Goal: Communication & Community: Answer question/provide support

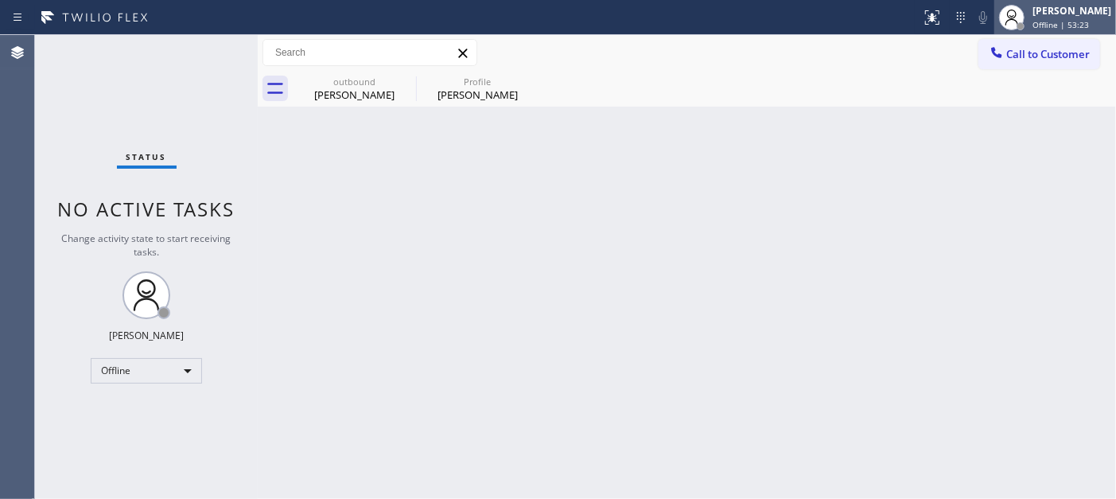
click at [1004, 24] on span "Offline | 53:23" at bounding box center [1061, 24] width 56 height 11
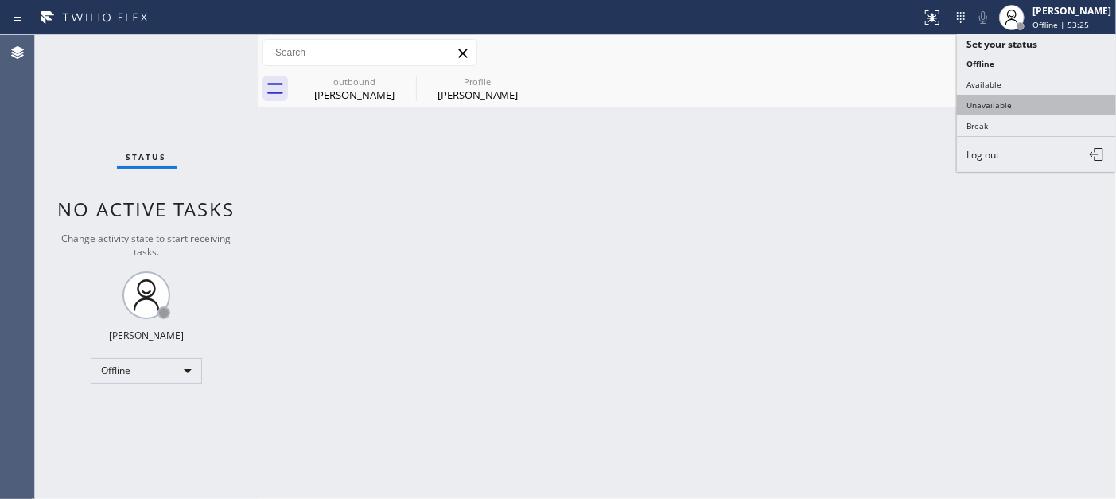
click at [1004, 107] on button "Unavailable" at bounding box center [1036, 105] width 159 height 21
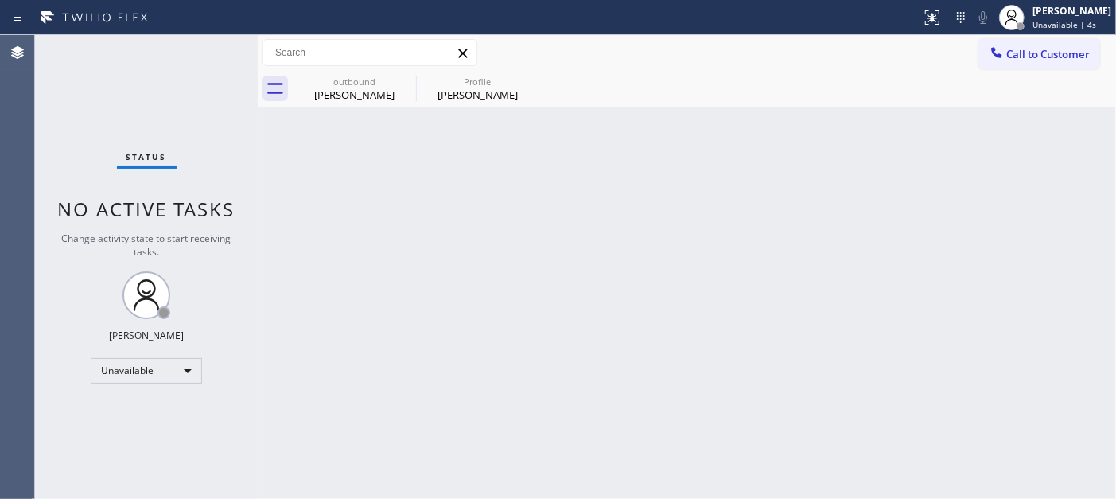
click at [408, 234] on div "Back to Dashboard Change Sender ID Customers Technicians Select a contact Outbo…" at bounding box center [687, 267] width 858 height 464
click at [574, 329] on div "Back to Dashboard Change Sender ID Customers Technicians Select a contact Outbo…" at bounding box center [687, 267] width 858 height 464
drag, startPoint x: 722, startPoint y: 220, endPoint x: 735, endPoint y: 237, distance: 21.0
click at [722, 220] on div "Back to Dashboard Change Sender ID Customers Technicians Select a contact Outbo…" at bounding box center [687, 267] width 858 height 464
click at [1004, 44] on button "Call to Customer" at bounding box center [1040, 54] width 122 height 30
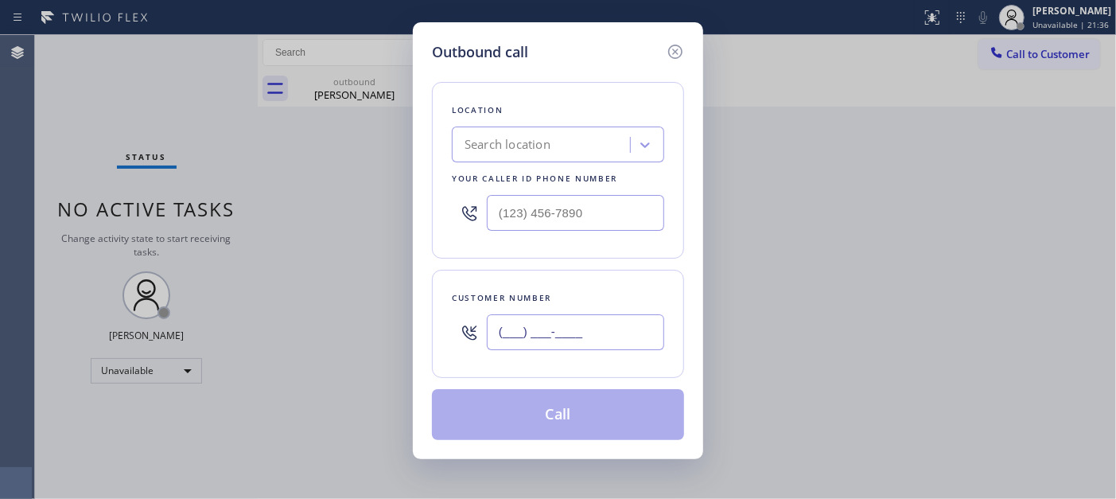
click at [591, 320] on input "(___) ___-____" at bounding box center [575, 332] width 177 height 36
paste input "323) 466-2391"
type input "(323) 466-2391"
click at [589, 221] on input "(___) ___-____" at bounding box center [575, 213] width 177 height 36
paste input "424) 278-9584"
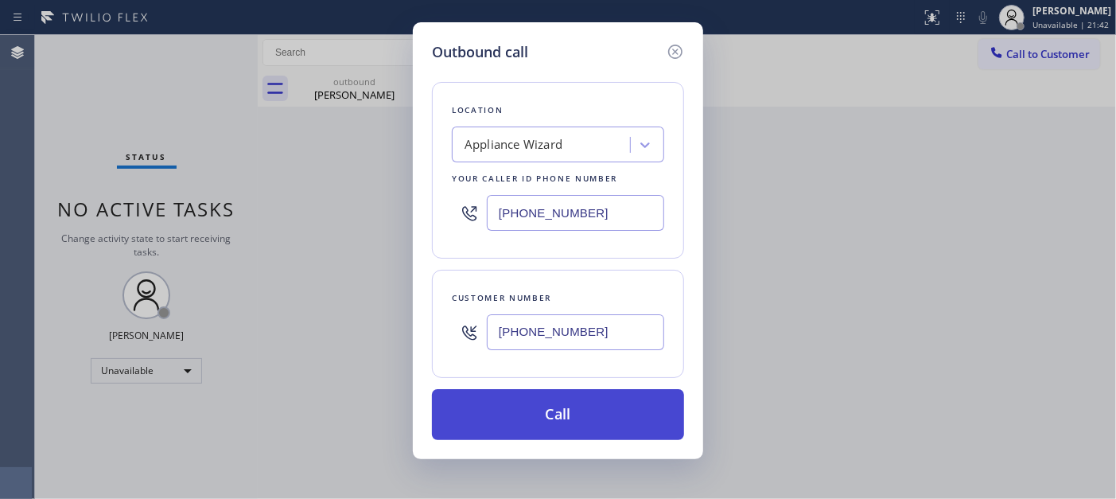
type input "(424) 278-9584"
click at [598, 407] on button "Call" at bounding box center [558, 414] width 252 height 51
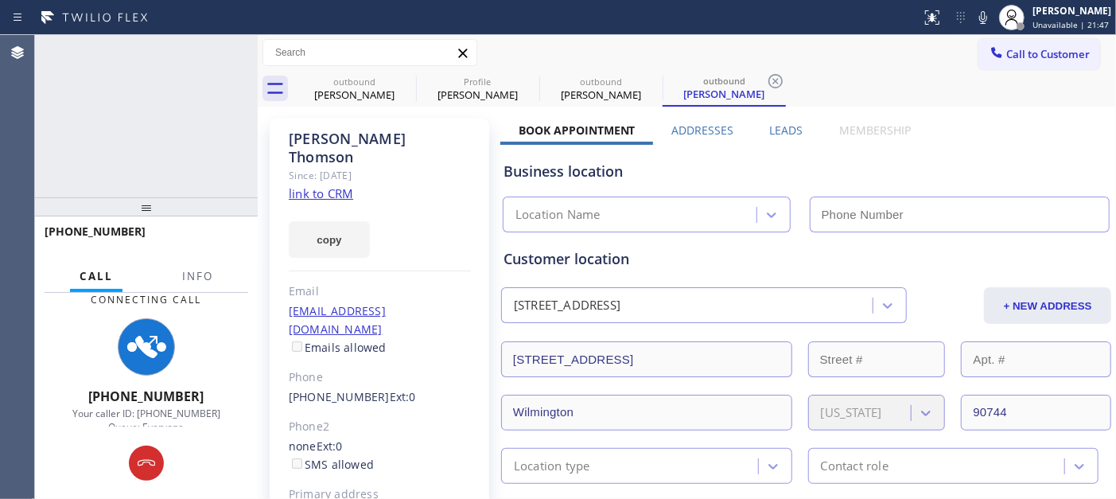
type input "(424) 278-9584"
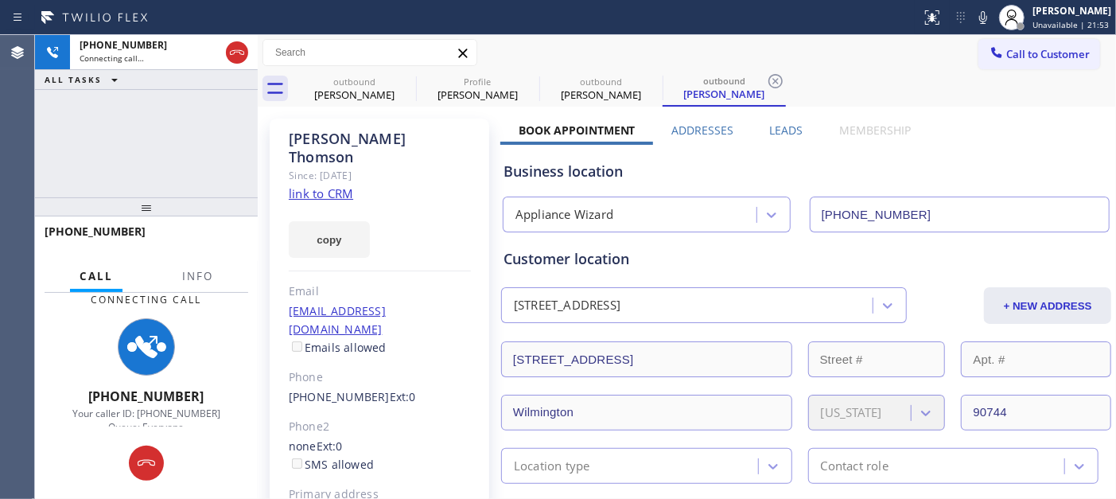
drag, startPoint x: 242, startPoint y: 45, endPoint x: 217, endPoint y: 84, distance: 45.5
click at [242, 45] on icon at bounding box center [237, 52] width 19 height 19
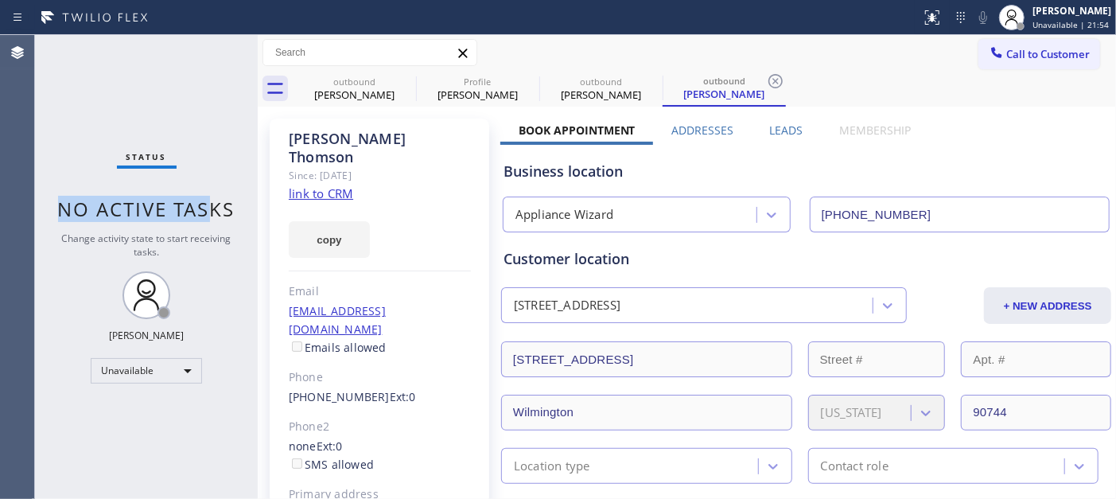
click at [224, 86] on div "Status No active tasks Change activity state to start receiving tasks. Adam Alr…" at bounding box center [146, 267] width 223 height 464
click at [992, 62] on div at bounding box center [996, 54] width 19 height 19
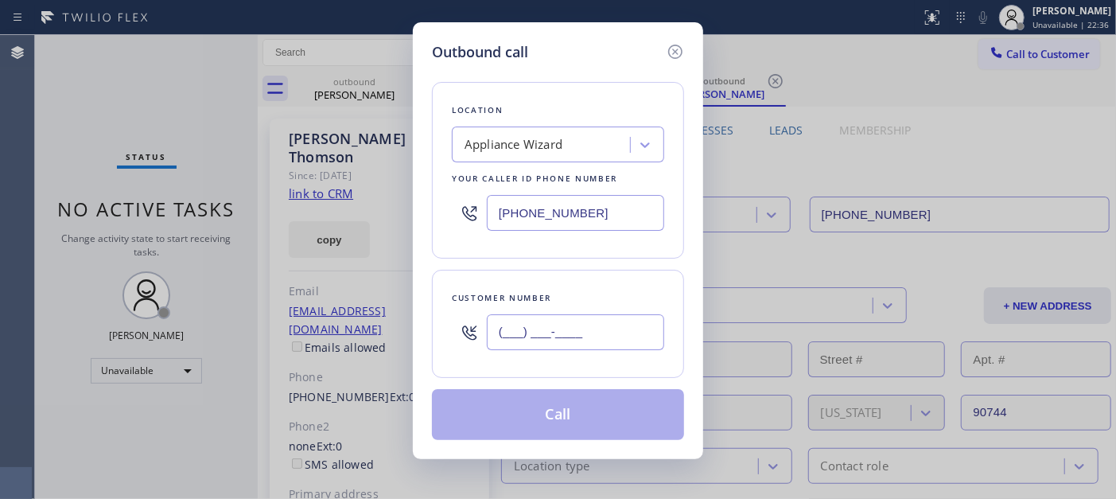
drag, startPoint x: 607, startPoint y: 334, endPoint x: 579, endPoint y: 331, distance: 28.0
click at [606, 334] on input "(___) ___-____" at bounding box center [575, 332] width 177 height 36
paste input "323) 466-2391"
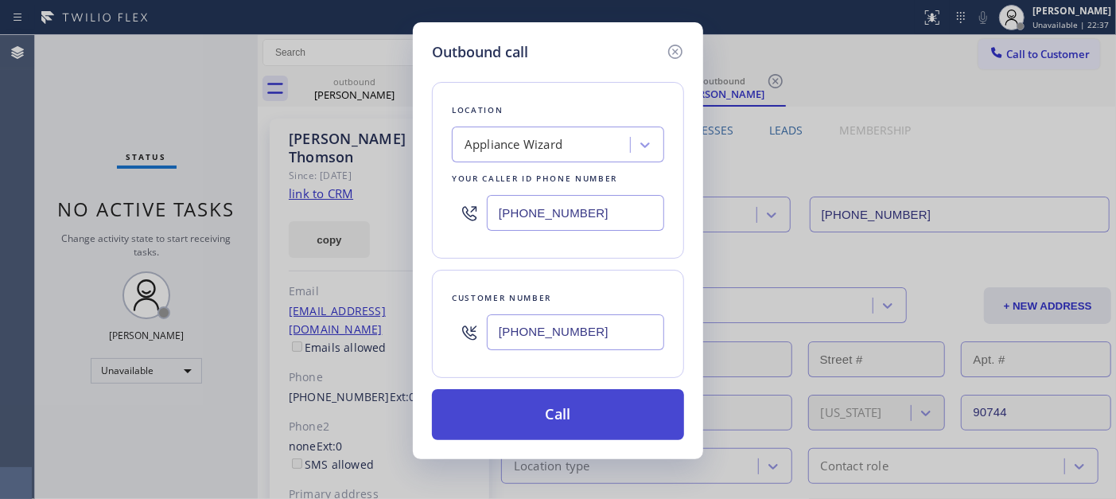
type input "(323) 466-2391"
click at [578, 403] on button "Call" at bounding box center [558, 414] width 252 height 51
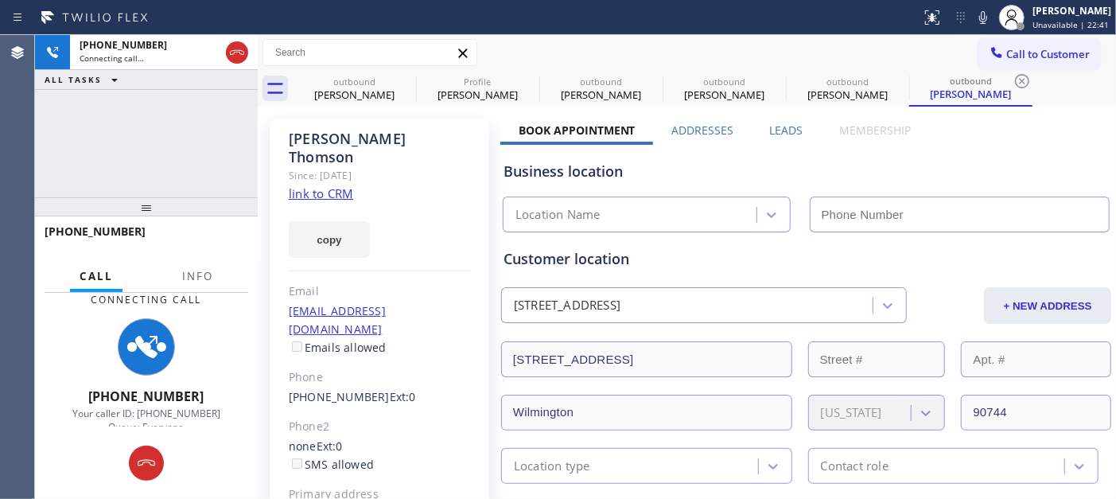
type input "(424) 278-9584"
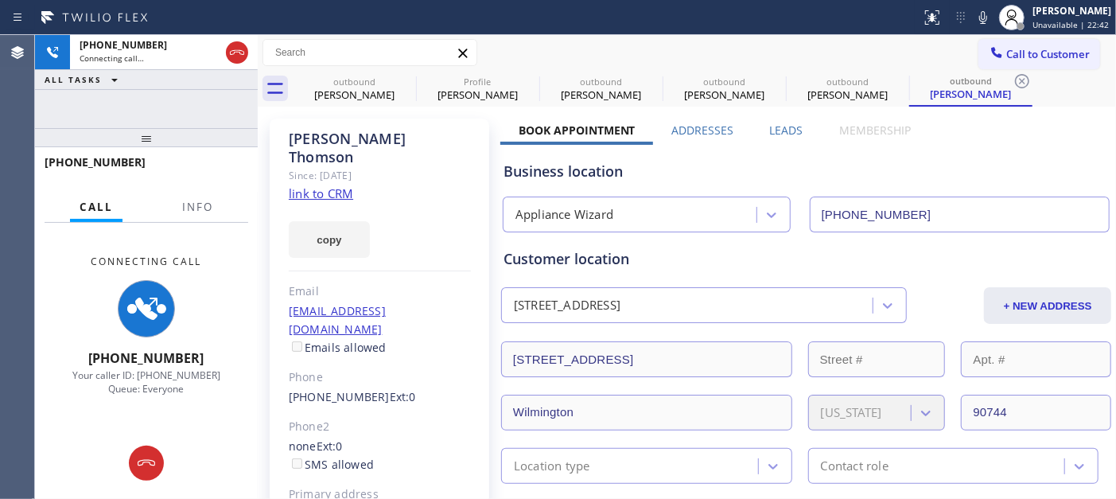
drag, startPoint x: 216, startPoint y: 105, endPoint x: 296, endPoint y: 29, distance: 110.3
click at [216, 93] on div "+13234662391 Connecting call… ALL TASKS ALL TASKS ACTIVE TASKS TASKS IN WRAP UP…" at bounding box center [146, 267] width 223 height 464
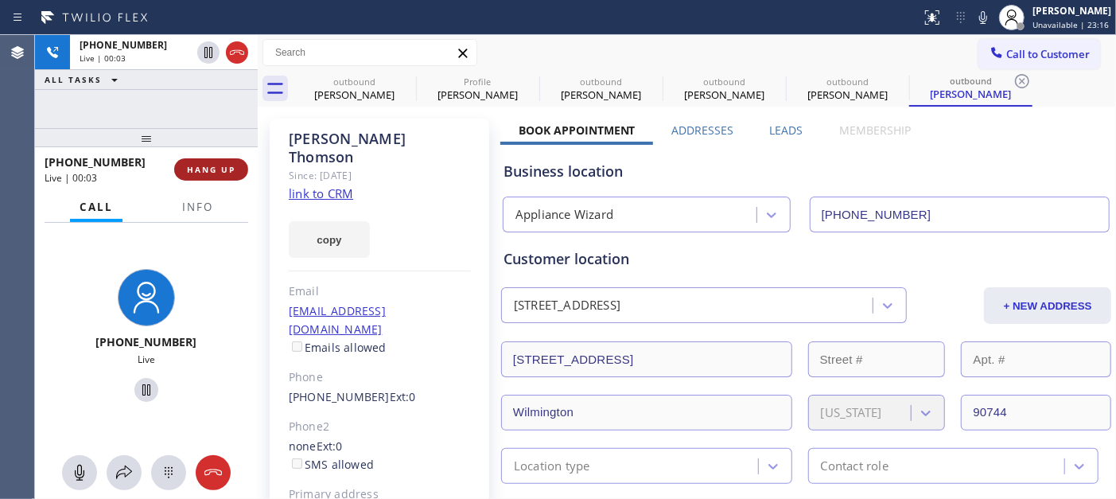
drag, startPoint x: 241, startPoint y: 158, endPoint x: 231, endPoint y: 171, distance: 16.6
click at [241, 158] on button "HANG UP" at bounding box center [211, 169] width 74 height 22
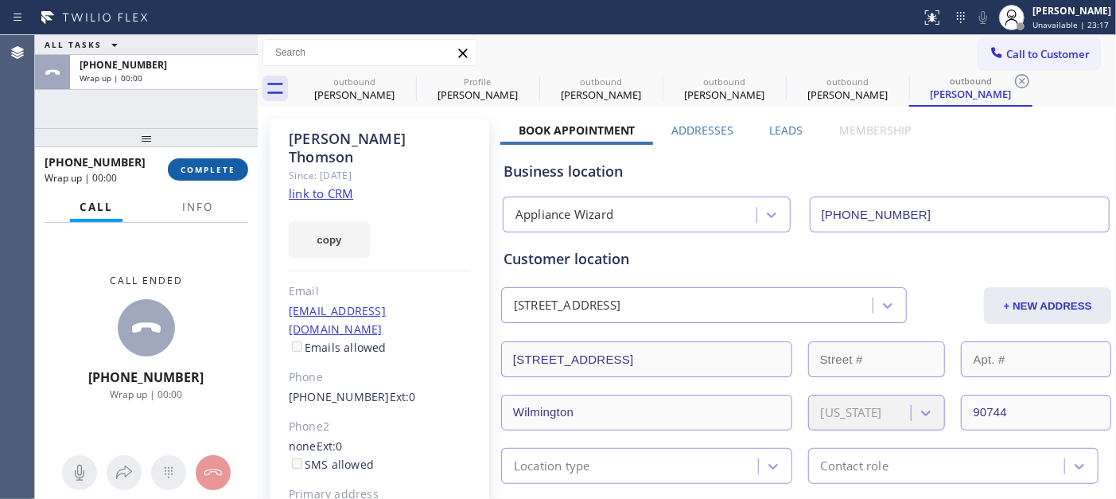
click at [224, 171] on span "COMPLETE" at bounding box center [208, 169] width 55 height 11
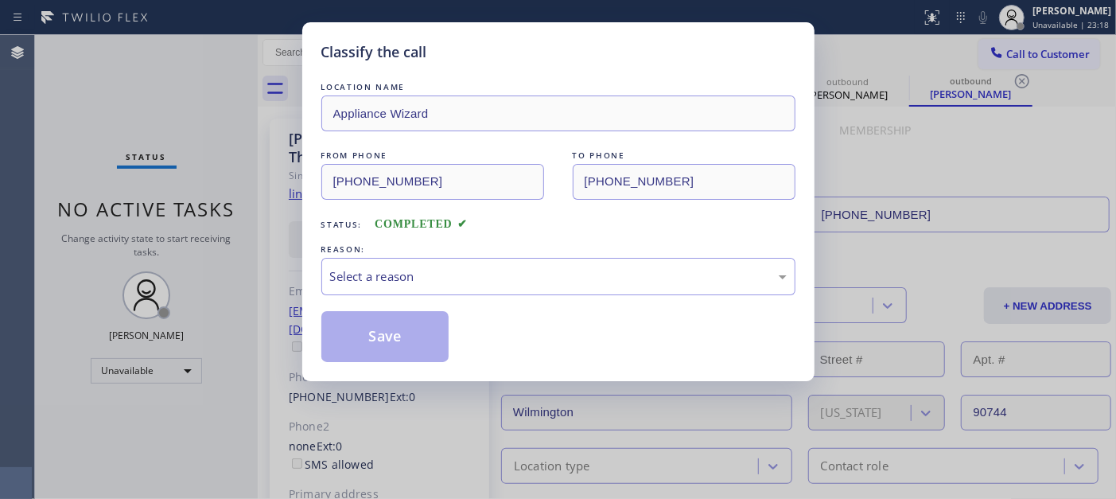
drag, startPoint x: 492, startPoint y: 304, endPoint x: 488, endPoint y: 276, distance: 28.0
click at [491, 304] on div "LOCATION NAME Appliance Wizard FROM PHONE (424) 278-9584 TO PHONE (323) 466-239…" at bounding box center [558, 220] width 474 height 283
click at [488, 276] on div "Select a reason" at bounding box center [558, 276] width 457 height 18
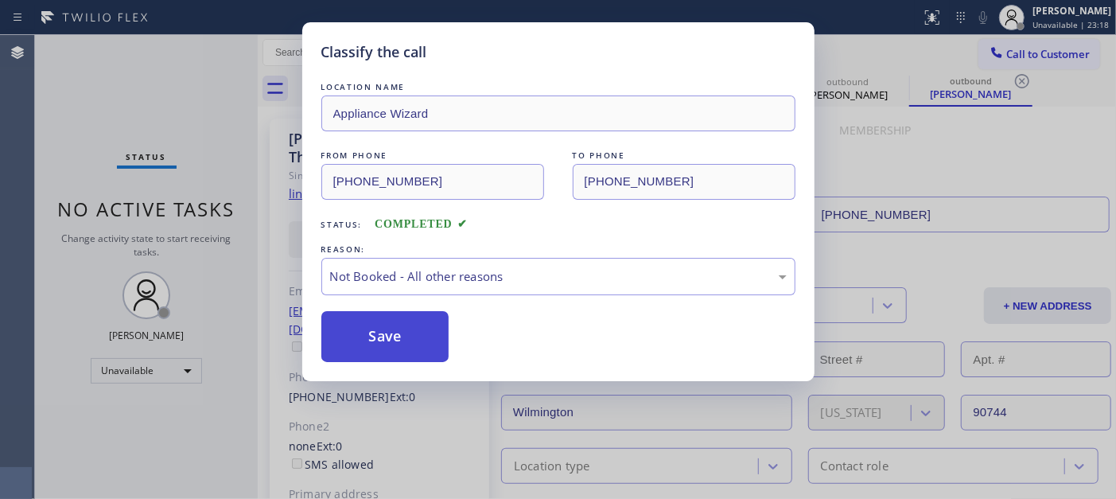
click at [426, 335] on button "Save" at bounding box center [385, 336] width 128 height 51
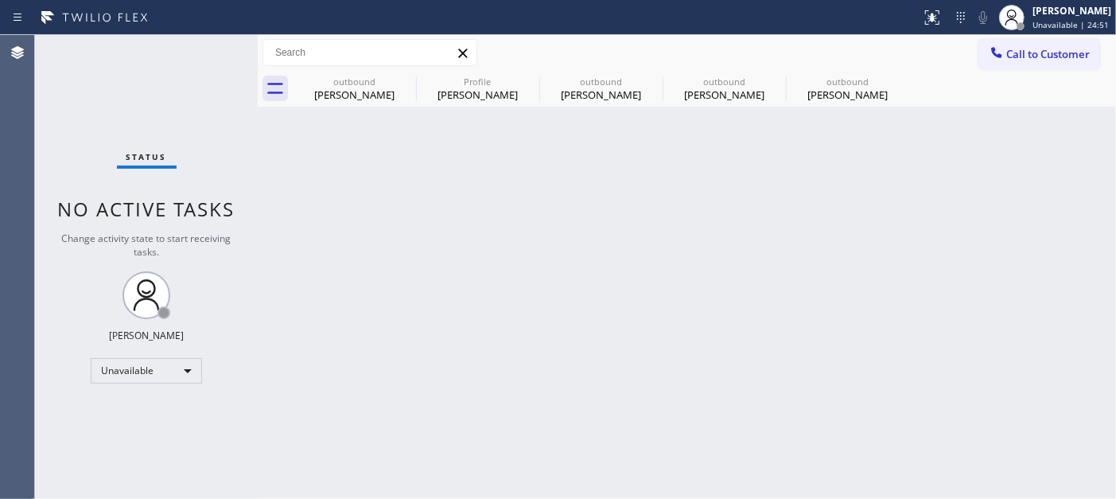
click at [1004, 42] on button "Call to Customer" at bounding box center [1040, 54] width 122 height 30
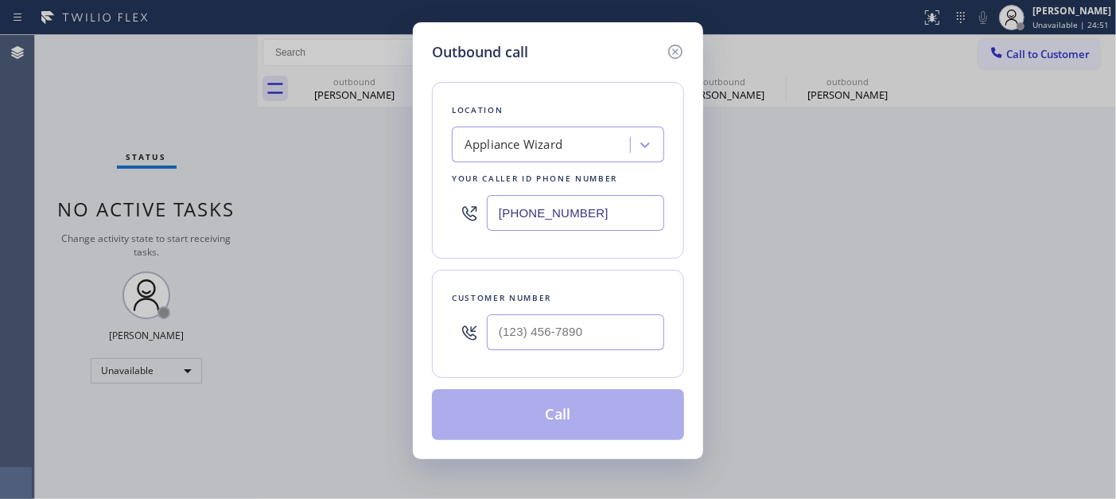
click at [526, 364] on div "Customer number" at bounding box center [558, 324] width 252 height 108
paste input "562) 505-0985"
click at [526, 342] on input "(___) ___-____" at bounding box center [575, 332] width 177 height 36
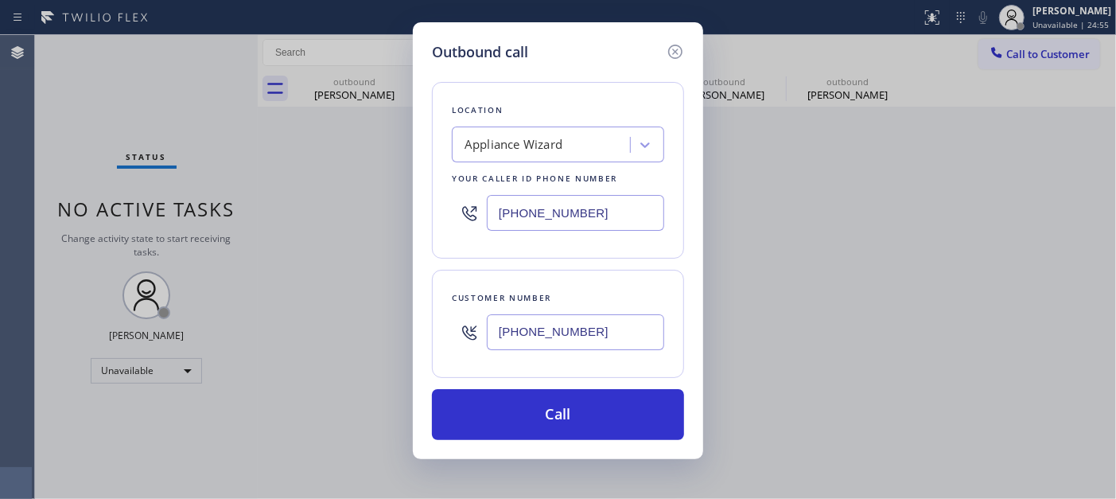
drag, startPoint x: 526, startPoint y: 342, endPoint x: 599, endPoint y: 226, distance: 137.3
click at [553, 316] on input "(562) 505-0985" at bounding box center [575, 332] width 177 height 36
type input "(562) 505-0985"
click at [406, 225] on div "Outbound call Location Appliance Wizard Your caller id phone number (424) 278-9…" at bounding box center [558, 249] width 1116 height 499
click at [568, 231] on div at bounding box center [558, 213] width 212 height 52
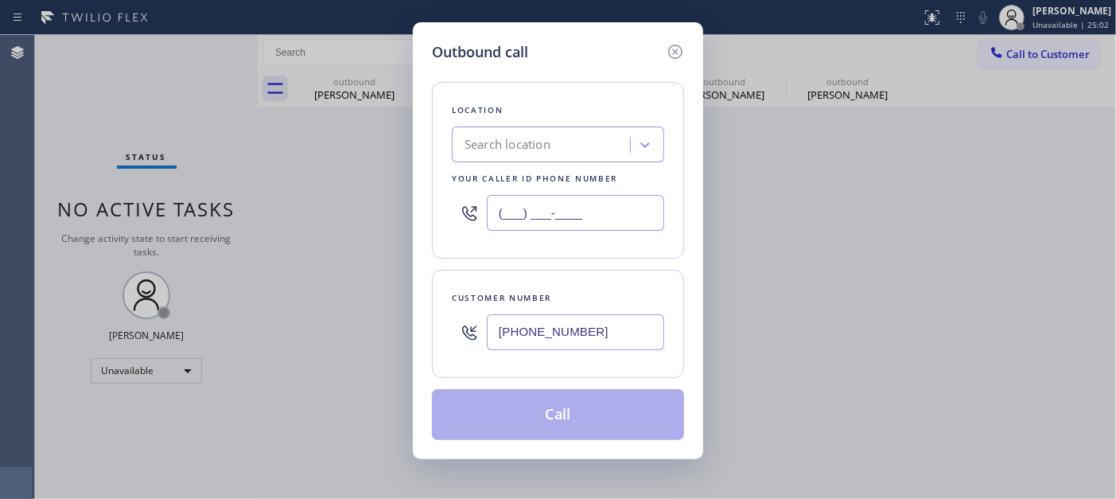
drag, startPoint x: 608, startPoint y: 210, endPoint x: 399, endPoint y: 209, distance: 208.4
click at [391, 210] on div "Outbound call Location Search location Your caller id phone number (___) ___-__…" at bounding box center [558, 249] width 1116 height 499
paste input "844) 735-4685"
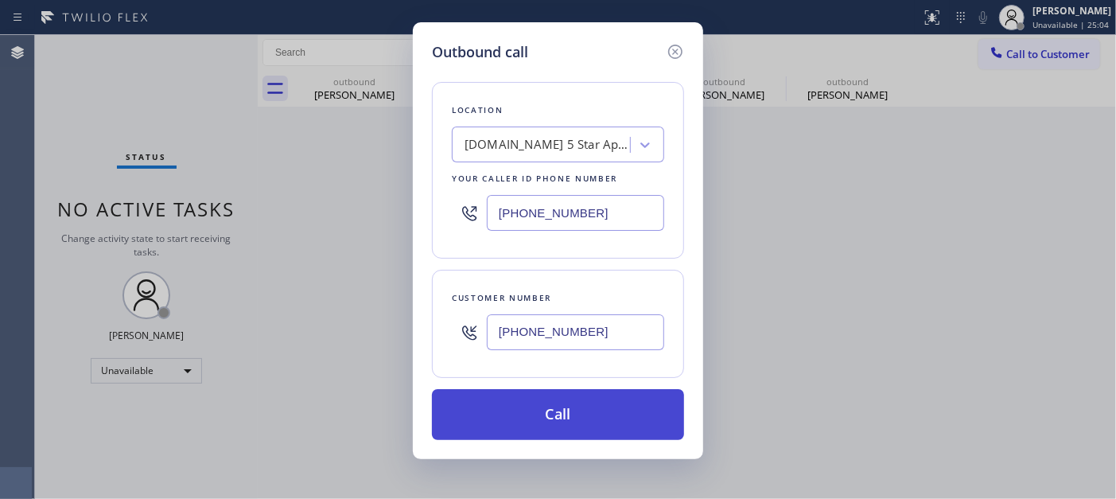
type input "(844) 735-4685"
click at [582, 418] on button "Call" at bounding box center [558, 414] width 252 height 51
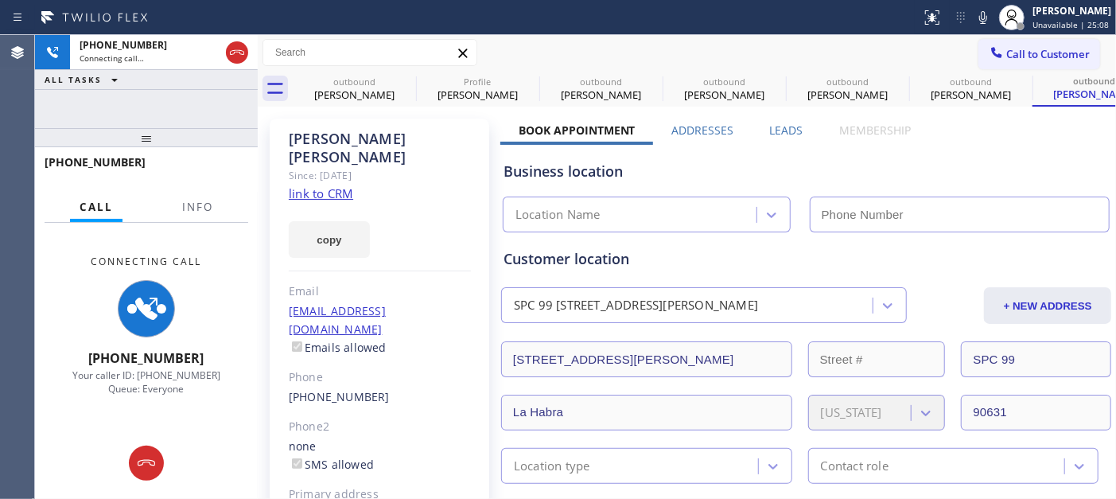
drag, startPoint x: 221, startPoint y: 130, endPoint x: 216, endPoint y: 76, distance: 53.5
click at [221, 116] on div "+15625050985 Connecting call… ALL TASKS ALL TASKS ACTIVE TASKS TASKS IN WRAP UP…" at bounding box center [146, 267] width 223 height 464
click at [982, 25] on icon at bounding box center [983, 17] width 19 height 19
type input "(844) 735-4685"
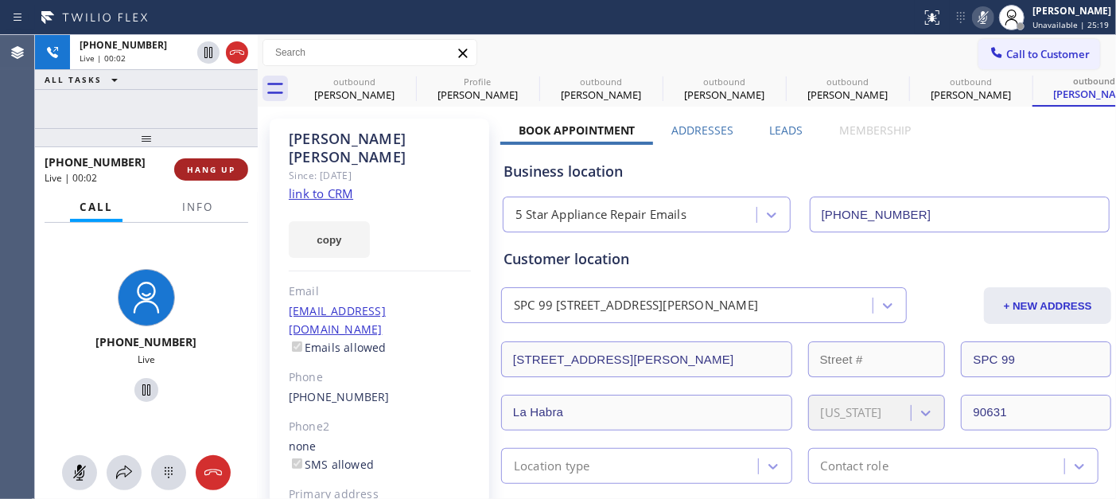
click at [210, 159] on button "HANG UP" at bounding box center [211, 169] width 74 height 22
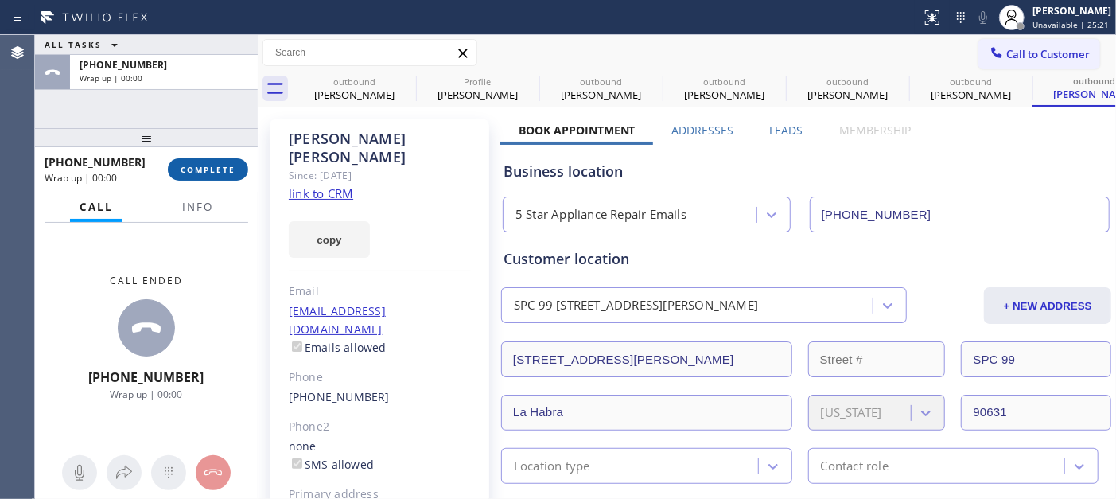
click at [209, 161] on button "COMPLETE" at bounding box center [208, 169] width 80 height 22
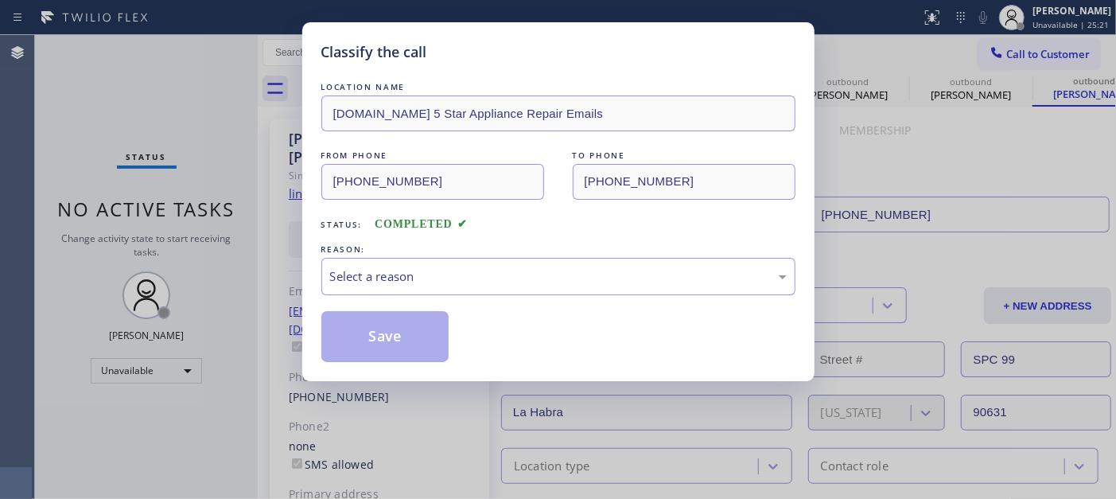
click at [407, 243] on div "REASON:" at bounding box center [558, 249] width 474 height 17
click at [408, 255] on div "REASON:" at bounding box center [558, 249] width 474 height 17
click at [410, 263] on div "Select a reason" at bounding box center [558, 276] width 474 height 37
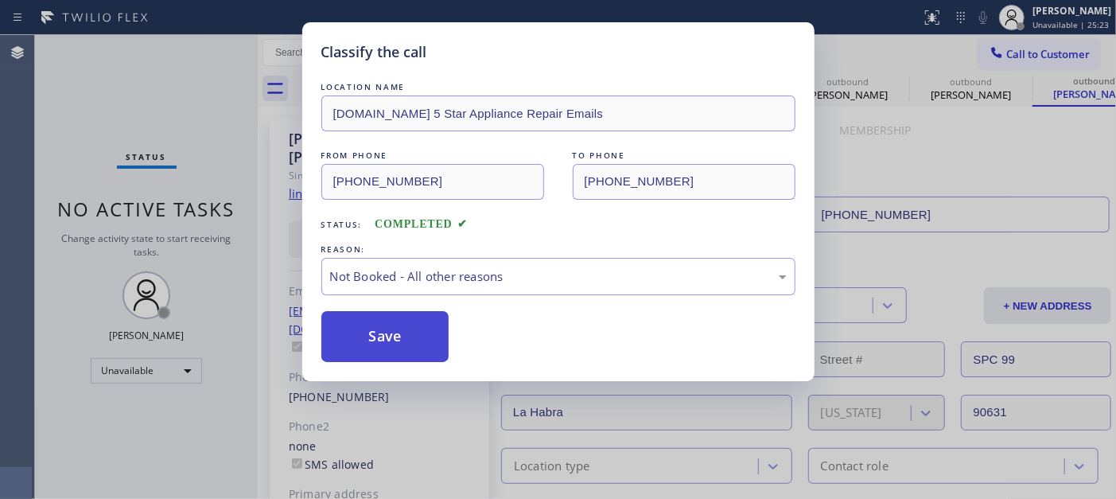
click at [407, 329] on button "Save" at bounding box center [385, 336] width 128 height 51
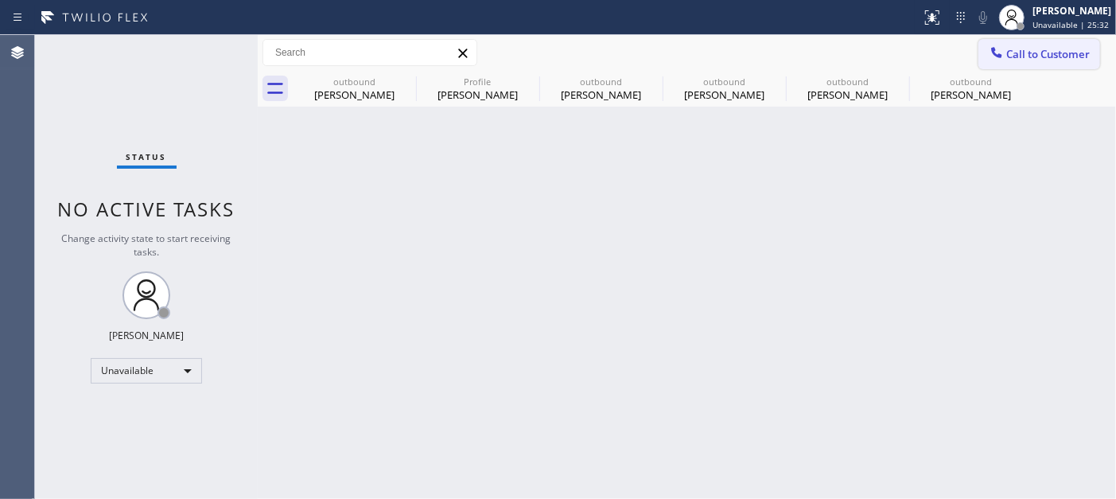
click at [1004, 64] on button "Call to Customer" at bounding box center [1040, 54] width 122 height 30
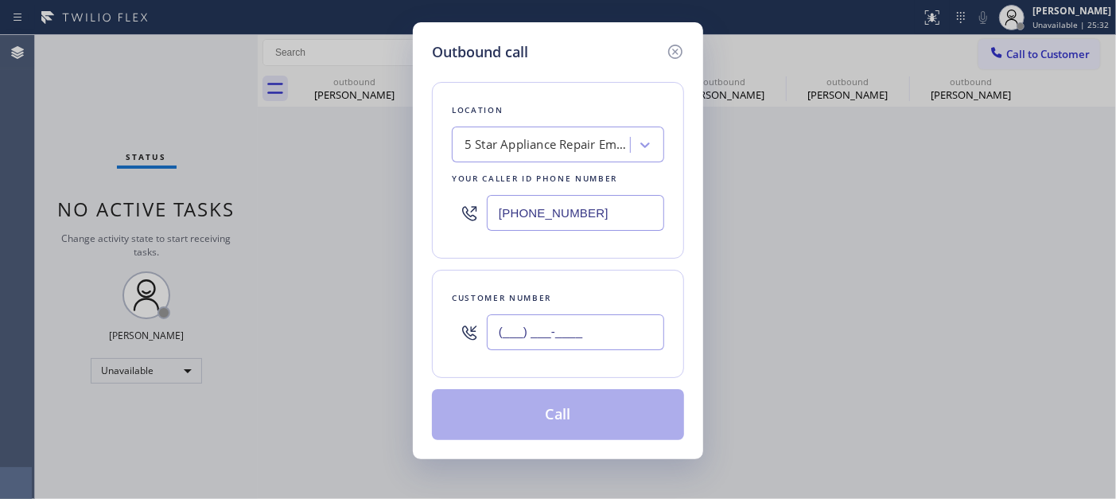
click at [549, 326] on input "(___) ___-____" at bounding box center [575, 332] width 177 height 36
paste input "917) 957-3475"
type input "(917) 957-3475"
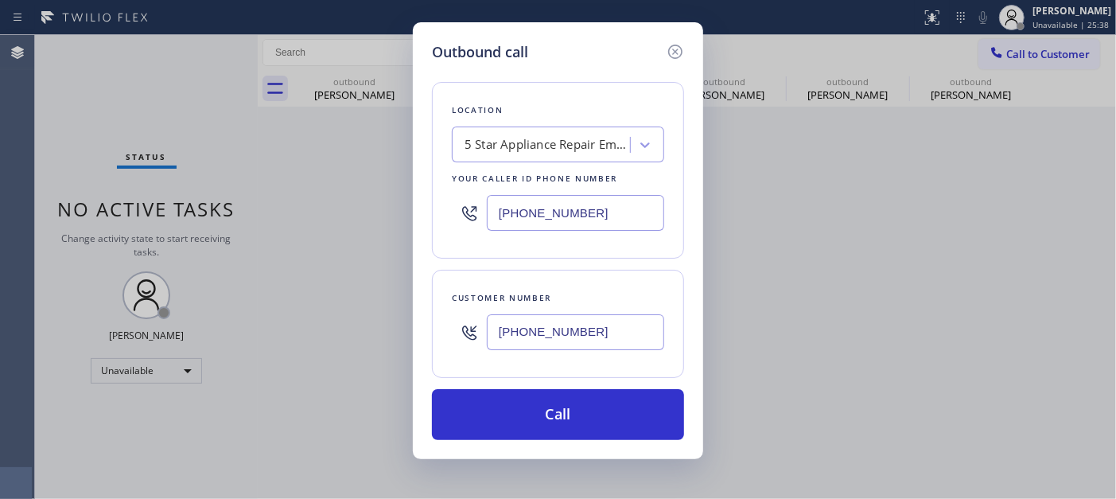
drag, startPoint x: 565, startPoint y: 210, endPoint x: 468, endPoint y: 218, distance: 97.4
click at [471, 218] on div "(844) 735-4685" at bounding box center [558, 213] width 212 height 52
paste input "646) 679-582"
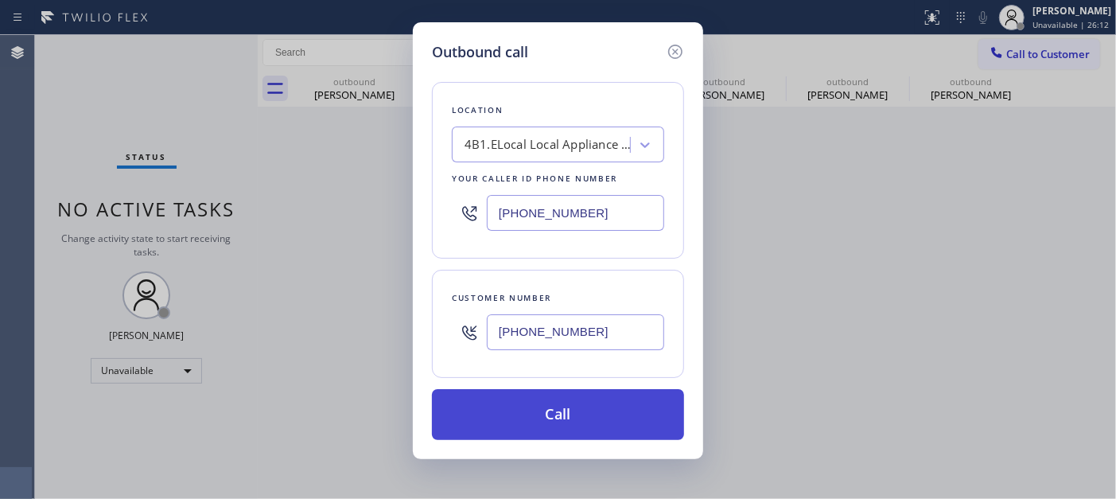
type input "(646) 679-5825"
click at [600, 396] on button "Call" at bounding box center [558, 414] width 252 height 51
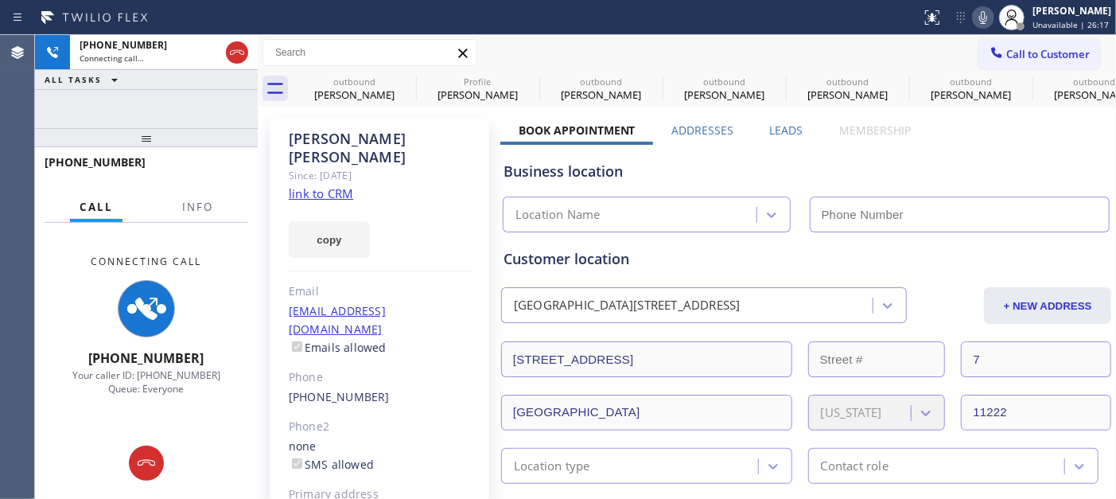
type input "(646) 679-5825"
drag, startPoint x: 164, startPoint y: 145, endPoint x: 164, endPoint y: 84, distance: 60.5
click at [164, 84] on div "+19179573475 Connecting call… ALL TASKS ALL TASKS ACTIVE TASKS TASKS IN WRAP UP…" at bounding box center [146, 267] width 223 height 464
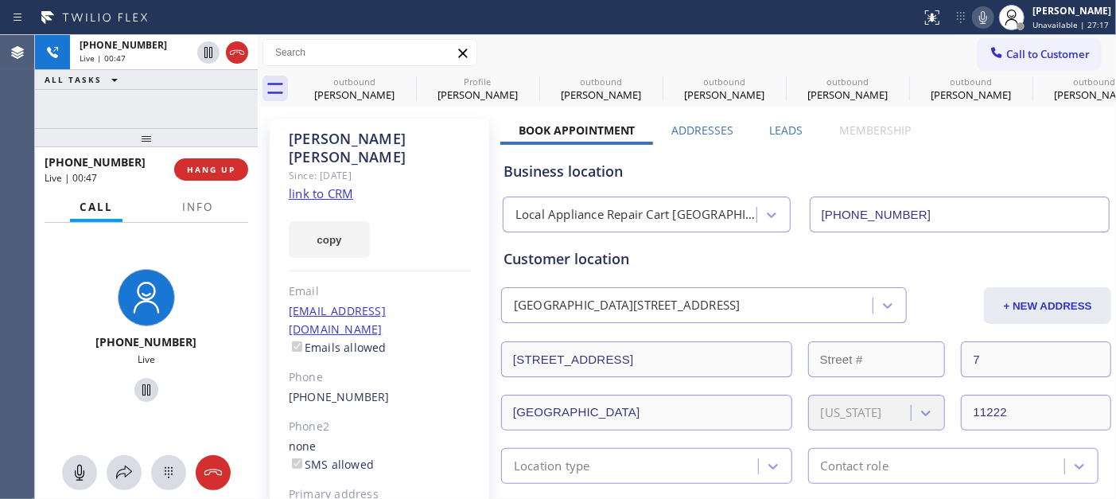
drag, startPoint x: 170, startPoint y: 134, endPoint x: 209, endPoint y: 29, distance: 111.3
click at [177, 45] on div "+19179573475 Live | 00:47 ALL TASKS ALL TASKS ACTIVE TASKS TASKS IN WRAP UP +19…" at bounding box center [146, 267] width 223 height 464
click at [212, 172] on span "HANG UP" at bounding box center [211, 169] width 49 height 11
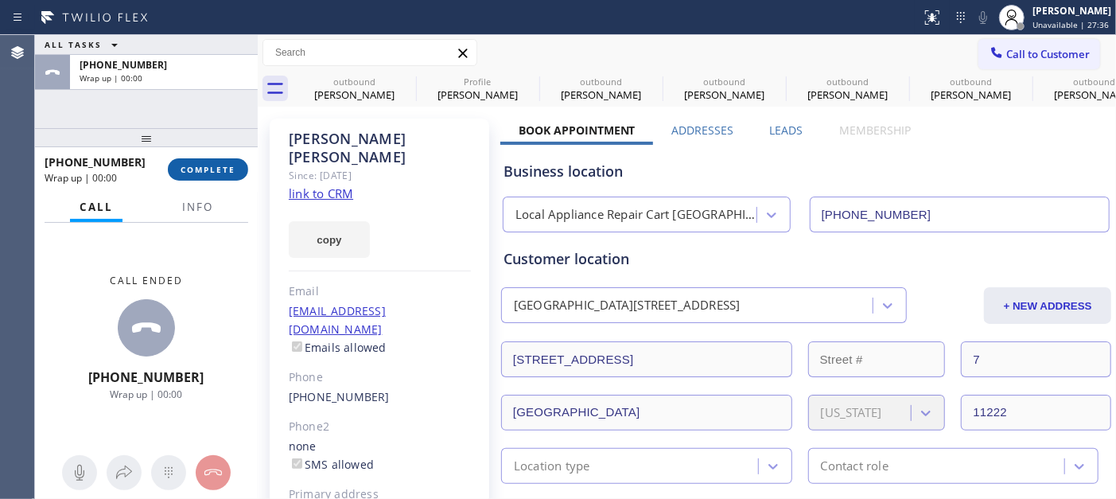
click at [210, 173] on span "COMPLETE" at bounding box center [208, 169] width 55 height 11
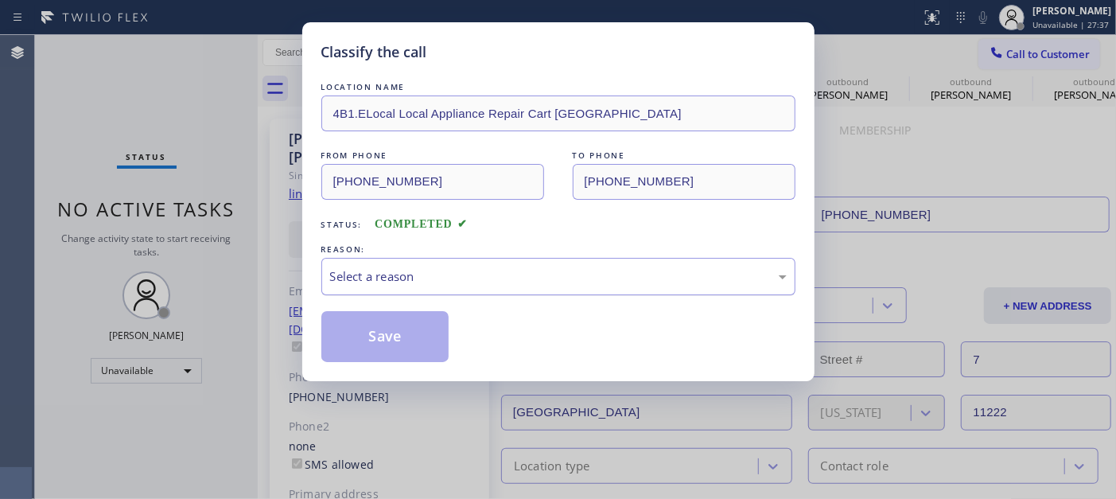
click at [415, 289] on div "Select a reason" at bounding box center [558, 276] width 474 height 37
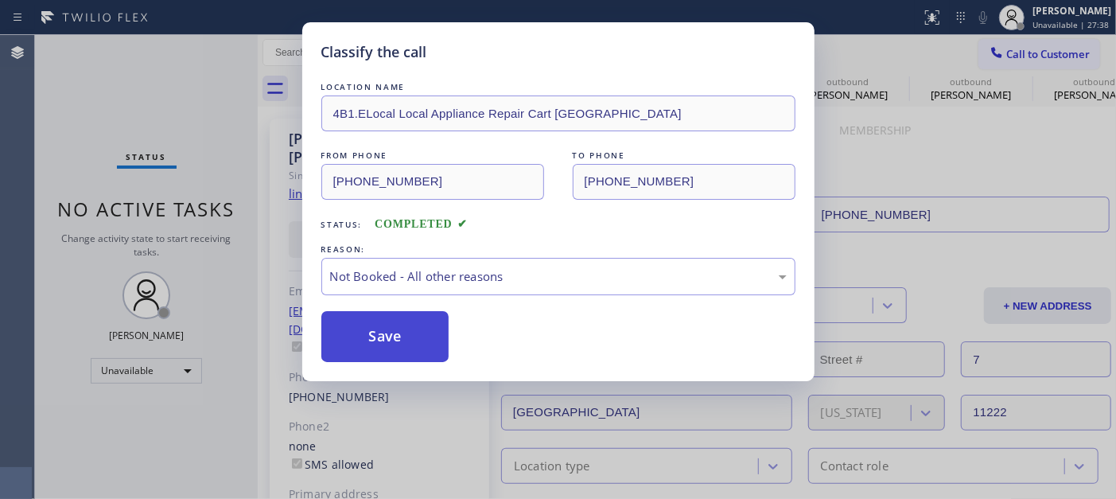
click at [379, 343] on button "Save" at bounding box center [385, 336] width 128 height 51
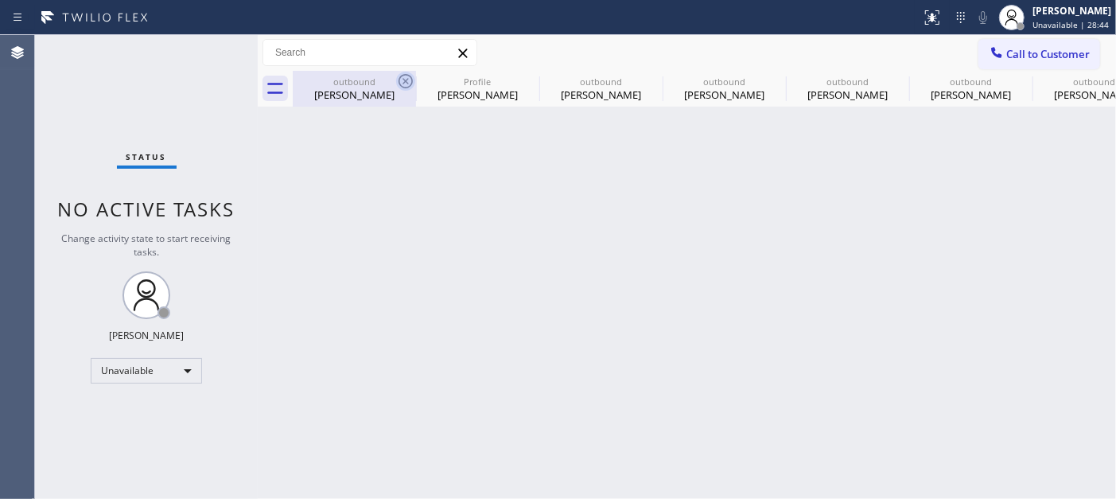
click at [399, 75] on icon at bounding box center [405, 81] width 19 height 19
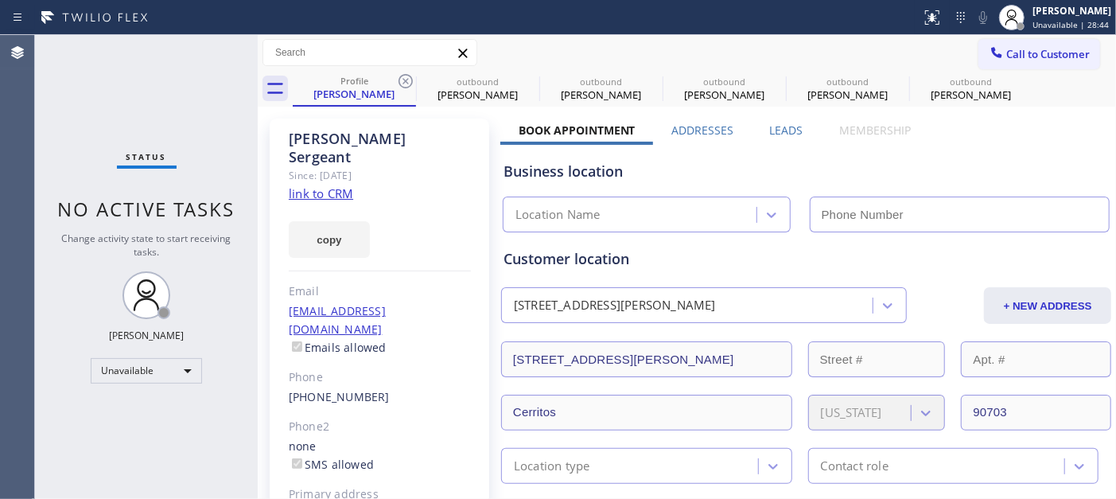
click at [399, 75] on icon at bounding box center [405, 81] width 19 height 19
type input "(424) 278-9584"
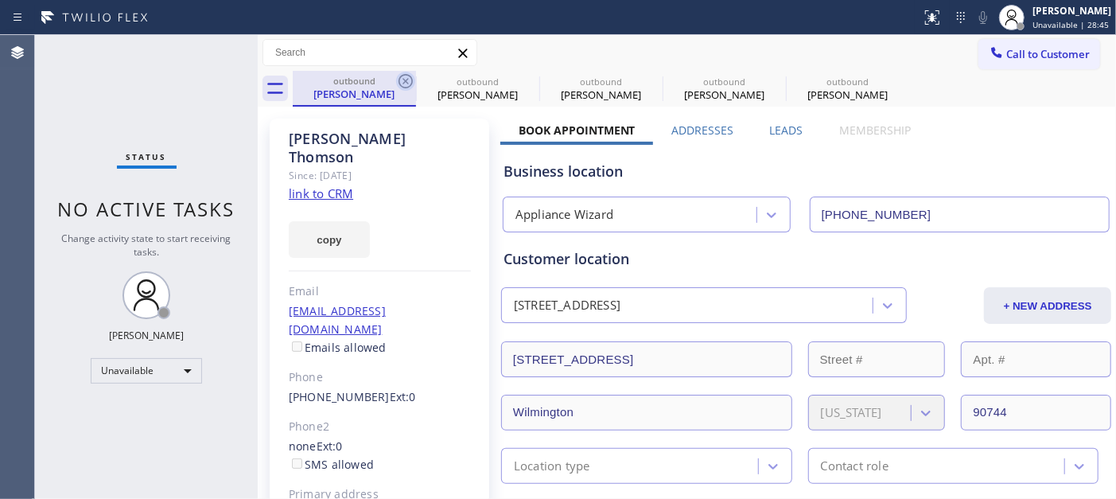
click at [403, 83] on icon at bounding box center [406, 81] width 14 height 14
click at [0, 0] on icon at bounding box center [0, 0] width 0 height 0
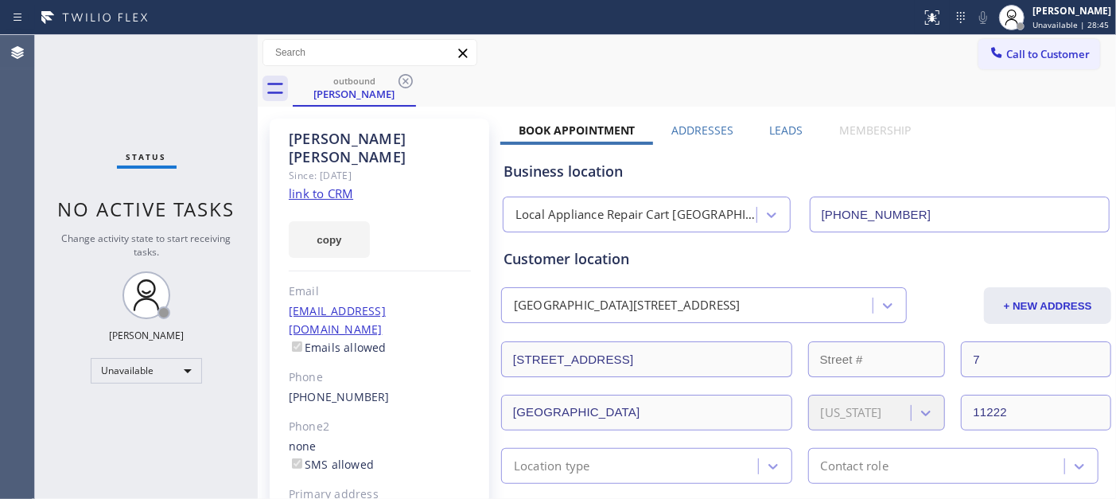
click at [403, 83] on icon at bounding box center [406, 81] width 14 height 14
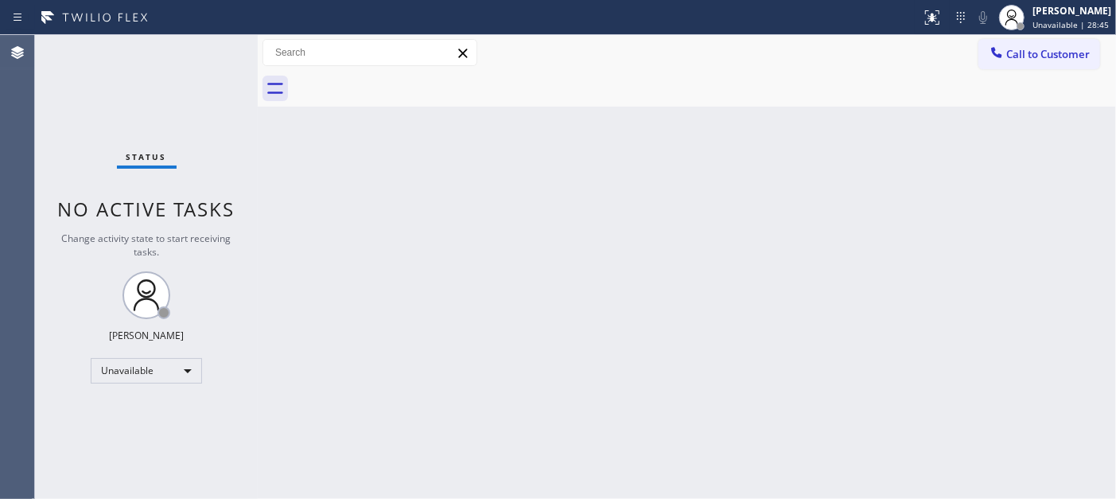
click at [403, 83] on div at bounding box center [704, 89] width 823 height 36
click at [406, 84] on div at bounding box center [704, 89] width 823 height 36
drag, startPoint x: 406, startPoint y: 84, endPoint x: 419, endPoint y: 84, distance: 13.5
click at [407, 84] on div at bounding box center [704, 89] width 823 height 36
drag, startPoint x: 1035, startPoint y: 30, endPoint x: 990, endPoint y: 64, distance: 55.7
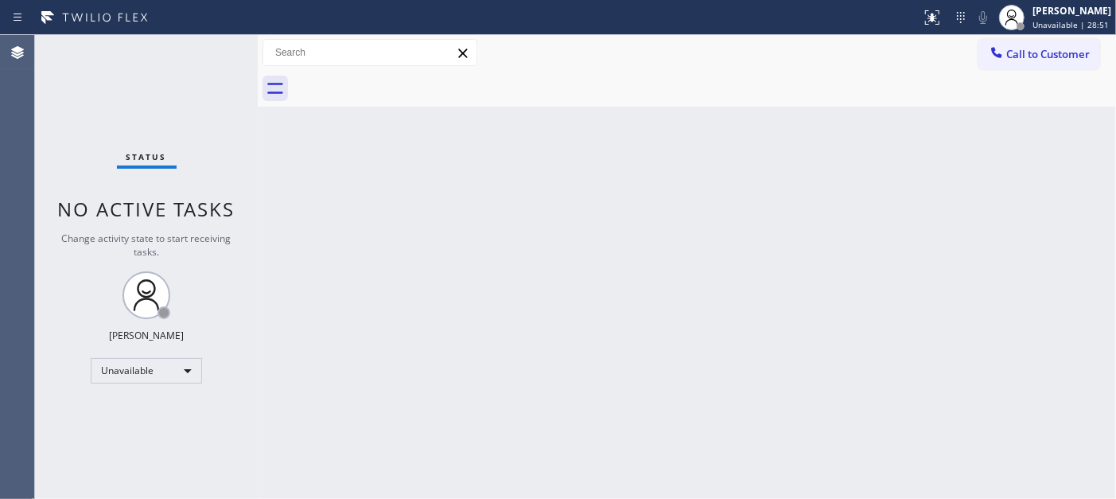
click at [1004, 30] on div "Adam Alramadan Unavailable | 28:51" at bounding box center [1072, 17] width 87 height 28
drag, startPoint x: 796, startPoint y: 84, endPoint x: 1093, endPoint y: 28, distance: 302.7
click at [797, 84] on div at bounding box center [704, 89] width 823 height 36
click at [1004, 28] on span "Unavailable | 28:52" at bounding box center [1071, 24] width 76 height 11
click at [871, 67] on div "Call to Customer Outbound call Location Local Appliance Repair Cart NY Your cal…" at bounding box center [687, 53] width 858 height 36
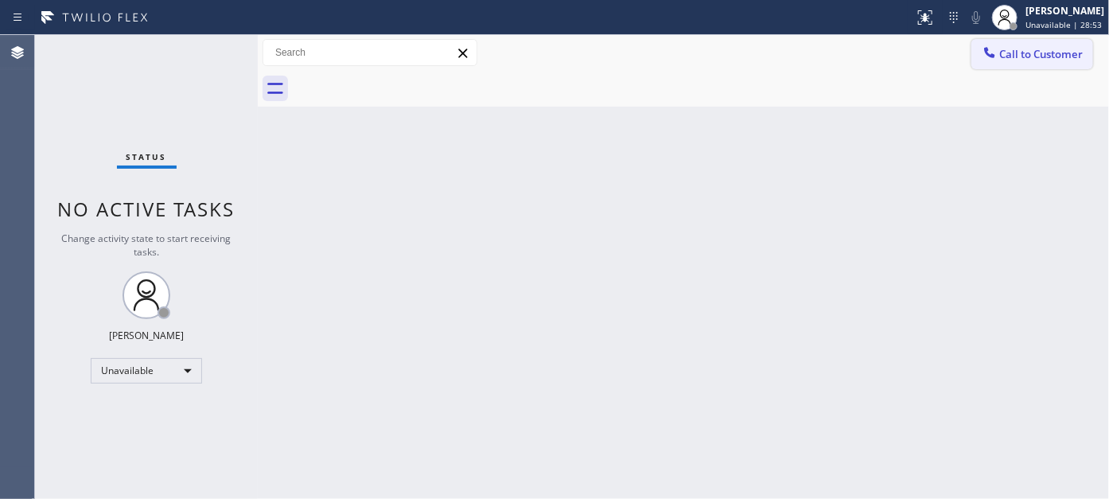
click at [1004, 48] on span "Call to Customer" at bounding box center [1041, 54] width 84 height 14
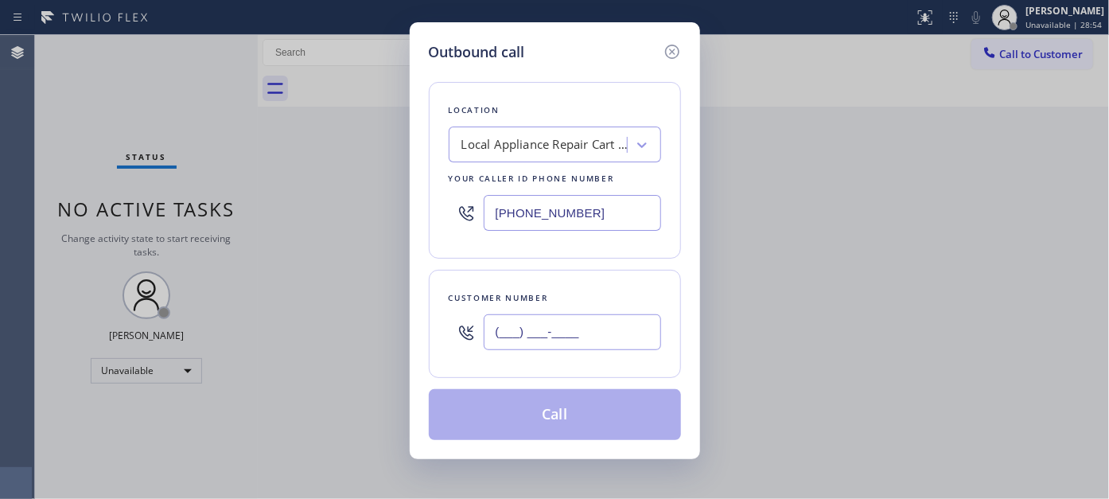
click at [504, 332] on input "(___) ___-____" at bounding box center [572, 332] width 177 height 36
paste input "791) 0"
click at [1004, 99] on div "Outbound call Location Local Appliance Repair Cart NY Your caller id phone numb…" at bounding box center [554, 249] width 1109 height 499
drag, startPoint x: 505, startPoint y: 330, endPoint x: 492, endPoint y: 324, distance: 14.9
click at [504, 329] on input "(791) 0__-____" at bounding box center [575, 332] width 177 height 36
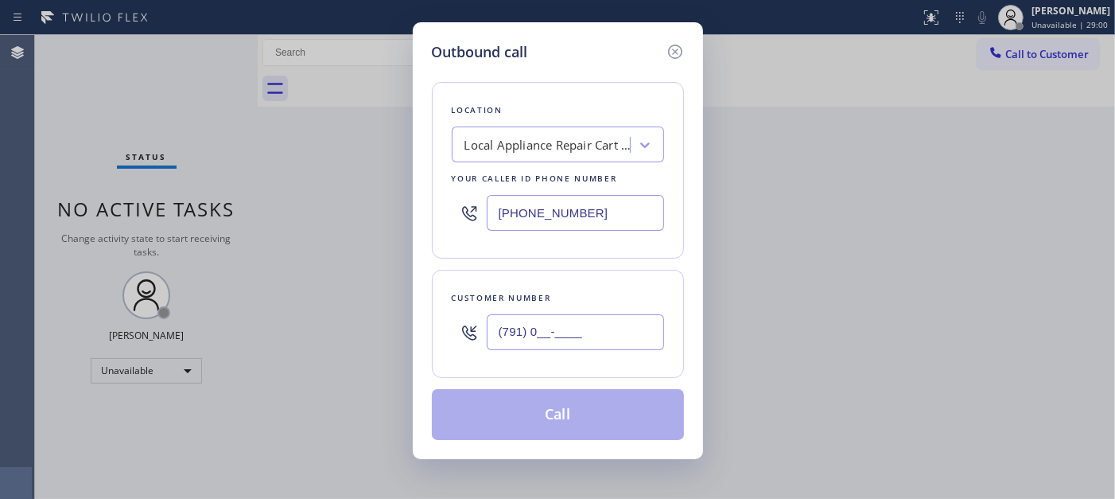
drag, startPoint x: 499, startPoint y: 330, endPoint x: 687, endPoint y: 343, distance: 188.2
click at [687, 335] on div "Outbound call Location Local Appliance Repair Cart NY Your caller id phone numb…" at bounding box center [558, 240] width 290 height 437
paste input "text"
drag, startPoint x: 578, startPoint y: 334, endPoint x: 434, endPoint y: 320, distance: 143.9
click at [483, 320] on div "(791) 0__-____" at bounding box center [558, 332] width 212 height 52
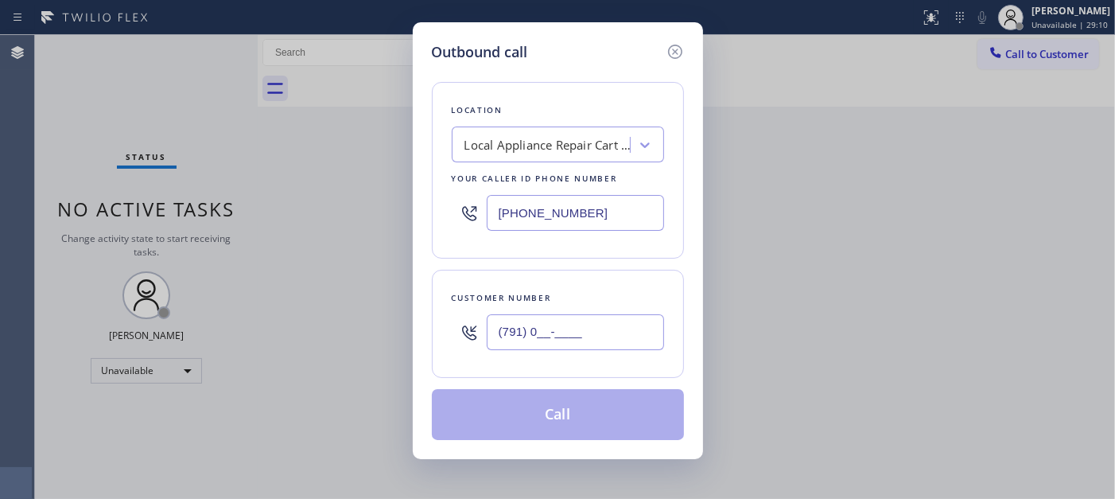
paste input "917) 270-7910"
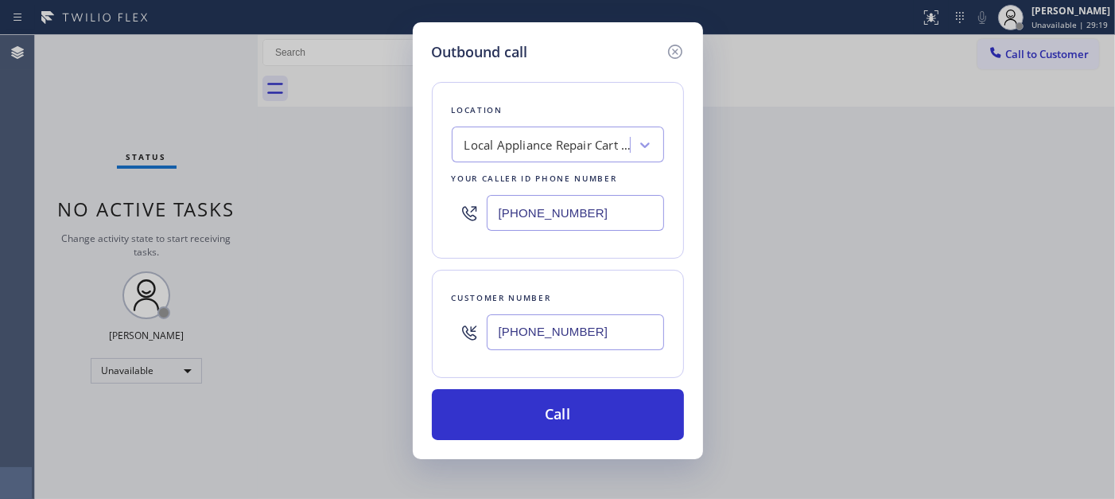
type input "(917) 270-7910"
drag, startPoint x: 609, startPoint y: 209, endPoint x: 517, endPoint y: 235, distance: 95.0
click at [469, 228] on div "(646) 679-5825" at bounding box center [558, 213] width 212 height 52
paste input "513-4892"
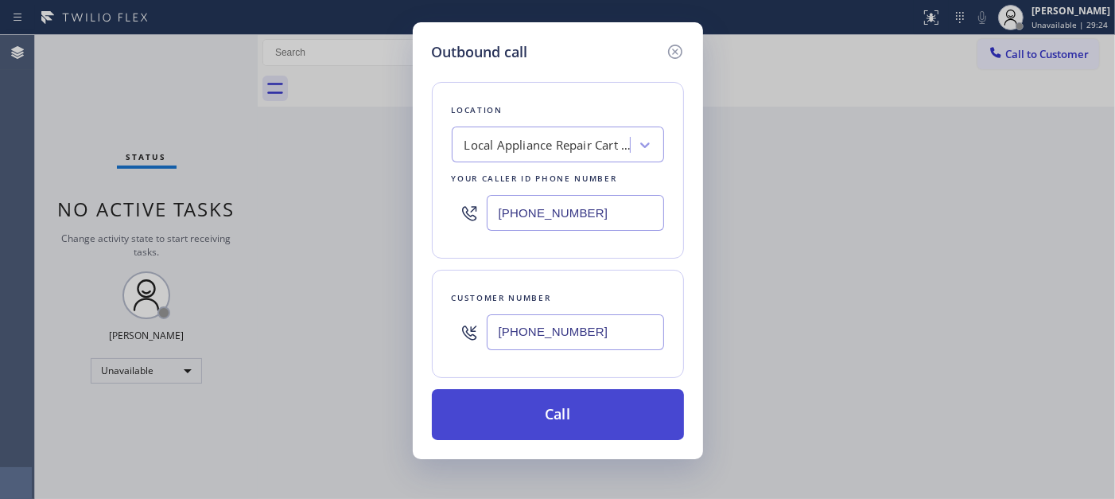
type input "(646) 513-4892"
click at [599, 410] on button "Call" at bounding box center [558, 414] width 252 height 51
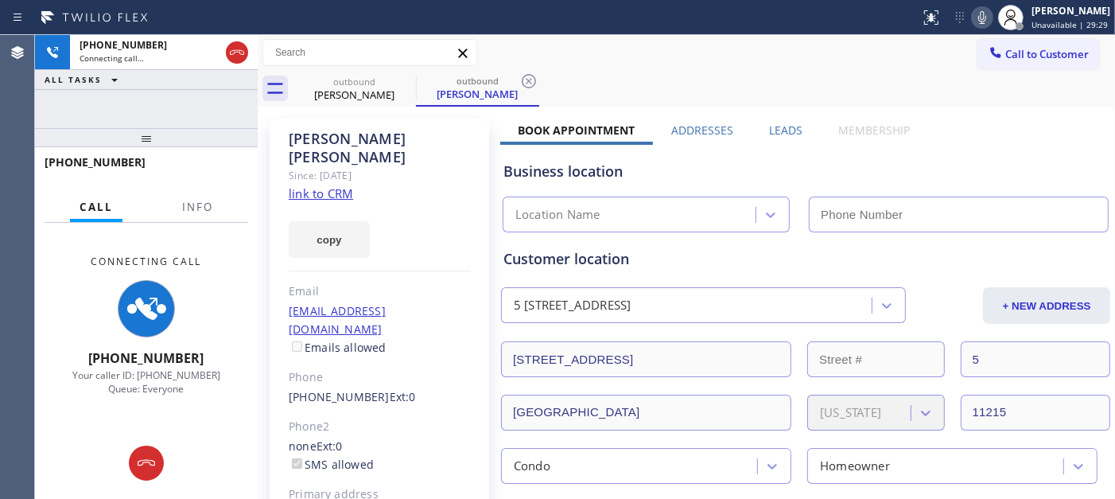
click at [973, 16] on icon at bounding box center [982, 17] width 19 height 19
type input "(646) 513-4892"
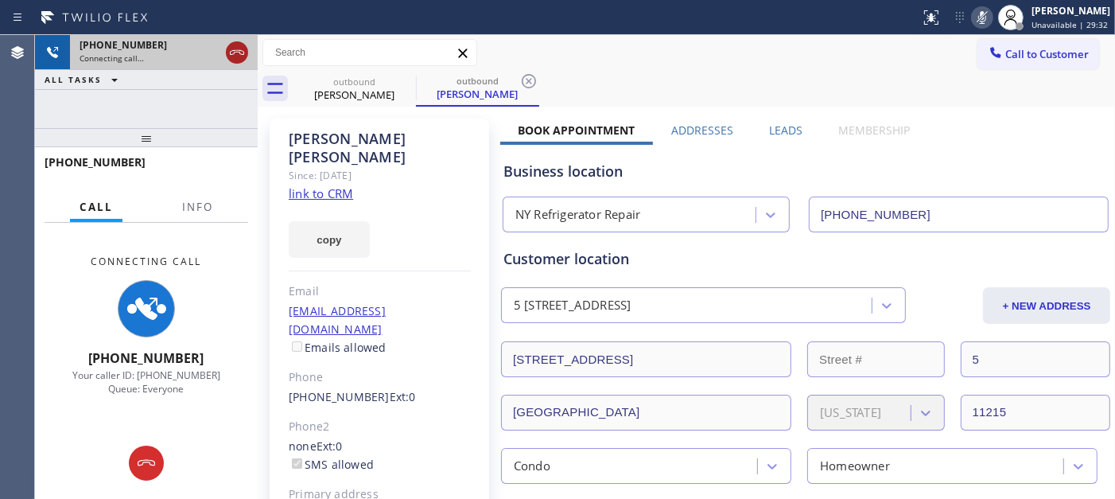
click at [236, 52] on icon at bounding box center [237, 52] width 14 height 5
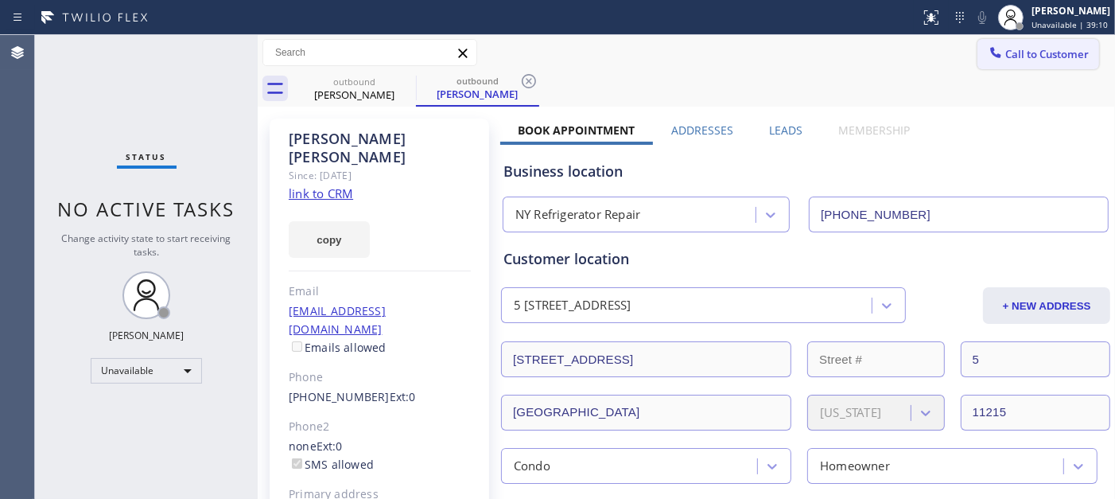
click at [1003, 65] on button "Call to Customer" at bounding box center [1039, 54] width 122 height 30
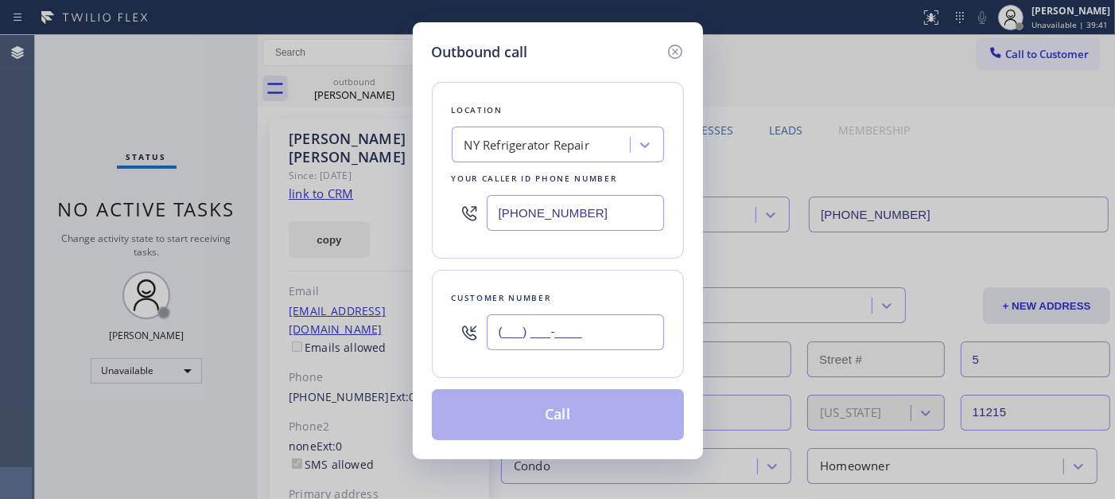
click at [593, 330] on input "(___) ___-____" at bounding box center [575, 332] width 177 height 36
paste input "773) 870-6231"
type input "(773) 870-6231"
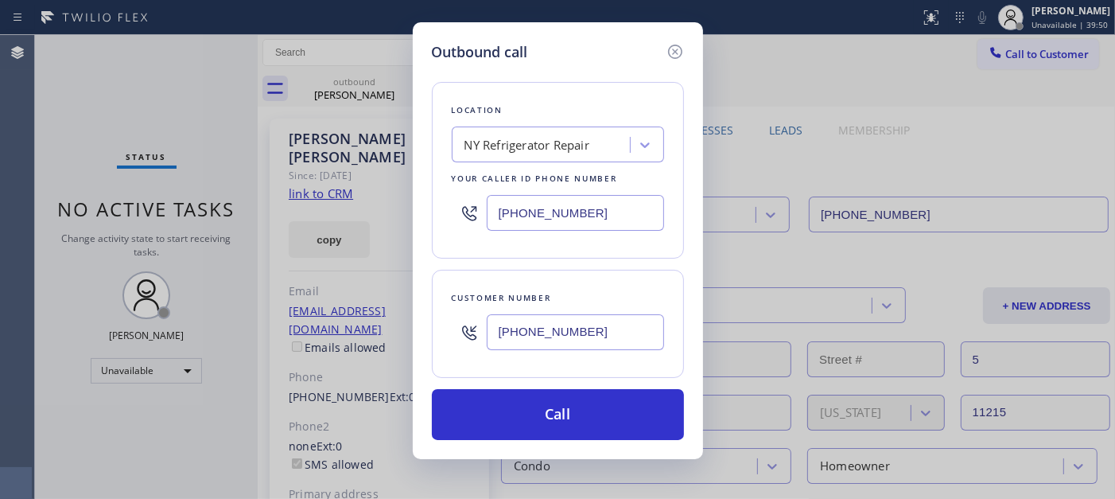
drag, startPoint x: 605, startPoint y: 224, endPoint x: 279, endPoint y: 221, distance: 326.2
click at [280, 223] on div "Outbound call Location NY Refrigerator Repair Your caller id phone number (646)…" at bounding box center [557, 249] width 1115 height 499
paste input "323) 894-1610"
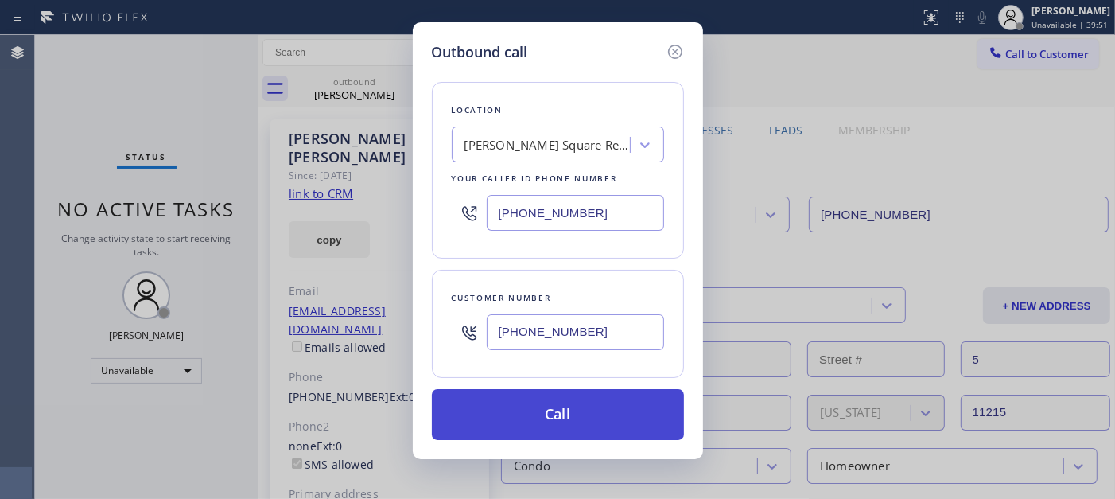
type input "(323) 894-1610"
click at [581, 407] on button "Call" at bounding box center [558, 414] width 252 height 51
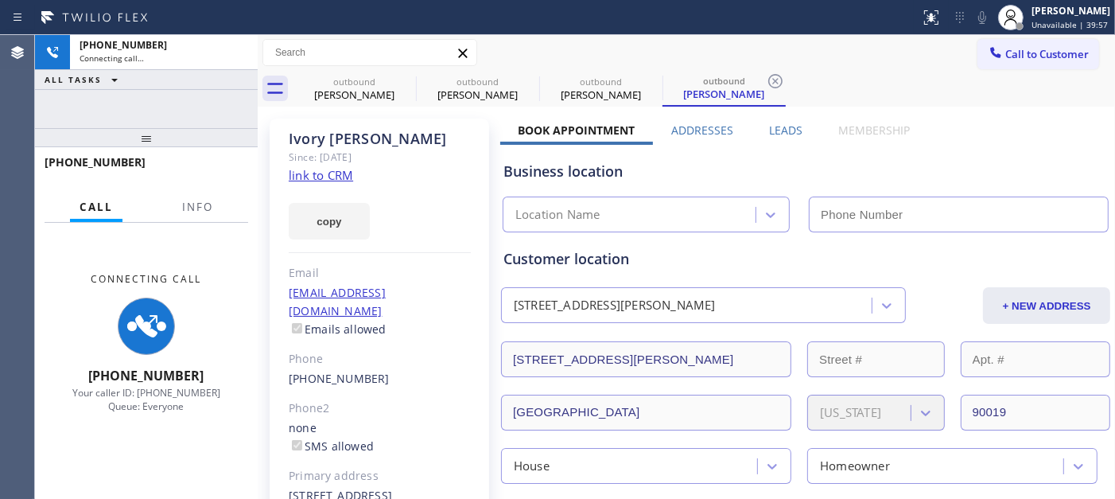
type input "(323) 894-1610"
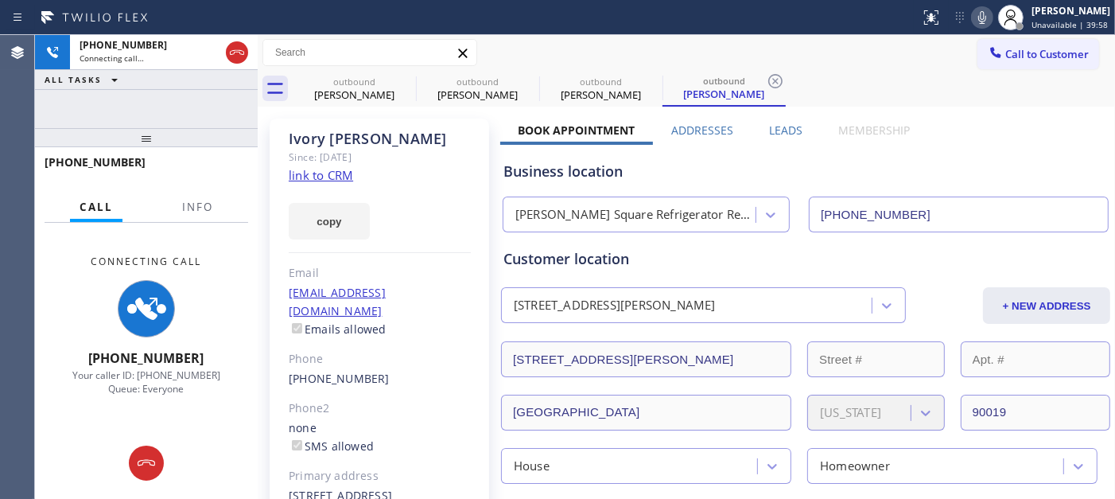
click at [973, 8] on icon at bounding box center [982, 17] width 19 height 19
click at [0, 0] on icon at bounding box center [0, 0] width 0 height 0
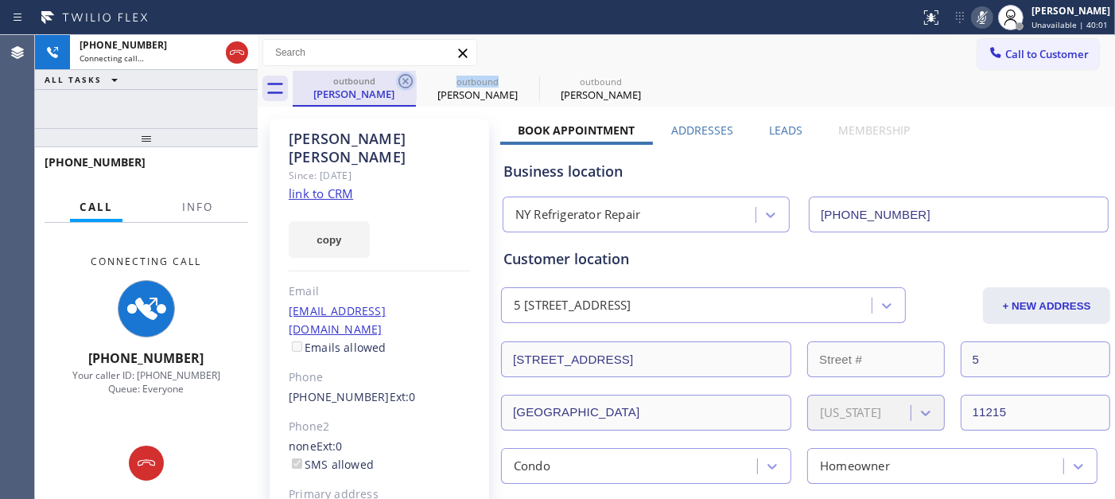
click at [407, 77] on icon at bounding box center [405, 81] width 19 height 19
type input "(323) 894-1610"
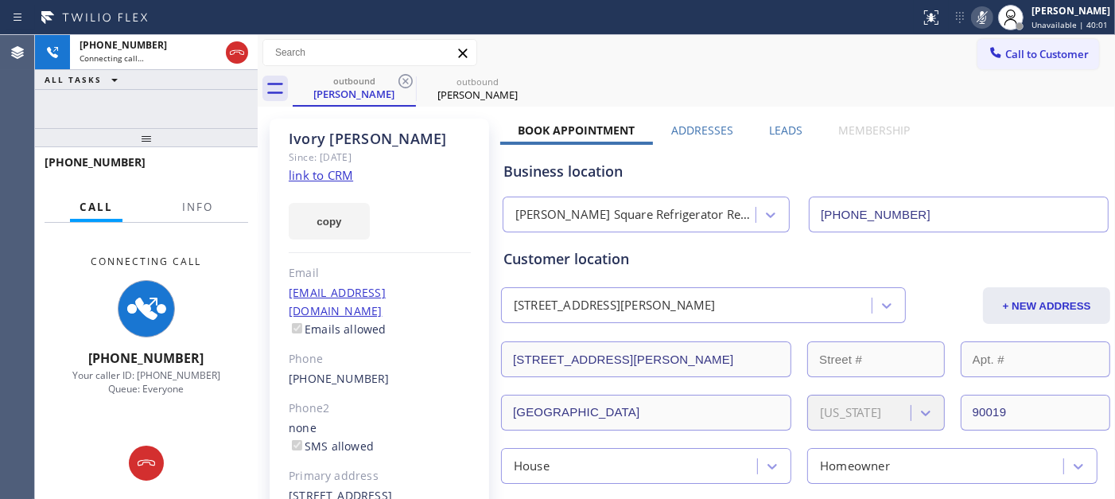
click at [785, 58] on div "Call to Customer Outbound call Location Spaulding Square Refrigerator Repair Yo…" at bounding box center [687, 53] width 858 height 28
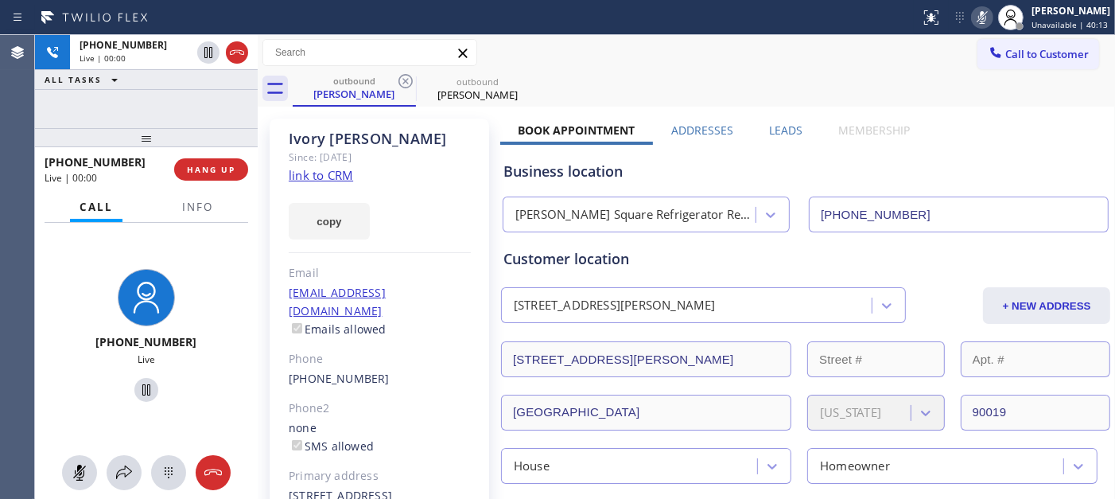
click at [982, 10] on icon at bounding box center [982, 17] width 19 height 19
click at [204, 158] on button "HANG UP" at bounding box center [211, 169] width 74 height 22
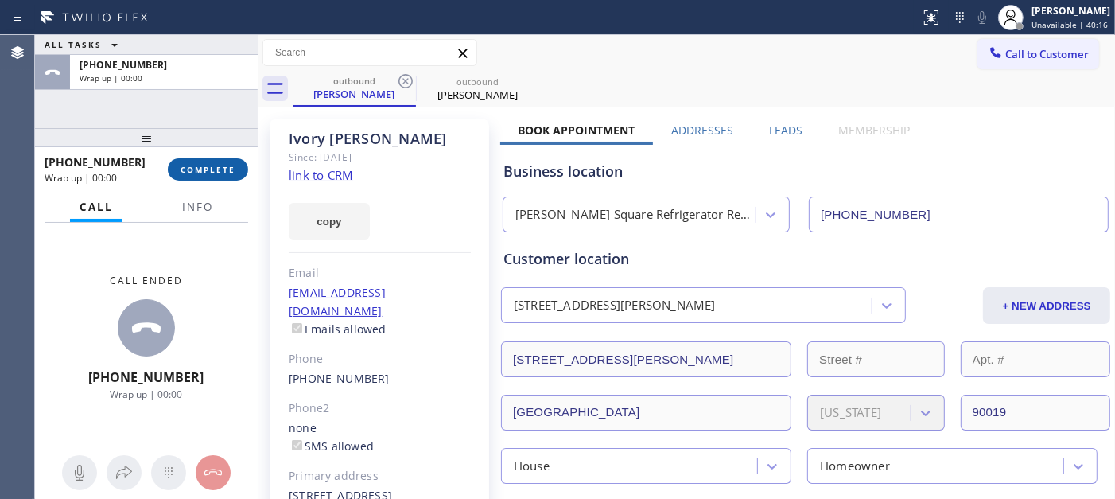
click at [218, 168] on span "COMPLETE" at bounding box center [208, 169] width 55 height 11
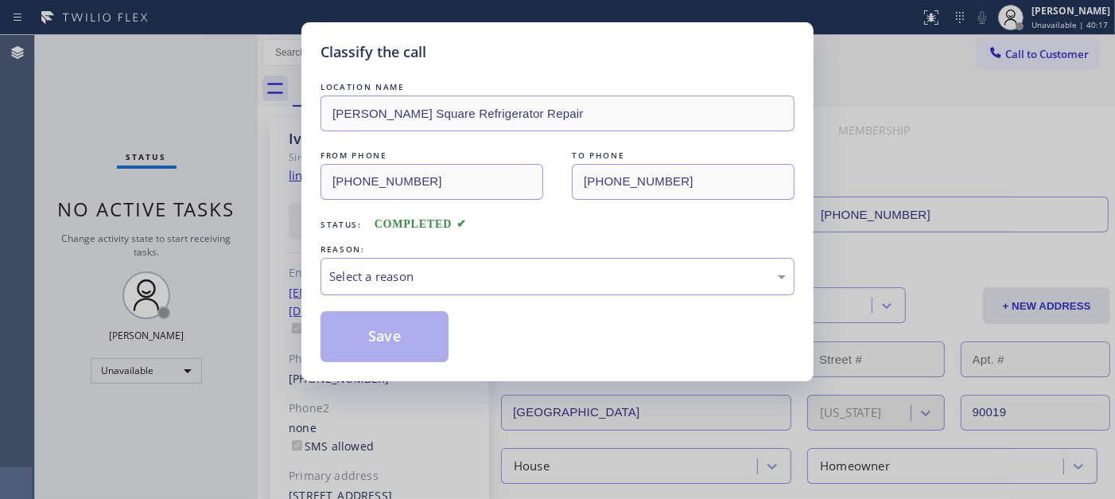
click at [218, 168] on div "Classify the call LOCATION NAME Spaulding Square Refrigerator Repair FROM PHONE…" at bounding box center [557, 249] width 1115 height 499
click at [470, 283] on div "Select a reason" at bounding box center [557, 276] width 457 height 18
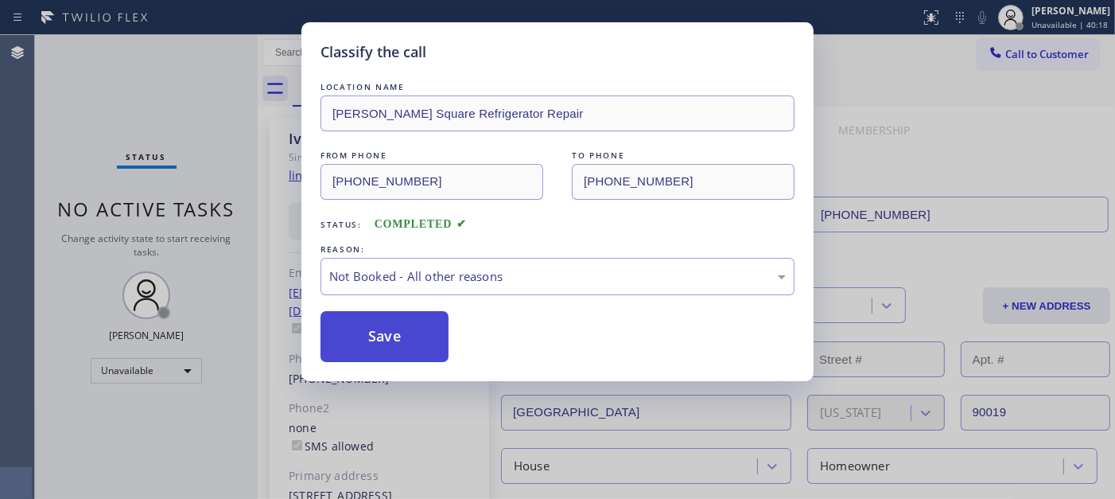
click at [426, 333] on button "Save" at bounding box center [385, 336] width 128 height 51
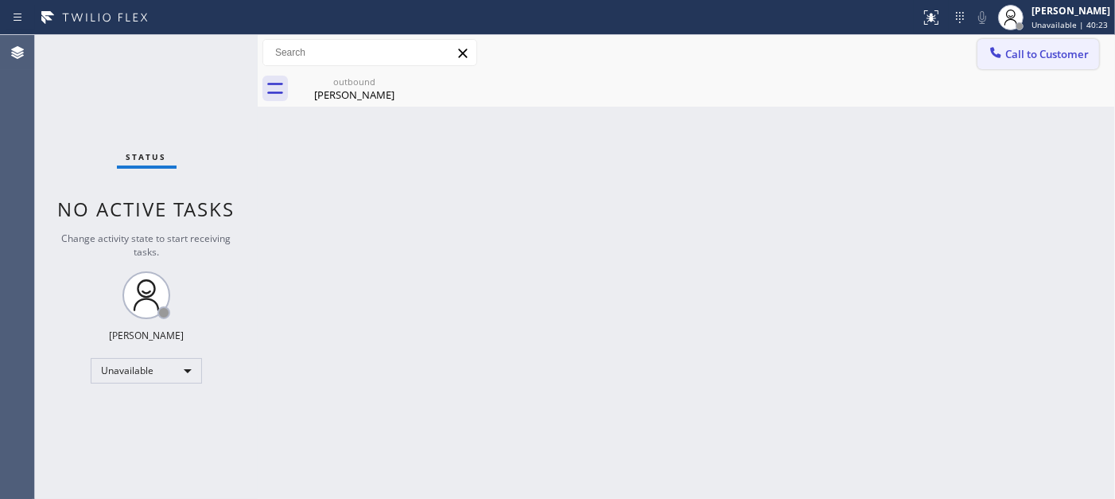
click at [1004, 58] on span "Call to Customer" at bounding box center [1048, 54] width 84 height 14
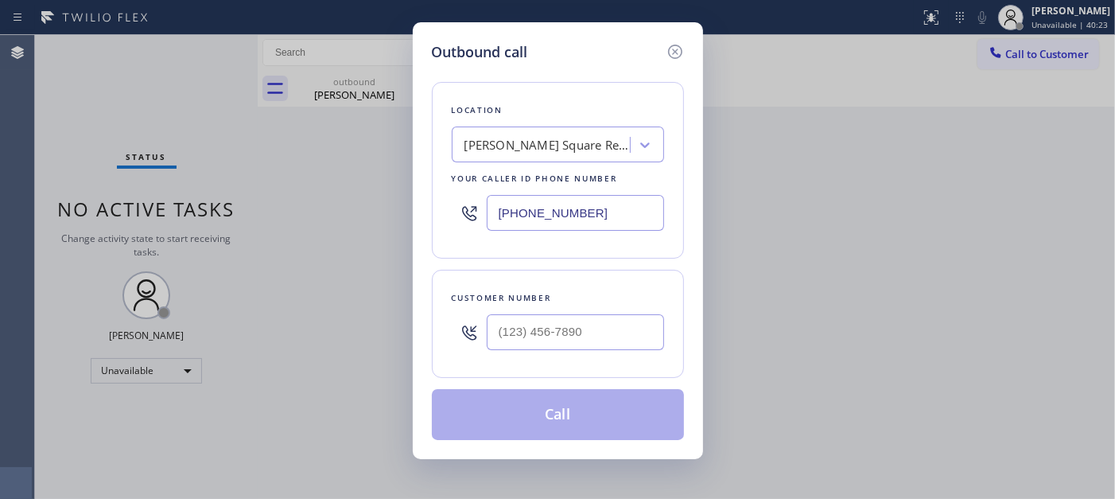
click at [551, 302] on div "Customer number" at bounding box center [558, 298] width 212 height 17
click at [550, 304] on div "Customer number" at bounding box center [558, 298] width 212 height 17
click at [551, 316] on input "(___) ___-____" at bounding box center [575, 332] width 177 height 36
paste input "626) 695-4570"
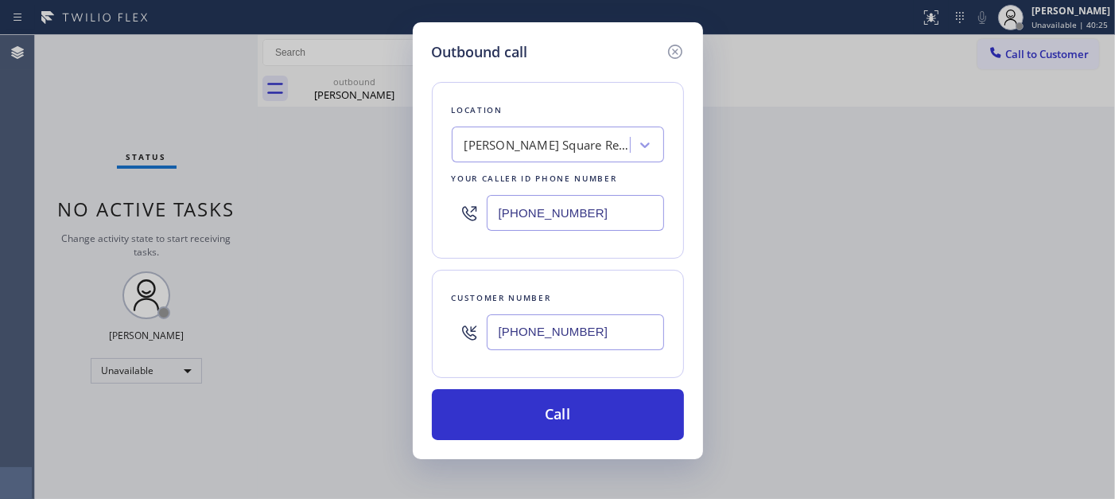
type input "(626) 695-4570"
drag, startPoint x: 579, startPoint y: 225, endPoint x: 313, endPoint y: 220, distance: 265.7
click at [309, 220] on div "Outbound call Location Spaulding Square Refrigerator Repair Your caller id phon…" at bounding box center [557, 249] width 1115 height 499
paste input "714) 855-4254"
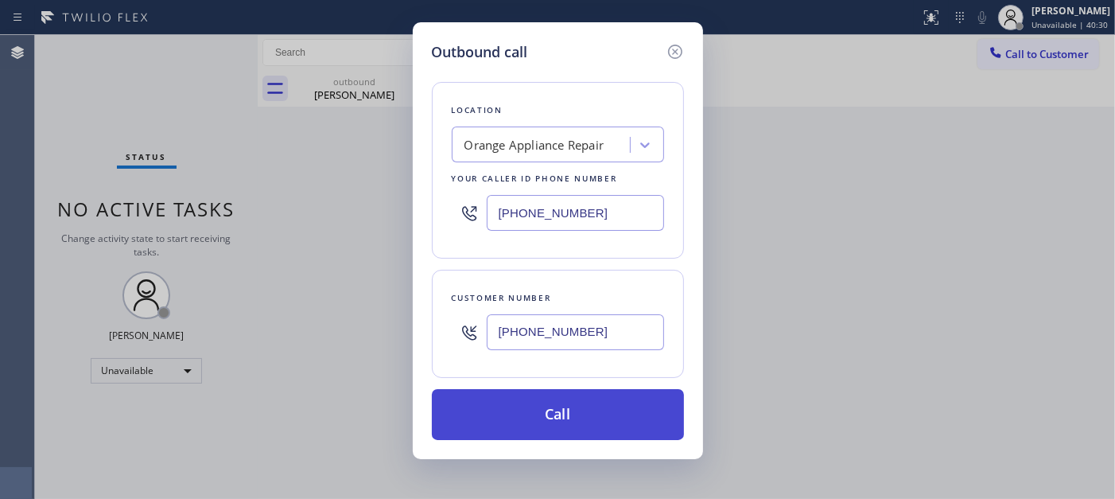
type input "(714) 855-4254"
click at [547, 414] on button "Call" at bounding box center [558, 414] width 252 height 51
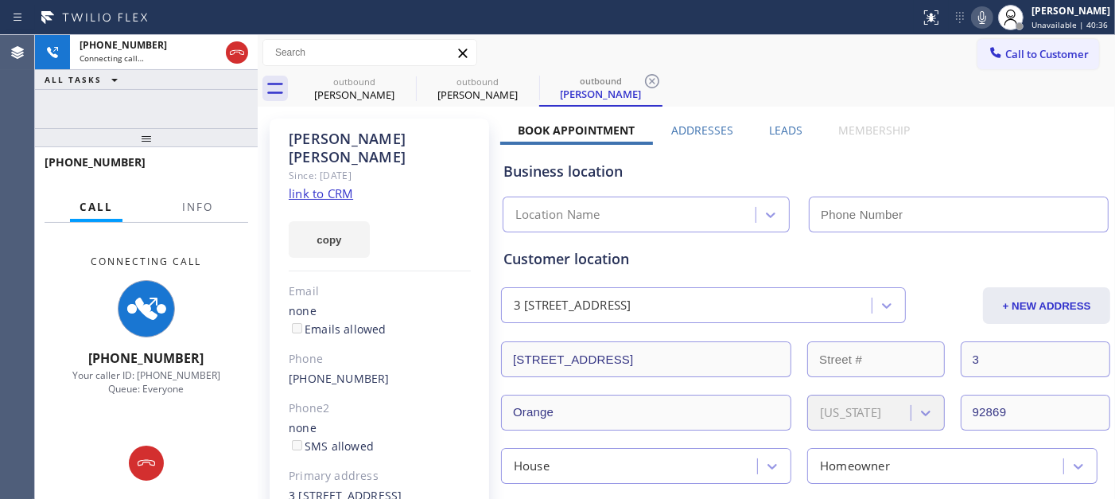
type input "(714) 855-4254"
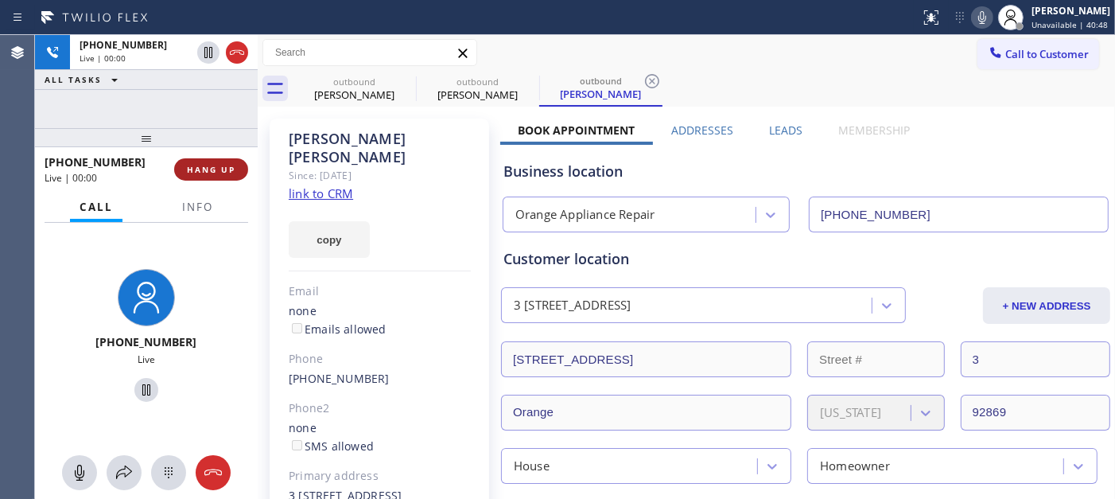
click at [228, 175] on button "HANG UP" at bounding box center [211, 169] width 74 height 22
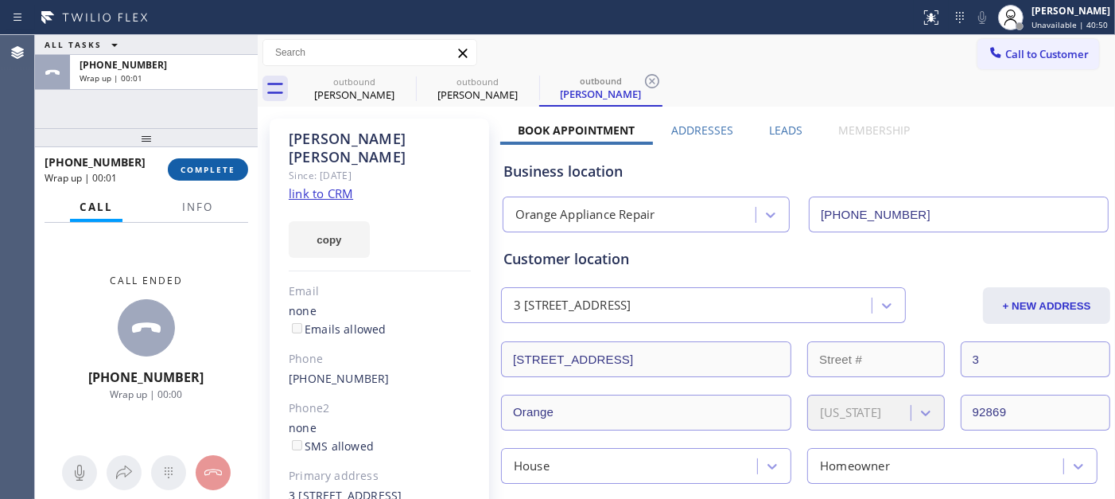
click at [210, 159] on button "COMPLETE" at bounding box center [208, 169] width 80 height 22
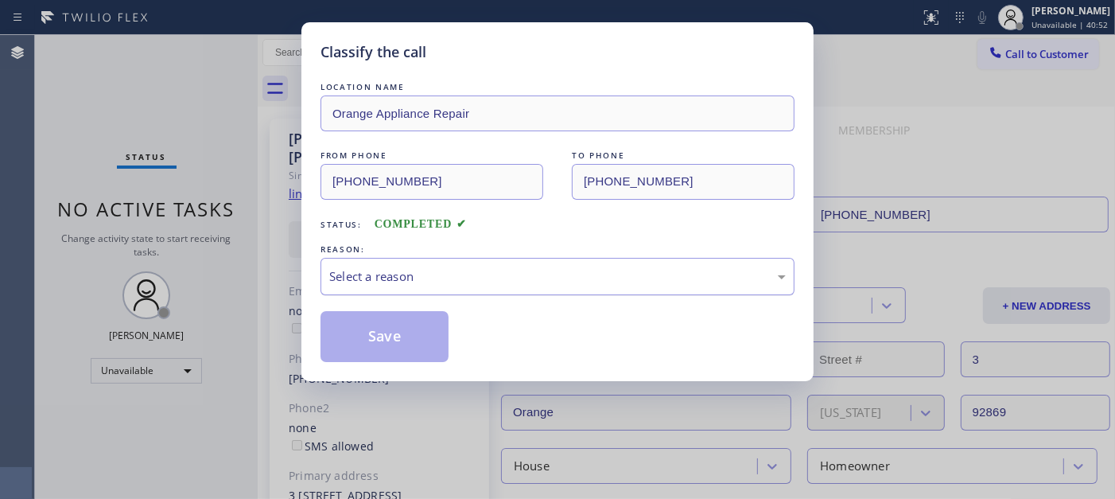
click at [496, 285] on div "Select a reason" at bounding box center [557, 276] width 457 height 18
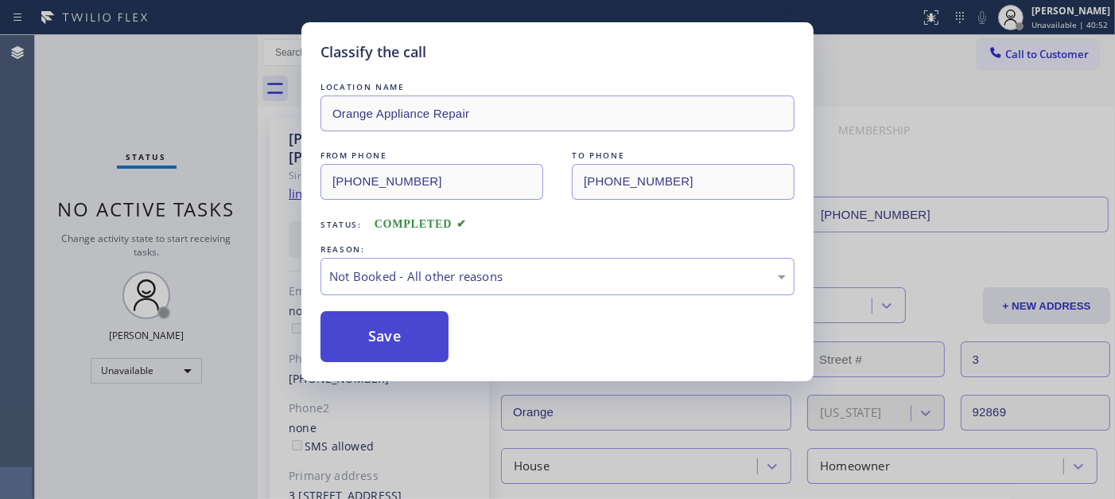
click at [398, 329] on button "Save" at bounding box center [385, 336] width 128 height 51
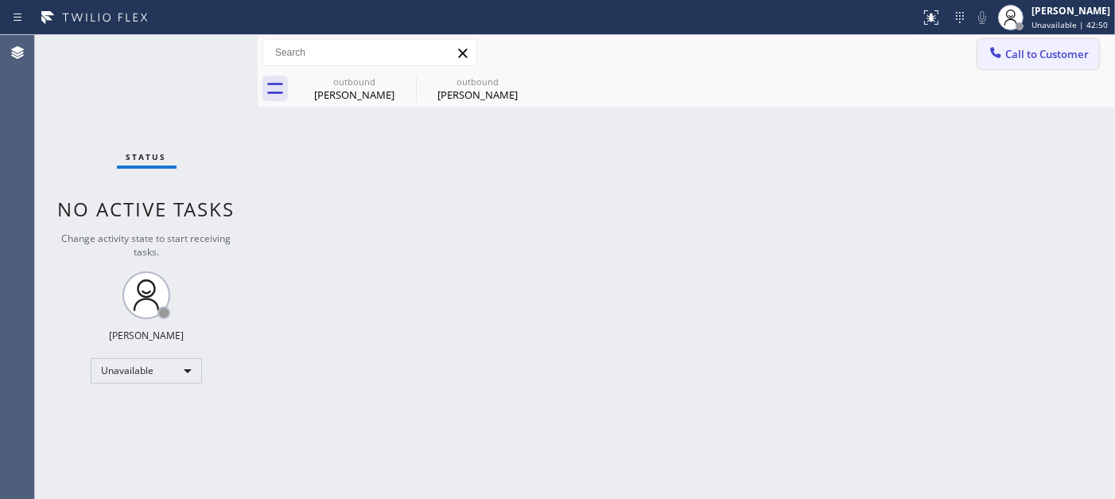
click at [1004, 65] on button "Call to Customer" at bounding box center [1039, 54] width 122 height 30
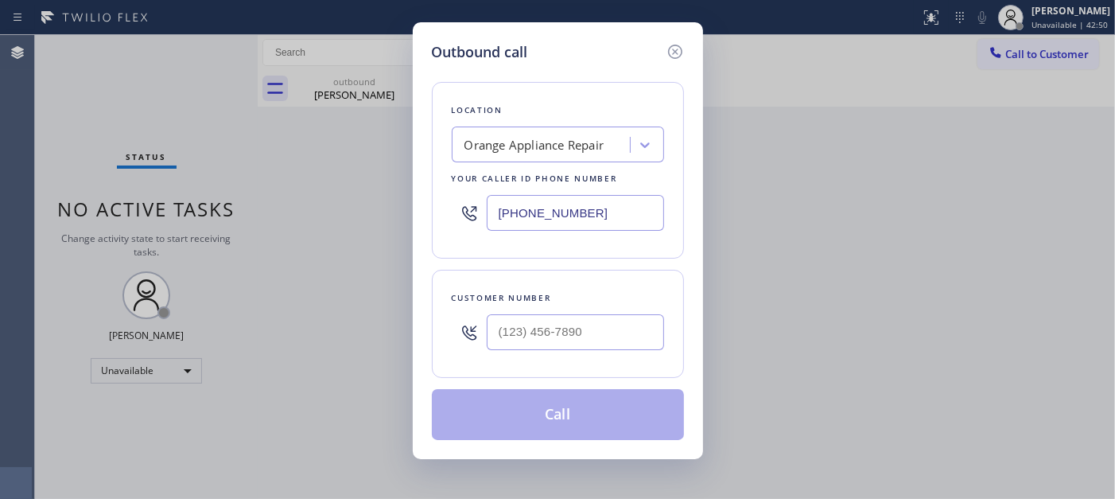
drag, startPoint x: 531, startPoint y: 366, endPoint x: 530, endPoint y: 326, distance: 39.8
click at [530, 363] on div "Customer number" at bounding box center [558, 324] width 252 height 108
drag, startPoint x: 535, startPoint y: 295, endPoint x: 528, endPoint y: 315, distance: 20.9
click at [535, 297] on div "Customer number" at bounding box center [558, 298] width 212 height 17
click at [528, 315] on input "(___) ___-____" at bounding box center [575, 332] width 177 height 36
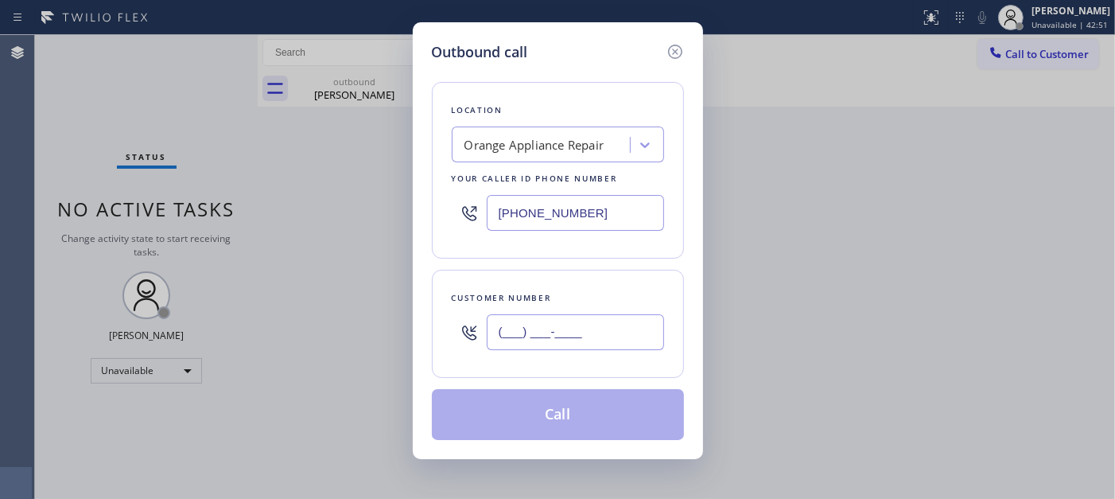
paste input "818) 271-7170"
type input "(818) 271-7170"
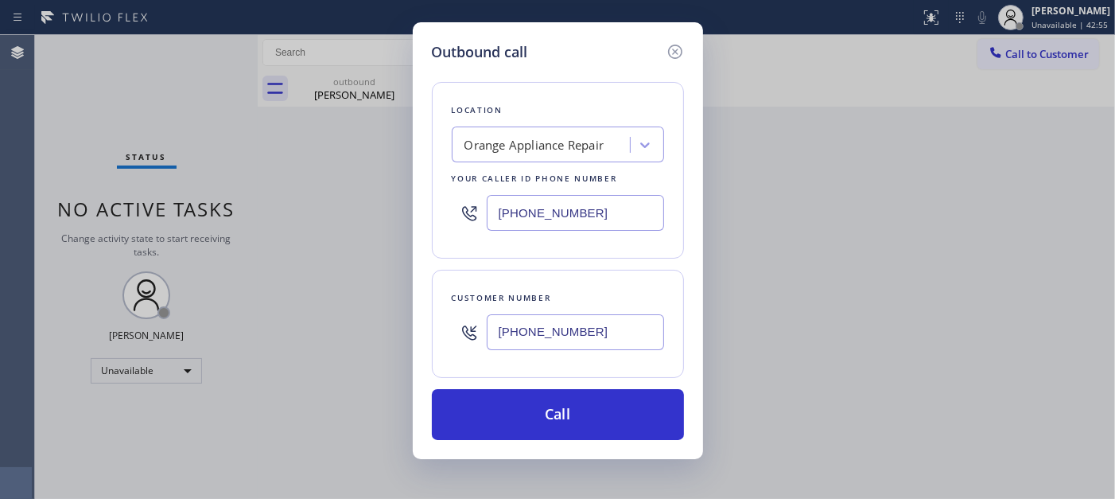
drag, startPoint x: 419, startPoint y: 219, endPoint x: 422, endPoint y: 208, distance: 11.6
click at [409, 219] on div "Outbound call Location Orange Appliance Repair Your caller id phone number (714…" at bounding box center [557, 249] width 1115 height 499
paste input "424) 344-5606"
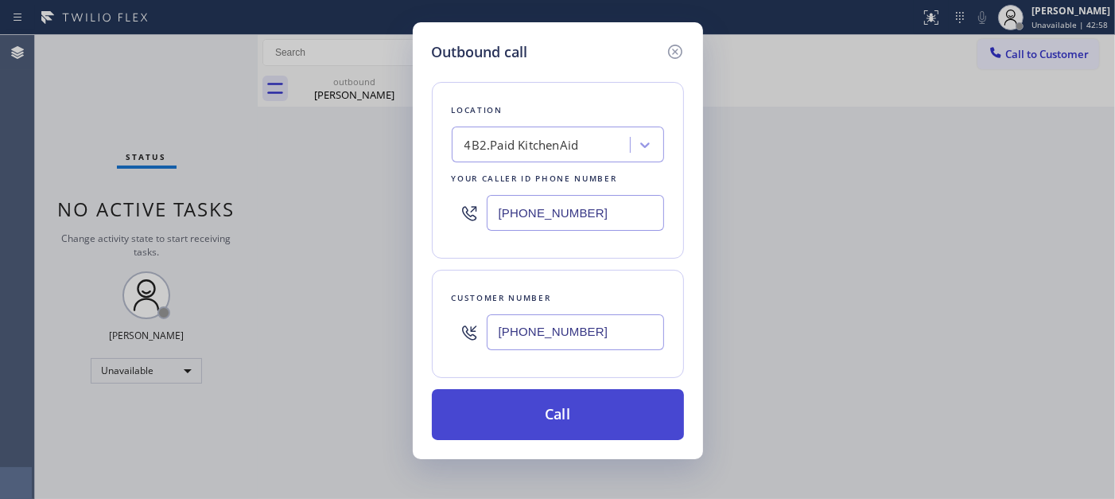
type input "(424) 344-5606"
click at [520, 391] on button "Call" at bounding box center [558, 414] width 252 height 51
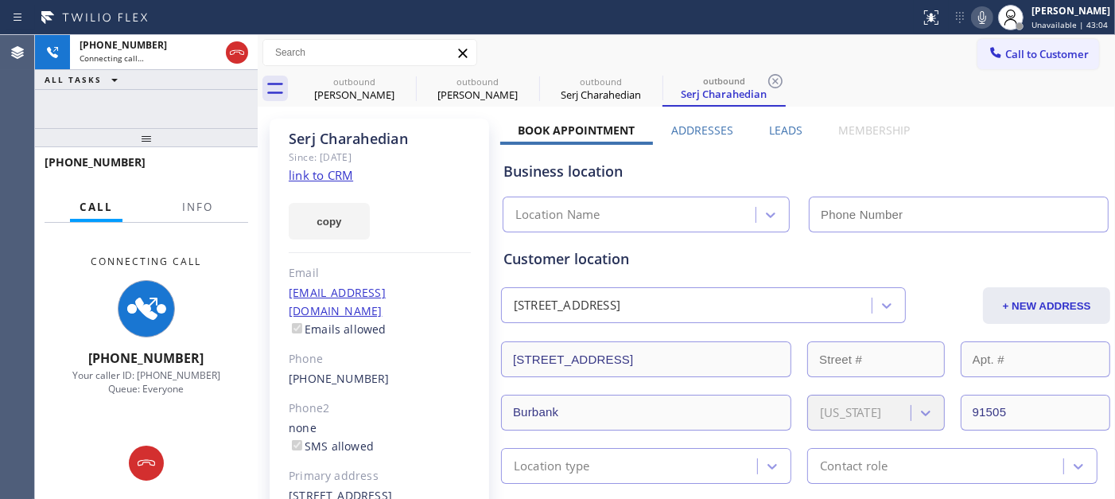
type input "(424) 344-5606"
click at [982, 10] on icon at bounding box center [982, 17] width 19 height 19
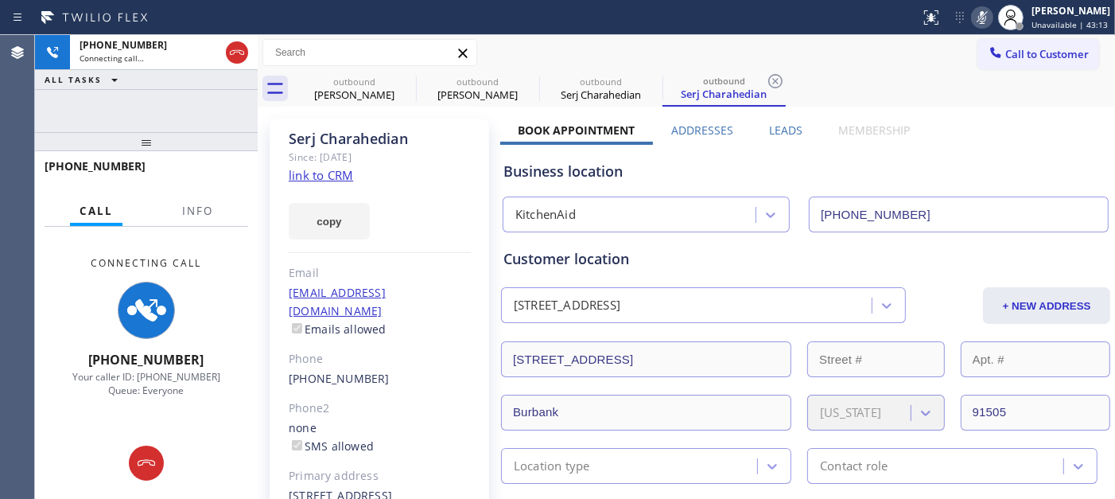
drag, startPoint x: 196, startPoint y: 127, endPoint x: 235, endPoint y: 97, distance: 49.3
click at [209, 113] on div "+18182717170 Connecting call… ALL TASKS ALL TASKS ACTIVE TASKS TASKS IN WRAP UP…" at bounding box center [146, 267] width 223 height 464
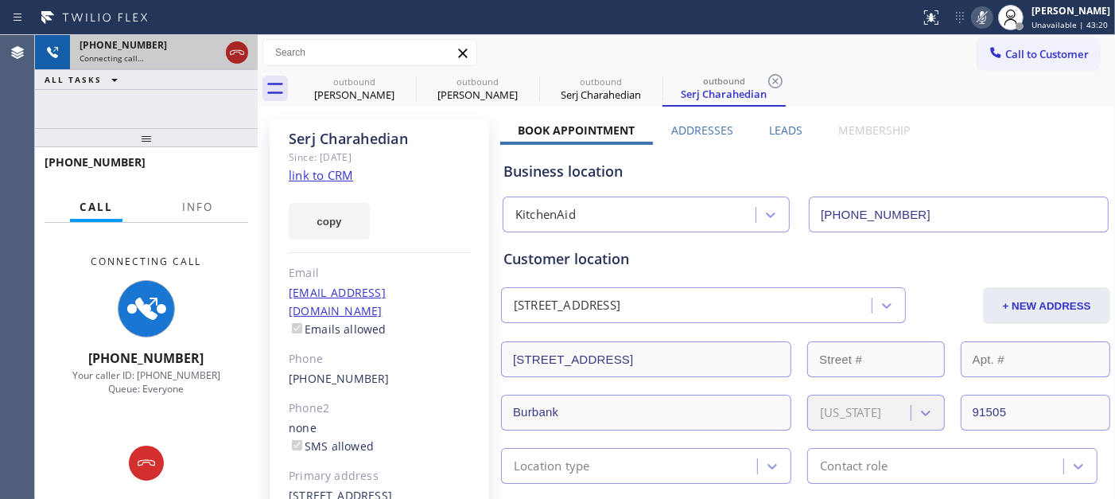
click at [235, 52] on icon at bounding box center [237, 52] width 14 height 5
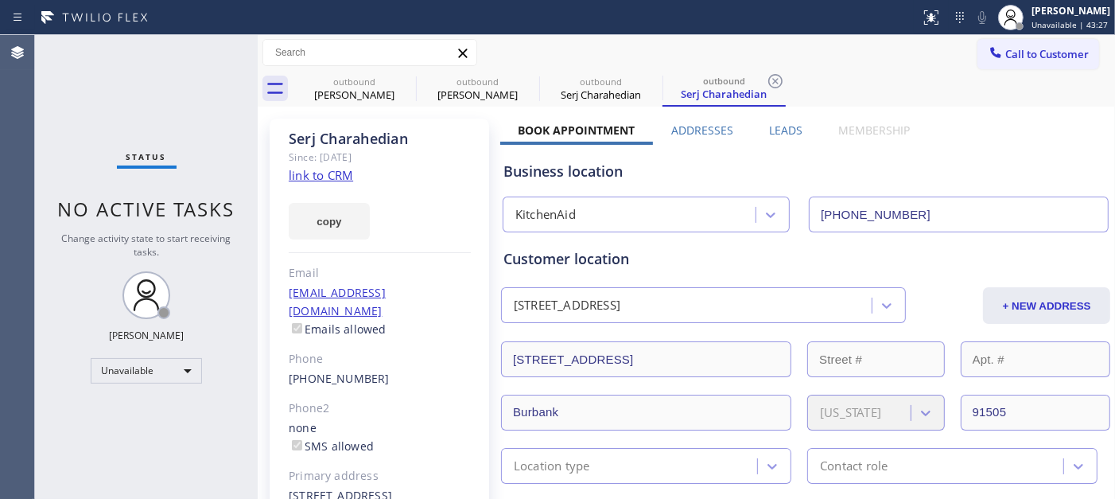
click at [1004, 39] on button "Call to Customer" at bounding box center [1039, 54] width 122 height 30
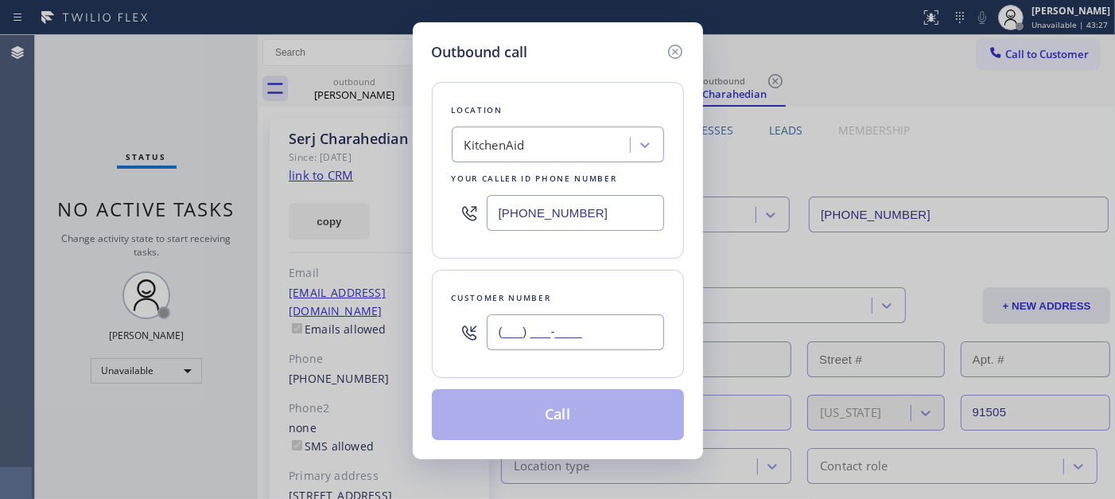
click at [511, 333] on input "(___) ___-____" at bounding box center [575, 332] width 177 height 36
paste input "520) 307-6305"
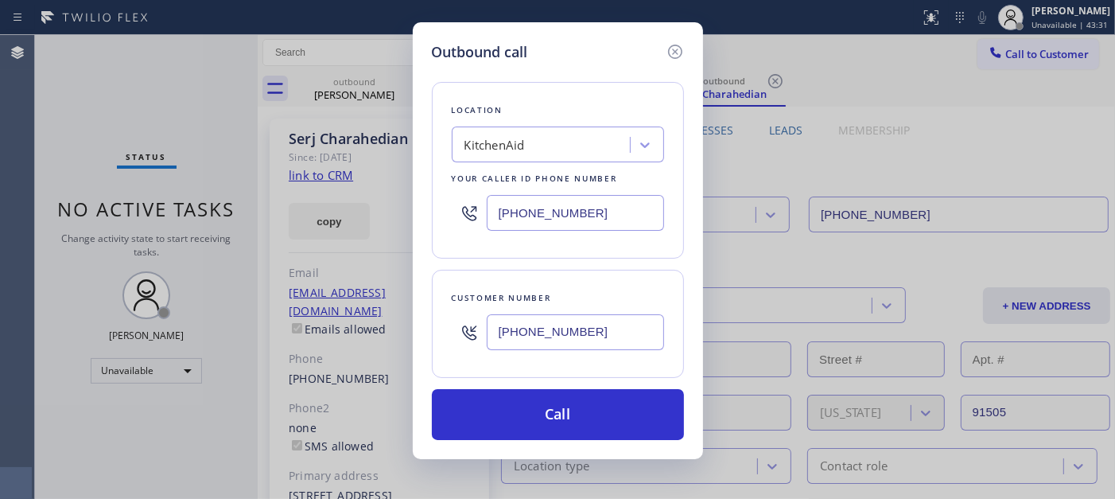
type input "(520) 307-6305"
drag, startPoint x: 601, startPoint y: 203, endPoint x: 382, endPoint y: 205, distance: 219.6
click at [382, 205] on div "Outbound call Location KitchenAid Your caller id phone number (424) 344-5606 Cu…" at bounding box center [557, 249] width 1115 height 499
paste input "858) 283-4611"
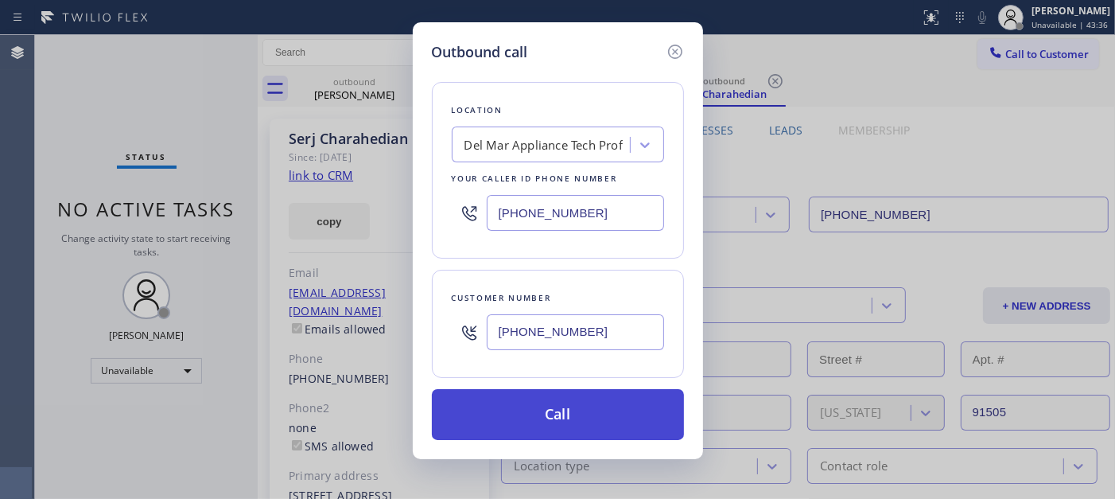
type input "(858) 283-4611"
click at [634, 409] on button "Call" at bounding box center [558, 414] width 252 height 51
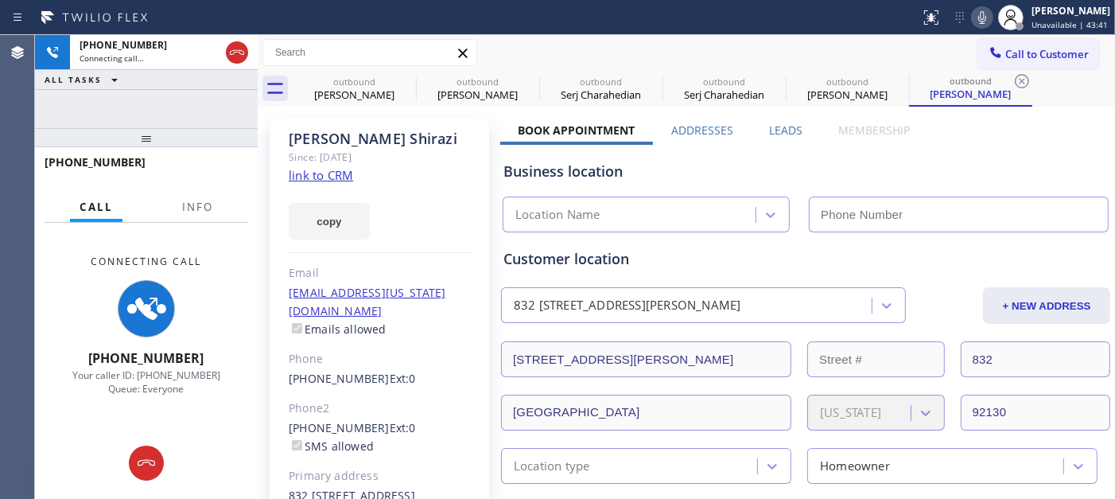
type input "(858) 283-4611"
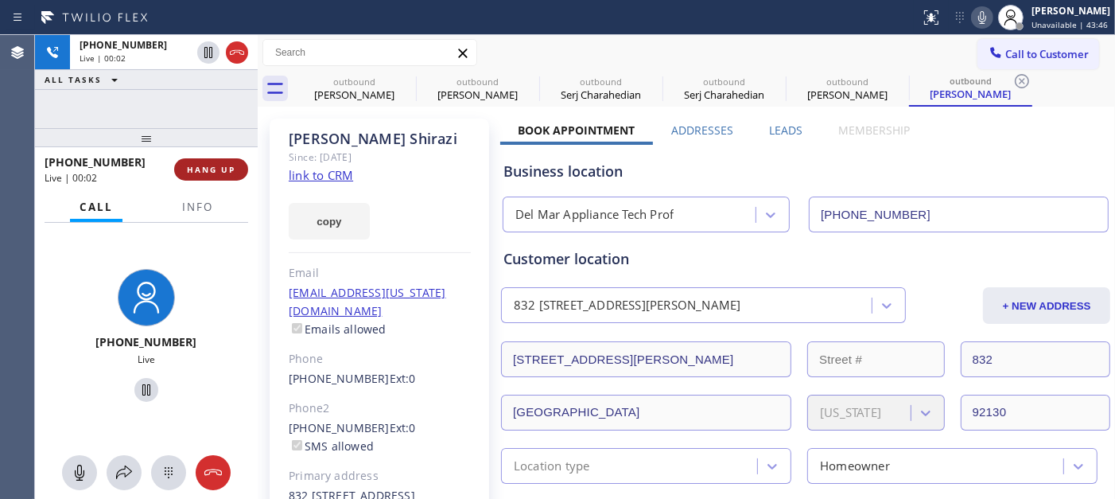
click at [205, 170] on span "HANG UP" at bounding box center [211, 169] width 49 height 11
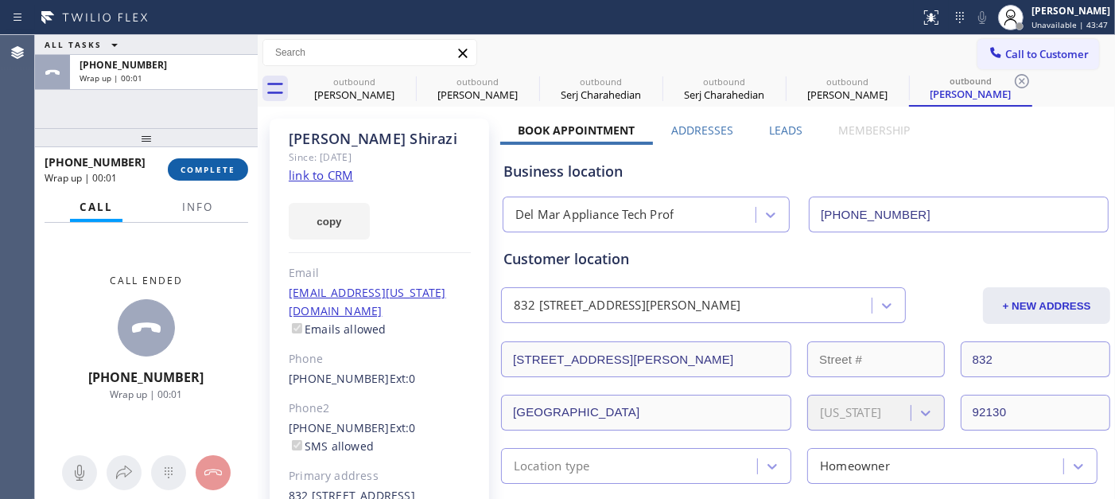
click at [205, 170] on span "COMPLETE" at bounding box center [208, 169] width 55 height 11
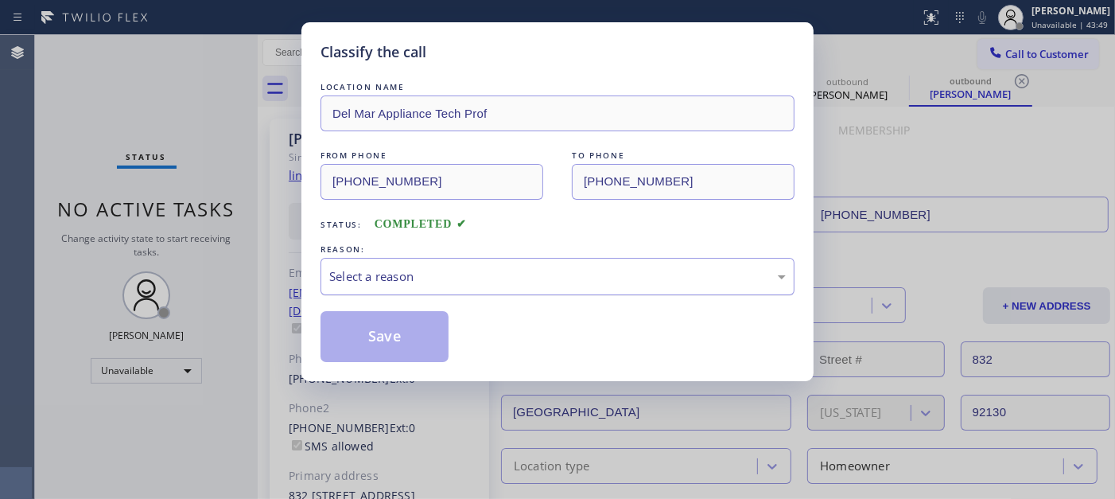
click at [410, 268] on div "Select a reason" at bounding box center [557, 276] width 457 height 18
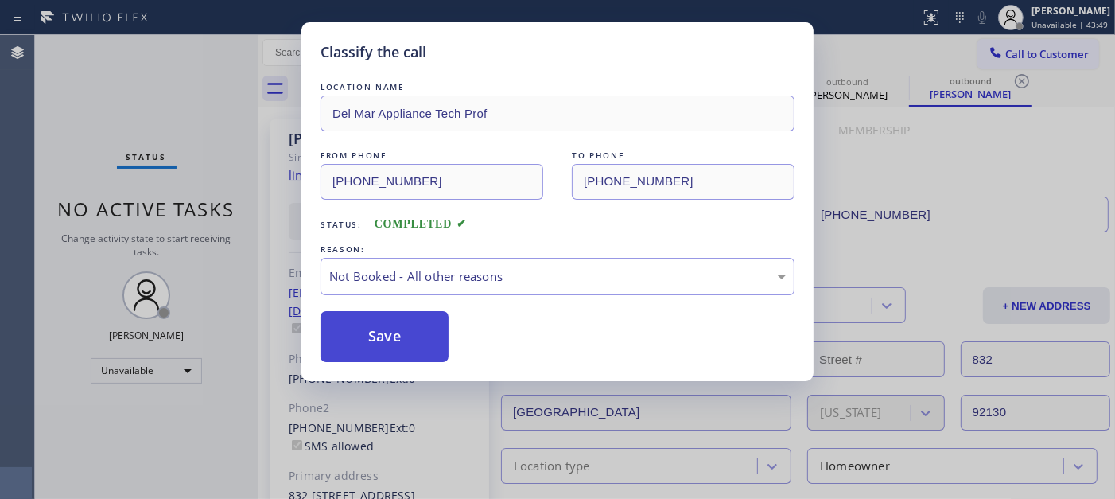
click at [385, 329] on button "Save" at bounding box center [385, 336] width 128 height 51
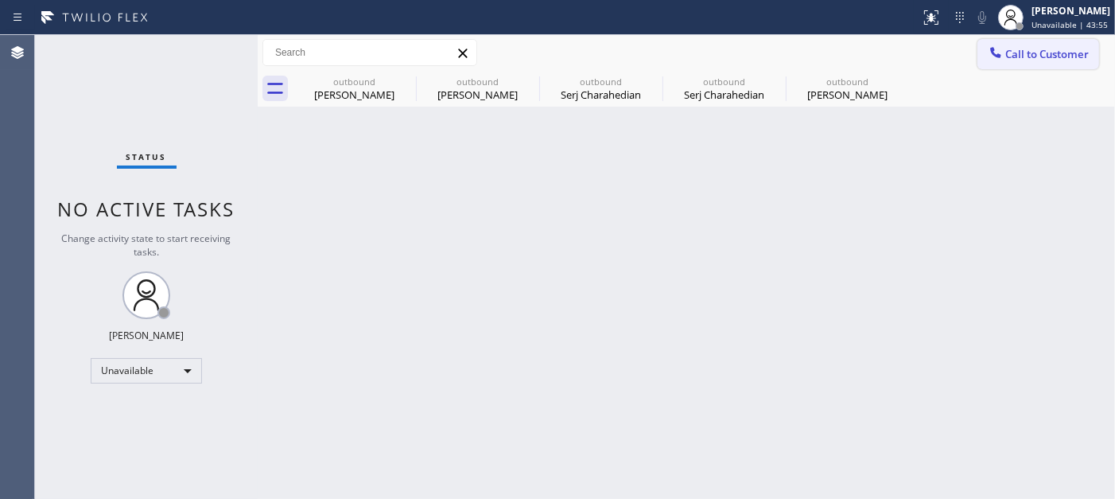
click at [1004, 49] on span "Call to Customer" at bounding box center [1048, 54] width 84 height 14
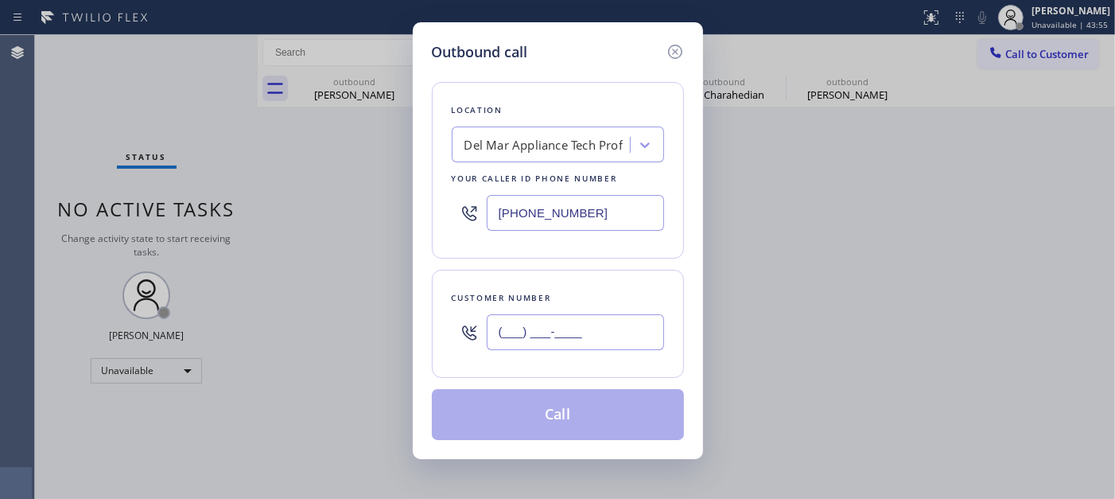
click at [496, 340] on input "(___) ___-____" at bounding box center [575, 332] width 177 height 36
paste input "786) 282-2469"
type input "(786) 282-2469"
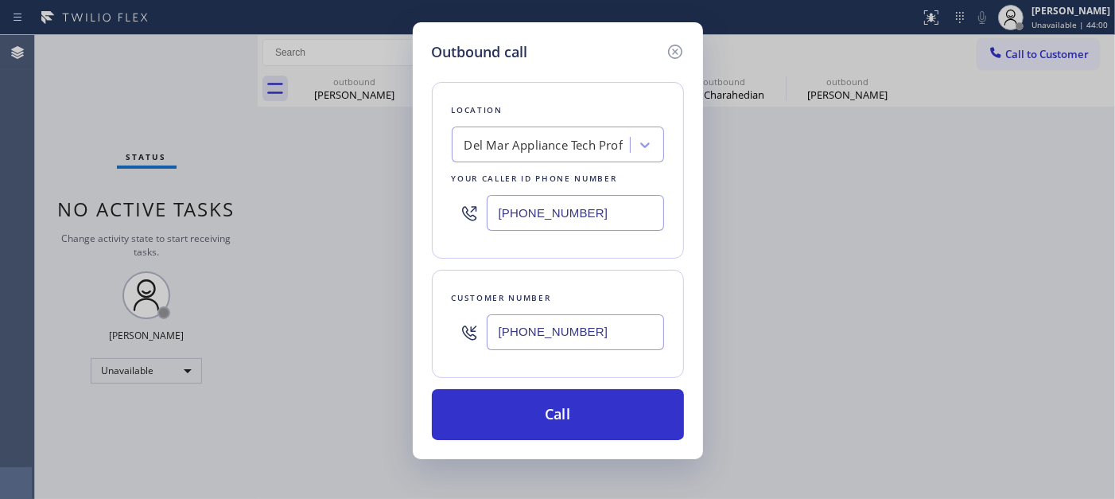
drag, startPoint x: 630, startPoint y: 219, endPoint x: 409, endPoint y: 239, distance: 222.1
click at [352, 208] on div "Outbound call Location Del Mar Appliance Tech Prof Your caller id phone number …" at bounding box center [557, 249] width 1115 height 499
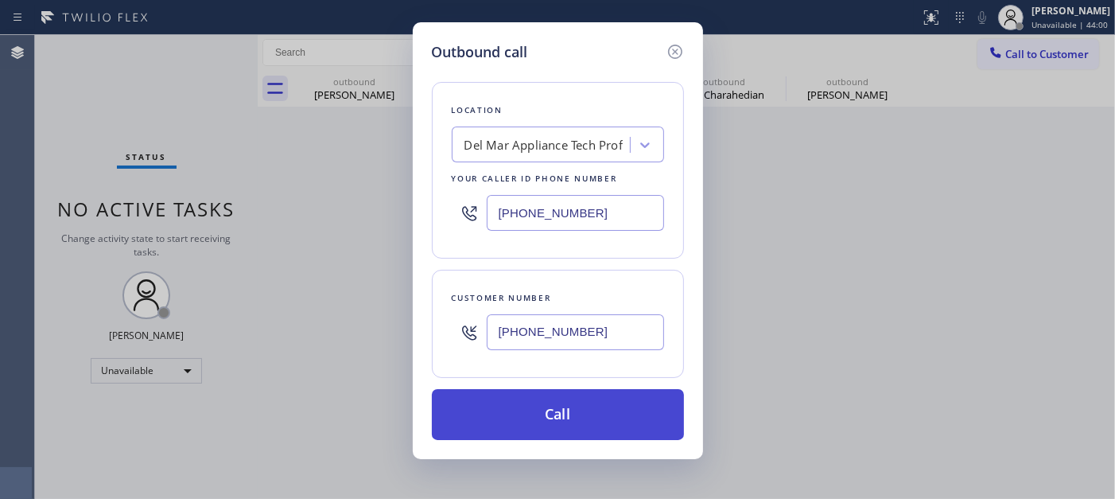
paste input "786) 655-9638"
type input "(786) 655-9638"
click at [586, 401] on button "Call" at bounding box center [558, 414] width 252 height 51
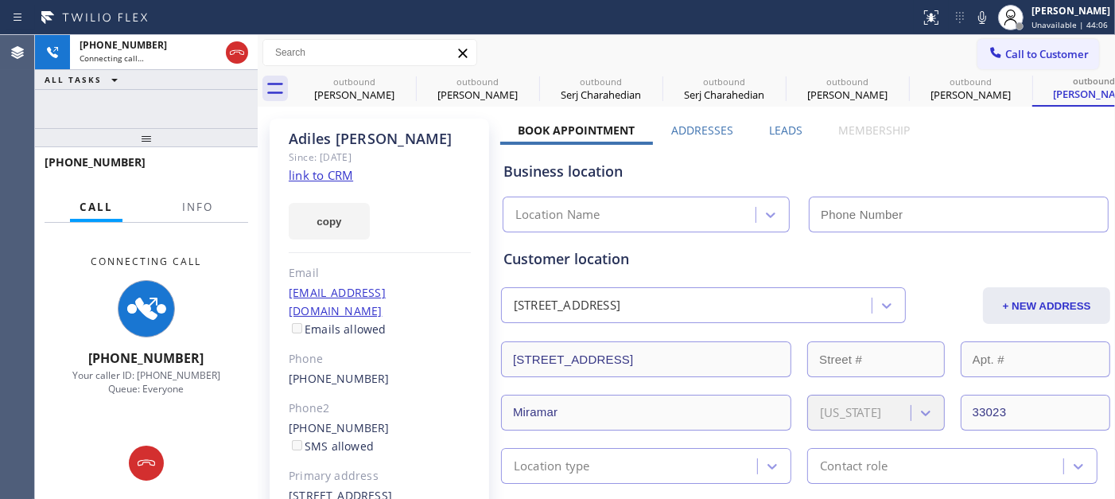
drag, startPoint x: 969, startPoint y: 18, endPoint x: 911, endPoint y: 37, distance: 60.9
click at [973, 18] on icon at bounding box center [982, 17] width 19 height 19
type input "(786) 655-9638"
drag, startPoint x: 137, startPoint y: 139, endPoint x: 147, endPoint y: 94, distance: 46.5
click at [143, 104] on div "+17862822469 Connecting call… ALL TASKS ALL TASKS ACTIVE TASKS TASKS IN WRAP UP…" at bounding box center [146, 267] width 223 height 464
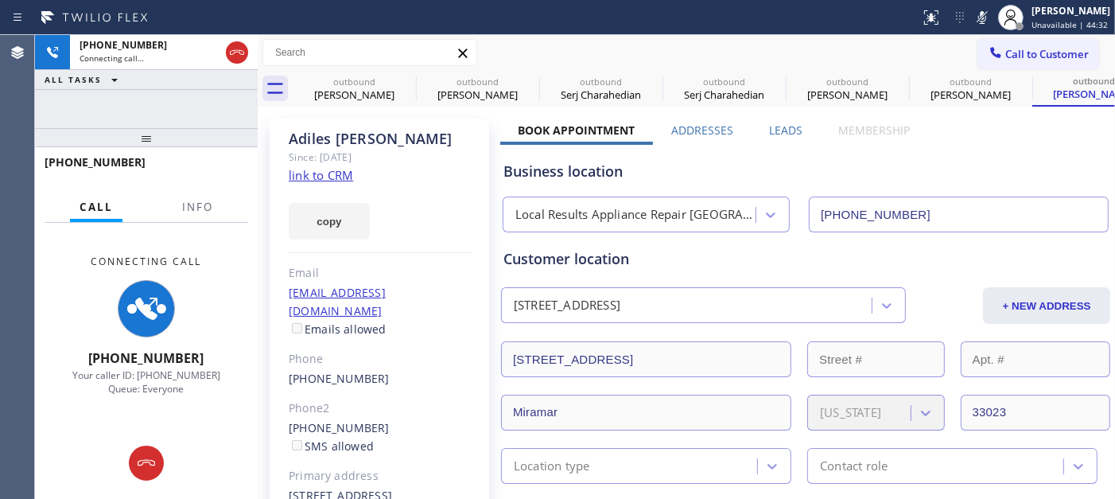
drag, startPoint x: 187, startPoint y: 122, endPoint x: 191, endPoint y: 74, distance: 47.9
click at [186, 84] on div "+17862822469 Connecting call… ALL TASKS ALL TASKS ACTIVE TASKS TASKS IN WRAP UP" at bounding box center [146, 81] width 223 height 93
click at [231, 51] on icon at bounding box center [237, 52] width 14 height 5
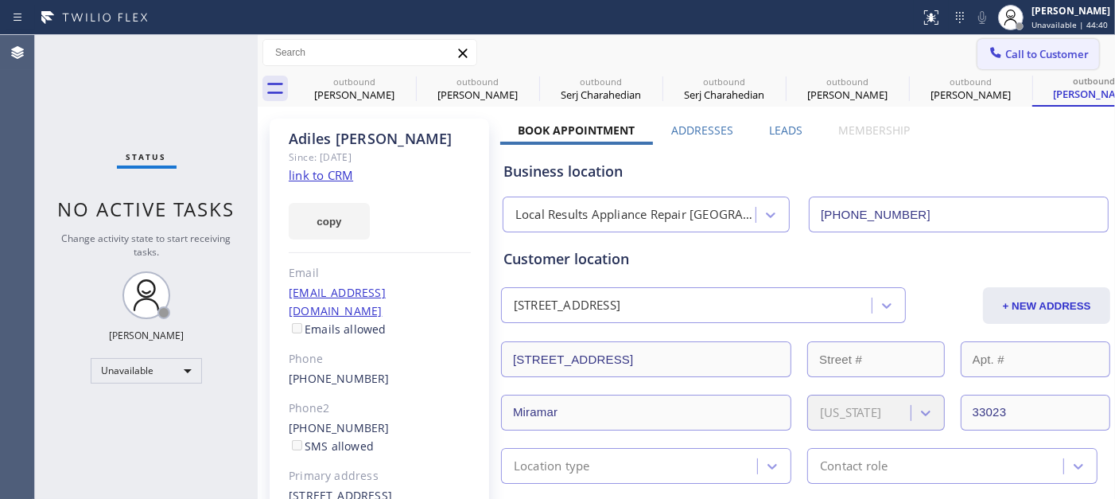
click at [1004, 51] on span "Call to Customer" at bounding box center [1048, 54] width 84 height 14
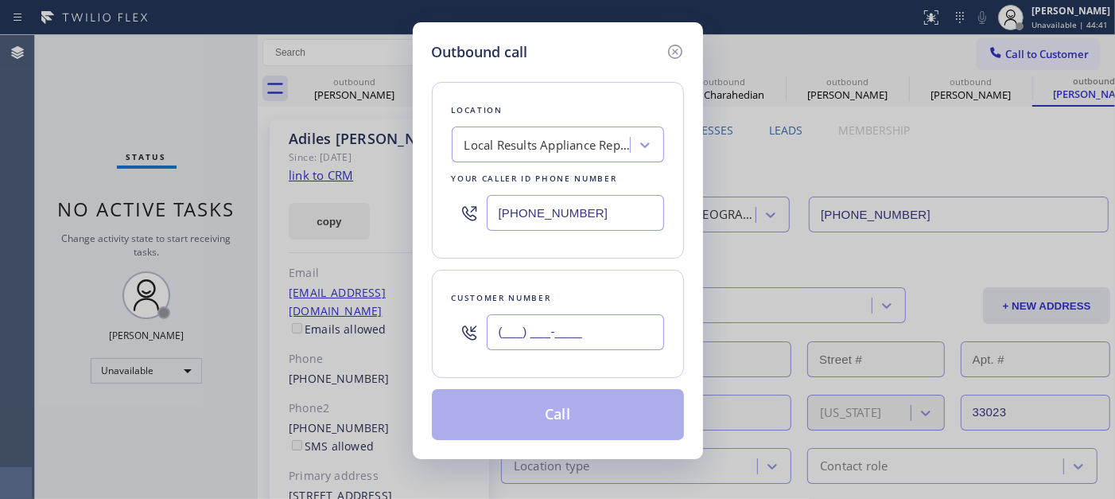
click at [526, 344] on input "(___) ___-____" at bounding box center [575, 332] width 177 height 36
paste input "619) 322-8688"
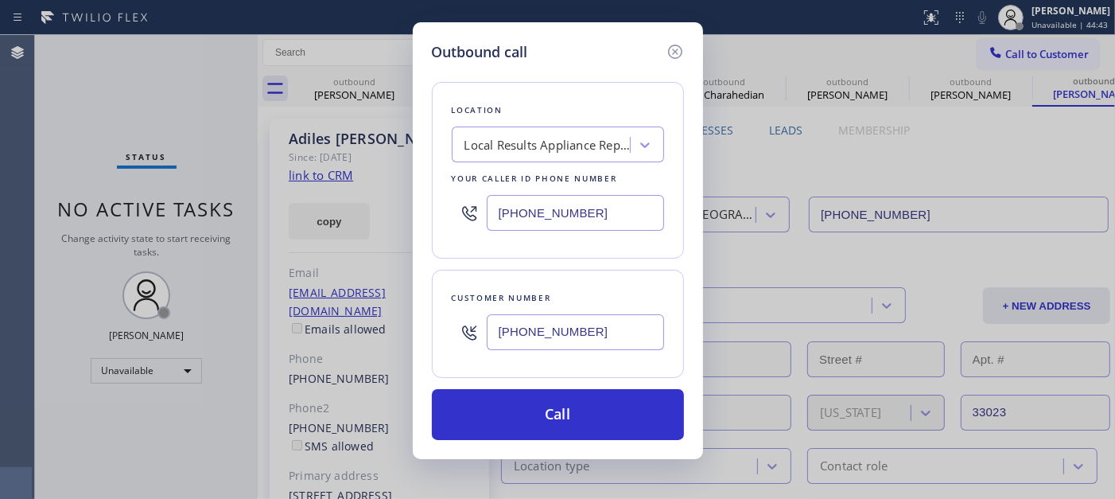
type input "(619) 322-8688"
drag, startPoint x: 610, startPoint y: 207, endPoint x: 462, endPoint y: 212, distance: 148.0
click at [462, 212] on div "(786) 655-9638" at bounding box center [558, 213] width 212 height 52
paste input "323) 641-4563"
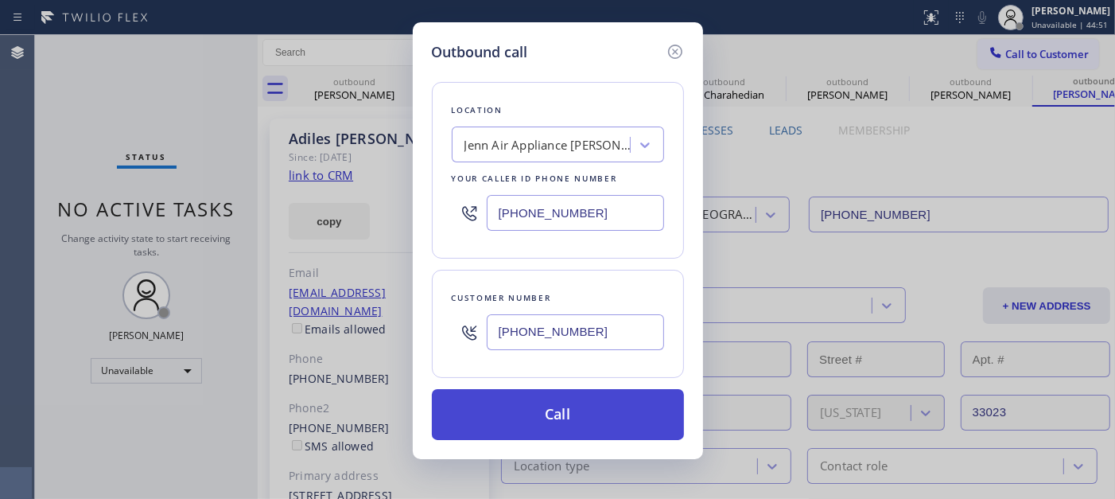
type input "(323) 641-4563"
click at [599, 407] on button "Call" at bounding box center [558, 414] width 252 height 51
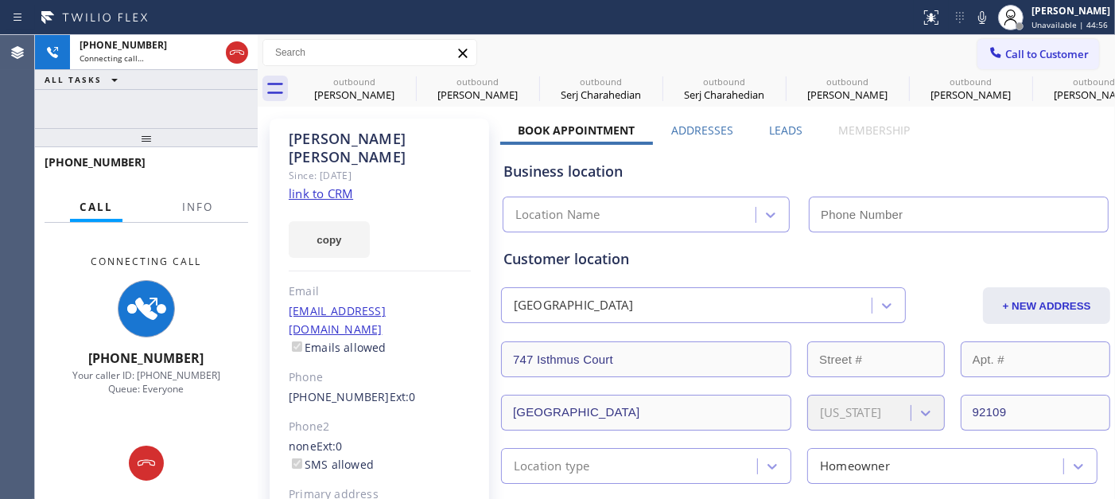
type input "(323) 641-4563"
click at [980, 21] on icon at bounding box center [982, 17] width 19 height 19
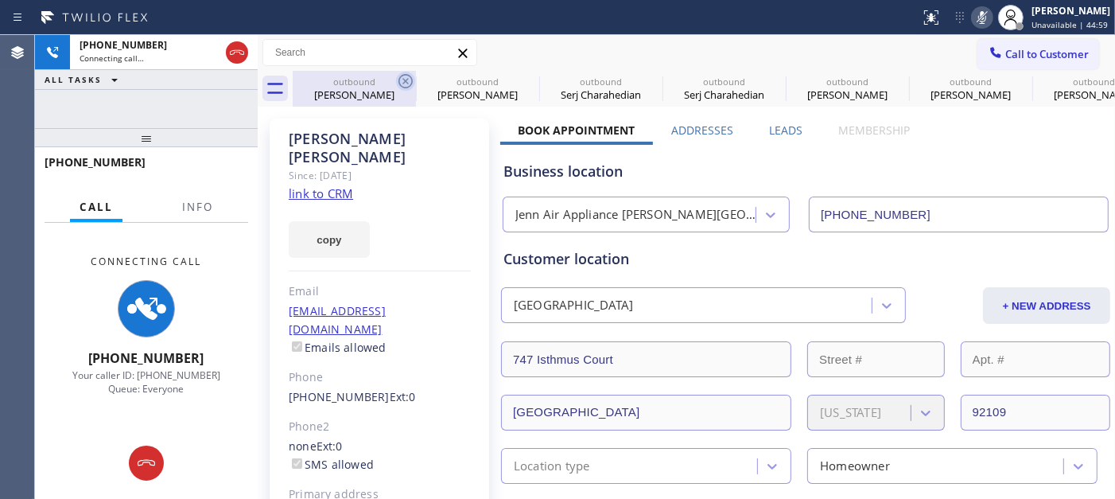
click at [402, 82] on icon at bounding box center [405, 81] width 19 height 19
click at [0, 0] on icon at bounding box center [0, 0] width 0 height 0
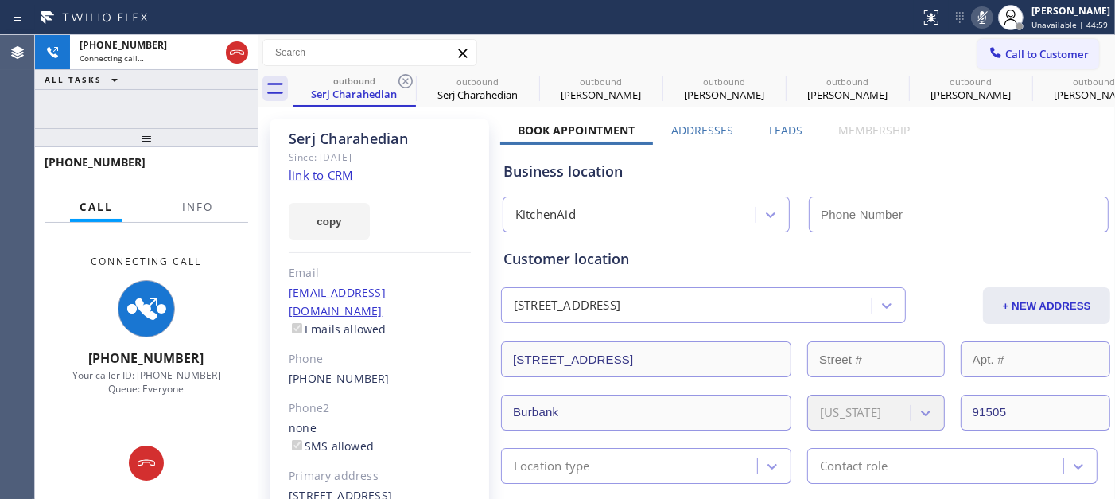
click at [402, 82] on icon at bounding box center [405, 81] width 19 height 19
click at [0, 0] on icon at bounding box center [0, 0] width 0 height 0
type input "(786) 655-9638"
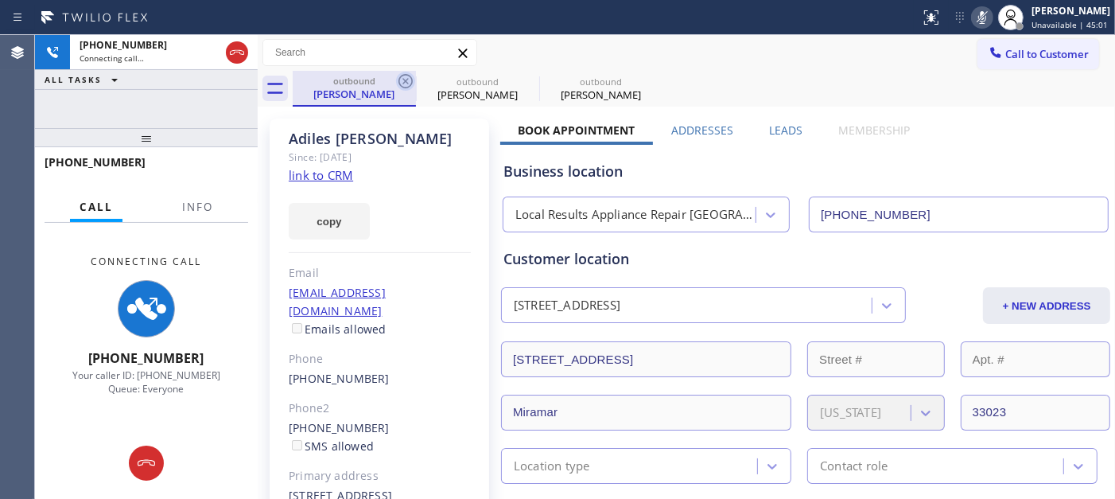
click at [410, 78] on icon at bounding box center [406, 81] width 14 height 14
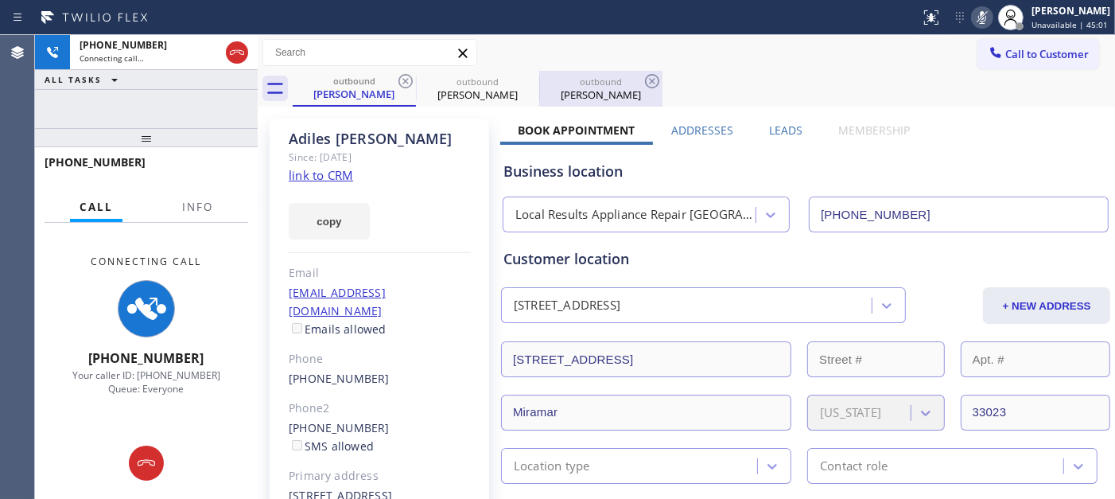
type input "(323) 641-4563"
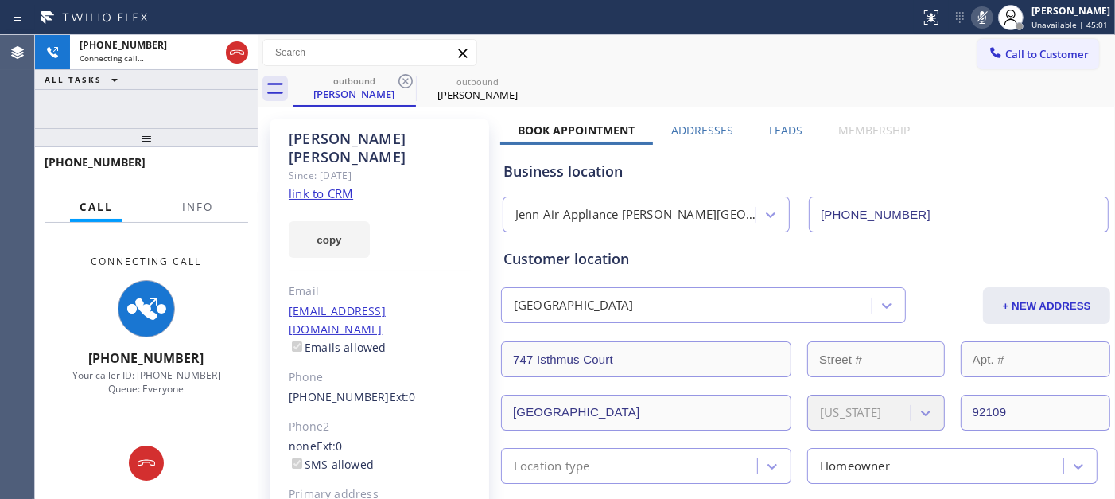
drag, startPoint x: 760, startPoint y: 88, endPoint x: 784, endPoint y: 69, distance: 30.6
click at [768, 93] on div "outbound Rachel Wolfe outbound Rachel Wolfe" at bounding box center [704, 89] width 823 height 36
click at [233, 60] on icon at bounding box center [237, 52] width 19 height 19
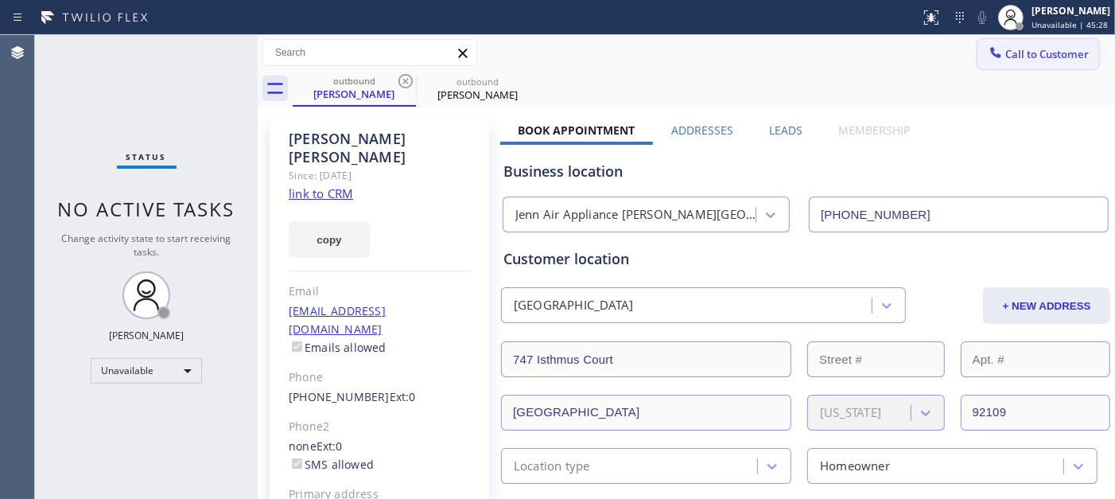
click at [1004, 56] on span "Call to Customer" at bounding box center [1048, 54] width 84 height 14
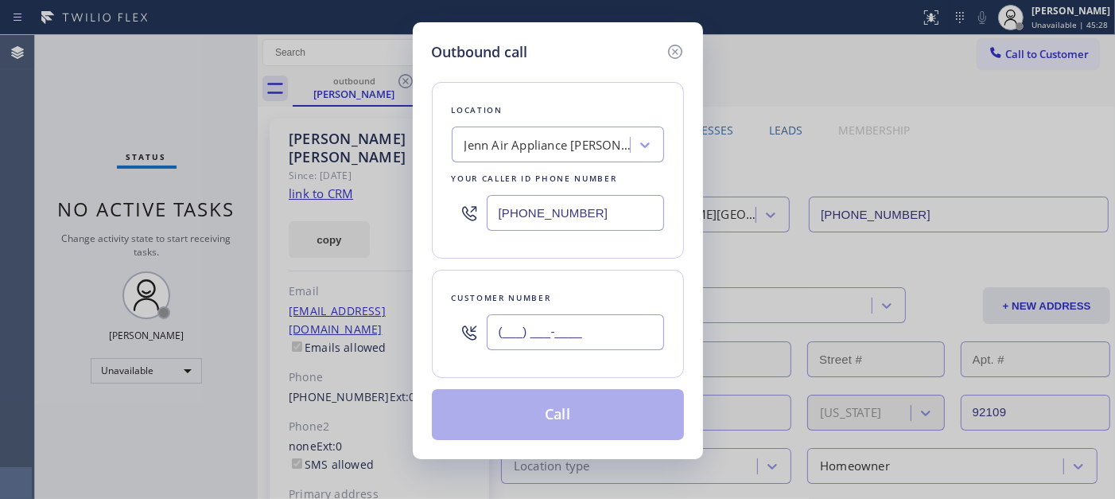
click at [662, 334] on input "(___) ___-____" at bounding box center [575, 332] width 177 height 36
paste input "818) 324-1002"
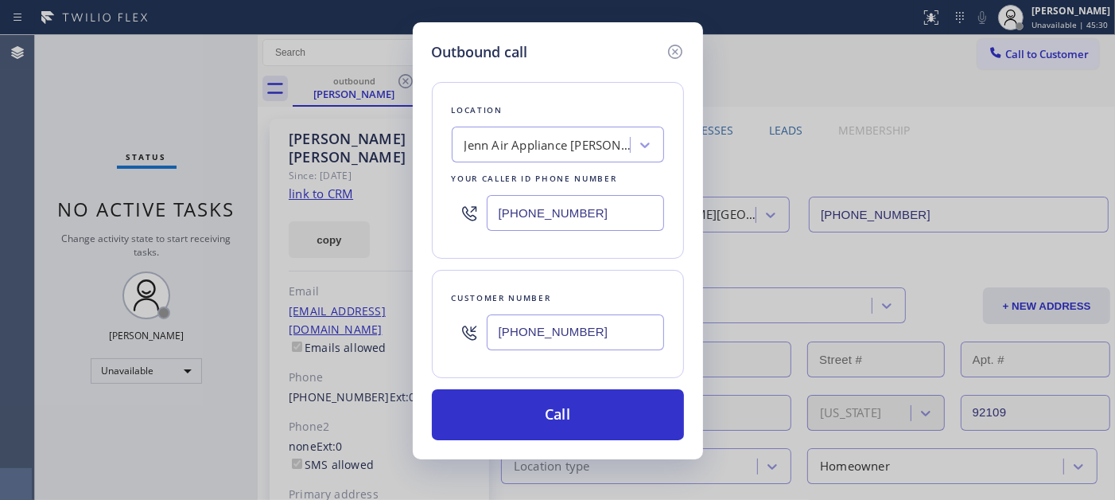
type input "(818) 324-1002"
drag, startPoint x: 601, startPoint y: 228, endPoint x: 366, endPoint y: 212, distance: 236.0
click at [395, 219] on div "Outbound call Location Jenn Air Appliance Masters Beverly Hills Your caller id …" at bounding box center [557, 250] width 1115 height 500
paste input "855) 731-4952"
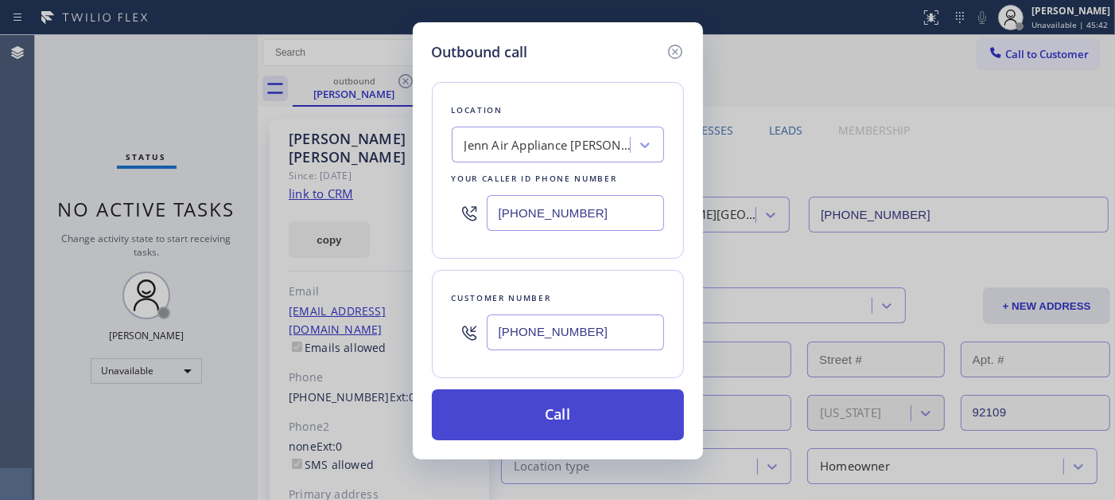
type input "(855) 731-4952"
click at [557, 412] on button "Call" at bounding box center [558, 414] width 252 height 51
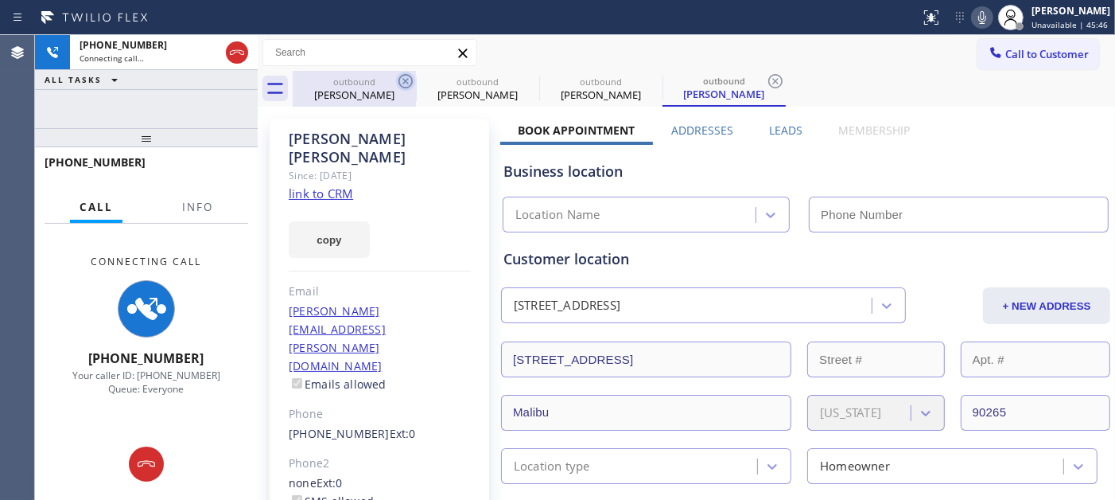
click at [402, 83] on icon at bounding box center [405, 81] width 19 height 19
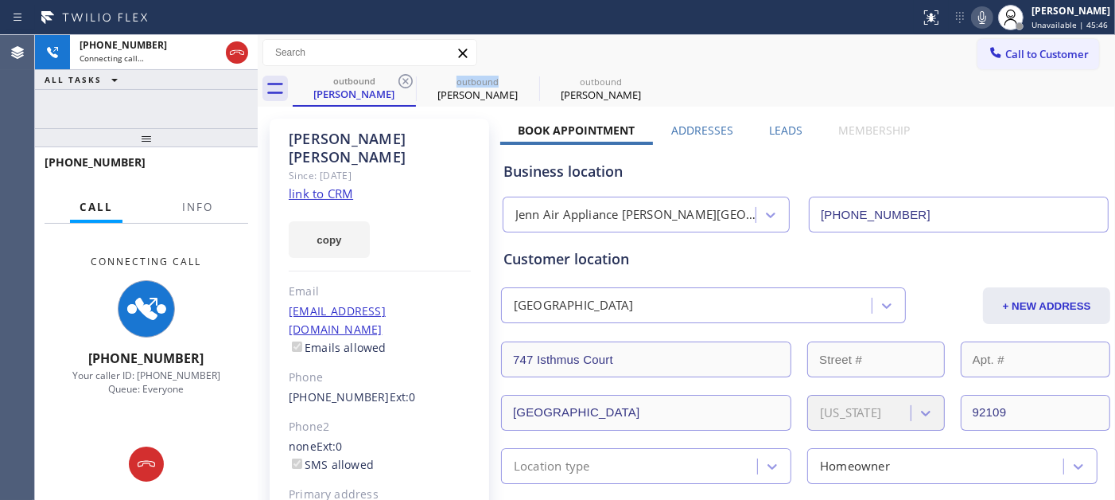
click at [402, 83] on icon at bounding box center [405, 81] width 19 height 19
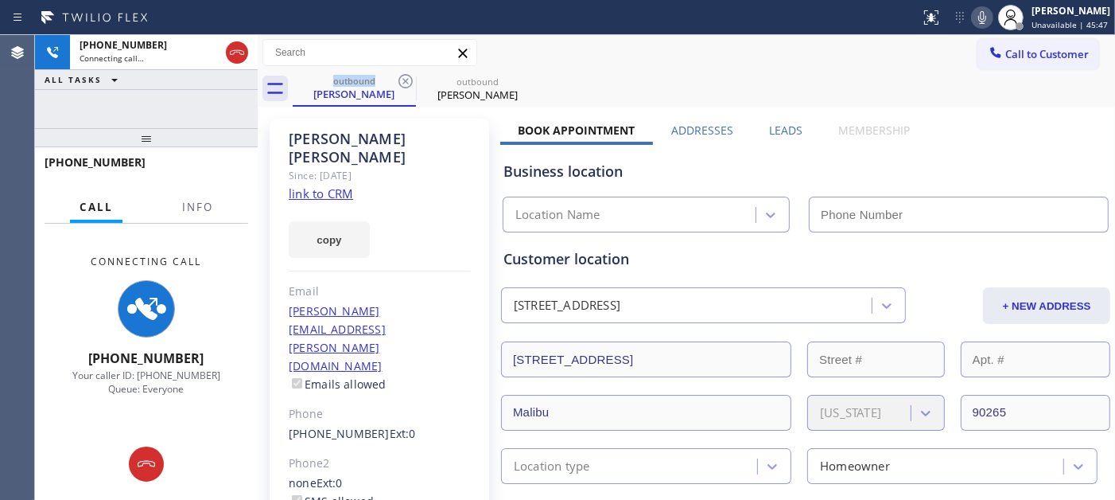
type input "(855) 731-4952"
drag, startPoint x: 216, startPoint y: 123, endPoint x: 275, endPoint y: 57, distance: 88.4
click at [217, 113] on div "+18183241002 Connecting call… ALL TASKS ALL TASKS ACTIVE TASKS TASKS IN WRAP UP…" at bounding box center [146, 267] width 223 height 465
click at [646, 45] on div "Call to Customer Outbound call Location 5 Star Appliance Repair Your caller id …" at bounding box center [687, 53] width 858 height 28
click at [979, 21] on icon at bounding box center [983, 17] width 8 height 13
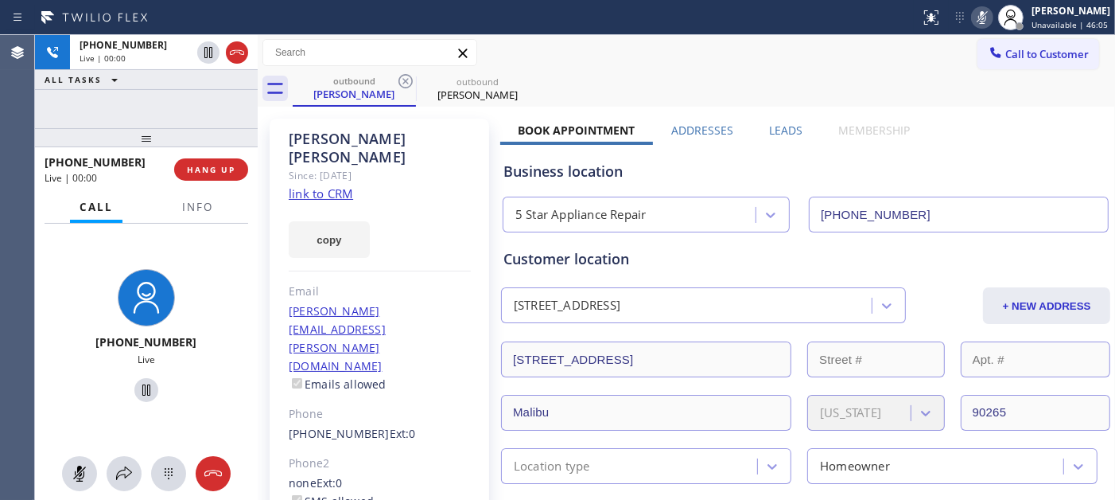
drag, startPoint x: 146, startPoint y: 137, endPoint x: 177, endPoint y: 86, distance: 59.2
click at [152, 88] on div "+18183241002 Live | 00:00 ALL TASKS ALL TASKS ACTIVE TASKS TASKS IN WRAP UP +18…" at bounding box center [146, 267] width 223 height 465
click at [975, 26] on icon at bounding box center [982, 17] width 19 height 19
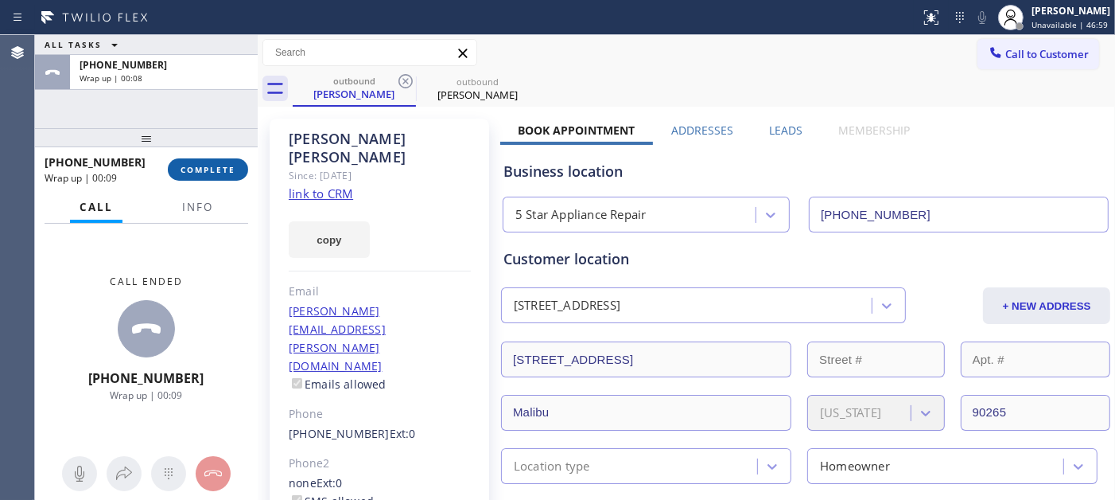
click at [200, 171] on span "COMPLETE" at bounding box center [208, 169] width 55 height 11
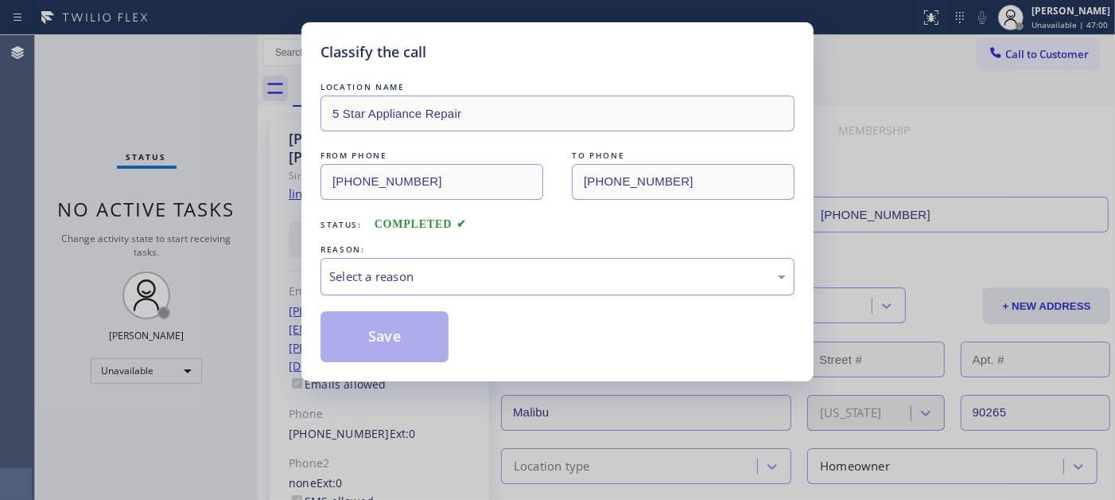
click at [464, 258] on div "Select a reason" at bounding box center [558, 276] width 474 height 37
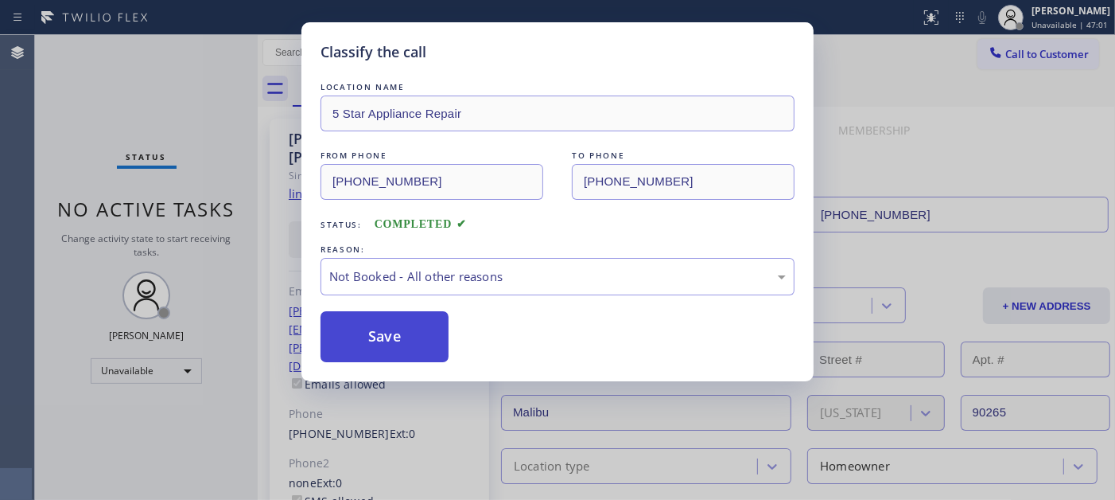
click at [399, 344] on button "Save" at bounding box center [385, 336] width 128 height 51
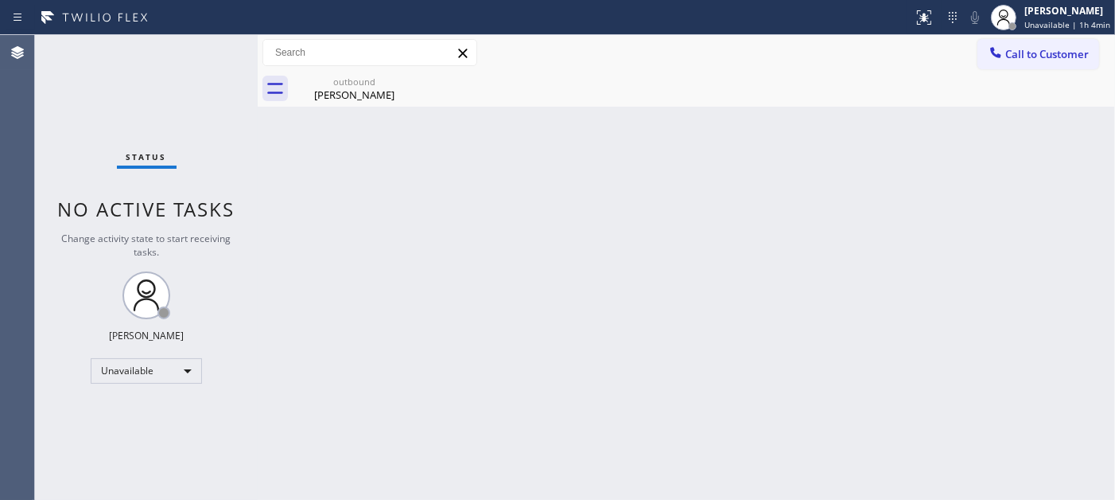
click at [1004, 45] on button "Call to Customer" at bounding box center [1039, 54] width 122 height 30
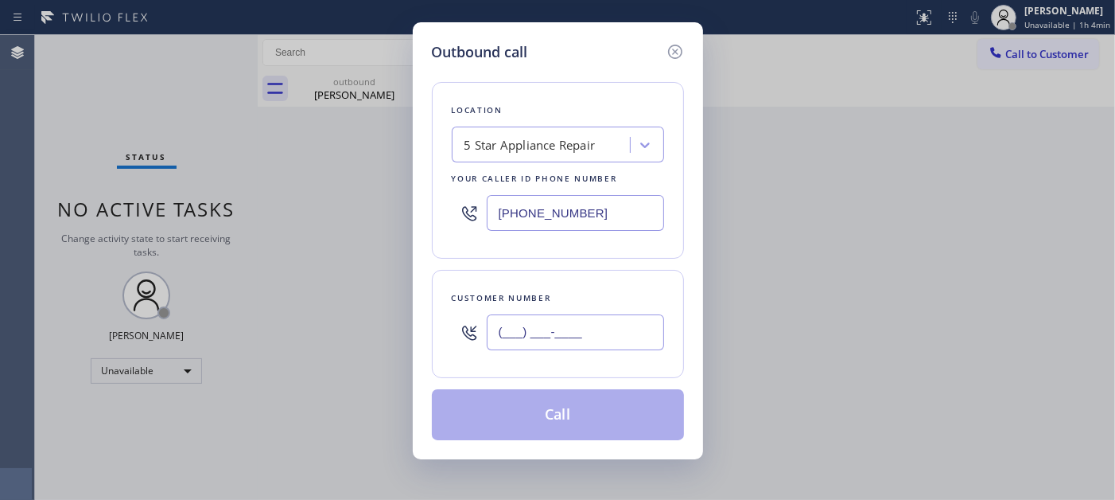
click at [543, 324] on input "(___) ___-____" at bounding box center [575, 332] width 177 height 36
paste input "650) 579-1493"
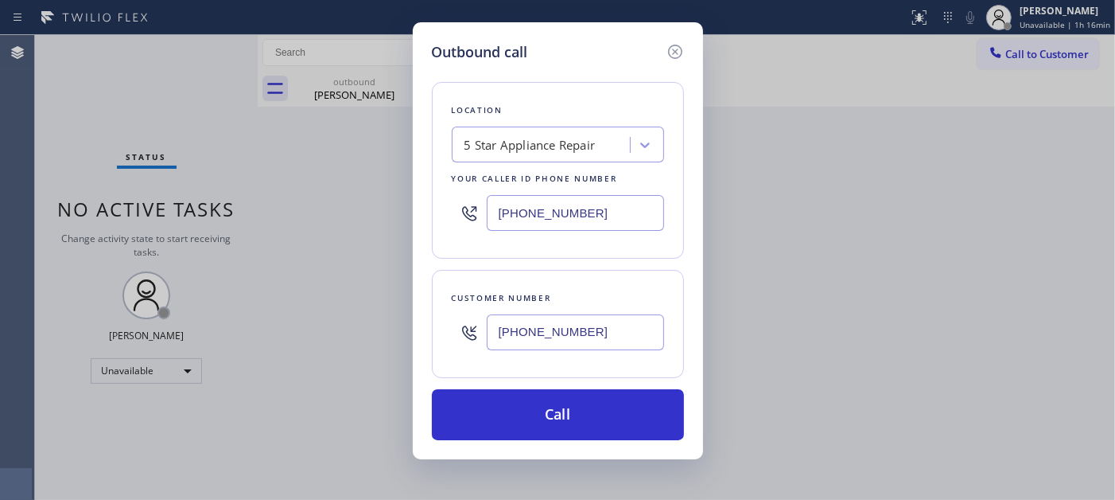
drag, startPoint x: 607, startPoint y: 328, endPoint x: 422, endPoint y: 323, distance: 184.6
click at [422, 323] on div "Outbound call Location 5 Star Appliance Repair Your caller id phone number (855…" at bounding box center [558, 240] width 290 height 437
paste input "text"
type input "(650) 579-1493"
drag, startPoint x: 609, startPoint y: 220, endPoint x: 353, endPoint y: 207, distance: 255.7
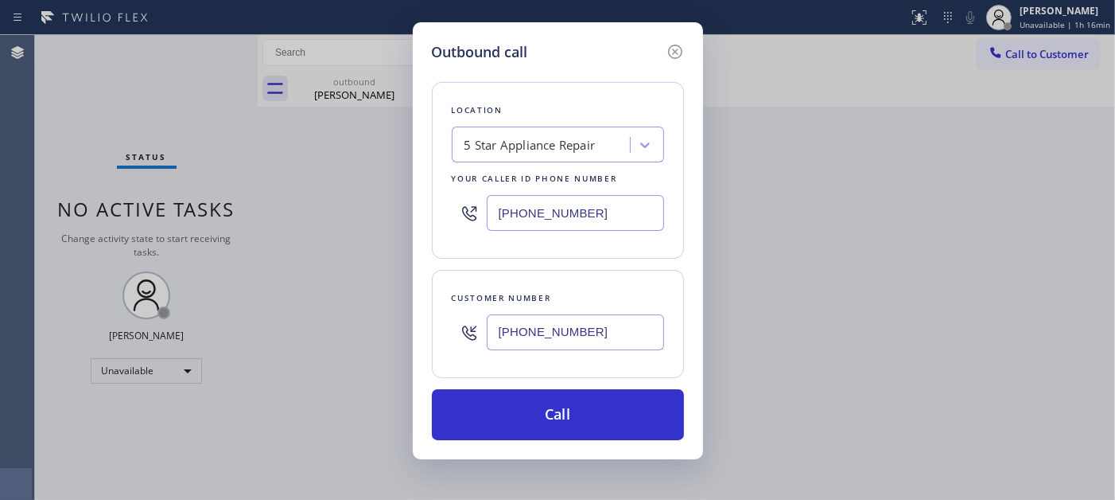
click at [366, 215] on div "Outbound call Location 5 Star Appliance Repair Your caller id phone number (855…" at bounding box center [557, 250] width 1115 height 500
paste input "text"
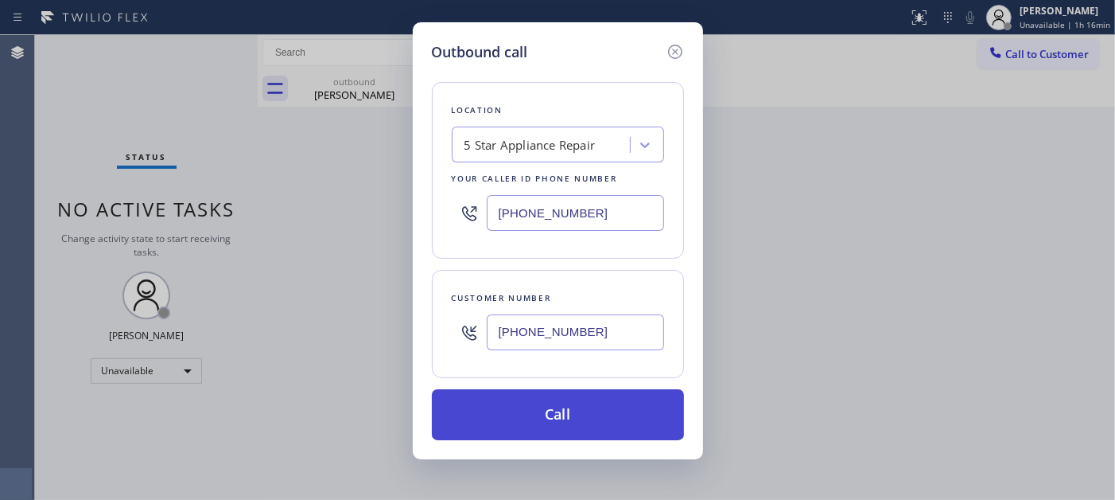
type input "(855) 731-4952"
click at [617, 419] on button "Call" at bounding box center [558, 414] width 252 height 51
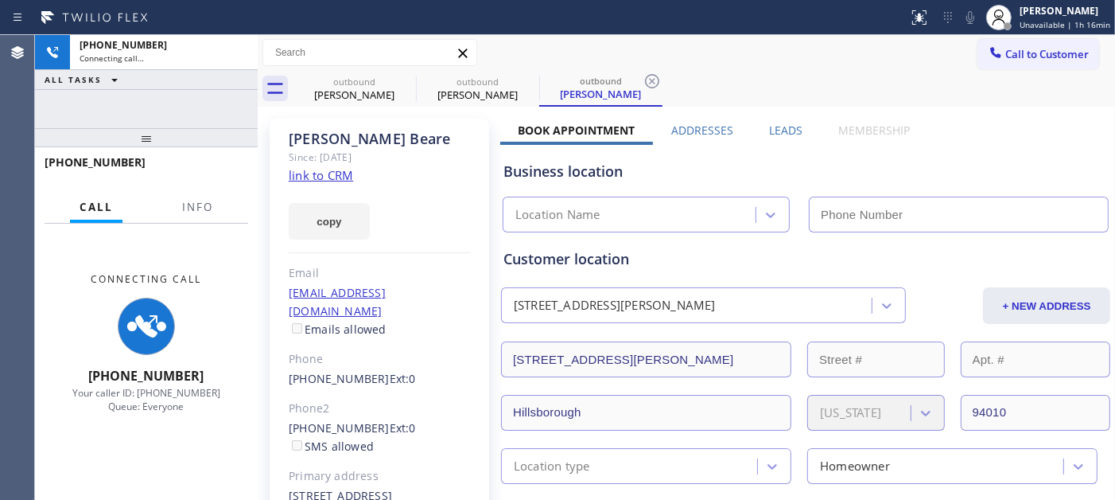
type input "(855) 731-4952"
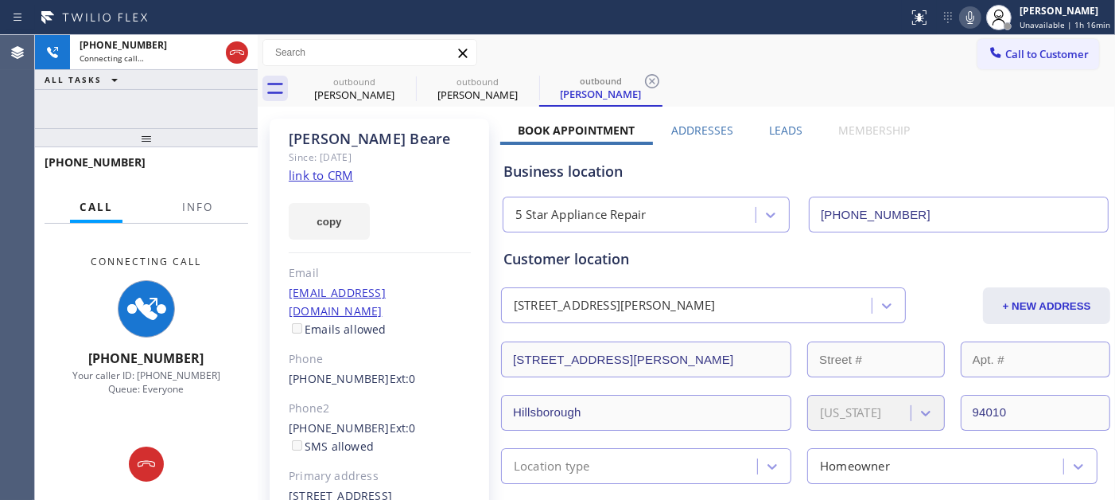
click at [972, 12] on icon at bounding box center [970, 17] width 19 height 19
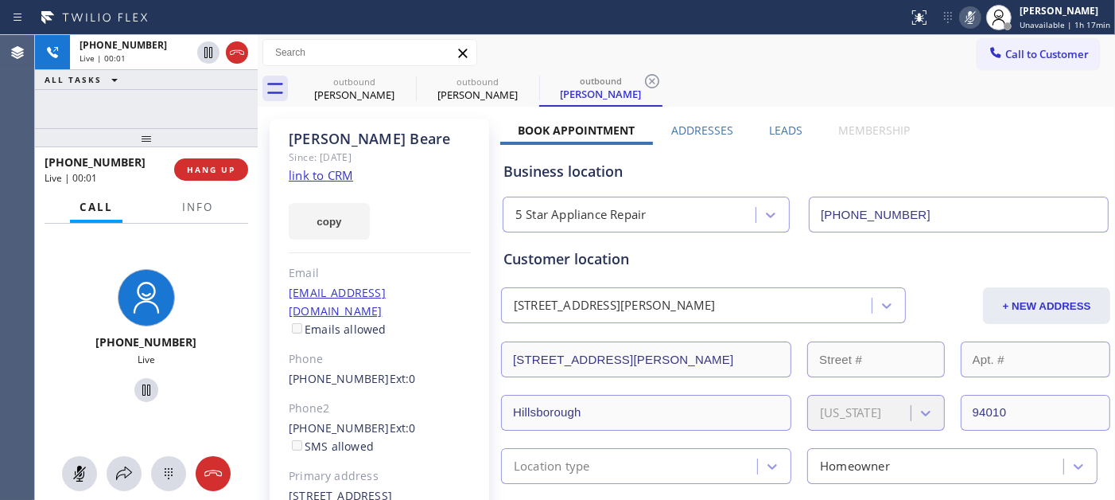
click at [980, 22] on icon at bounding box center [970, 17] width 19 height 19
drag, startPoint x: 195, startPoint y: 137, endPoint x: 215, endPoint y: 88, distance: 52.4
click at [204, 104] on div "+16505791493 Live | 00:22 ALL TASKS ALL TASKS ACTIVE TASKS TASKS IN WRAP UP +16…" at bounding box center [146, 267] width 223 height 465
drag, startPoint x: 154, startPoint y: 133, endPoint x: 158, endPoint y: 83, distance: 50.2
click at [155, 96] on div "+16505791493 Live | 00:49 ALL TASKS ALL TASKS ACTIVE TASKS TASKS IN WRAP UP +16…" at bounding box center [146, 267] width 223 height 465
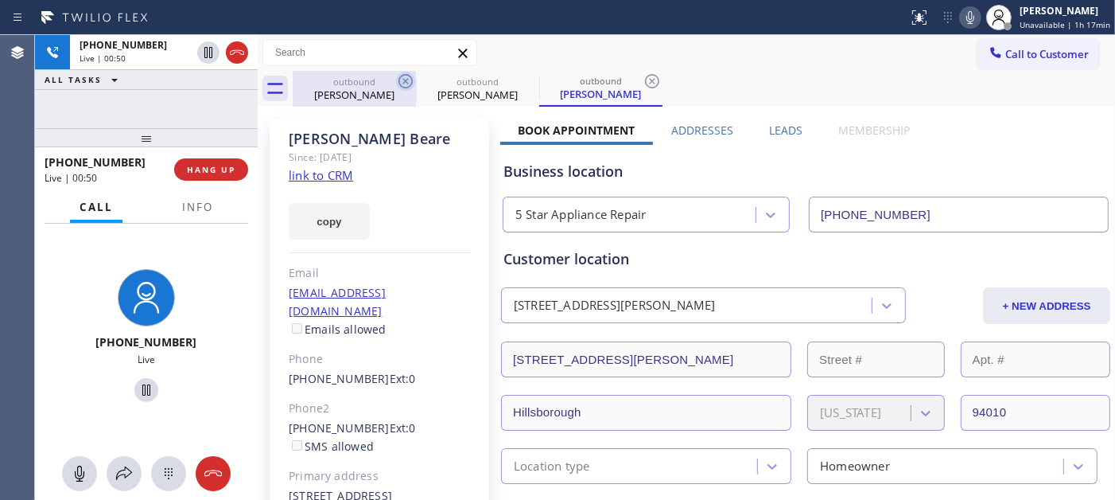
click at [411, 80] on icon at bounding box center [406, 81] width 14 height 14
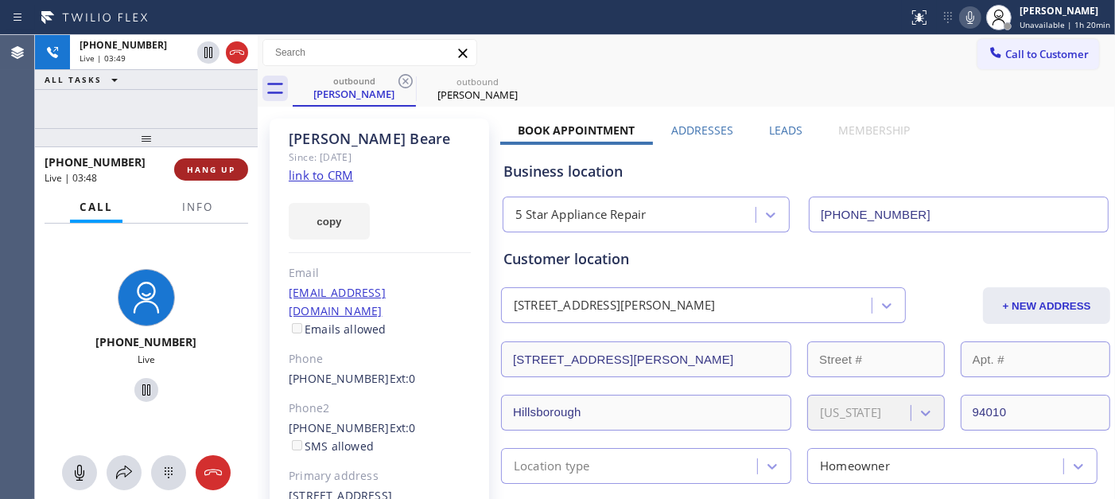
click at [228, 176] on button "HANG UP" at bounding box center [211, 169] width 74 height 22
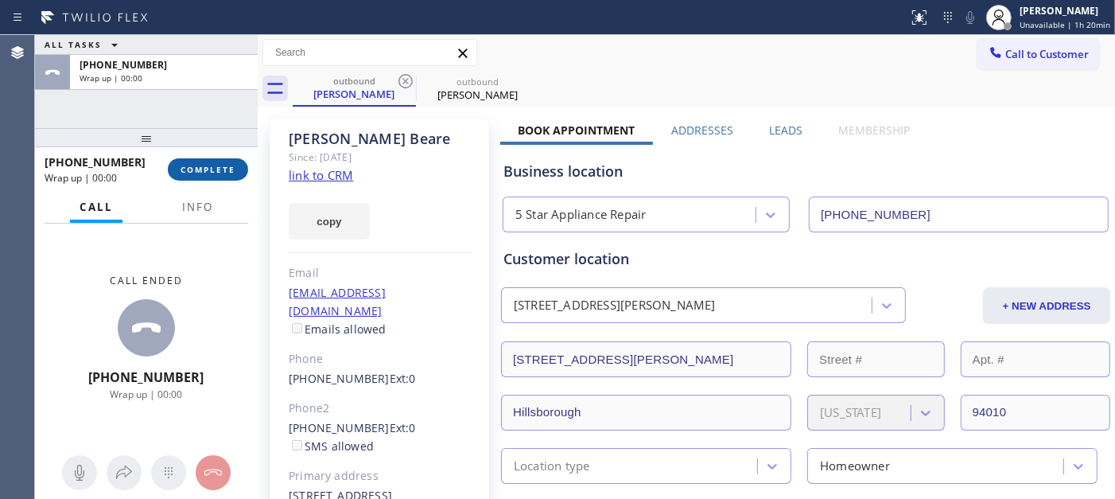
click at [228, 176] on button "COMPLETE" at bounding box center [208, 169] width 80 height 22
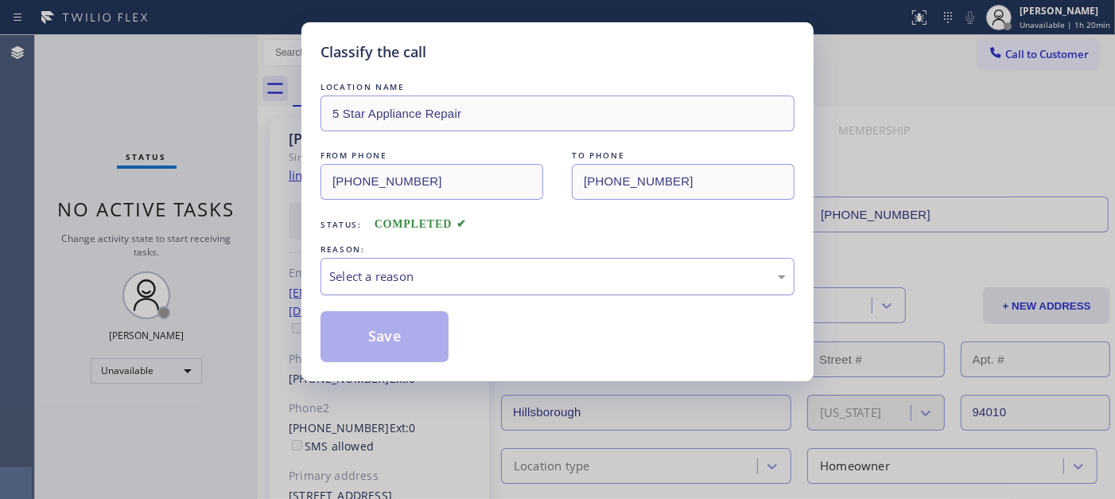
drag, startPoint x: 592, startPoint y: 284, endPoint x: 585, endPoint y: 288, distance: 8.2
click at [591, 284] on div "Select a reason" at bounding box center [557, 276] width 457 height 18
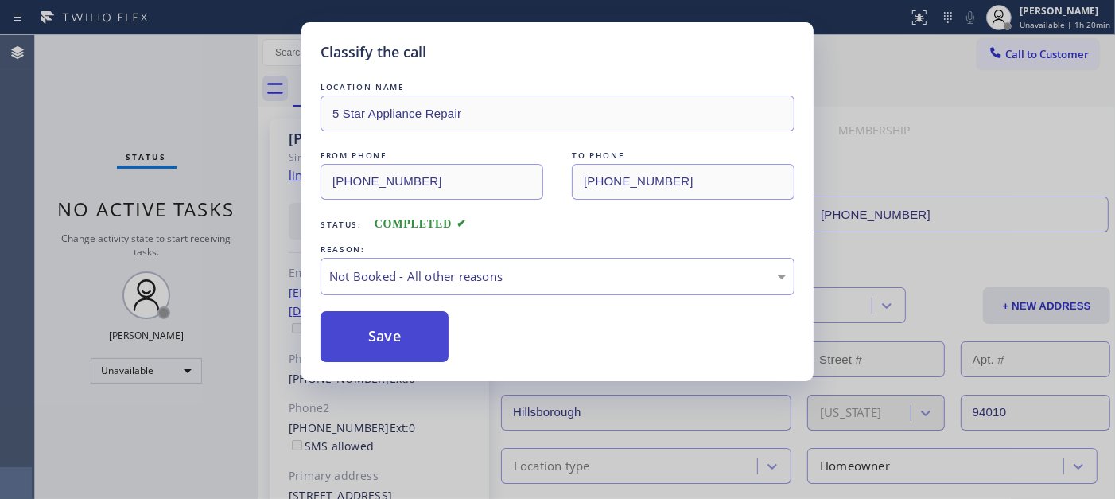
click at [423, 340] on button "Save" at bounding box center [385, 336] width 128 height 51
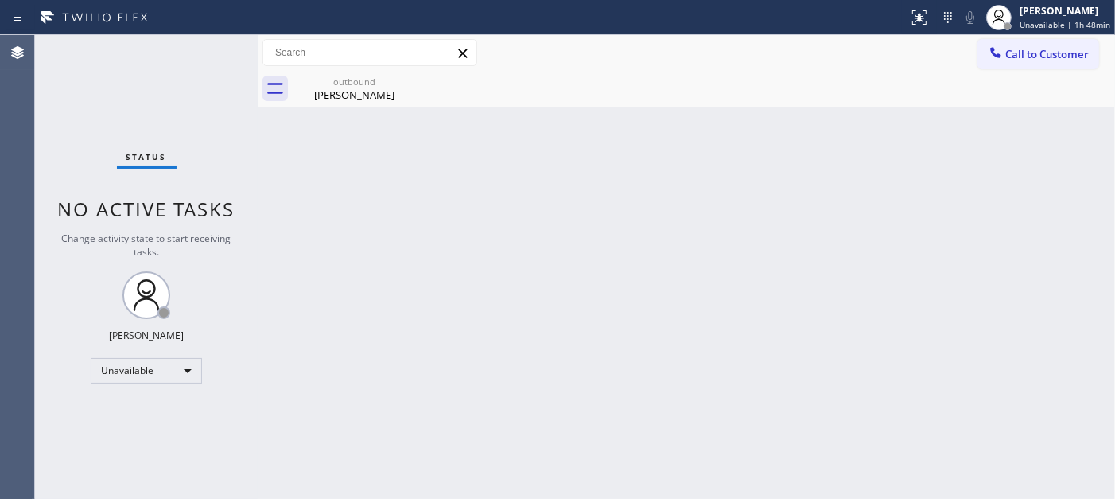
click at [1004, 41] on button "Call to Customer" at bounding box center [1039, 54] width 122 height 30
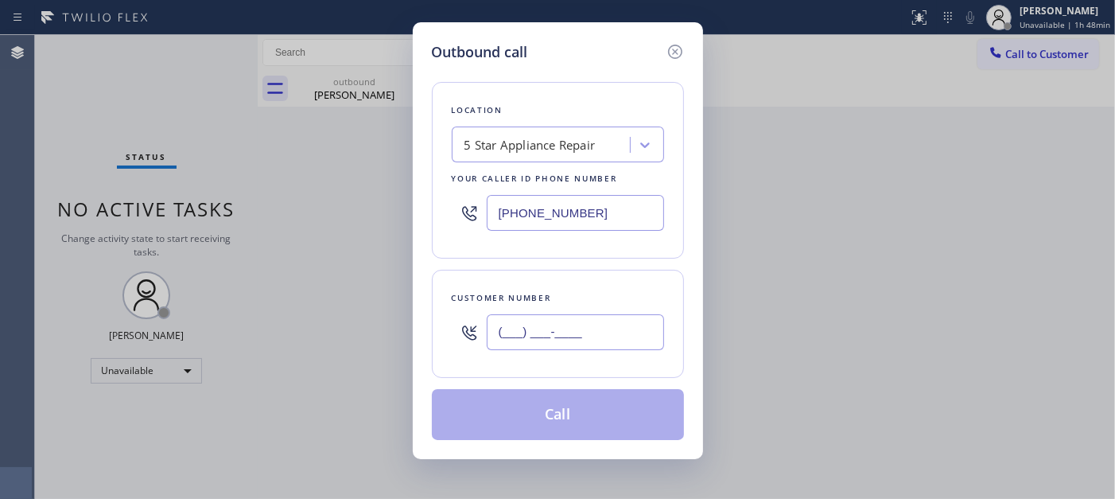
click at [546, 319] on input "(___) ___-____" at bounding box center [575, 332] width 177 height 36
paste input "630) 363-7373"
type input "(630) 363-7373"
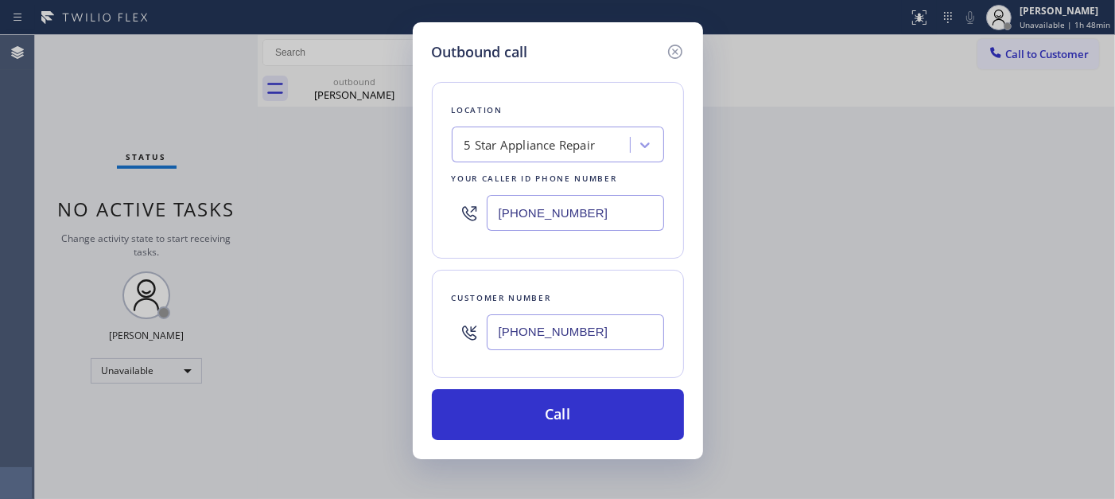
click at [611, 212] on input "(855) 731-4952" at bounding box center [575, 213] width 177 height 36
click at [561, 151] on div "5 Star Appliance Repair" at bounding box center [530, 145] width 131 height 18
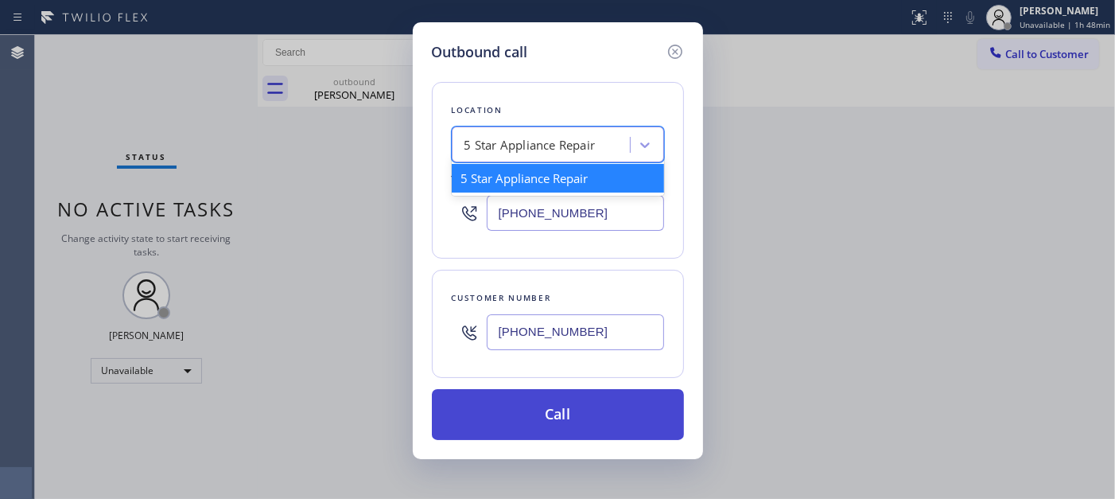
click at [575, 402] on button "Call" at bounding box center [558, 414] width 252 height 51
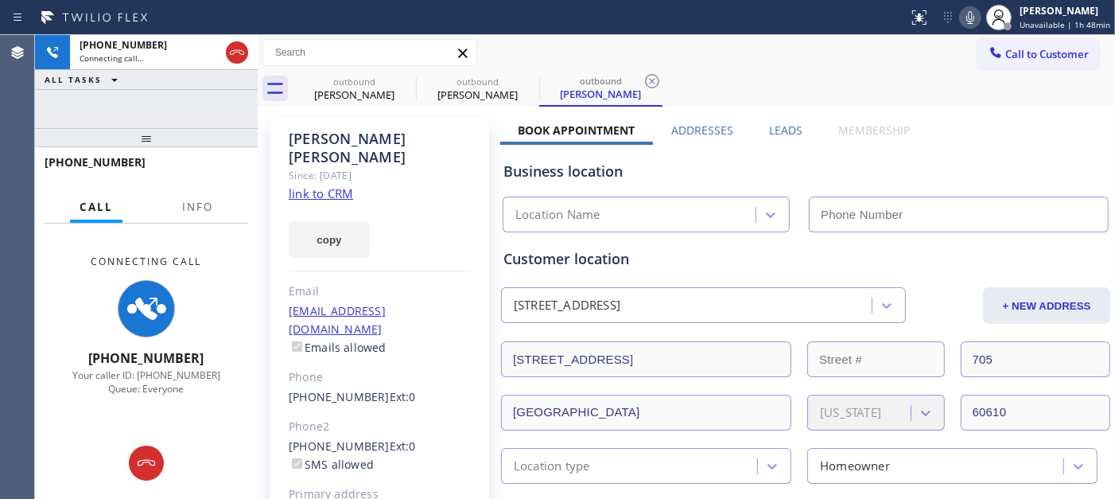
type input "(855) 731-4952"
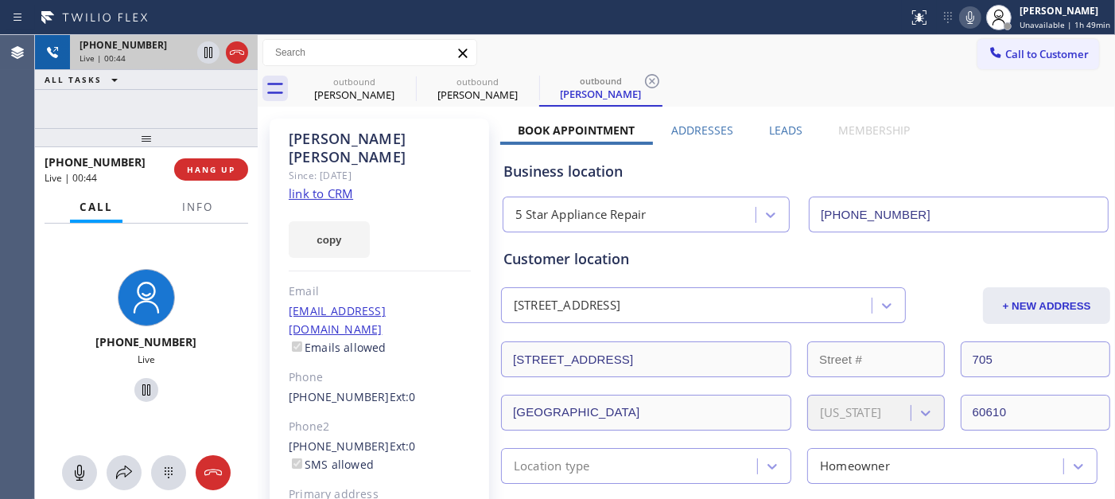
drag, startPoint x: 179, startPoint y: 141, endPoint x: 195, endPoint y: 68, distance: 74.9
click at [172, 84] on div "+16303637373 Live | 00:44 ALL TASKS ALL TASKS ACTIVE TASKS TASKS IN WRAP UP +16…" at bounding box center [146, 267] width 223 height 464
drag, startPoint x: 195, startPoint y: 125, endPoint x: 197, endPoint y: 73, distance: 51.8
click at [197, 76] on div "+16303637373 Live | 00:46 ALL TASKS ALL TASKS ACTIVE TASKS TASKS IN WRAP UP +16…" at bounding box center [146, 267] width 223 height 464
drag, startPoint x: 146, startPoint y: 138, endPoint x: 149, endPoint y: 102, distance: 36.7
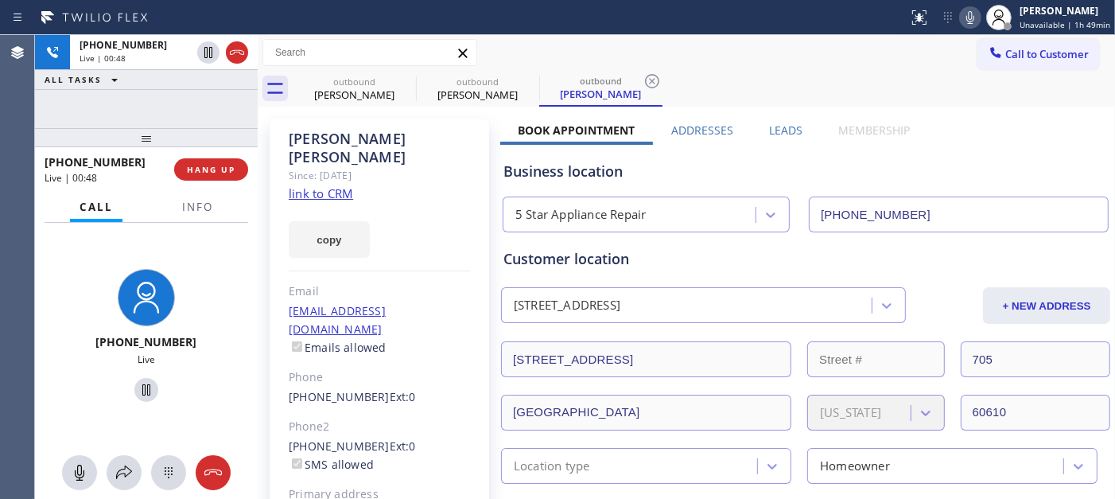
click at [149, 109] on div "+16303637373 Live | 00:48 ALL TASKS ALL TASKS ACTIVE TASKS TASKS IN WRAP UP +16…" at bounding box center [146, 267] width 223 height 464
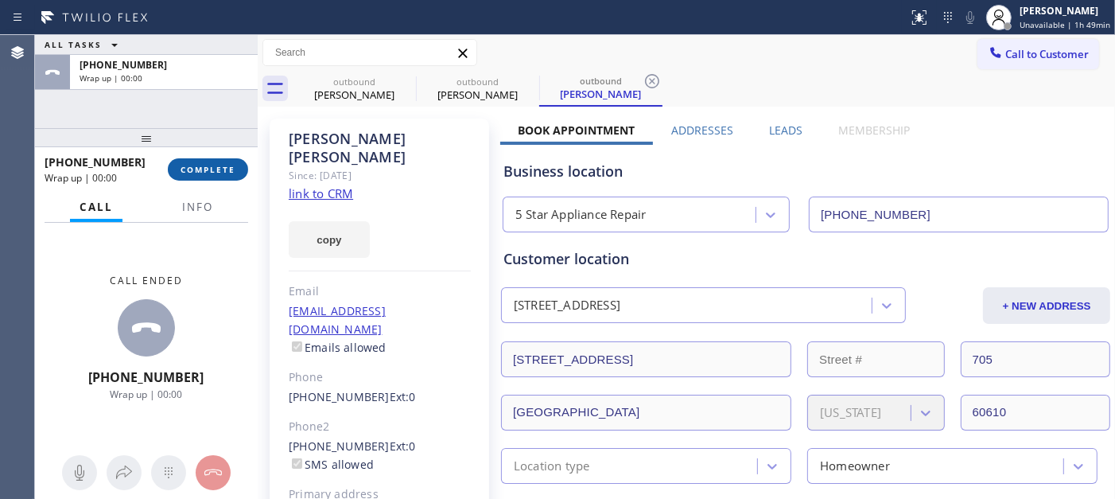
click at [218, 175] on button "COMPLETE" at bounding box center [208, 169] width 80 height 22
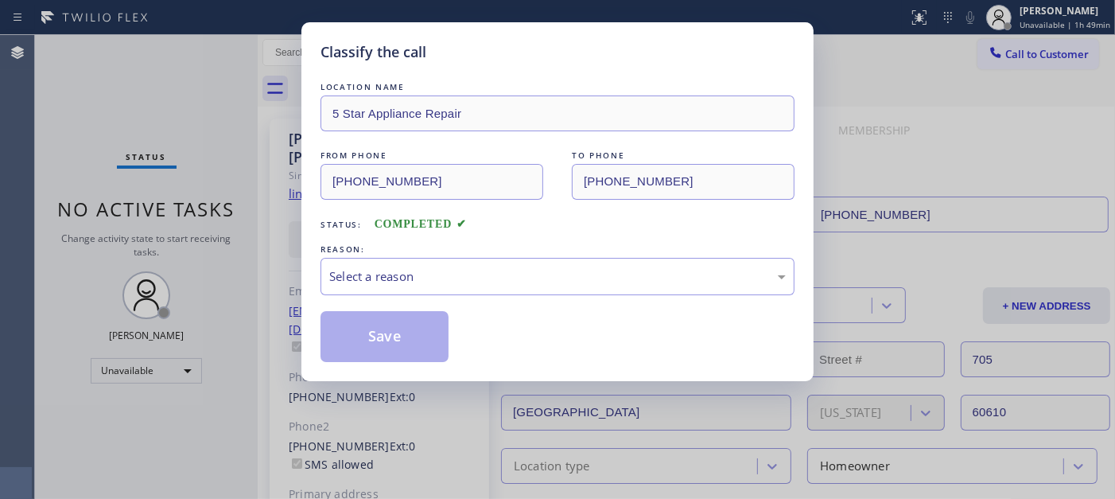
drag, startPoint x: 560, startPoint y: 228, endPoint x: 476, endPoint y: 284, distance: 101.1
click at [559, 229] on div "Status: COMPLETED" at bounding box center [558, 220] width 474 height 25
click at [441, 283] on div "Select a reason" at bounding box center [557, 276] width 457 height 18
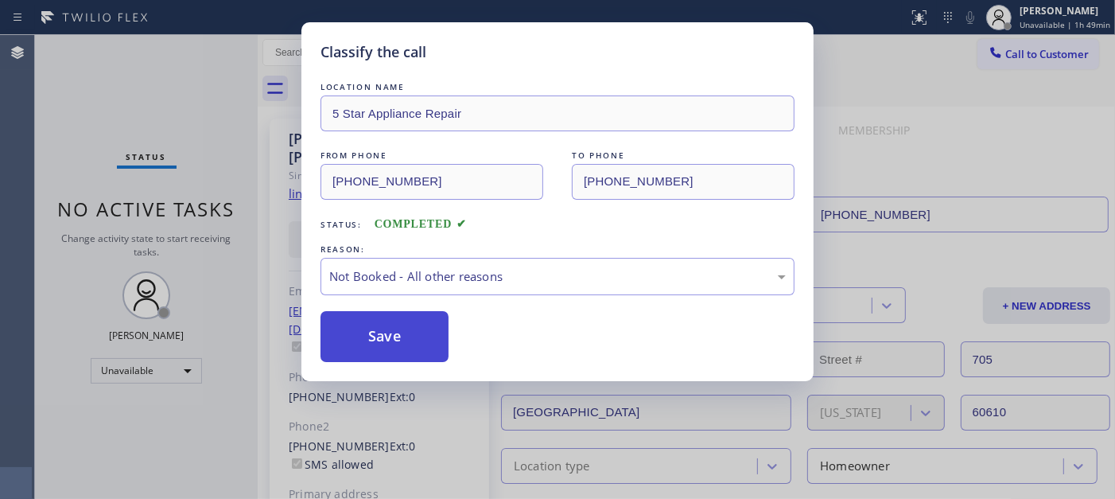
click at [388, 338] on button "Save" at bounding box center [385, 336] width 128 height 51
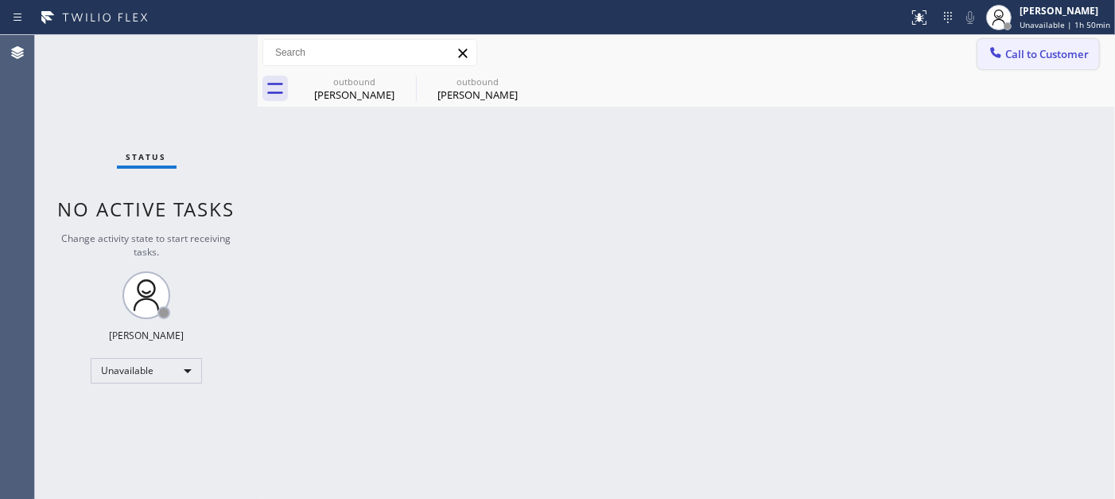
click at [1004, 56] on span "Call to Customer" at bounding box center [1048, 54] width 84 height 14
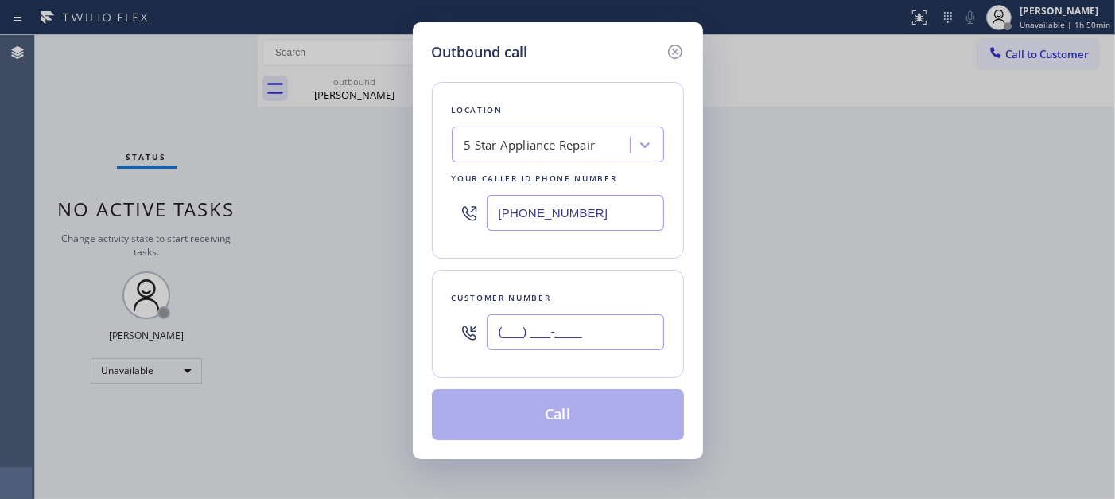
click at [551, 328] on input "(___) ___-____" at bounding box center [575, 332] width 177 height 36
paste input "714) 280-2802"
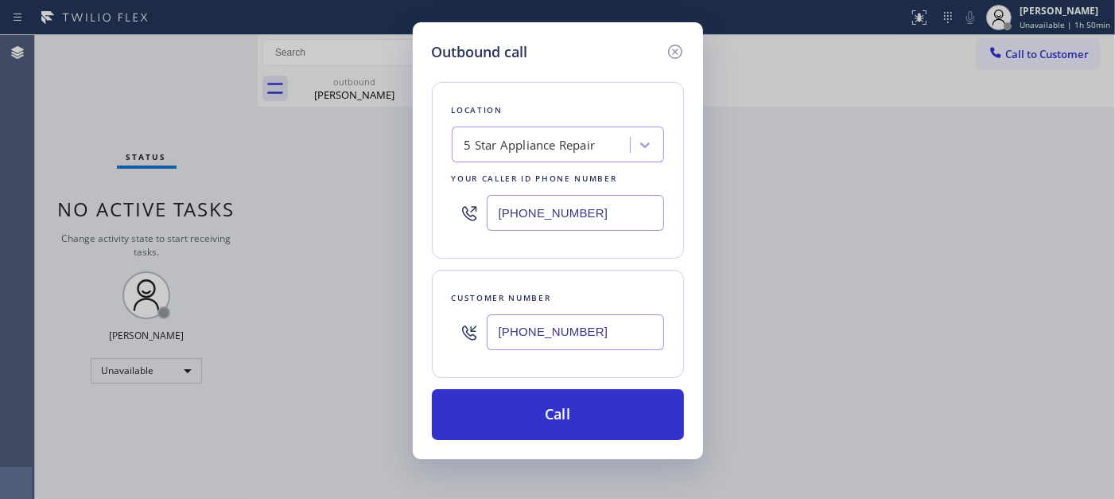
type input "(714) 280-2802"
drag, startPoint x: 586, startPoint y: 208, endPoint x: 510, endPoint y: 224, distance: 78.2
click at [491, 204] on input "(855) 731-4952" at bounding box center [575, 213] width 177 height 36
paste input "562) 653-4083"
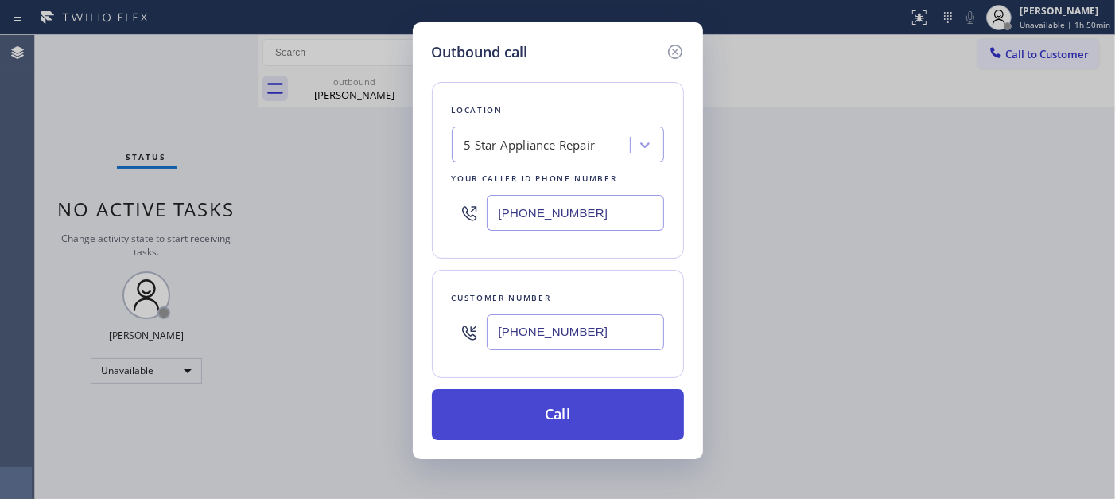
type input "(562) 653-4083"
click at [610, 417] on button "Call" at bounding box center [558, 414] width 252 height 51
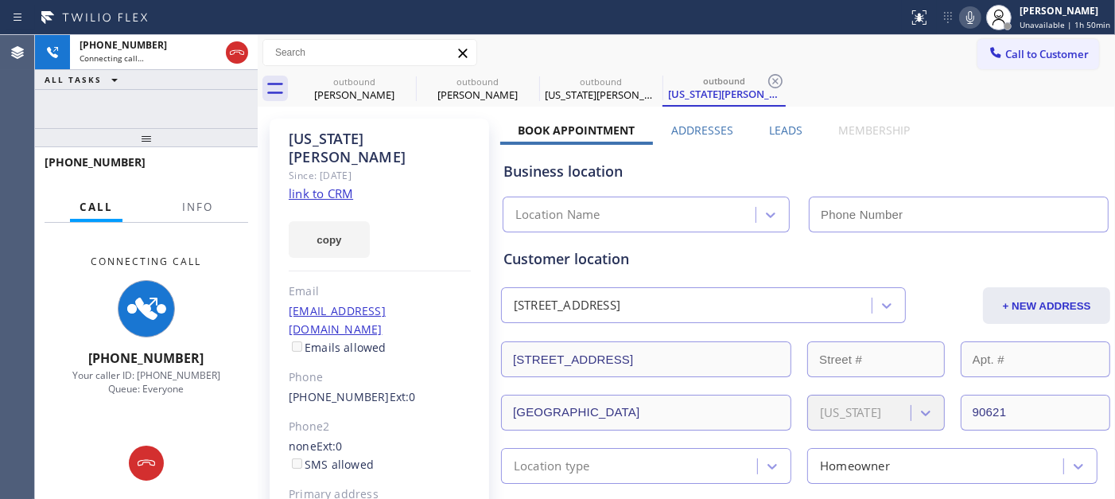
type input "(562) 653-4083"
click at [968, 19] on icon at bounding box center [970, 17] width 19 height 19
click at [403, 82] on icon at bounding box center [406, 81] width 14 height 14
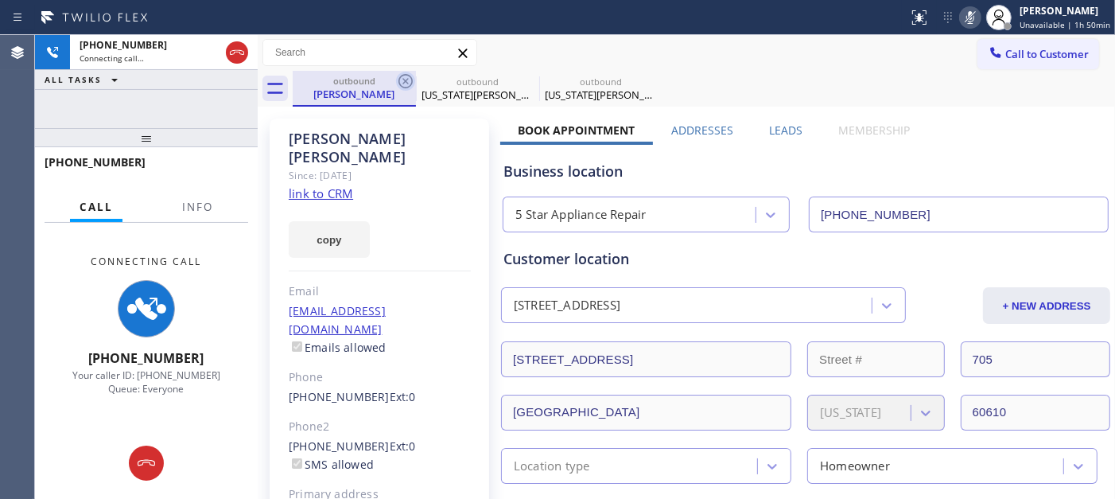
click at [403, 82] on icon at bounding box center [406, 81] width 14 height 14
type input "(562) 653-4083"
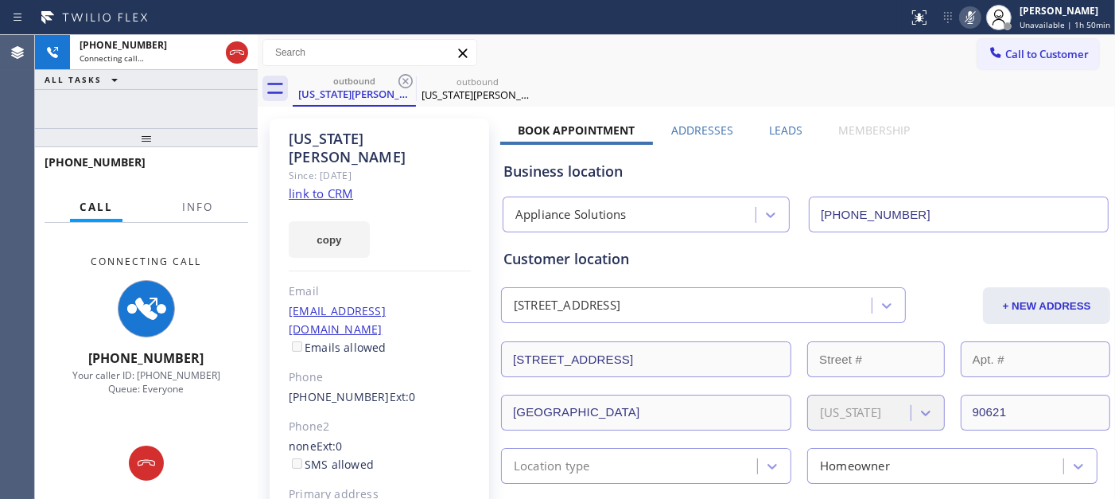
click at [691, 46] on div "Call to Customer Outbound call Location Appliance Solutions Your caller id phon…" at bounding box center [687, 53] width 858 height 28
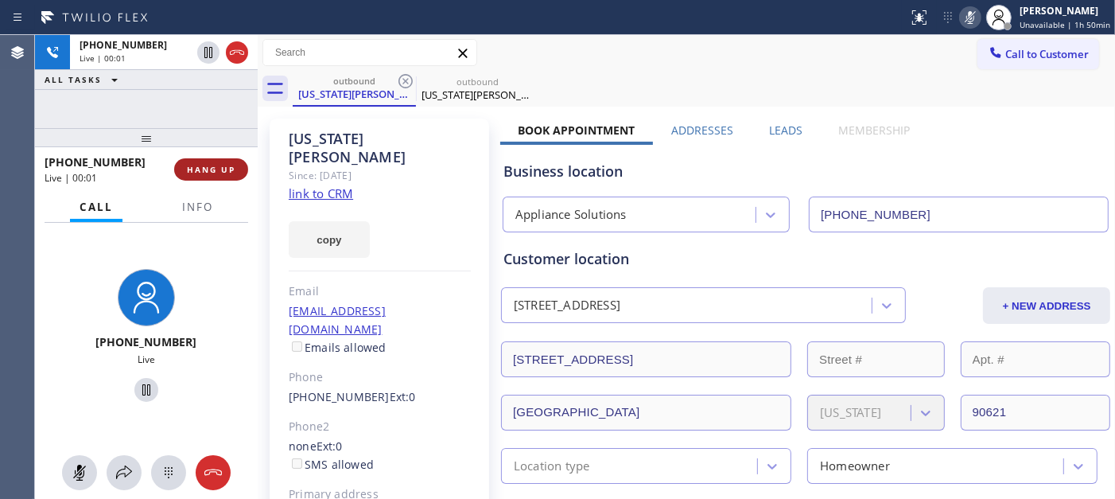
click at [193, 173] on span "HANG UP" at bounding box center [211, 169] width 49 height 11
click at [200, 171] on span "HANG UP" at bounding box center [211, 169] width 49 height 11
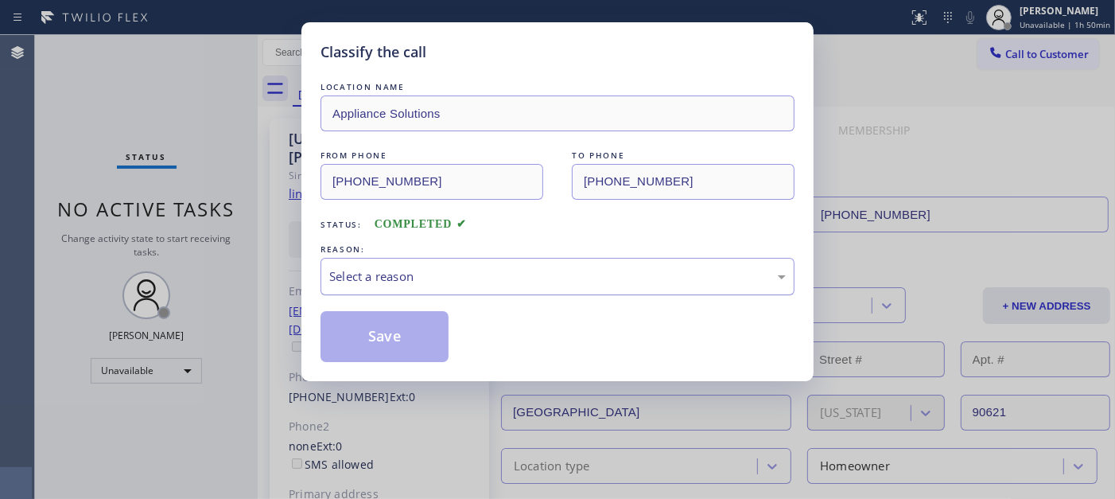
click at [494, 275] on div "Select a reason" at bounding box center [557, 276] width 457 height 18
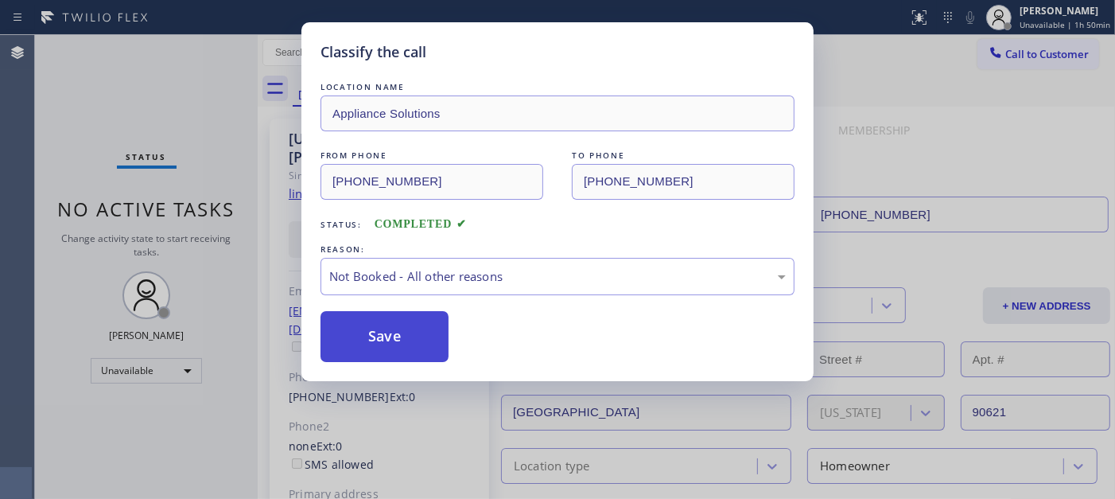
click at [418, 329] on button "Save" at bounding box center [385, 336] width 128 height 51
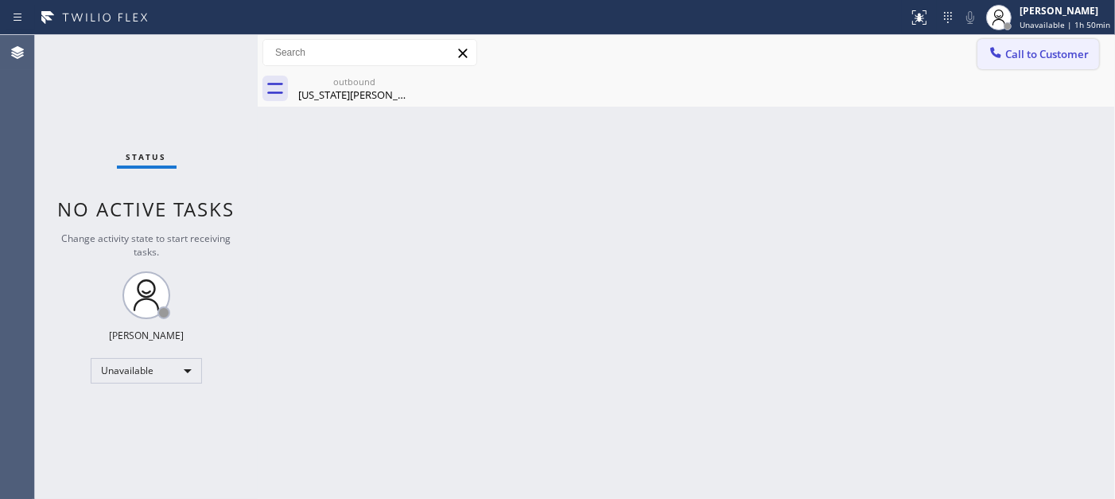
drag, startPoint x: 1056, startPoint y: 36, endPoint x: 1052, endPoint y: 58, distance: 22.5
click at [1004, 36] on div "Call to Customer Outbound call Location Appliance Solutions Your caller id phon…" at bounding box center [687, 53] width 858 height 36
click at [1004, 58] on span "Call to Customer" at bounding box center [1048, 54] width 84 height 14
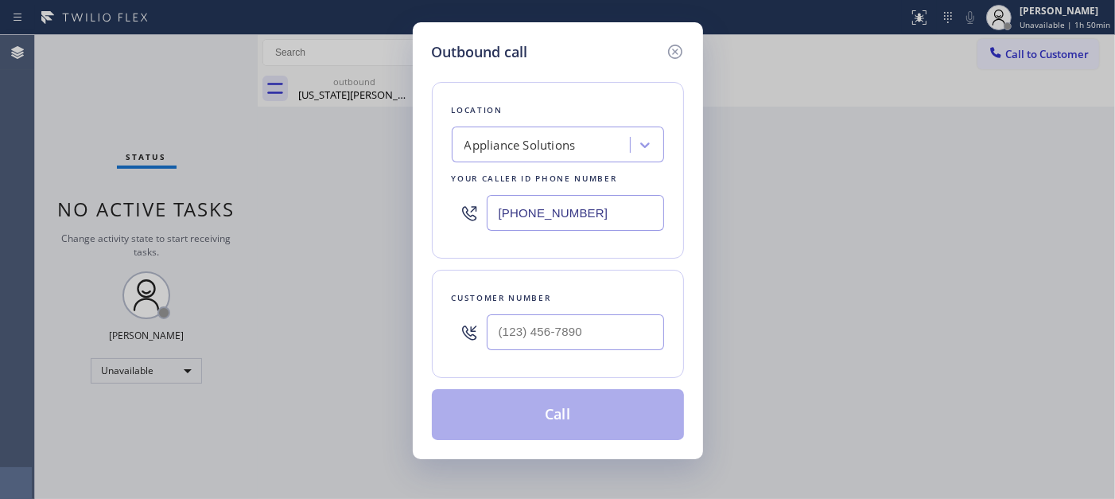
click at [601, 281] on div "Customer number" at bounding box center [558, 324] width 252 height 108
click at [581, 313] on div at bounding box center [575, 332] width 177 height 52
click at [585, 313] on div at bounding box center [575, 332] width 177 height 52
click at [581, 328] on input "(___) ___-____" at bounding box center [575, 332] width 177 height 36
paste input "443) 676-6805"
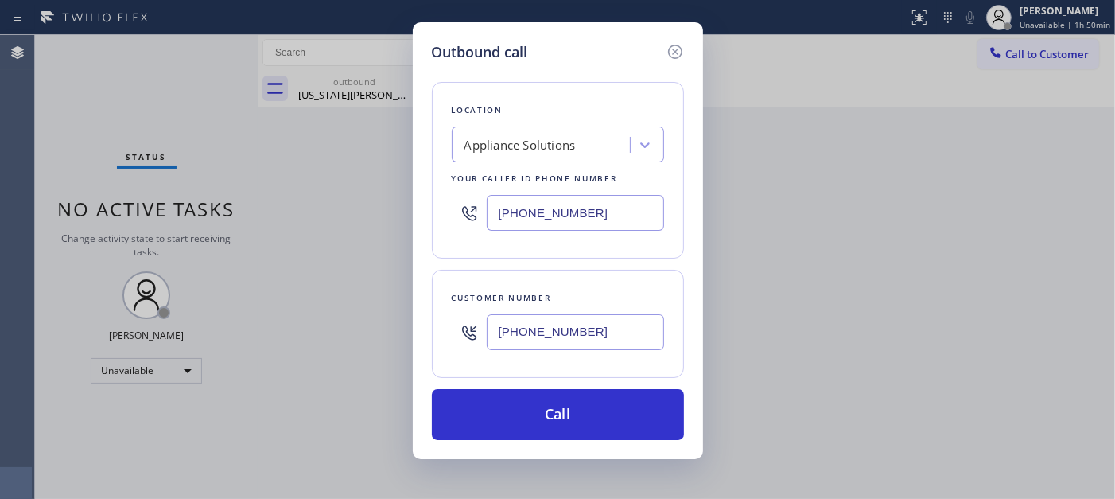
type input "(443) 676-6805"
drag, startPoint x: 558, startPoint y: 192, endPoint x: 439, endPoint y: 207, distance: 120.3
click at [430, 193] on div "Outbound call Location Appliance Solutions Your caller id phone number (562) 65…" at bounding box center [558, 240] width 290 height 437
paste input "657) 220-9810"
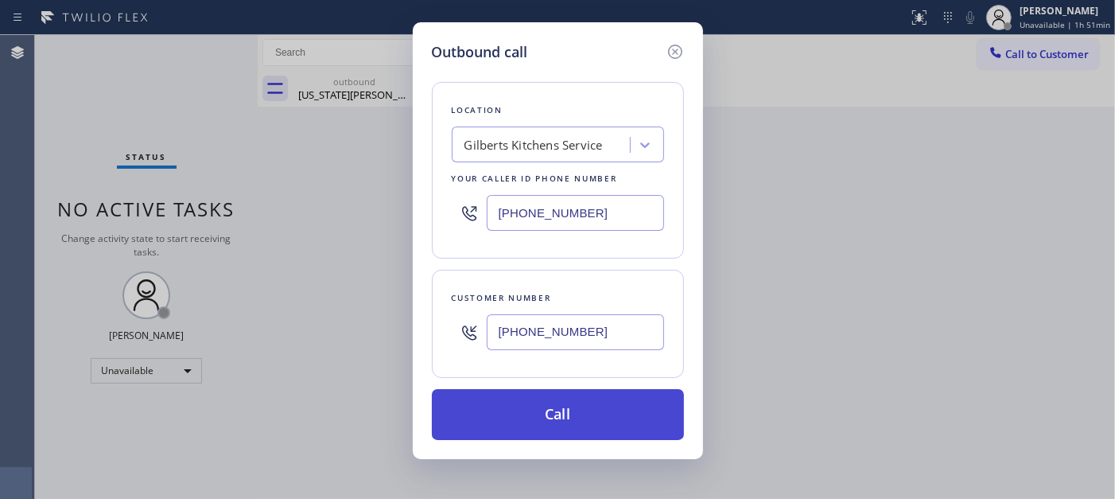
type input "(657) 220-9810"
drag, startPoint x: 617, startPoint y: 395, endPoint x: 611, endPoint y: 406, distance: 12.1
click at [617, 396] on button "Call" at bounding box center [558, 414] width 252 height 51
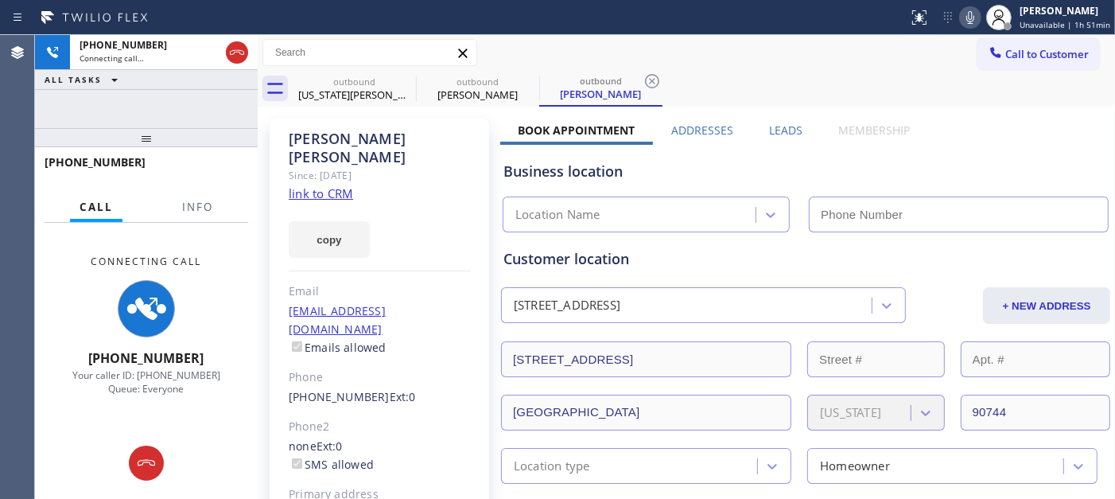
click at [980, 17] on icon at bounding box center [970, 17] width 19 height 19
type input "(657) 220-9810"
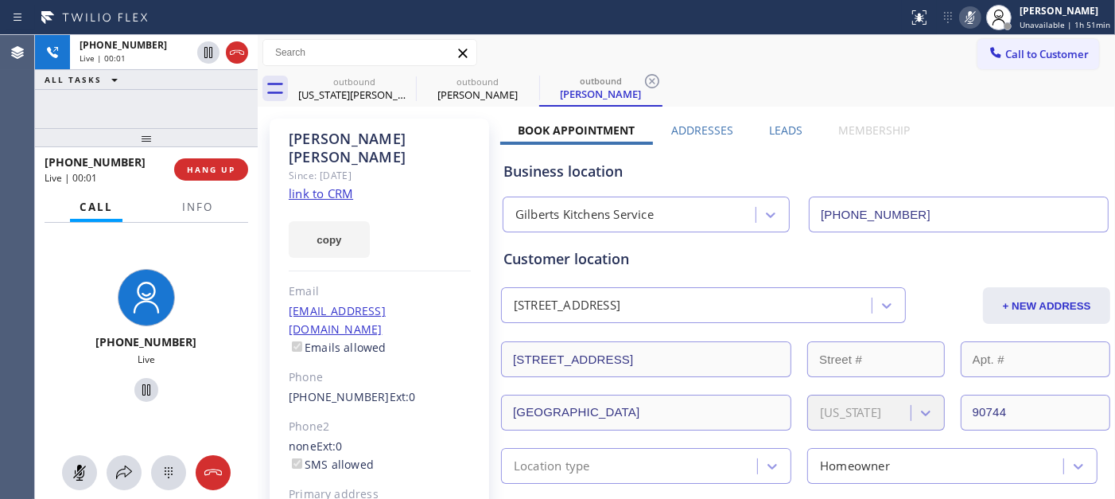
click at [971, 19] on icon at bounding box center [970, 17] width 19 height 19
click at [972, 18] on icon at bounding box center [970, 17] width 19 height 19
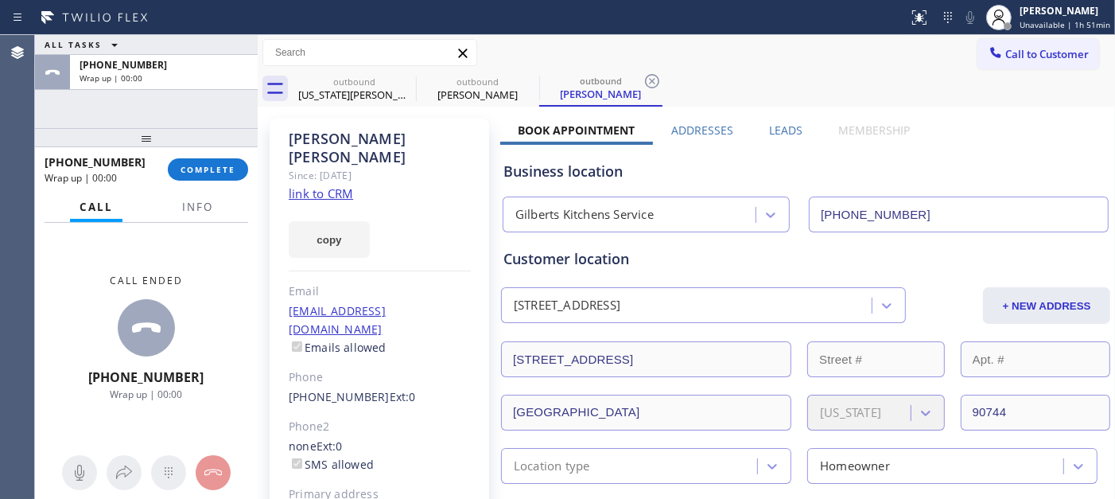
click at [245, 181] on div "+14436766805 Wrap up | 00:00 COMPLETE" at bounding box center [147, 169] width 204 height 41
click at [208, 175] on button "COMPLETE" at bounding box center [208, 169] width 80 height 22
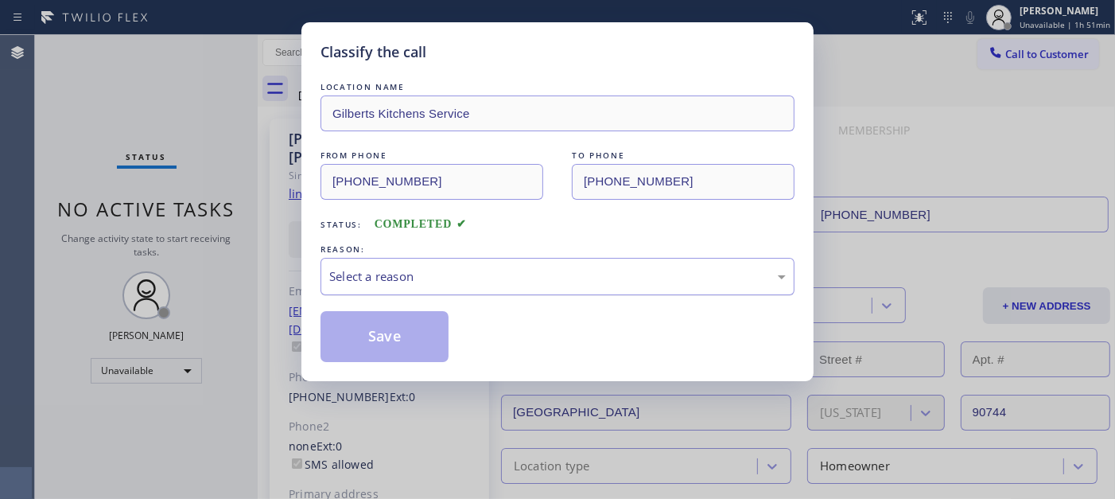
click at [430, 296] on div "LOCATION NAME Gilberts Kitchens Service FROM PHONE (657) 220-9810 TO PHONE (443…" at bounding box center [558, 220] width 474 height 283
click at [396, 277] on div "Select a reason" at bounding box center [557, 276] width 457 height 18
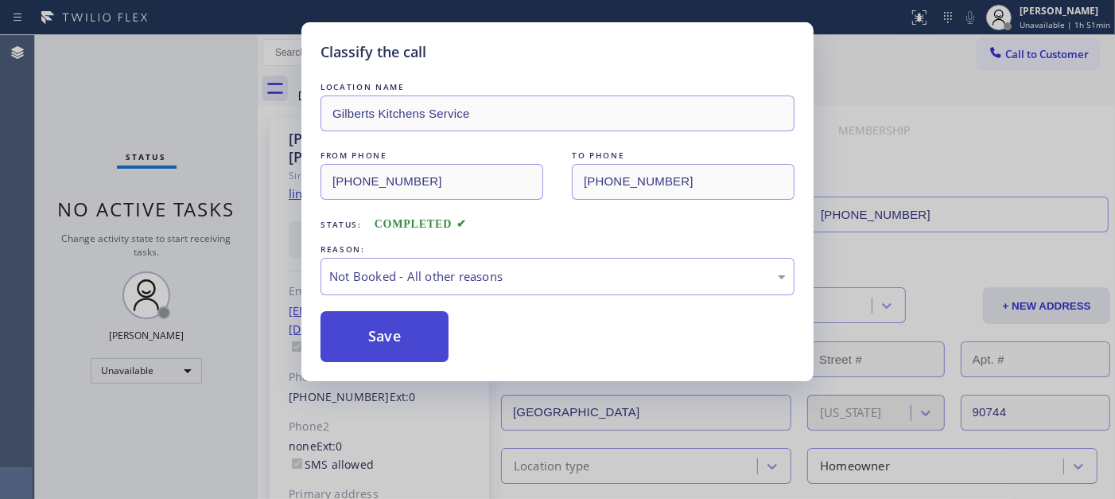
click at [370, 334] on button "Save" at bounding box center [385, 336] width 128 height 51
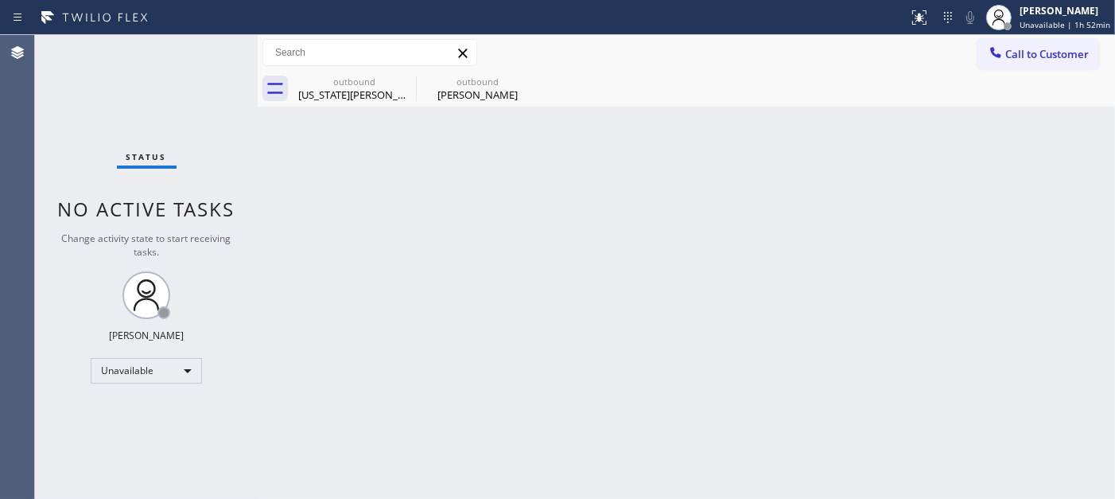
drag, startPoint x: 315, startPoint y: 173, endPoint x: 448, endPoint y: 27, distance: 197.7
click at [315, 173] on div "Back to Dashboard Change Sender ID Customers Technicians Select a contact Outbo…" at bounding box center [687, 267] width 858 height 464
click at [1004, 50] on span "Call to Customer" at bounding box center [1048, 54] width 84 height 14
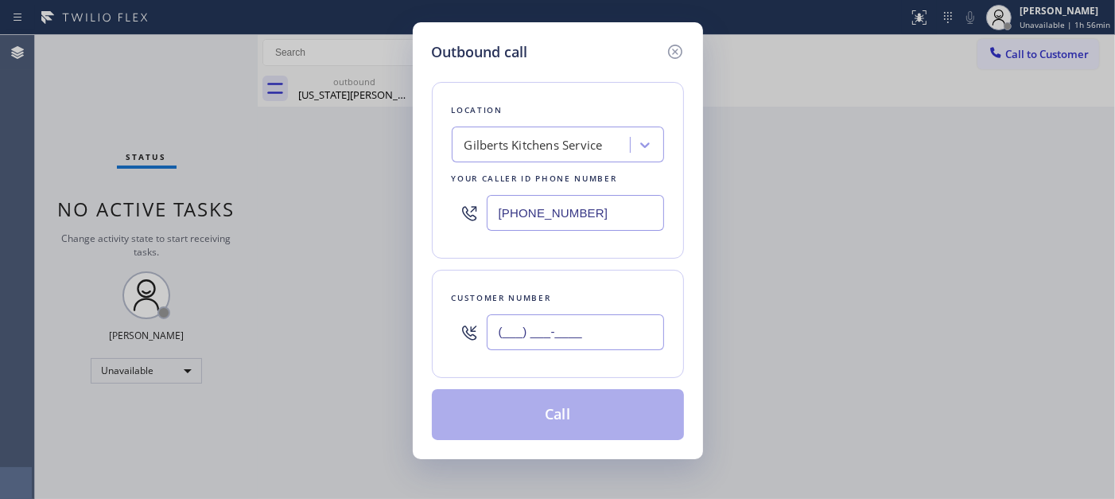
click at [605, 325] on input "(___) ___-____" at bounding box center [575, 332] width 177 height 36
paste input "704) 370-0006"
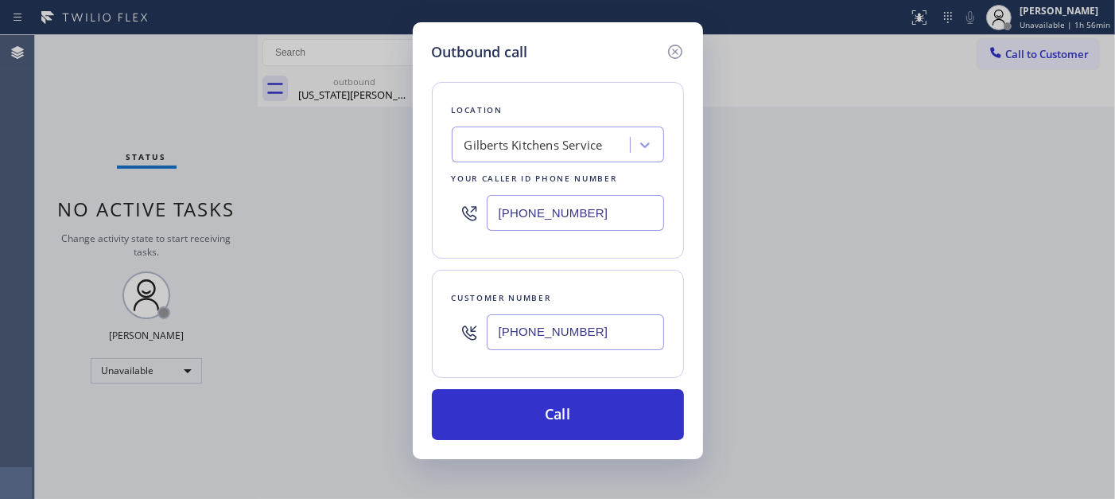
drag, startPoint x: 610, startPoint y: 326, endPoint x: 527, endPoint y: 164, distance: 182.5
click at [488, 290] on div "Customer number (704) 370-0006" at bounding box center [558, 324] width 252 height 108
paste input "text"
type input "(704) 370-0006"
drag, startPoint x: 611, startPoint y: 208, endPoint x: 410, endPoint y: 188, distance: 201.5
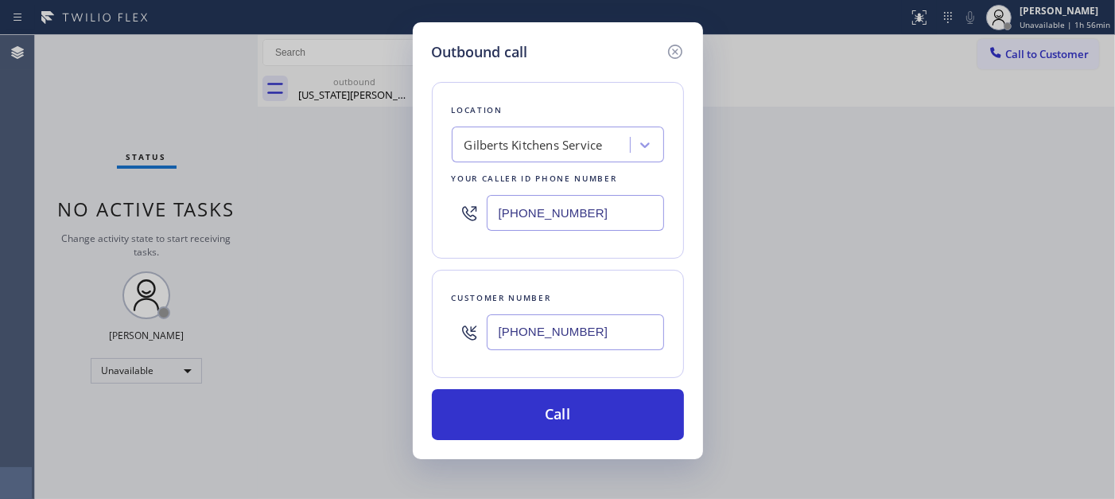
click at [413, 188] on div "Outbound call Location Gilberts Kitchens Service Your caller id phone number (6…" at bounding box center [558, 240] width 290 height 437
paste input "02) 497-2307"
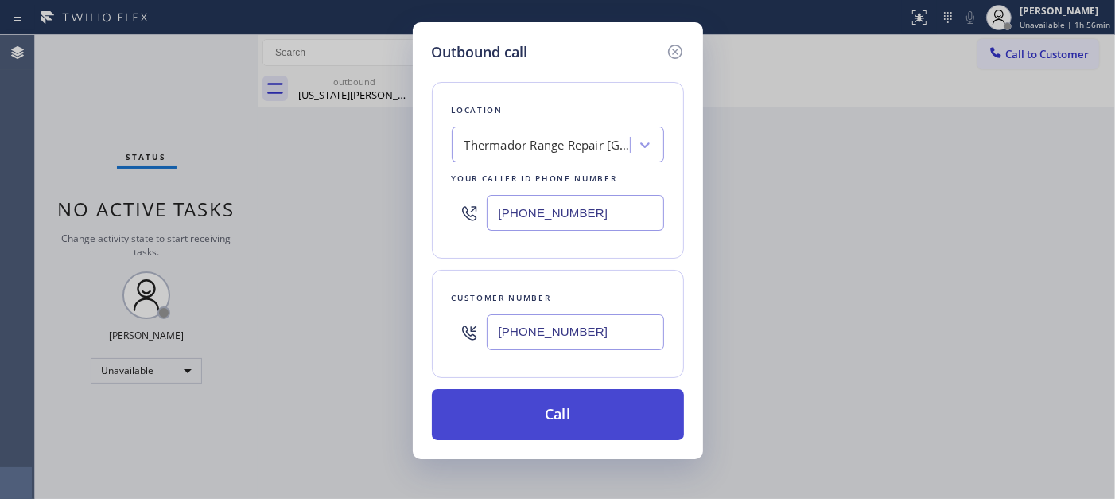
type input "(602) 497-2307"
click at [557, 415] on button "Call" at bounding box center [558, 414] width 252 height 51
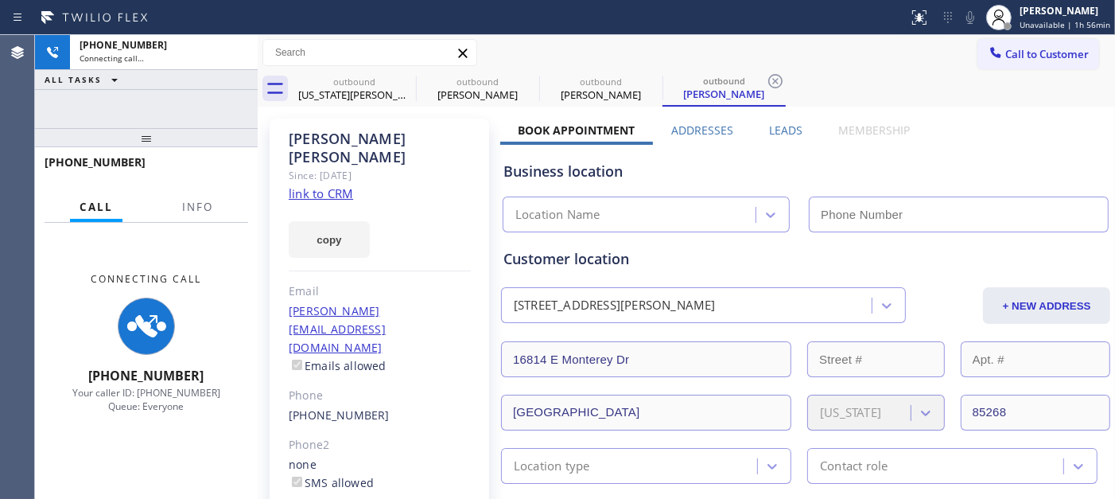
type input "(602) 497-2307"
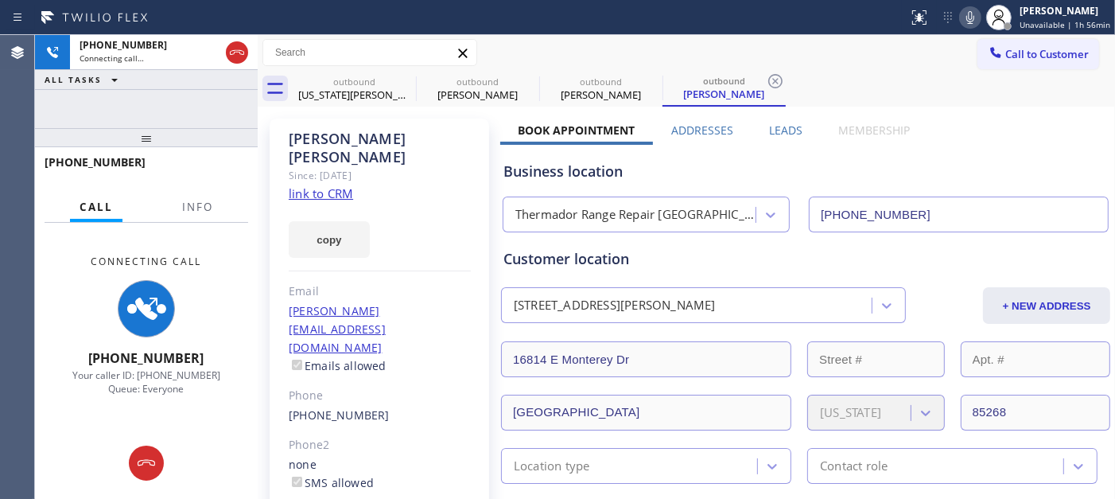
drag, startPoint x: 209, startPoint y: 143, endPoint x: 223, endPoint y: 86, distance: 58.9
click at [205, 103] on div "+17043700006 Connecting call… ALL TASKS ALL TASKS ACTIVE TASKS TASKS IN WRAP UP…" at bounding box center [146, 267] width 223 height 464
click at [967, 27] on div "Status report No issues detected If you experience an issue, please download th…" at bounding box center [1008, 17] width 213 height 35
click at [975, 24] on icon at bounding box center [970, 17] width 19 height 19
click at [0, 0] on icon at bounding box center [0, 0] width 0 height 0
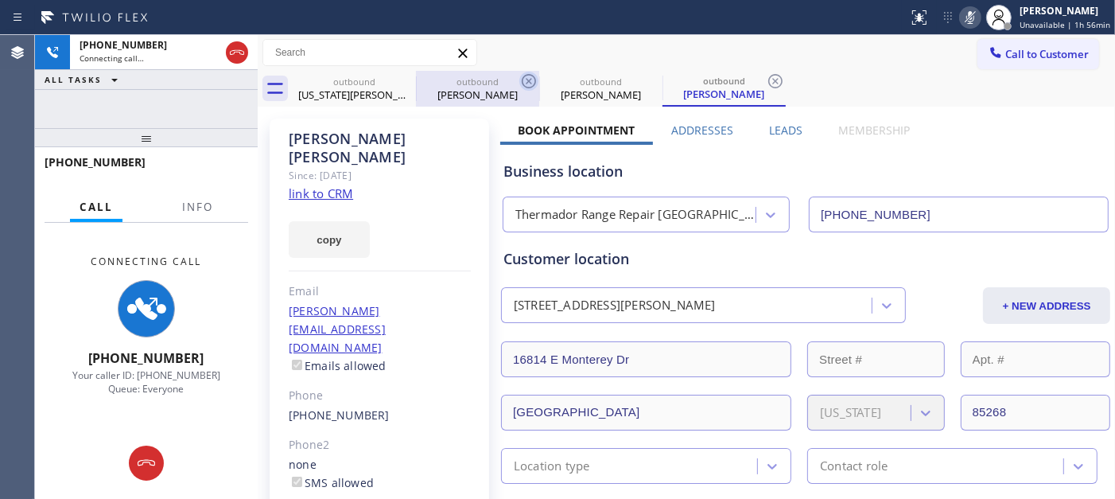
type input "(657) 220-9810"
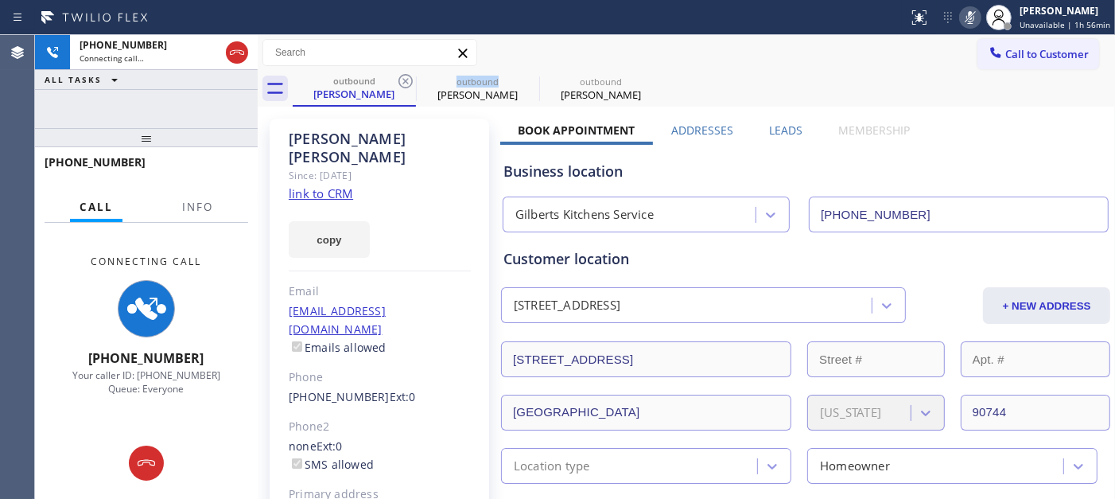
drag, startPoint x: 403, startPoint y: 80, endPoint x: 625, endPoint y: 45, distance: 225.5
click at [403, 80] on icon at bounding box center [405, 81] width 19 height 19
type input "(602) 497-2307"
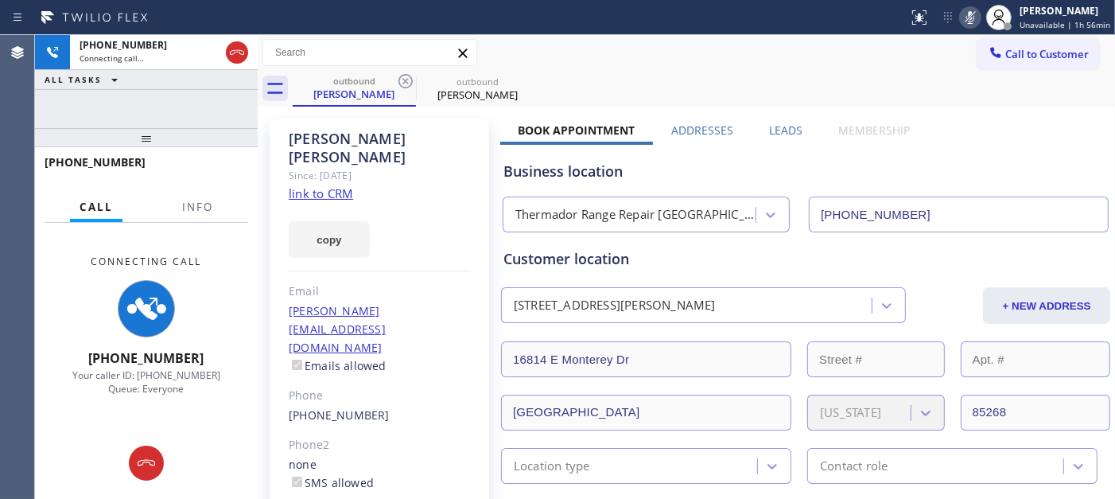
click at [781, 35] on div "Call to Customer Outbound call Location Thermador Range Repair Peoria Your call…" at bounding box center [687, 53] width 858 height 36
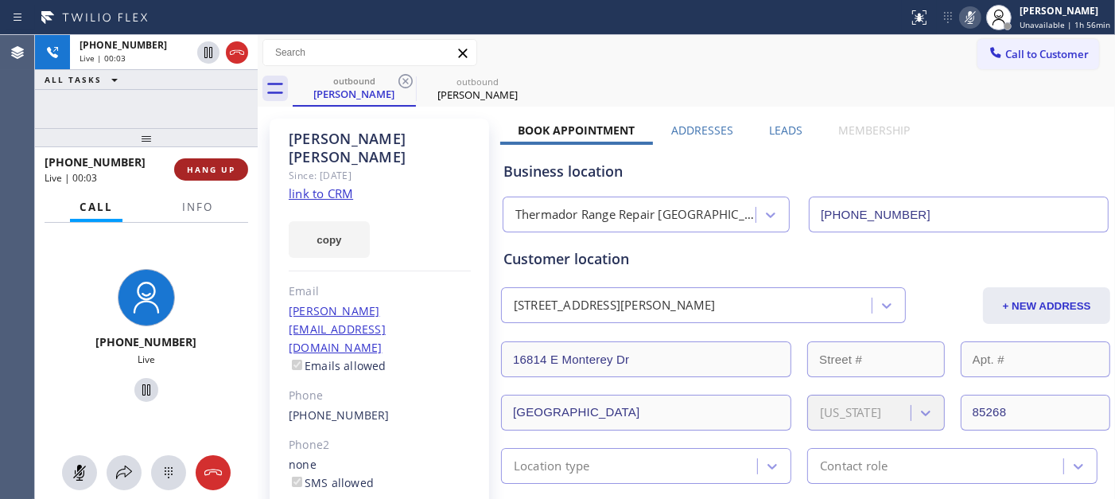
click at [200, 165] on span "HANG UP" at bounding box center [211, 169] width 49 height 11
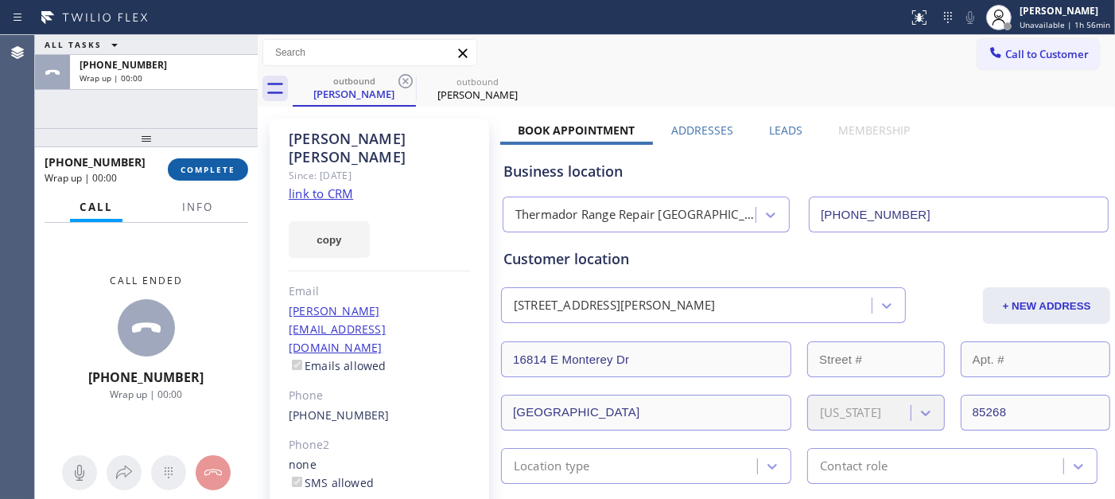
click at [200, 165] on span "COMPLETE" at bounding box center [208, 169] width 55 height 11
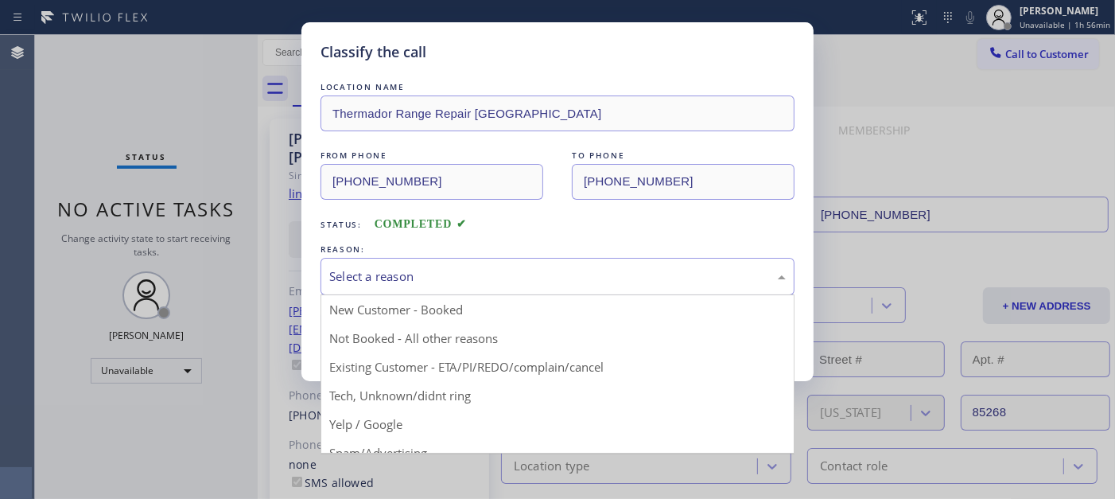
click at [493, 283] on div "Select a reason" at bounding box center [557, 276] width 457 height 18
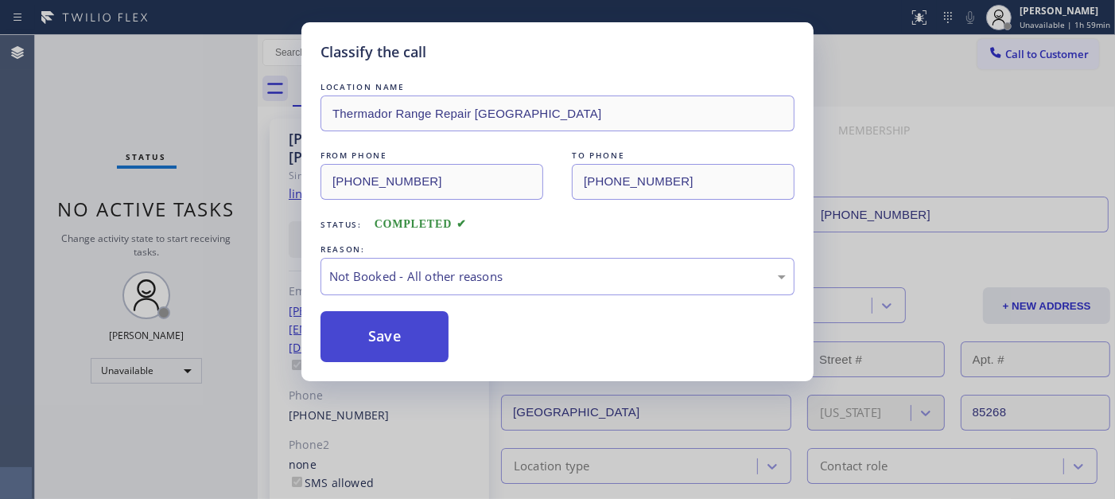
click at [364, 340] on button "Save" at bounding box center [385, 336] width 128 height 51
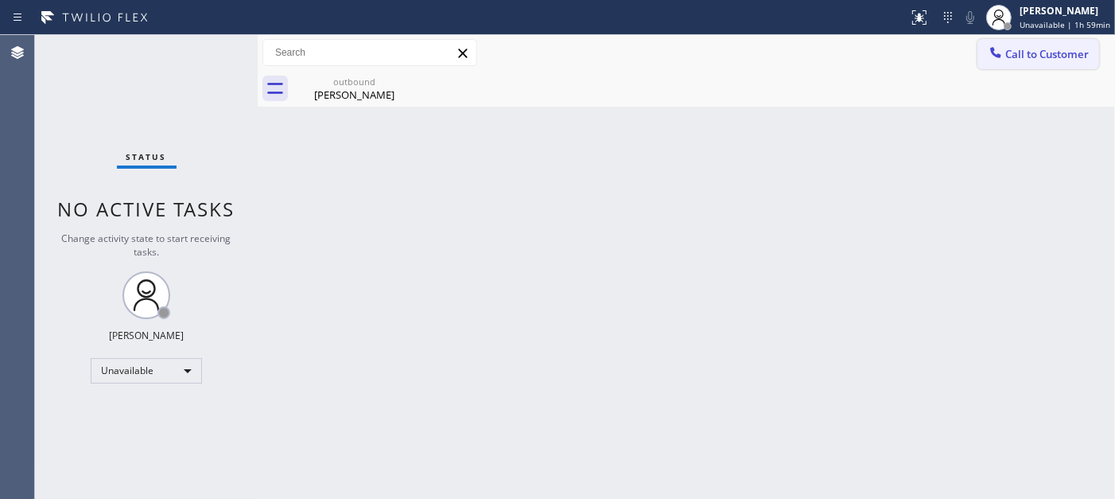
click at [1004, 68] on button "Call to Customer" at bounding box center [1039, 54] width 122 height 30
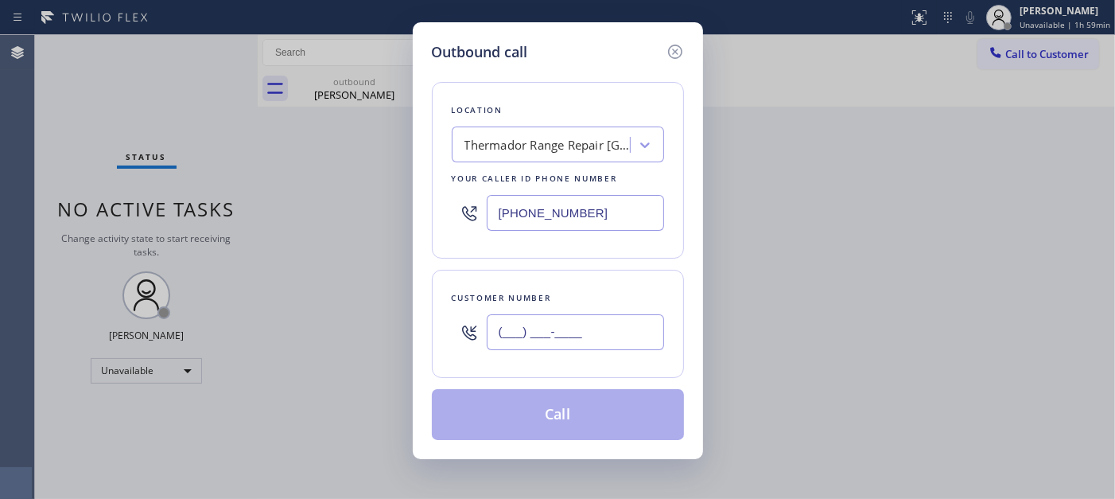
click at [574, 338] on input "(___) ___-____" at bounding box center [575, 332] width 177 height 36
paste input "858) 531-3727"
type input "(858) 531-3727"
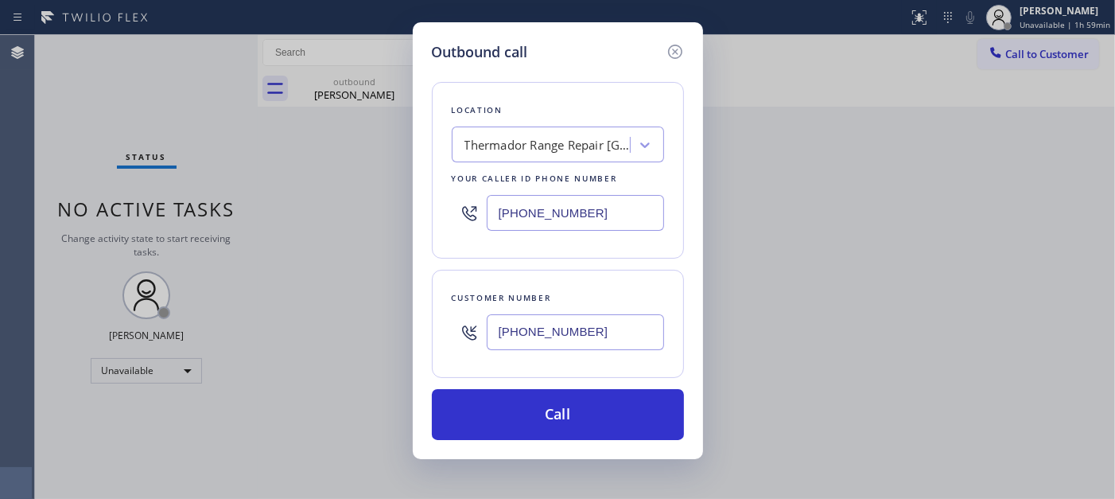
click at [579, 131] on div "Thermador Range Repair Peoria" at bounding box center [543, 145] width 173 height 28
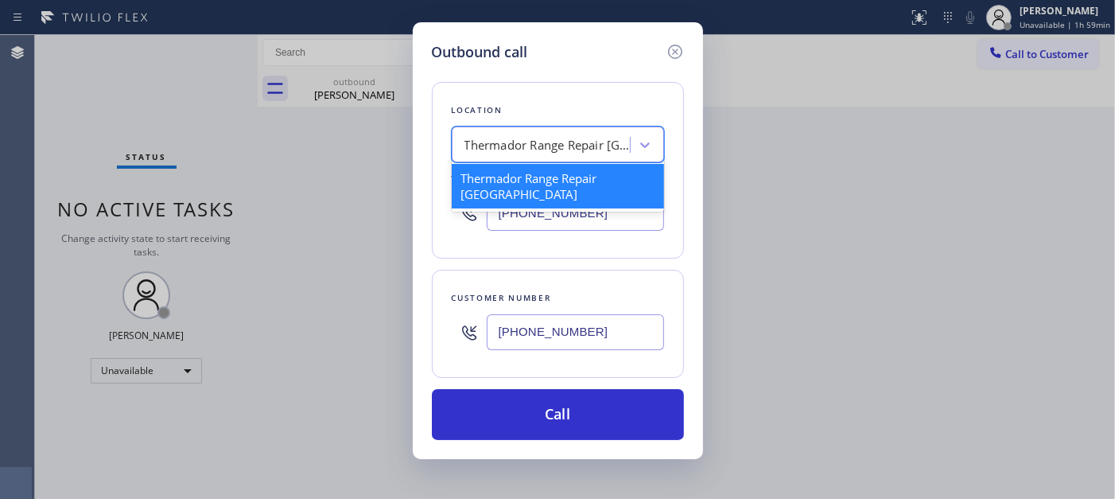
type input "a"
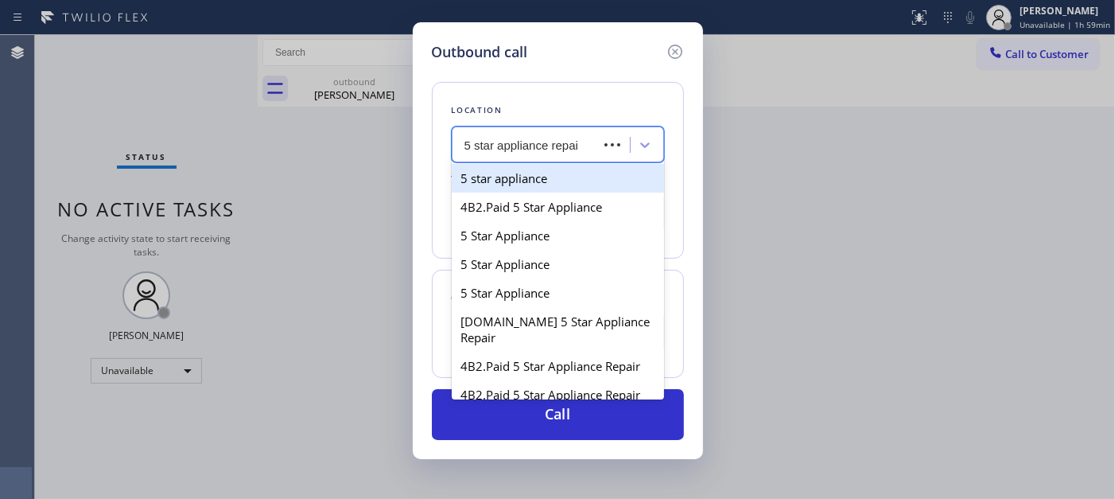
type input "5 star appliance repair"
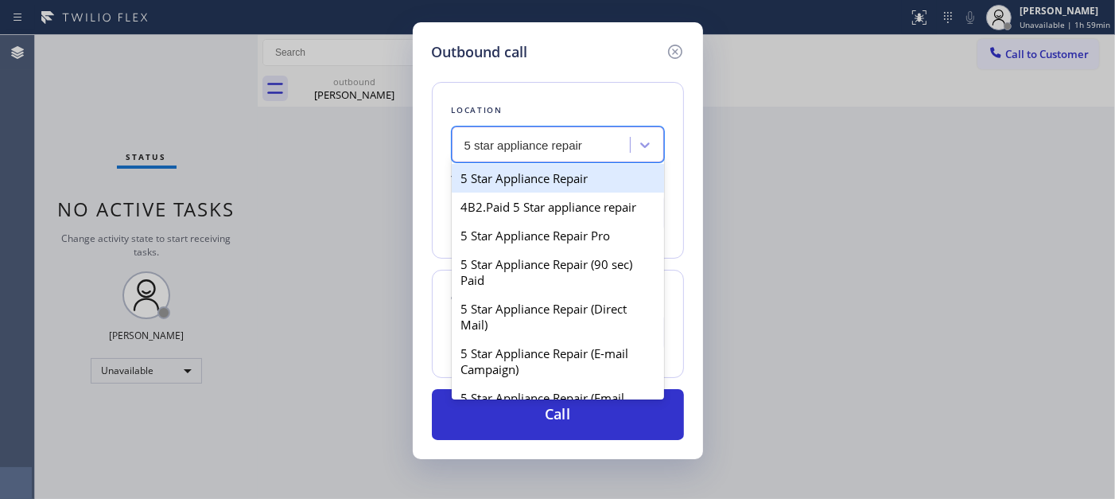
click at [545, 184] on div "5 Star Appliance Repair" at bounding box center [558, 178] width 212 height 29
type input "(855) 731-4952"
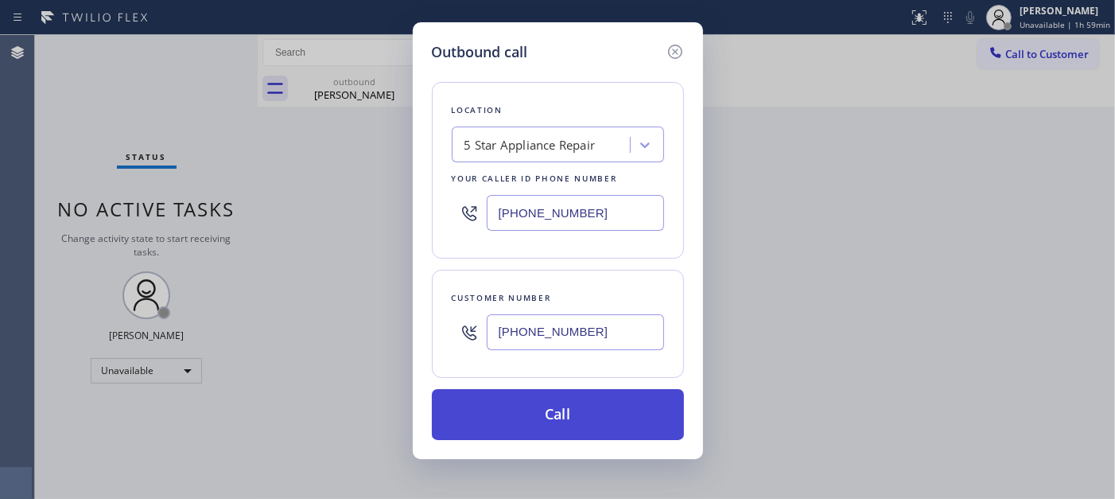
click at [558, 403] on button "Call" at bounding box center [558, 414] width 252 height 51
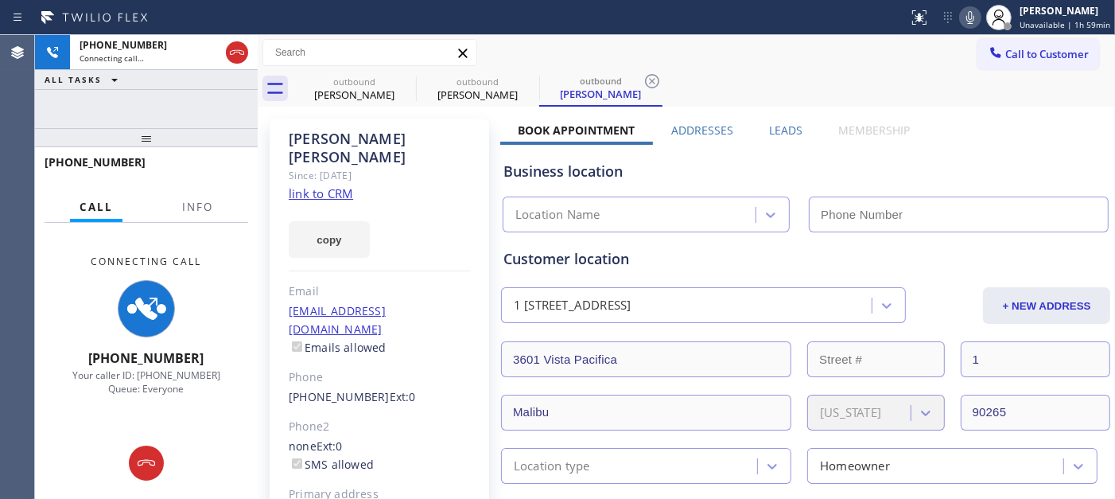
type input "(855) 731-4952"
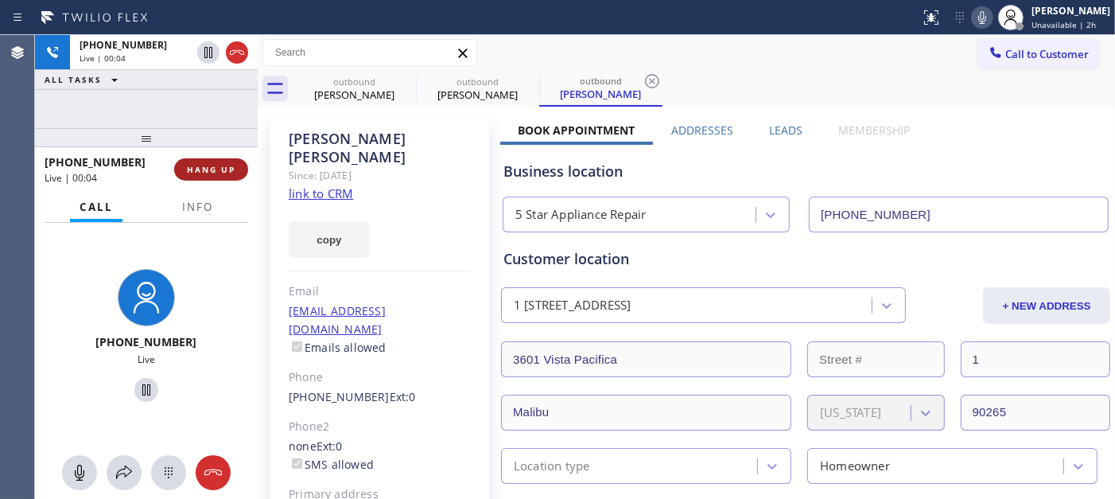
click at [219, 167] on span "HANG UP" at bounding box center [211, 169] width 49 height 11
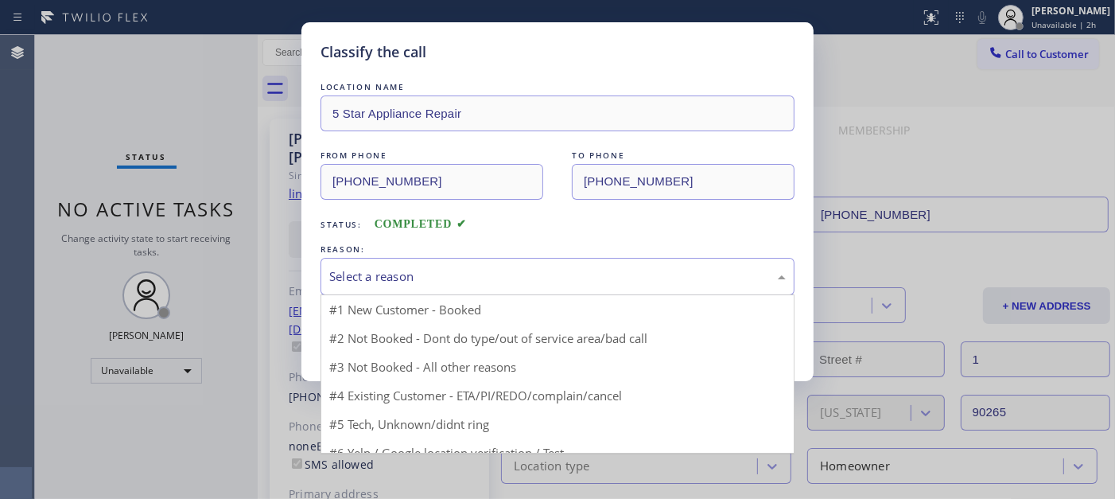
click at [536, 263] on div "Select a reason" at bounding box center [558, 276] width 474 height 37
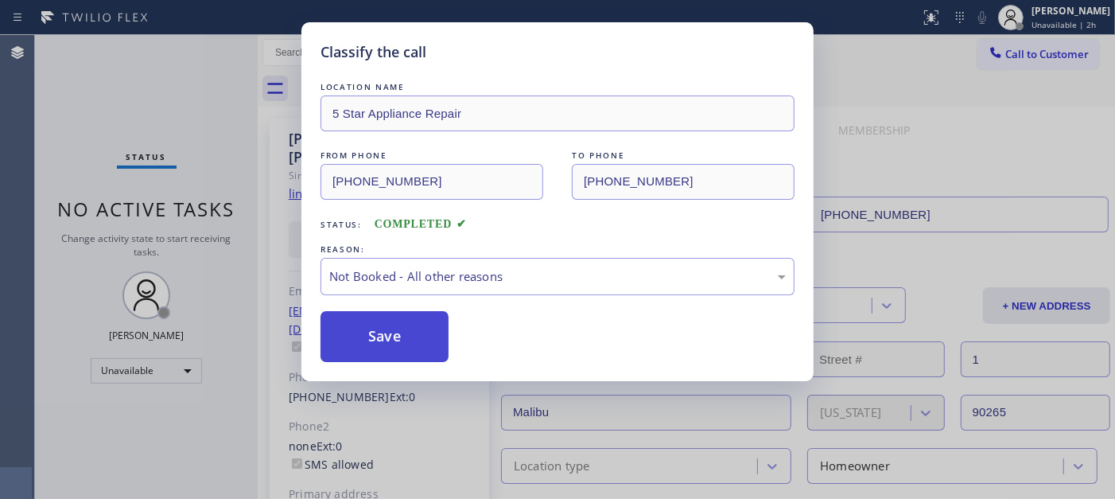
click at [420, 340] on button "Save" at bounding box center [385, 336] width 128 height 51
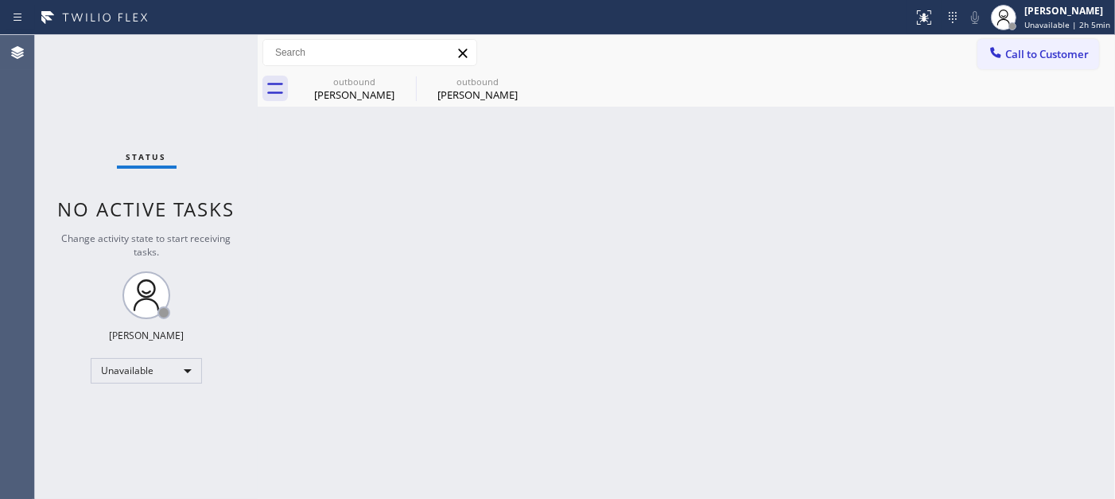
click at [542, 208] on div "Back to Dashboard Change Sender ID Customers Technicians Select a contact Outbo…" at bounding box center [687, 267] width 858 height 464
click at [1004, 56] on span "Call to Customer" at bounding box center [1048, 54] width 84 height 14
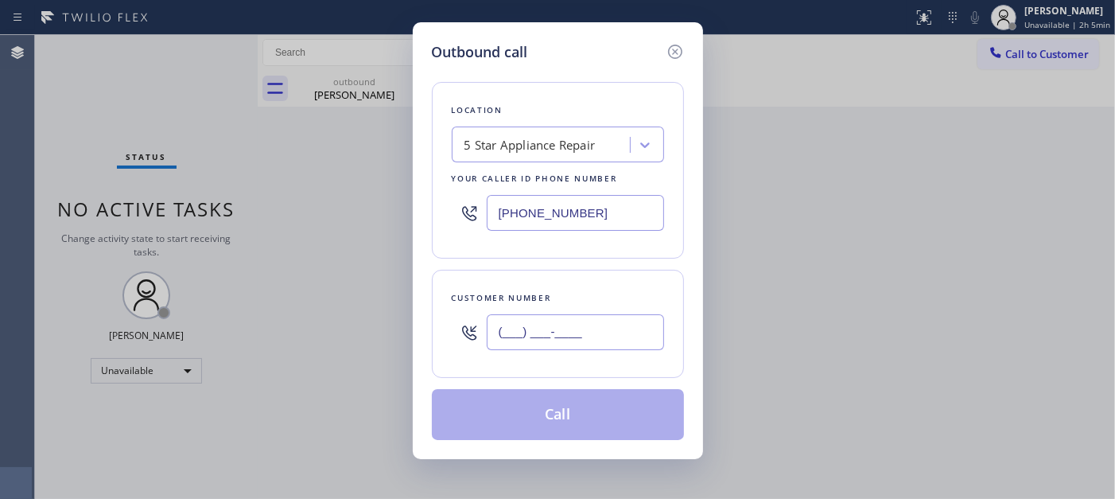
click at [565, 335] on input "(___) ___-____" at bounding box center [575, 332] width 177 height 36
paste input "858) 531-3727"
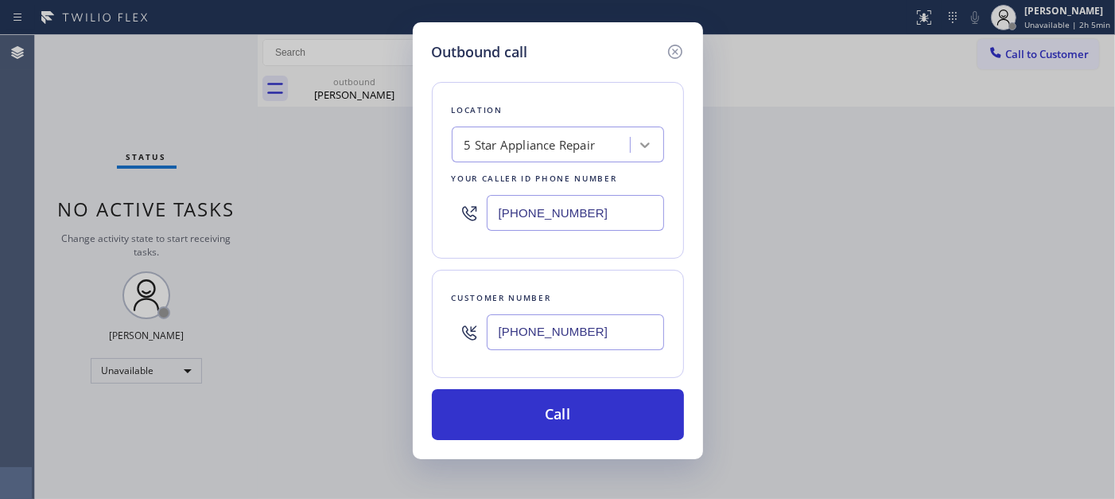
drag, startPoint x: 484, startPoint y: 334, endPoint x: 637, endPoint y: 156, distance: 235.2
click at [356, 323] on div "Outbound call Location 5 Star Appliance Repair Your caller id phone number (855…" at bounding box center [557, 249] width 1115 height 499
paste input "310) 435-5265"
type input "(310) 435-5265"
drag, startPoint x: 499, startPoint y: 207, endPoint x: 352, endPoint y: 221, distance: 147.1
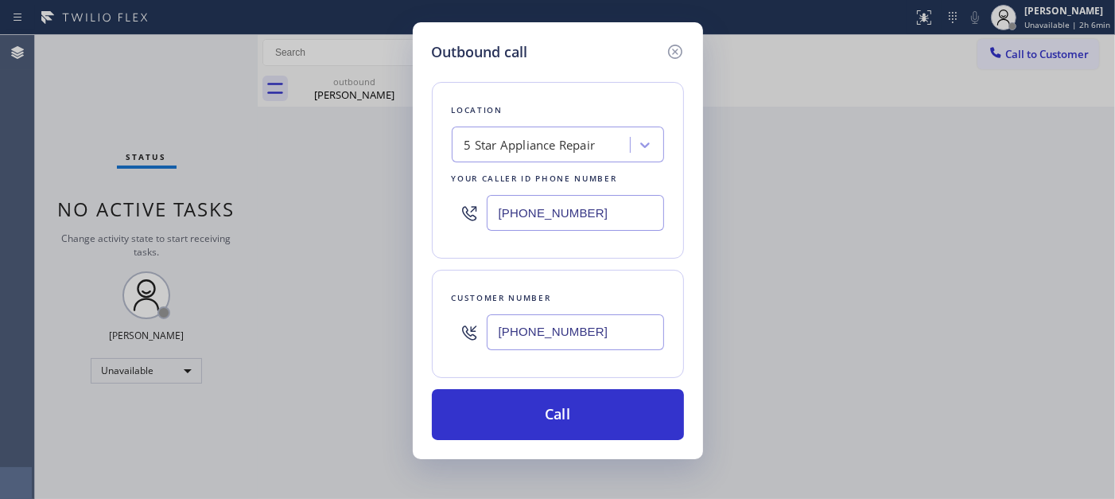
click at [352, 220] on div "Outbound call Location 5 Star Appliance Repair Your caller id phone number (855…" at bounding box center [557, 249] width 1115 height 499
paste input "480) 418-9915"
type input "(480) 418-9915"
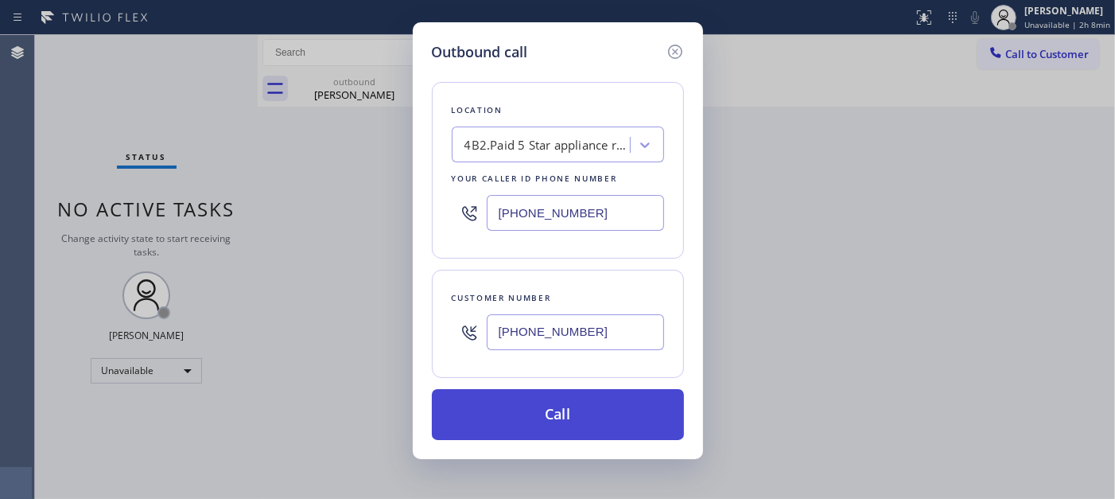
click at [581, 423] on button "Call" at bounding box center [558, 414] width 252 height 51
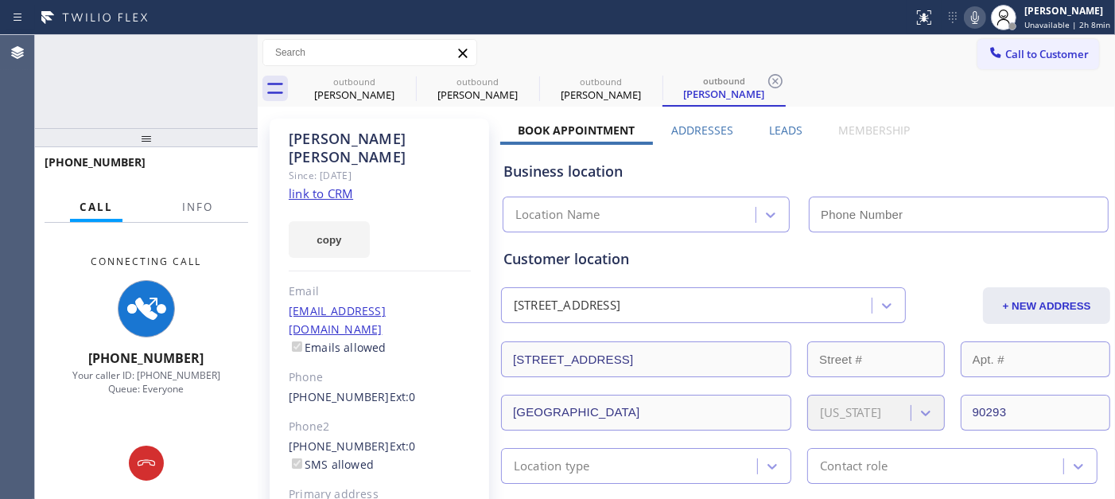
type input "(480) 418-9915"
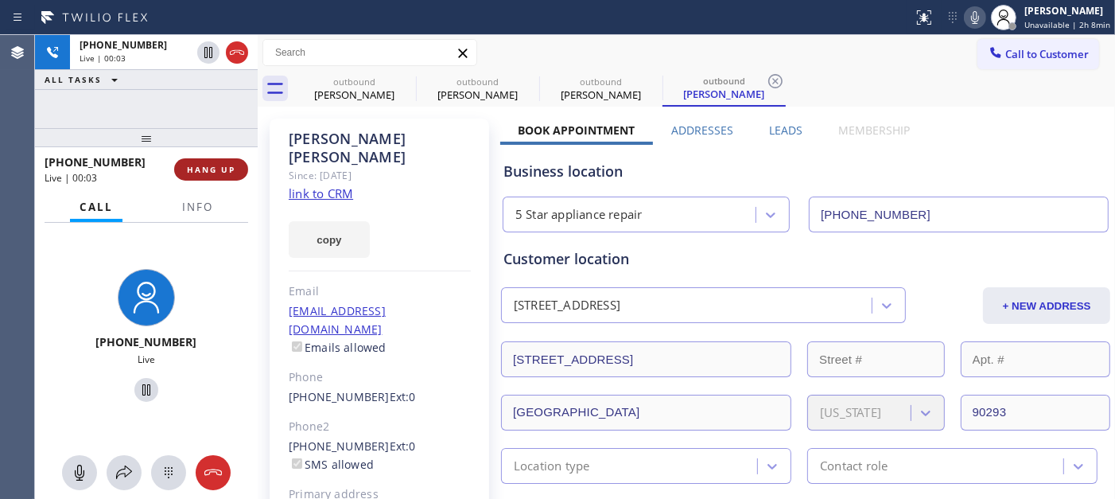
click at [240, 175] on button "HANG UP" at bounding box center [211, 169] width 74 height 22
click at [219, 169] on span "HANG UP" at bounding box center [211, 169] width 49 height 11
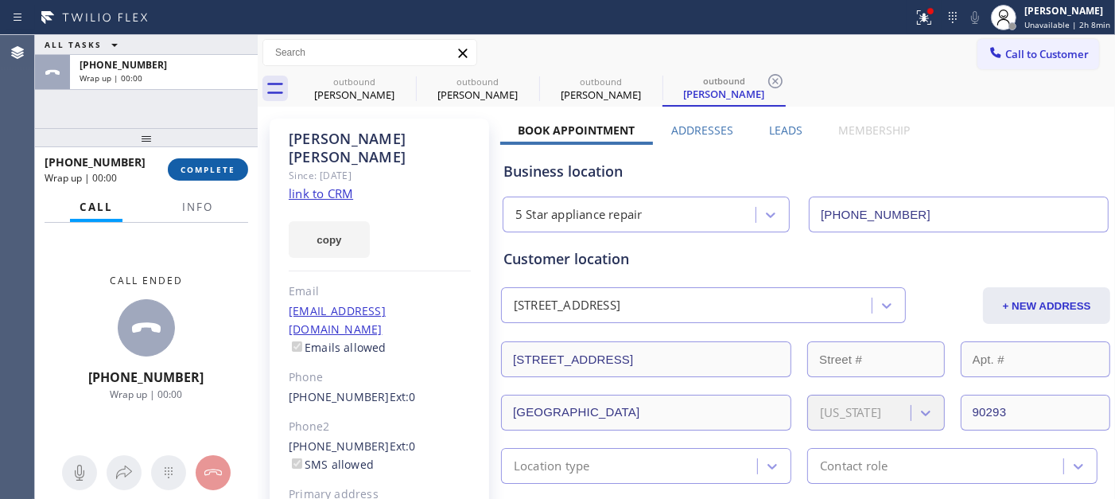
click at [213, 169] on span "COMPLETE" at bounding box center [208, 169] width 55 height 11
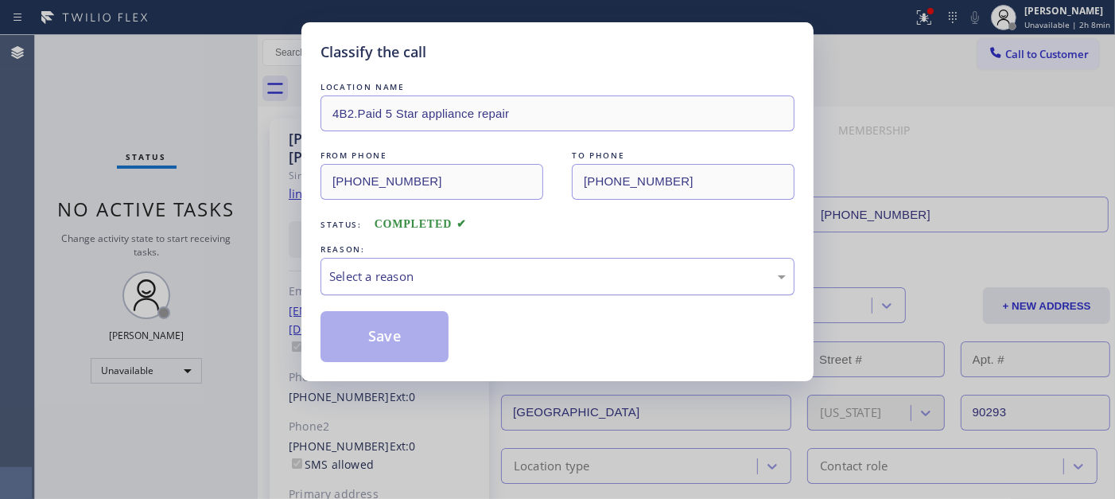
click at [485, 281] on div "Select a reason" at bounding box center [557, 276] width 457 height 18
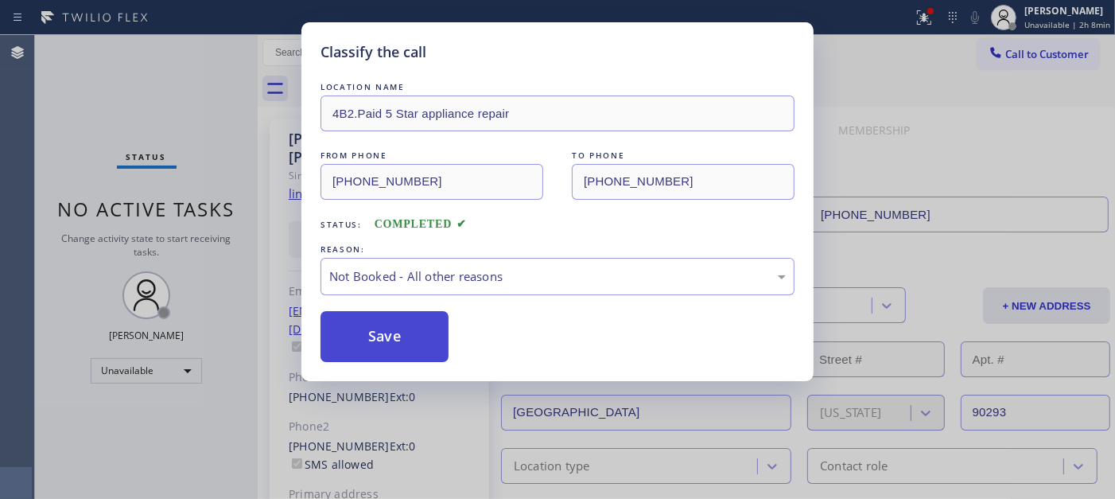
click at [410, 312] on button "Save" at bounding box center [385, 336] width 128 height 51
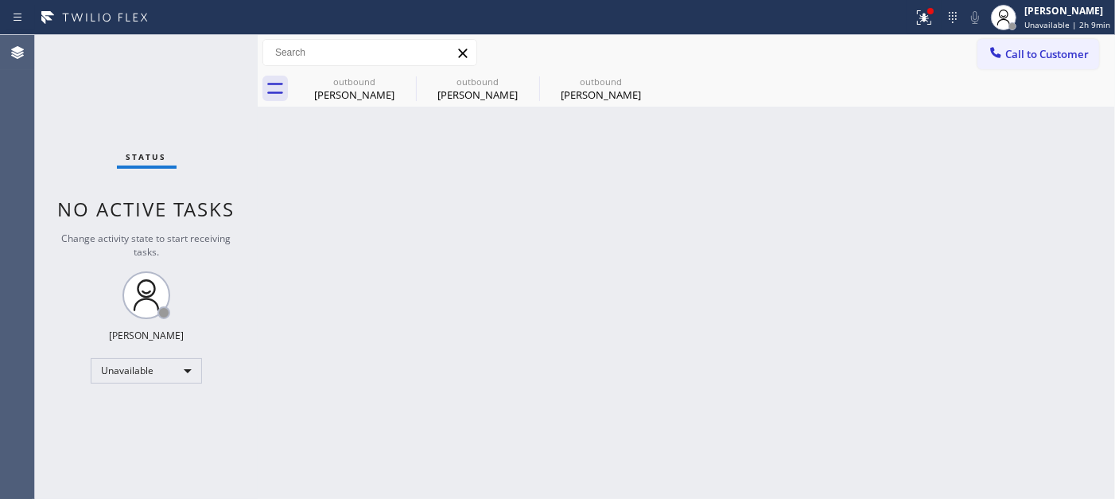
click at [1004, 49] on span "Call to Customer" at bounding box center [1048, 54] width 84 height 14
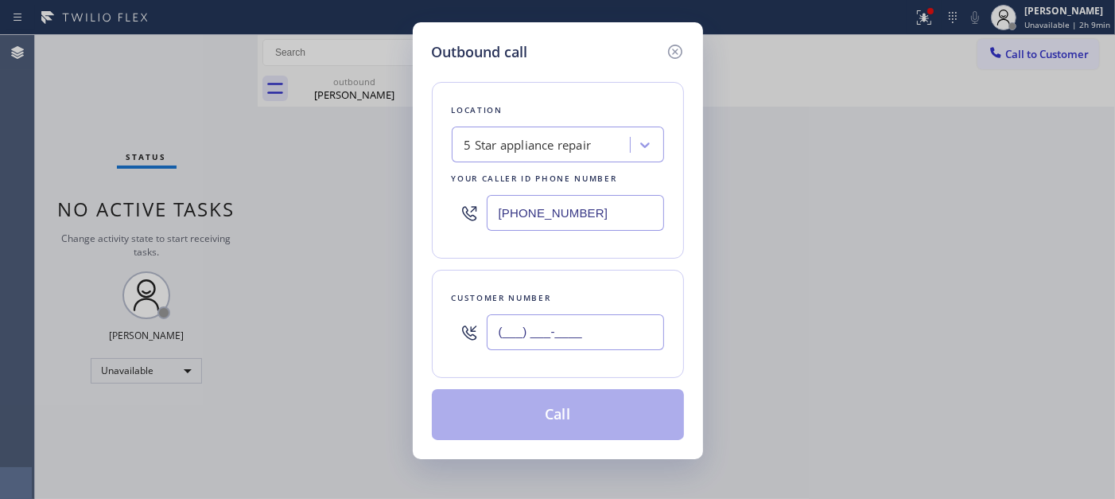
click at [549, 321] on input "(___) ___-____" at bounding box center [575, 332] width 177 height 36
paste input "917) 224-2300"
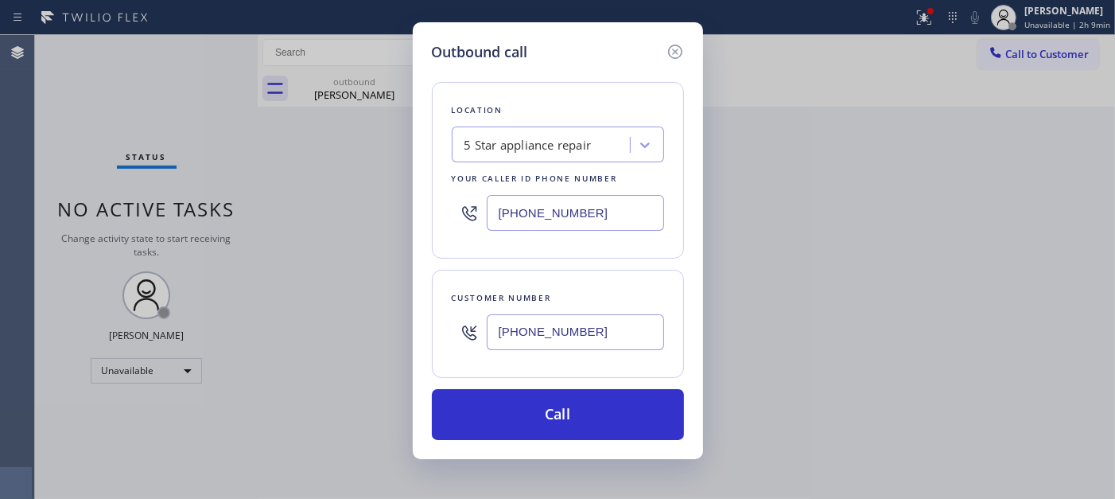
type input "(917) 224-2300"
drag, startPoint x: 577, startPoint y: 212, endPoint x: 387, endPoint y: 228, distance: 190.1
click at [347, 213] on div "Outbound call Location 5 Star appliance repair Your caller id phone number (480…" at bounding box center [557, 249] width 1115 height 499
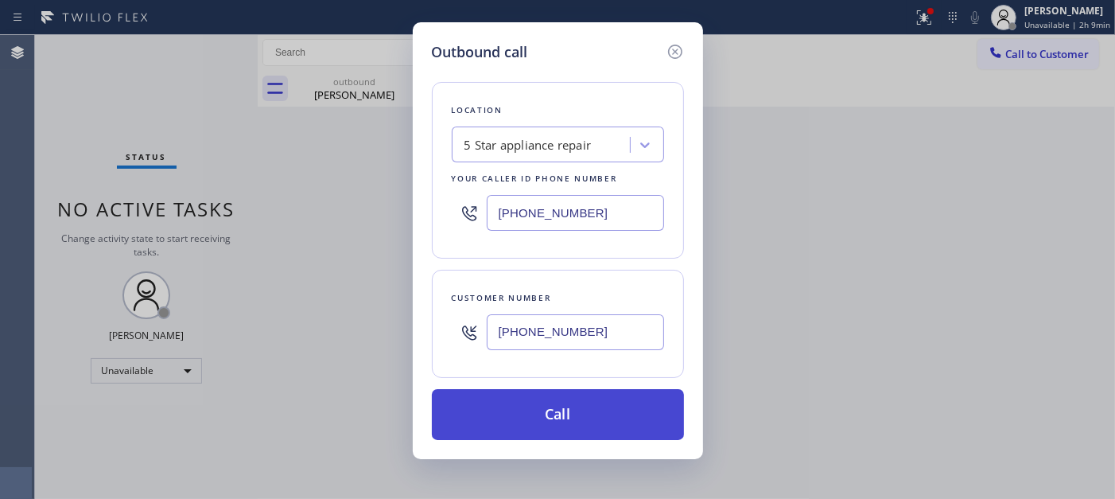
paste input "646) 679-582"
type input "(646) 679-5825"
click at [614, 417] on button "Call" at bounding box center [558, 414] width 252 height 51
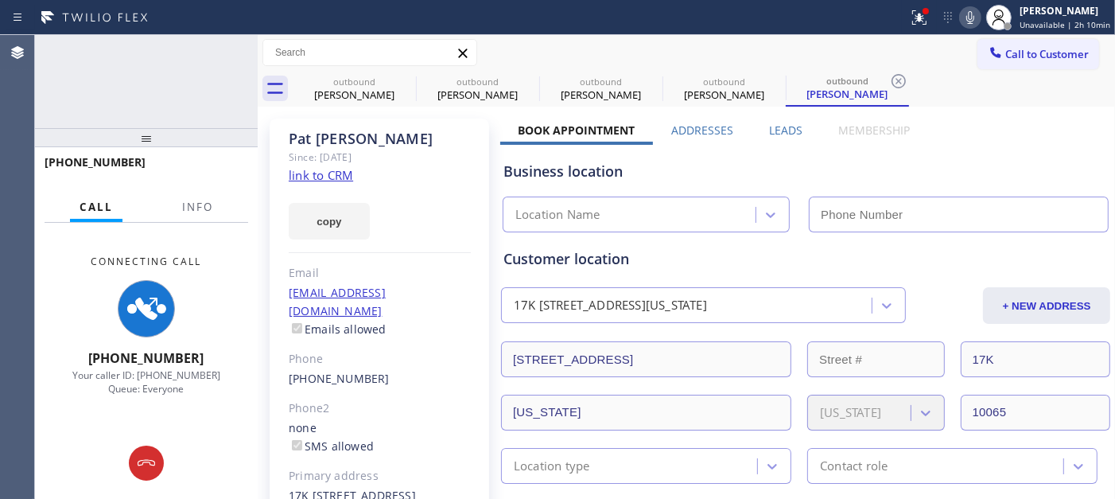
type input "(646) 679-5825"
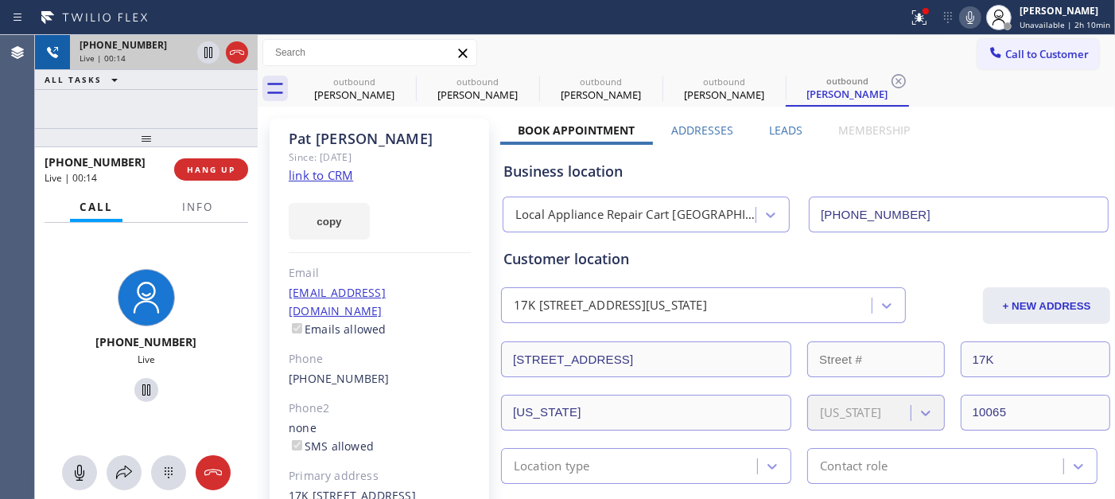
drag, startPoint x: 151, startPoint y: 133, endPoint x: 161, endPoint y: 54, distance: 79.3
click at [159, 56] on div "+19172242300 Live | 00:14 ALL TASKS ALL TASKS ACTIVE TASKS TASKS IN WRAP UP +19…" at bounding box center [146, 267] width 223 height 464
drag, startPoint x: 224, startPoint y: 131, endPoint x: 234, endPoint y: 80, distance: 52.7
click at [229, 84] on div "+19172242300 Live | 01:19 ALL TASKS ALL TASKS ACTIVE TASKS TASKS IN WRAP UP +19…" at bounding box center [146, 267] width 223 height 464
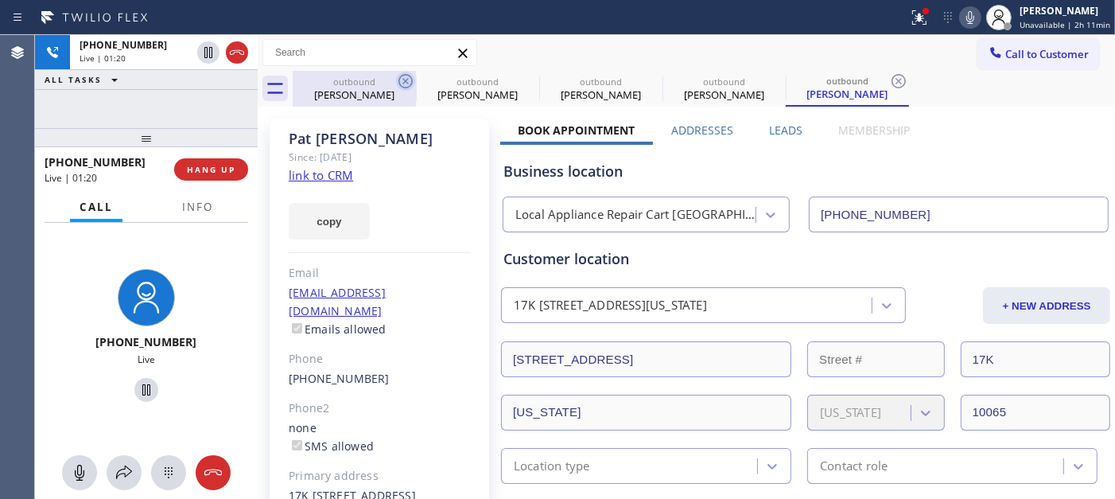
click at [402, 77] on icon at bounding box center [405, 81] width 19 height 19
type input "(855) 731-4952"
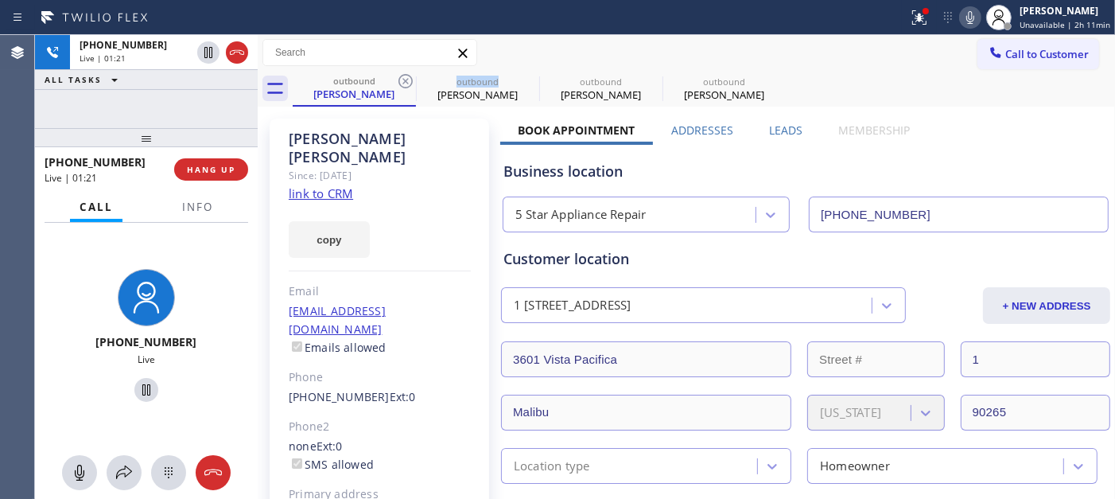
click at [402, 77] on icon at bounding box center [405, 81] width 19 height 19
type input "(480) 418-9915"
click at [402, 77] on icon at bounding box center [405, 81] width 19 height 19
type input "(646) 679-5825"
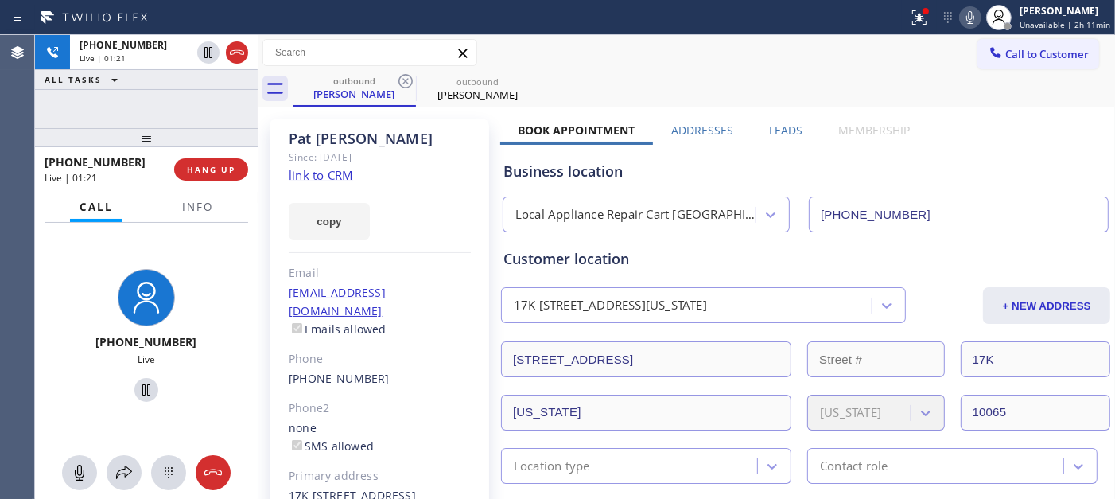
click at [639, 72] on div "outbound Pat Haley outbound Pat Haley" at bounding box center [704, 89] width 823 height 36
click at [196, 164] on span "HANG UP" at bounding box center [211, 169] width 49 height 11
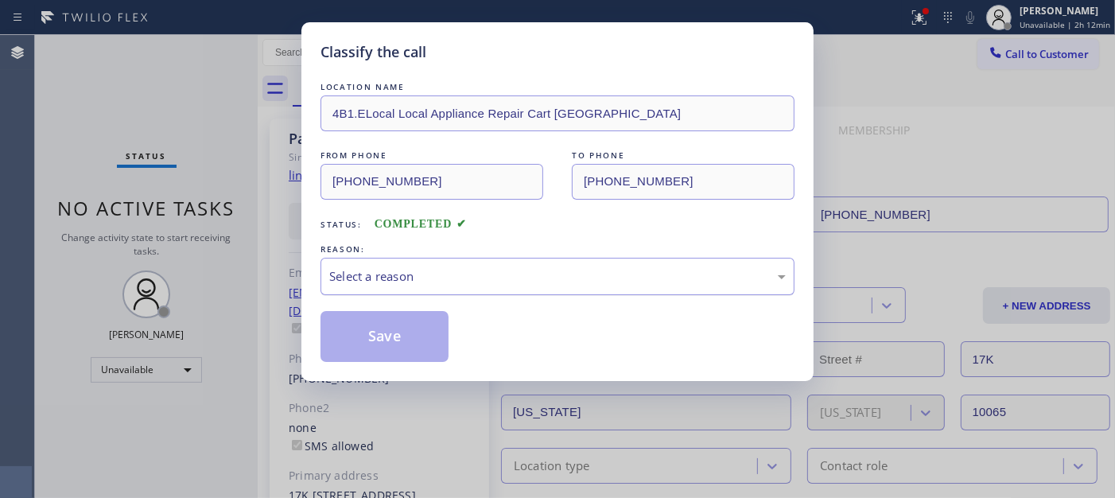
click at [470, 273] on div "Select a reason" at bounding box center [557, 276] width 457 height 18
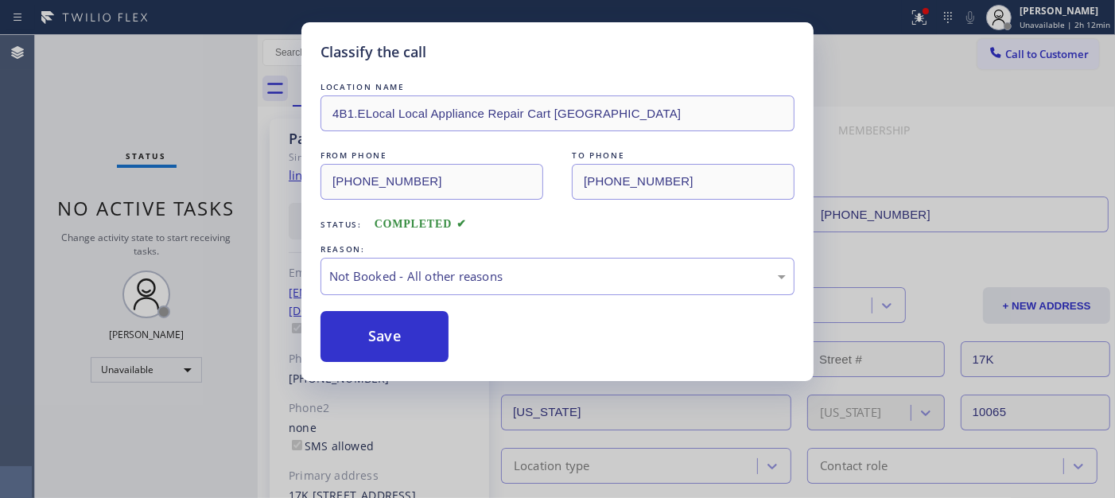
click at [403, 337] on button "Save" at bounding box center [385, 336] width 128 height 51
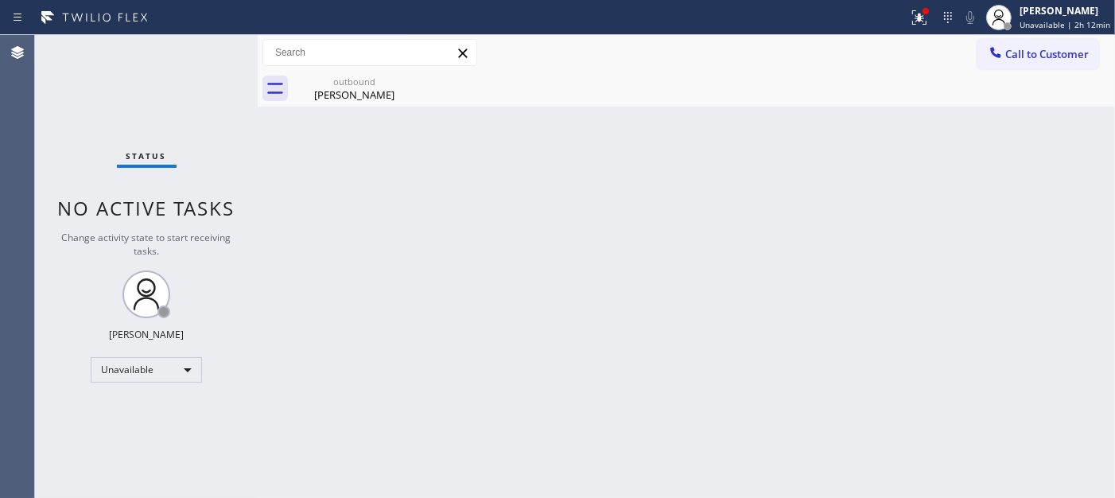
drag, startPoint x: 990, startPoint y: 68, endPoint x: 1009, endPoint y: 56, distance: 21.4
click at [994, 65] on button "Call to Customer" at bounding box center [1039, 54] width 122 height 30
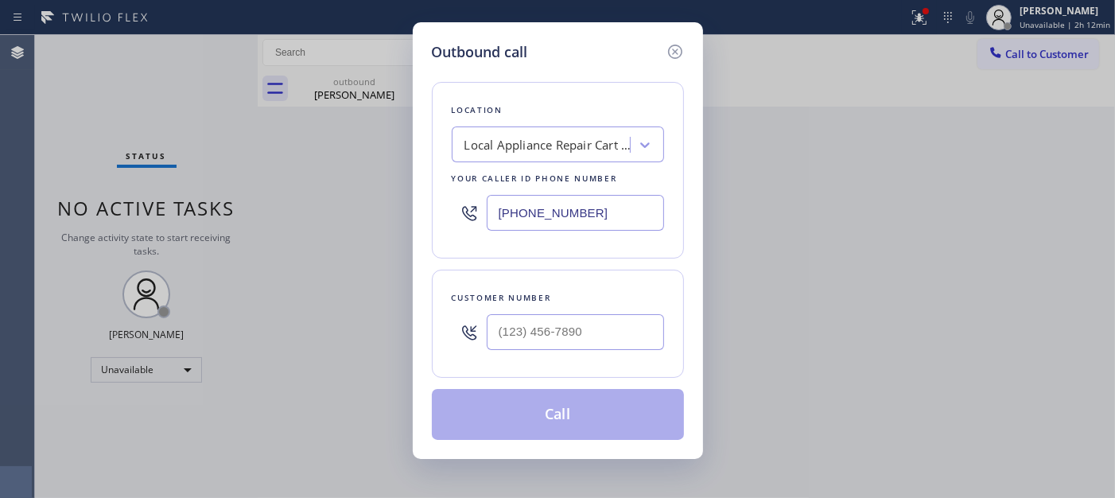
click at [555, 354] on div at bounding box center [575, 332] width 177 height 52
click at [599, 342] on input "(___) ___-____" at bounding box center [575, 332] width 177 height 36
paste input "text"
click at [512, 325] on input "(___) ___-____" at bounding box center [575, 332] width 177 height 36
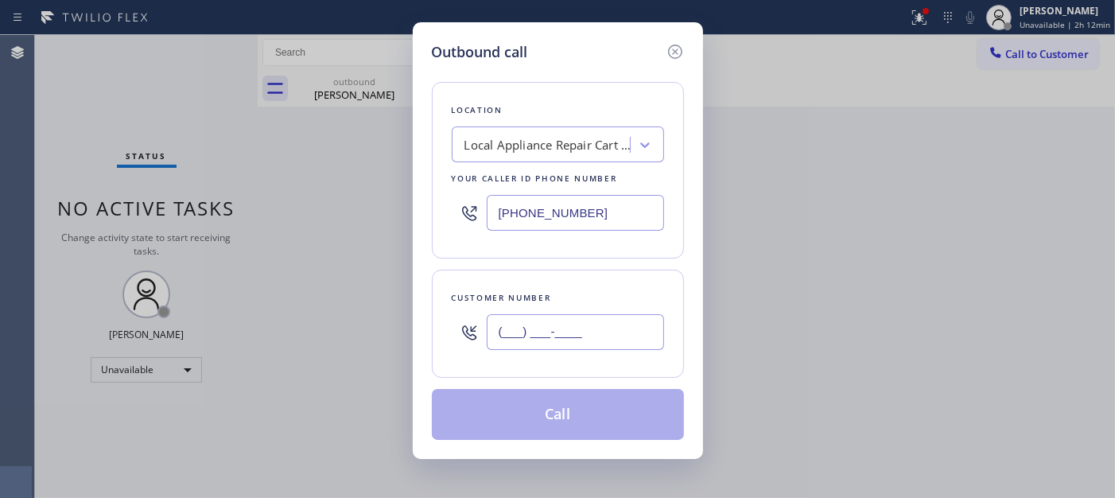
paste input "71) 459-9110"
drag, startPoint x: 600, startPoint y: 328, endPoint x: 439, endPoint y: 327, distance: 160.7
click at [439, 327] on div "Customer number (_71) 459-9110" at bounding box center [558, 324] width 252 height 108
paste input "714) 599-1102"
type input "(714) 599-1102"
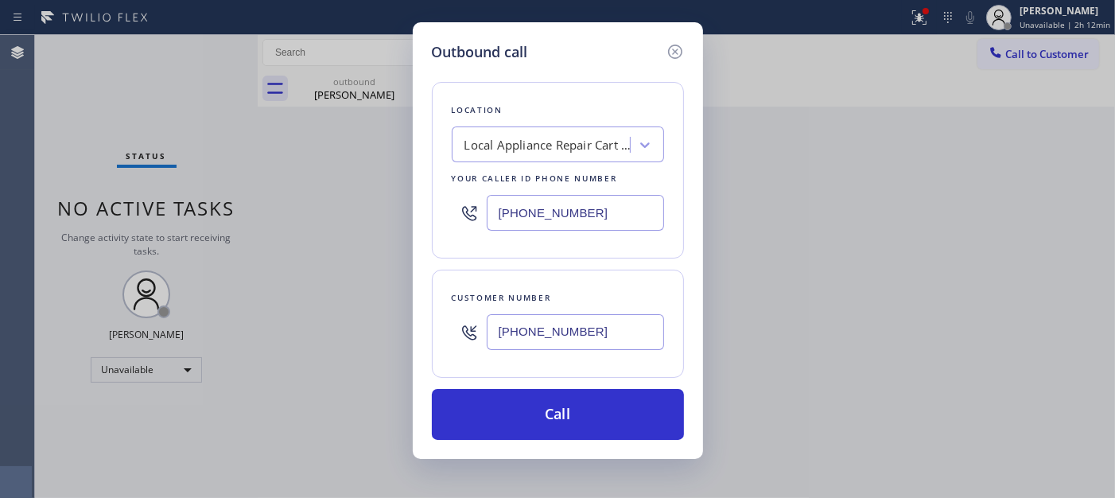
click at [574, 209] on input "(646) 679-5825" at bounding box center [575, 213] width 177 height 36
drag, startPoint x: 597, startPoint y: 208, endPoint x: 417, endPoint y: 213, distance: 179.9
click at [362, 213] on div "Outbound call Location Local Appliance Repair Cart NY Your caller id phone numb…" at bounding box center [557, 249] width 1115 height 498
paste input "949) 438-5091"
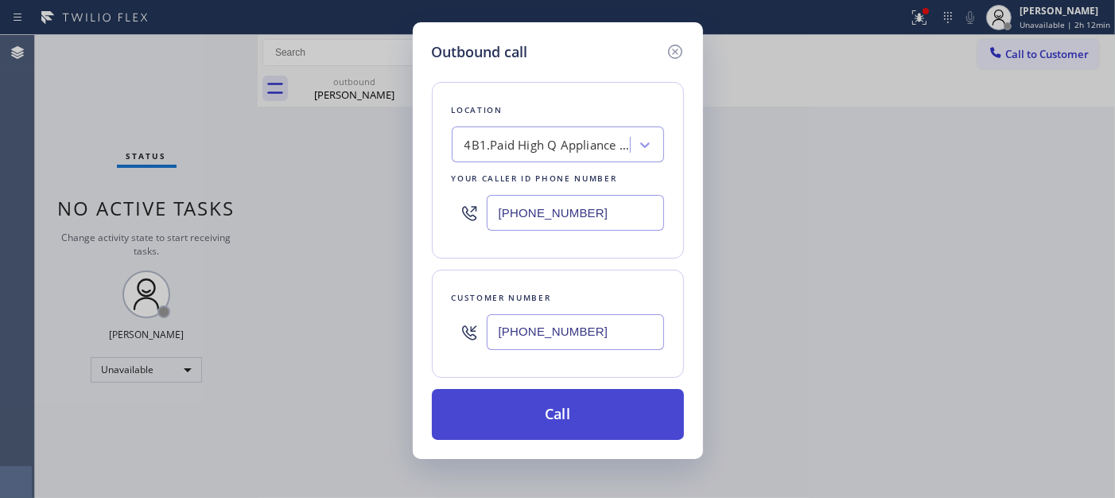
type input "(949) 438-5091"
click at [605, 415] on button "Call" at bounding box center [558, 414] width 252 height 51
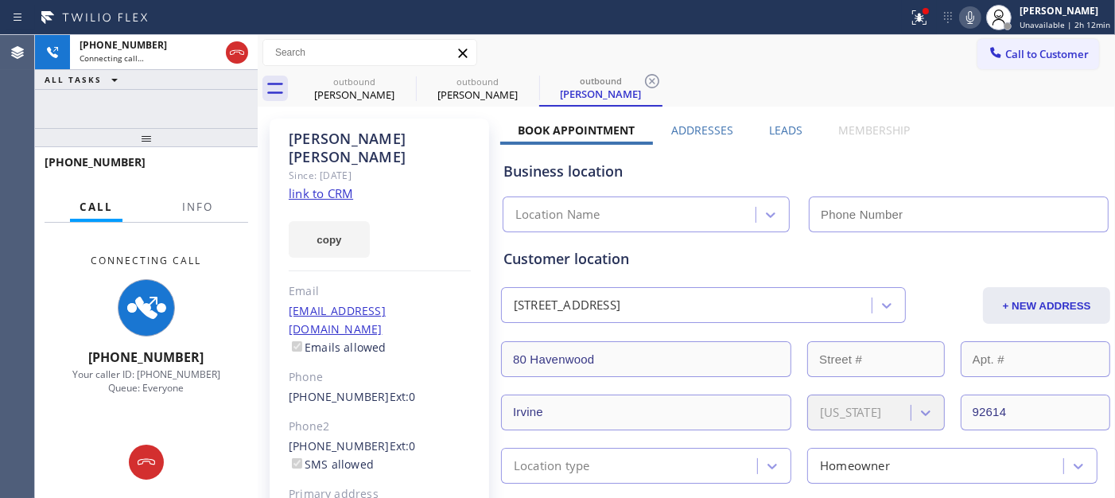
type input "(949) 438-5091"
drag, startPoint x: 401, startPoint y: 77, endPoint x: 551, endPoint y: 75, distance: 150.4
click at [0, 0] on icon at bounding box center [0, 0] width 0 height 0
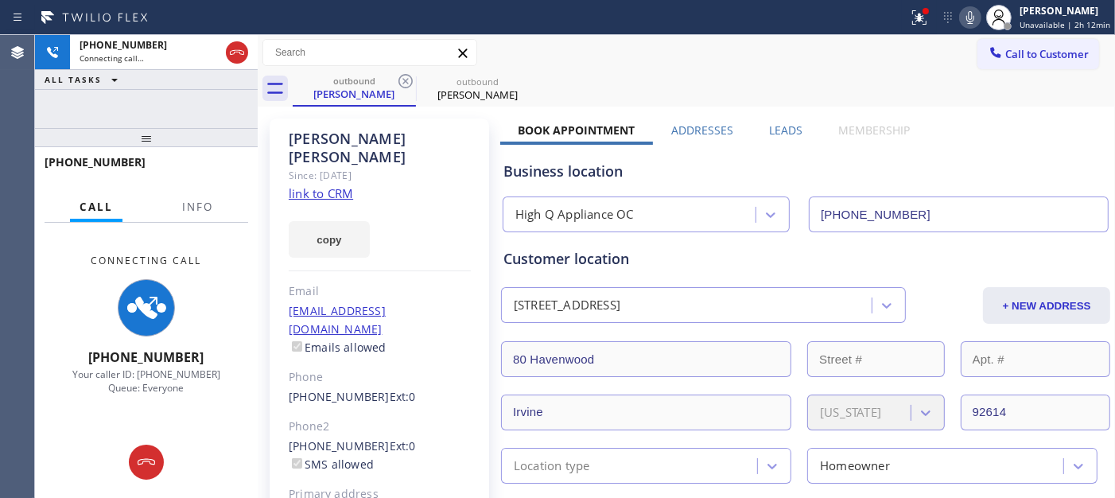
click at [634, 75] on div "outbound Tom Ciurczak outbound Tom Ciurczak" at bounding box center [704, 89] width 823 height 36
click at [920, 18] on icon at bounding box center [920, 16] width 10 height 6
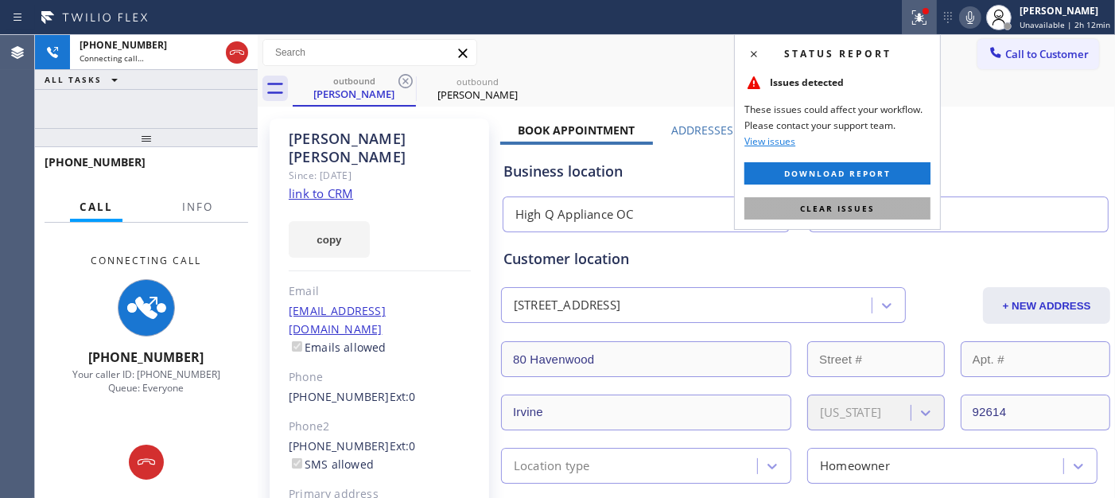
click at [775, 204] on button "Clear issues" at bounding box center [838, 208] width 186 height 22
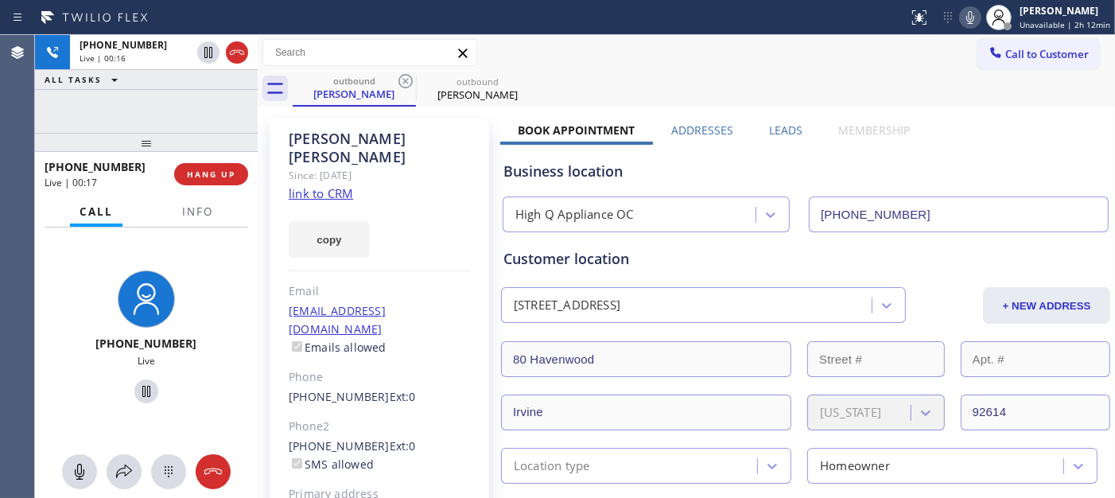
drag, startPoint x: 179, startPoint y: 137, endPoint x: 422, endPoint y: 0, distance: 278.6
click at [181, 80] on div "+17145991102 Live | 00:16 ALL TASKS ALL TASKS ACTIVE TASKS TASKS IN WRAP UP +17…" at bounding box center [146, 266] width 223 height 463
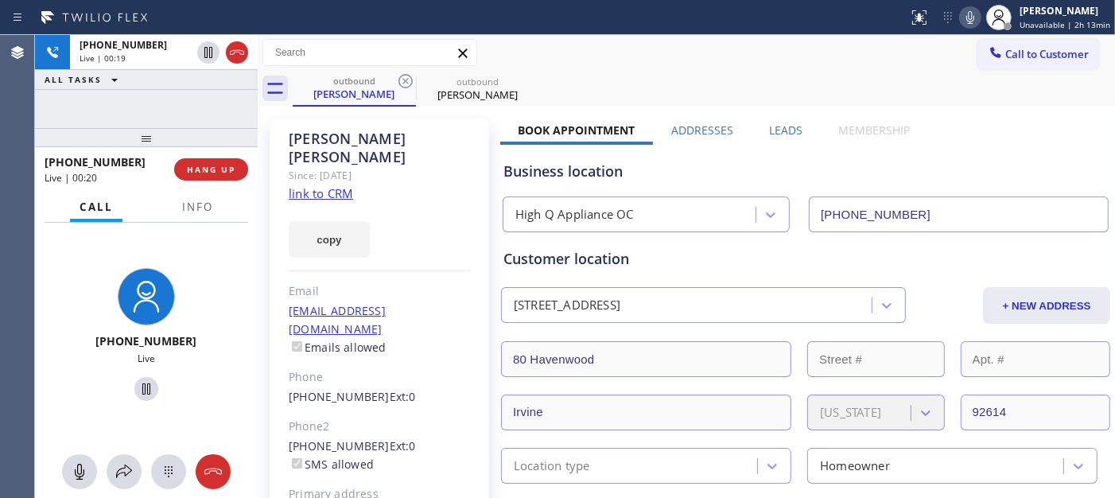
drag, startPoint x: 211, startPoint y: 139, endPoint x: 321, endPoint y: 5, distance: 173.6
click at [247, 68] on div "+17145991102 Live | 00:19 ALL TASKS ALL TASKS ACTIVE TASKS TASKS IN WRAP UP +17…" at bounding box center [146, 266] width 223 height 463
drag, startPoint x: 195, startPoint y: 136, endPoint x: 200, endPoint y: 73, distance: 63.0
click at [196, 74] on div "+17145991102 Live | 00:21 ALL TASKS ALL TASKS ACTIVE TASKS TASKS IN WRAP UP +17…" at bounding box center [146, 266] width 223 height 463
drag, startPoint x: 151, startPoint y: 129, endPoint x: 177, endPoint y: 73, distance: 61.2
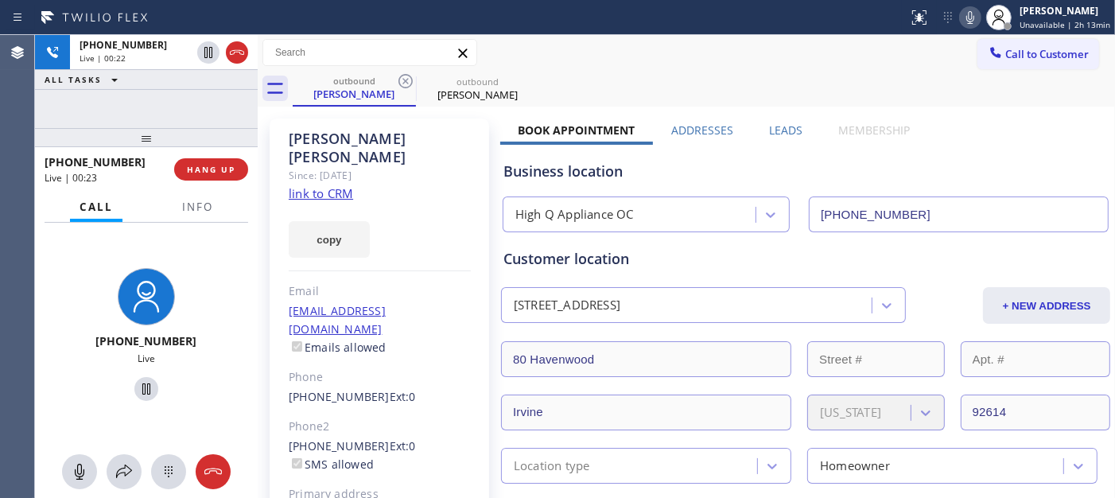
click at [169, 80] on div "+17145991102 Live | 00:22 ALL TASKS ALL TASKS ACTIVE TASKS TASKS IN WRAP UP +17…" at bounding box center [146, 266] width 223 height 463
drag, startPoint x: 203, startPoint y: 128, endPoint x: 267, endPoint y: 51, distance: 100.5
click at [224, 92] on div "+17145991102 Live | 00:25 ALL TASKS ALL TASKS ACTIVE TASKS TASKS IN WRAP UP +17…" at bounding box center [146, 266] width 223 height 463
drag, startPoint x: 208, startPoint y: 138, endPoint x: 272, endPoint y: 34, distance: 122.5
click at [212, 110] on div "+17145991102 Live | 00:27 ALL TASKS ALL TASKS ACTIVE TASKS TASKS IN WRAP UP +17…" at bounding box center [146, 266] width 223 height 463
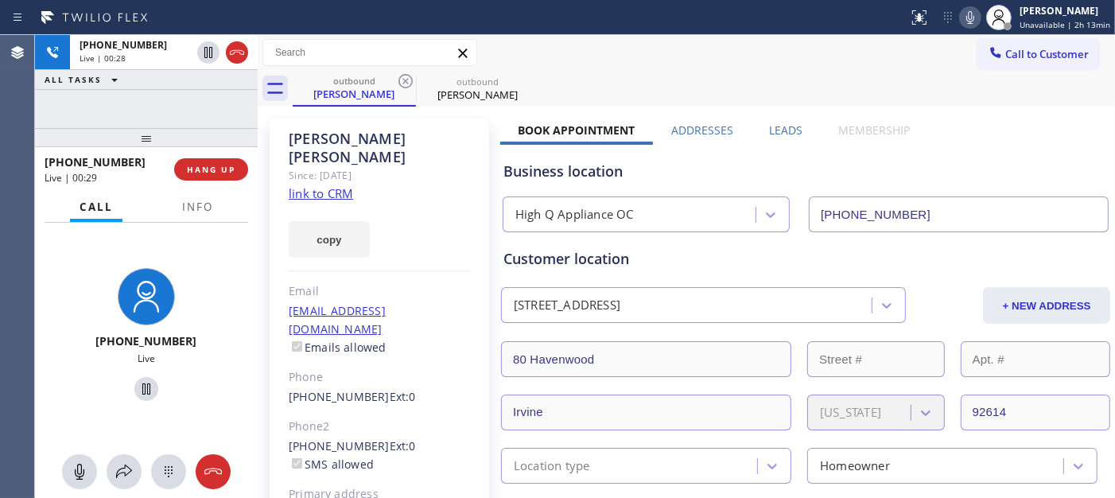
click at [210, 72] on div "+17145991102 Live | 00:28 ALL TASKS ALL TASKS ACTIVE TASKS TASKS IN WRAP UP +17…" at bounding box center [146, 266] width 223 height 463
drag, startPoint x: 178, startPoint y: 144, endPoint x: 180, endPoint y: 86, distance: 58.1
click at [180, 96] on div "+17145991102 Live | 00:30 ALL TASKS ALL TASKS ACTIVE TASKS TASKS IN WRAP UP +17…" at bounding box center [146, 266] width 223 height 463
click at [671, 68] on div "Call to Customer Outbound call Location High Q Appliance OC Your caller id phon…" at bounding box center [687, 53] width 858 height 36
drag, startPoint x: 186, startPoint y: 131, endPoint x: 340, endPoint y: 10, distance: 195.9
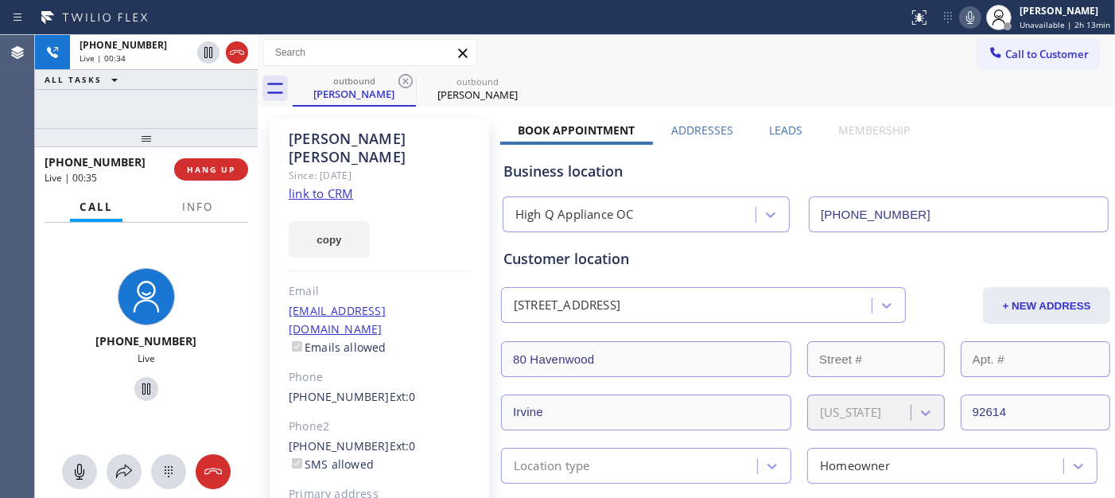
click at [201, 94] on div "+17145991102 Live | 00:34 ALL TASKS ALL TASKS ACTIVE TASKS TASKS IN WRAP UP +17…" at bounding box center [146, 266] width 223 height 463
drag, startPoint x: 191, startPoint y: 135, endPoint x: 199, endPoint y: 89, distance: 46.8
click at [192, 99] on div "+17145991102 Live | 00:36 ALL TASKS ALL TASKS ACTIVE TASKS TASKS IN WRAP UP +17…" at bounding box center [146, 266] width 223 height 463
drag, startPoint x: 244, startPoint y: 138, endPoint x: 241, endPoint y: 95, distance: 42.3
click at [240, 98] on div "+17145991102 Live | 00:37 ALL TASKS ALL TASKS ACTIVE TASKS TASKS IN WRAP UP +17…" at bounding box center [146, 266] width 223 height 463
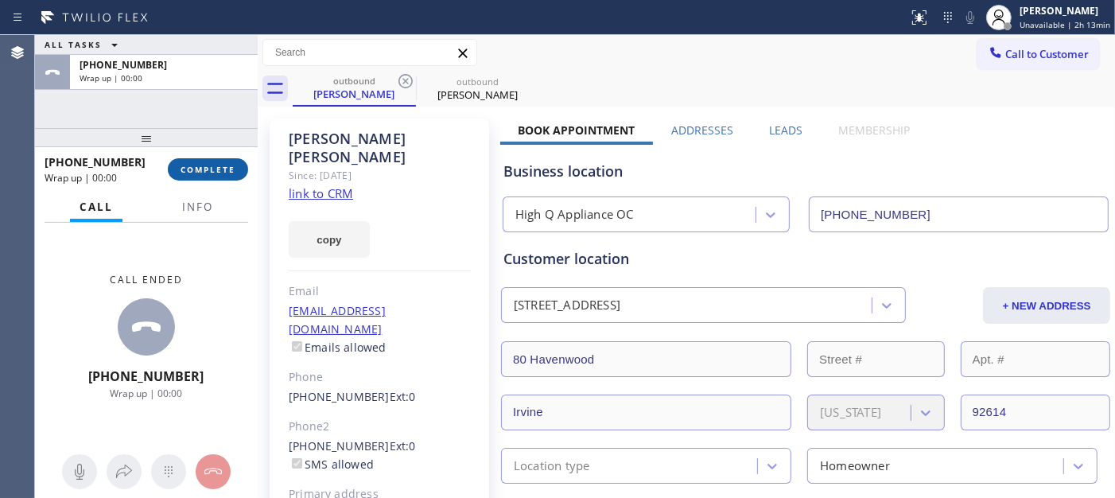
click at [221, 170] on span "COMPLETE" at bounding box center [208, 169] width 55 height 11
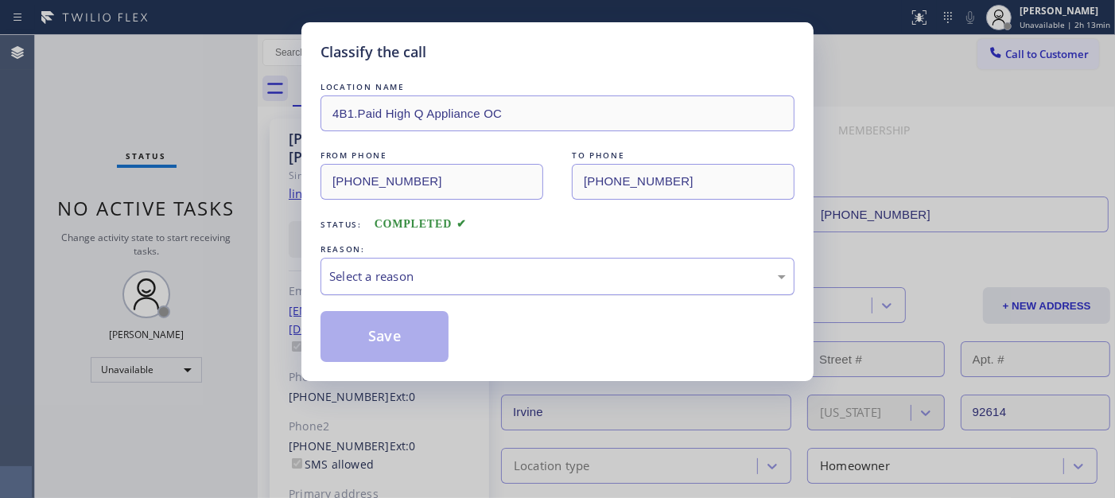
click at [469, 274] on div "Select a reason" at bounding box center [557, 276] width 457 height 18
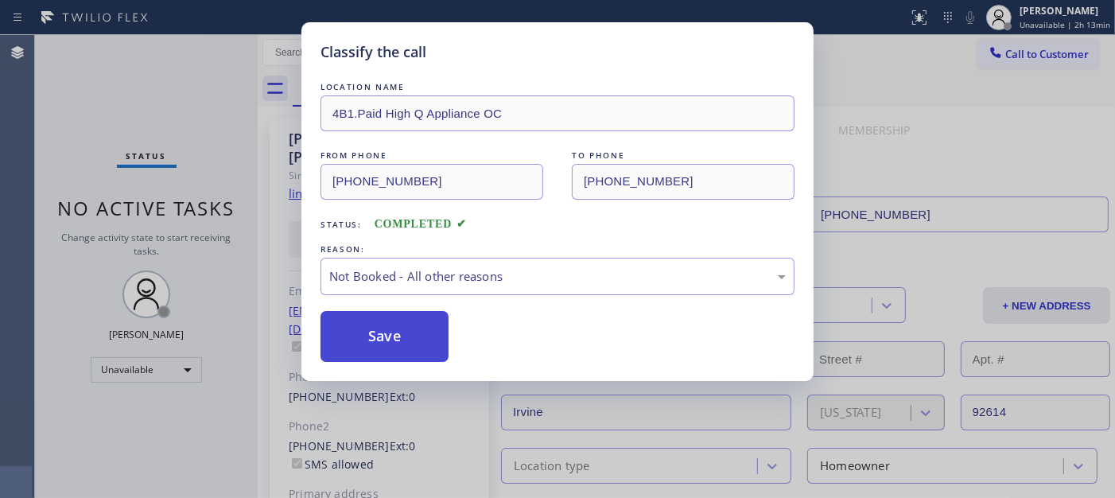
click at [418, 344] on button "Save" at bounding box center [385, 336] width 128 height 51
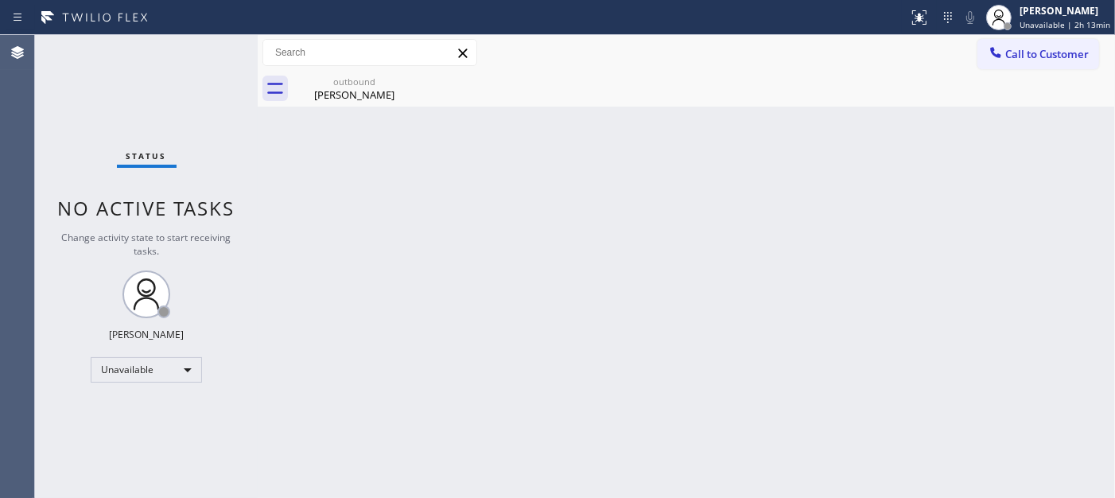
click at [1004, 56] on span "Call to Customer" at bounding box center [1048, 54] width 84 height 14
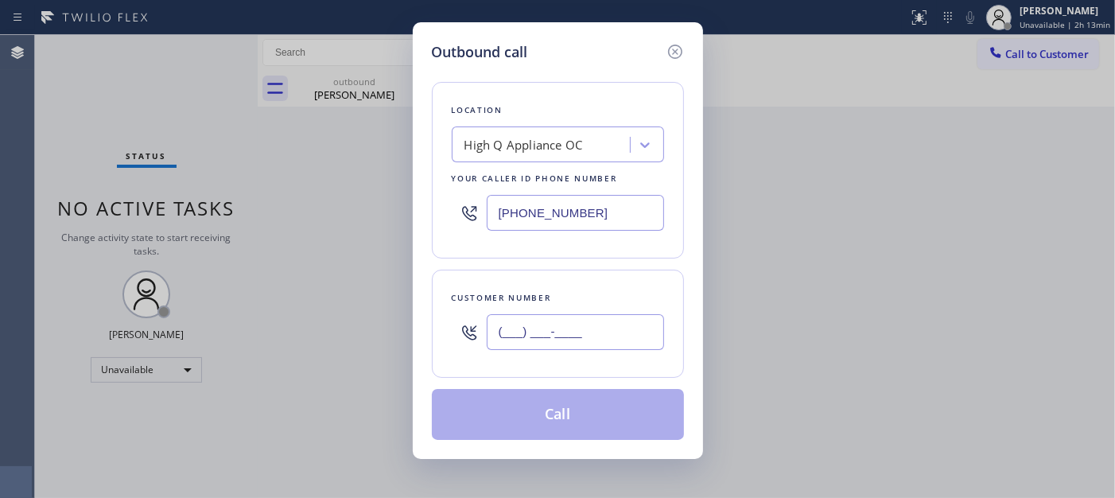
drag, startPoint x: 648, startPoint y: 324, endPoint x: 423, endPoint y: 324, distance: 224.3
click at [423, 324] on div "Outbound call Location High Q Appliance OC Your caller id phone number (949) 43…" at bounding box center [558, 240] width 290 height 437
paste input "914) 343-0370"
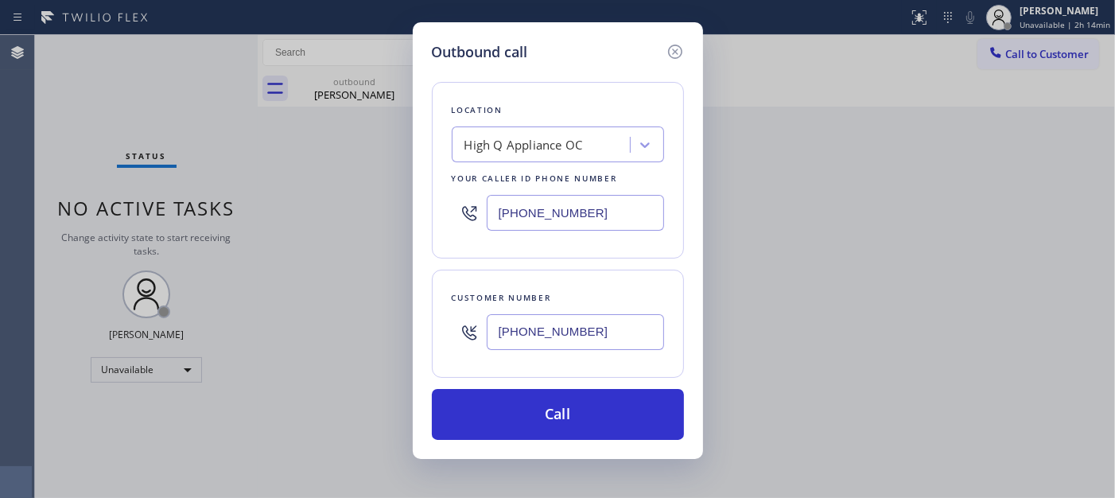
type input "(914) 343-0370"
drag, startPoint x: 613, startPoint y: 202, endPoint x: 474, endPoint y: 204, distance: 139.2
click at [473, 204] on div "(949) 438-5091" at bounding box center [558, 213] width 212 height 52
paste input "714) 248-8165"
type input "(714) 248-8165"
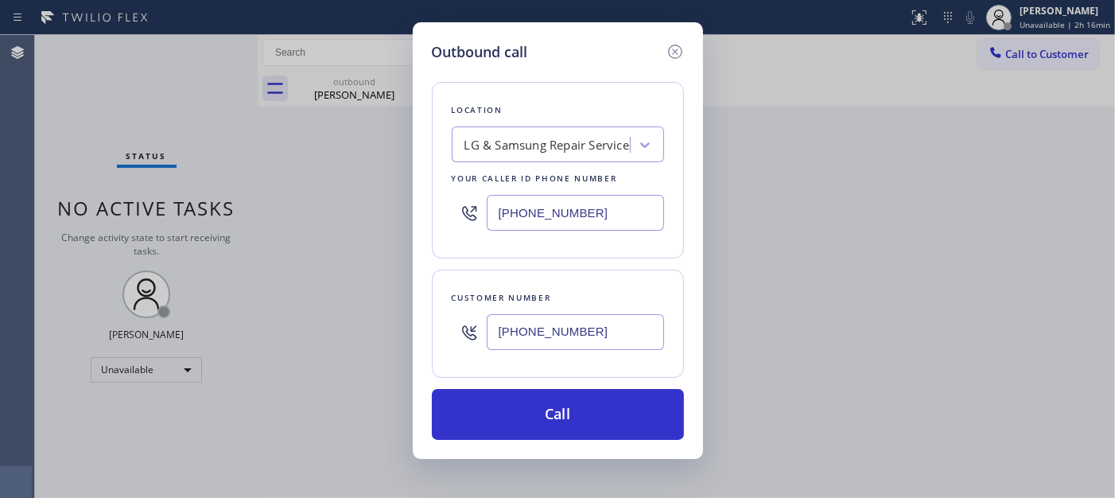
drag, startPoint x: 582, startPoint y: 327, endPoint x: 438, endPoint y: 316, distance: 144.4
click at [396, 314] on div "Outbound call Location LG & Samsung Repair Service Your caller id phone number …" at bounding box center [557, 249] width 1115 height 498
paste input "714) 495-1634"
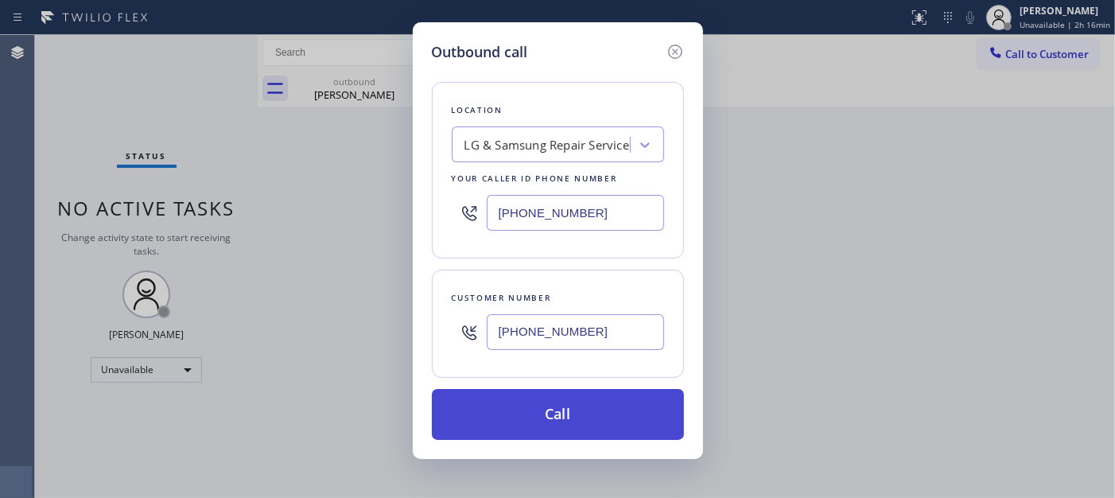
type input "(714) 495-1634"
click at [603, 424] on button "Call" at bounding box center [558, 414] width 252 height 51
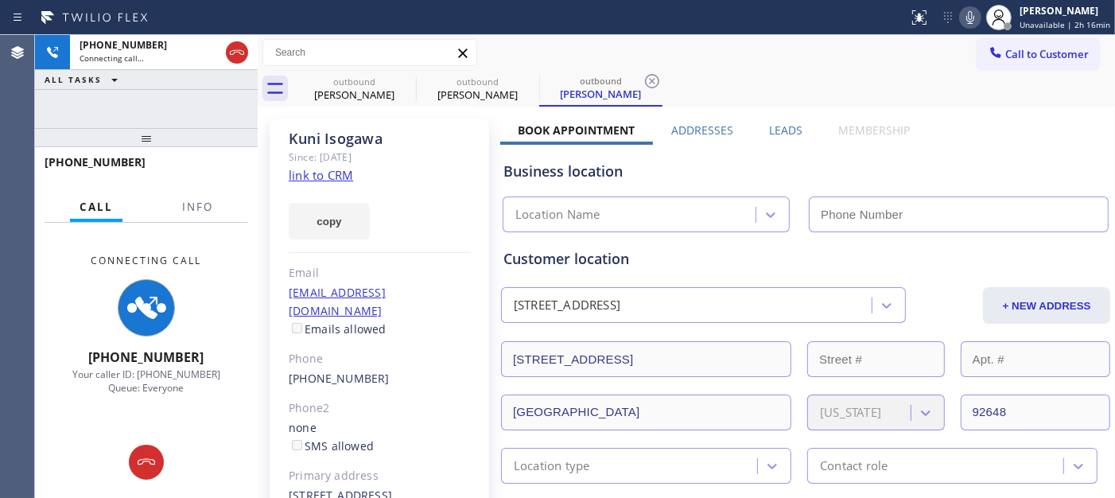
type input "(714) 248-8165"
drag, startPoint x: 379, startPoint y: 139, endPoint x: 624, endPoint y: 84, distance: 251.1
click at [379, 139] on div "Kuni Isogawa" at bounding box center [380, 139] width 182 height 18
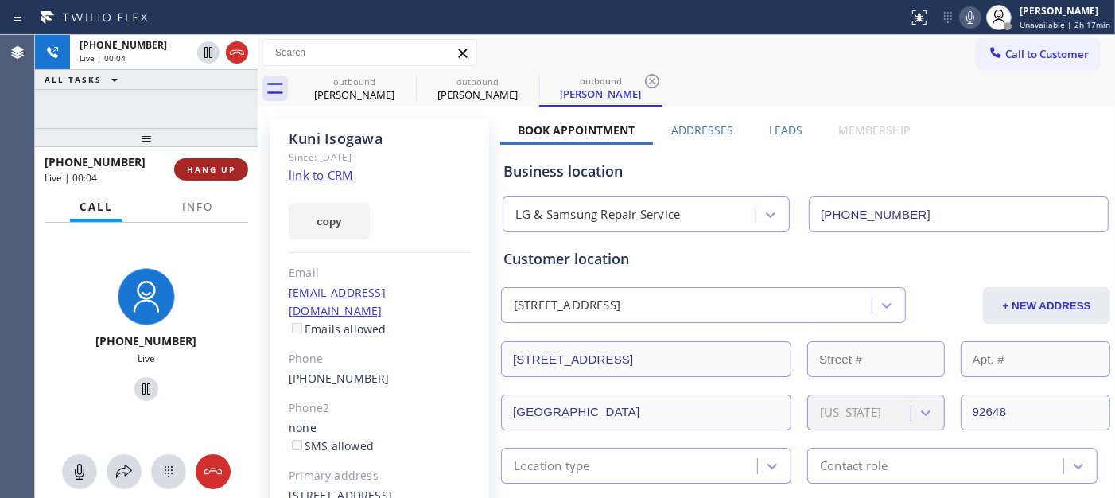
click at [208, 165] on span "HANG UP" at bounding box center [211, 169] width 49 height 11
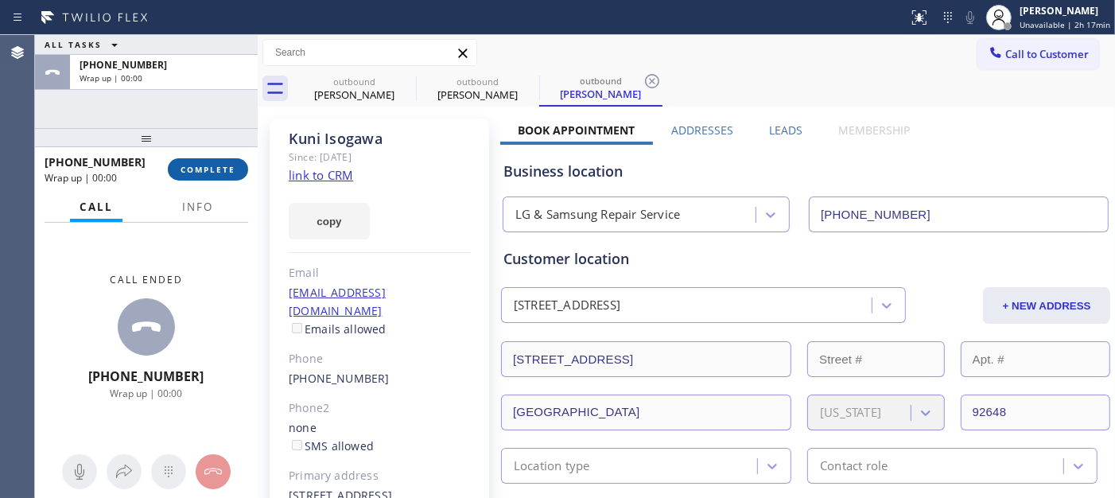
click at [207, 165] on span "COMPLETE" at bounding box center [208, 169] width 55 height 11
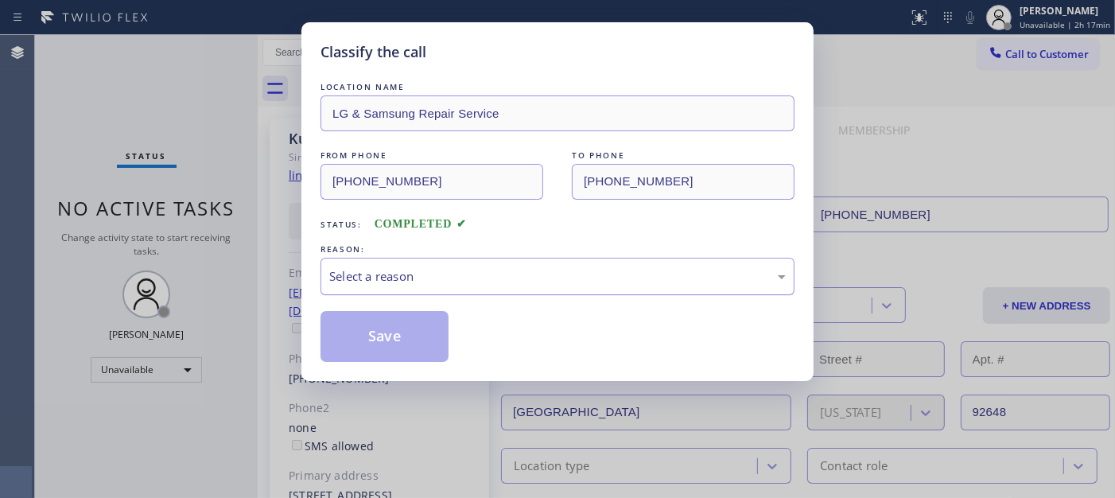
click at [426, 286] on div "Select a reason" at bounding box center [558, 276] width 474 height 37
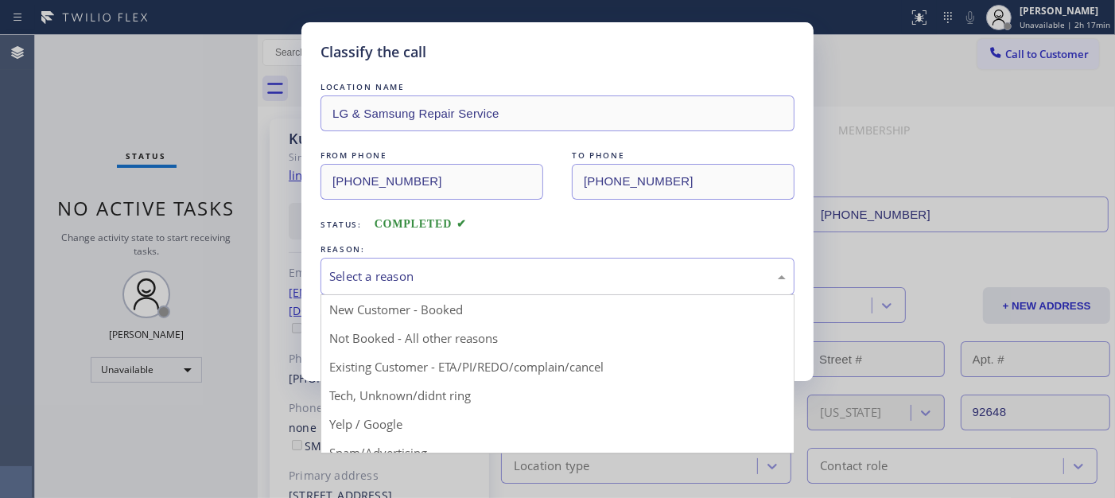
click at [395, 334] on button "Save" at bounding box center [385, 336] width 128 height 51
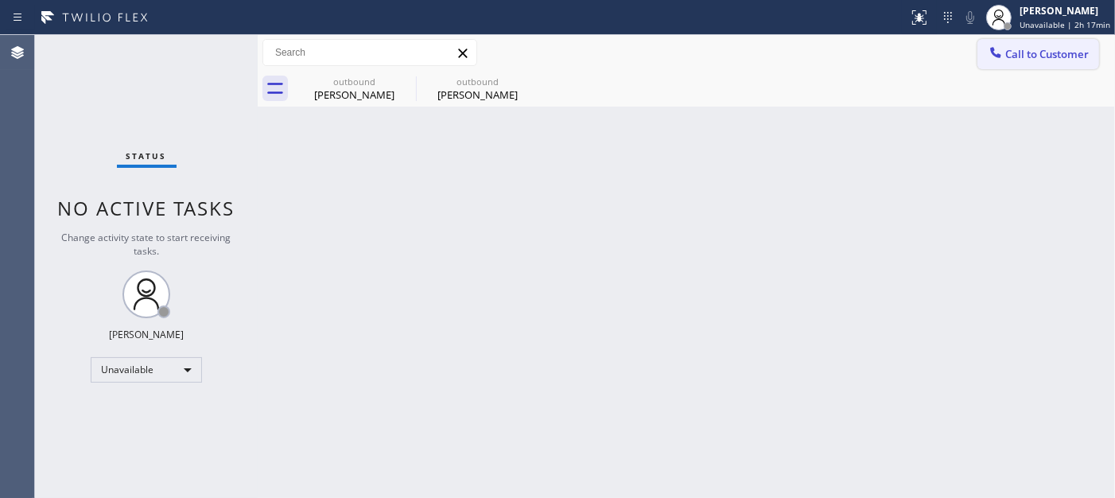
click at [1004, 49] on span "Call to Customer" at bounding box center [1048, 54] width 84 height 14
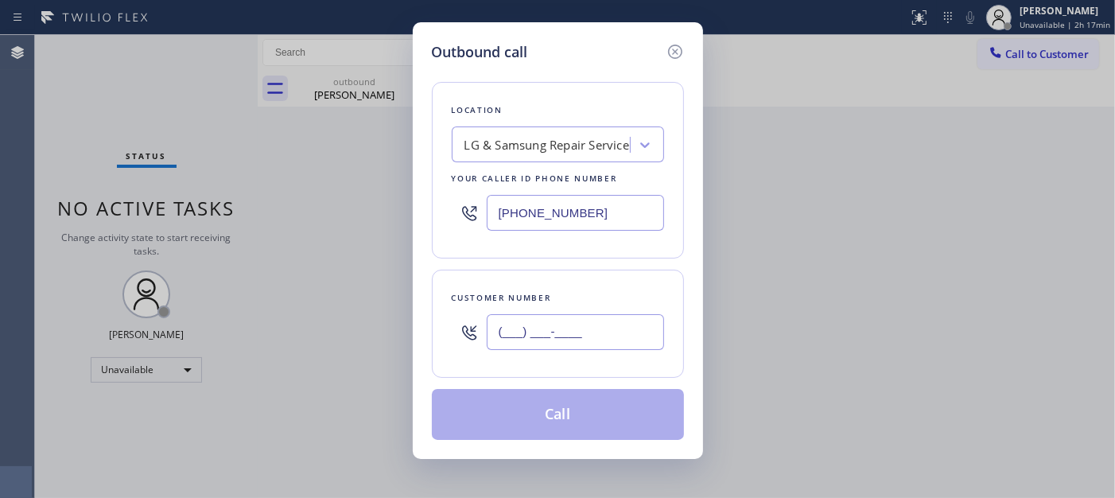
click at [582, 331] on input "(___) ___-____" at bounding box center [575, 332] width 177 height 36
click at [579, 337] on input "(___) ___-____" at bounding box center [575, 332] width 177 height 36
paste input "text"
click at [495, 317] on input "(___) ___-____" at bounding box center [575, 332] width 177 height 36
click at [501, 336] on input "(___) ___-____" at bounding box center [575, 332] width 177 height 36
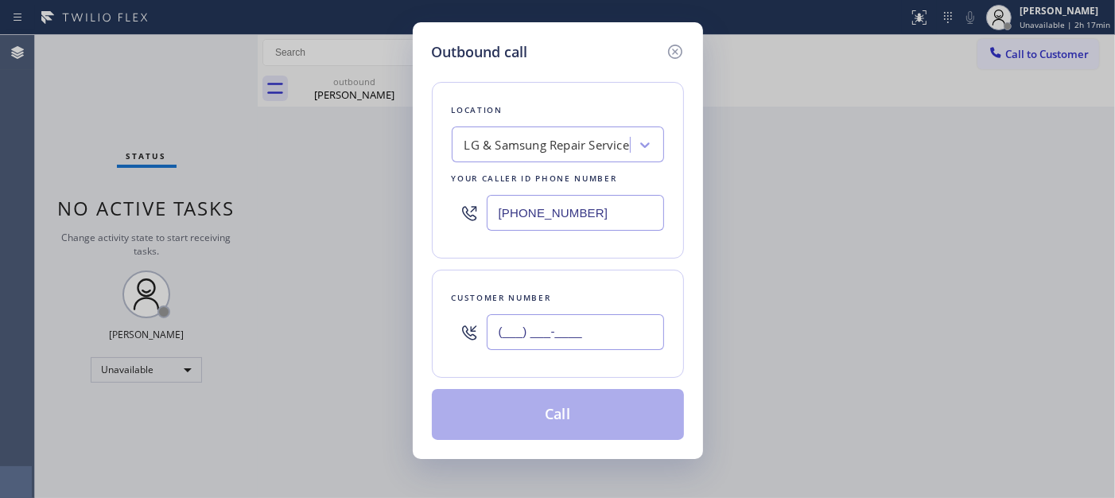
paste input "714) 495-1634"
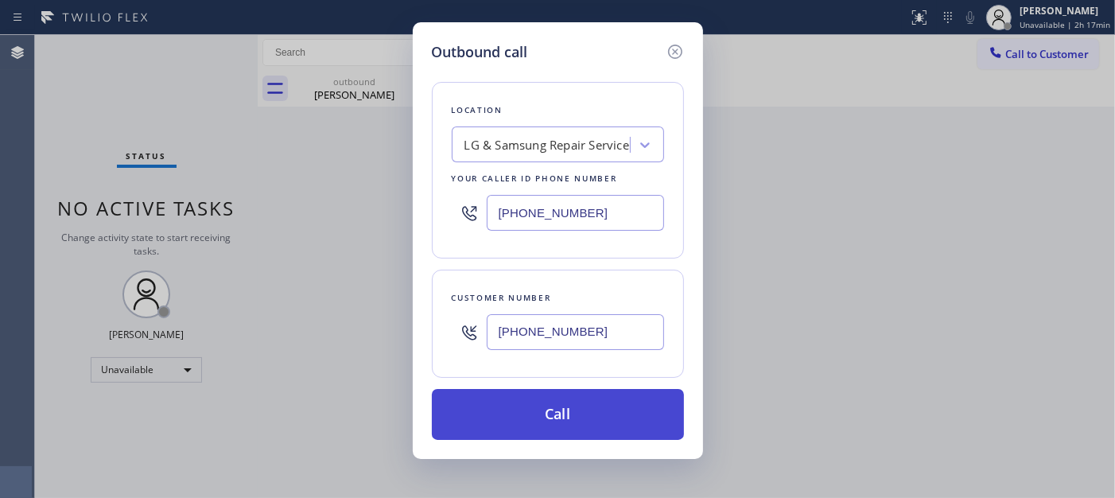
type input "(714) 495-1634"
click at [570, 418] on button "Call" at bounding box center [558, 414] width 252 height 51
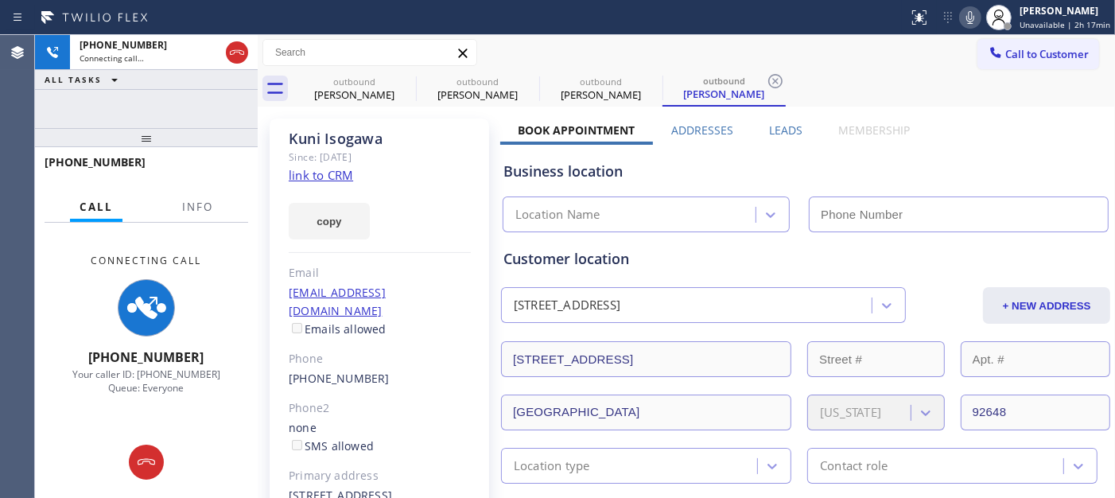
type input "(714) 248-8165"
click at [975, 8] on icon at bounding box center [970, 17] width 19 height 19
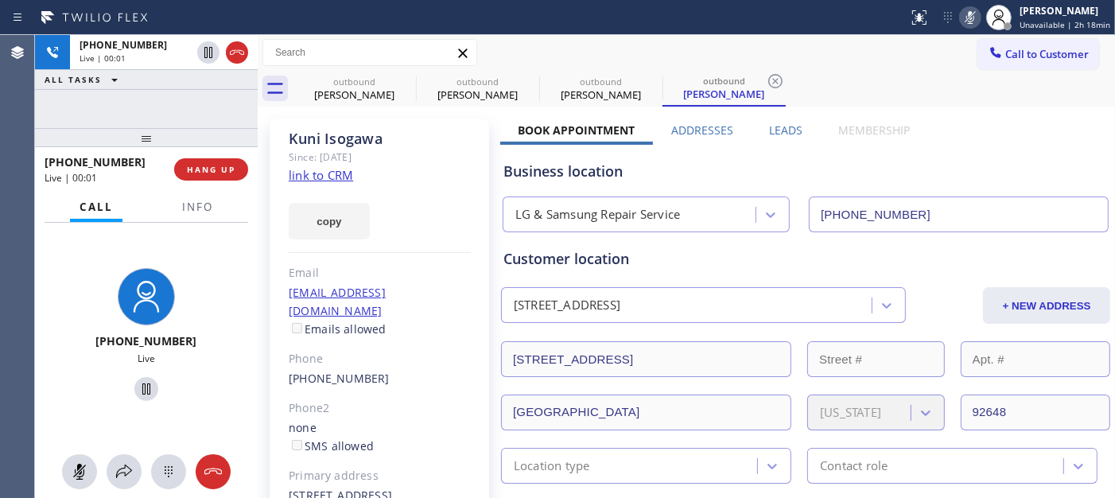
click at [980, 11] on icon at bounding box center [970, 17] width 19 height 19
drag, startPoint x: 209, startPoint y: 128, endPoint x: 212, endPoint y: 77, distance: 51.0
click at [212, 77] on div "+17144951634 Live | 00:02 ALL TASKS ALL TASKS ACTIVE TASKS TASKS IN WRAP UP +17…" at bounding box center [146, 266] width 223 height 463
click at [403, 82] on icon at bounding box center [406, 81] width 14 height 14
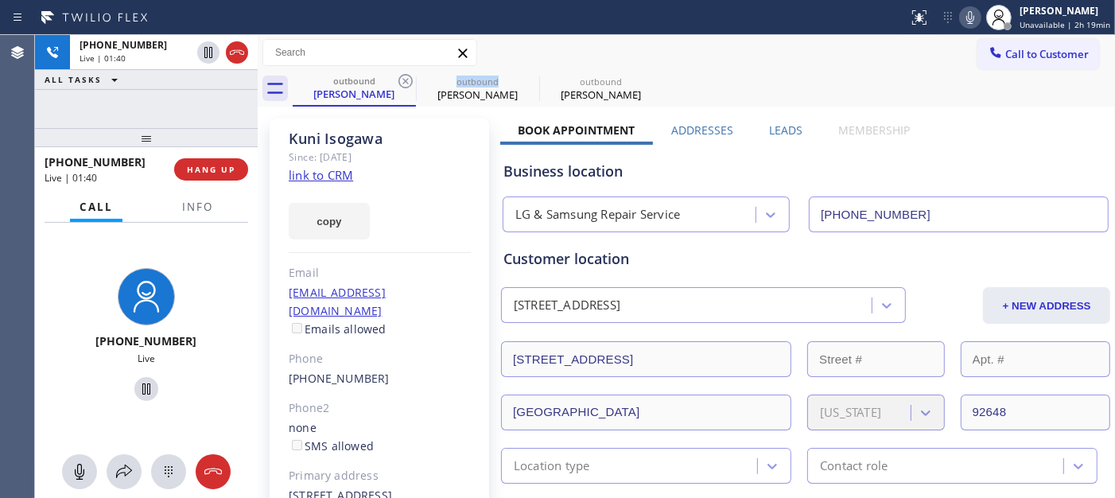
click at [403, 82] on icon at bounding box center [406, 81] width 14 height 14
click at [657, 45] on div "Call to Customer Outbound call Location LG & Samsung Repair Service Your caller…" at bounding box center [687, 53] width 858 height 28
click at [393, 189] on div "copy" at bounding box center [380, 212] width 182 height 55
click at [377, 189] on div "copy" at bounding box center [380, 212] width 182 height 55
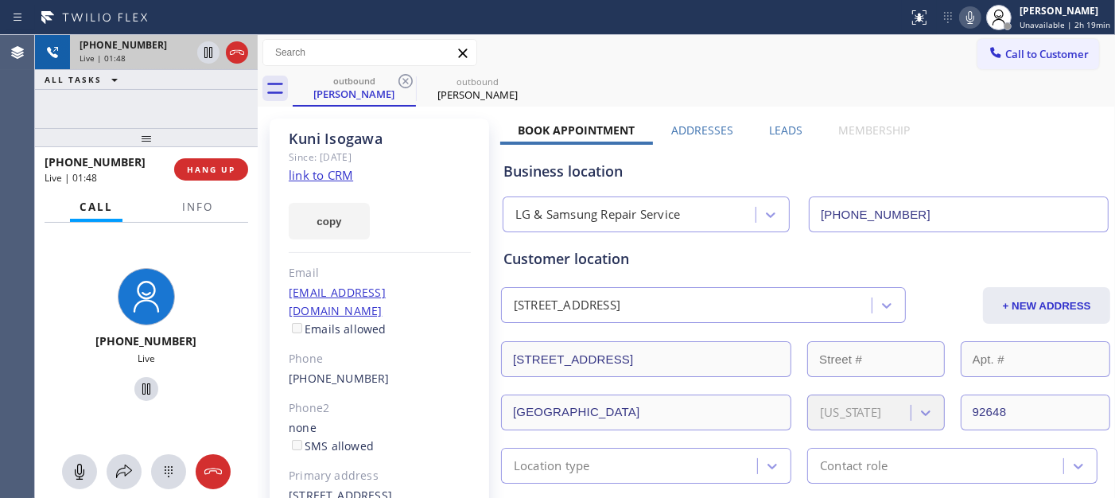
drag, startPoint x: 175, startPoint y: 114, endPoint x: 161, endPoint y: 64, distance: 52.1
click at [156, 61] on div "+17144951634 Live | 01:48 ALL TASKS ALL TASKS ACTIVE TASKS TASKS IN WRAP UP +17…" at bounding box center [146, 266] width 223 height 463
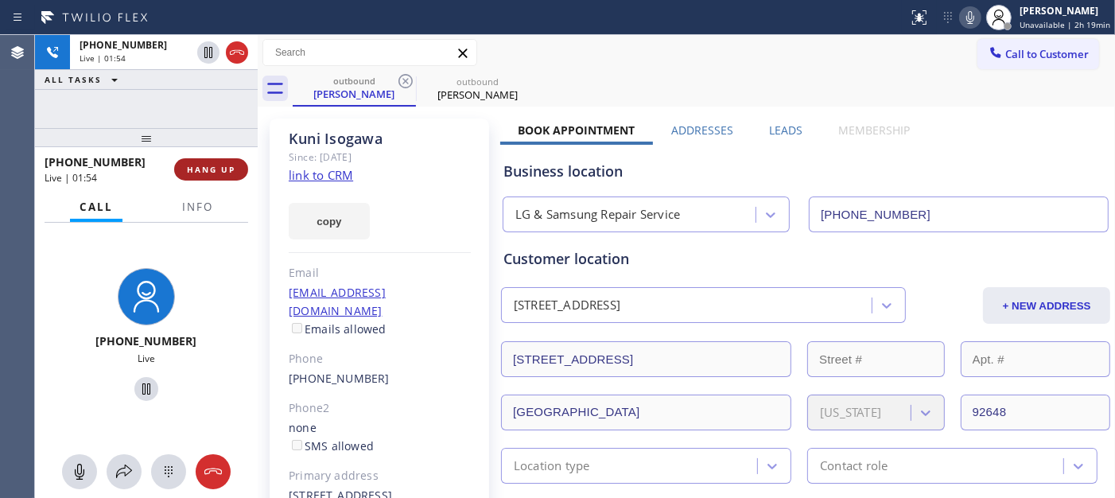
click at [216, 169] on span "HANG UP" at bounding box center [211, 169] width 49 height 11
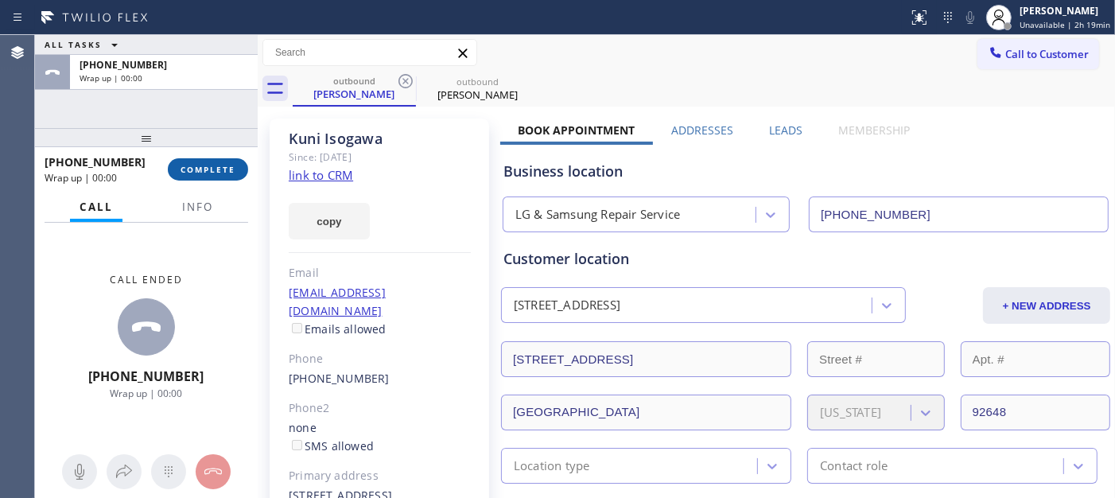
click at [197, 171] on span "COMPLETE" at bounding box center [208, 169] width 55 height 11
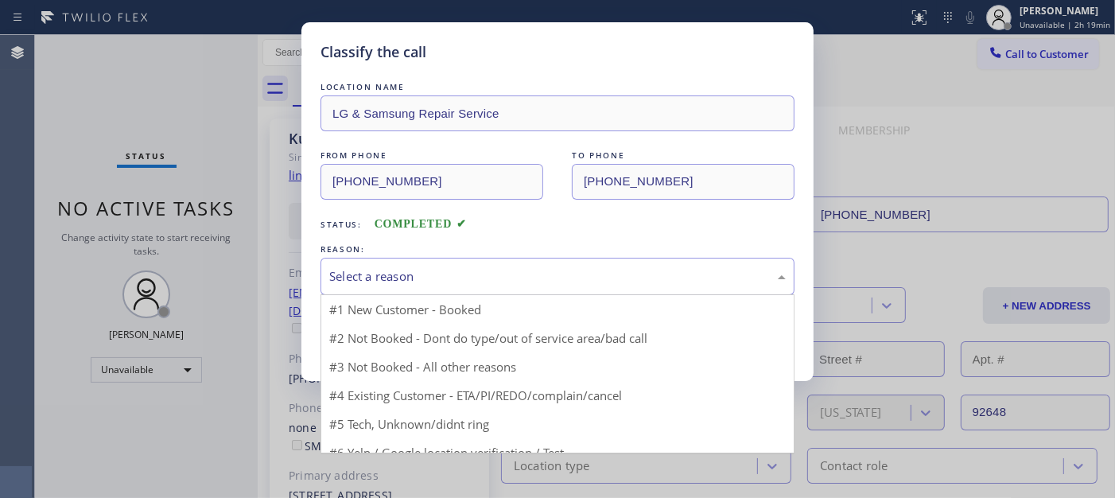
click at [418, 282] on div "Select a reason" at bounding box center [557, 276] width 457 height 18
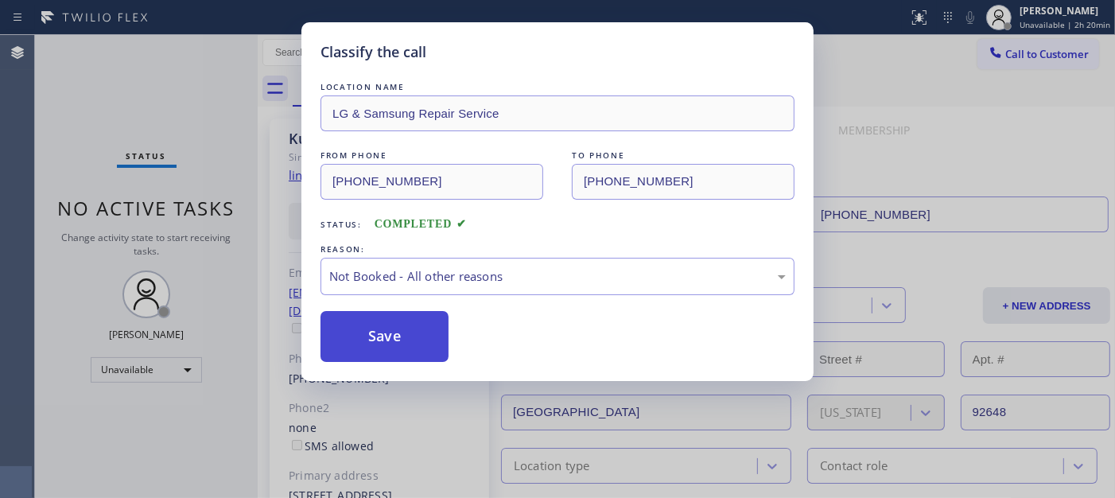
click at [395, 330] on button "Save" at bounding box center [385, 336] width 128 height 51
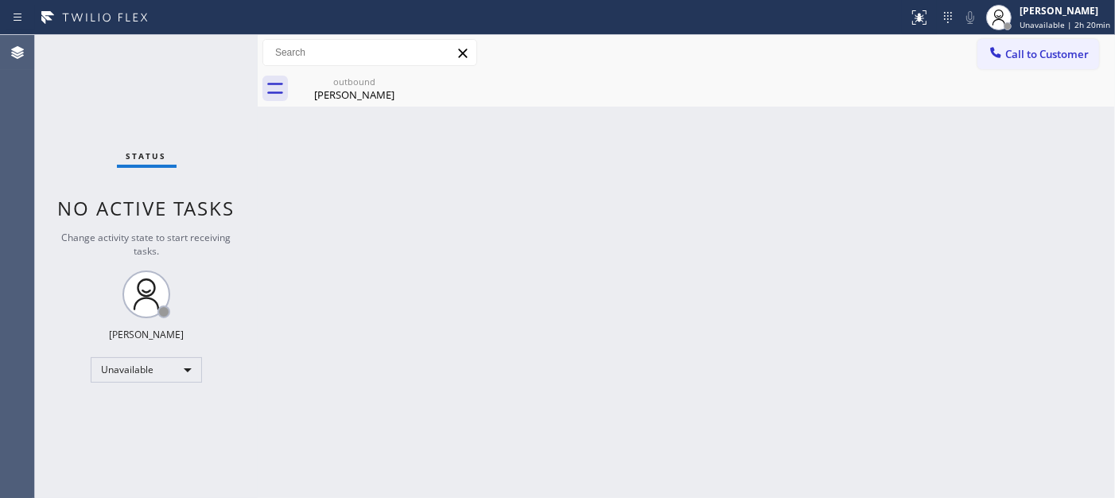
click at [1004, 64] on button "Call to Customer" at bounding box center [1039, 54] width 122 height 30
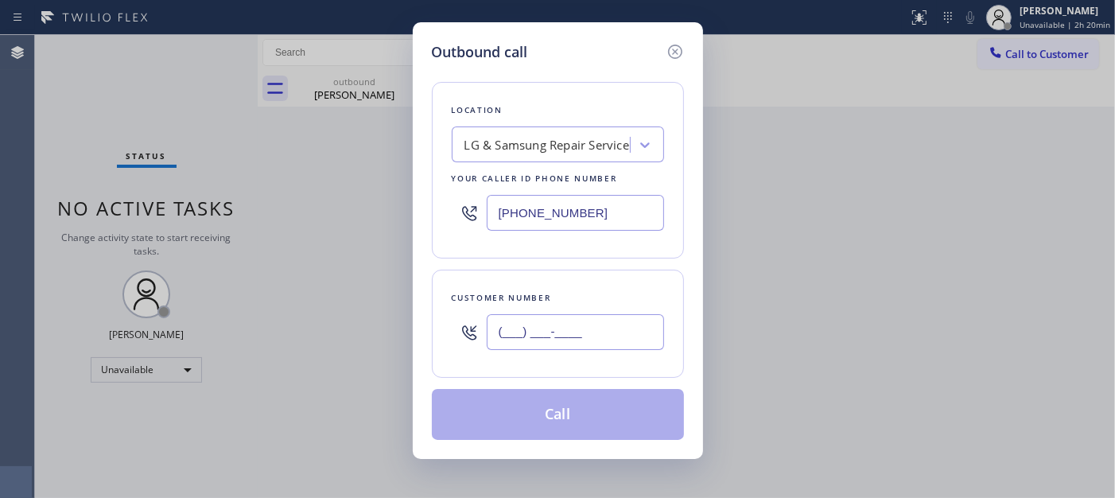
click at [575, 342] on input "(___) ___-____" at bounding box center [575, 332] width 177 height 36
paste input "914) 343-0370"
type input "(914) 343-0370"
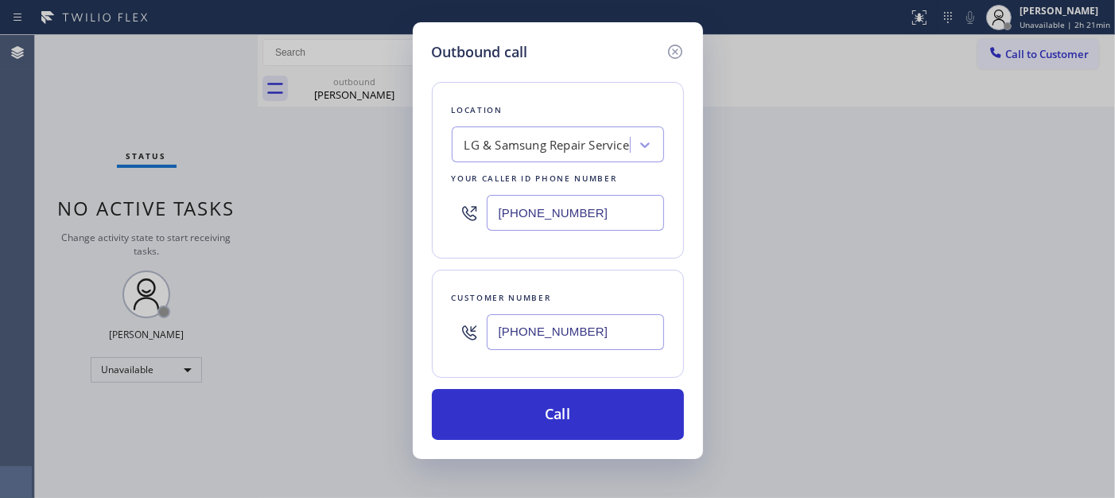
drag, startPoint x: 613, startPoint y: 220, endPoint x: 388, endPoint y: 212, distance: 224.5
click at [388, 212] on div "Outbound call Location LG & Samsung Repair Service Your caller id phone number …" at bounding box center [557, 249] width 1115 height 498
paste input "323) 870-7123"
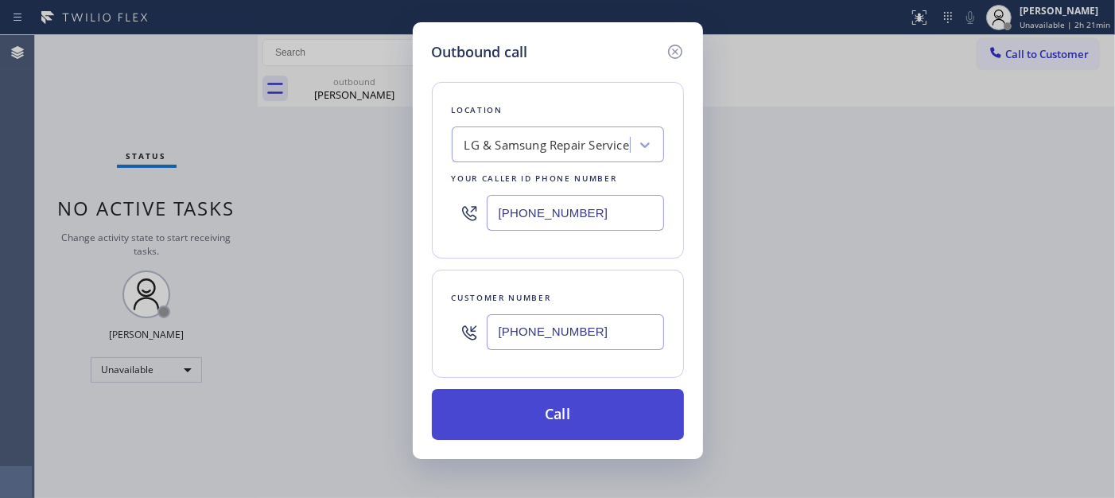
type input "(323) 870-7123"
click at [641, 418] on button "Call" at bounding box center [558, 414] width 252 height 51
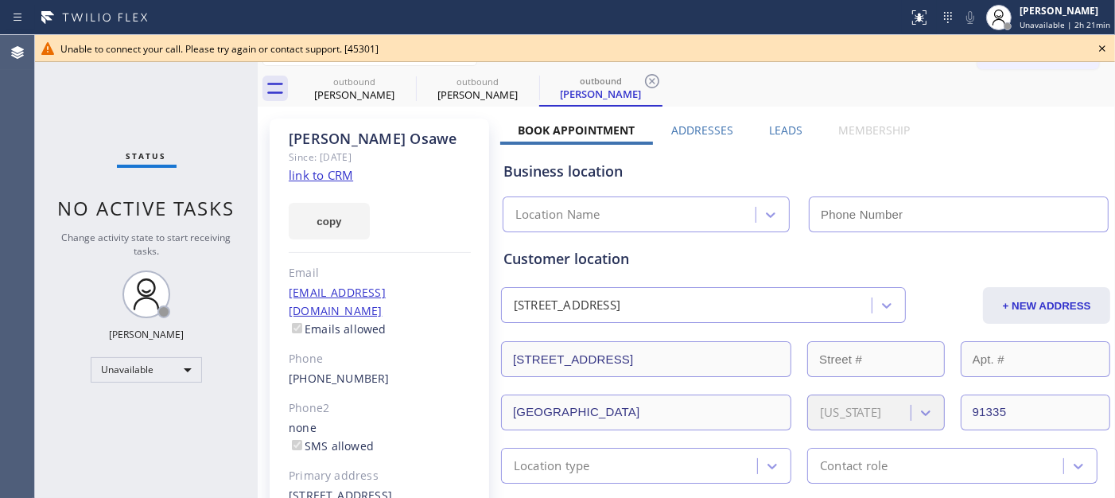
type input "(323) 870-7123"
click at [1004, 41] on icon at bounding box center [1102, 48] width 19 height 19
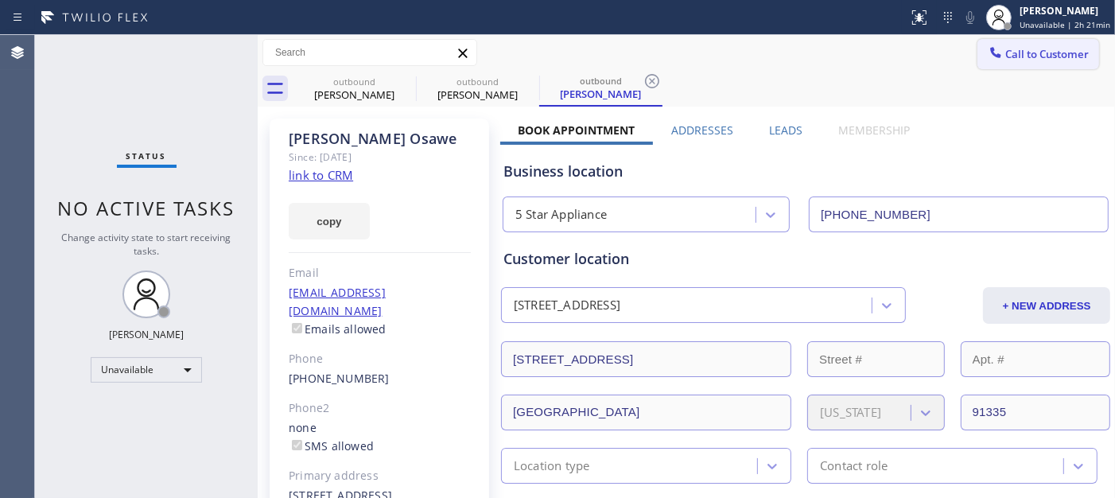
click at [1004, 54] on span "Call to Customer" at bounding box center [1048, 54] width 84 height 14
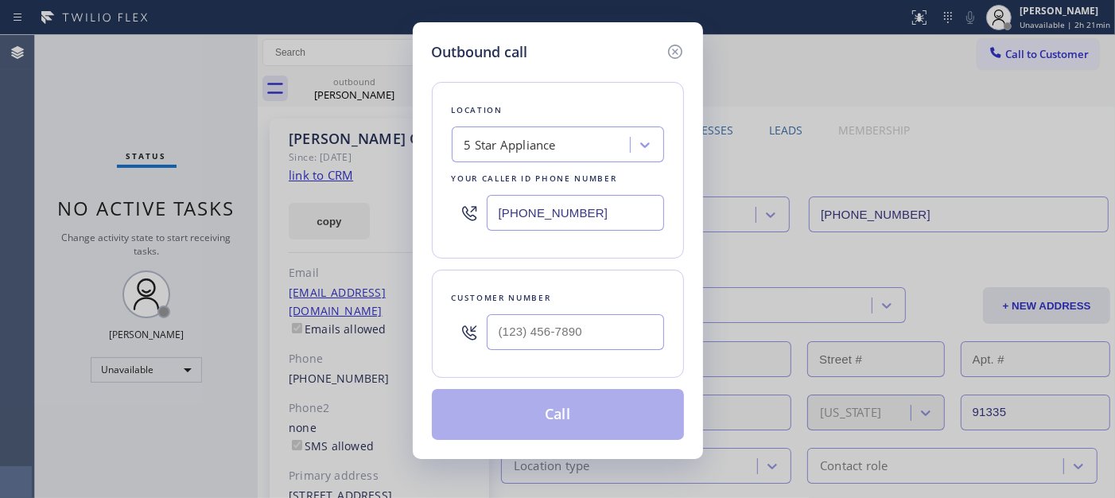
click at [576, 354] on div at bounding box center [575, 332] width 177 height 52
click at [601, 318] on input "(___) ___-____" at bounding box center [575, 332] width 177 height 36
paste input "760) 410-6875"
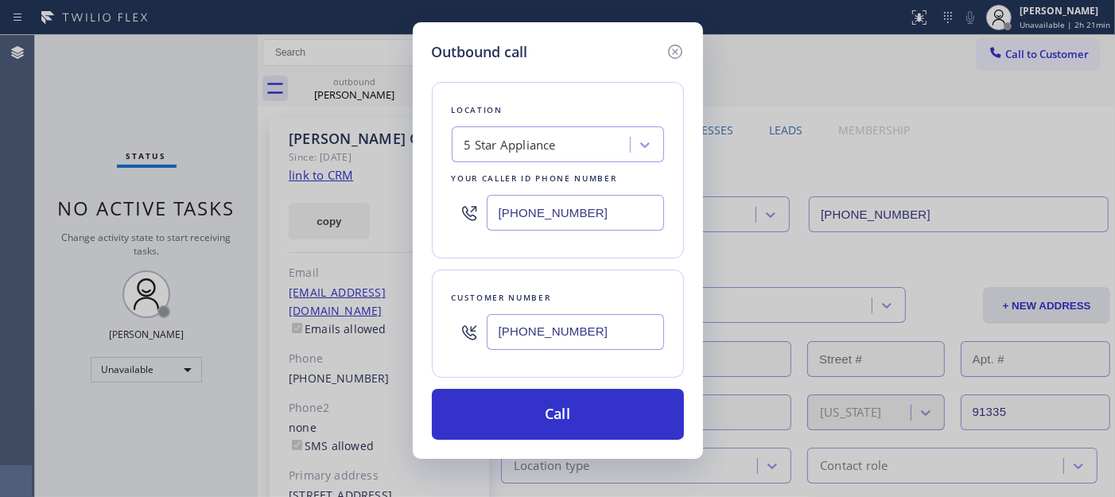
type input "(760) 410-6875"
drag, startPoint x: 536, startPoint y: 227, endPoint x: 453, endPoint y: 227, distance: 82.7
click at [463, 227] on div "(323) 870-7123" at bounding box center [558, 213] width 212 height 52
paste input "760) 350-3337"
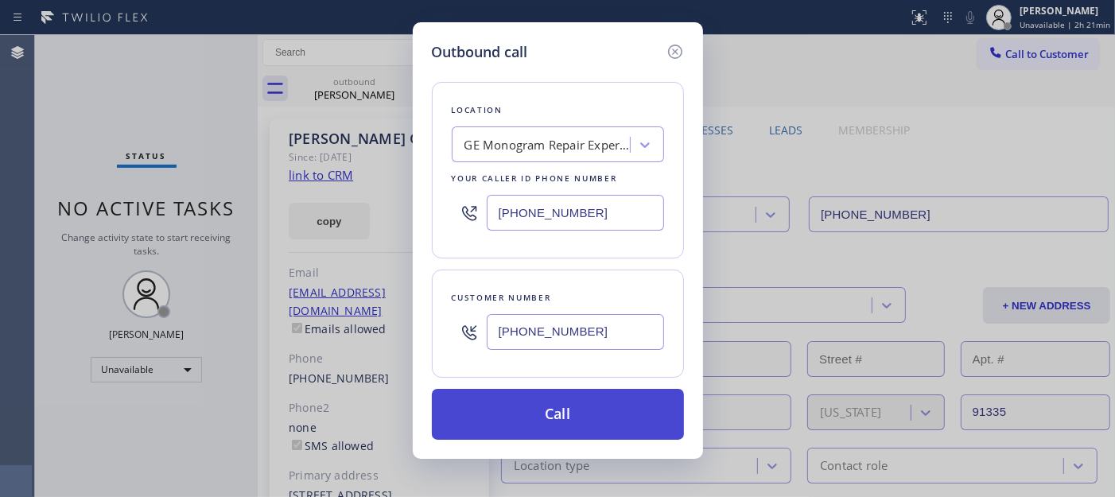
type input "(760) 350-3337"
click at [576, 404] on button "Call" at bounding box center [558, 414] width 252 height 51
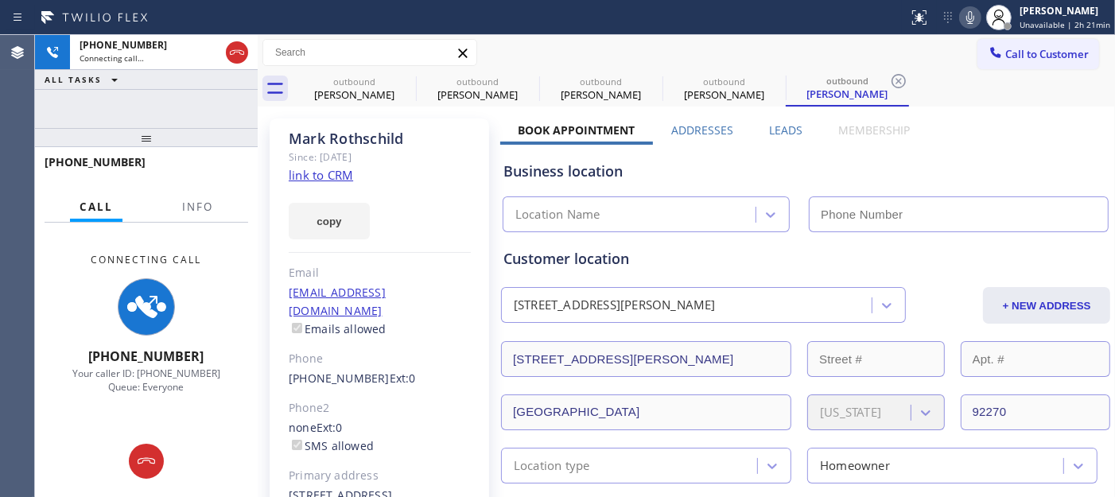
type input "(760) 350-3337"
click at [979, 12] on icon at bounding box center [970, 17] width 19 height 19
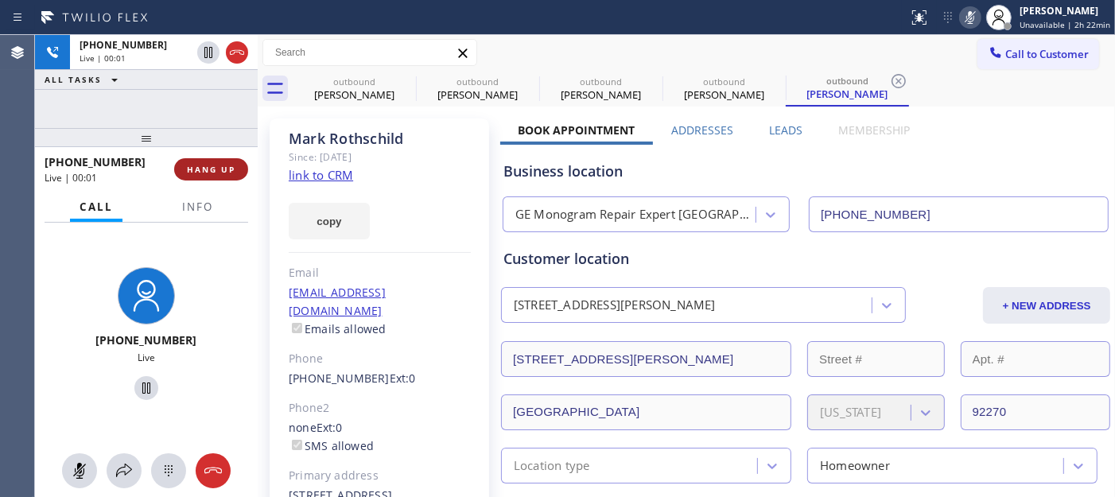
click at [204, 159] on button "HANG UP" at bounding box center [211, 169] width 74 height 22
click at [201, 170] on span "HANG UP" at bounding box center [211, 169] width 49 height 11
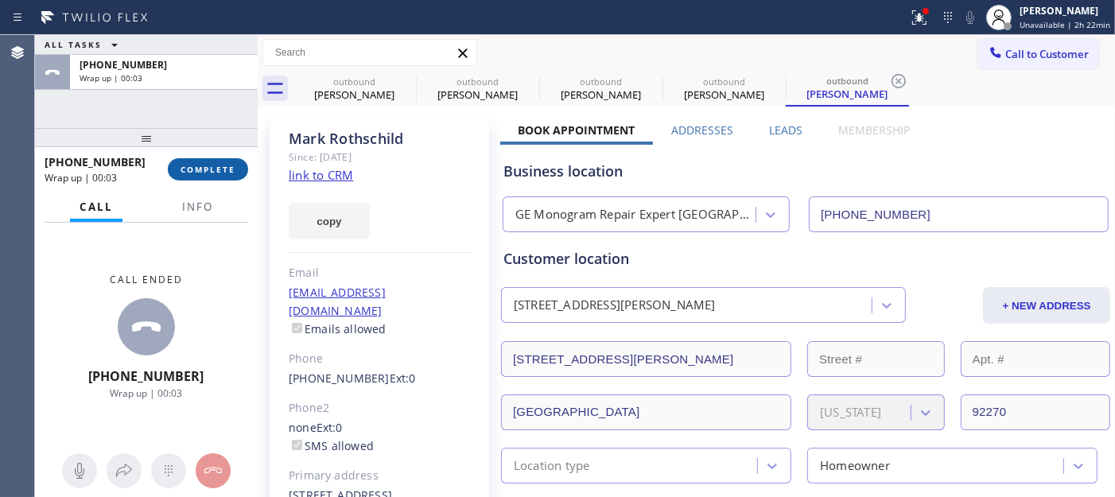
click at [200, 164] on span "COMPLETE" at bounding box center [208, 169] width 55 height 11
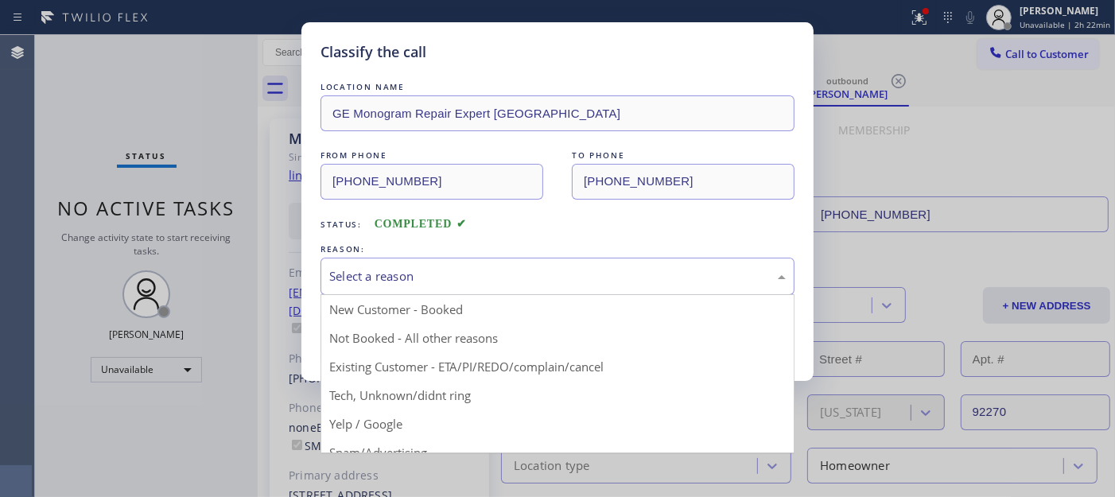
click at [395, 282] on div "Select a reason" at bounding box center [557, 276] width 457 height 18
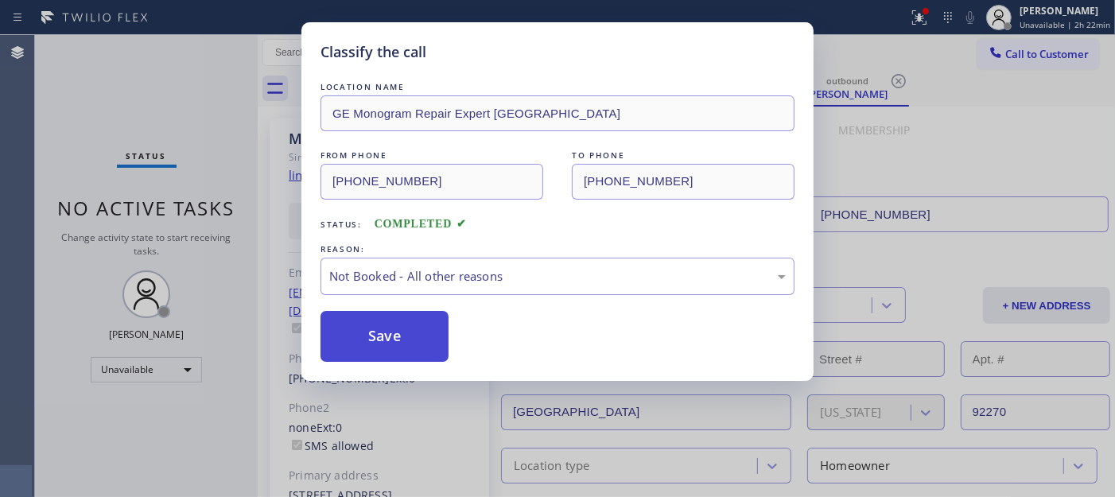
click at [377, 330] on button "Save" at bounding box center [385, 336] width 128 height 51
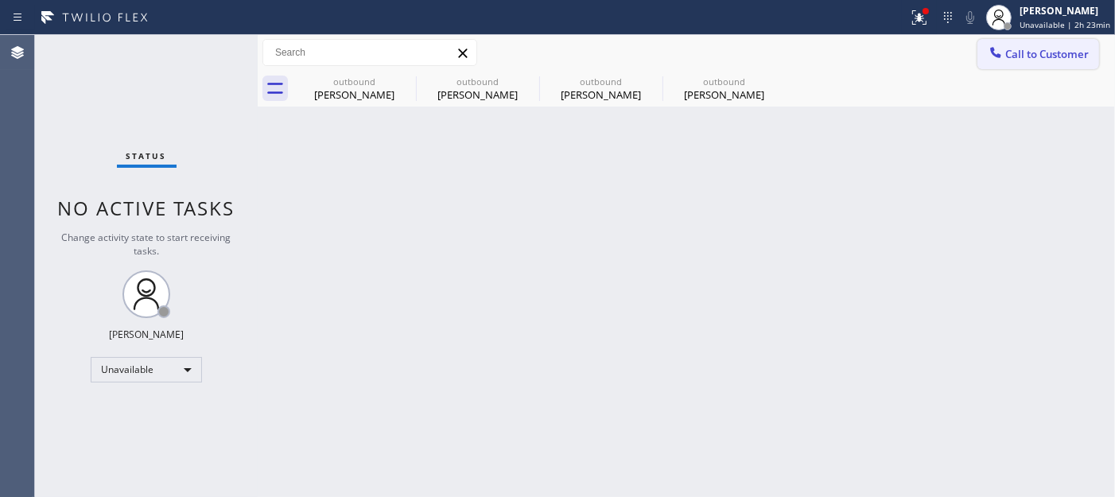
click at [1004, 53] on span "Call to Customer" at bounding box center [1048, 54] width 84 height 14
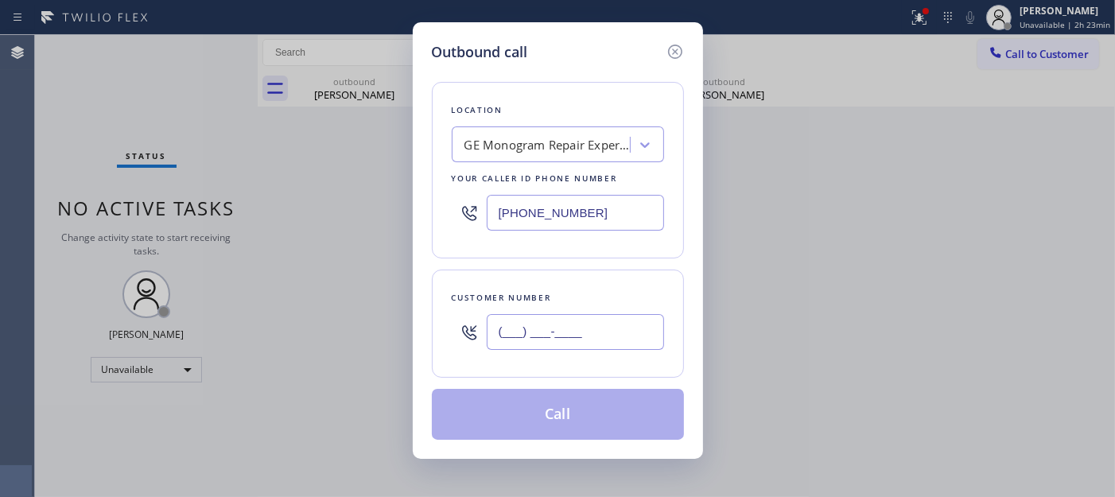
click at [559, 327] on input "(___) ___-____" at bounding box center [575, 332] width 177 height 36
paste input "714) 469-6072"
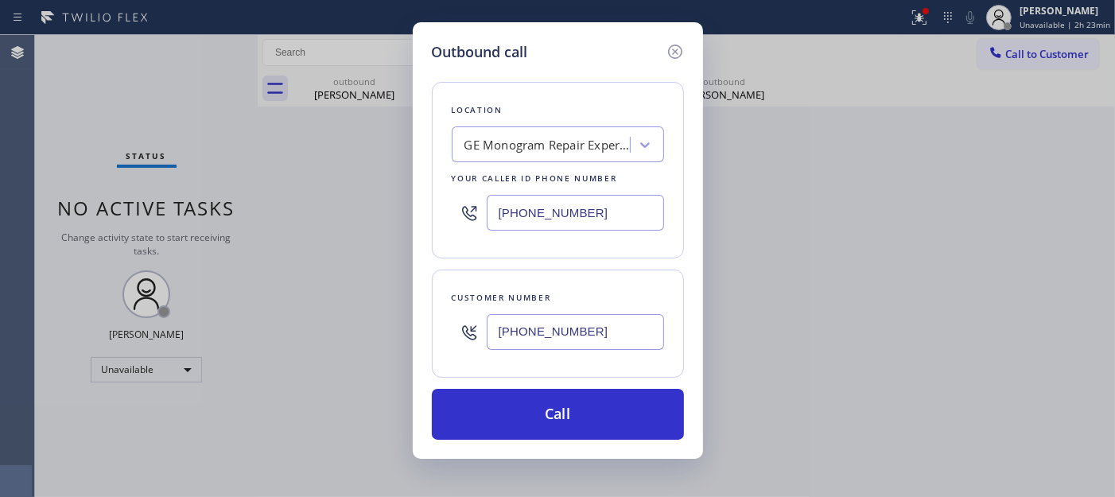
type input "(714) 469-6072"
drag, startPoint x: 597, startPoint y: 224, endPoint x: 439, endPoint y: 207, distance: 158.4
click at [449, 207] on div "Location GE Monogram Repair Expert Cathedral City Your caller id phone number (…" at bounding box center [558, 170] width 252 height 177
paste input "14) 844-7838"
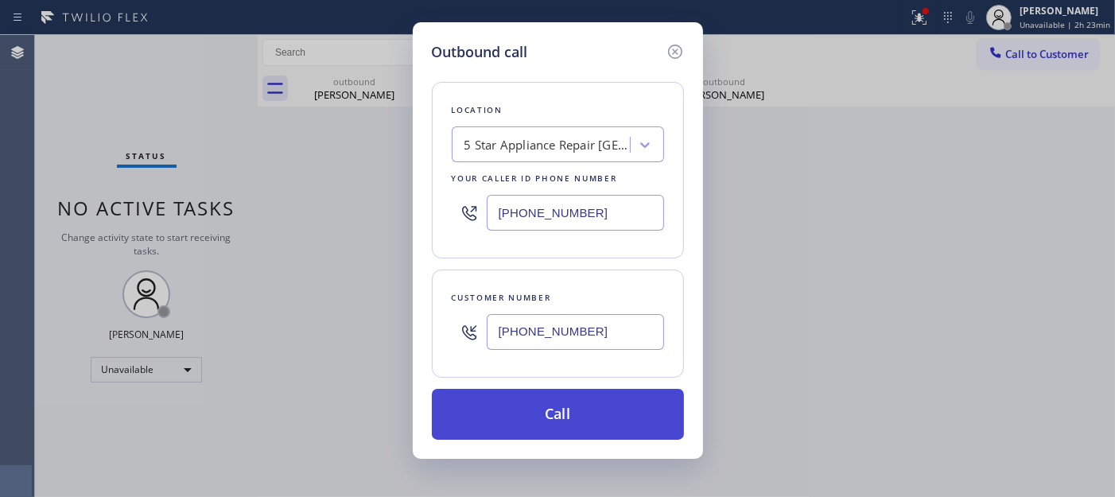
type input "(714) 844-7838"
click at [571, 425] on button "Call" at bounding box center [558, 414] width 252 height 51
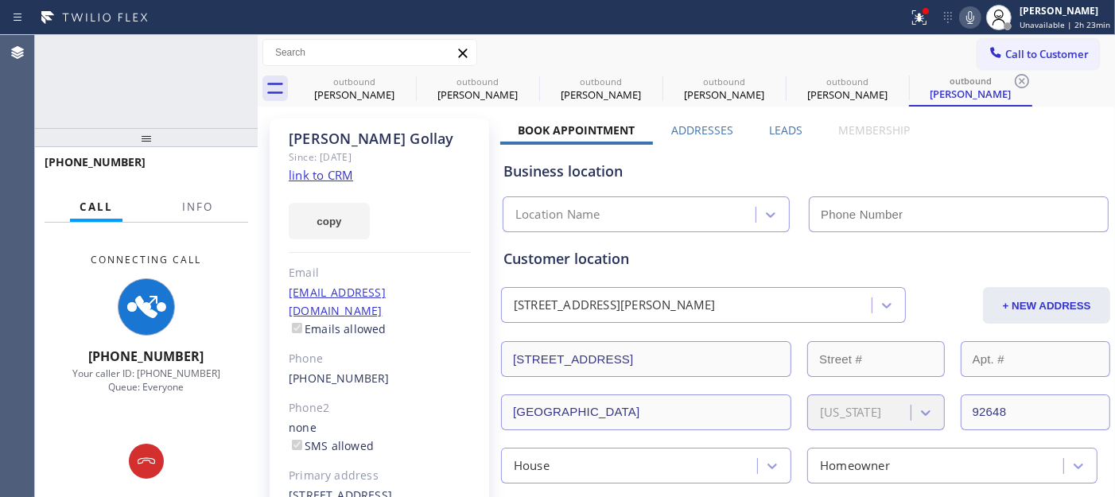
type input "(714) 844-7838"
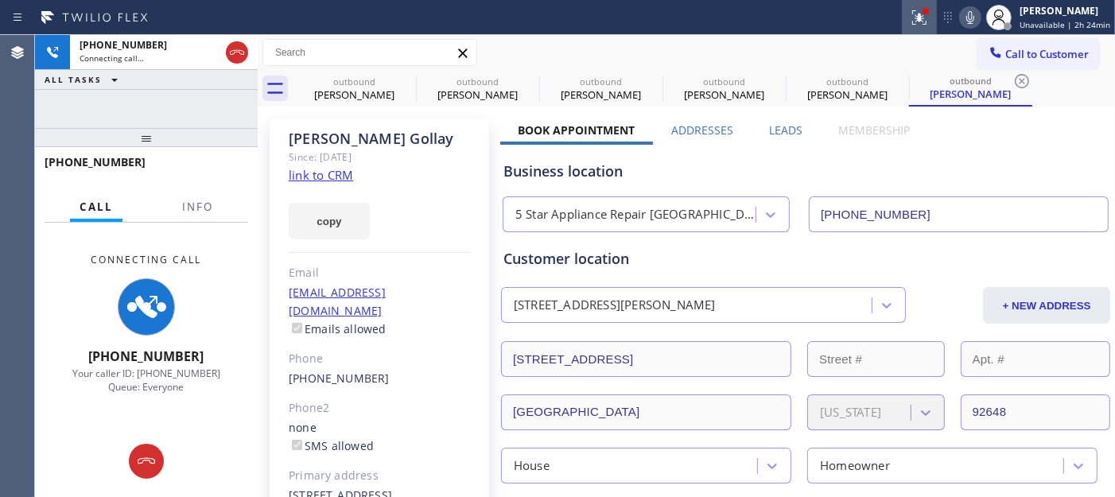
click at [929, 18] on icon at bounding box center [919, 17] width 19 height 19
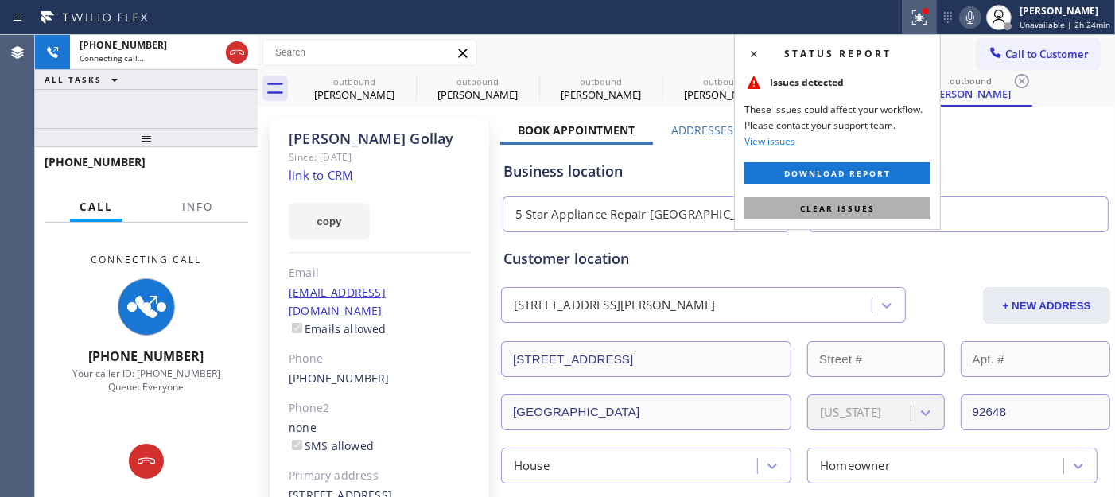
click at [786, 212] on button "Clear issues" at bounding box center [838, 208] width 186 height 22
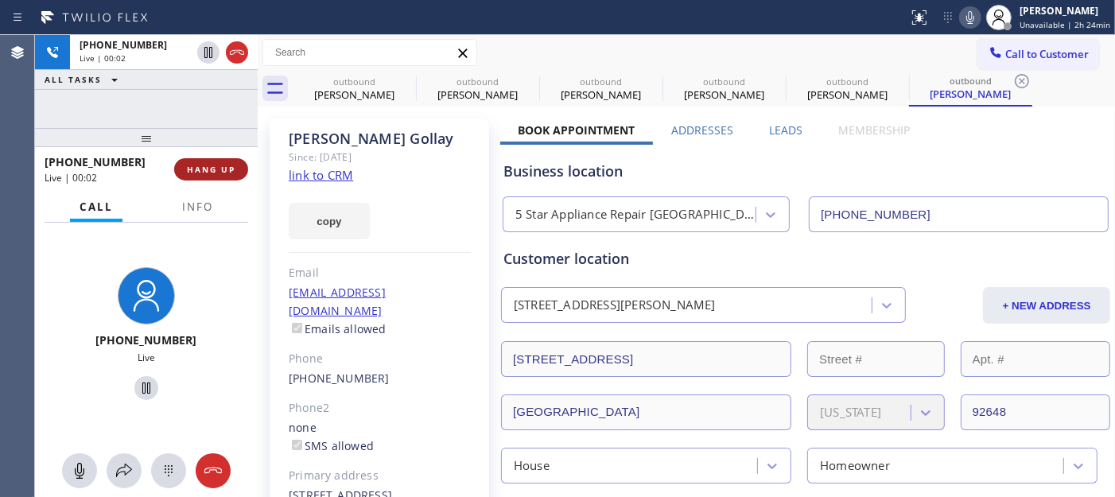
click at [244, 169] on button "HANG UP" at bounding box center [211, 169] width 74 height 22
click at [208, 165] on span "HANG UP" at bounding box center [211, 169] width 49 height 11
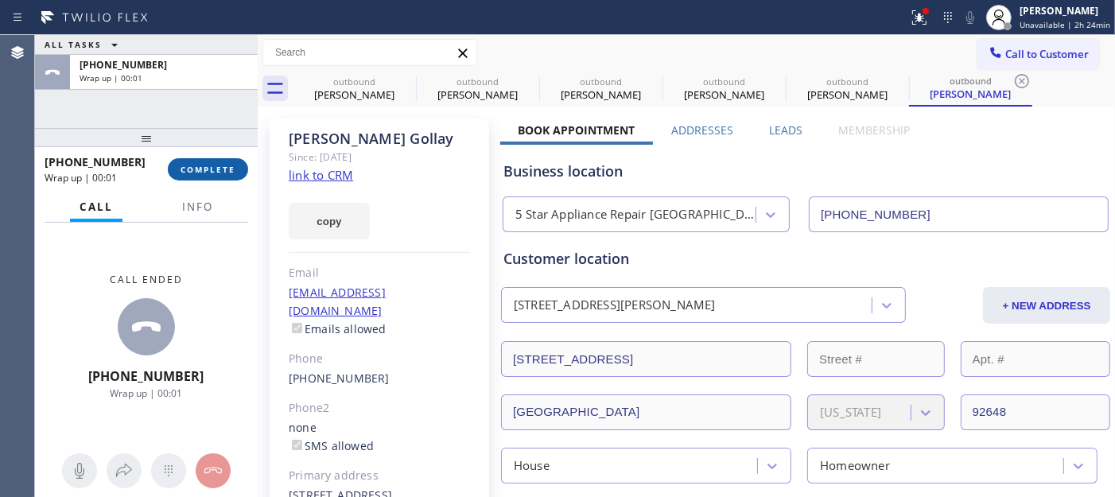
click at [210, 169] on span "COMPLETE" at bounding box center [208, 169] width 55 height 11
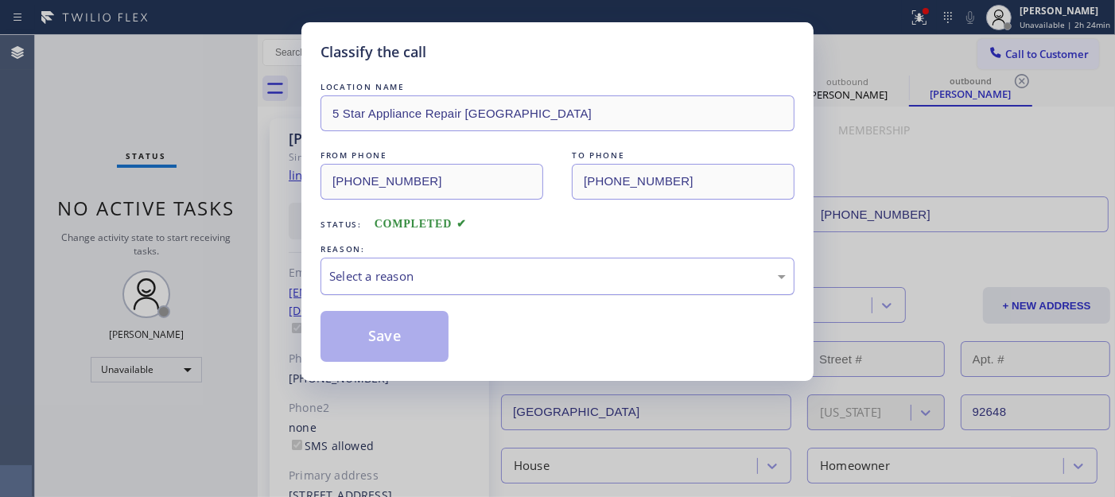
click at [477, 279] on div "Select a reason" at bounding box center [557, 276] width 457 height 18
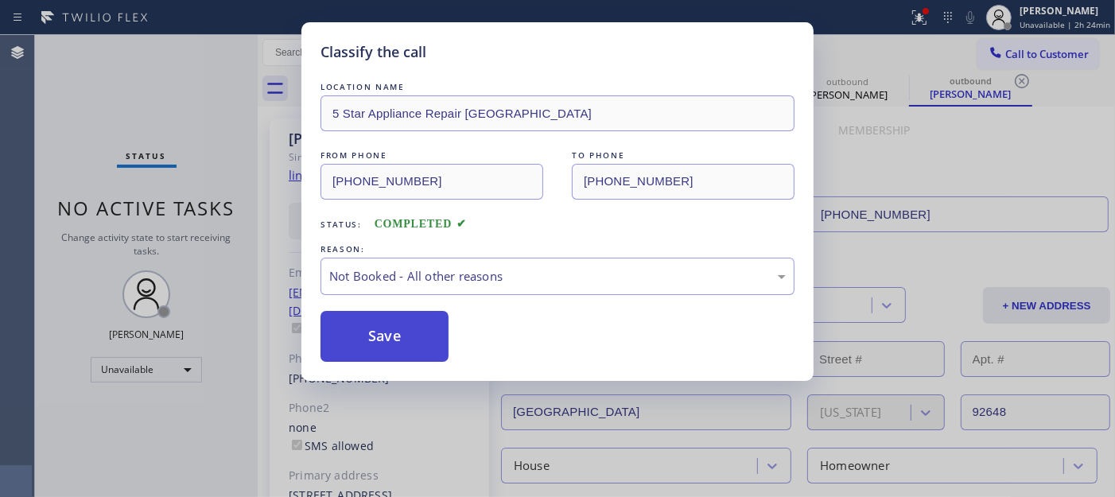
click at [382, 332] on button "Save" at bounding box center [385, 336] width 128 height 51
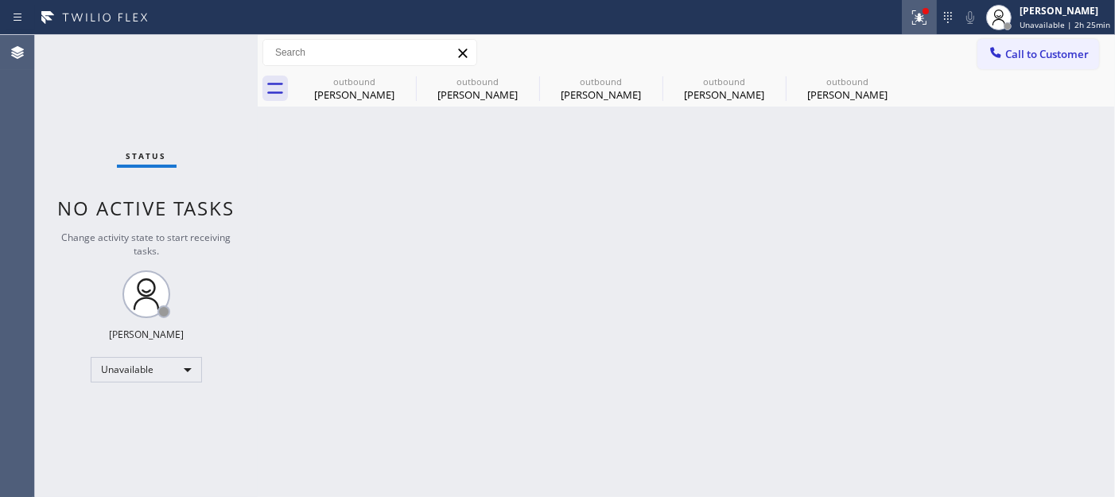
click at [927, 21] on icon at bounding box center [919, 17] width 14 height 14
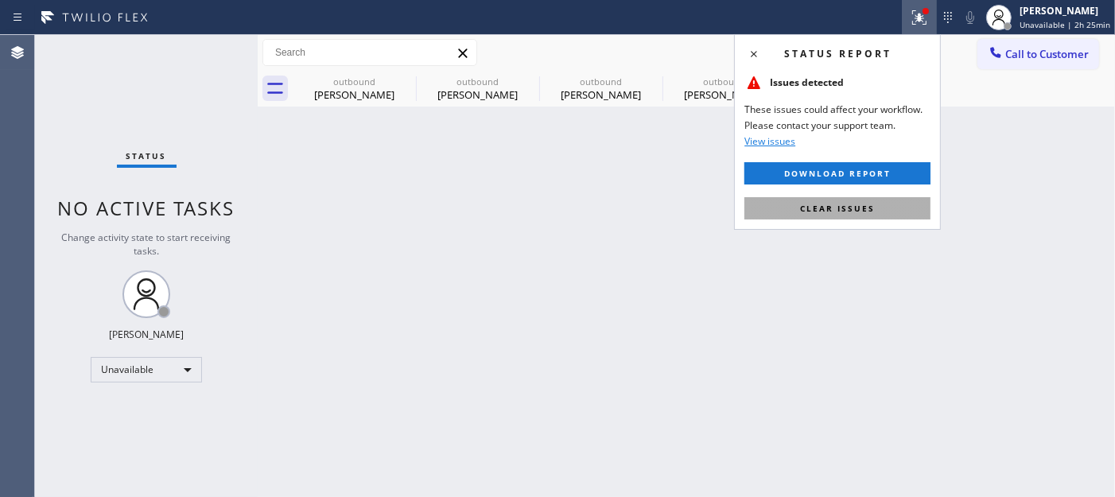
click at [823, 203] on span "Clear issues" at bounding box center [837, 208] width 75 height 11
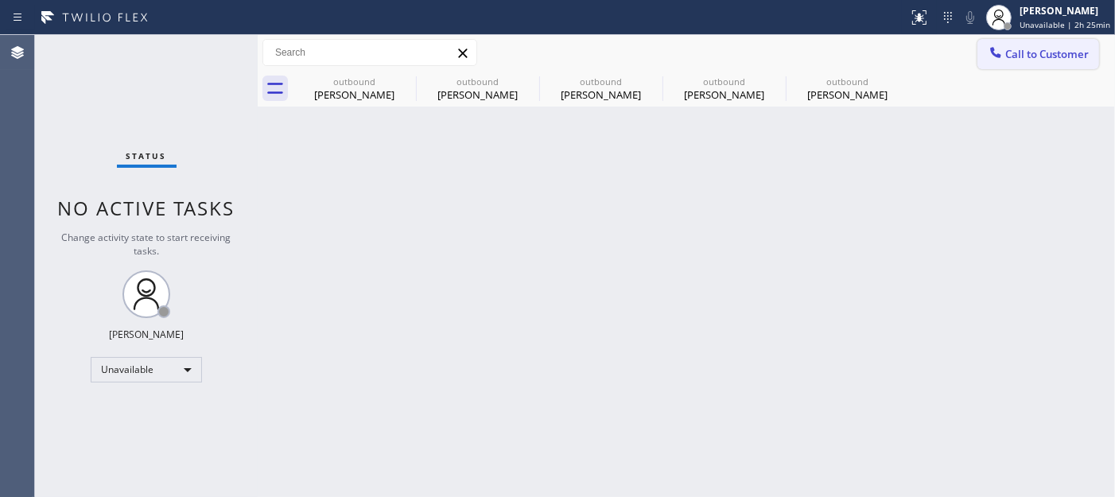
click at [993, 60] on icon at bounding box center [996, 53] width 16 height 16
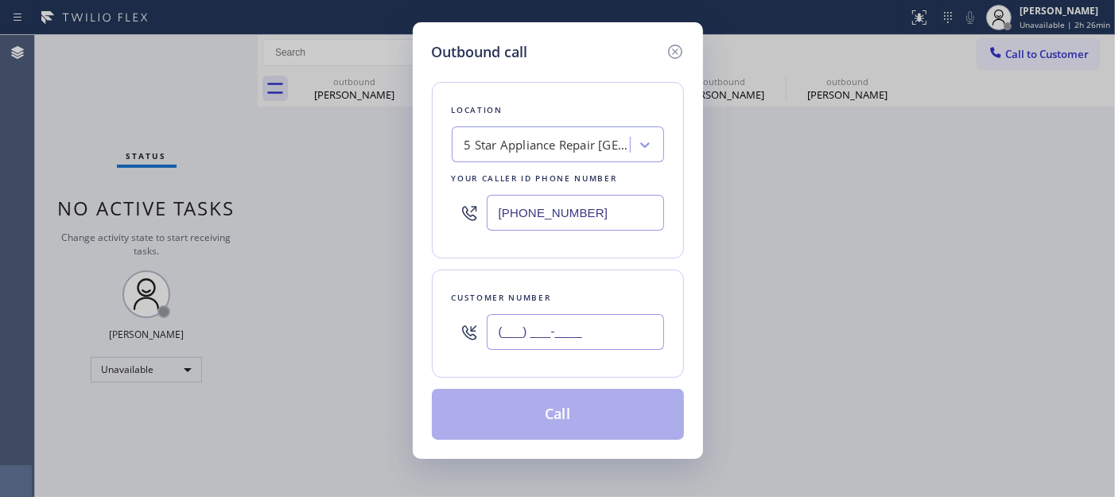
click at [573, 330] on input "(___) ___-____" at bounding box center [575, 332] width 177 height 36
paste input "818) 321-8095"
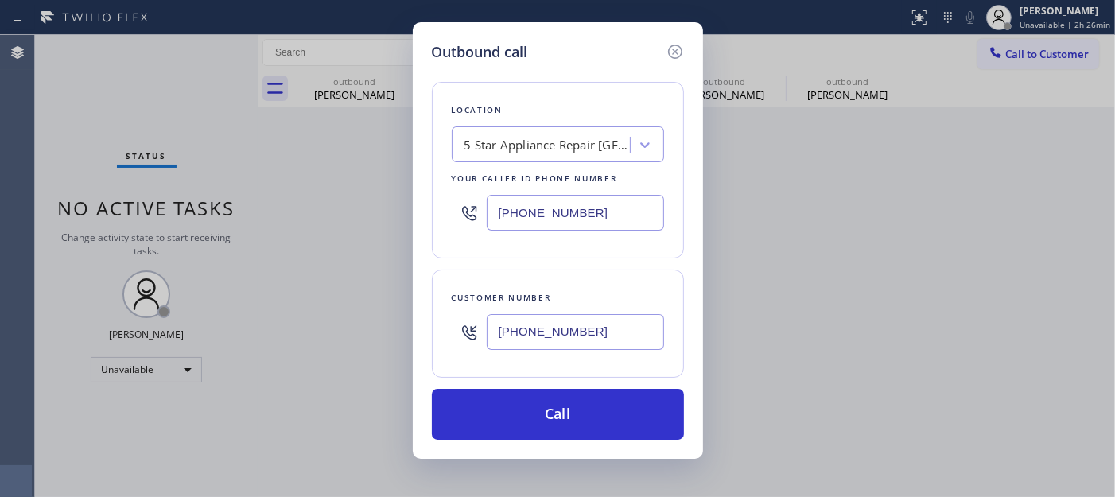
type input "(818) 321-8095"
drag, startPoint x: 609, startPoint y: 207, endPoint x: 388, endPoint y: 201, distance: 220.4
click at [388, 201] on div "Outbound call Location 5 Star Appliance Repair Huntington Beach Your caller id …" at bounding box center [557, 248] width 1115 height 497
paste input "480) 418-9915"
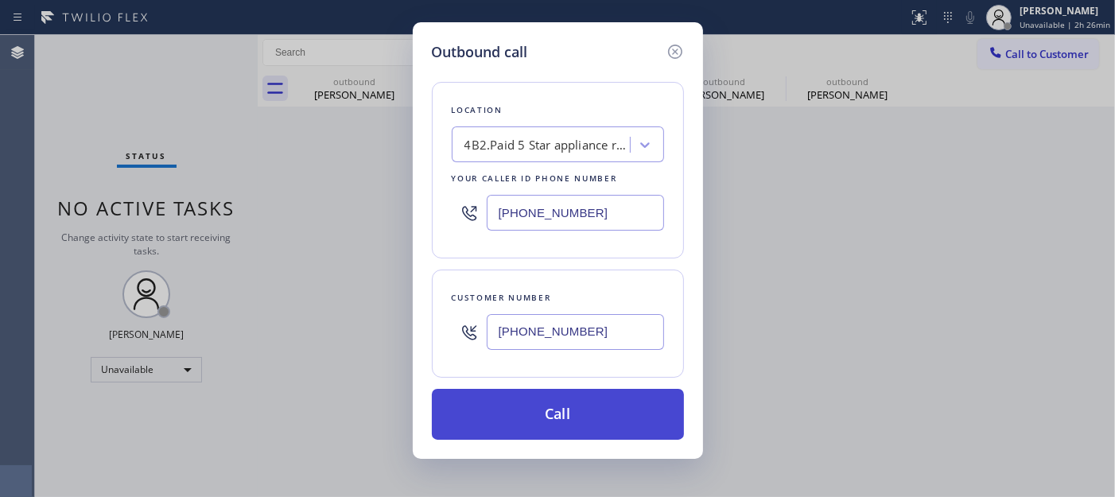
type input "(480) 418-9915"
click at [598, 407] on button "Call" at bounding box center [558, 414] width 252 height 51
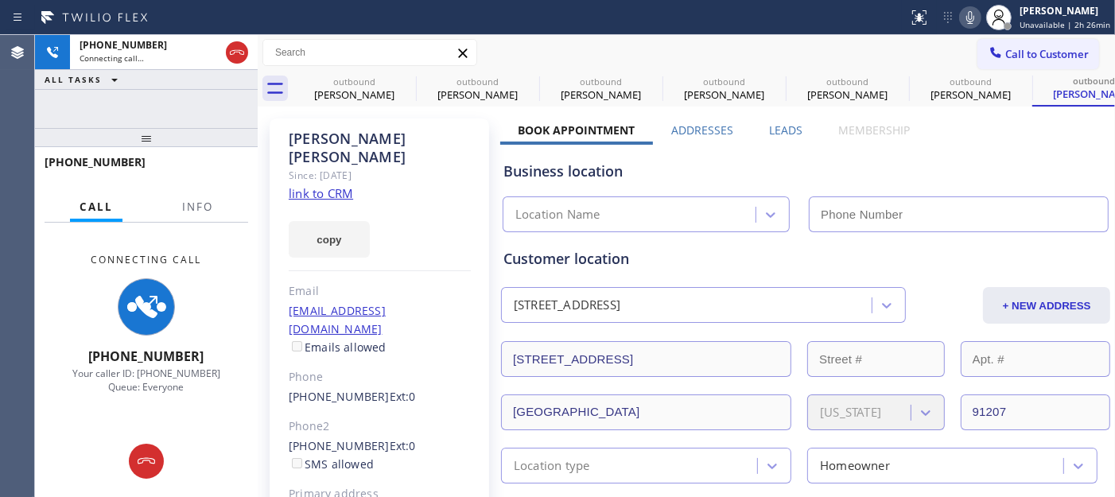
type input "(480) 418-9915"
drag, startPoint x: 975, startPoint y: 21, endPoint x: 950, endPoint y: 21, distance: 25.5
click at [975, 21] on icon at bounding box center [970, 17] width 19 height 19
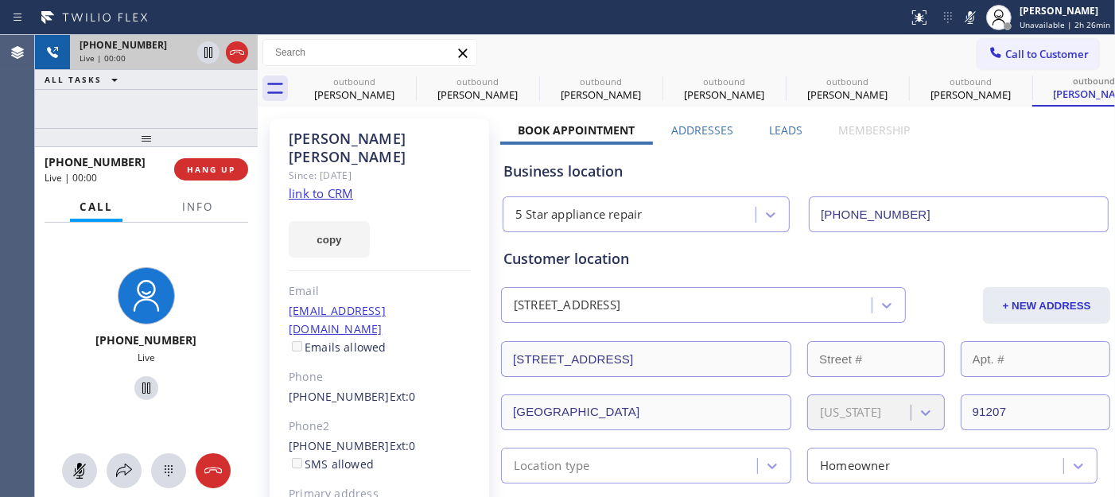
click at [243, 53] on icon at bounding box center [237, 52] width 19 height 19
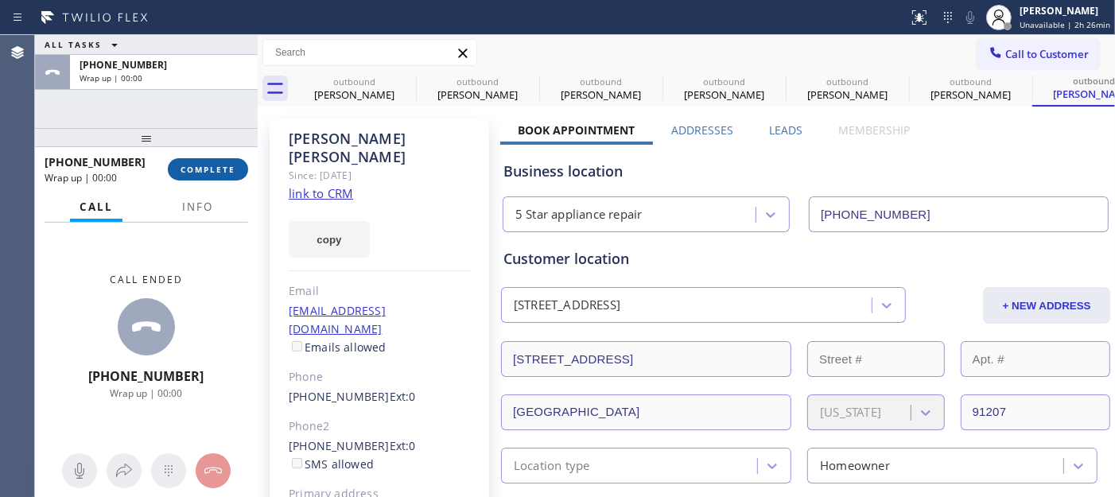
click at [210, 168] on span "COMPLETE" at bounding box center [208, 169] width 55 height 11
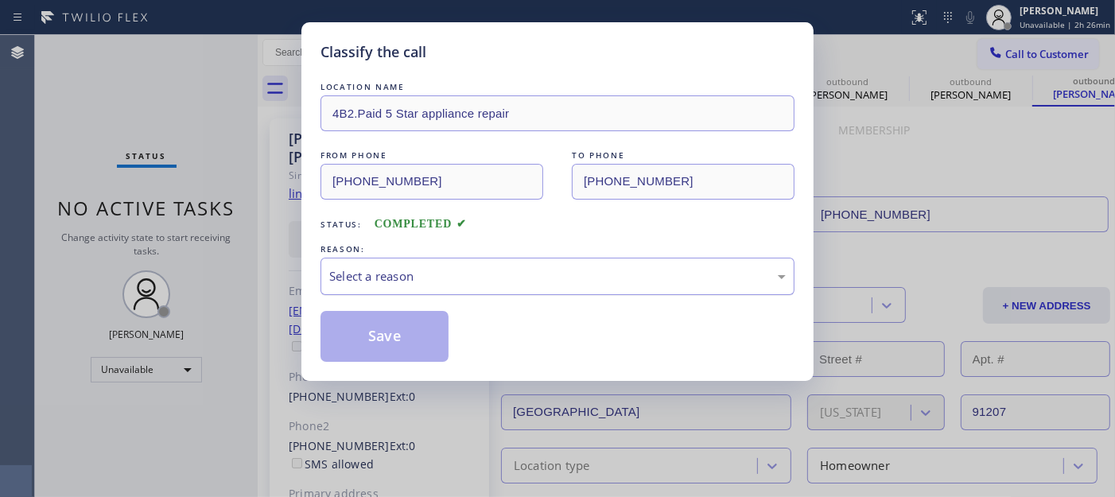
click at [372, 282] on div "Select a reason" at bounding box center [557, 276] width 457 height 18
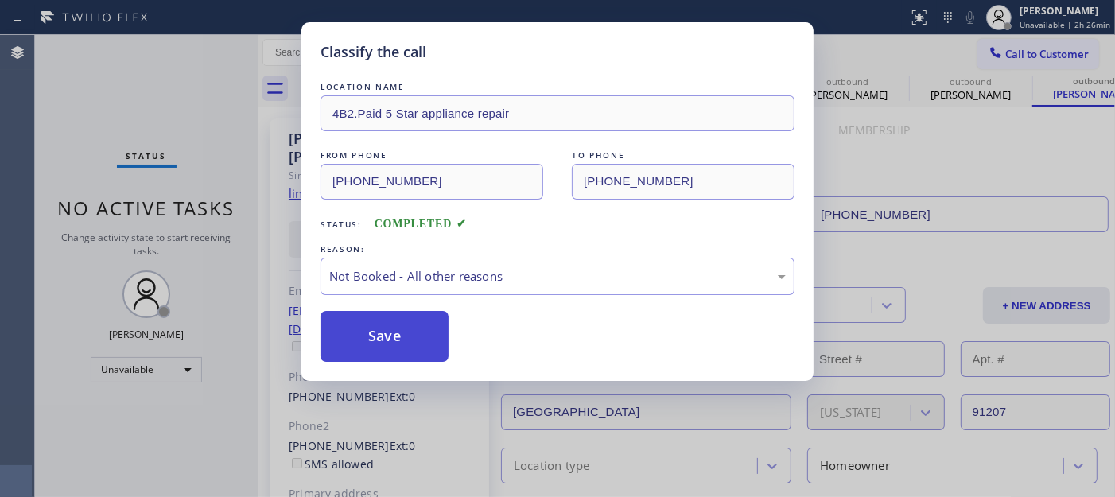
click at [355, 334] on button "Save" at bounding box center [385, 336] width 128 height 51
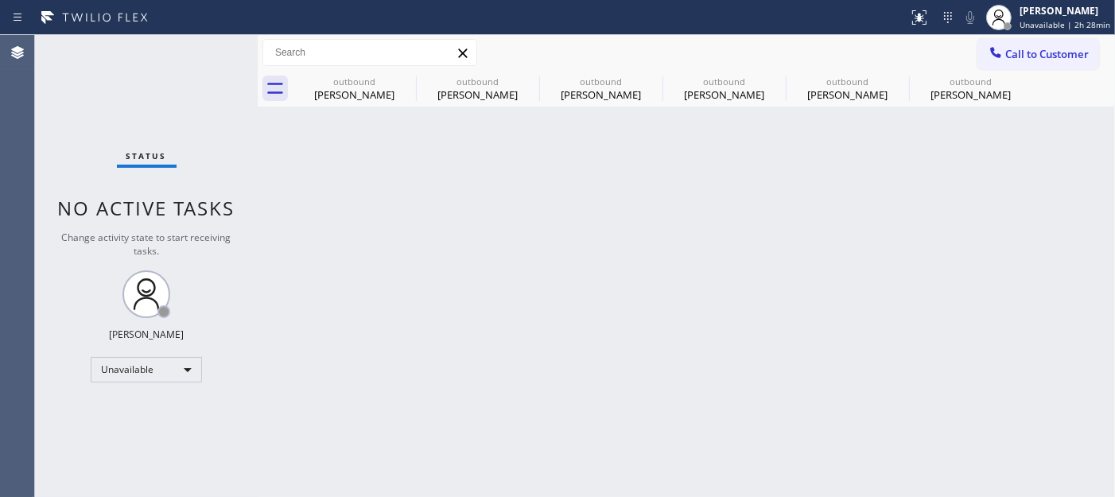
drag, startPoint x: 986, startPoint y: 61, endPoint x: 776, endPoint y: 154, distance: 229.4
click at [987, 60] on div at bounding box center [995, 54] width 19 height 19
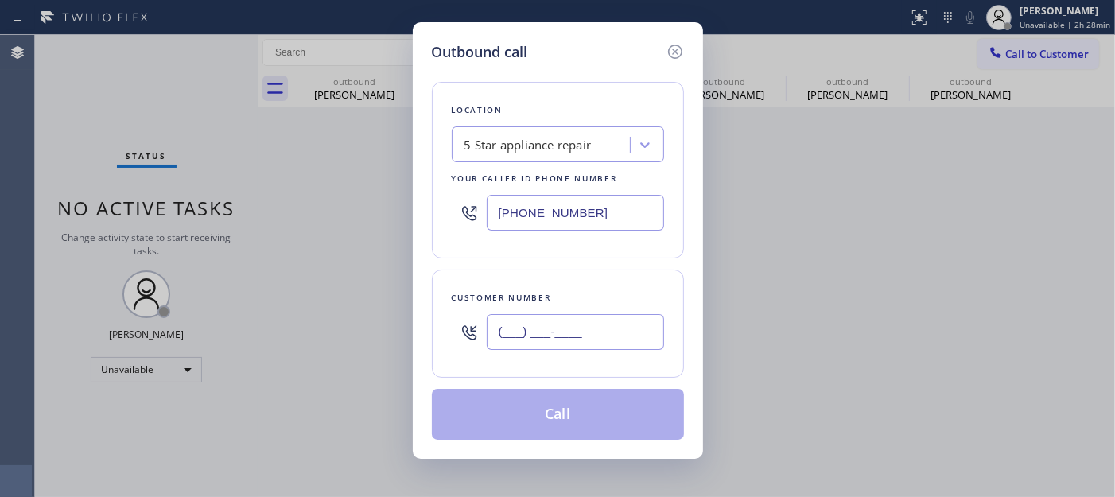
click at [529, 329] on input "(___) ___-____" at bounding box center [575, 332] width 177 height 36
paste input "805) 415-3828"
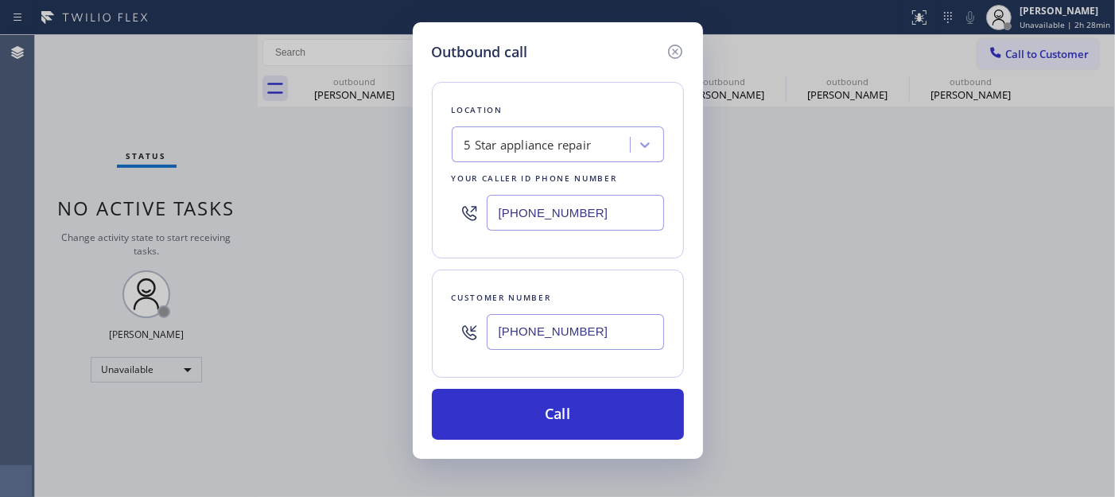
drag, startPoint x: 601, startPoint y: 339, endPoint x: 420, endPoint y: 325, distance: 181.9
click at [413, 329] on div "Outbound call Location 5 Star appliance repair Your caller id phone number (480…" at bounding box center [558, 240] width 290 height 437
paste input "51-3362"
type input "(805) 451-3362"
drag, startPoint x: 609, startPoint y: 210, endPoint x: 386, endPoint y: 196, distance: 223.2
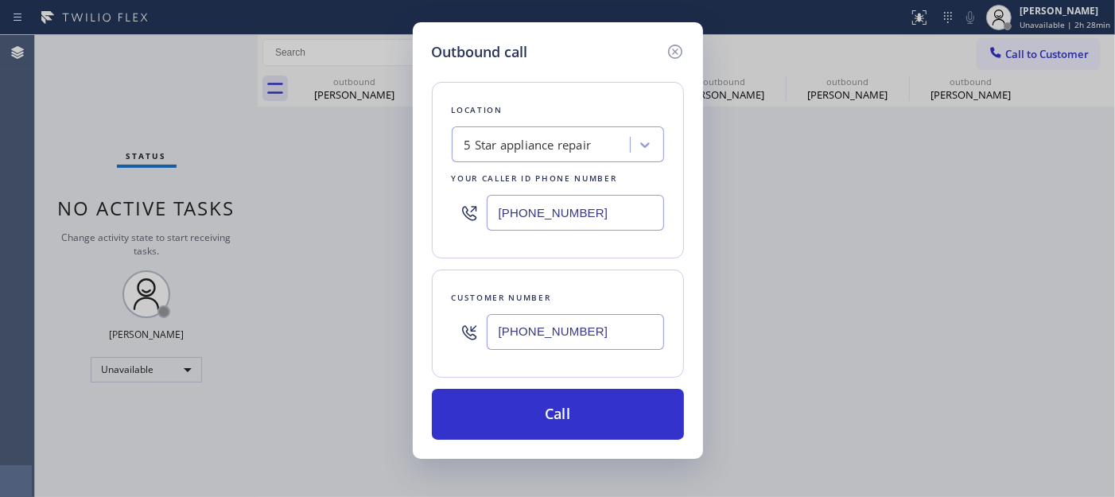
click at [393, 196] on div "Outbound call Location 5 Star appliance repair Your caller id phone number (480…" at bounding box center [557, 248] width 1115 height 497
paste input "855) 731-4952"
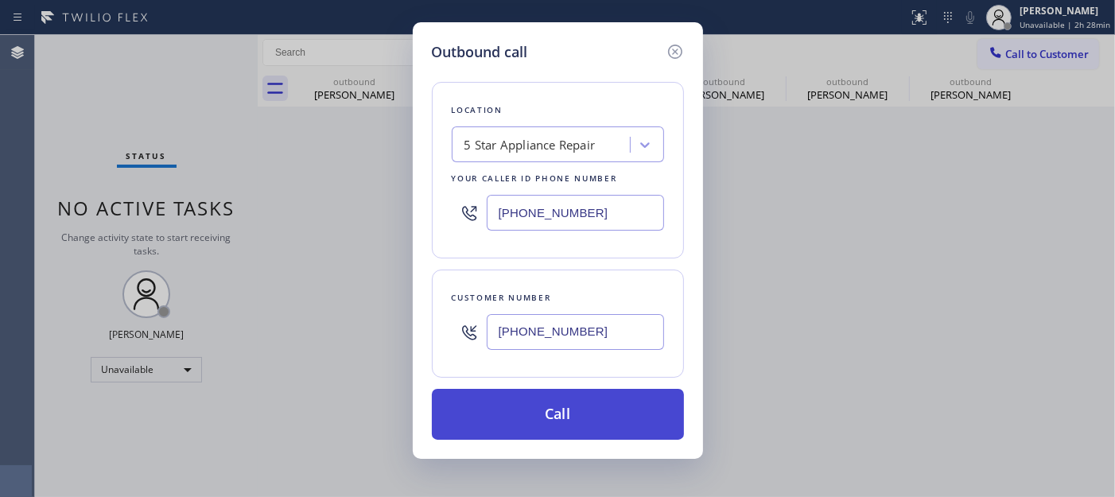
type input "(855) 731-4952"
click at [605, 414] on button "Call" at bounding box center [558, 414] width 252 height 51
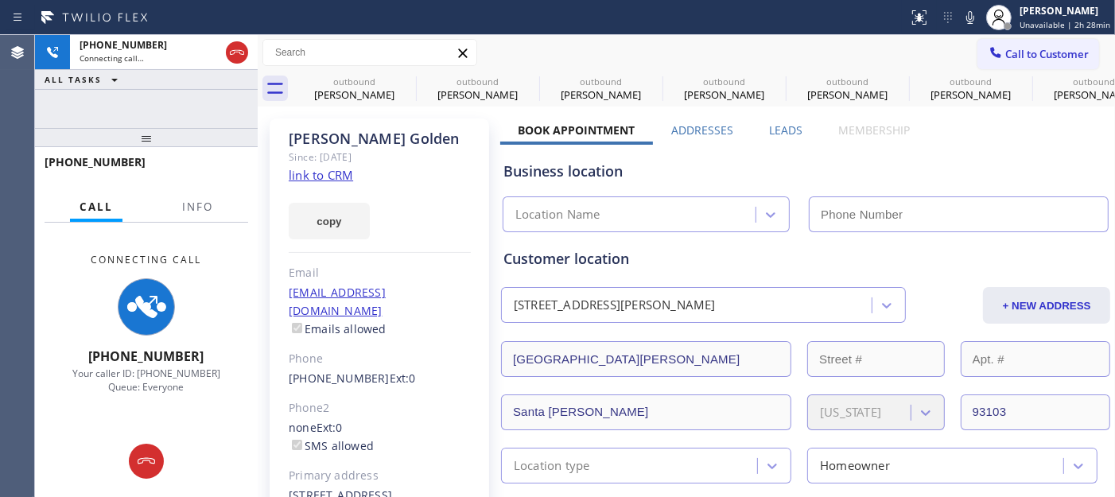
type input "(855) 731-4952"
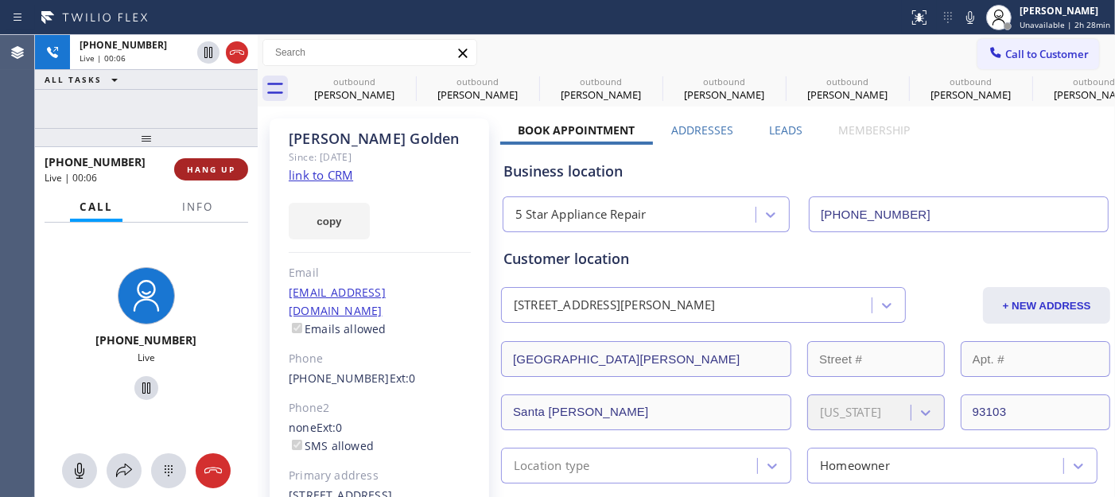
click at [223, 165] on span "HANG UP" at bounding box center [211, 169] width 49 height 11
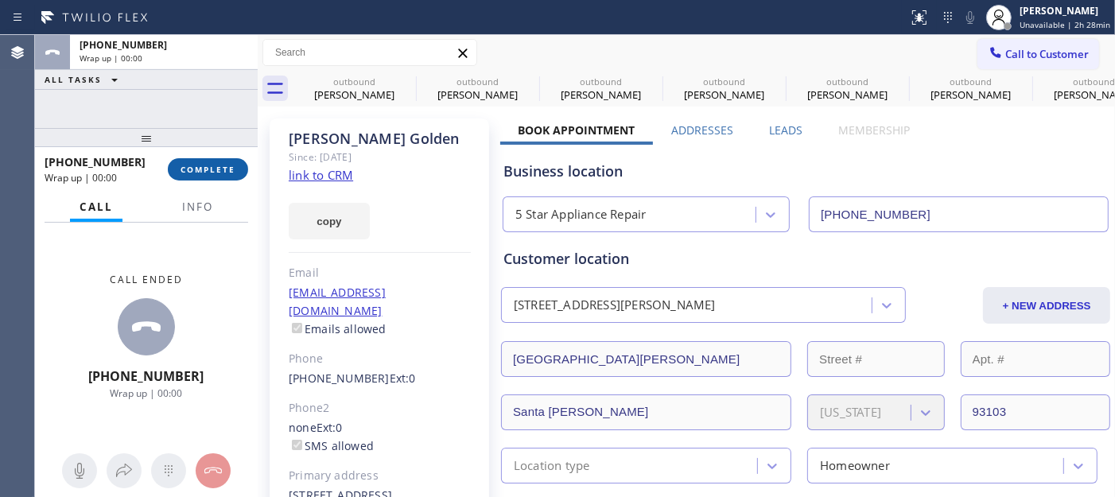
click at [223, 165] on span "COMPLETE" at bounding box center [208, 169] width 55 height 11
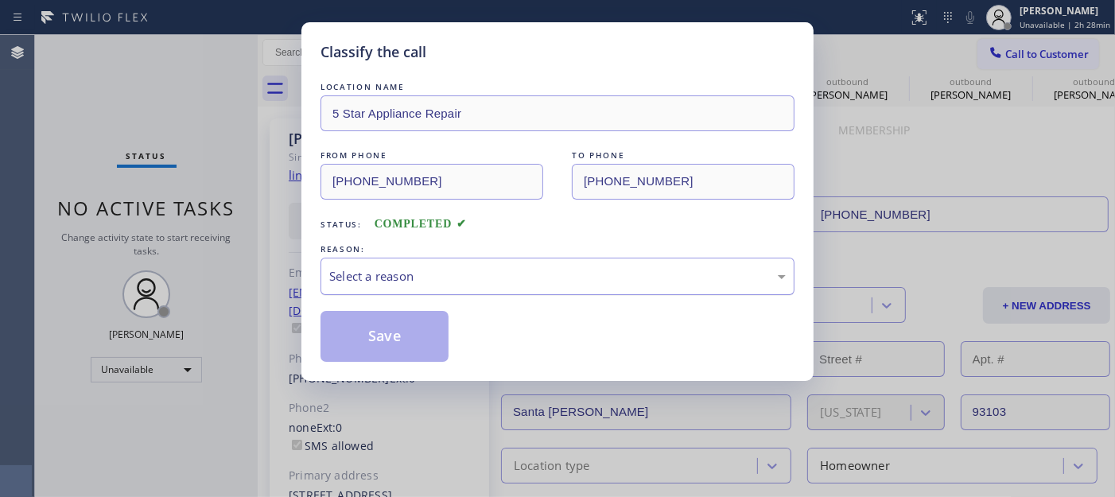
click at [400, 259] on div "Select a reason" at bounding box center [558, 276] width 474 height 37
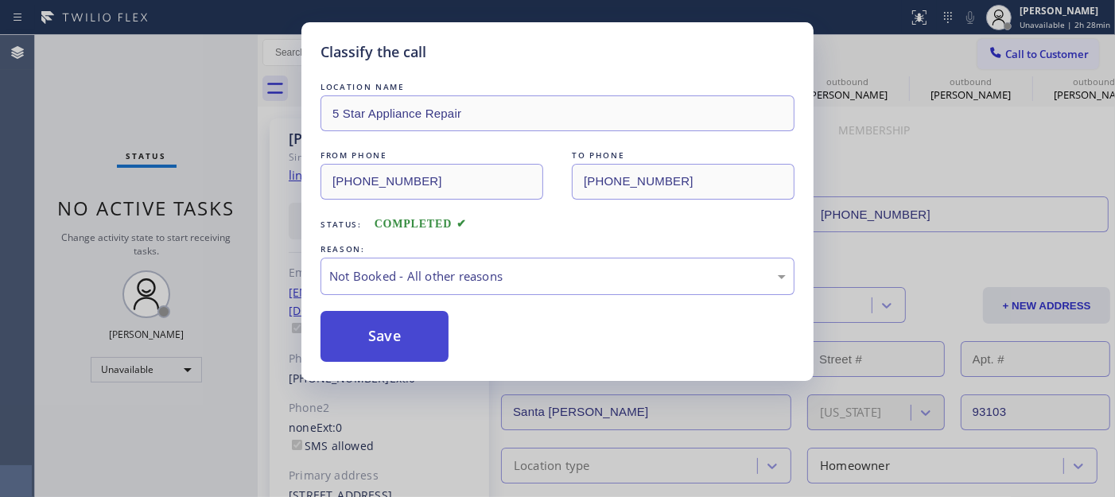
click at [430, 336] on button "Save" at bounding box center [385, 336] width 128 height 51
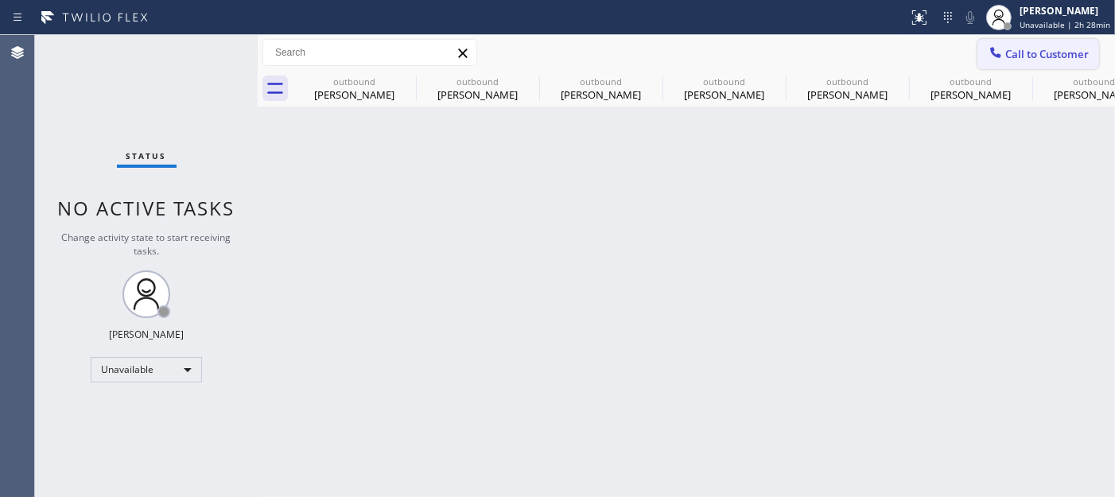
click at [1004, 54] on span "Call to Customer" at bounding box center [1048, 54] width 84 height 14
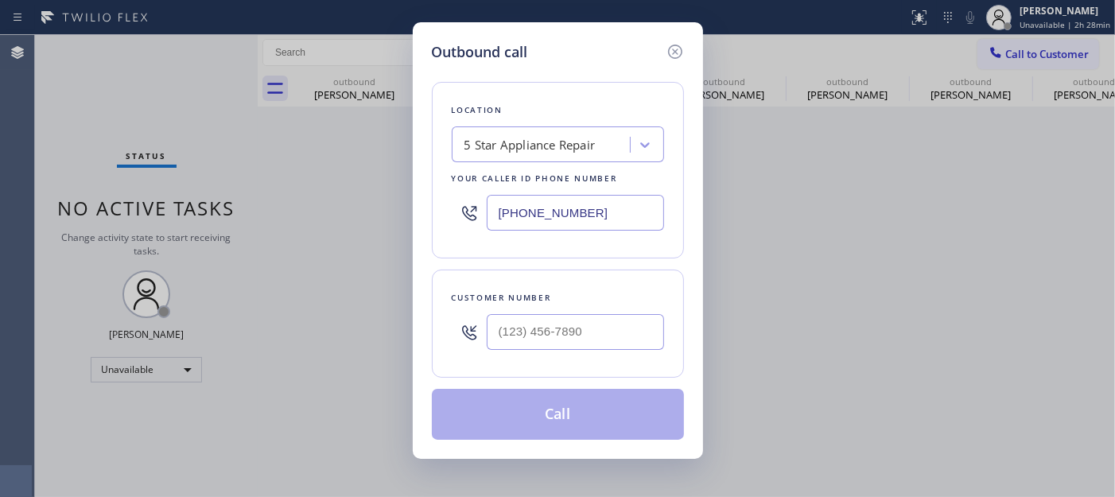
click at [574, 353] on div at bounding box center [575, 332] width 177 height 52
click at [575, 342] on input "(___) ___-____" at bounding box center [575, 332] width 177 height 36
paste input "323) 388-8751"
type input "(323) 388-8751"
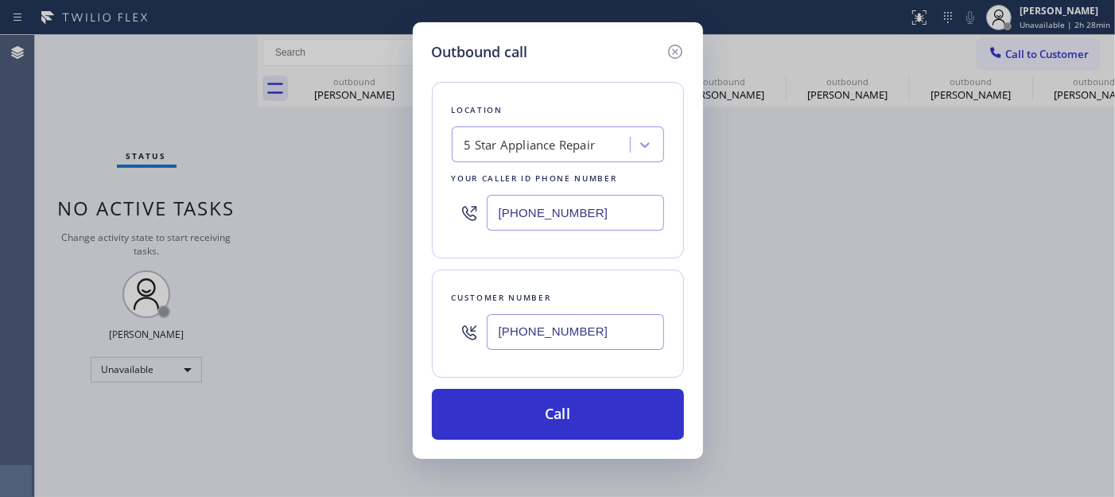
drag, startPoint x: 606, startPoint y: 203, endPoint x: 442, endPoint y: 219, distance: 165.4
click at [430, 208] on div "Outbound call Location 5 Star Appliance Repair Your caller id phone number (855…" at bounding box center [558, 240] width 290 height 437
paste input "323) 870-7123"
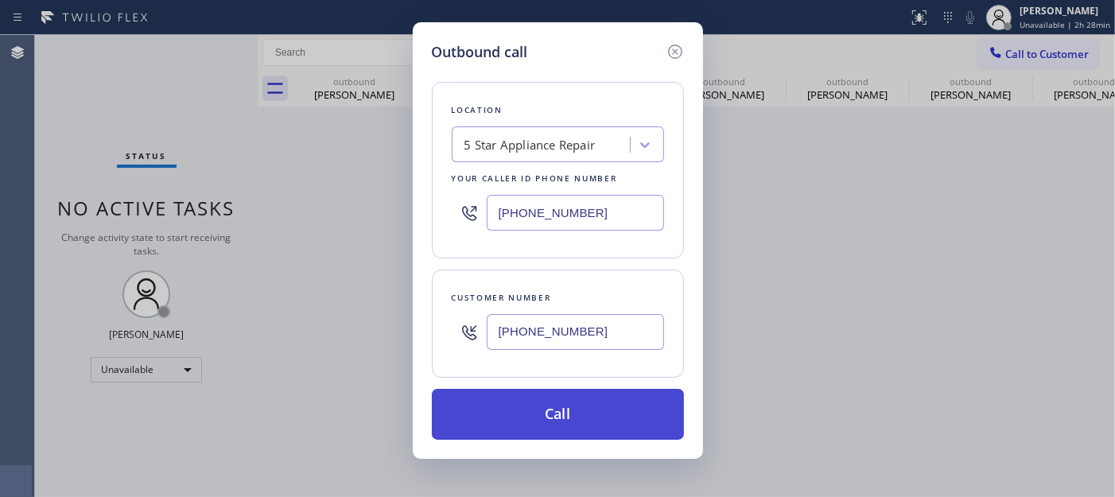
type input "(323) 870-7123"
click at [587, 403] on button "Call" at bounding box center [558, 414] width 252 height 51
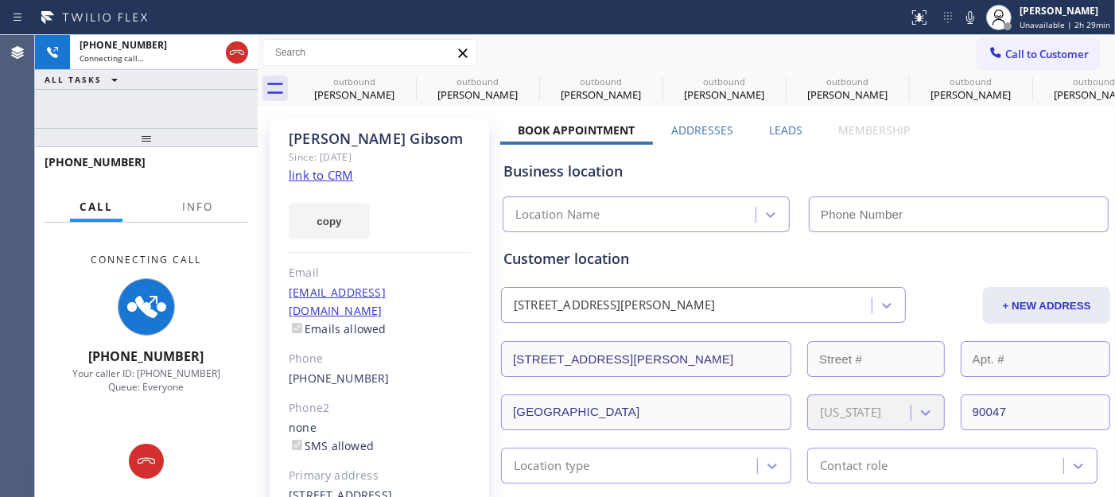
type input "(323) 870-7123"
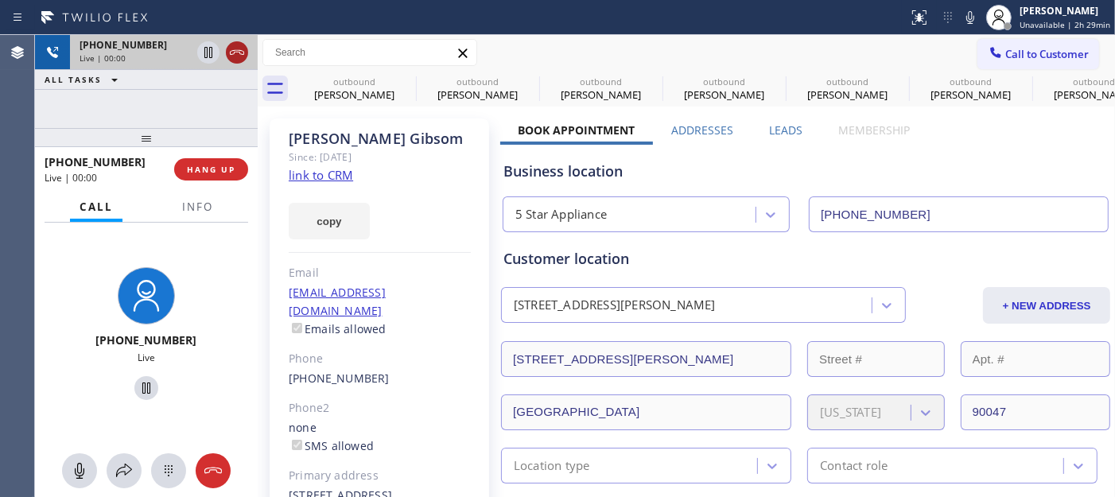
click at [233, 52] on icon at bounding box center [237, 52] width 19 height 19
click at [231, 165] on span "HANG UP" at bounding box center [211, 169] width 49 height 11
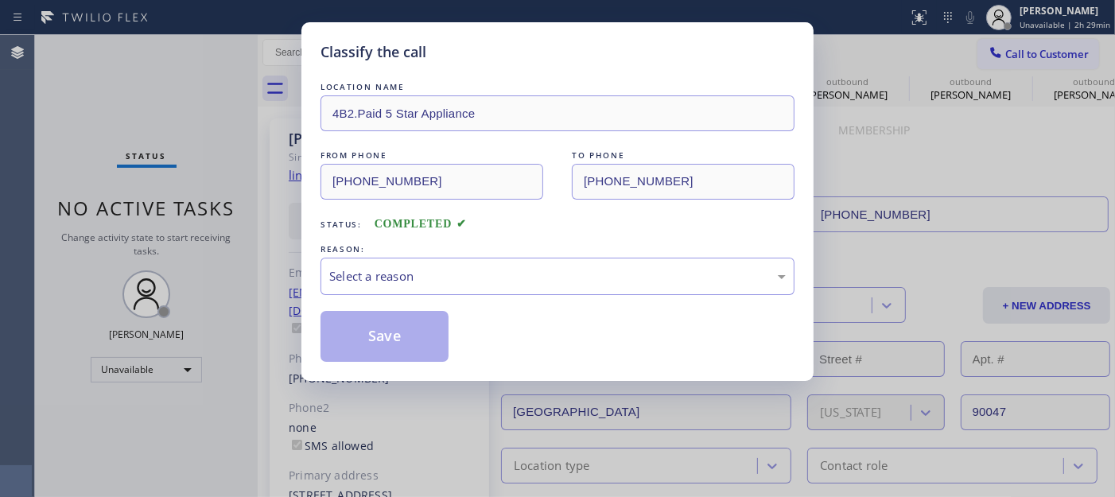
click at [302, 247] on div "Classify the call LOCATION NAME 4B2.Paid 5 Star Appliance FROM PHONE (323) 870-…" at bounding box center [558, 201] width 512 height 359
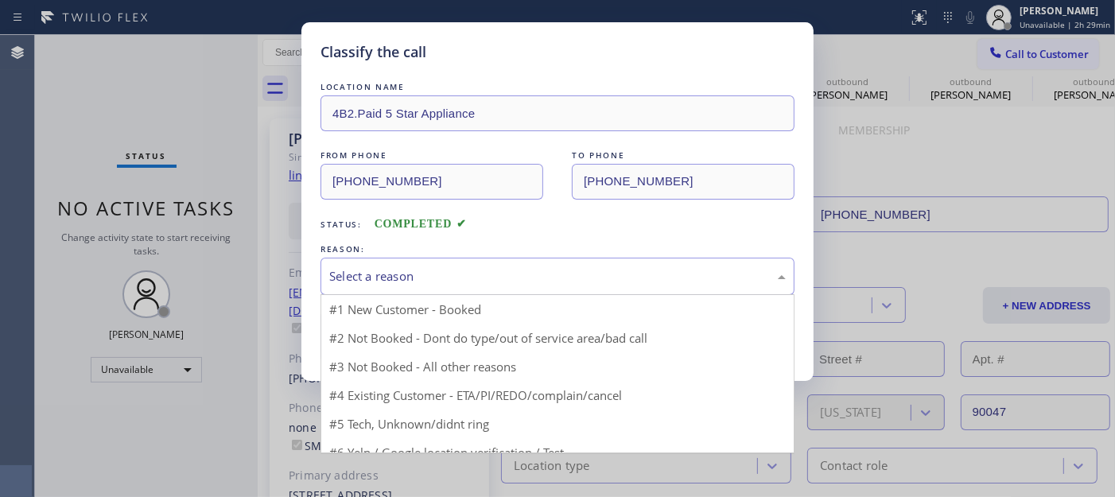
click at [426, 280] on div "Select a reason" at bounding box center [557, 276] width 457 height 18
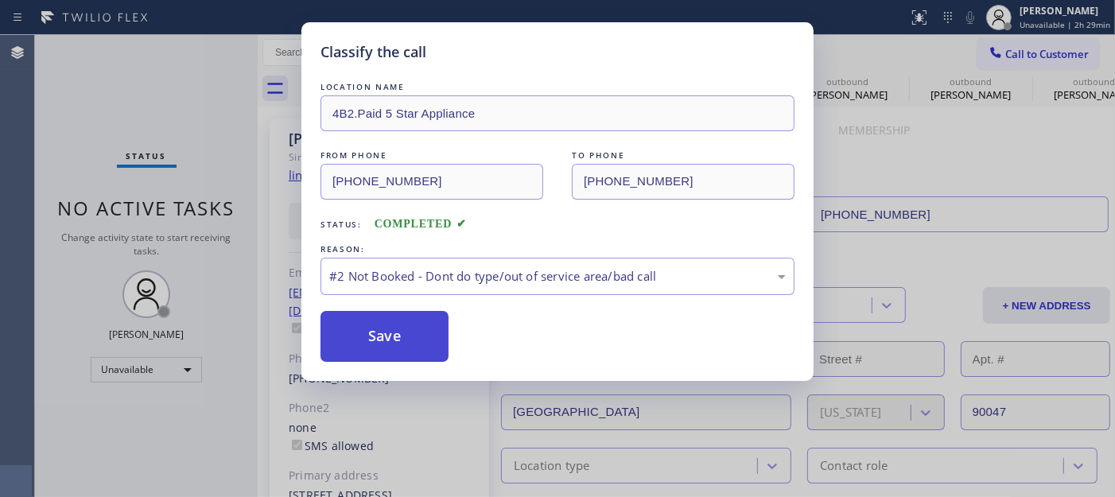
click at [399, 343] on button "Save" at bounding box center [385, 336] width 128 height 51
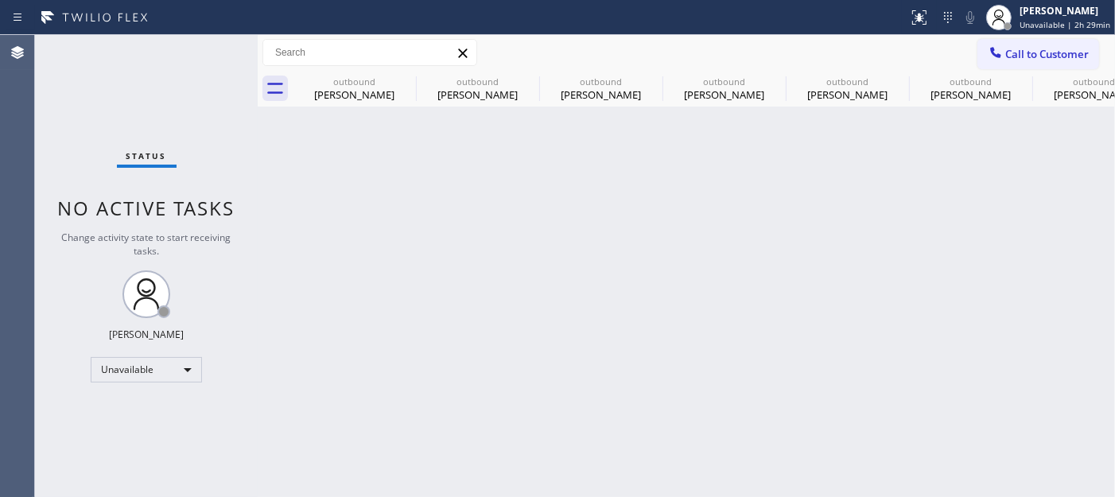
click at [1004, 37] on div "Call to Customer Outbound call Location 5 Star Appliance Your caller id phone n…" at bounding box center [687, 53] width 858 height 36
click at [1004, 51] on span "Call to Customer" at bounding box center [1048, 54] width 84 height 14
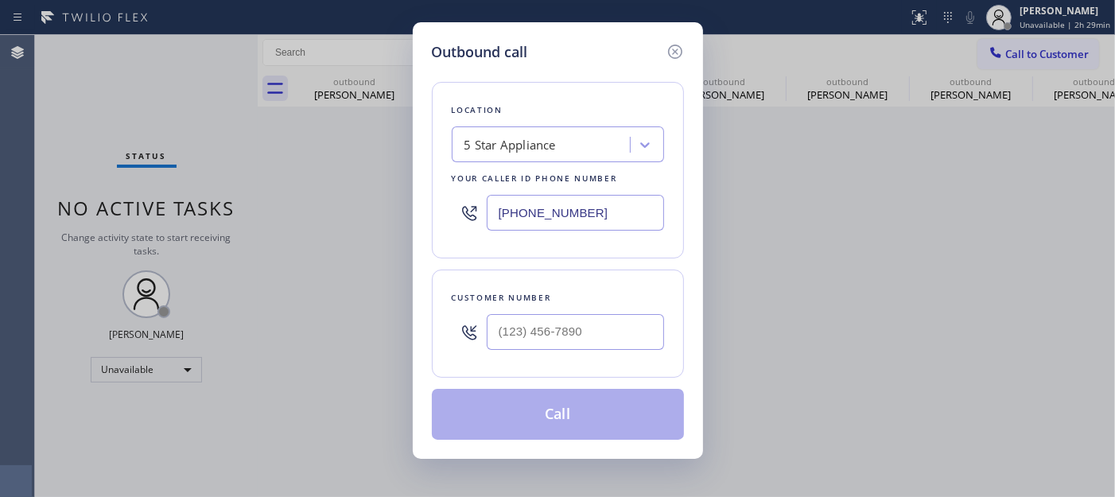
click at [511, 355] on div "Customer number" at bounding box center [558, 324] width 252 height 108
click at [538, 313] on div at bounding box center [575, 332] width 177 height 52
click at [578, 346] on input "(___) ___-____" at bounding box center [575, 332] width 177 height 36
paste input "310) 212-0079"
type input "(310) 212-0079"
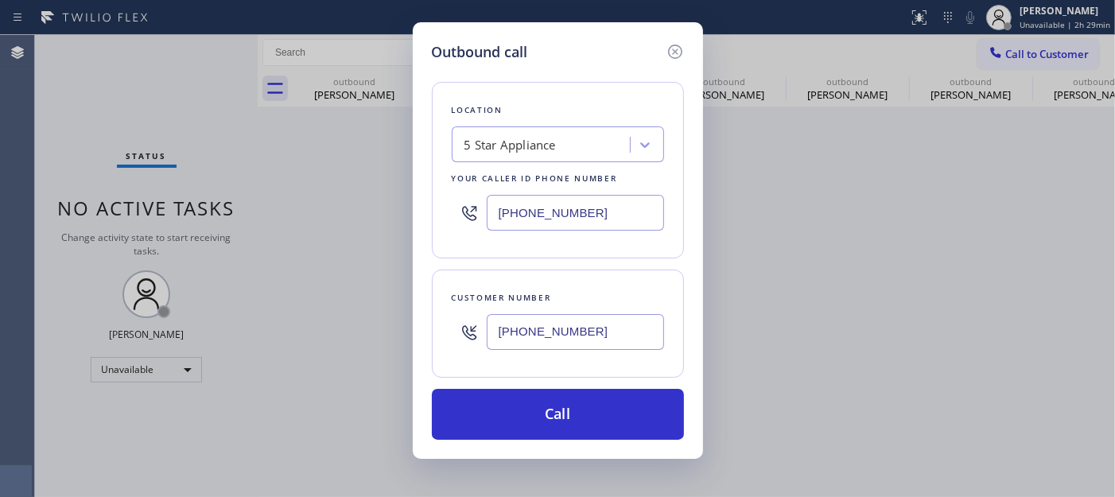
drag, startPoint x: 420, startPoint y: 215, endPoint x: 478, endPoint y: 253, distance: 69.5
click at [377, 220] on div "Outbound call Location 5 Star Appliance Your caller id phone number (323) 870-7…" at bounding box center [557, 248] width 1115 height 497
paste input "213) 687-2604"
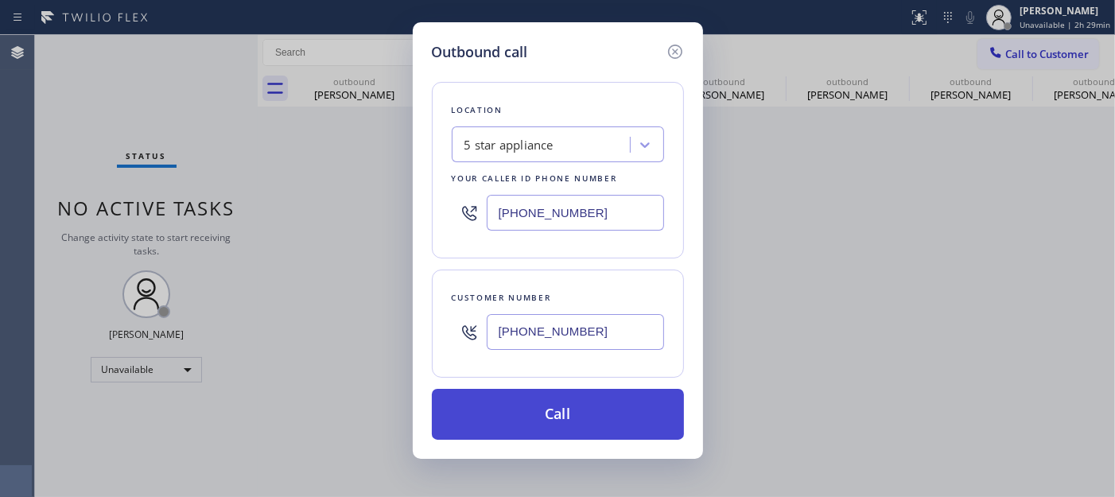
type input "(213) 687-2604"
click at [569, 406] on button "Call" at bounding box center [558, 414] width 252 height 51
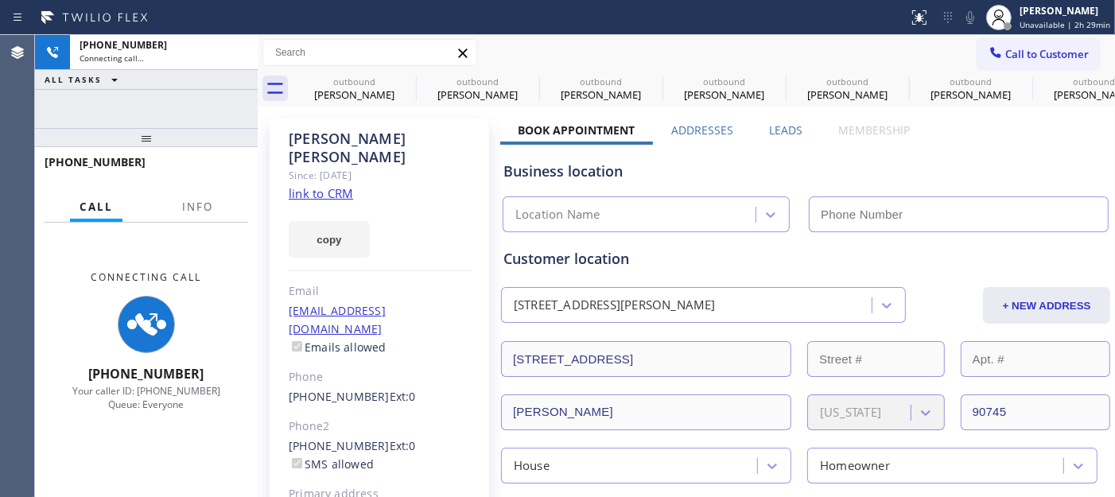
type input "(213) 687-2604"
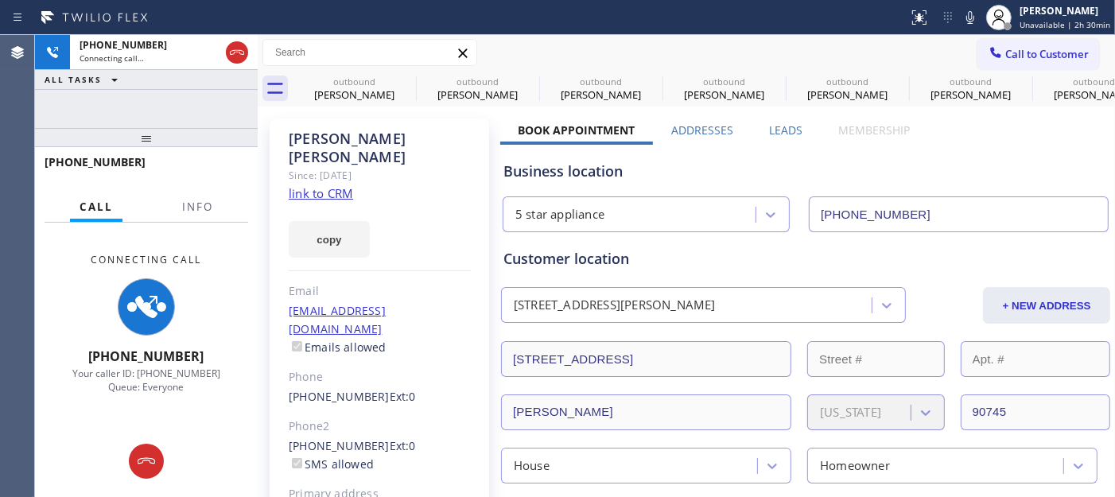
drag, startPoint x: 208, startPoint y: 142, endPoint x: 204, endPoint y: 83, distance: 59.0
click at [204, 91] on div "+13102120079 Connecting call… ALL TASKS ALL TASKS ACTIVE TASKS TASKS IN WRAP UP…" at bounding box center [146, 266] width 223 height 462
click at [232, 58] on icon at bounding box center [237, 52] width 19 height 19
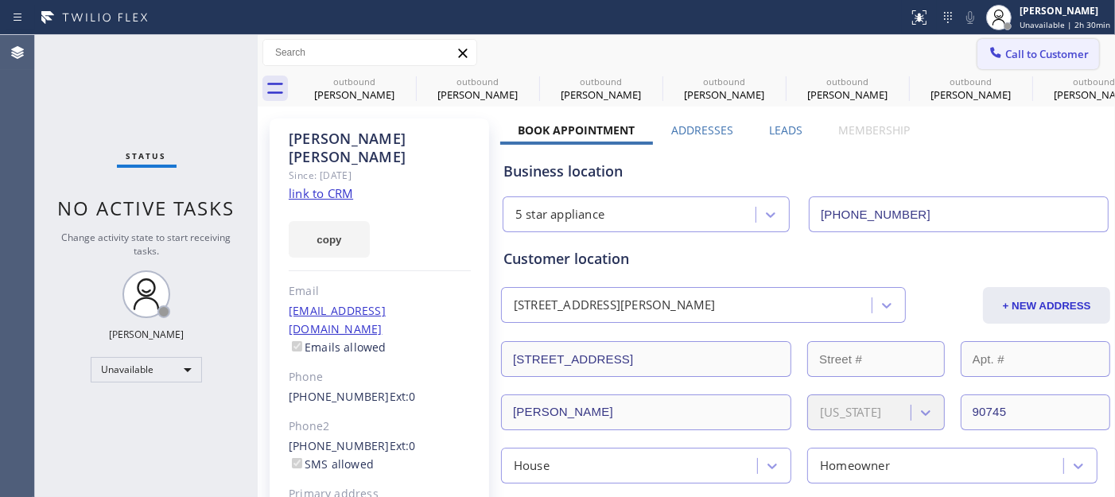
click at [991, 57] on icon at bounding box center [996, 52] width 10 height 10
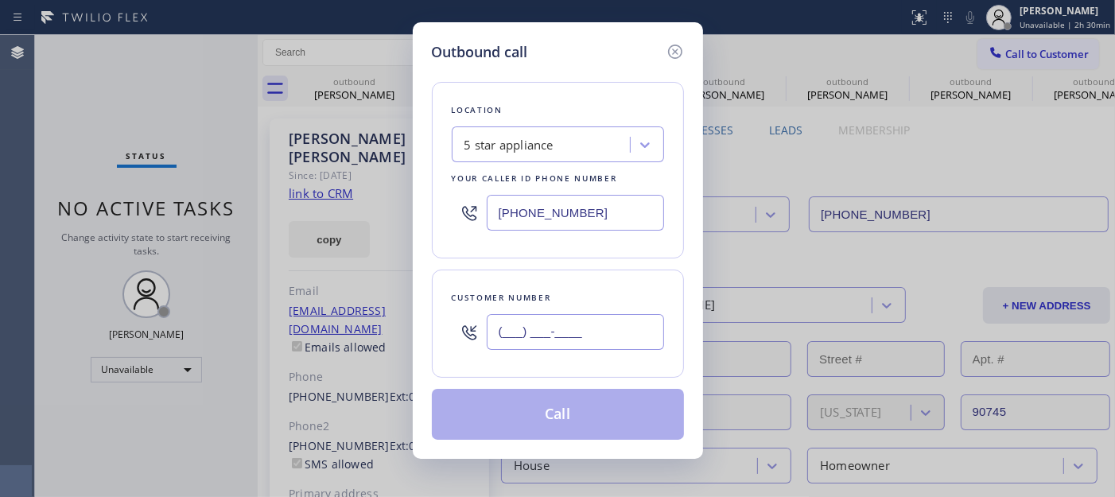
click at [575, 331] on input "(___) ___-____" at bounding box center [575, 332] width 177 height 36
paste input "323) 578-8553"
type input "(323) 578-8553"
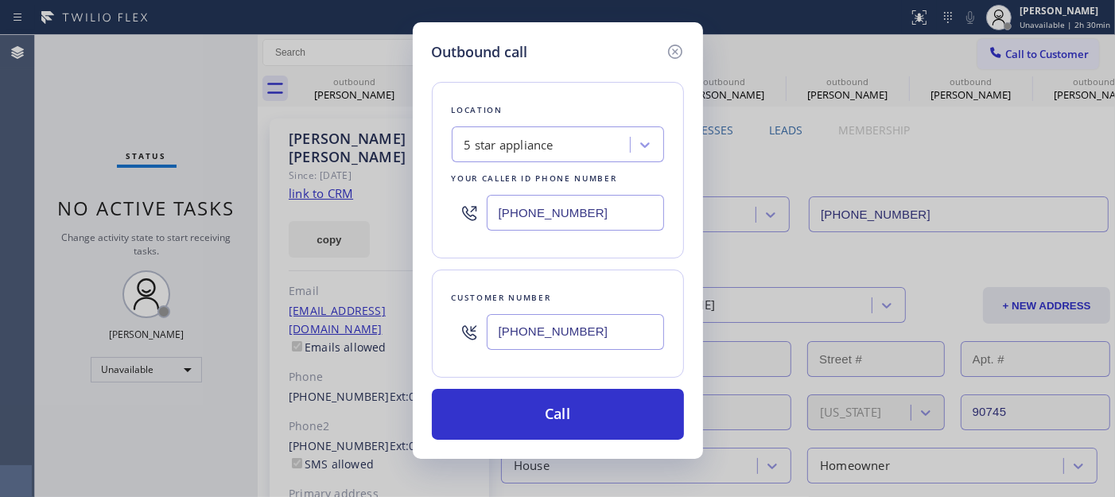
click at [542, 150] on div "5 star appliance" at bounding box center [509, 145] width 89 height 18
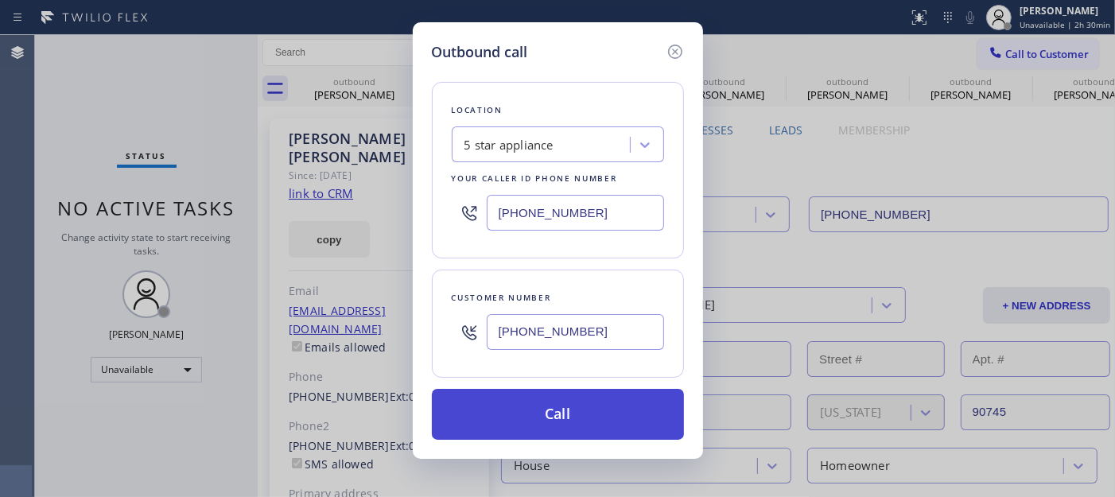
click at [571, 416] on button "Call" at bounding box center [558, 414] width 252 height 51
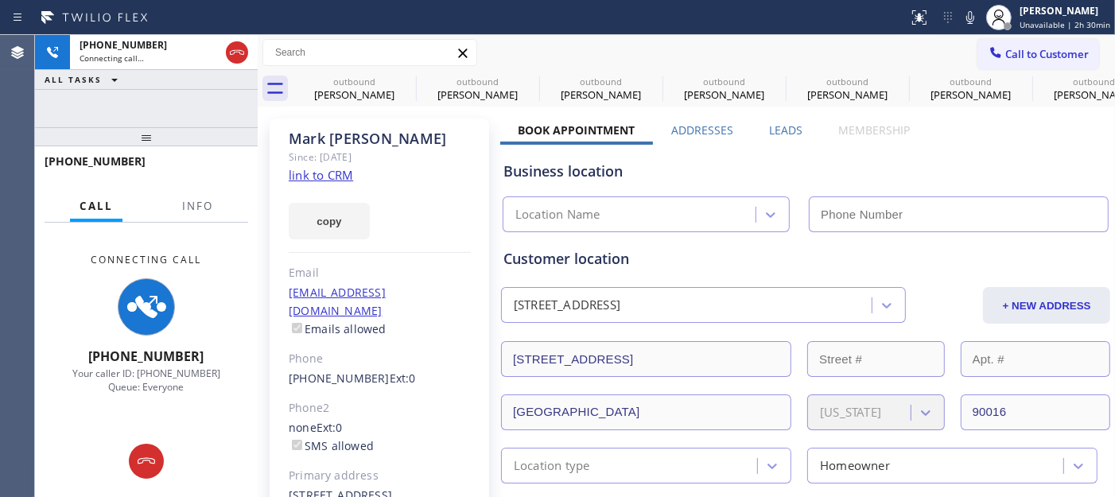
type input "(213) 687-2604"
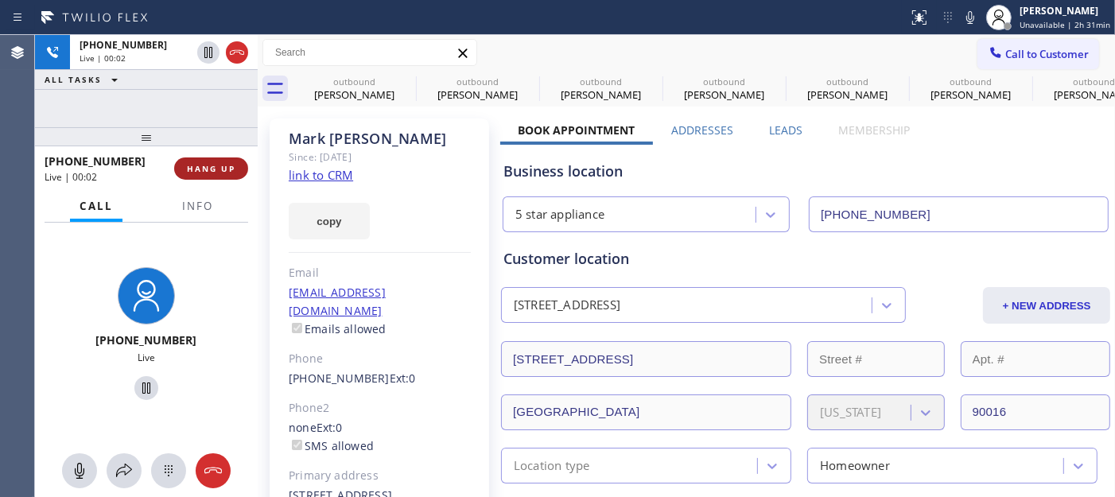
click at [211, 173] on span "HANG UP" at bounding box center [211, 168] width 49 height 11
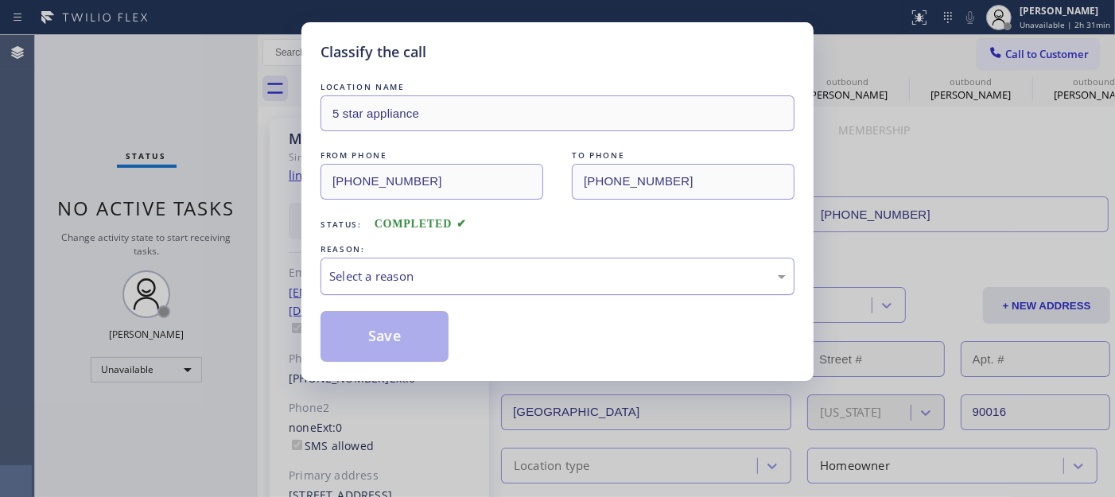
click at [454, 284] on div "Select a reason" at bounding box center [557, 276] width 457 height 18
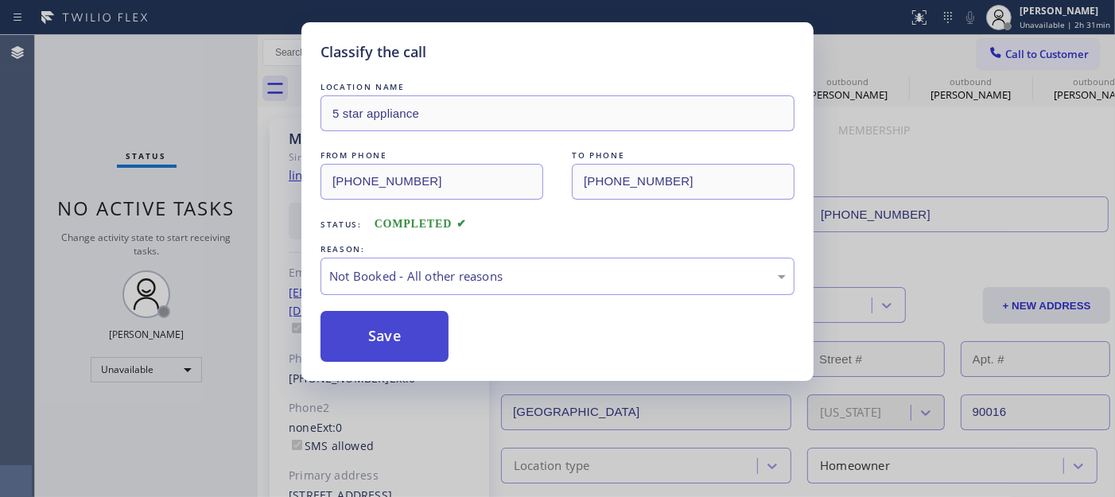
click at [400, 340] on button "Save" at bounding box center [385, 336] width 128 height 51
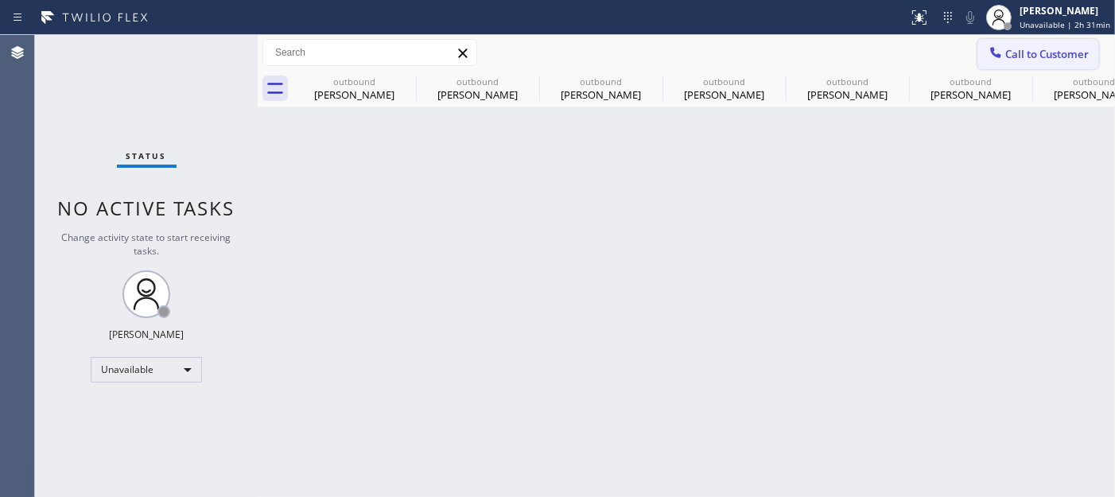
click at [1004, 41] on button "Call to Customer" at bounding box center [1039, 54] width 122 height 30
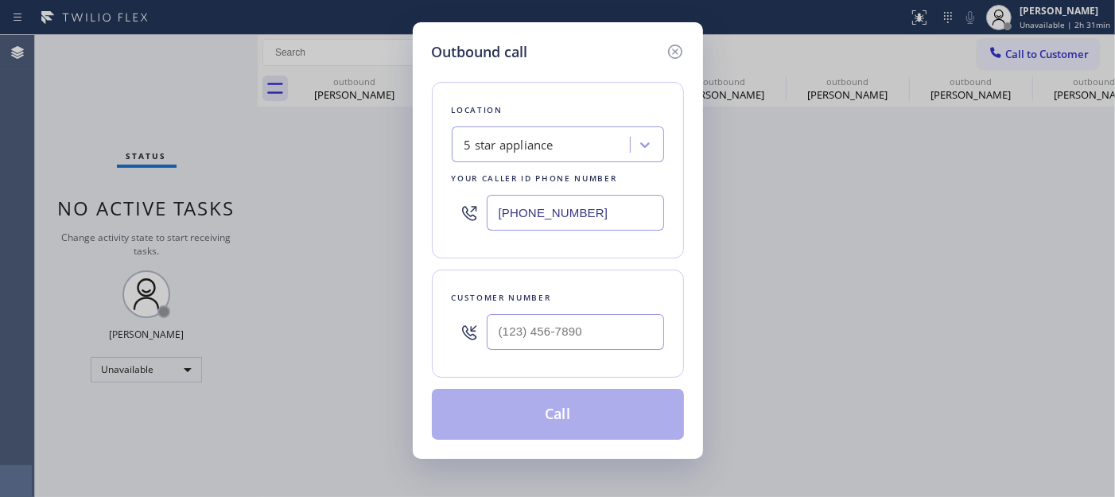
drag, startPoint x: 585, startPoint y: 356, endPoint x: 589, endPoint y: 347, distance: 10.3
click at [586, 356] on div at bounding box center [575, 332] width 177 height 52
click at [597, 325] on input "(___) ___-____" at bounding box center [575, 332] width 177 height 36
paste input "323) 326-7514"
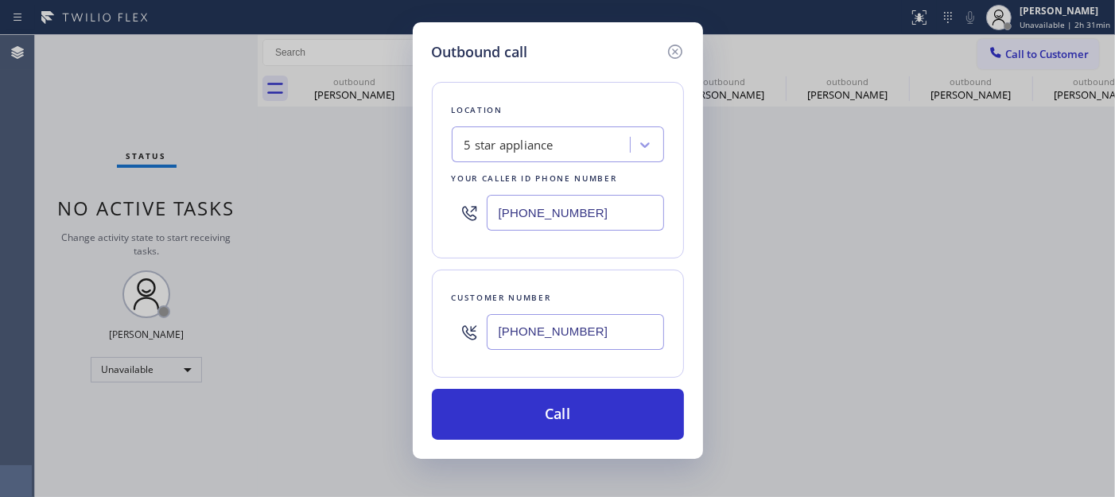
type input "(323) 326-7514"
drag, startPoint x: 613, startPoint y: 212, endPoint x: 321, endPoint y: 228, distance: 292.4
click at [337, 228] on div "Outbound call Location 5 star appliance Your caller id phone number (213) 687-2…" at bounding box center [557, 248] width 1115 height 497
paste input "310) 907-5490"
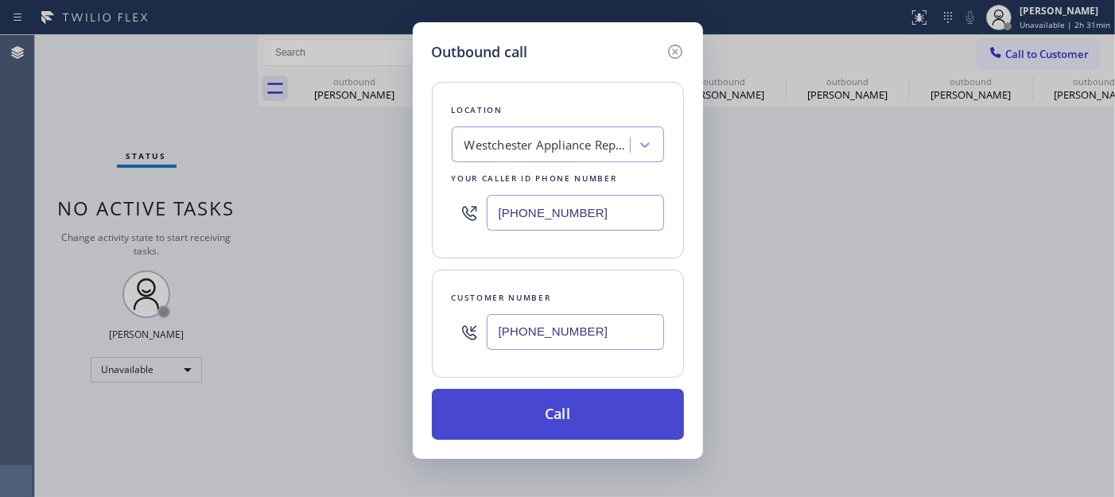
type input "(310) 907-5490"
click at [567, 426] on button "Call" at bounding box center [558, 414] width 252 height 51
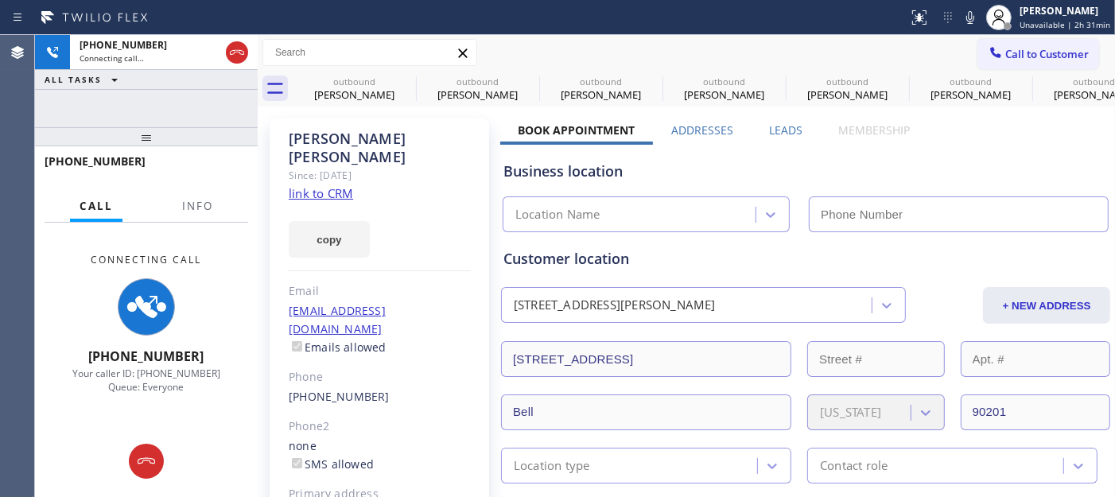
type input "(310) 907-5490"
drag, startPoint x: 974, startPoint y: 21, endPoint x: 939, endPoint y: 80, distance: 68.5
click at [974, 21] on icon at bounding box center [971, 17] width 8 height 13
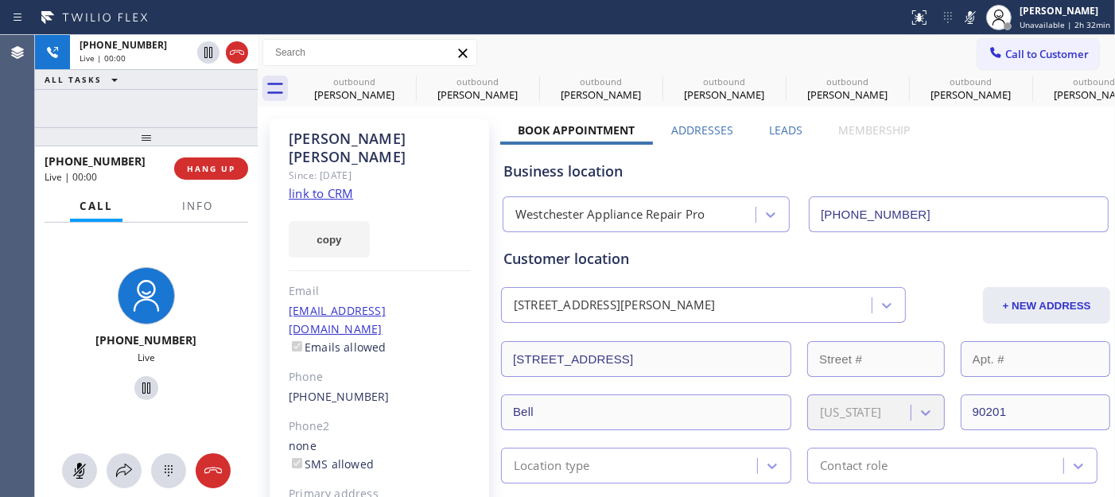
drag, startPoint x: 209, startPoint y: 142, endPoint x: 208, endPoint y: 99, distance: 42.2
click at [208, 99] on div "+13233267514 Live | 00:00 ALL TASKS ALL TASKS ACTIVE TASKS TASKS IN WRAP UP +13…" at bounding box center [146, 266] width 223 height 462
click at [216, 168] on span "HANG UP" at bounding box center [211, 168] width 49 height 11
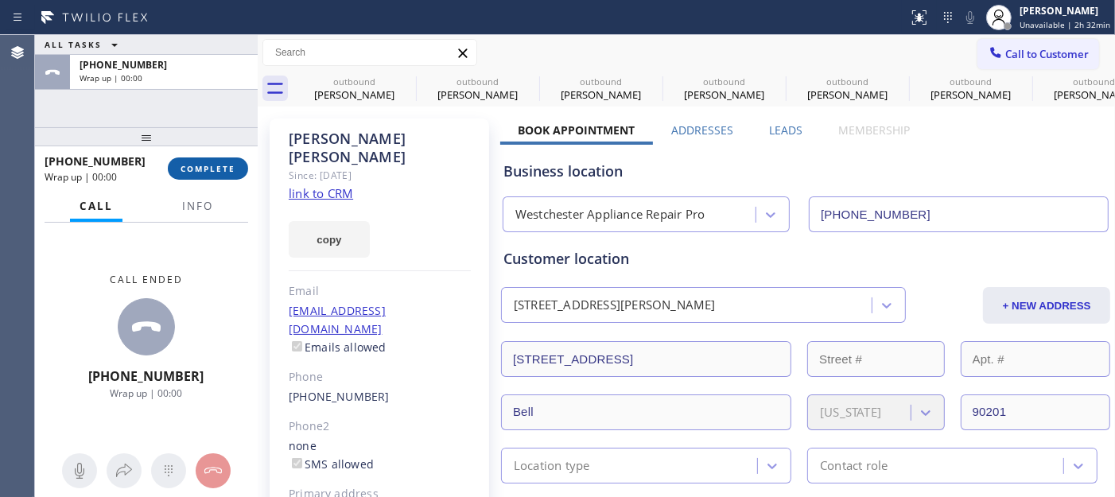
click at [235, 169] on button "COMPLETE" at bounding box center [208, 169] width 80 height 22
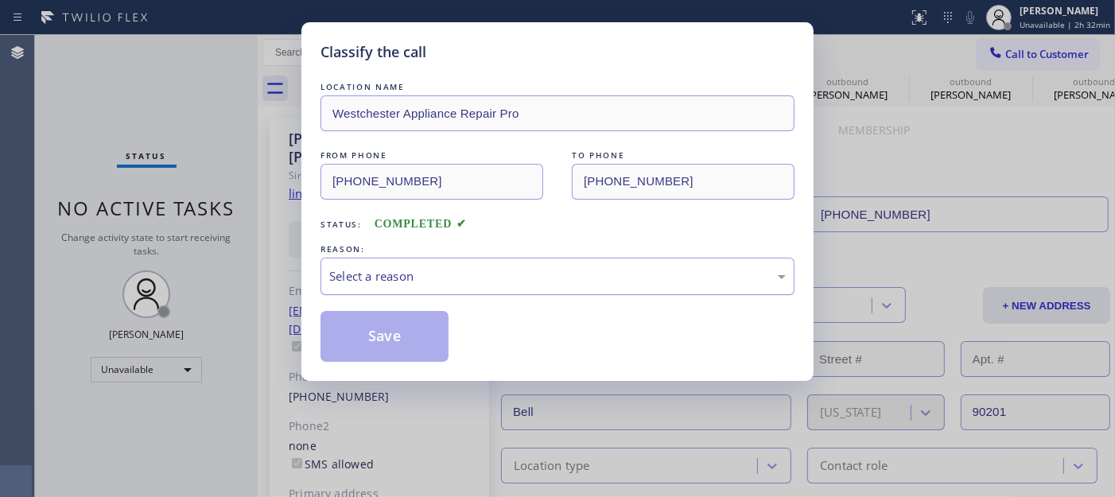
click at [488, 279] on div "Select a reason" at bounding box center [557, 276] width 457 height 18
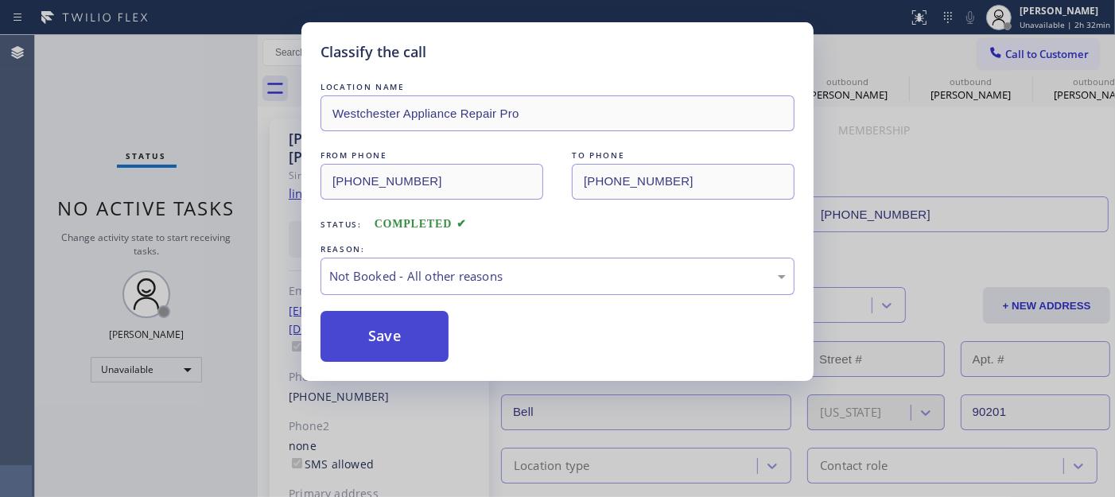
click at [380, 342] on button "Save" at bounding box center [385, 336] width 128 height 51
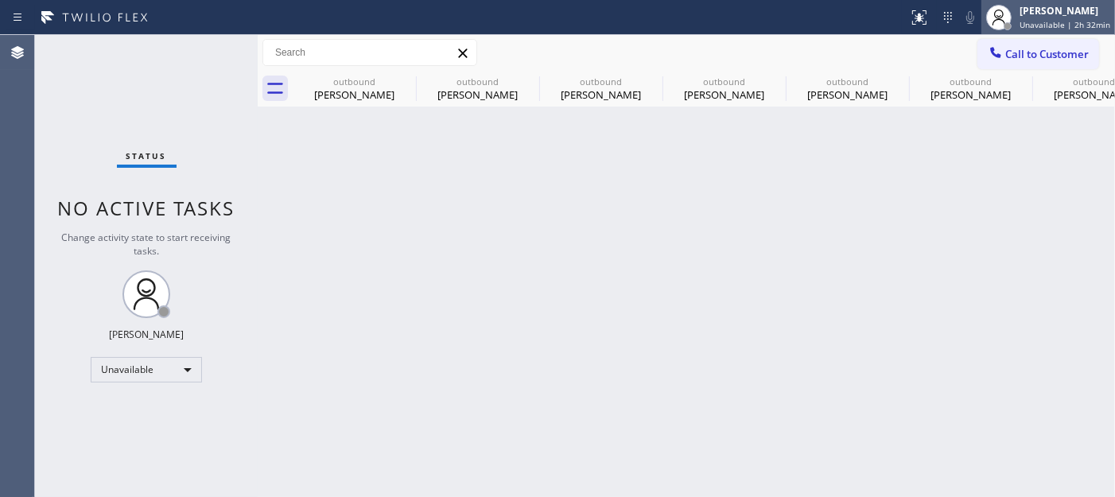
click at [1004, 29] on span "Unavailable | 2h 32min" at bounding box center [1065, 24] width 91 height 11
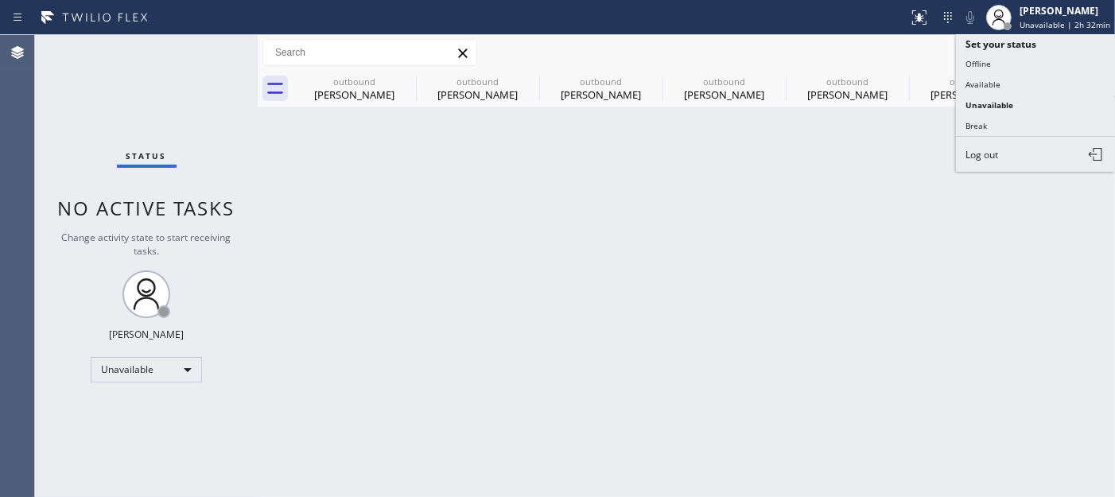
click at [884, 68] on div "Call to Customer Outbound call Location Westchester Appliance Repair Pro Your c…" at bounding box center [687, 53] width 858 height 36
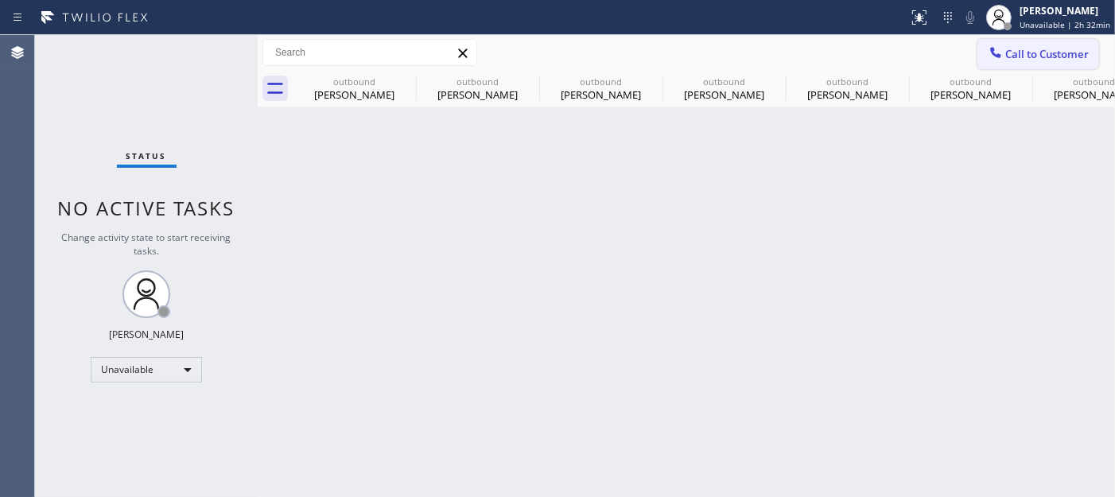
click at [988, 56] on icon at bounding box center [996, 53] width 16 height 16
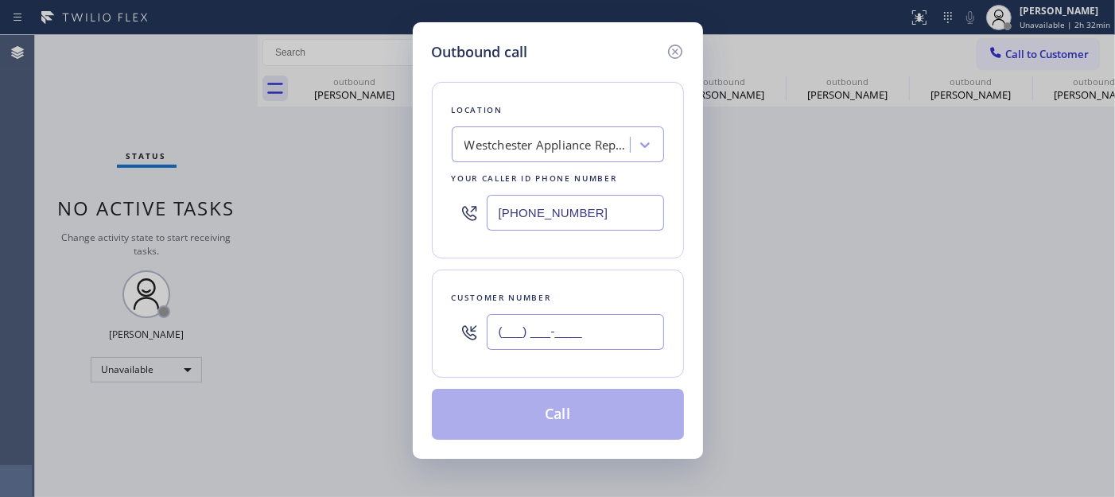
click at [537, 348] on input "(___) ___-____" at bounding box center [575, 332] width 177 height 36
paste input "310) 666-0599"
type input "(310) 666-0599"
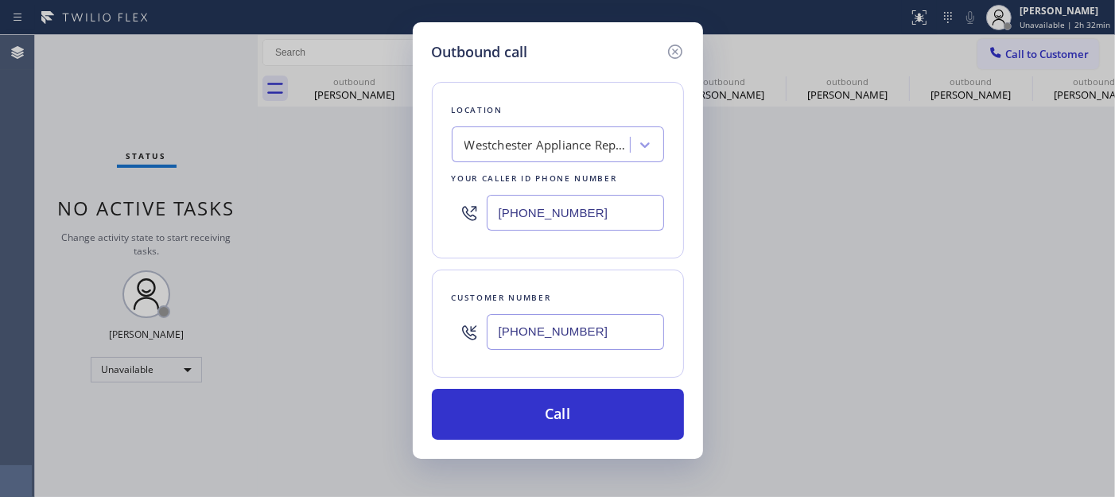
drag, startPoint x: 615, startPoint y: 220, endPoint x: 272, endPoint y: 188, distance: 344.4
click at [287, 180] on div "Outbound call Location Westchester Appliance Repair Pro Your caller id phone nu…" at bounding box center [557, 248] width 1115 height 497
paste input "10-9404"
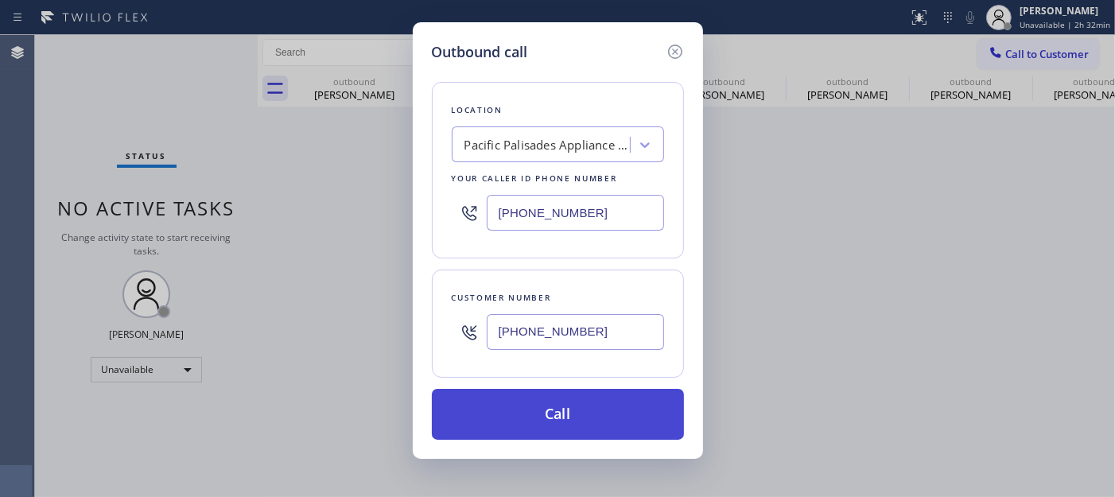
type input "(310) 910-9404"
click at [595, 411] on button "Call" at bounding box center [558, 414] width 252 height 51
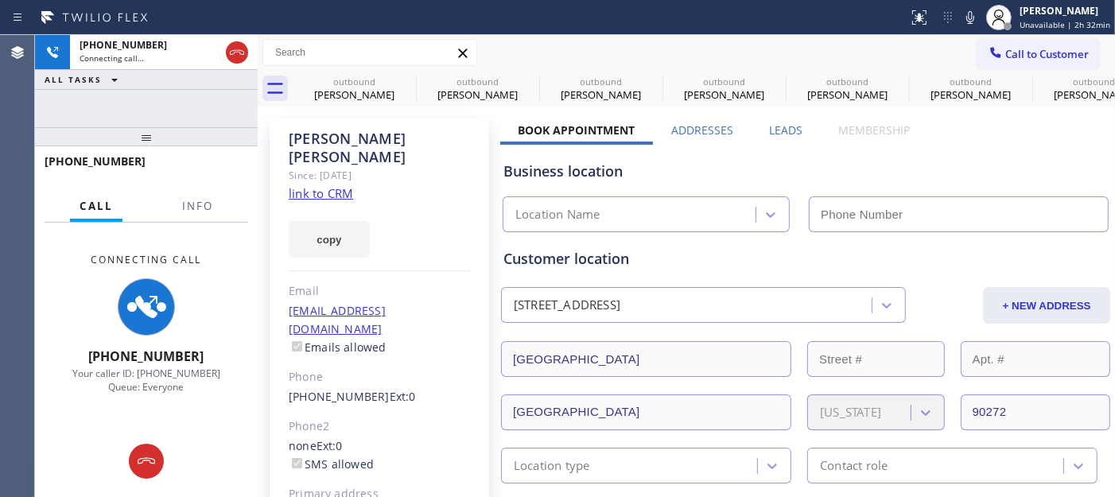
type input "(310) 910-9404"
click at [972, 19] on icon at bounding box center [970, 17] width 19 height 19
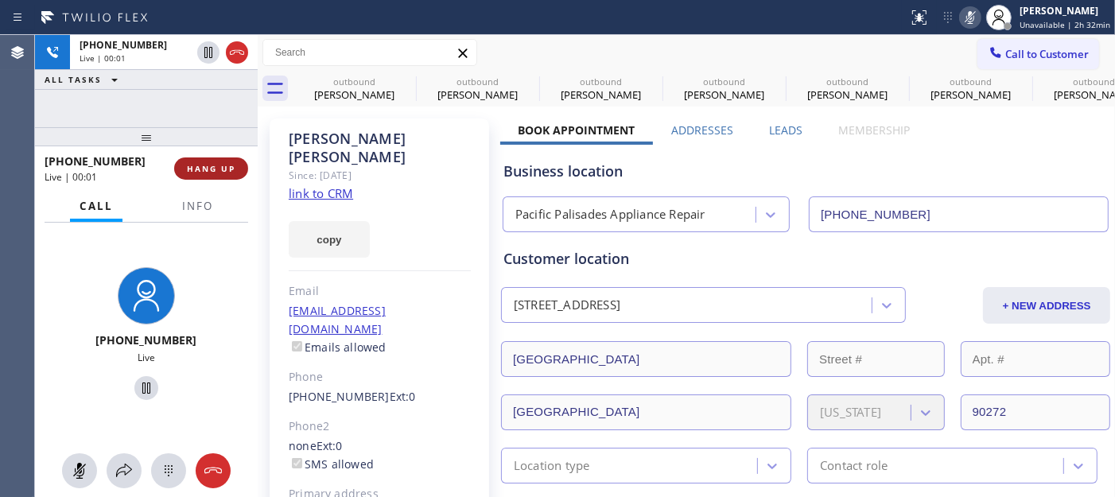
drag, startPoint x: 216, startPoint y: 164, endPoint x: 228, endPoint y: 172, distance: 13.7
click at [216, 164] on span "HANG UP" at bounding box center [211, 168] width 49 height 11
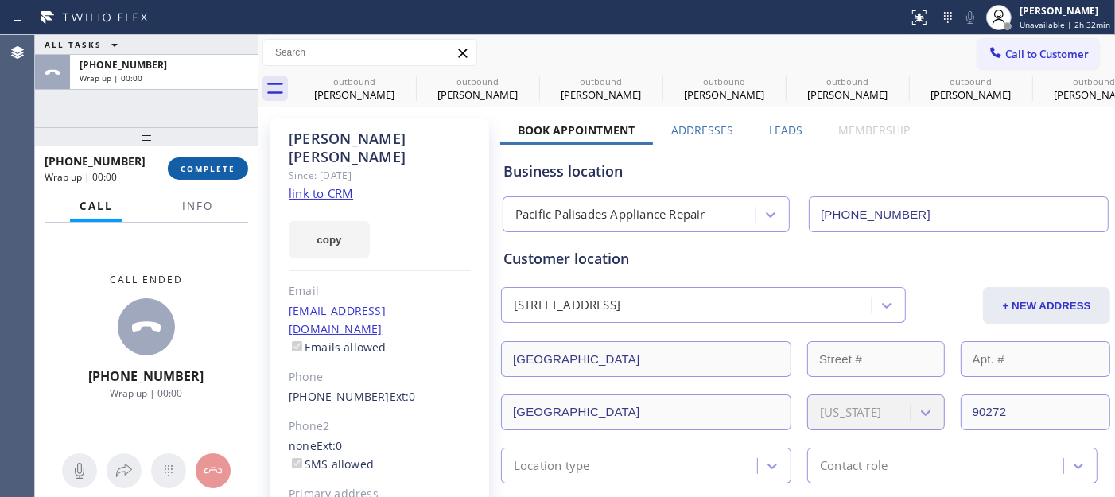
click at [228, 172] on span "COMPLETE" at bounding box center [208, 168] width 55 height 11
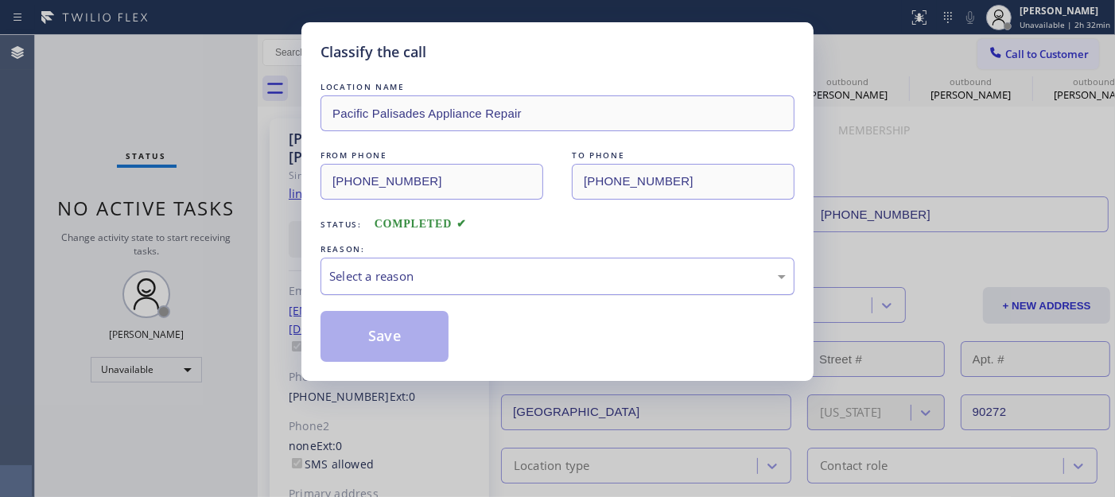
click at [531, 274] on div "Select a reason" at bounding box center [557, 276] width 457 height 18
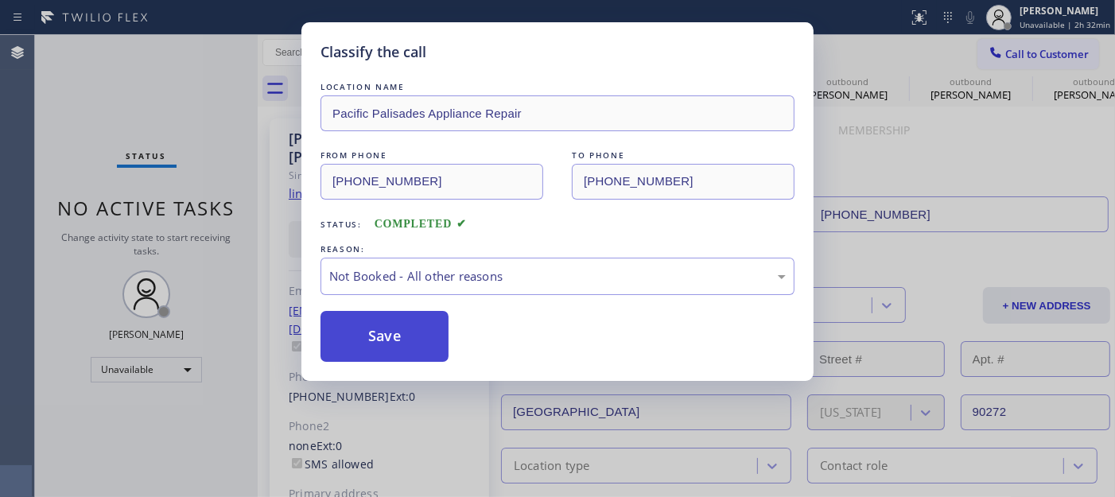
click at [382, 331] on button "Save" at bounding box center [385, 336] width 128 height 51
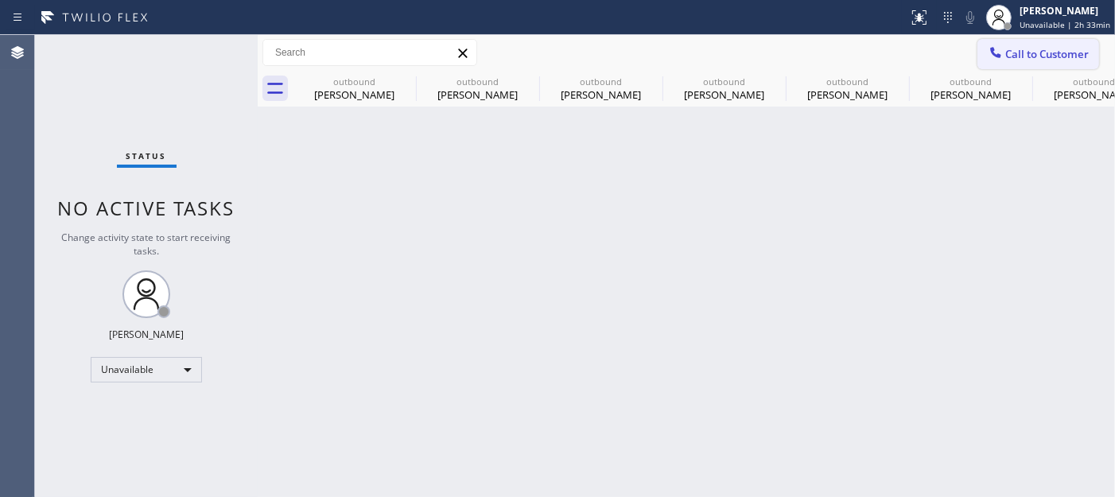
click at [1004, 48] on span "Call to Customer" at bounding box center [1048, 54] width 84 height 14
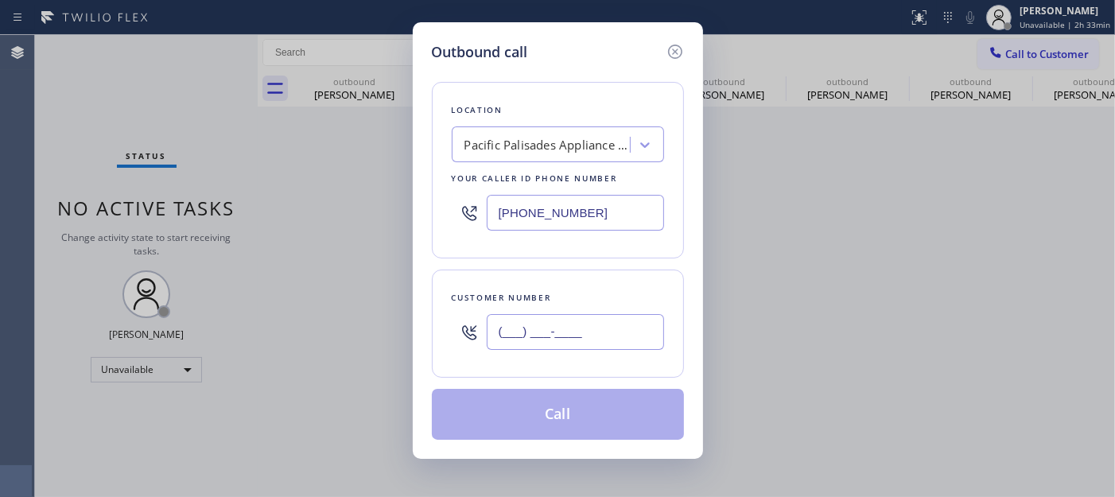
click at [523, 321] on input "(___) ___-____" at bounding box center [575, 332] width 177 height 36
paste input "623) 271-0178"
type input "(623) 271-0178"
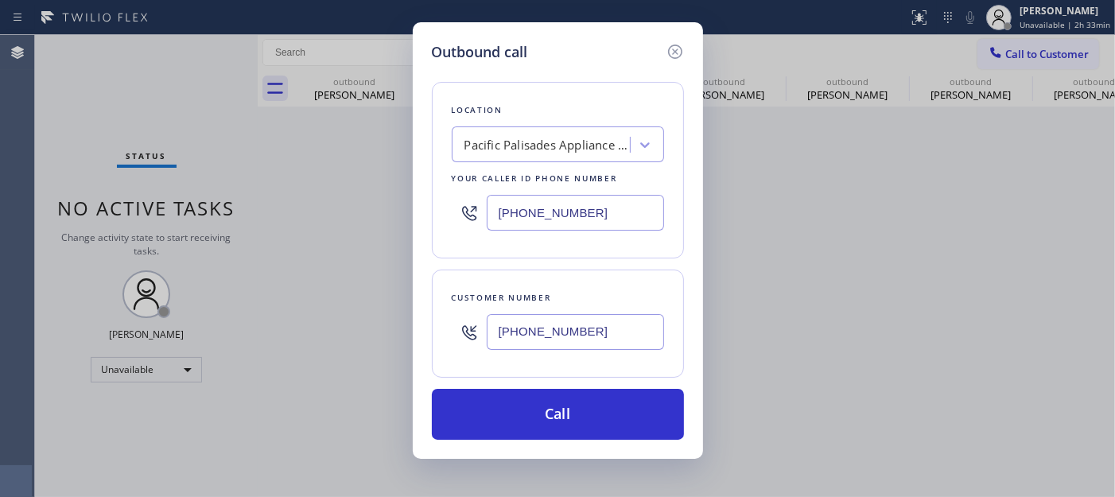
drag, startPoint x: 618, startPoint y: 205, endPoint x: 393, endPoint y: 212, distance: 225.2
click at [399, 208] on div "Outbound call Location Pacific Palisades Appliance Repair Your caller id phone …" at bounding box center [557, 248] width 1115 height 497
paste input "602) 362-7716"
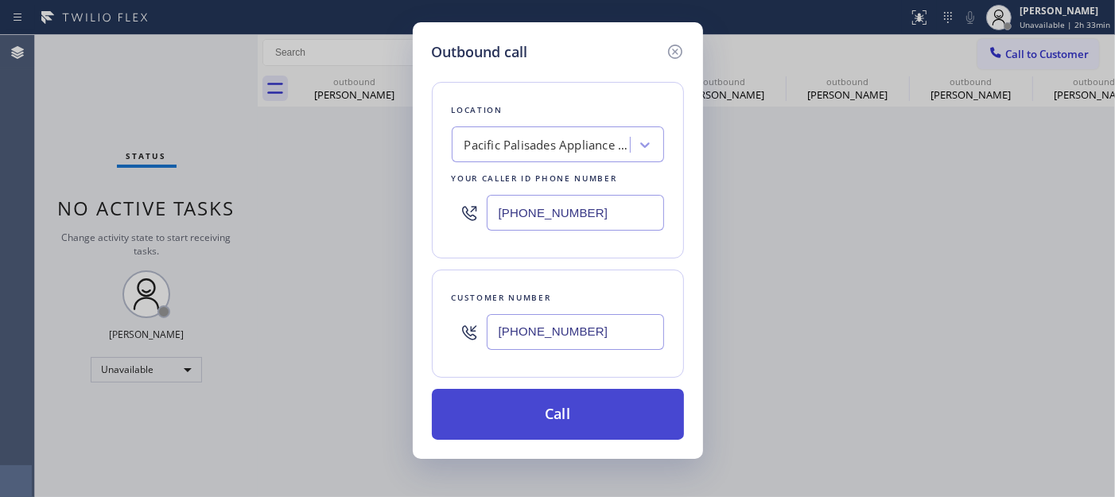
type input "(602) 362-7716"
click at [626, 427] on button "Call" at bounding box center [558, 414] width 252 height 51
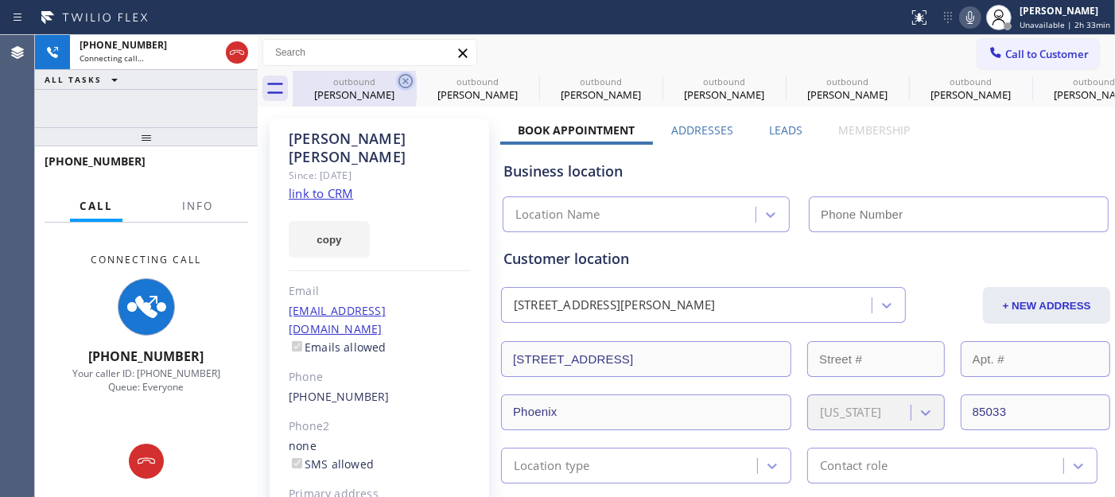
click at [403, 77] on icon at bounding box center [405, 81] width 19 height 19
click at [0, 0] on icon at bounding box center [0, 0] width 0 height 0
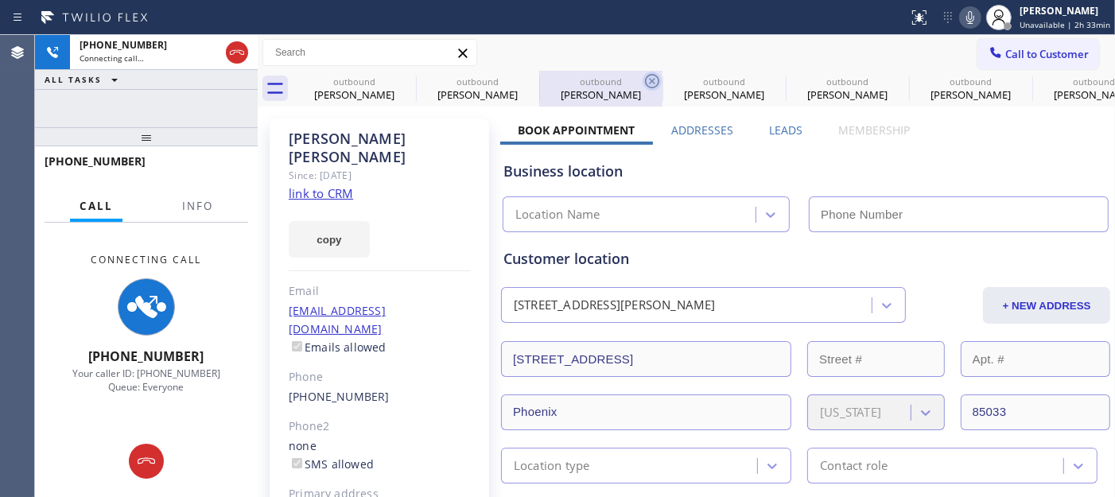
click at [643, 77] on icon at bounding box center [652, 81] width 19 height 19
click at [0, 0] on icon at bounding box center [0, 0] width 0 height 0
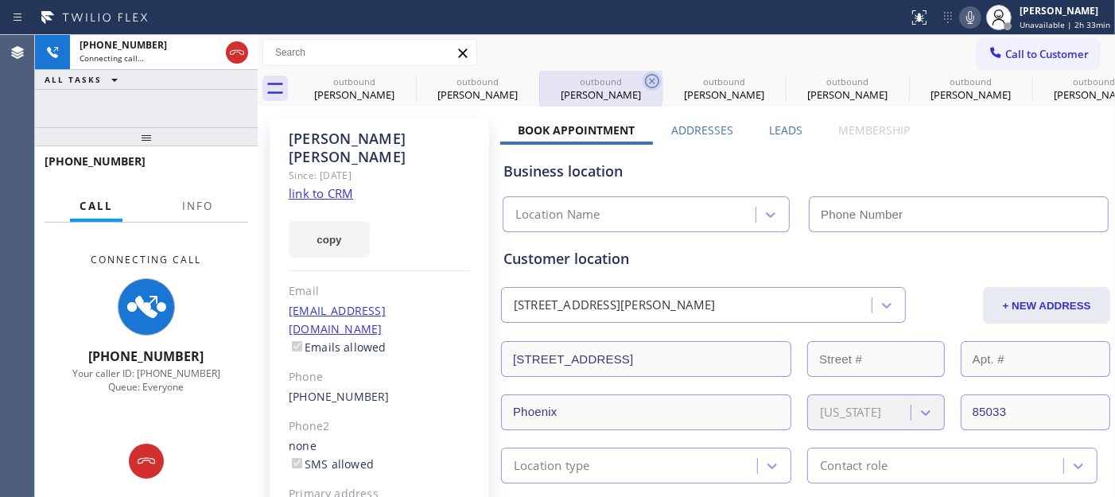
click at [0, 0] on icon at bounding box center [0, 0] width 0 height 0
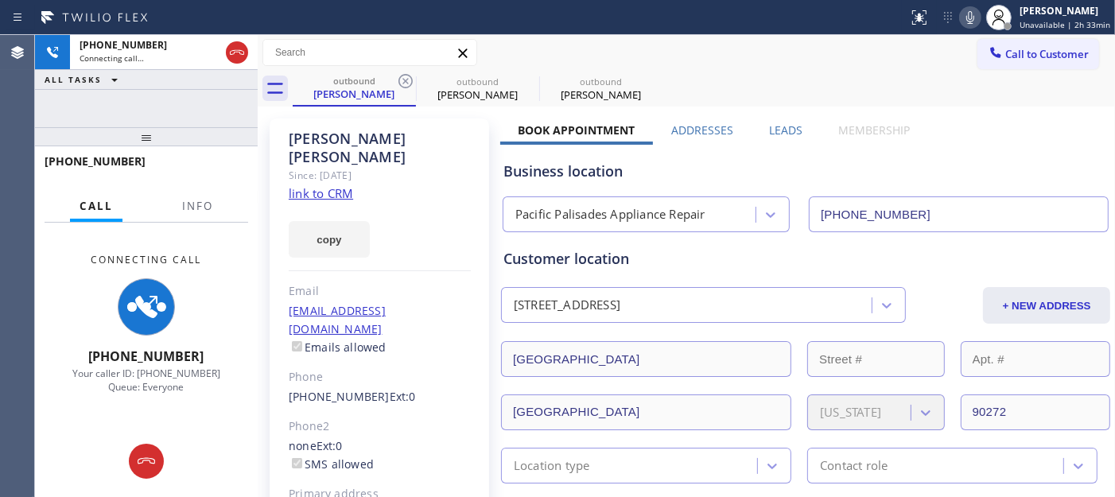
click at [403, 77] on icon at bounding box center [405, 81] width 19 height 19
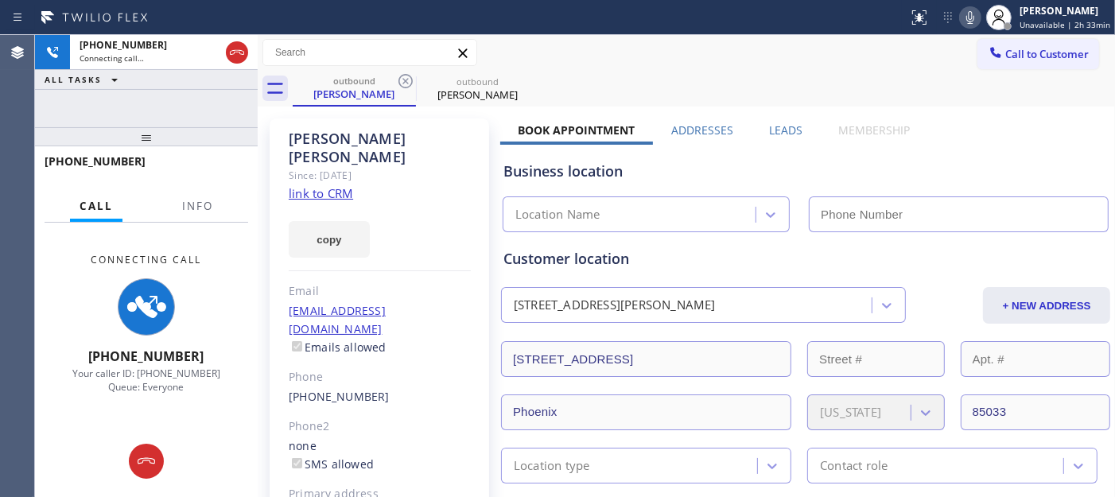
type input "(602) 362-7716"
click at [648, 61] on div "Call to Customer Outbound call Location Sub Zero Appliance Repair Glendale Your…" at bounding box center [687, 53] width 858 height 28
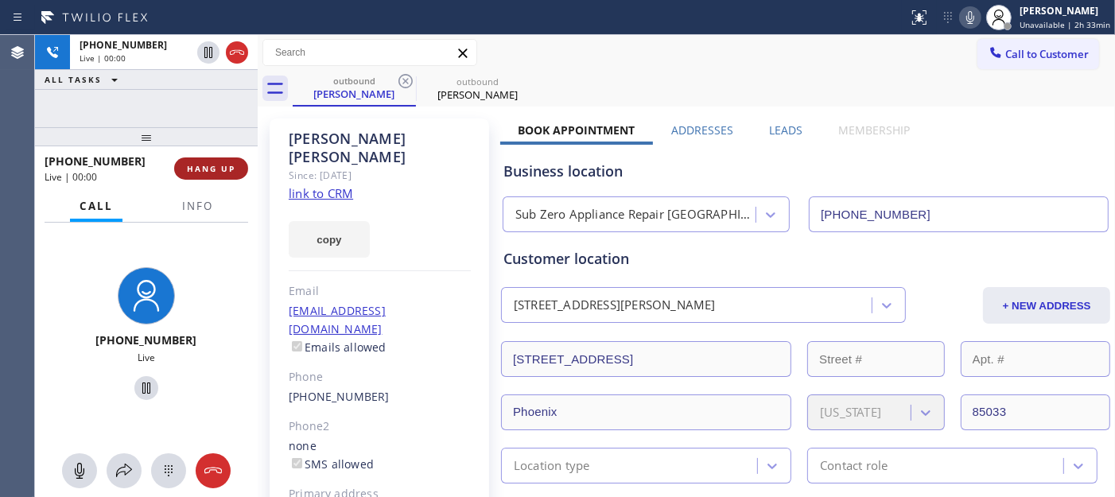
click at [212, 165] on span "HANG UP" at bounding box center [211, 168] width 49 height 11
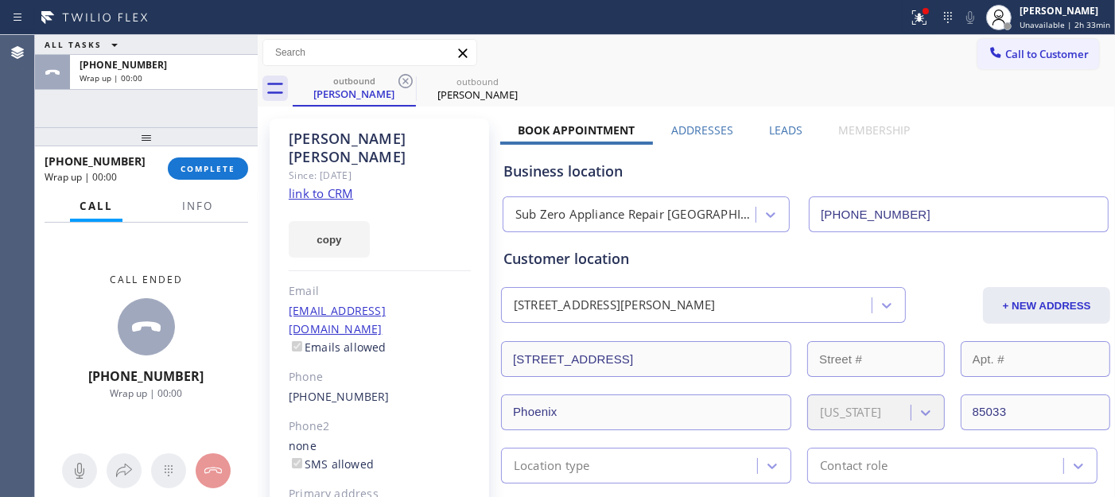
click at [199, 181] on div "+16232710178 Wrap up | 00:00 COMPLETE" at bounding box center [147, 168] width 204 height 41
click at [235, 177] on button "COMPLETE" at bounding box center [208, 169] width 80 height 22
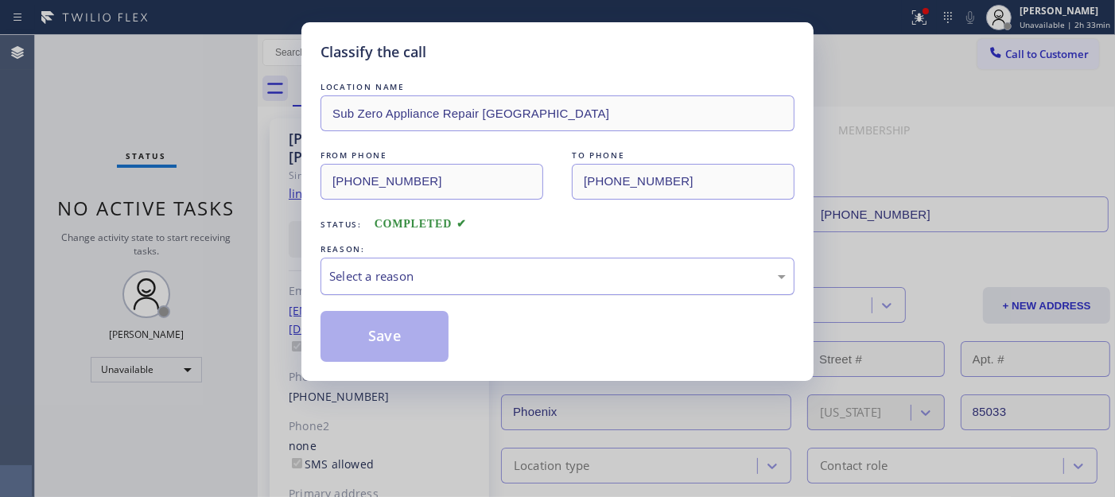
click at [489, 268] on div "Select a reason" at bounding box center [558, 276] width 474 height 37
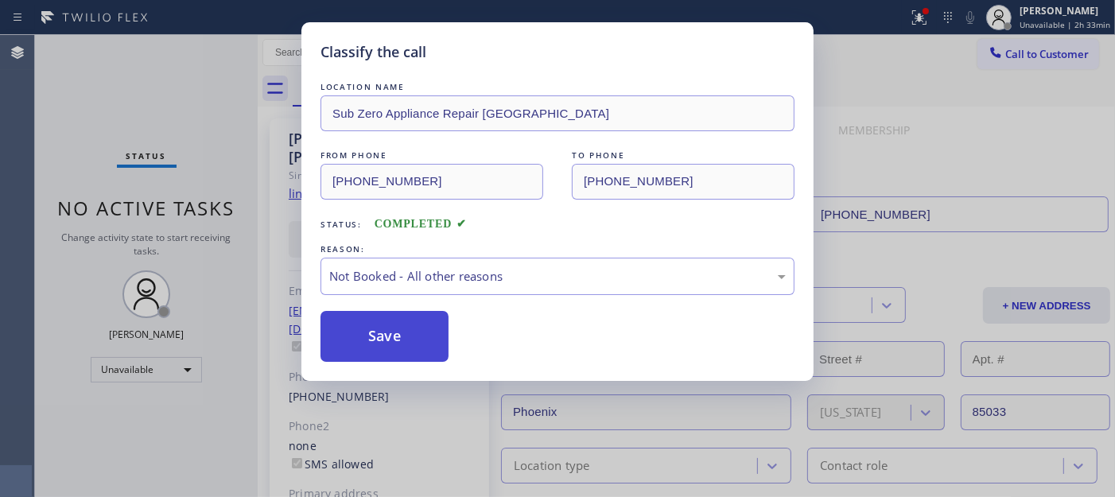
click at [394, 338] on button "Save" at bounding box center [385, 336] width 128 height 51
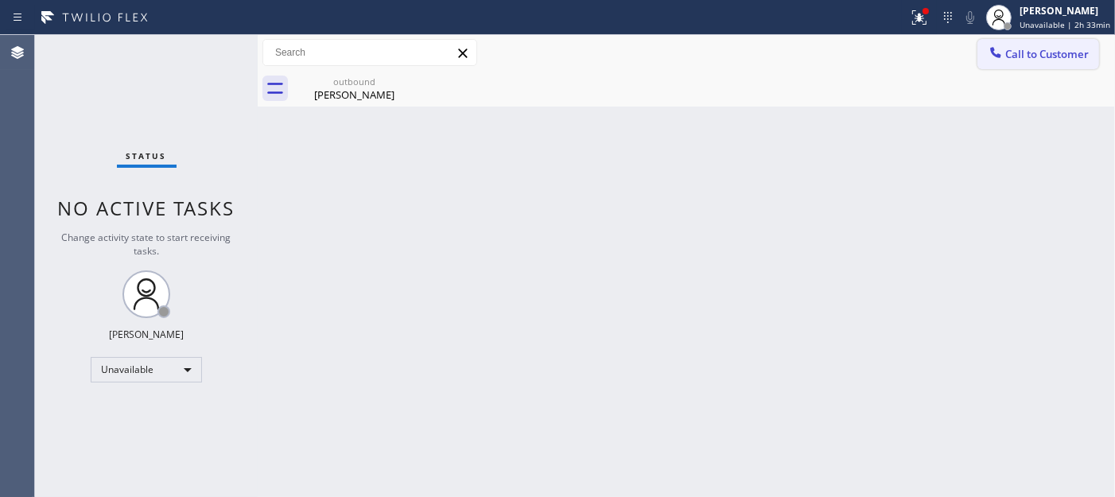
click at [1004, 66] on button "Call to Customer" at bounding box center [1039, 54] width 122 height 30
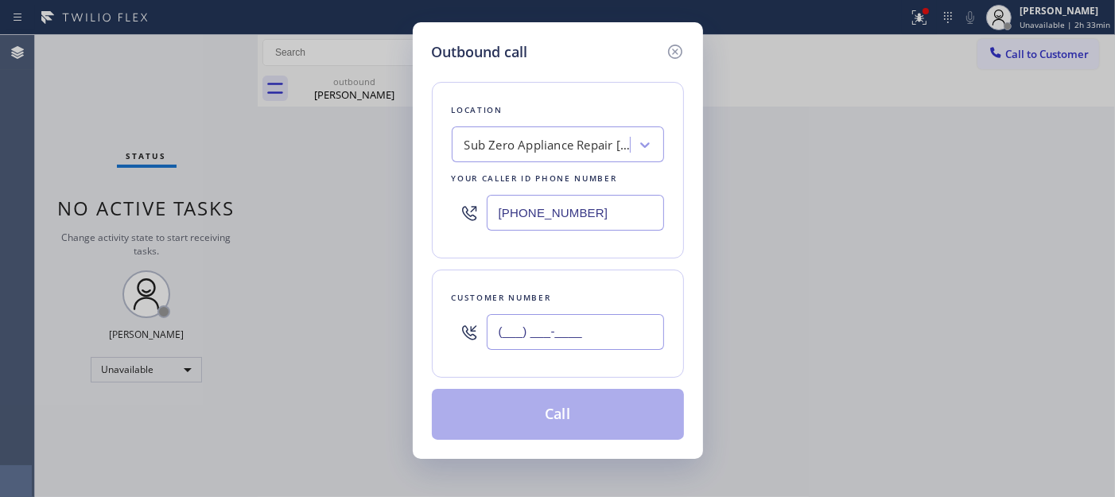
click at [569, 323] on input "(___) ___-____" at bounding box center [575, 332] width 177 height 36
paste input "415) 802-3281"
type input "(415) 802-3281"
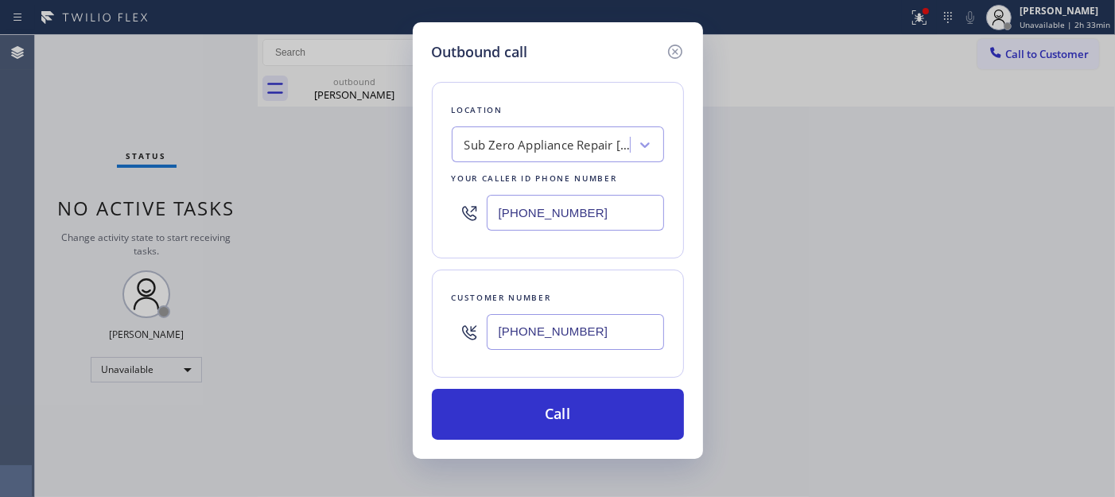
drag, startPoint x: 598, startPoint y: 217, endPoint x: 425, endPoint y: 213, distance: 173.5
click at [426, 212] on div "Outbound call Location Sub Zero Appliance Repair Glendale Your caller id phone …" at bounding box center [558, 240] width 290 height 437
paste input "855) 731-4952"
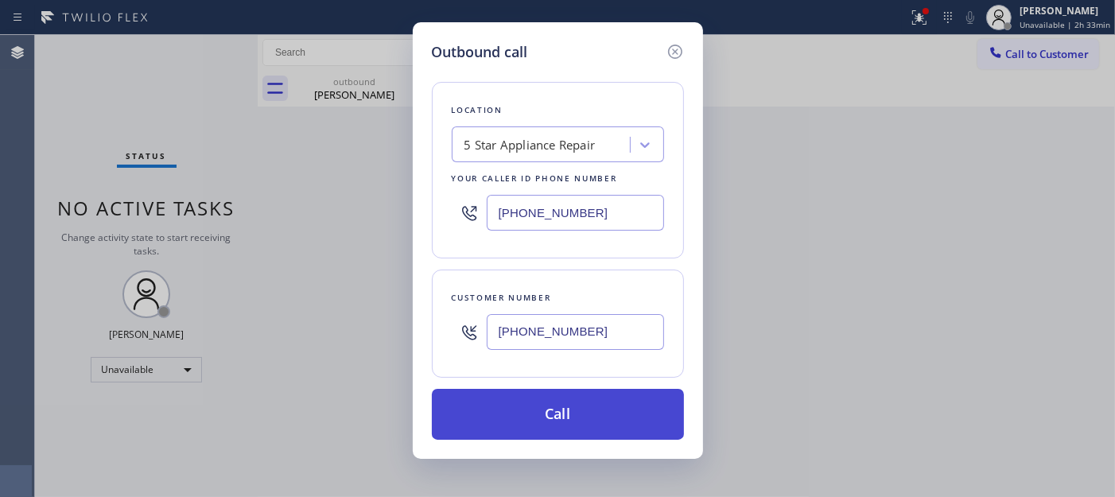
type input "(855) 731-4952"
click at [592, 402] on button "Call" at bounding box center [558, 414] width 252 height 51
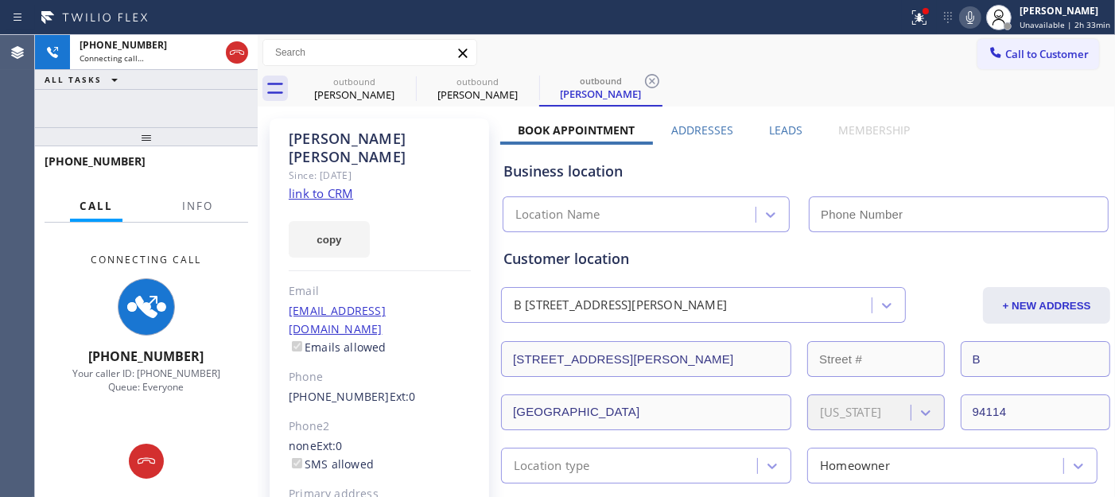
type input "(855) 731-4952"
click at [973, 18] on icon at bounding box center [971, 17] width 8 height 13
click at [929, 21] on icon at bounding box center [919, 17] width 19 height 19
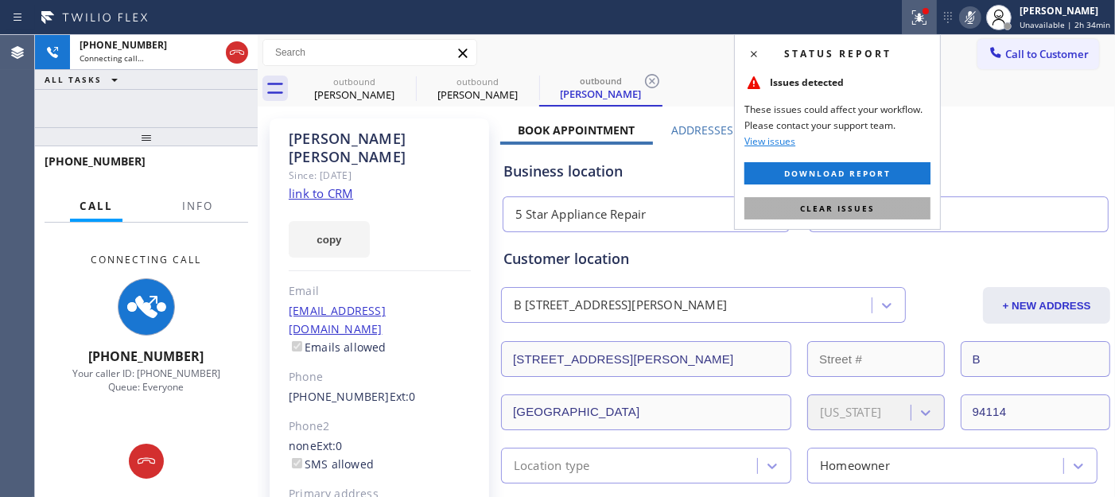
click at [825, 212] on span "Clear issues" at bounding box center [837, 208] width 75 height 11
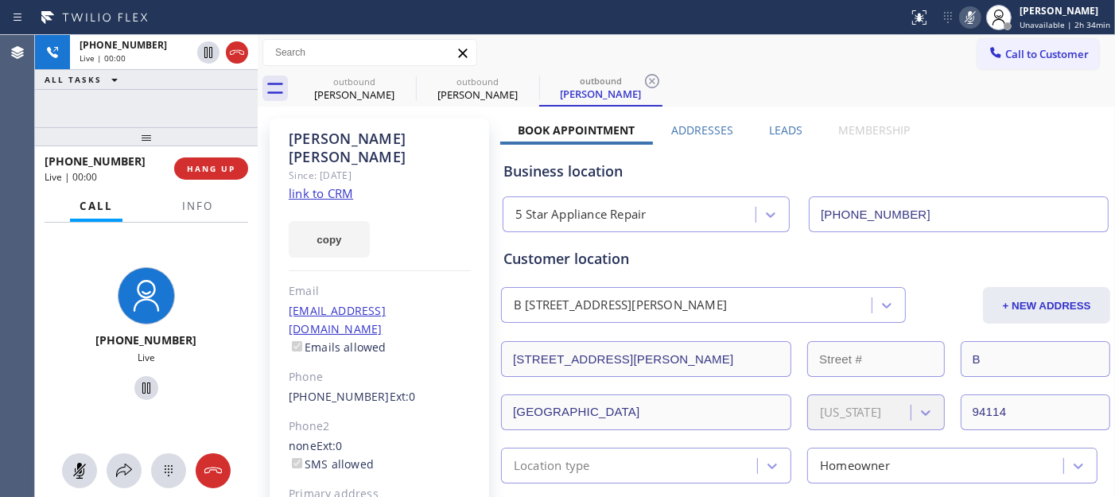
click at [971, 21] on icon at bounding box center [970, 17] width 19 height 19
drag, startPoint x: 208, startPoint y: 133, endPoint x: 216, endPoint y: 162, distance: 30.3
click at [216, 108] on div "+14158023281 Live | 00:06 ALL TASKS ALL TASKS ACTIVE TASKS TASKS IN WRAP UP +14…" at bounding box center [146, 266] width 223 height 462
click at [216, 163] on span "HANG UP" at bounding box center [211, 168] width 49 height 11
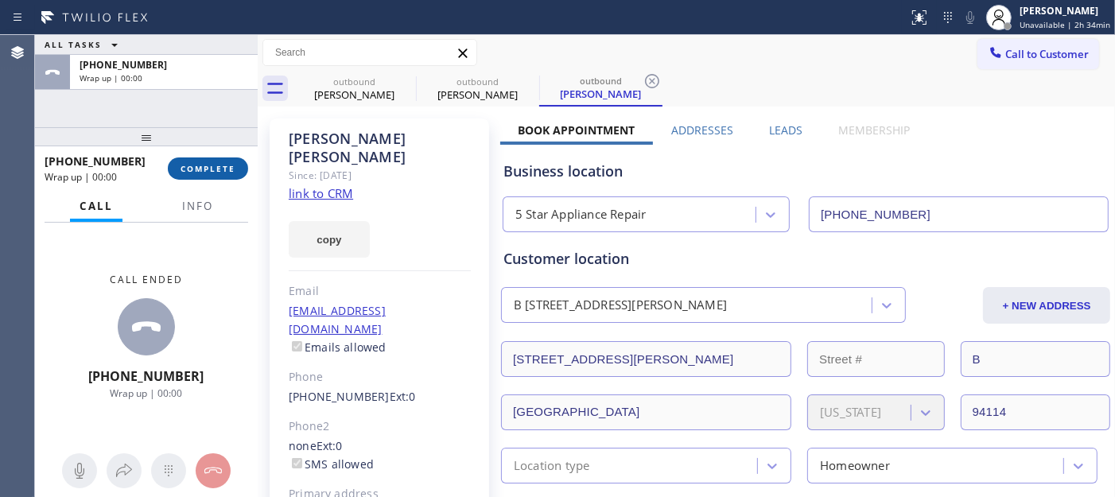
click at [216, 163] on span "COMPLETE" at bounding box center [208, 168] width 55 height 11
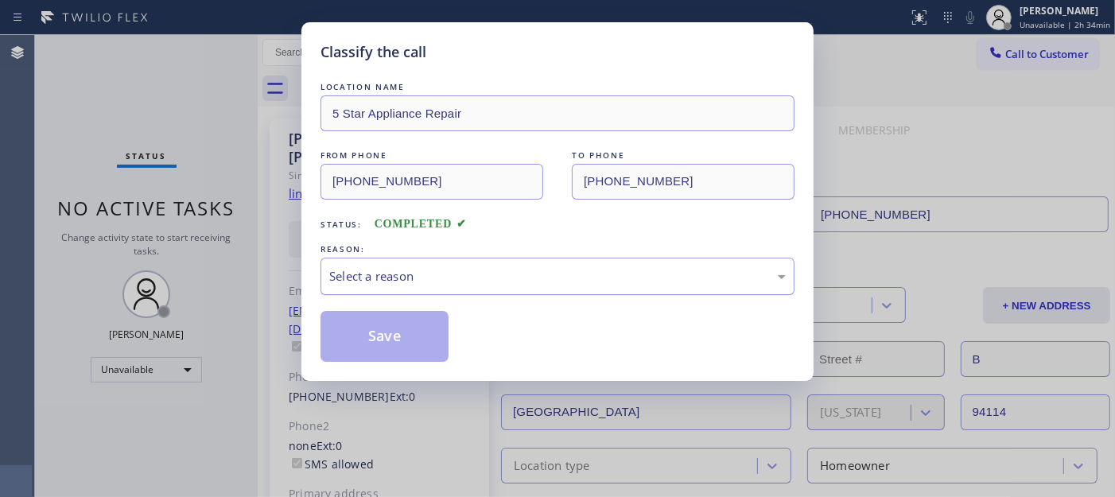
click at [430, 274] on div "Select a reason" at bounding box center [557, 276] width 457 height 18
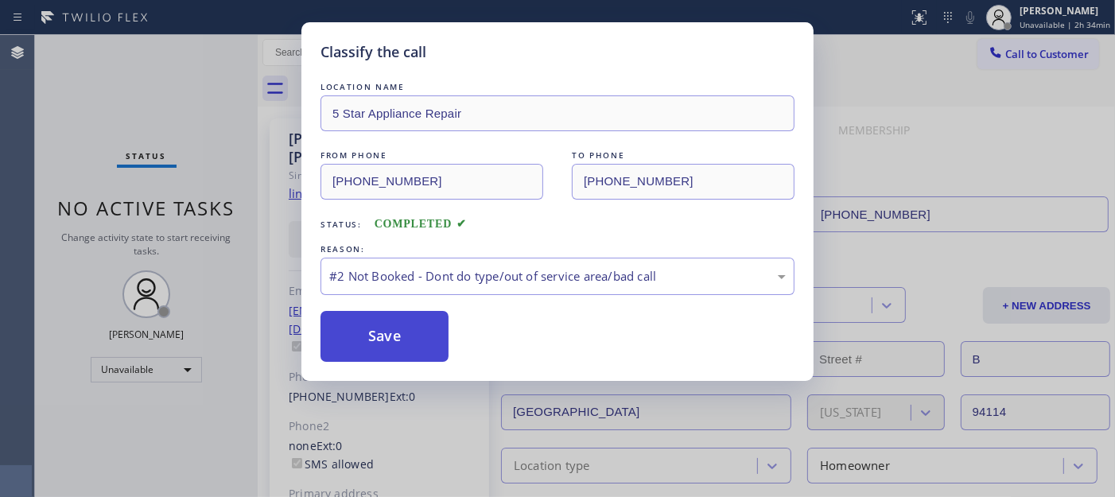
click at [383, 342] on button "Save" at bounding box center [385, 336] width 128 height 51
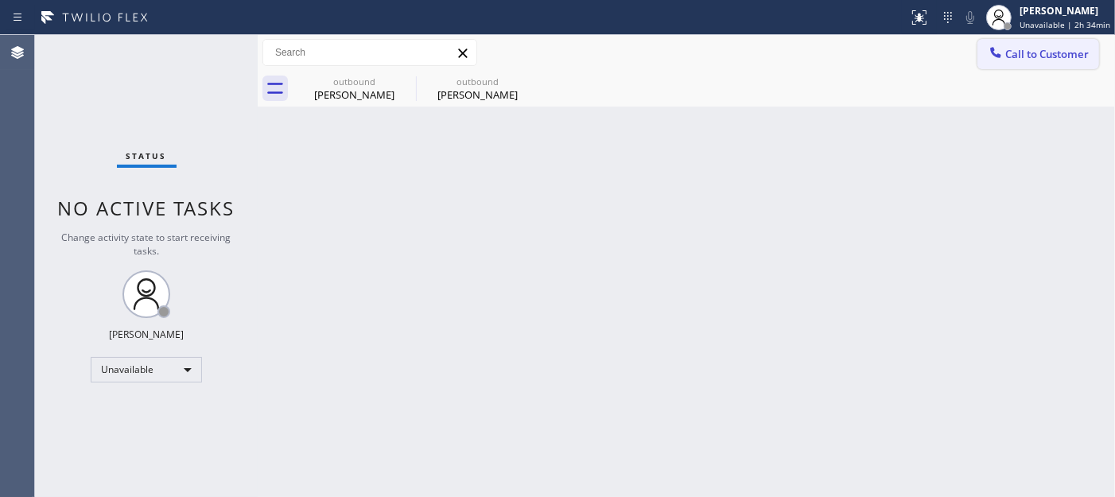
click at [998, 53] on icon at bounding box center [996, 53] width 16 height 16
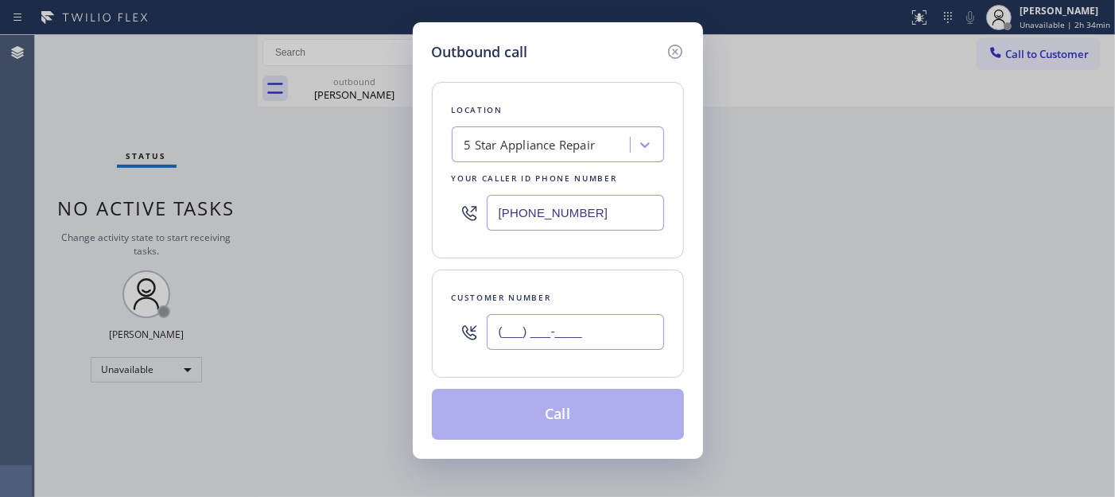
click at [589, 335] on input "(___) ___-____" at bounding box center [575, 332] width 177 height 36
paste input "720) 607-3423"
type input "(720) 607-3423"
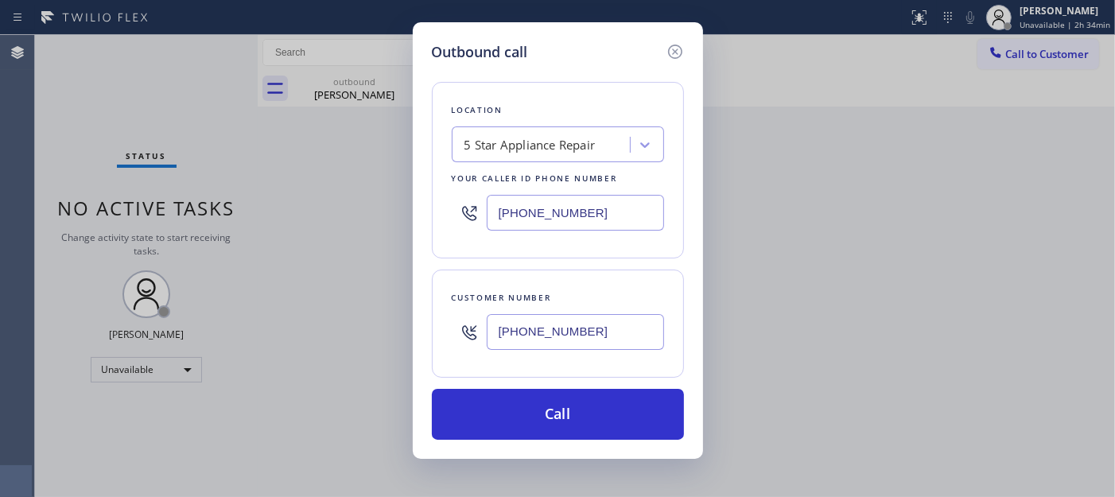
drag, startPoint x: 603, startPoint y: 212, endPoint x: 396, endPoint y: 212, distance: 206.8
click at [478, 216] on div "(855) 731-4952" at bounding box center [558, 213] width 212 height 52
paste input "720) 650-0306"
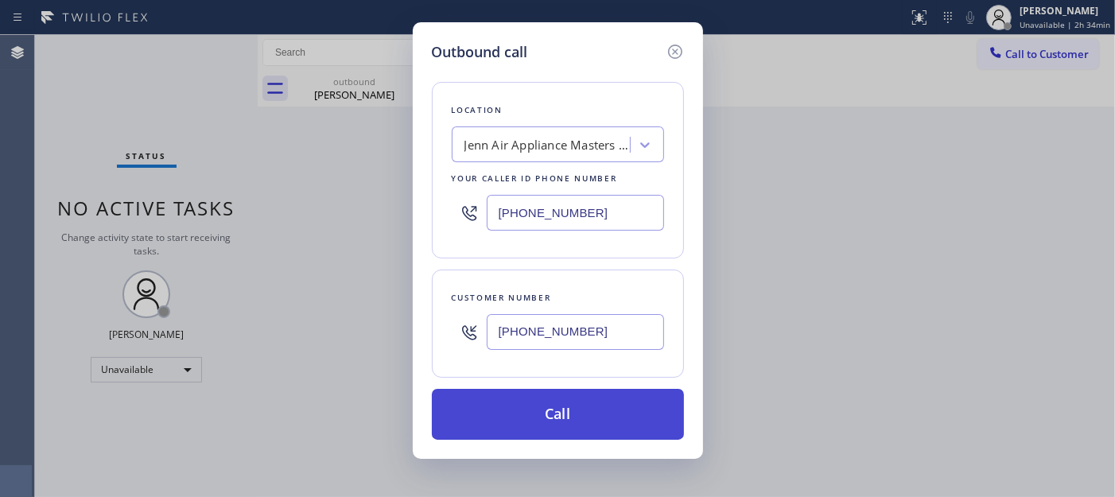
type input "(720) 650-0306"
click at [577, 410] on button "Call" at bounding box center [558, 414] width 252 height 51
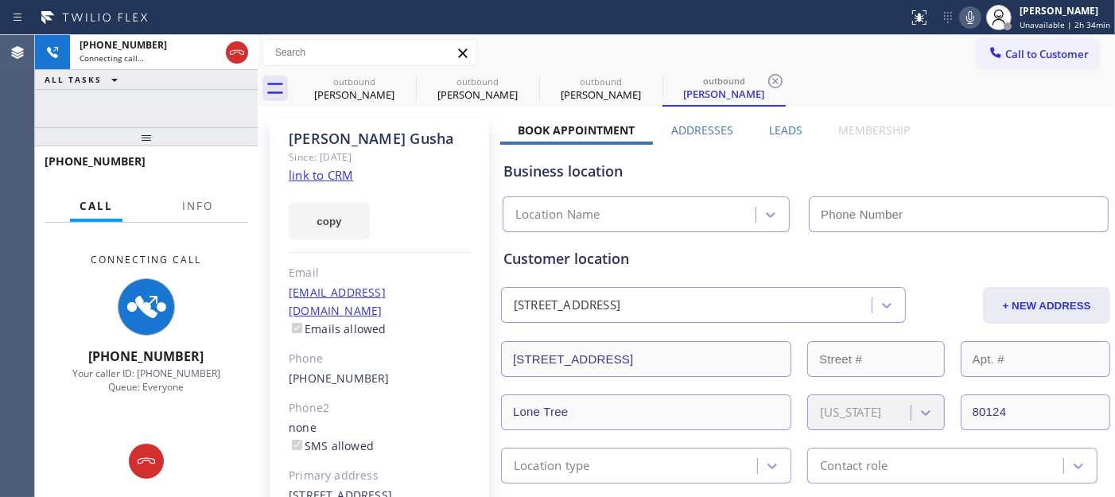
type input "(720) 650-0306"
drag, startPoint x: 973, startPoint y: 20, endPoint x: 964, endPoint y: 29, distance: 13.0
click at [973, 21] on icon at bounding box center [970, 17] width 19 height 19
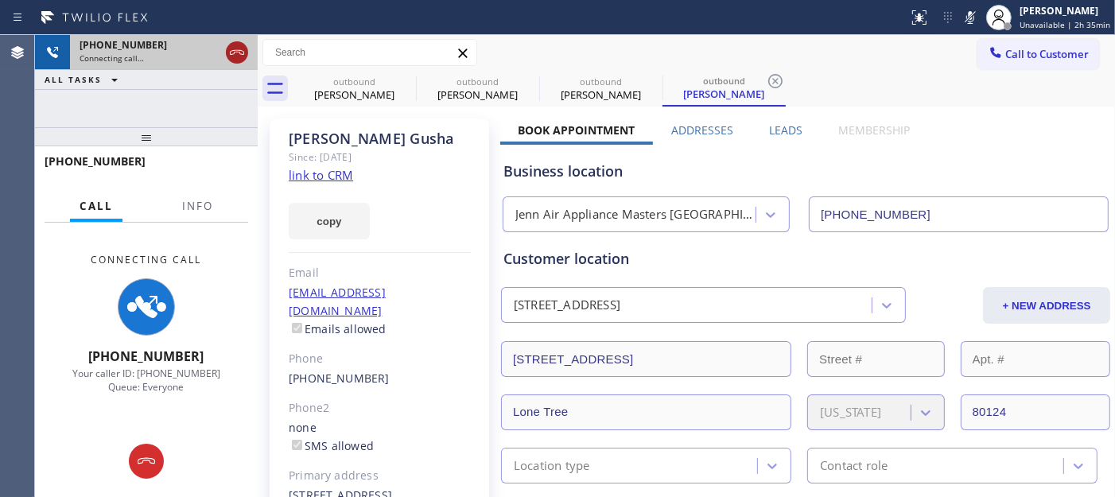
click at [226, 56] on div at bounding box center [237, 52] width 22 height 19
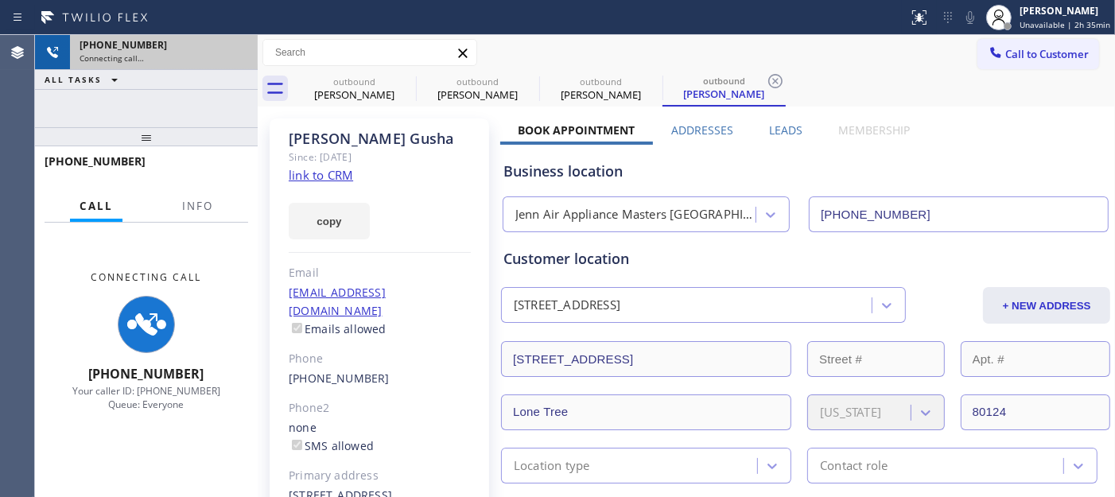
click at [233, 54] on div "Connecting call…" at bounding box center [164, 58] width 169 height 11
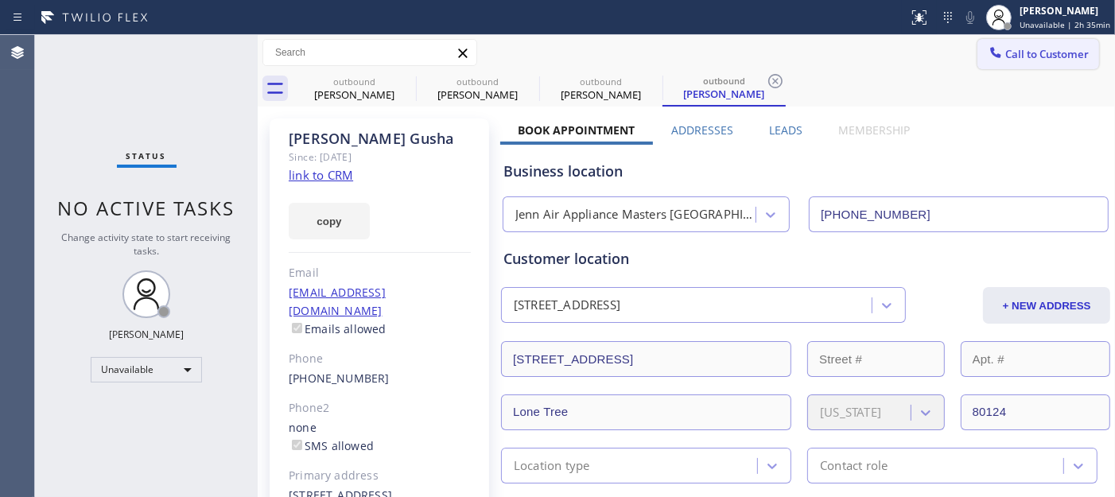
click at [1004, 48] on span "Call to Customer" at bounding box center [1048, 54] width 84 height 14
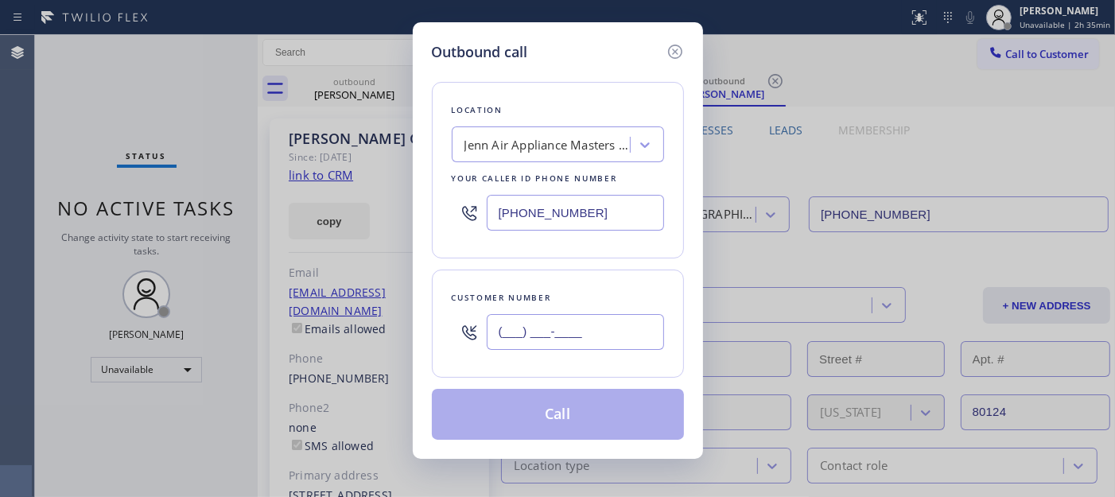
click at [529, 337] on input "(___) ___-____" at bounding box center [575, 332] width 177 height 36
paste input "858) 652-9528"
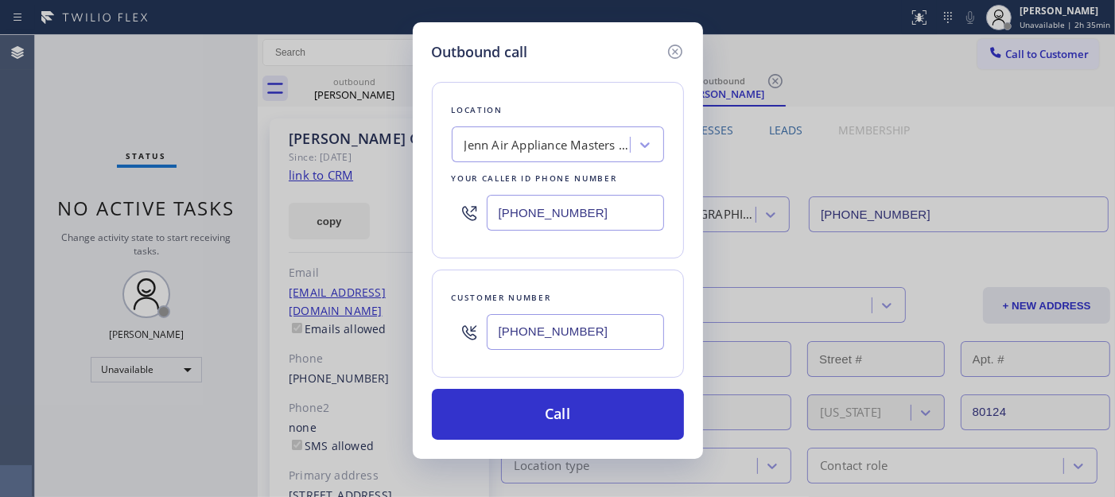
type input "(858) 652-9528"
drag, startPoint x: 614, startPoint y: 218, endPoint x: 323, endPoint y: 217, distance: 291.2
click at [329, 216] on div "Outbound call Location Jenn Air Appliance Masters Englewood Your caller id phon…" at bounding box center [557, 248] width 1115 height 497
paste input "619) 332-0425"
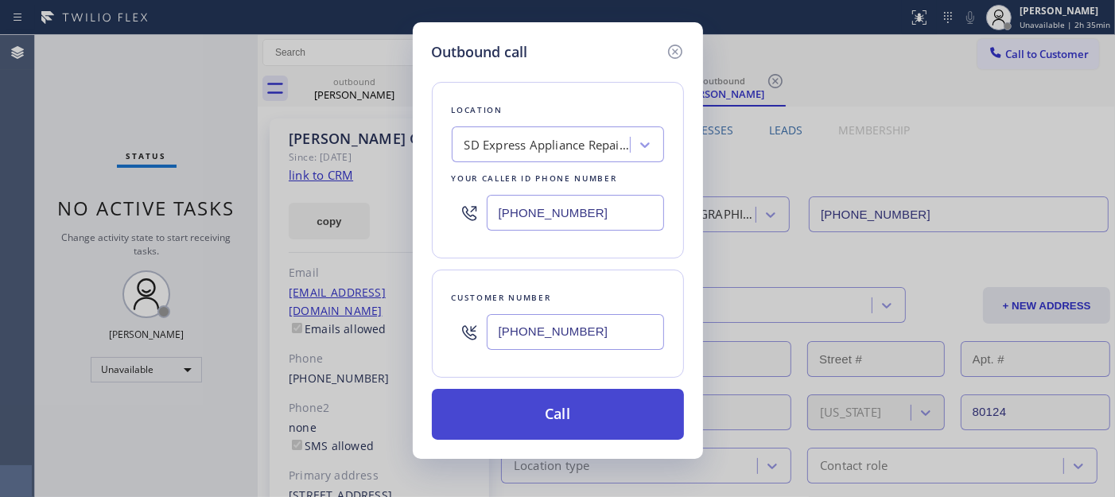
type input "(619) 332-0425"
click at [614, 410] on button "Call" at bounding box center [558, 414] width 252 height 51
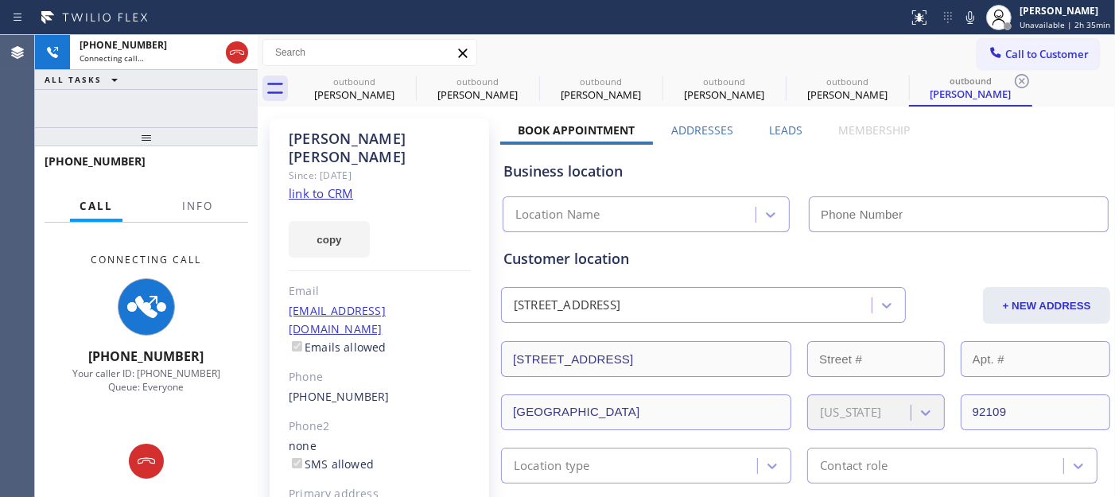
type input "(619) 332-0425"
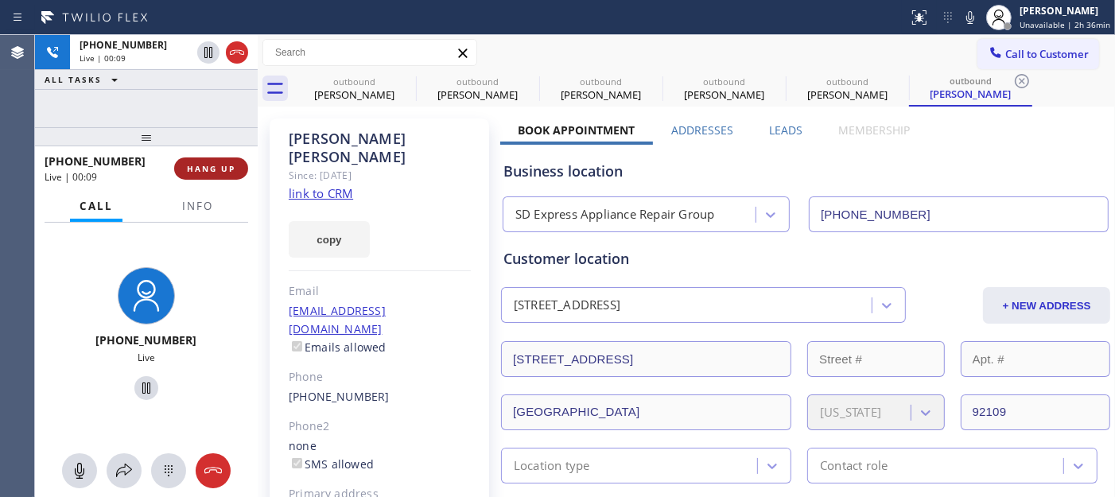
click at [227, 172] on span "HANG UP" at bounding box center [211, 168] width 49 height 11
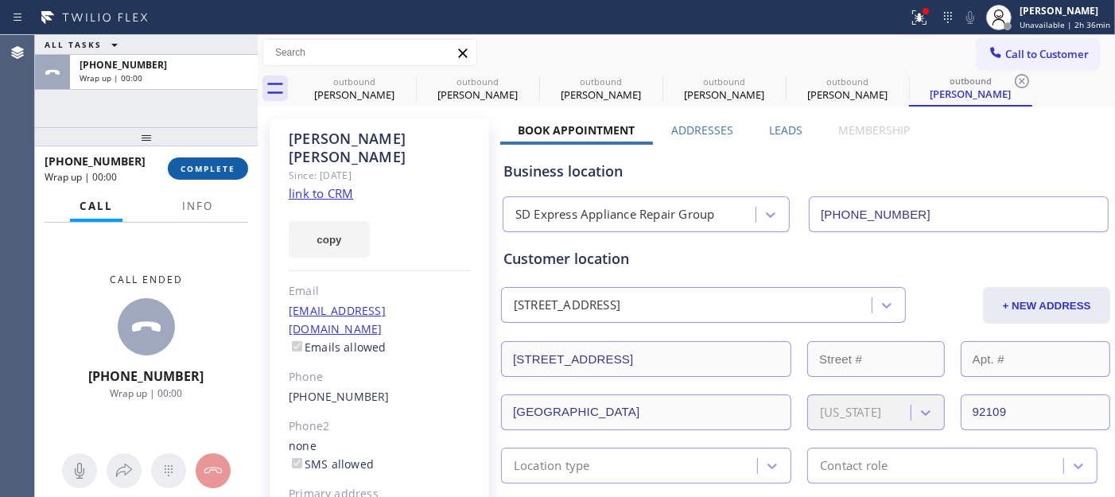
drag, startPoint x: 255, startPoint y: 170, endPoint x: 239, endPoint y: 165, distance: 17.4
click at [258, 170] on div at bounding box center [258, 266] width 0 height 462
click at [234, 164] on button "COMPLETE" at bounding box center [205, 169] width 80 height 22
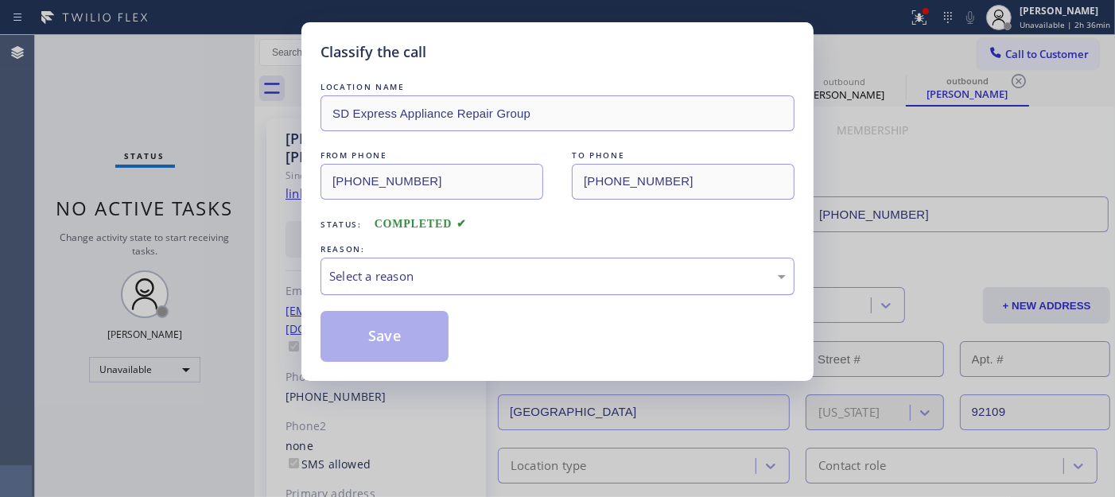
click at [439, 277] on div "Select a reason" at bounding box center [557, 276] width 457 height 18
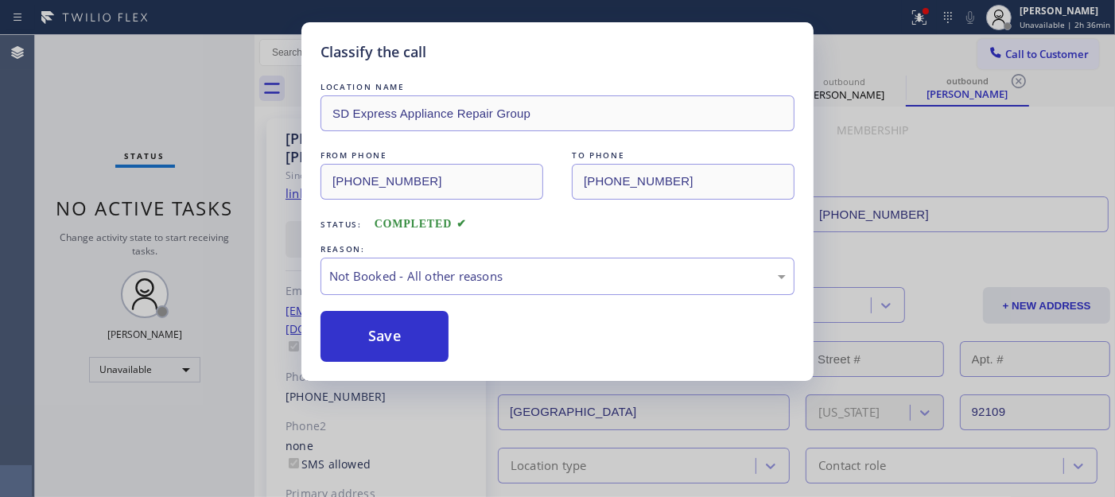
click at [407, 331] on button "Save" at bounding box center [385, 336] width 128 height 51
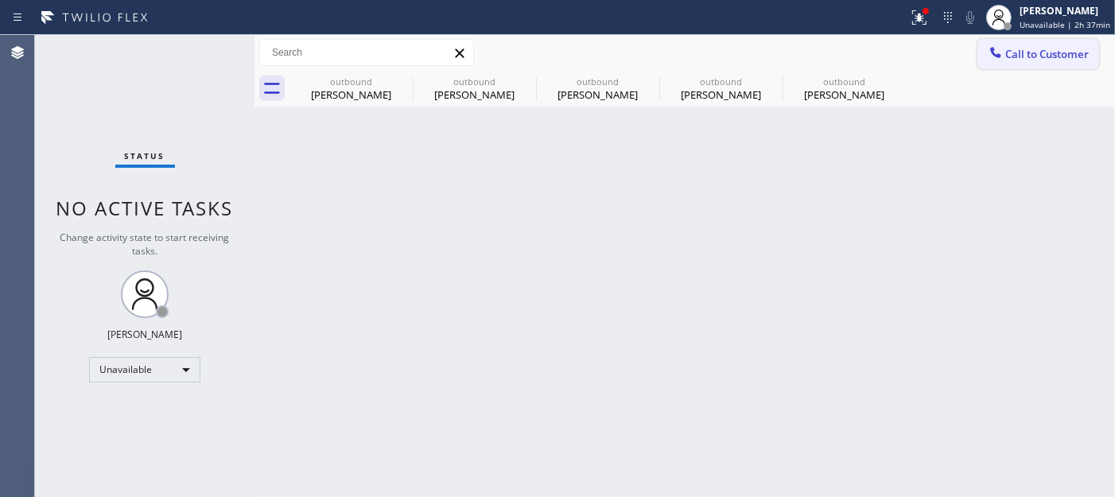
click at [1004, 67] on button "Call to Customer" at bounding box center [1039, 54] width 122 height 30
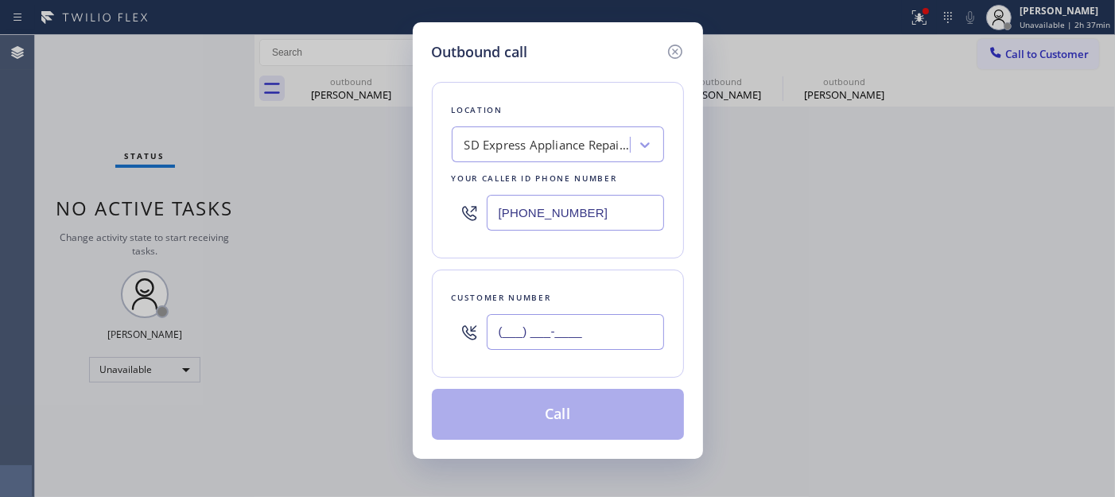
click at [595, 344] on input "(___) ___-____" at bounding box center [575, 332] width 177 height 36
paste input "917) 655-6441"
type input "(917) 655-6441"
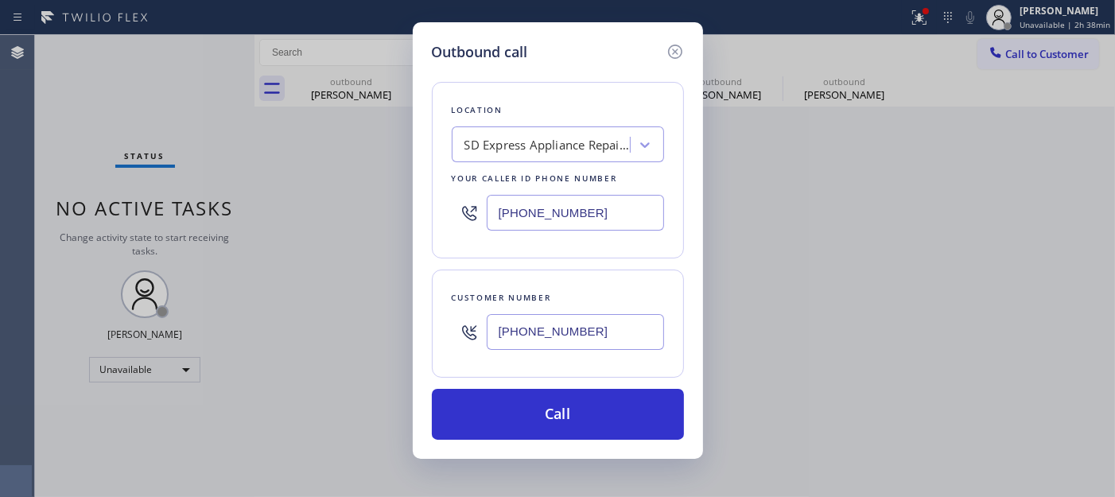
click at [574, 151] on div "SD Express Appliance Repair Group" at bounding box center [548, 145] width 167 height 18
type input "5 star appliance repair"
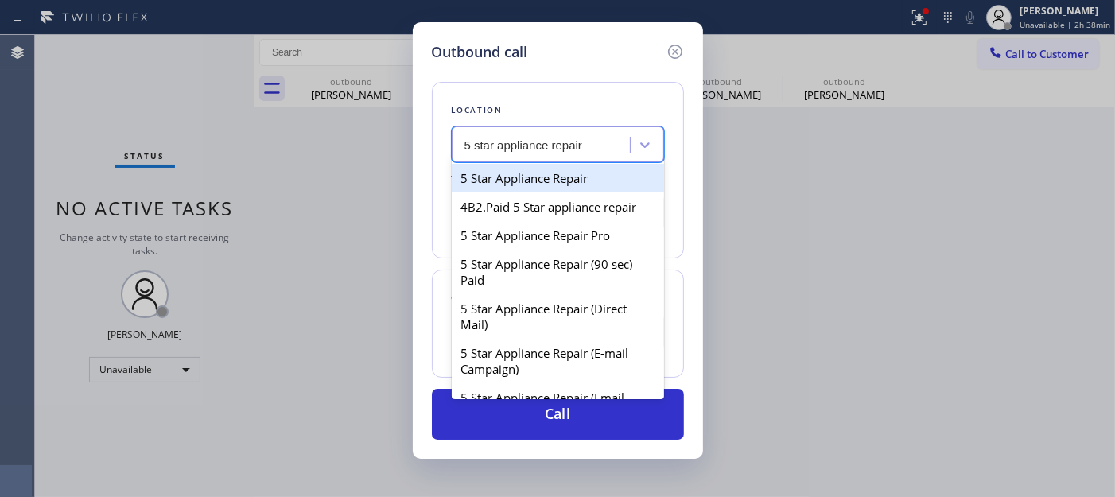
click at [558, 162] on div "5 Star Appliance Repair 4B2.Paid 5 Star appliance repair 5 Star Appliance Repai…" at bounding box center [558, 280] width 212 height 239
click at [557, 160] on div "5 star appliance repair" at bounding box center [558, 144] width 212 height 36
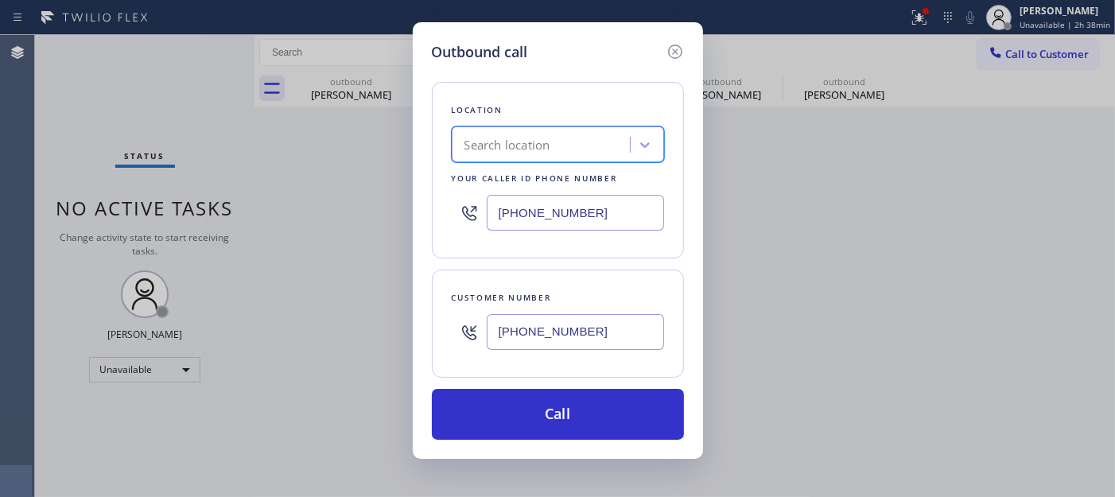
click at [553, 133] on div "Search location" at bounding box center [543, 145] width 173 height 28
type input "5 star appliance repair"
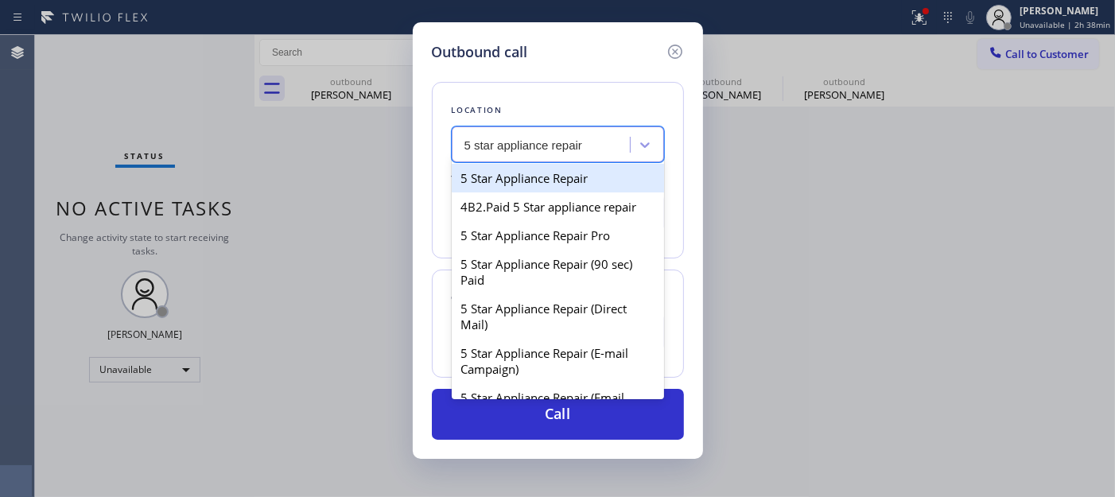
click at [554, 169] on div "5 Star Appliance Repair" at bounding box center [558, 178] width 212 height 29
type input "(855) 731-4952"
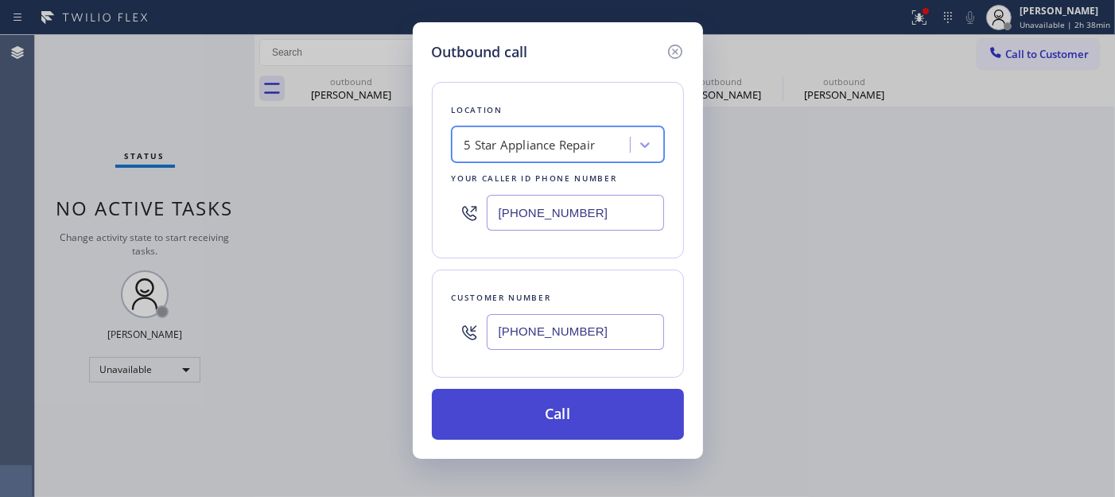
click at [539, 417] on button "Call" at bounding box center [558, 414] width 252 height 51
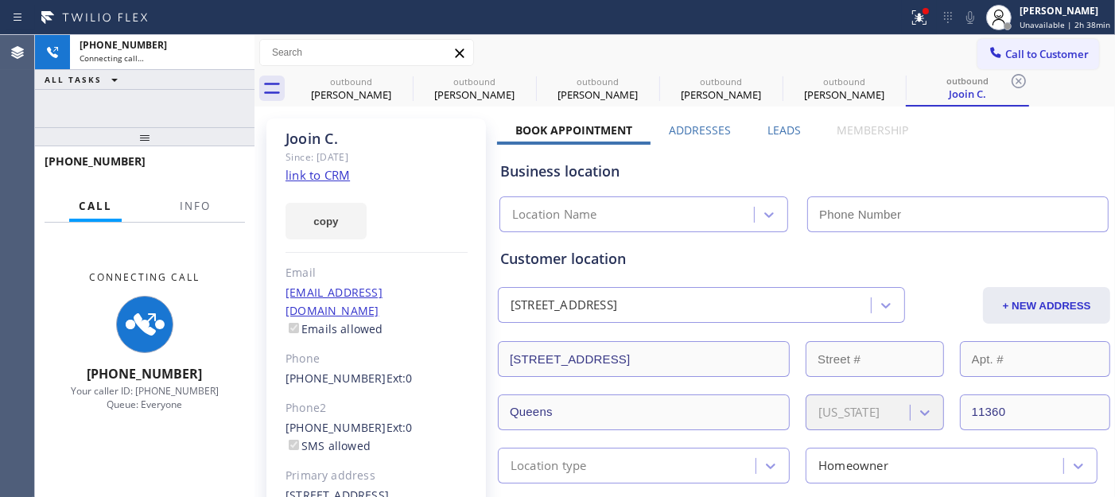
click at [913, 8] on icon at bounding box center [919, 17] width 19 height 19
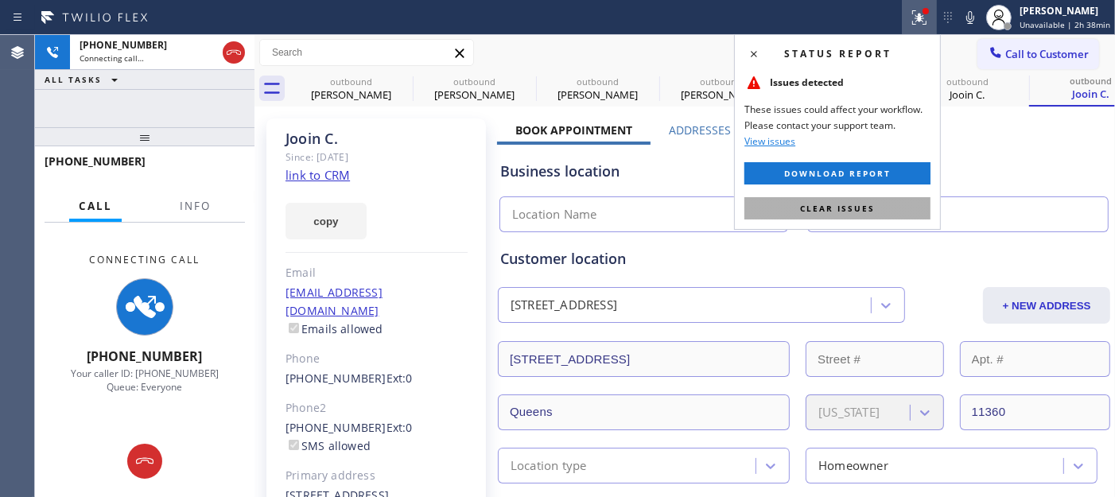
click at [793, 208] on button "Clear issues" at bounding box center [838, 208] width 186 height 22
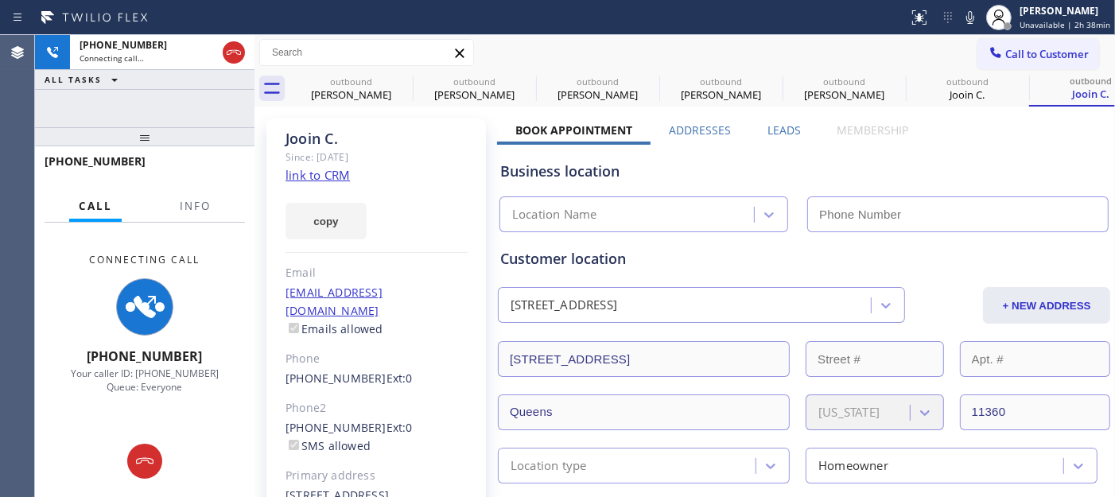
type input "(855) 731-4952"
click at [300, 138] on div "Jooin C." at bounding box center [377, 139] width 182 height 18
drag, startPoint x: 391, startPoint y: 136, endPoint x: 344, endPoint y: 136, distance: 46.9
click at [391, 136] on div "Jooin C." at bounding box center [377, 139] width 182 height 18
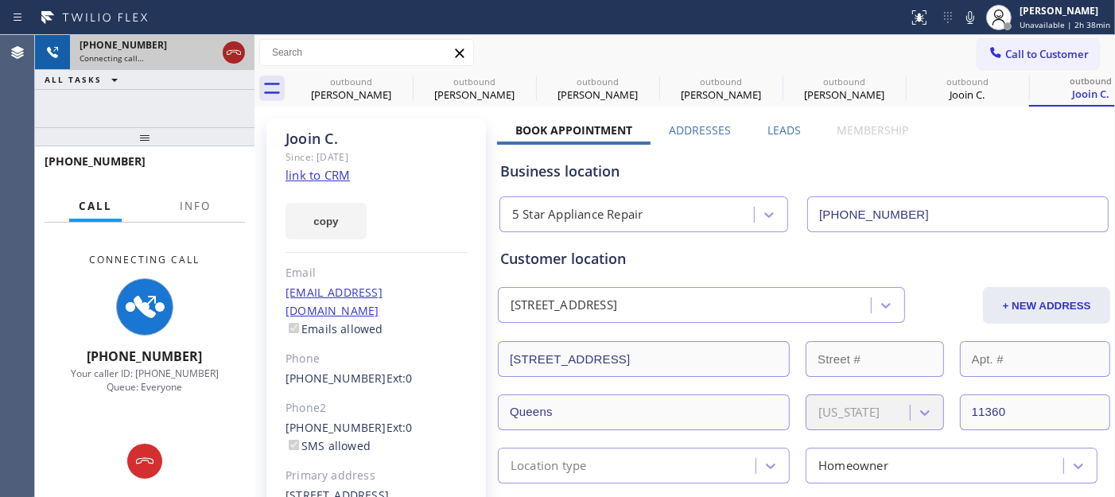
click at [226, 52] on icon at bounding box center [233, 52] width 19 height 19
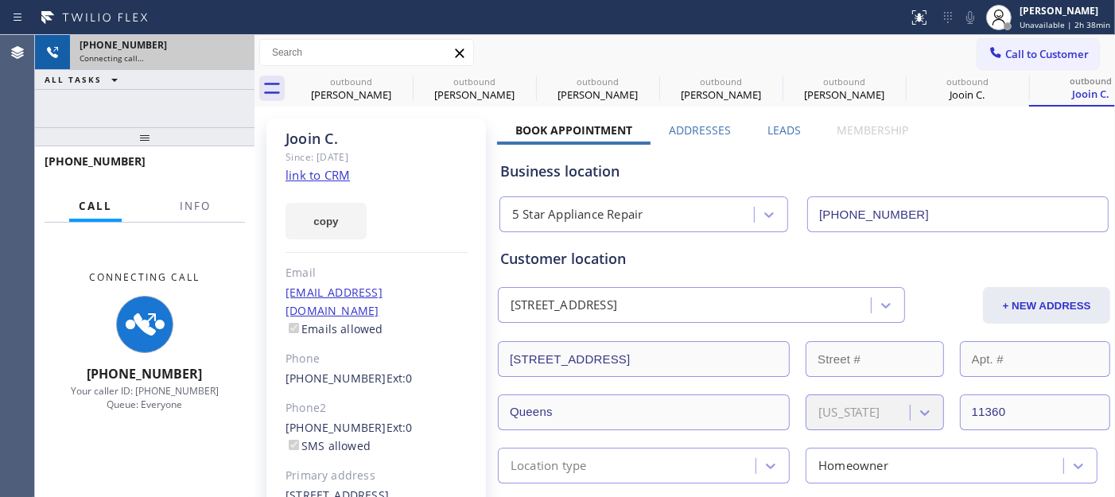
click at [233, 53] on div "Connecting call…" at bounding box center [162, 58] width 165 height 11
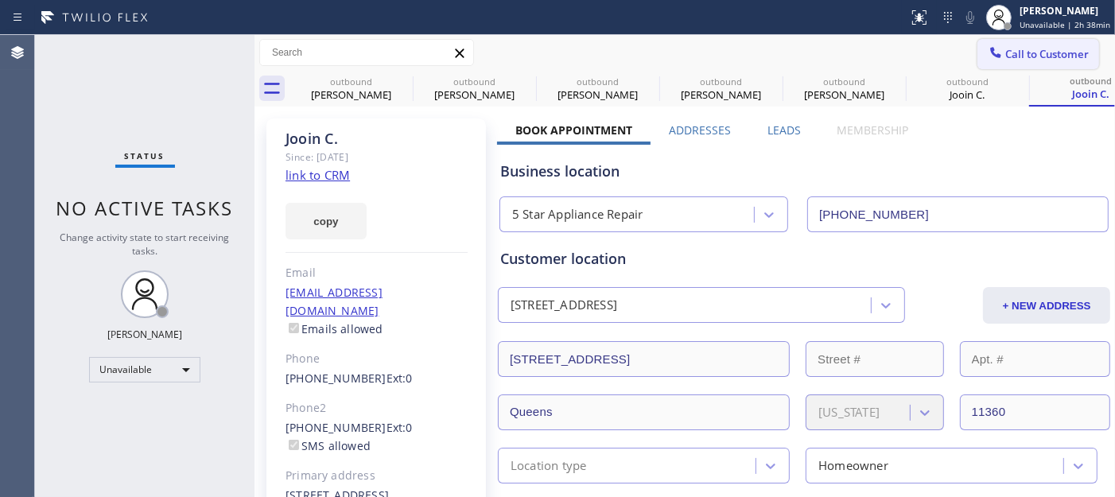
click at [991, 56] on icon at bounding box center [996, 52] width 10 height 10
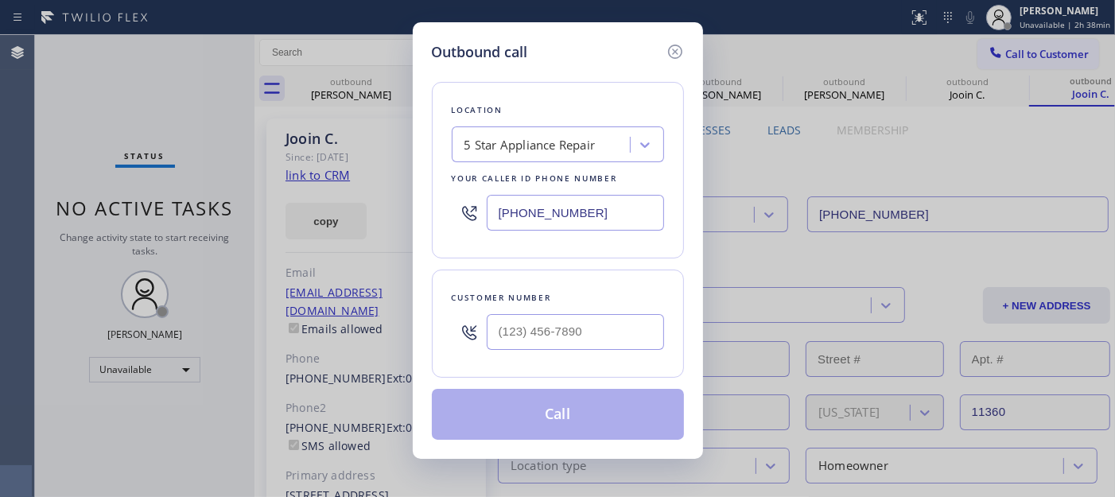
drag, startPoint x: 569, startPoint y: 359, endPoint x: 574, endPoint y: 342, distance: 17.6
click at [569, 358] on div "Customer number" at bounding box center [558, 324] width 252 height 108
click at [574, 342] on input "(___) ___-____" at bounding box center [575, 332] width 177 height 36
paste input "714) 496-2202"
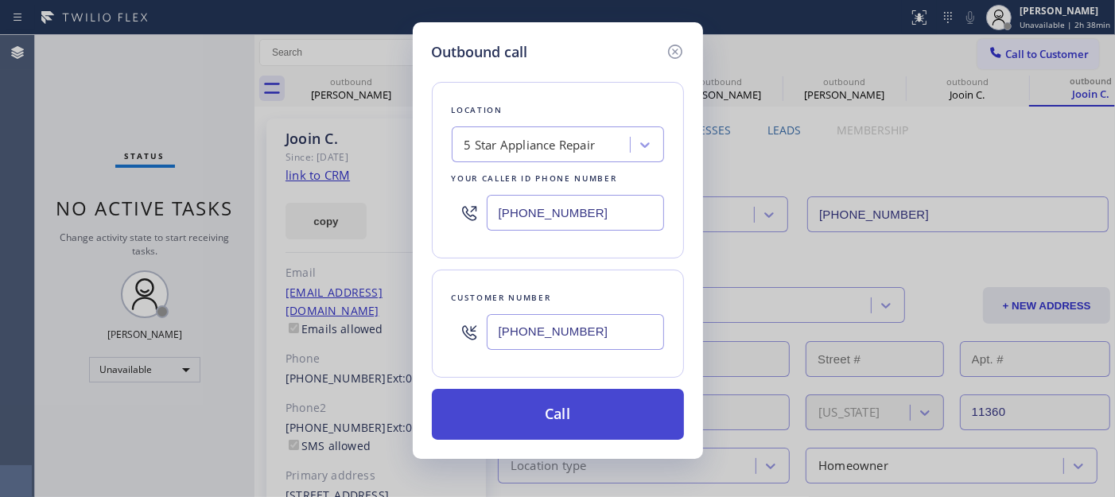
type input "(714) 496-2202"
click at [566, 410] on button "Call" at bounding box center [558, 414] width 252 height 51
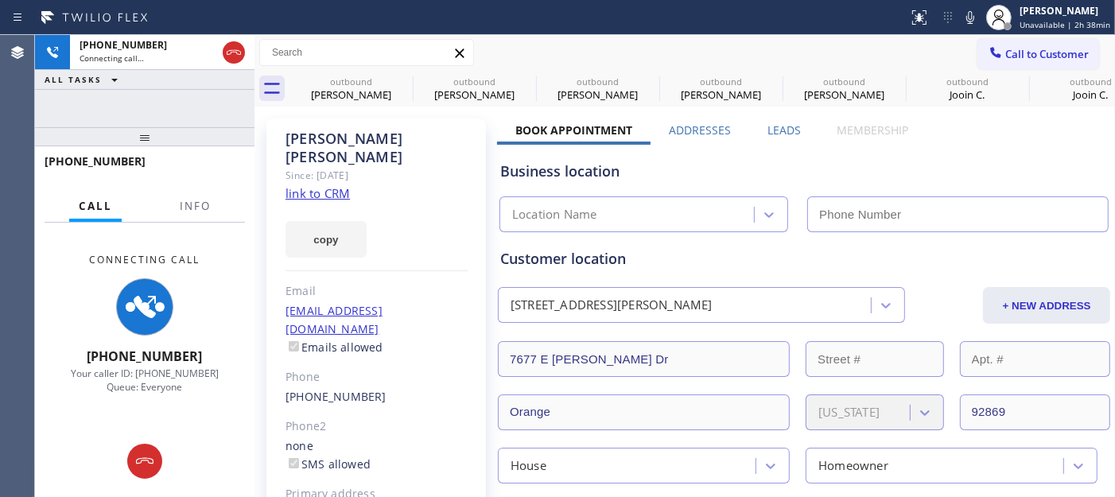
type input "(855) 731-4952"
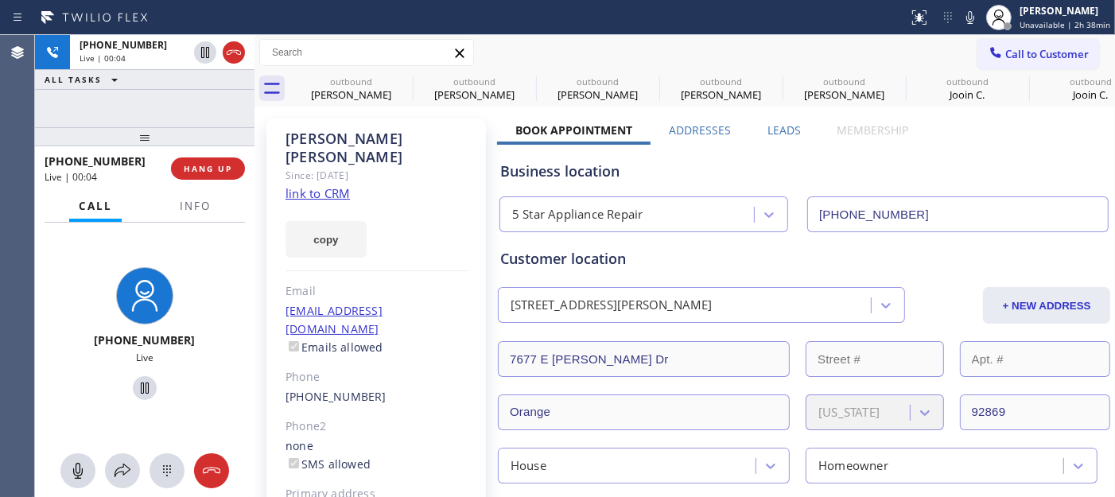
click at [207, 156] on div "+17144962202 Live | 00:04 HANG UP" at bounding box center [145, 168] width 200 height 41
drag, startPoint x: 204, startPoint y: 157, endPoint x: 185, endPoint y: 173, distance: 24.9
click at [203, 159] on button "HANG UP" at bounding box center [208, 169] width 74 height 22
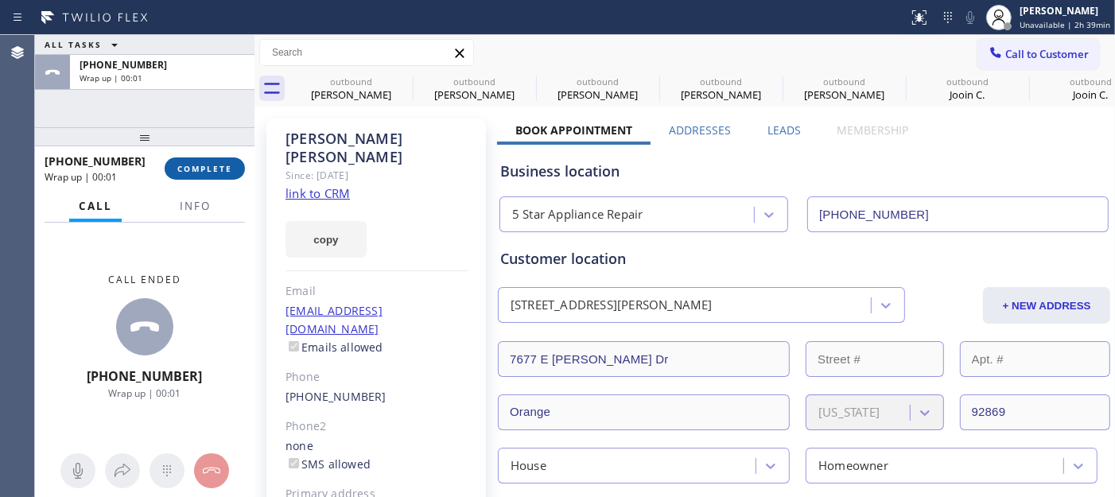
click at [197, 175] on button "COMPLETE" at bounding box center [205, 169] width 80 height 22
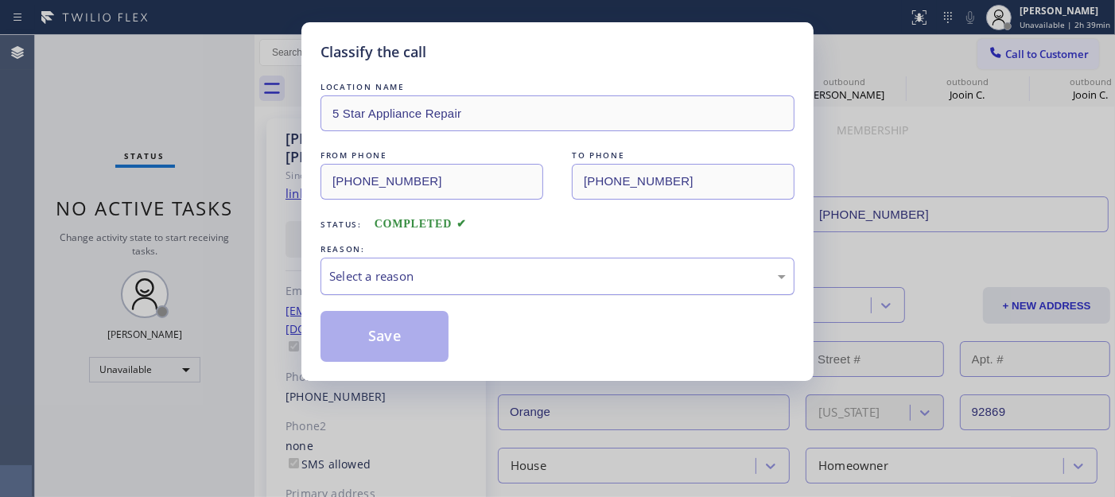
click at [453, 274] on div "Select a reason" at bounding box center [557, 276] width 457 height 18
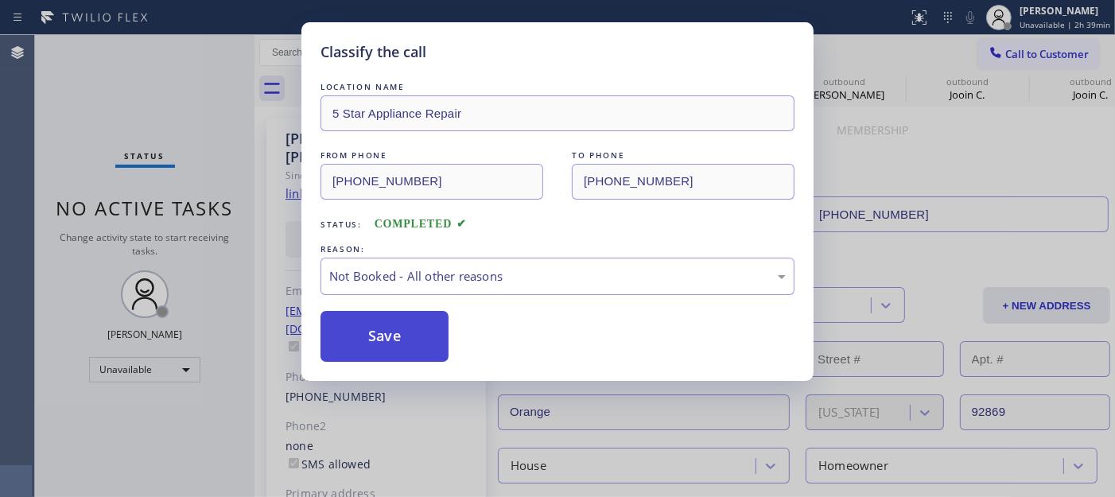
click at [390, 334] on button "Save" at bounding box center [385, 336] width 128 height 51
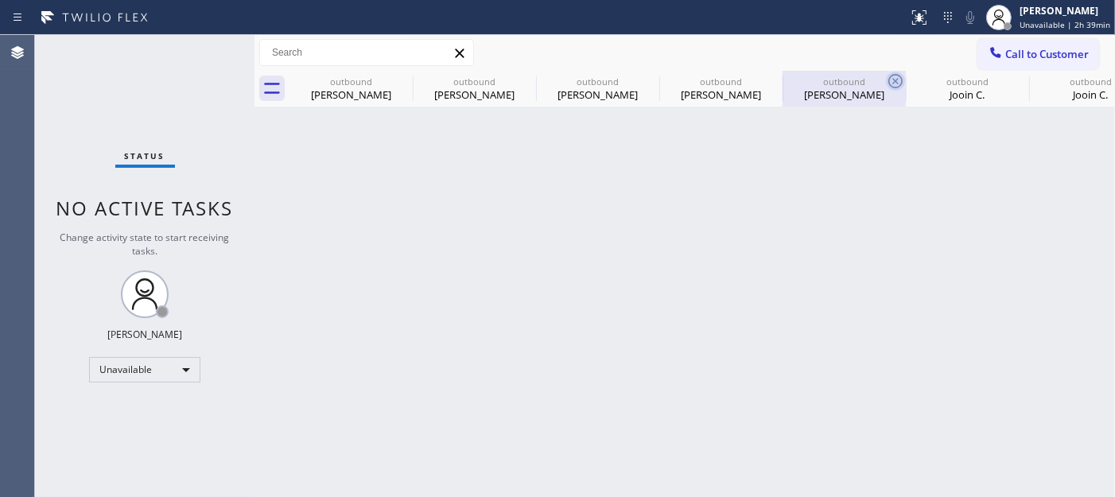
click at [0, 0] on icon at bounding box center [0, 0] width 0 height 0
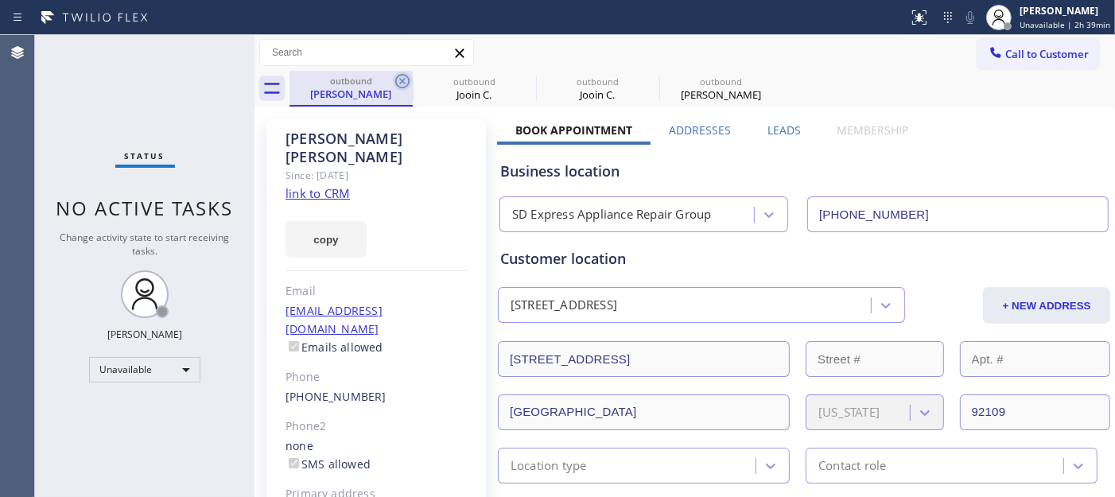
click at [403, 80] on icon at bounding box center [402, 81] width 19 height 19
click at [0, 0] on icon at bounding box center [0, 0] width 0 height 0
type input "(855) 731-4952"
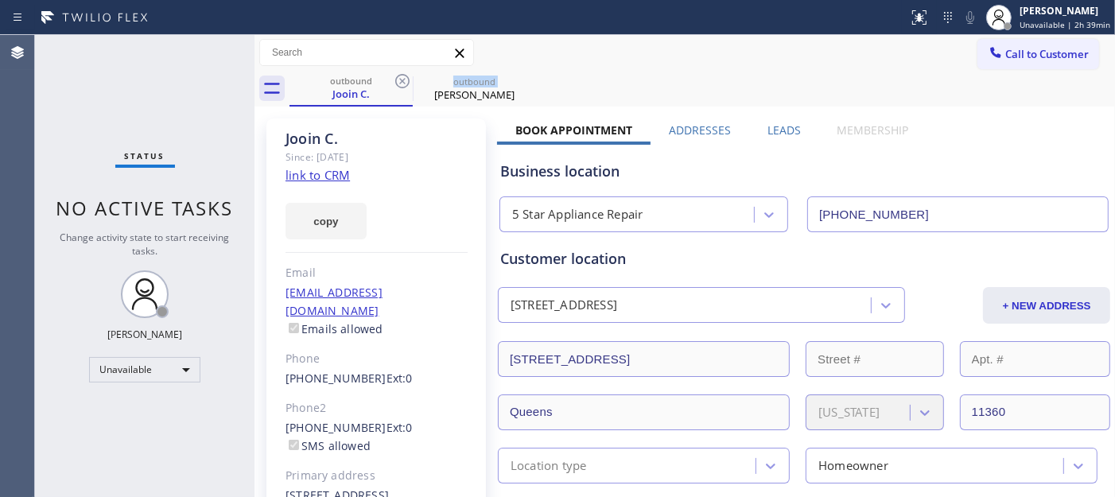
click at [403, 80] on icon at bounding box center [402, 81] width 19 height 19
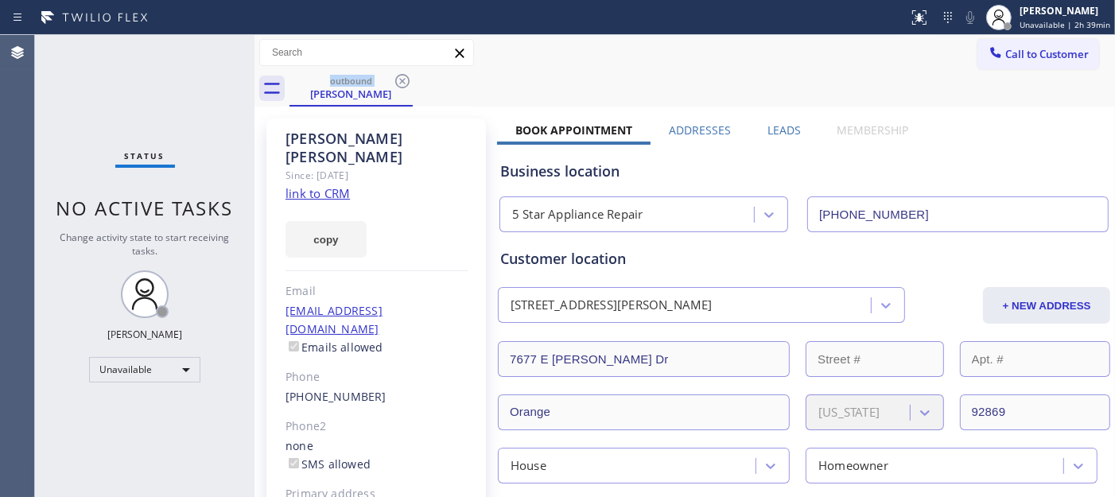
click at [722, 76] on div "outbound Ty Barksdale" at bounding box center [703, 89] width 826 height 36
click at [400, 81] on icon at bounding box center [402, 81] width 19 height 19
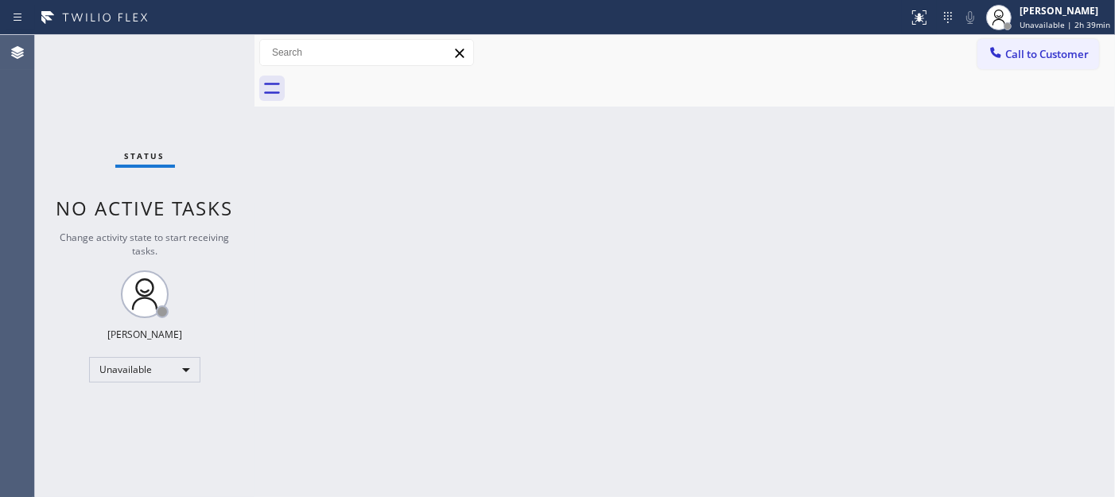
drag, startPoint x: 1084, startPoint y: 62, endPoint x: 833, endPoint y: 213, distance: 292.6
click at [1004, 61] on button "Call to Customer" at bounding box center [1039, 54] width 122 height 30
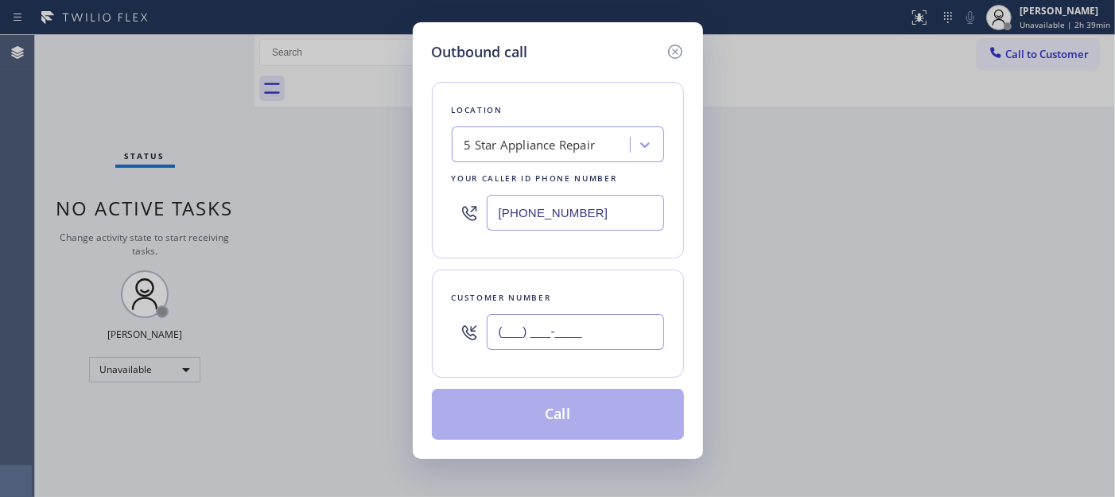
click at [583, 345] on input "(___) ___-____" at bounding box center [575, 332] width 177 height 36
paste input "949) 733-9144"
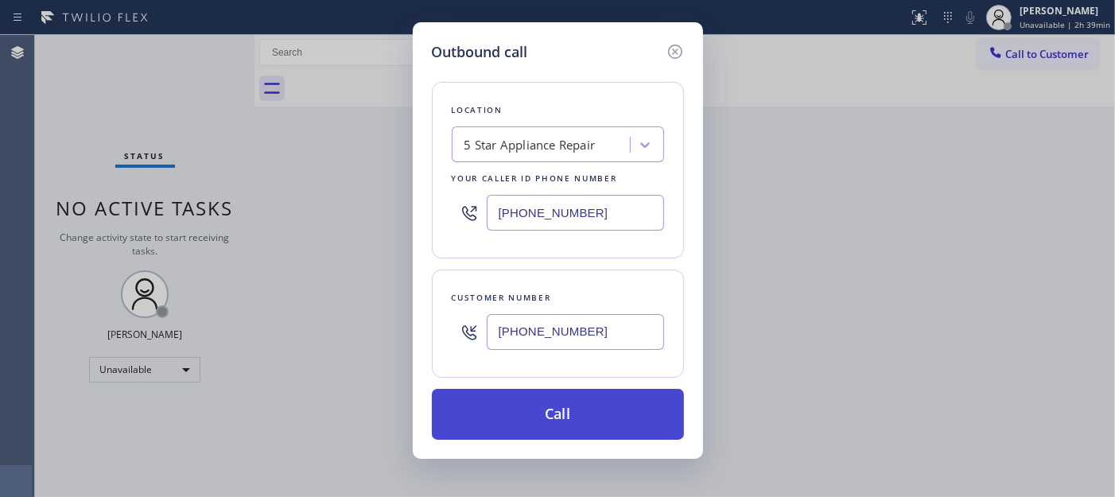
type input "(949) 733-9144"
click at [584, 411] on button "Call" at bounding box center [558, 414] width 252 height 51
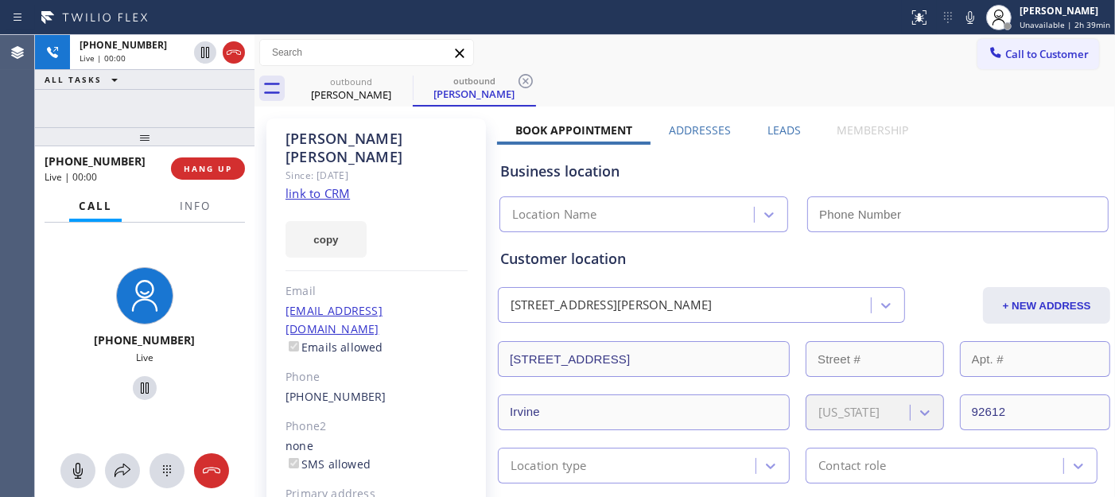
type input "(855) 731-4952"
click at [200, 172] on span "HANG UP" at bounding box center [208, 168] width 49 height 11
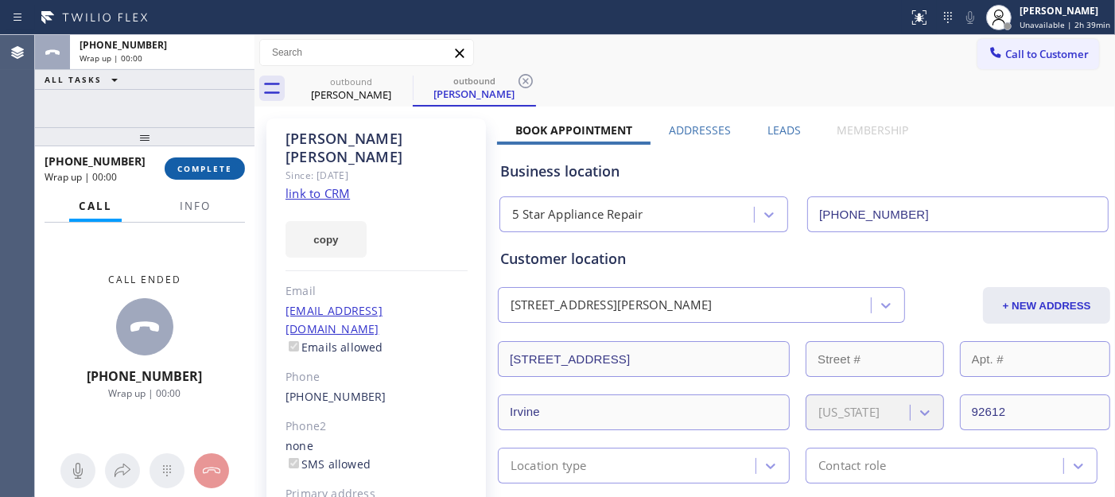
click at [220, 170] on span "COMPLETE" at bounding box center [204, 168] width 55 height 11
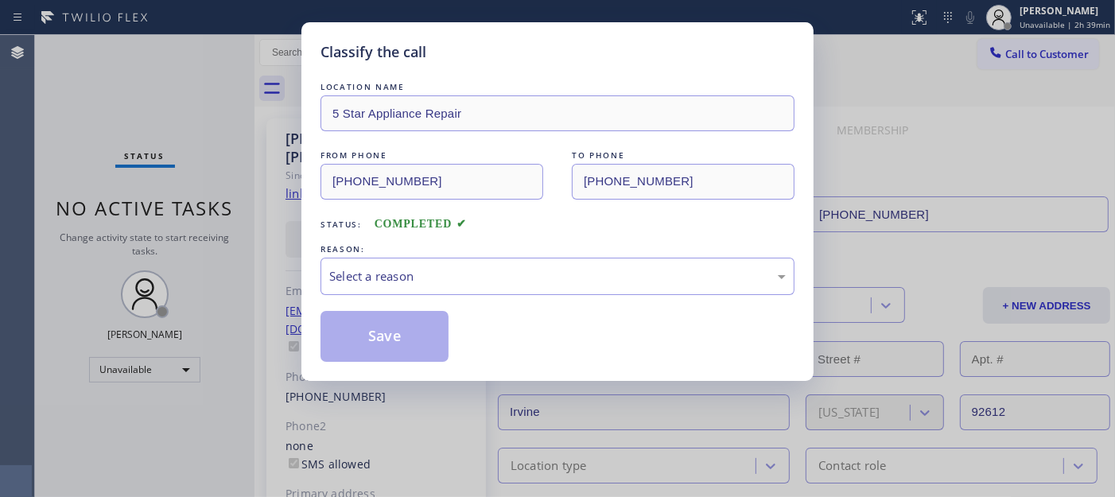
click at [506, 241] on div "LOCATION NAME 5 Star Appliance Repair FROM PHONE (855) 731-4952 TO PHONE (949) …" at bounding box center [558, 220] width 474 height 283
click at [473, 285] on div "Select a reason" at bounding box center [557, 276] width 457 height 18
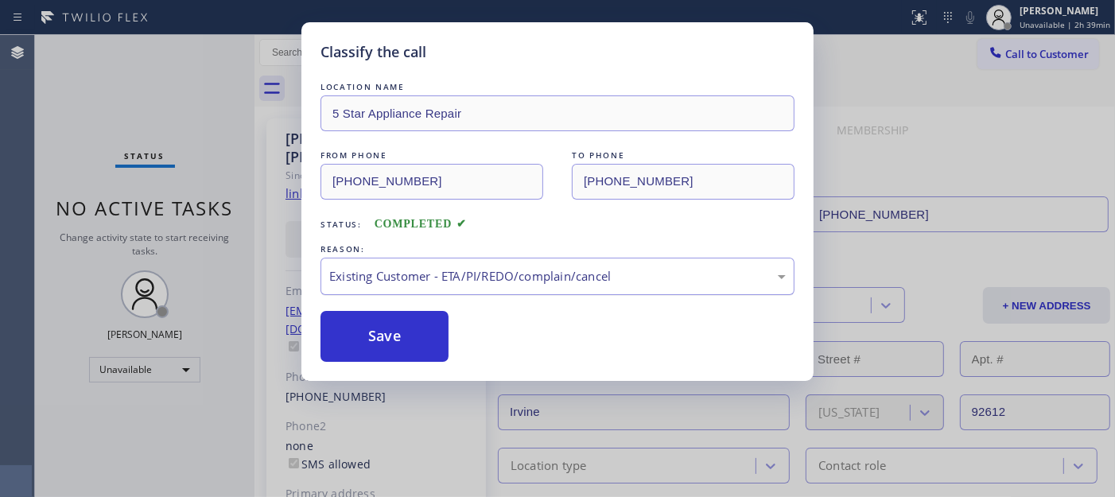
click at [442, 279] on div "Existing Customer - ETA/PI/REDO/complain/cancel" at bounding box center [557, 276] width 457 height 18
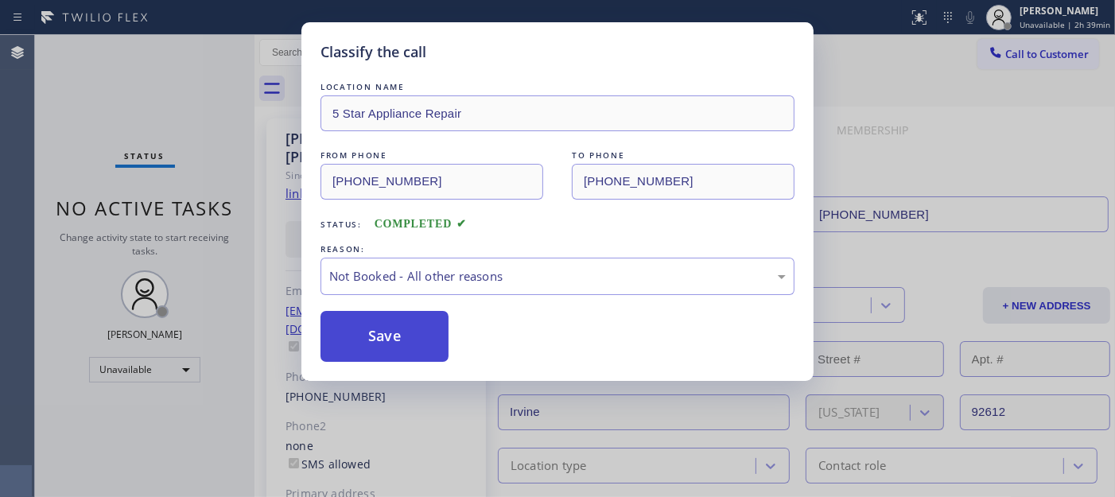
click at [388, 333] on button "Save" at bounding box center [385, 336] width 128 height 51
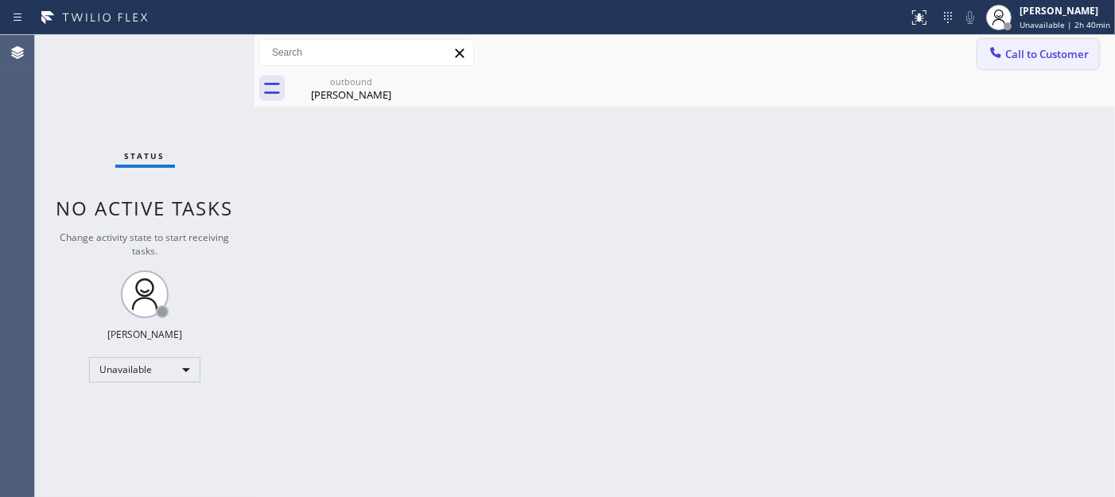
click at [1004, 64] on button "Call to Customer" at bounding box center [1039, 54] width 122 height 30
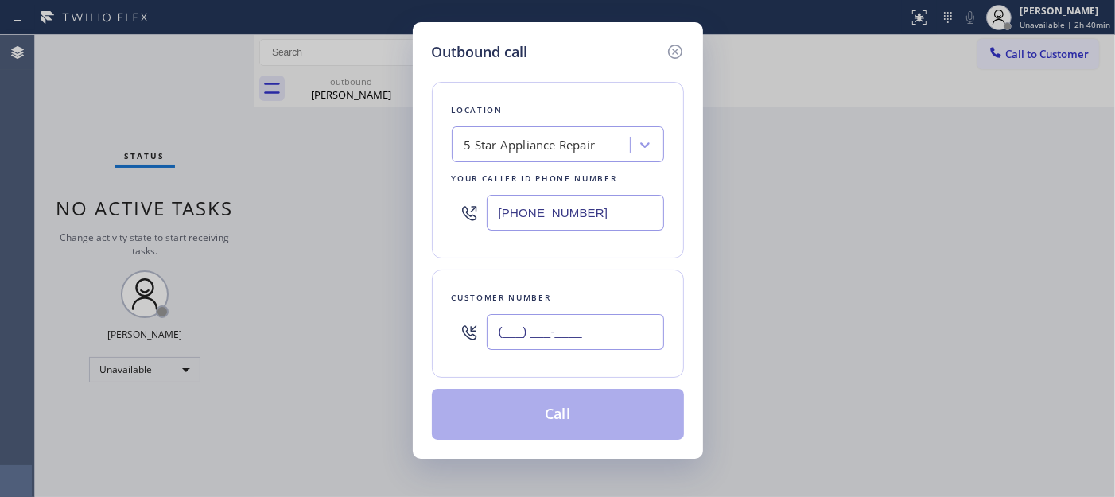
click at [546, 352] on div "(___) ___-____" at bounding box center [575, 332] width 177 height 52
paste input "3-2364"
drag, startPoint x: 599, startPoint y: 320, endPoint x: 358, endPoint y: 308, distance: 241.3
click at [348, 324] on div "Outbound call Location 5 Star Appliance Repair Your caller id phone number (855…" at bounding box center [557, 248] width 1115 height 497
paste input "323) 644-5500"
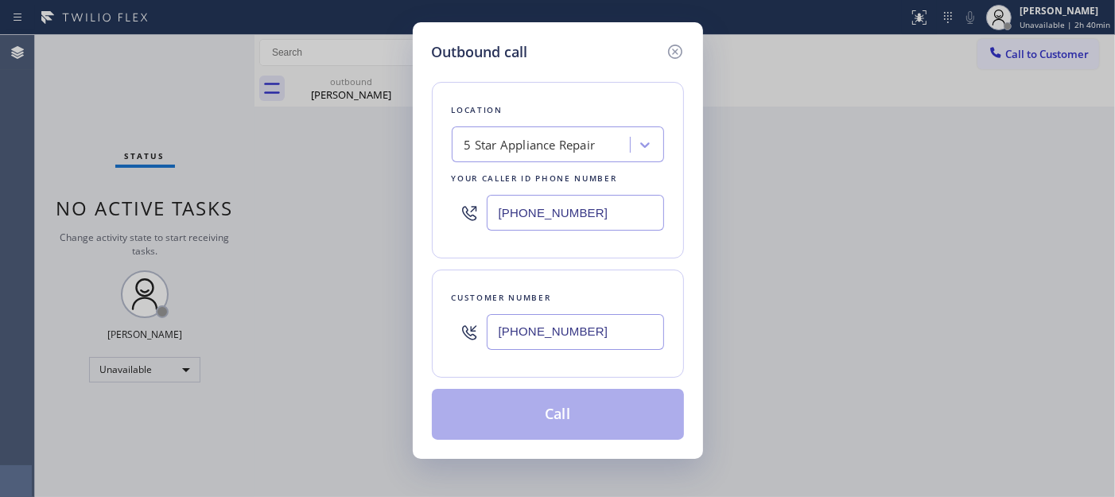
type input "(323) 644-5500"
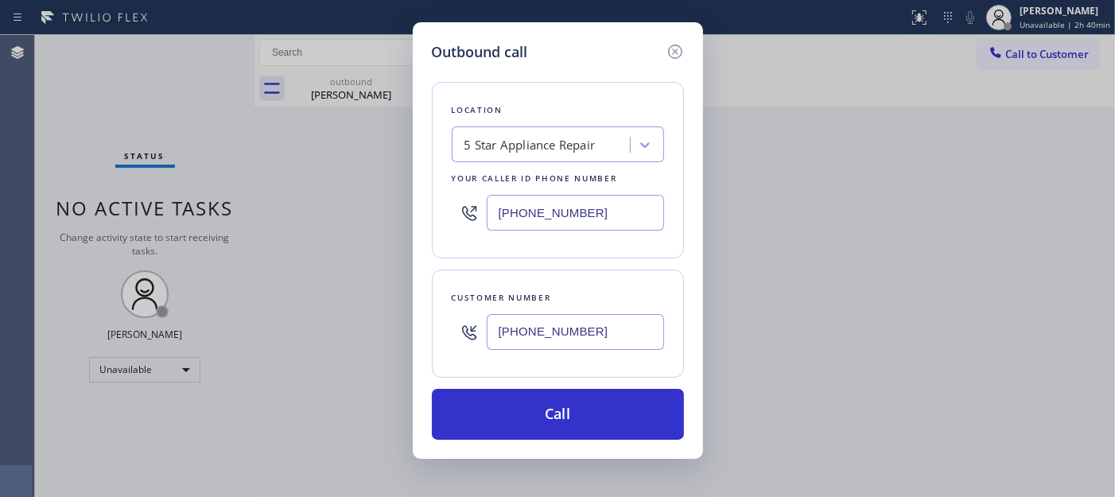
drag, startPoint x: 598, startPoint y: 228, endPoint x: 406, endPoint y: 228, distance: 192.5
click at [407, 228] on div "Outbound call Location 5 Star Appliance Repair Your caller id phone number (855…" at bounding box center [557, 248] width 1115 height 497
paste input "66) 878-8591"
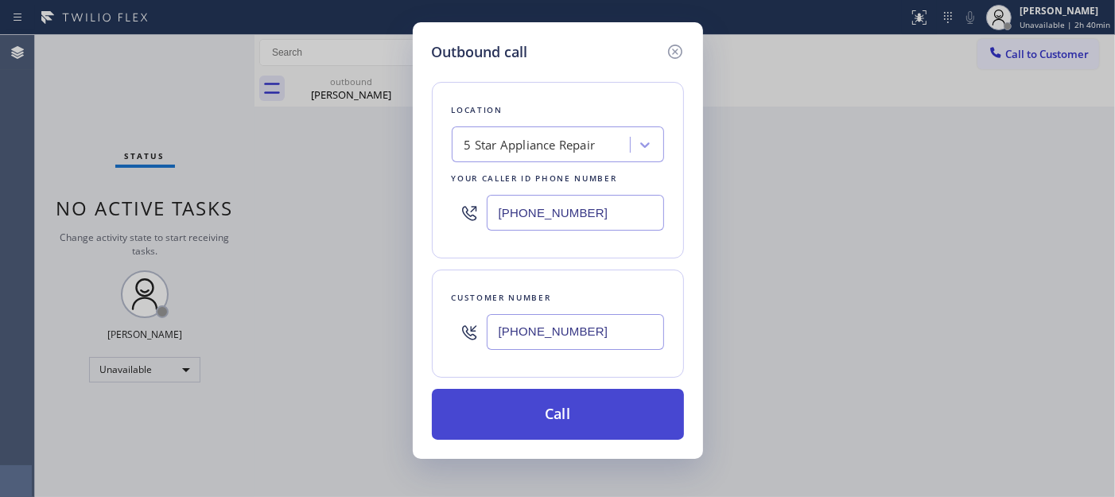
type input "(866) 878-8591"
click at [609, 422] on button "Call" at bounding box center [558, 414] width 252 height 51
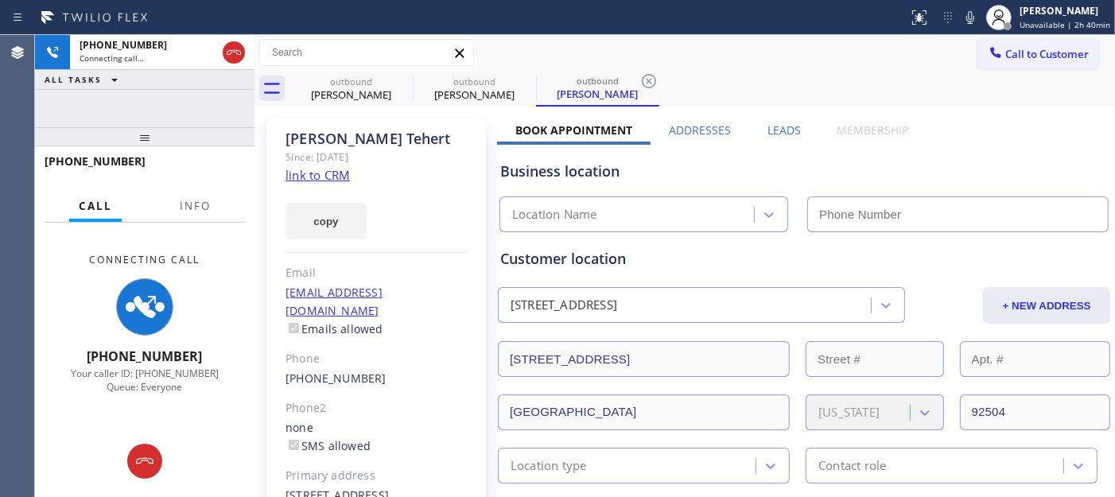
type input "(866) 878-8591"
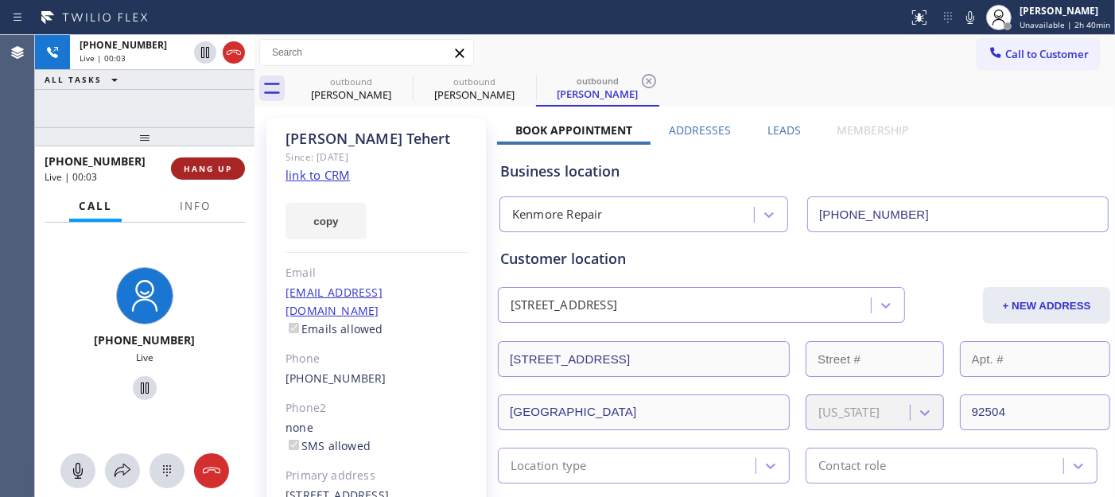
click at [185, 167] on span "HANG UP" at bounding box center [208, 168] width 49 height 11
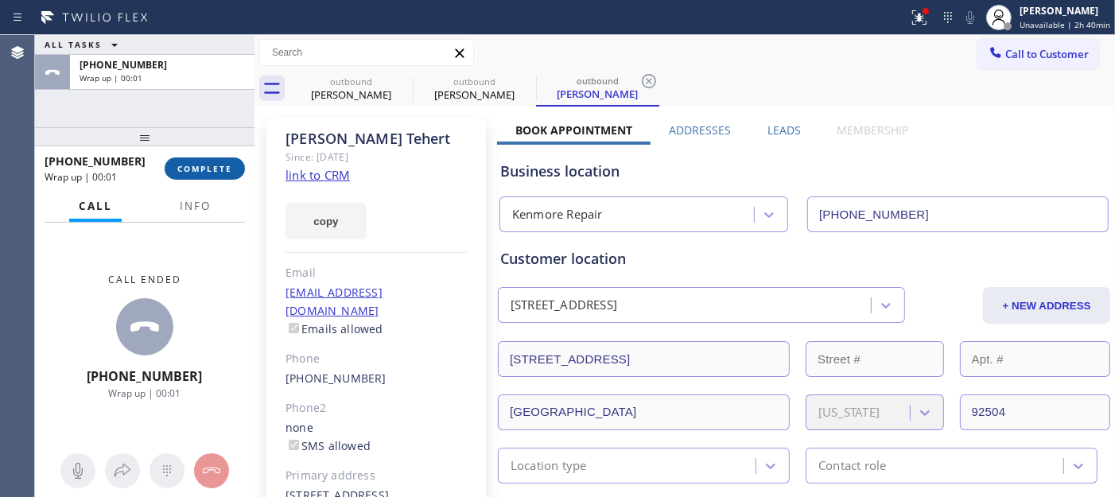
click at [195, 172] on span "COMPLETE" at bounding box center [204, 168] width 55 height 11
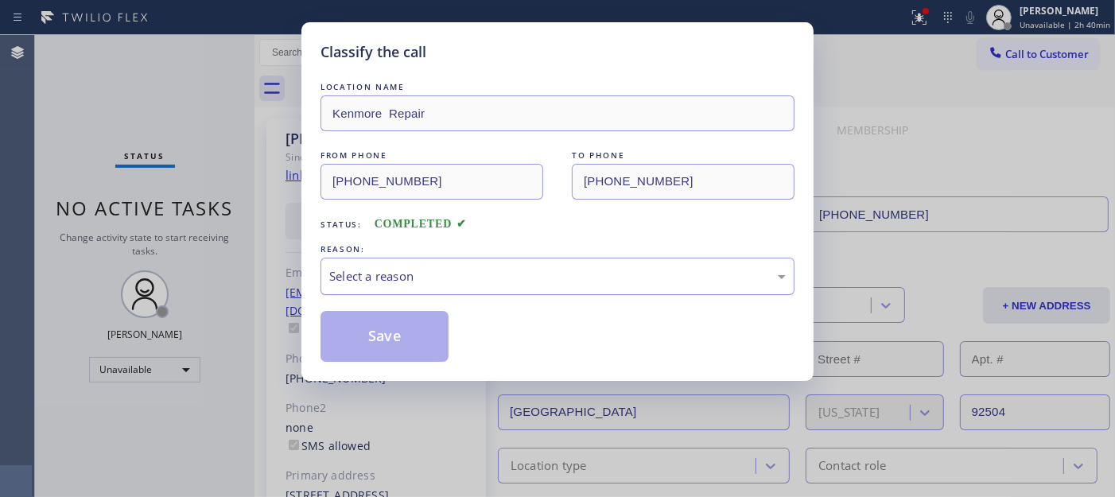
click at [420, 277] on div "Select a reason" at bounding box center [557, 276] width 457 height 18
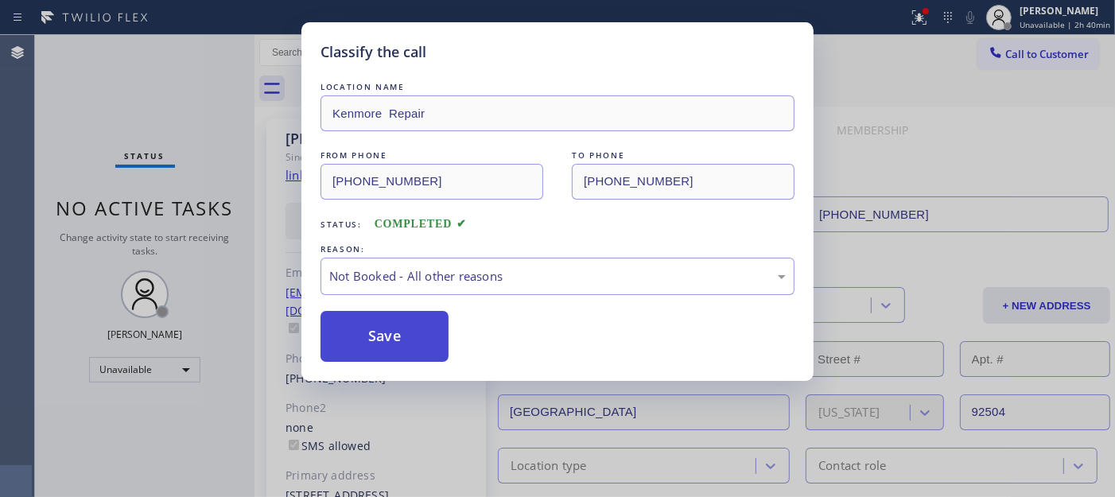
click at [370, 344] on button "Save" at bounding box center [385, 336] width 128 height 51
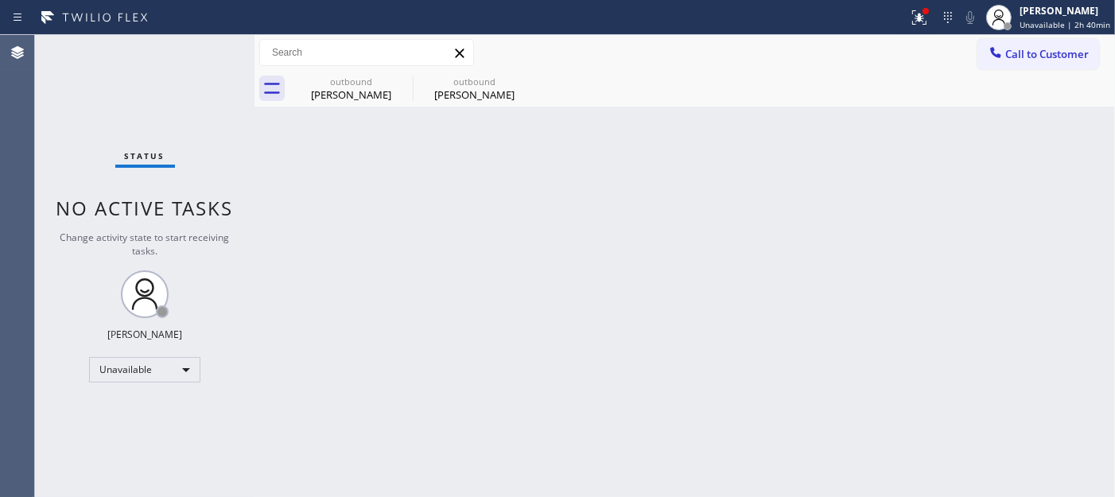
click at [1004, 37] on div "Call to Customer Outbound call Location Kenmore Repair Your caller id phone num…" at bounding box center [685, 53] width 861 height 36
click at [1004, 60] on span "Call to Customer" at bounding box center [1048, 54] width 84 height 14
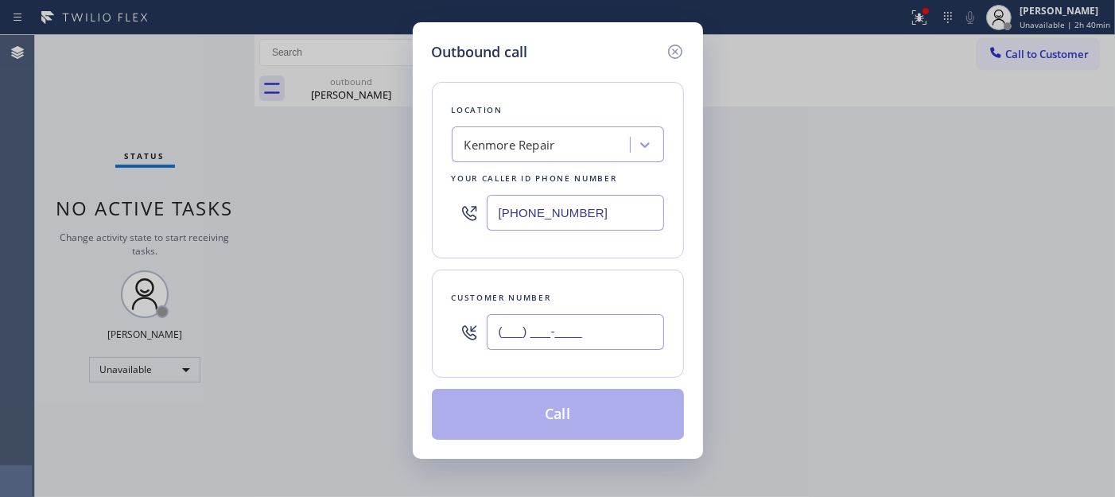
click at [639, 340] on input "(___) ___-____" at bounding box center [575, 332] width 177 height 36
paste input "415) 971-5216"
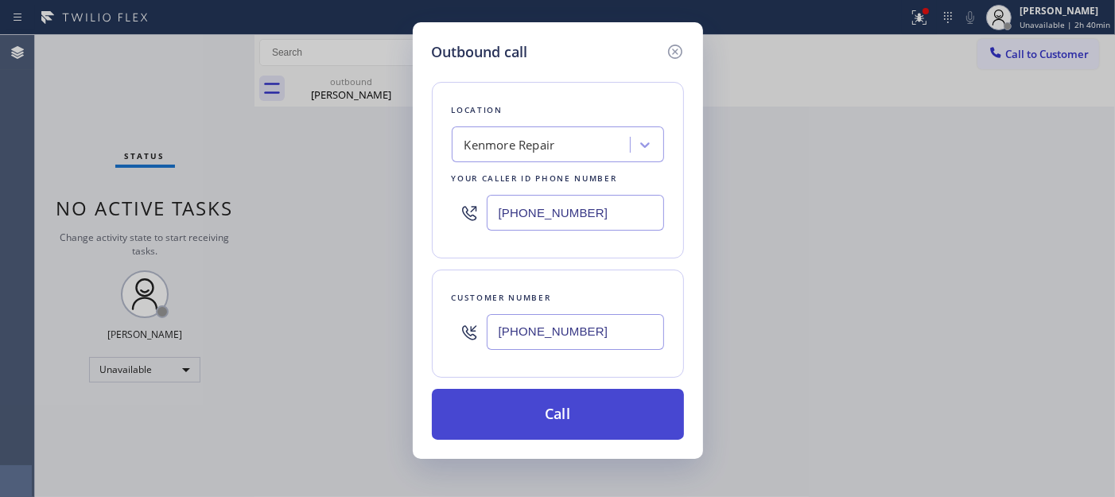
type input "(415) 971-5216"
click at [592, 411] on button "Call" at bounding box center [558, 414] width 252 height 51
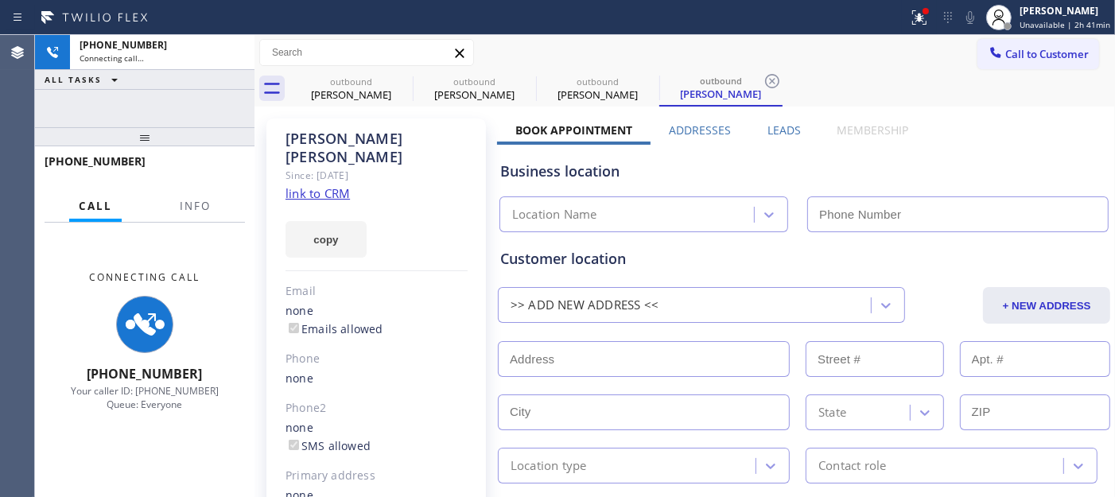
type input "(866) 878-8591"
click at [927, 10] on div at bounding box center [926, 11] width 6 height 6
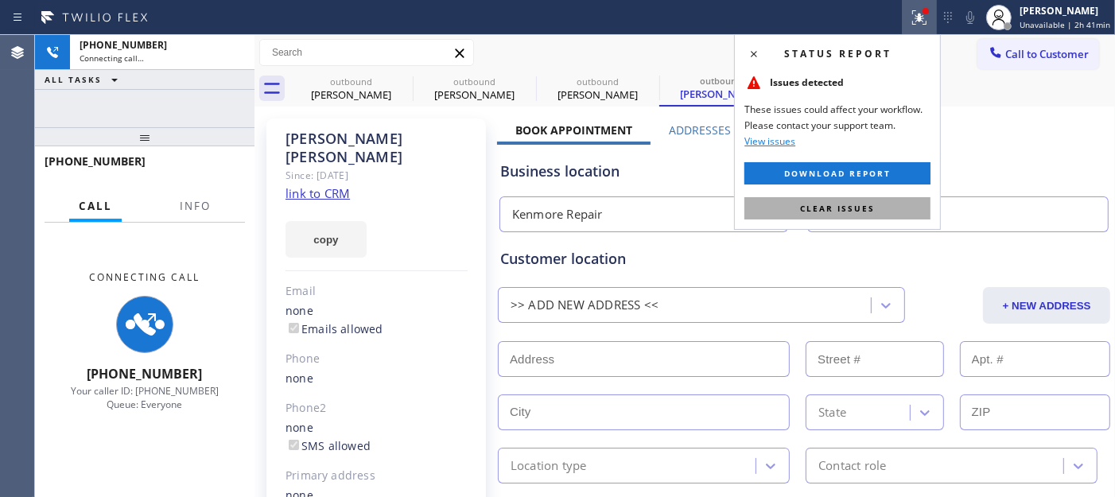
click at [776, 208] on button "Clear issues" at bounding box center [838, 208] width 186 height 22
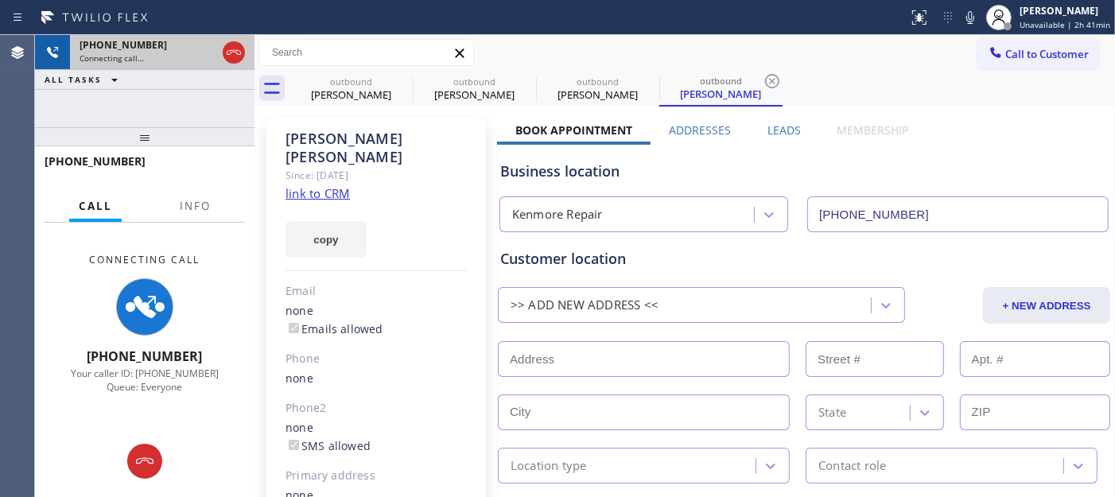
drag, startPoint x: 195, startPoint y: 134, endPoint x: 219, endPoint y: 53, distance: 84.6
click at [212, 64] on div "+14159715216 Connecting call… ALL TASKS ALL TASKS ACTIVE TASKS TASKS IN WRAP UP…" at bounding box center [145, 266] width 220 height 462
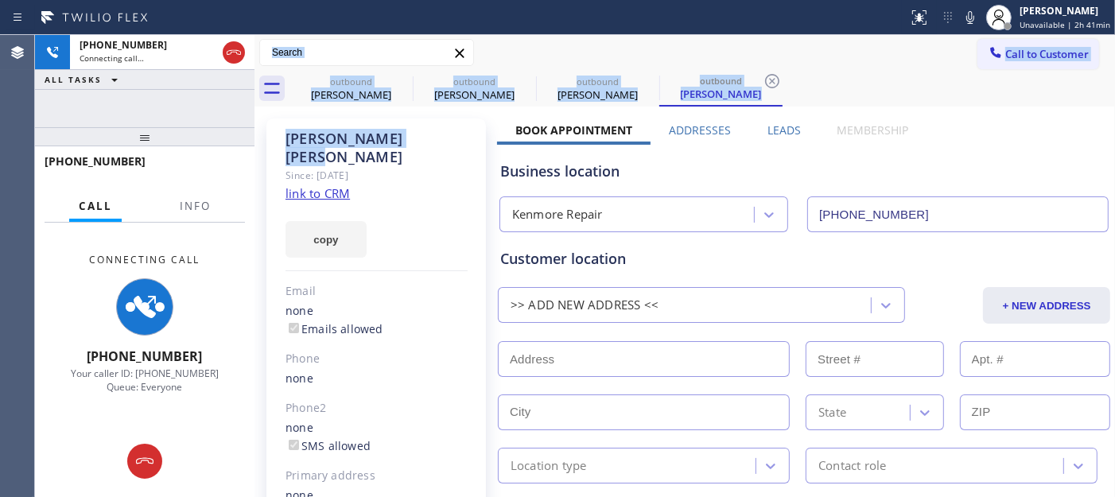
drag, startPoint x: 371, startPoint y: 143, endPoint x: 316, endPoint y: 140, distance: 55.0
click at [255, 130] on div "+14159715216 Connecting call… ALL TASKS ALL TASKS ACTIVE TASKS TASKS IN WRAP UP…" at bounding box center [575, 266] width 1080 height 462
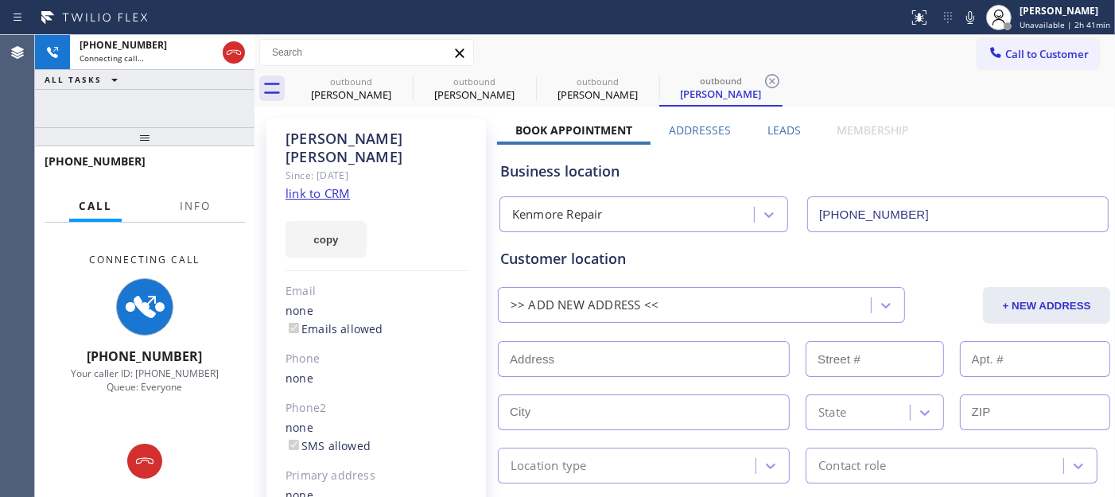
click at [399, 177] on div "Mike Allen Since: 20 may 2020 link to CRM copy Email none Emails allowed Phone …" at bounding box center [377, 356] width 220 height 474
drag, startPoint x: 910, startPoint y: 6, endPoint x: 900, endPoint y: 14, distance: 13.5
click at [910, 6] on button at bounding box center [919, 17] width 35 height 35
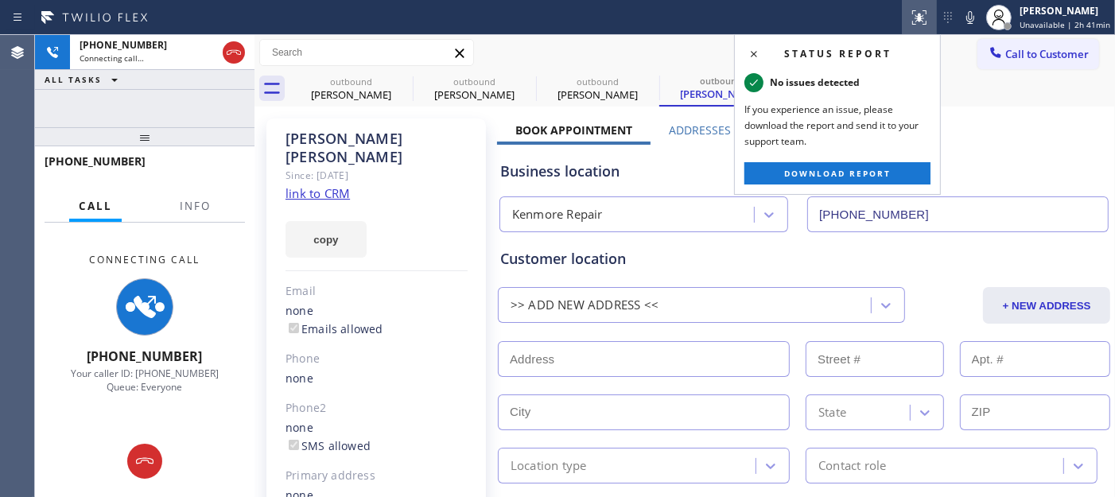
click at [742, 24] on div at bounding box center [454, 17] width 896 height 25
click at [239, 49] on icon at bounding box center [233, 52] width 19 height 19
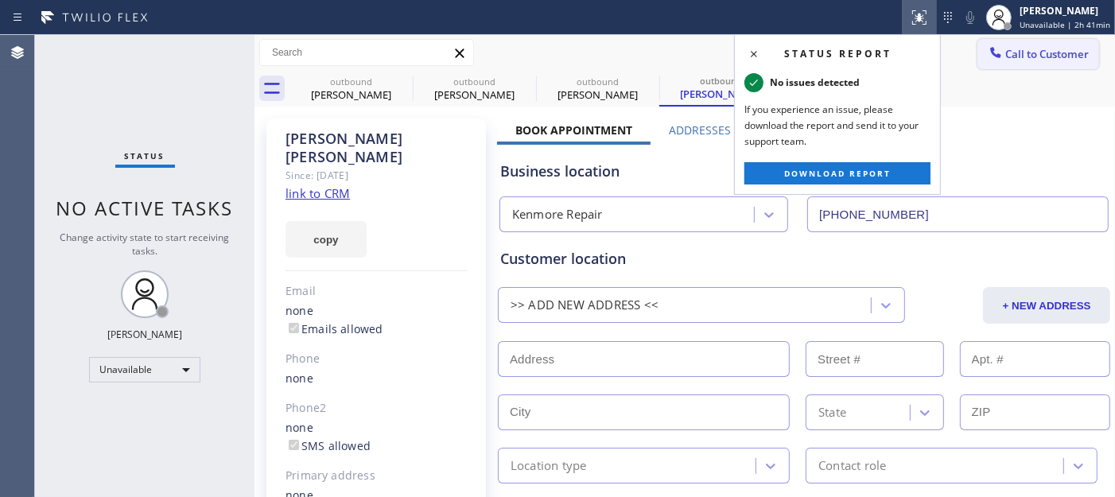
click at [1004, 61] on button "Call to Customer" at bounding box center [1039, 54] width 122 height 30
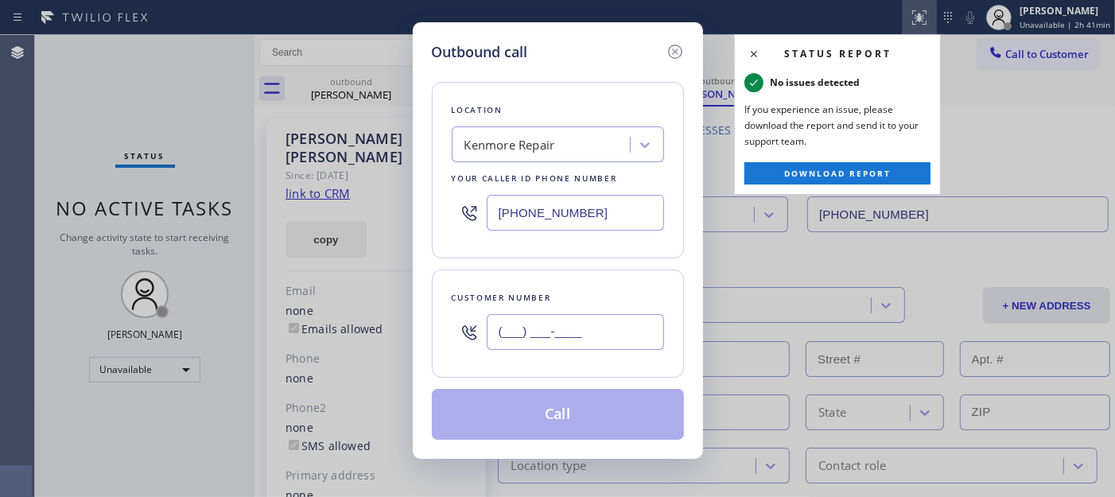
drag, startPoint x: 566, startPoint y: 337, endPoint x: 748, endPoint y: 109, distance: 291.6
click at [482, 337] on div "(___) ___-____" at bounding box center [558, 332] width 212 height 52
paste input "480) 510-8266"
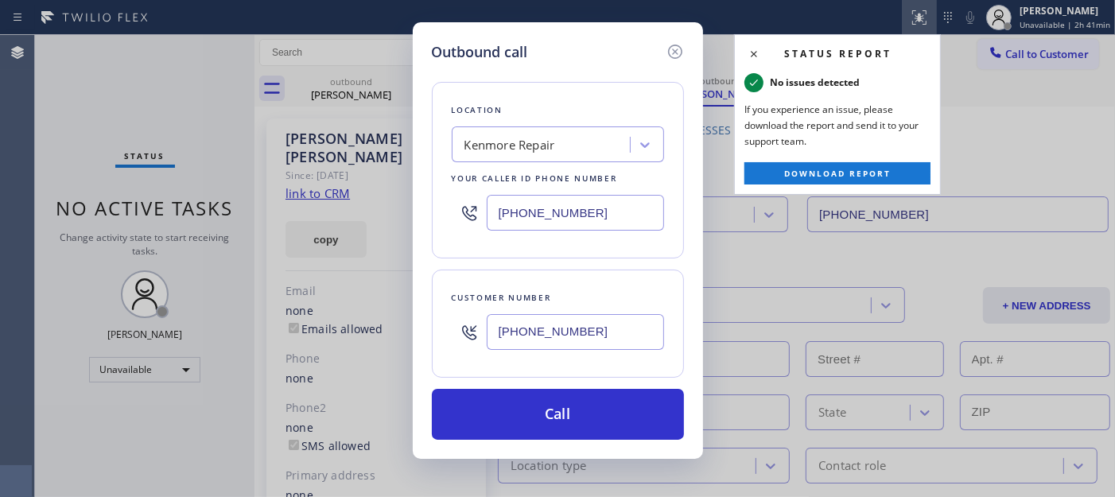
type input "(480) 510-8266"
click at [919, 24] on div "Outbound call Location Kenmore Repair Your caller id phone number (866) 878-859…" at bounding box center [557, 248] width 1115 height 497
click at [990, 76] on div "Outbound call Location Kenmore Repair Your caller id phone number (866) 878-859…" at bounding box center [557, 248] width 1115 height 497
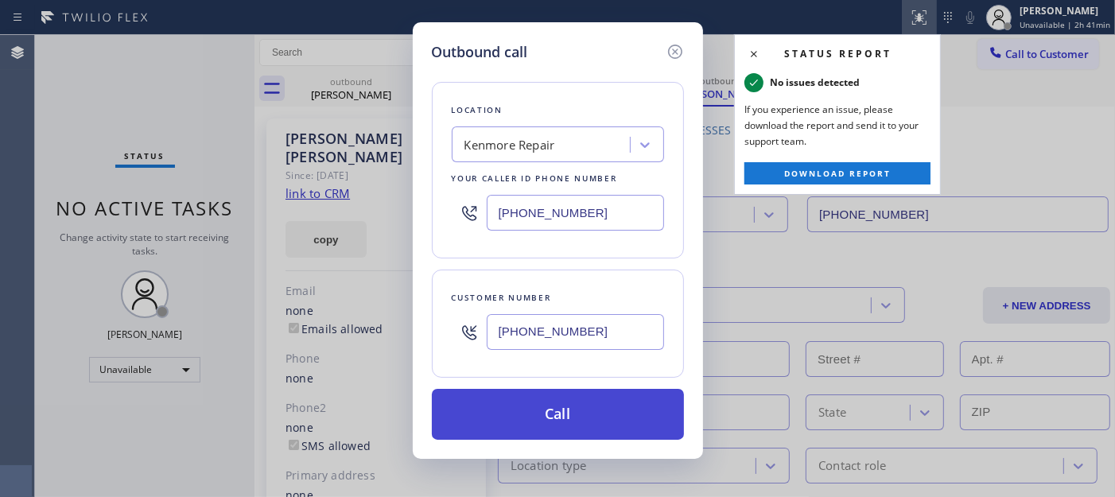
click at [601, 396] on button "Call" at bounding box center [558, 414] width 252 height 51
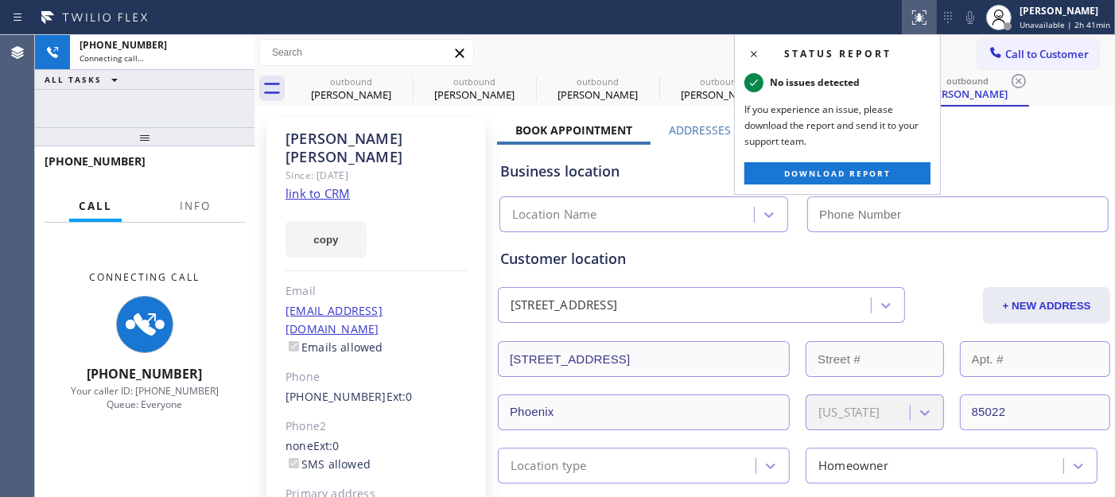
click at [924, 8] on icon at bounding box center [919, 17] width 19 height 19
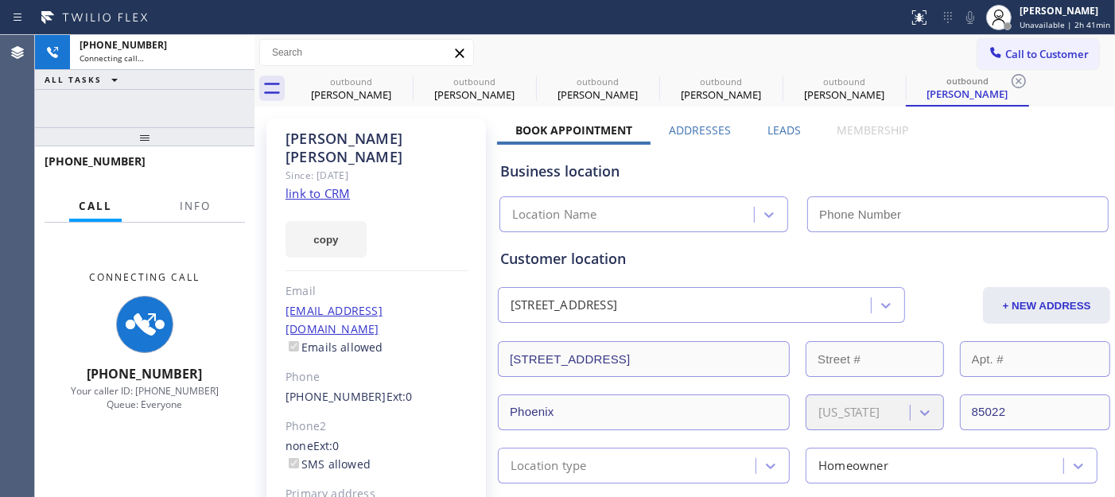
type input "(866) 878-8591"
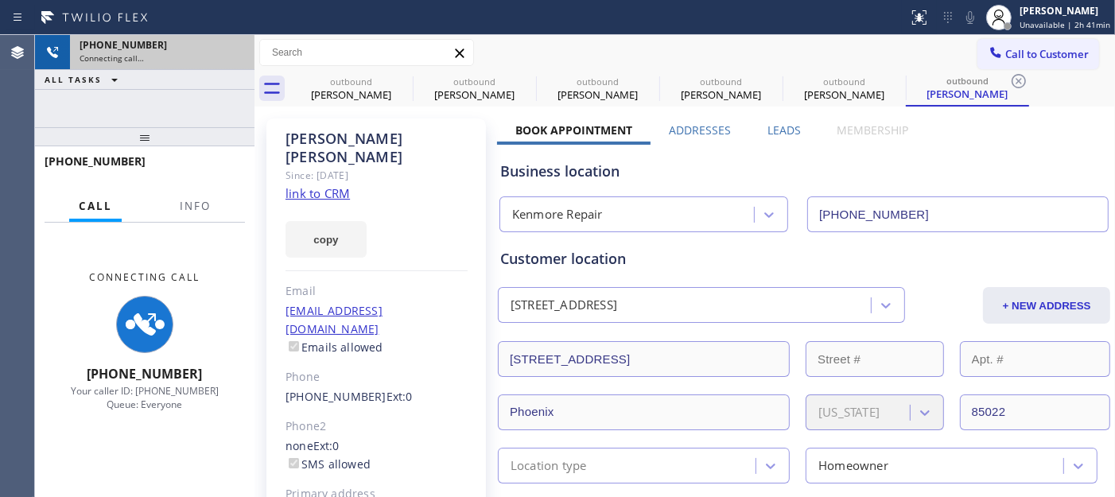
drag, startPoint x: 193, startPoint y: 138, endPoint x: 224, endPoint y: 68, distance: 77.6
click at [194, 83] on div "+14805108266 Connecting call… ALL TASKS ALL TASKS ACTIVE TASKS TASKS IN WRAP UP…" at bounding box center [145, 266] width 220 height 462
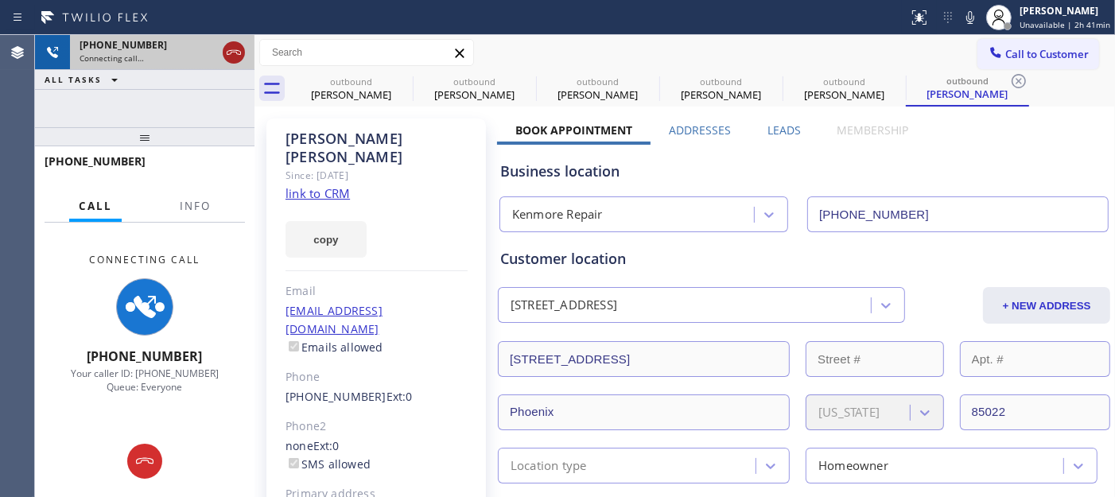
click at [232, 53] on icon at bounding box center [233, 52] width 19 height 19
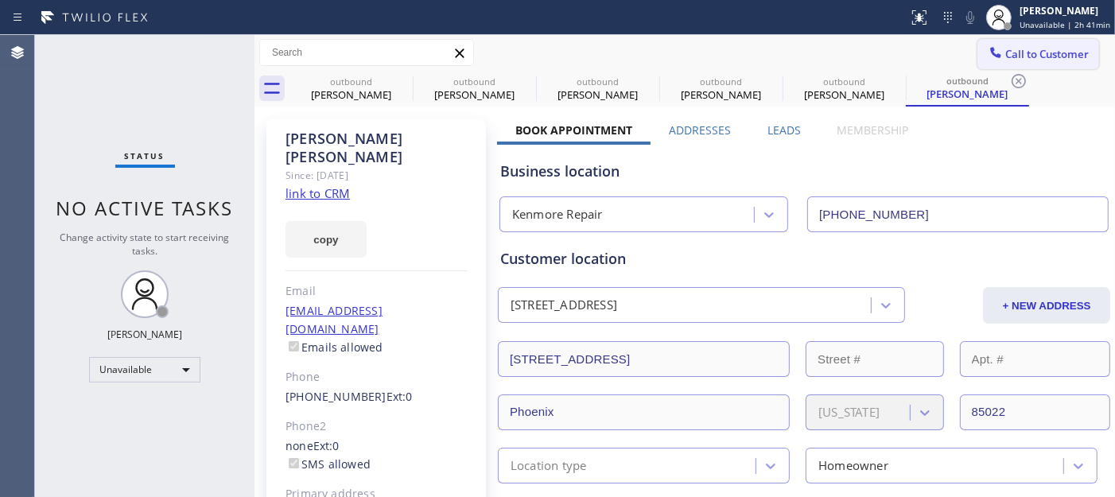
click at [986, 41] on button "Call to Customer" at bounding box center [1039, 54] width 122 height 30
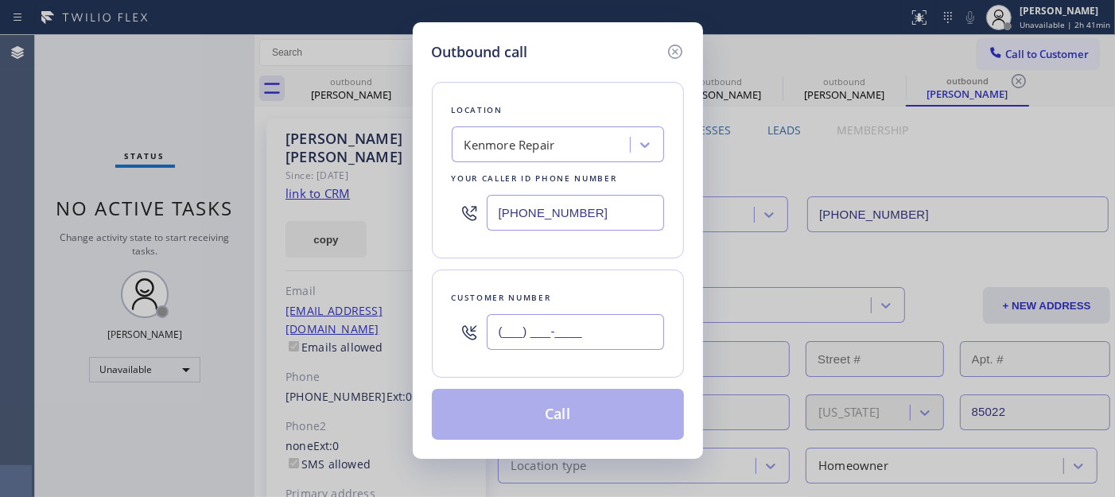
drag, startPoint x: 607, startPoint y: 343, endPoint x: 441, endPoint y: 313, distance: 169.0
click at [426, 328] on div "Outbound call Location Kenmore Repair Your caller id phone number (866) 878-859…" at bounding box center [558, 240] width 290 height 437
paste input "480) 510-8266"
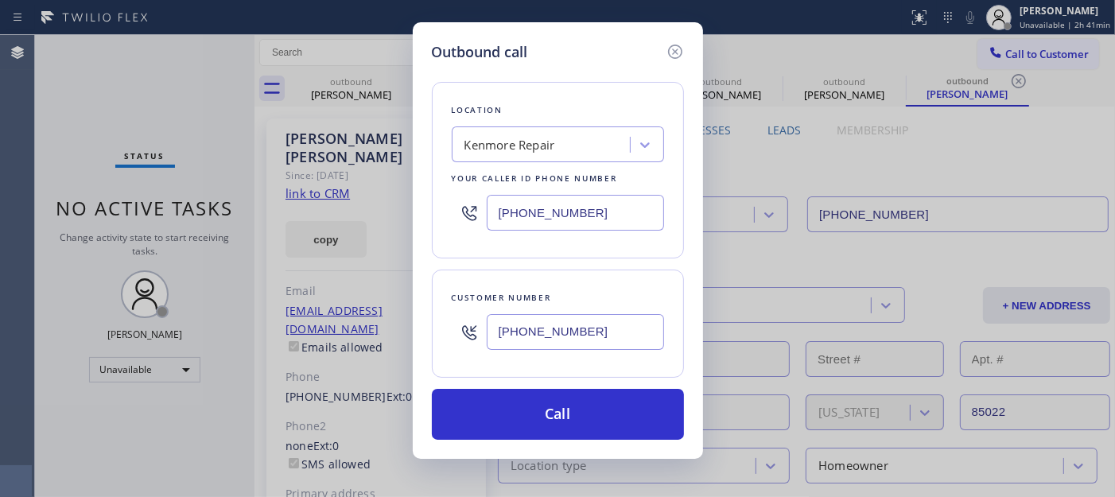
type input "(480) 510-8266"
drag, startPoint x: 642, startPoint y: 187, endPoint x: 452, endPoint y: 212, distance: 191.8
click at [452, 212] on div "(866) 878-8591" at bounding box center [558, 213] width 212 height 52
click at [541, 116] on div "Location" at bounding box center [558, 110] width 212 height 17
click at [543, 149] on div "Kenmore Repair" at bounding box center [510, 145] width 91 height 18
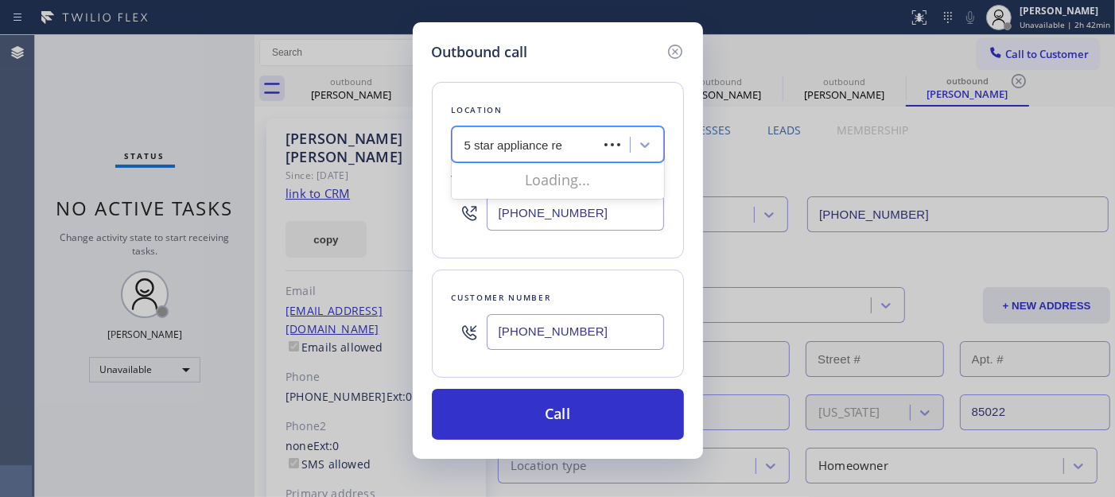
type input "5 star appliance rep"
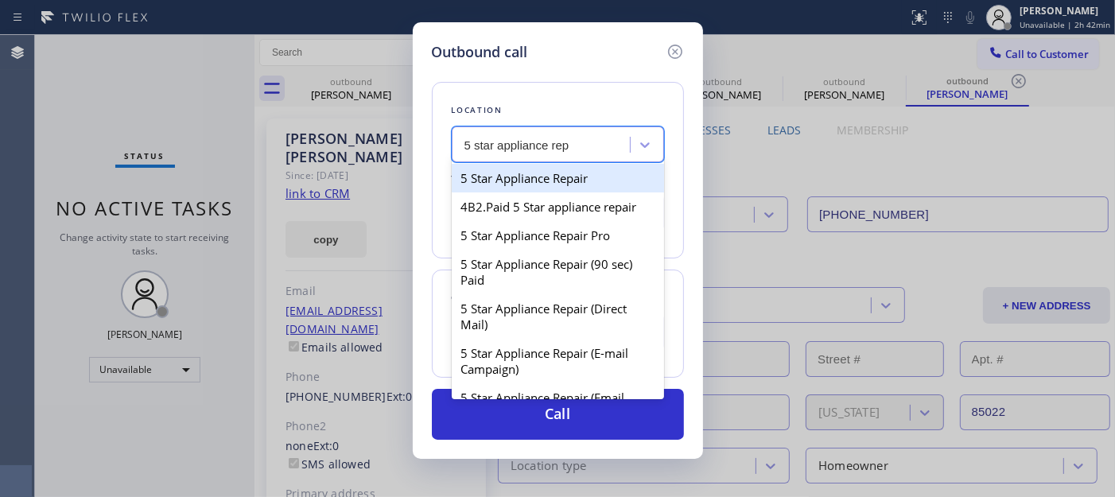
click at [566, 169] on div "5 Star Appliance Repair" at bounding box center [558, 178] width 212 height 29
type input "(855) 731-4952"
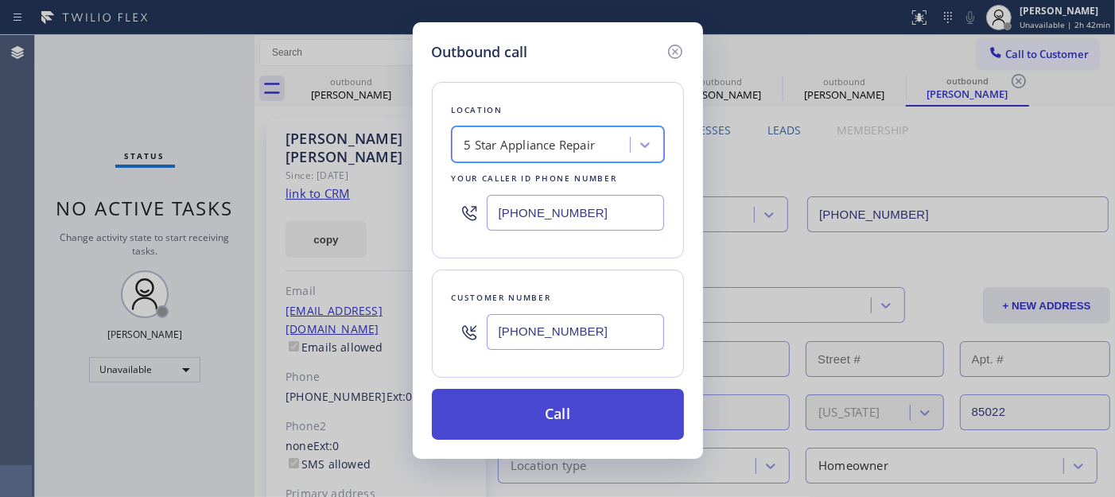
click at [592, 410] on button "Call" at bounding box center [558, 414] width 252 height 51
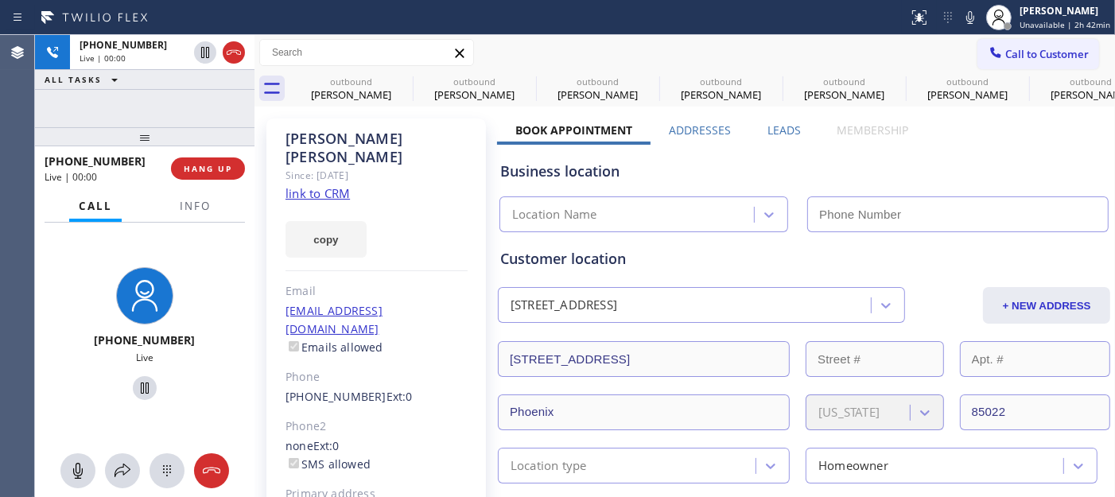
type input "(855) 731-4952"
click at [227, 173] on span "HANG UP" at bounding box center [208, 168] width 49 height 11
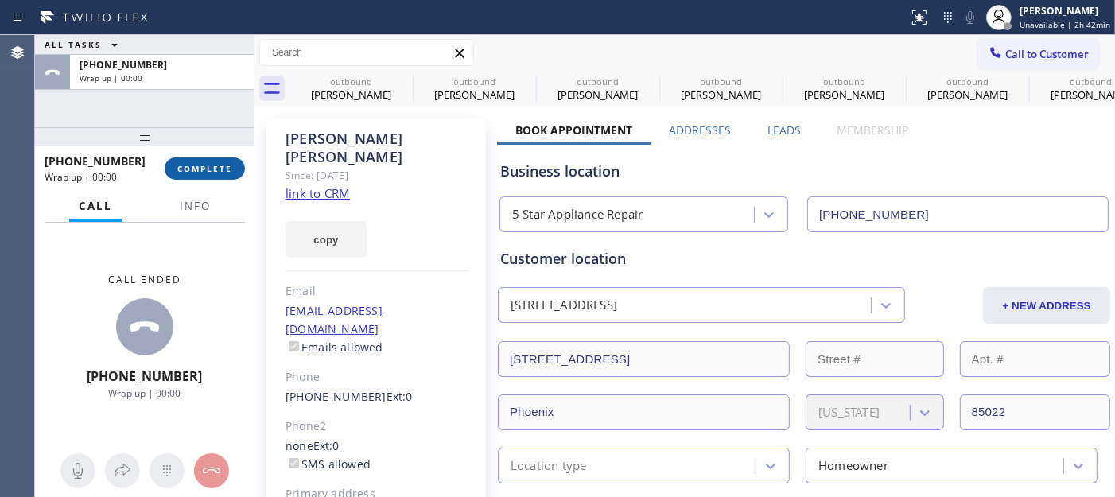
click at [227, 173] on span "COMPLETE" at bounding box center [204, 168] width 55 height 11
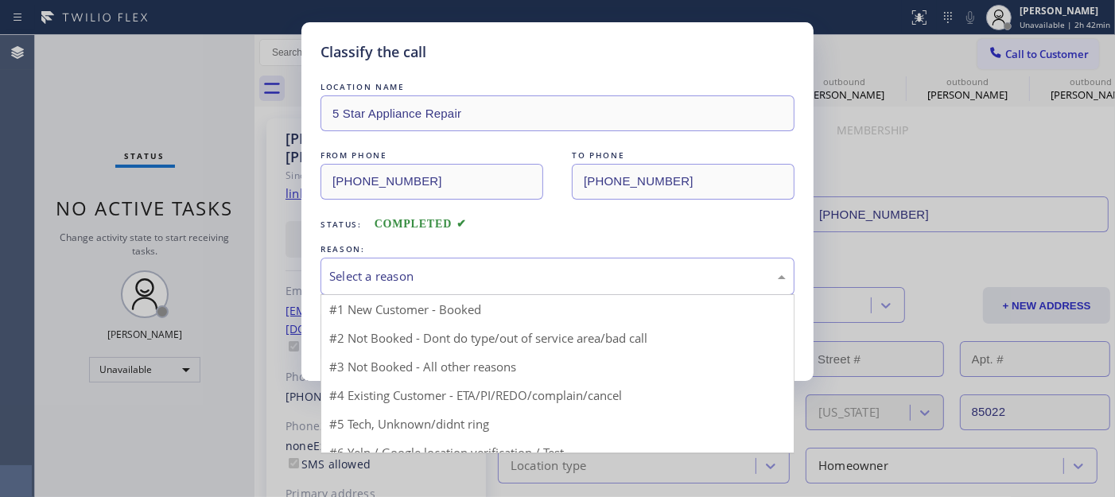
click at [466, 280] on div "Select a reason" at bounding box center [557, 276] width 457 height 18
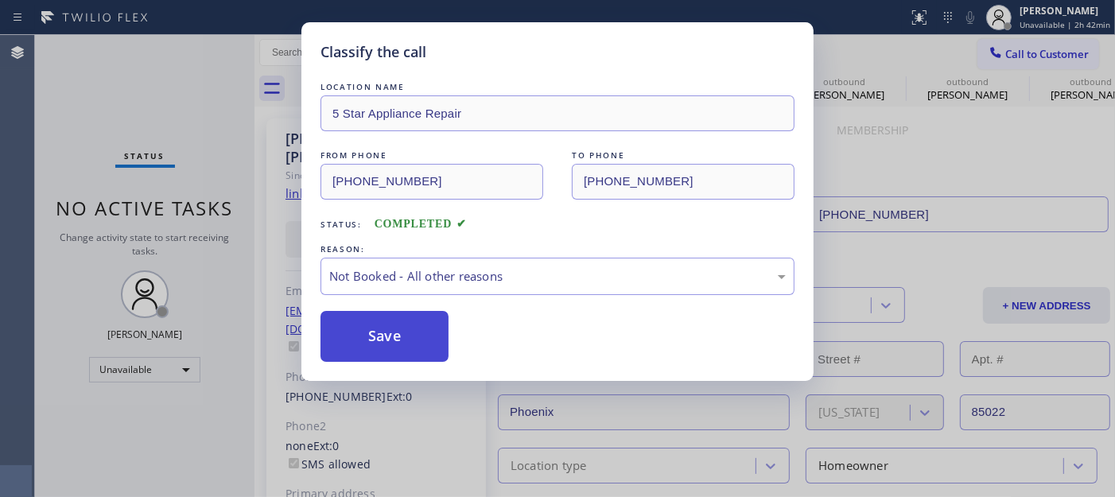
click at [403, 340] on button "Save" at bounding box center [385, 336] width 128 height 51
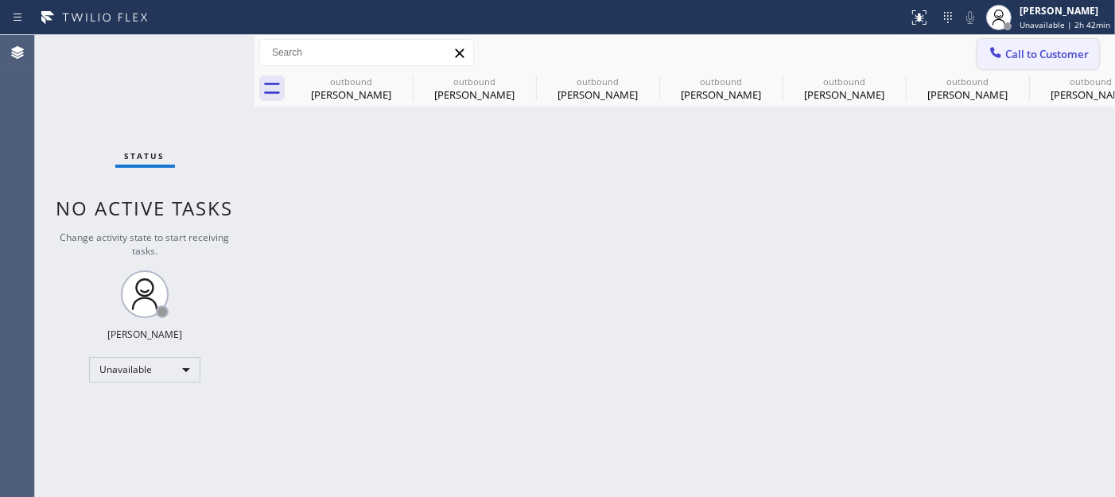
click at [1004, 56] on span "Call to Customer" at bounding box center [1048, 54] width 84 height 14
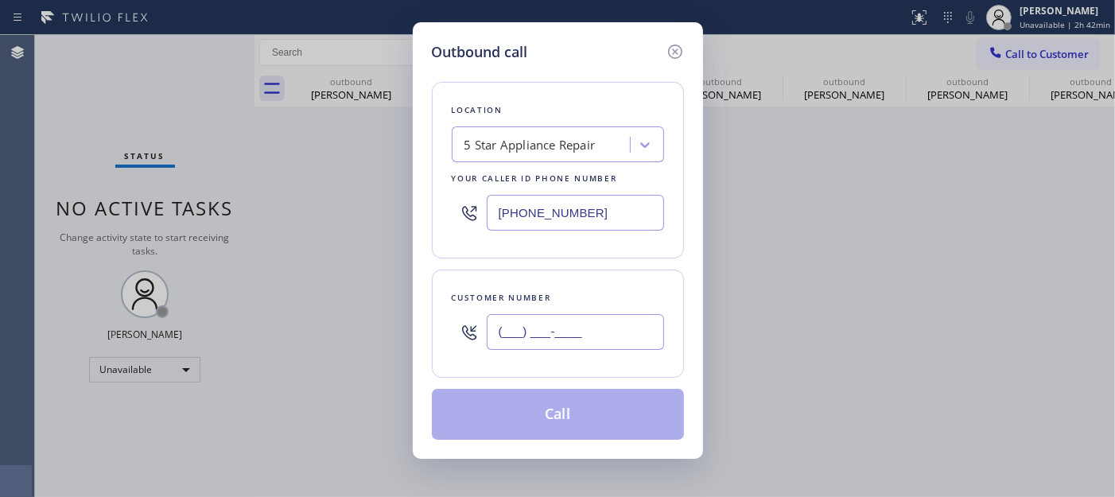
click at [593, 322] on input "(___) ___-____" at bounding box center [575, 332] width 177 height 36
paste input "310) 869-6498"
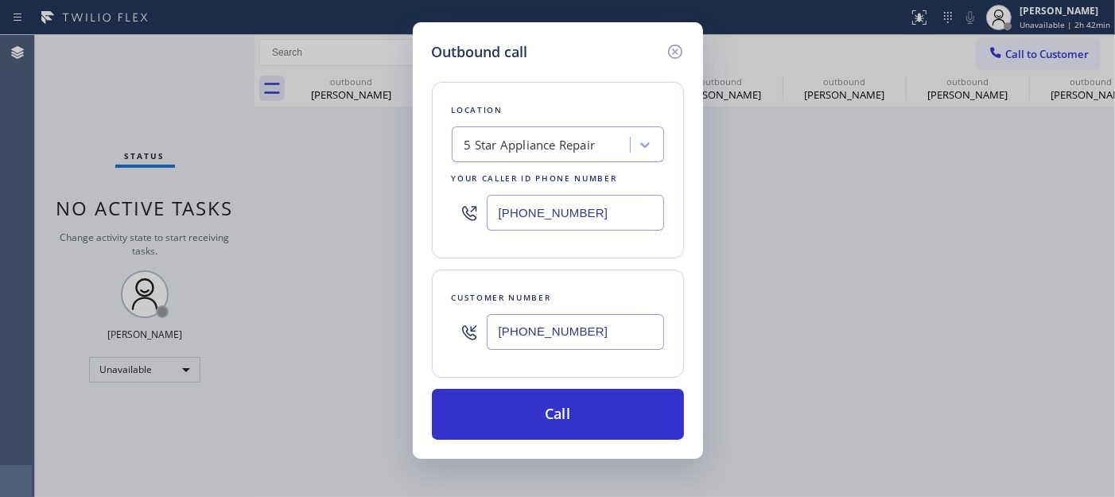
type input "(310) 869-6498"
click at [590, 445] on div "Outbound call Location 5 Star Appliance Repair Your caller id phone number (855…" at bounding box center [558, 240] width 290 height 437
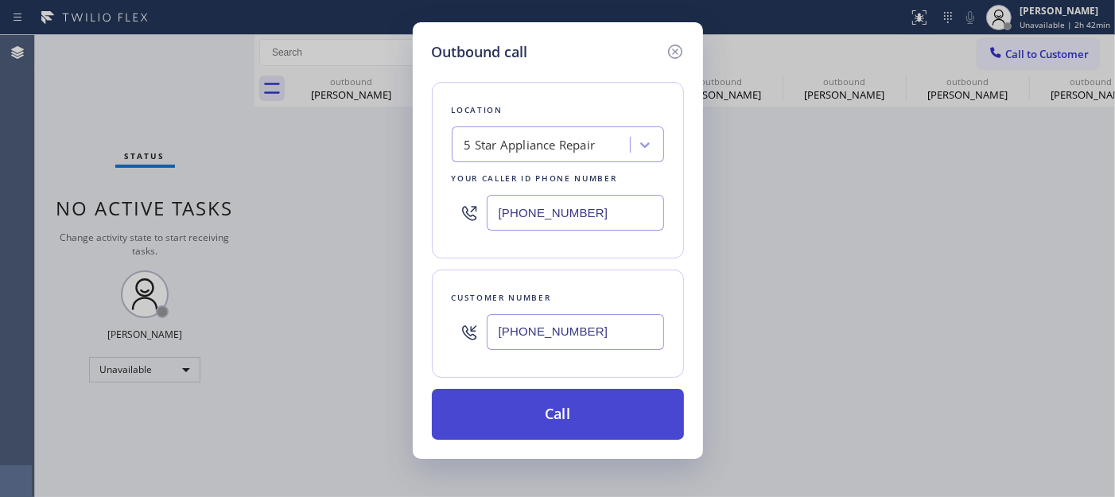
click at [591, 422] on button "Call" at bounding box center [558, 414] width 252 height 51
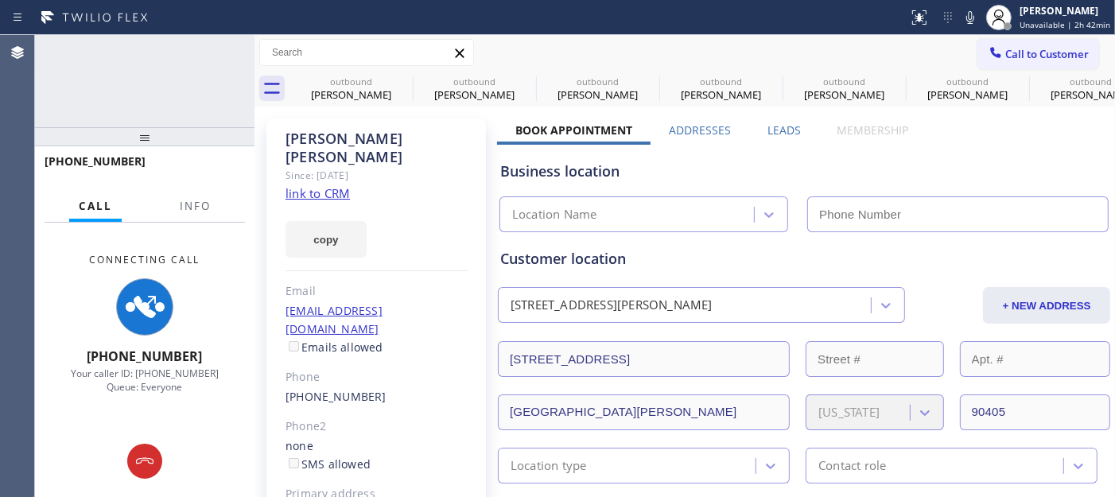
type input "(855) 731-4952"
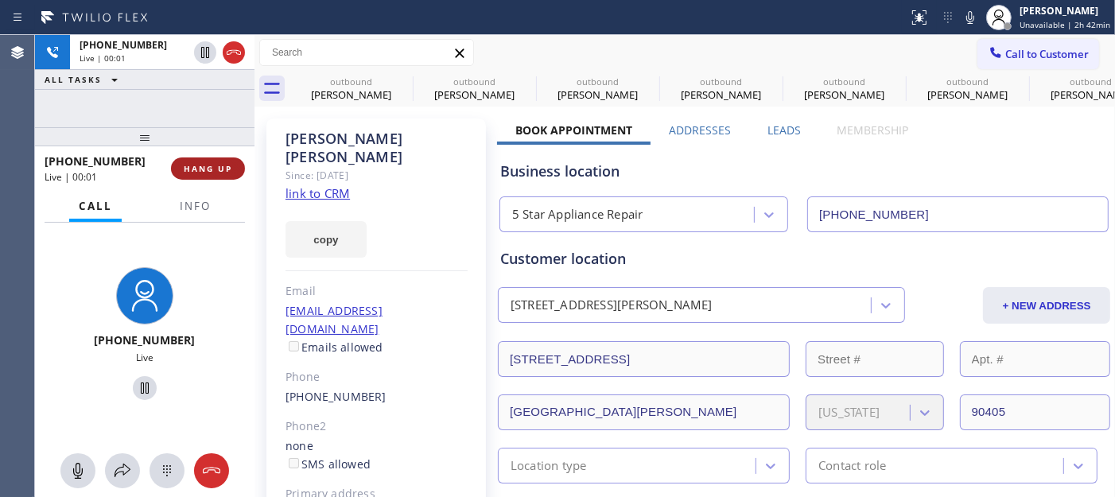
click at [224, 164] on span "HANG UP" at bounding box center [208, 168] width 49 height 11
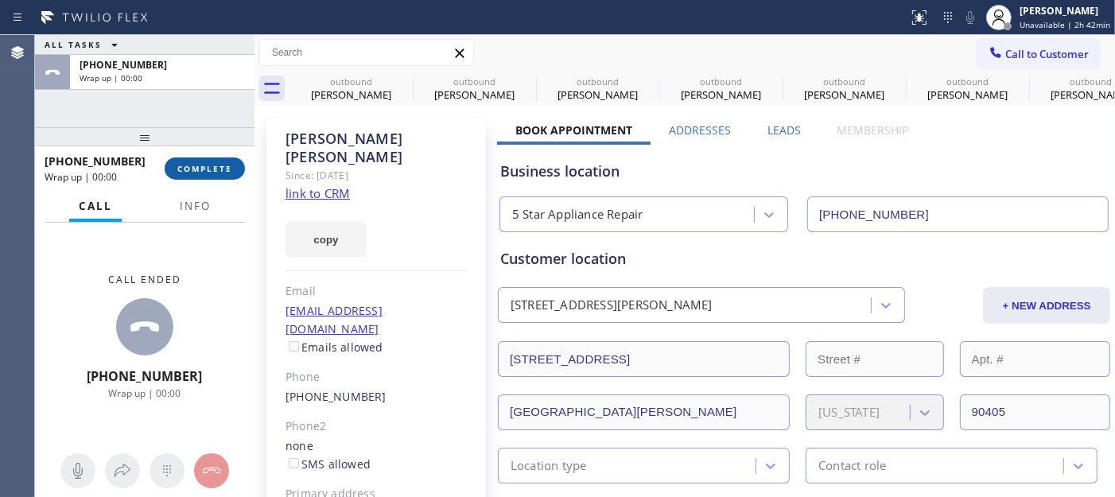
click at [225, 167] on span "COMPLETE" at bounding box center [204, 168] width 55 height 11
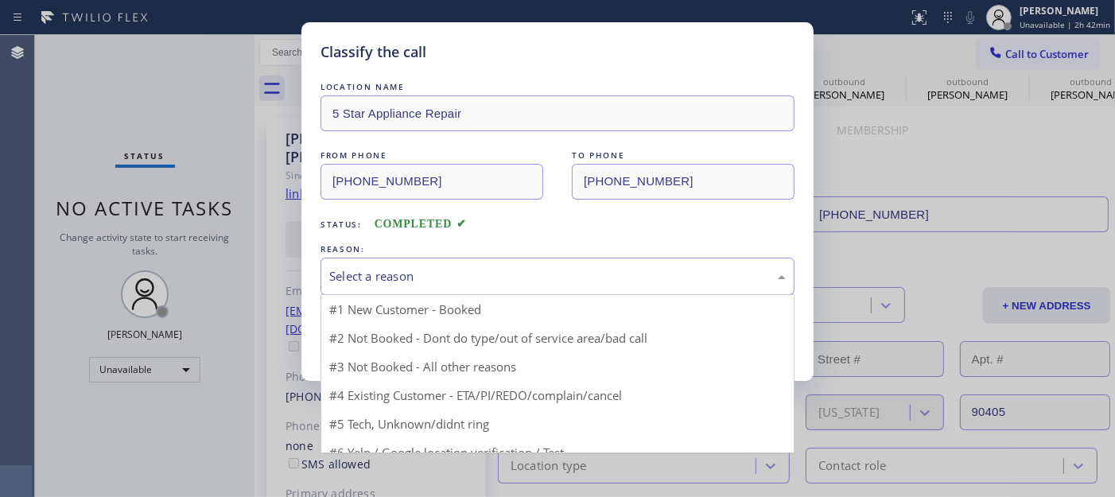
click at [464, 279] on div "Select a reason" at bounding box center [557, 276] width 457 height 18
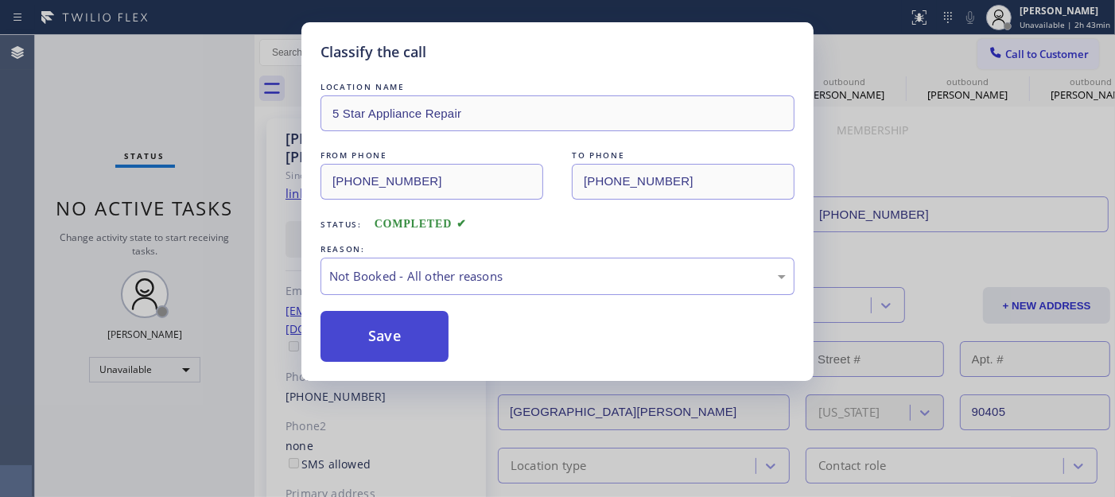
click at [402, 336] on button "Save" at bounding box center [385, 336] width 128 height 51
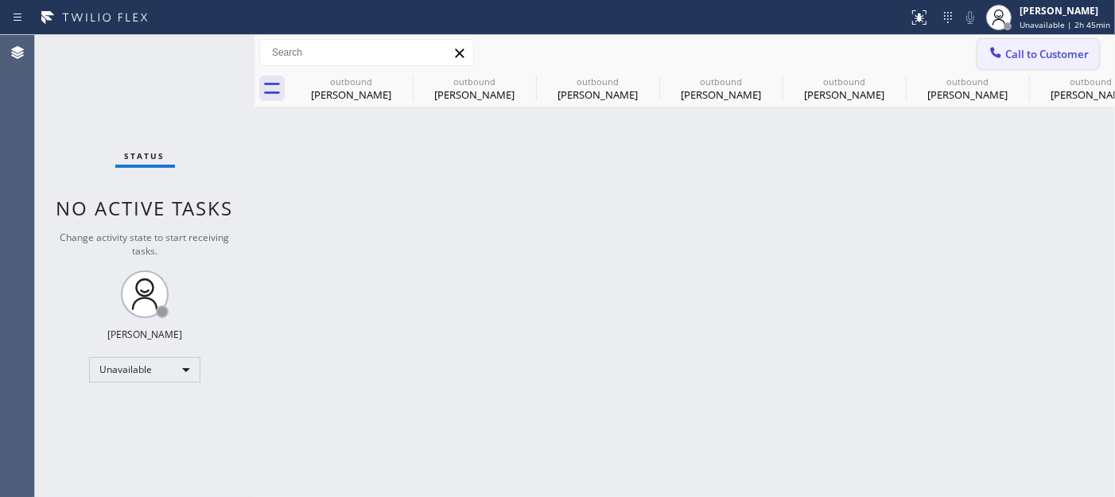
click at [1000, 54] on icon at bounding box center [996, 52] width 10 height 10
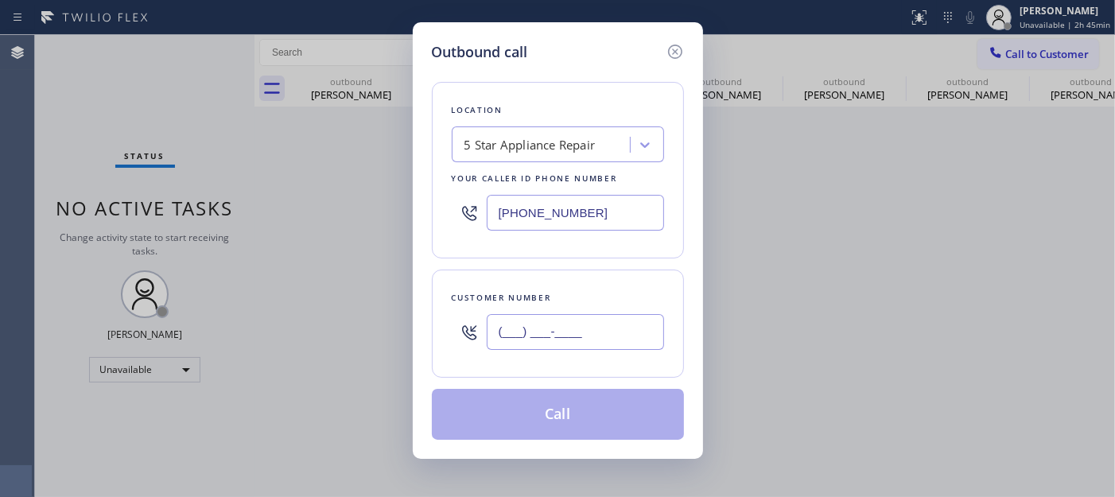
click at [530, 318] on input "(___) ___-____" at bounding box center [575, 332] width 177 height 36
paste input "917) 496-3657"
type input "(917) 496-3657"
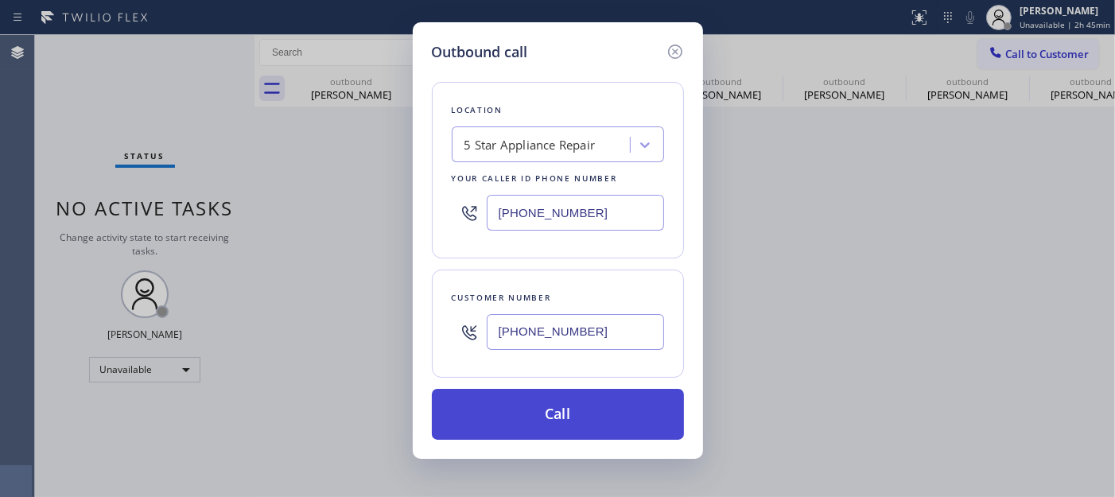
click at [589, 409] on button "Call" at bounding box center [558, 414] width 252 height 51
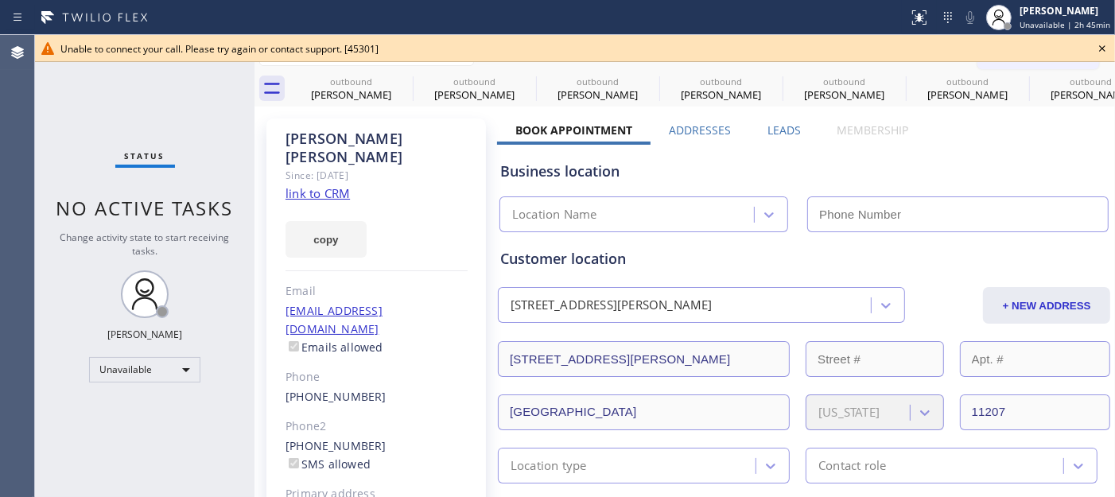
type input "(855) 731-4952"
click at [1004, 50] on icon at bounding box center [1102, 48] width 19 height 19
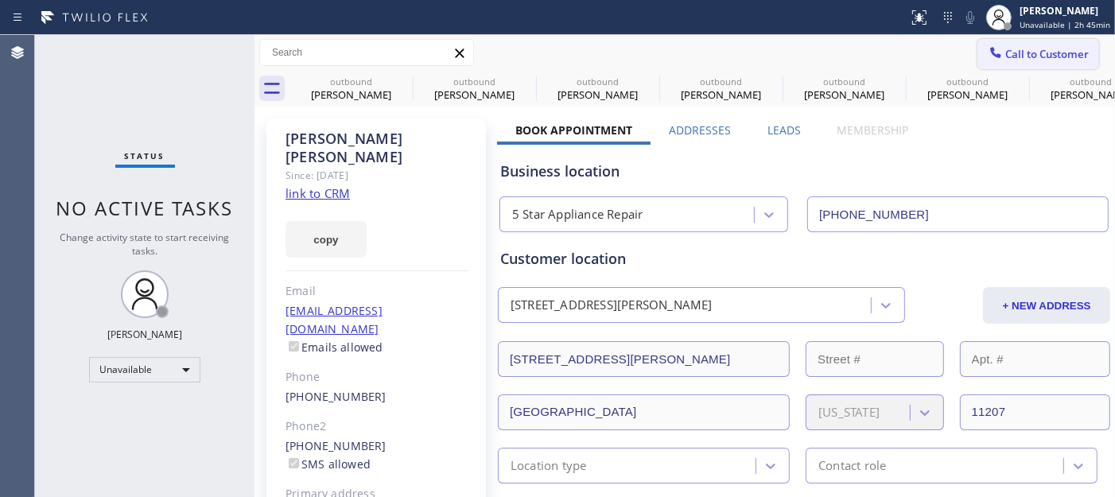
click at [1004, 53] on span "Call to Customer" at bounding box center [1048, 54] width 84 height 14
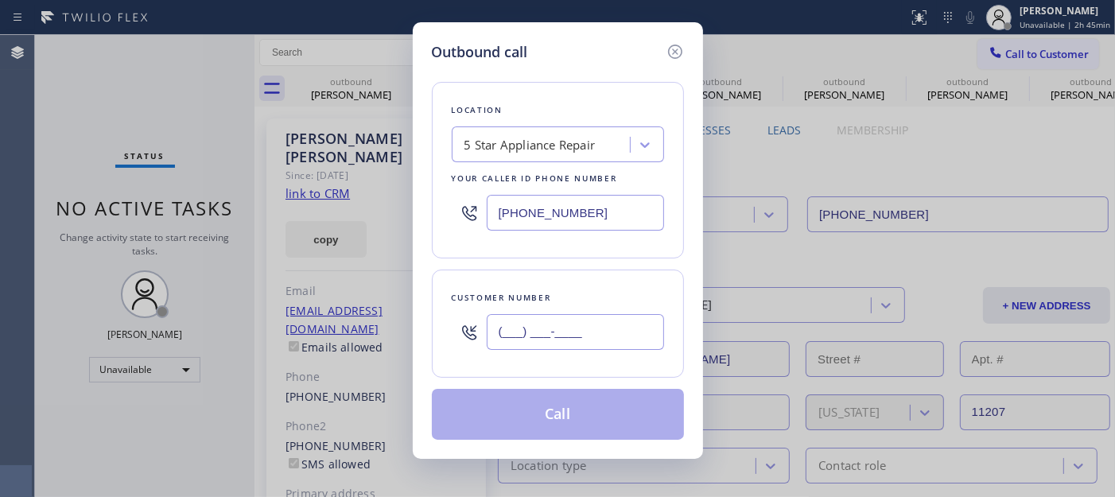
click at [608, 343] on input "(___) ___-____" at bounding box center [575, 332] width 177 height 36
paste input "917) 496-3657"
type input "(917) 496-3657"
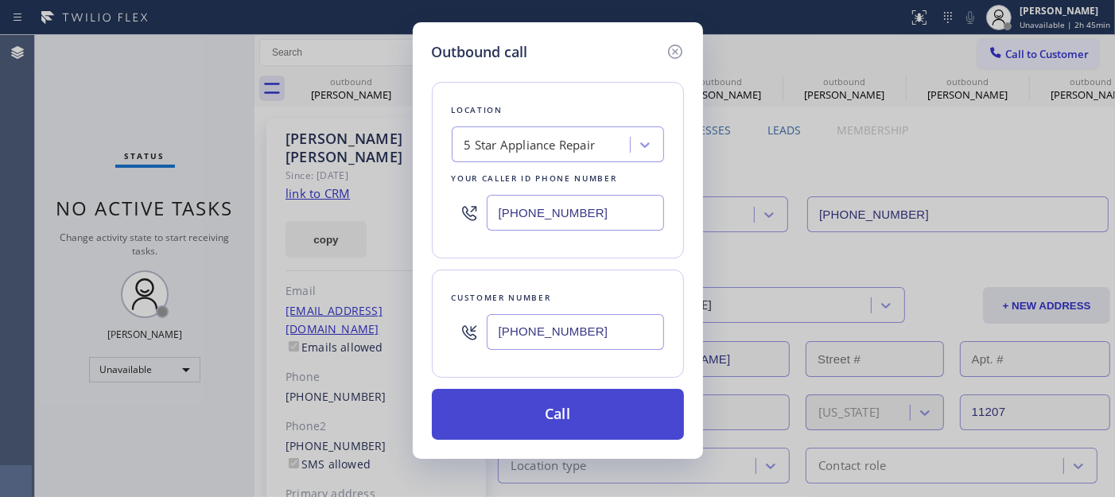
click at [585, 403] on button "Call" at bounding box center [558, 414] width 252 height 51
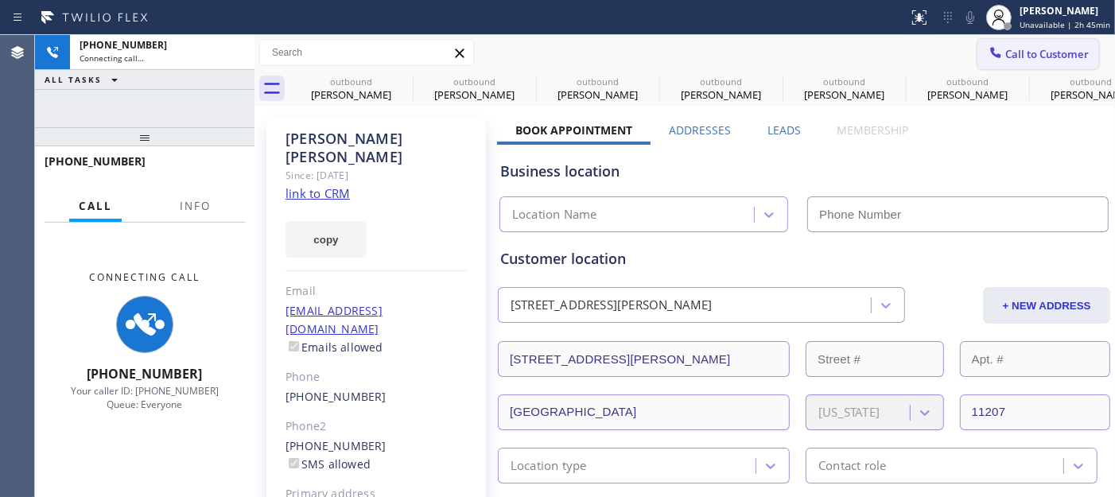
click at [1004, 54] on span "Call to Customer" at bounding box center [1048, 54] width 84 height 14
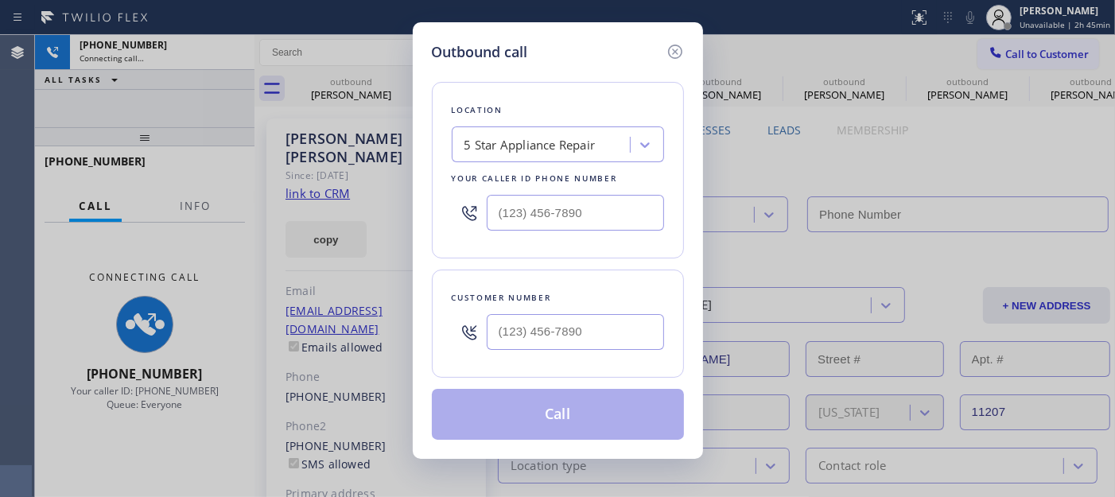
type input "(855) 731-4952"
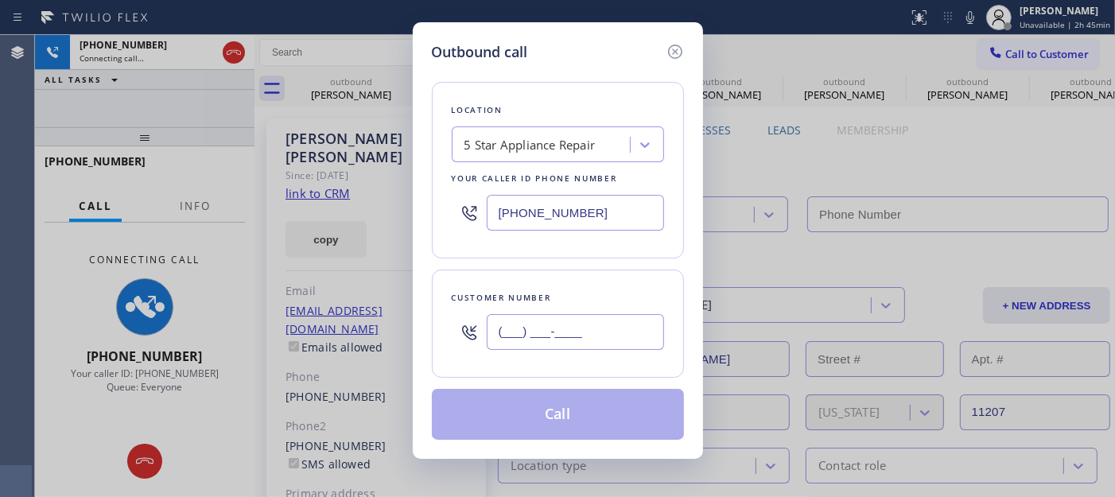
click at [581, 336] on input "(___) ___-____" at bounding box center [575, 332] width 177 height 36
paste input "917) 496-3657"
type input "(917) 496-3657"
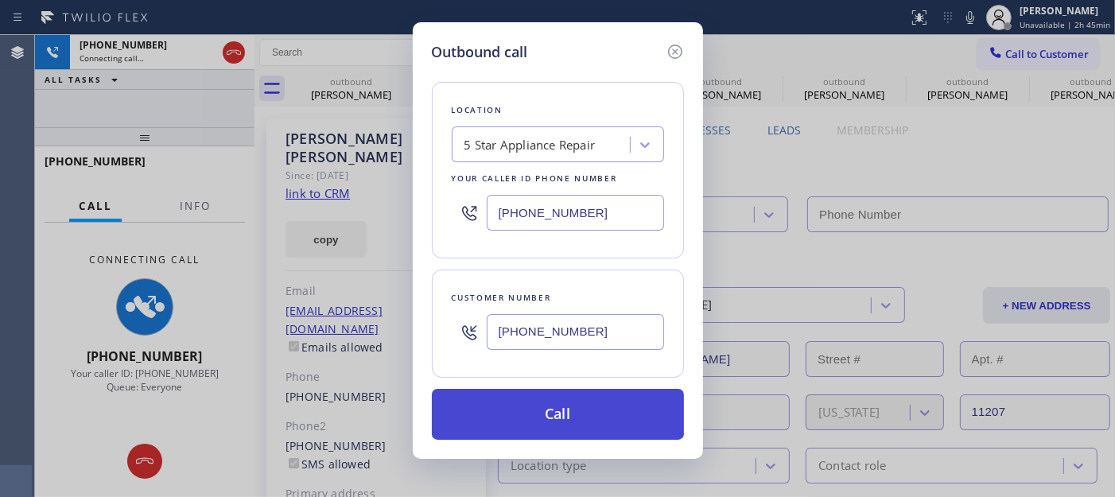
type input "(855) 731-4952"
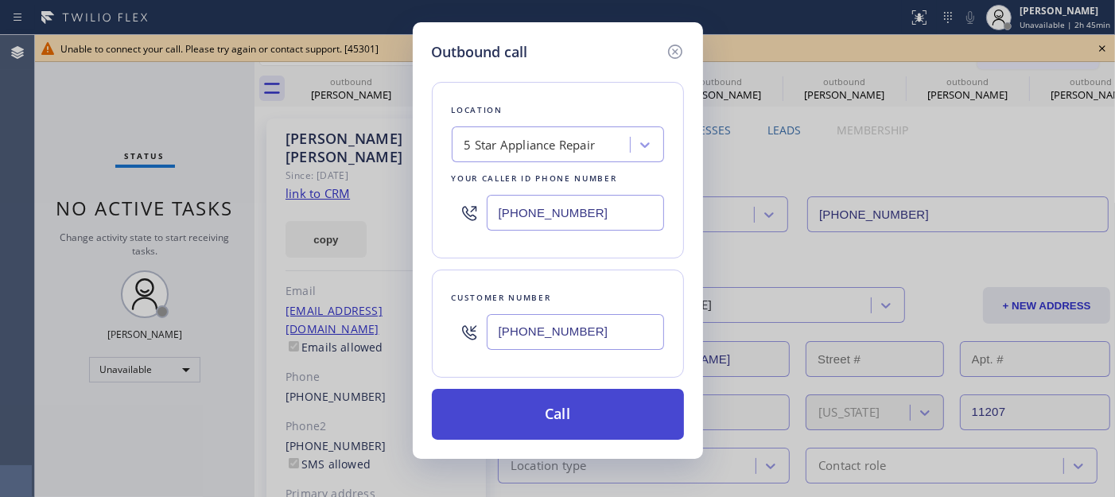
type input "(917) 496-3657"
click at [610, 407] on button "Call" at bounding box center [558, 414] width 252 height 51
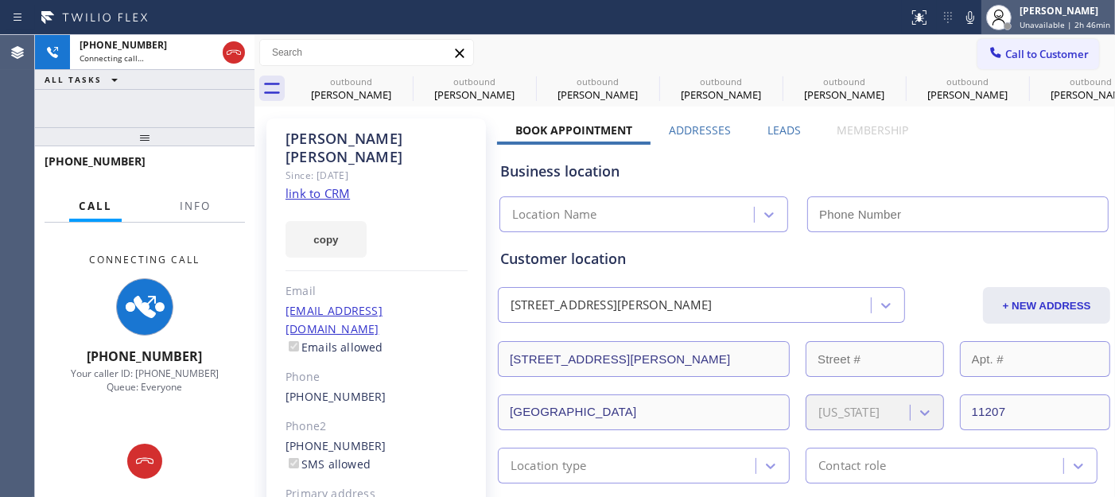
type input "(855) 731-4952"
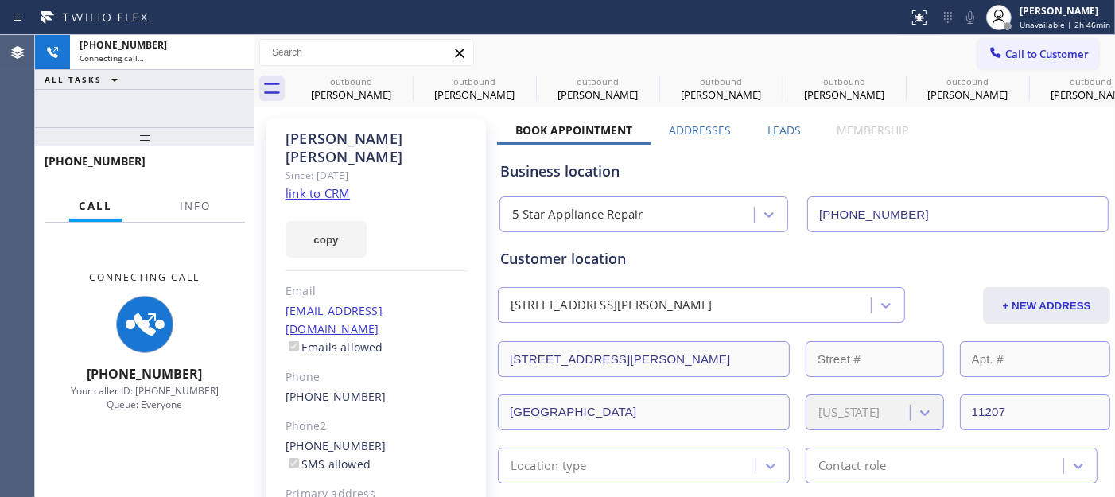
drag, startPoint x: 1037, startPoint y: 53, endPoint x: 792, endPoint y: 128, distance: 256.9
click at [1004, 53] on span "Call to Customer" at bounding box center [1048, 54] width 84 height 14
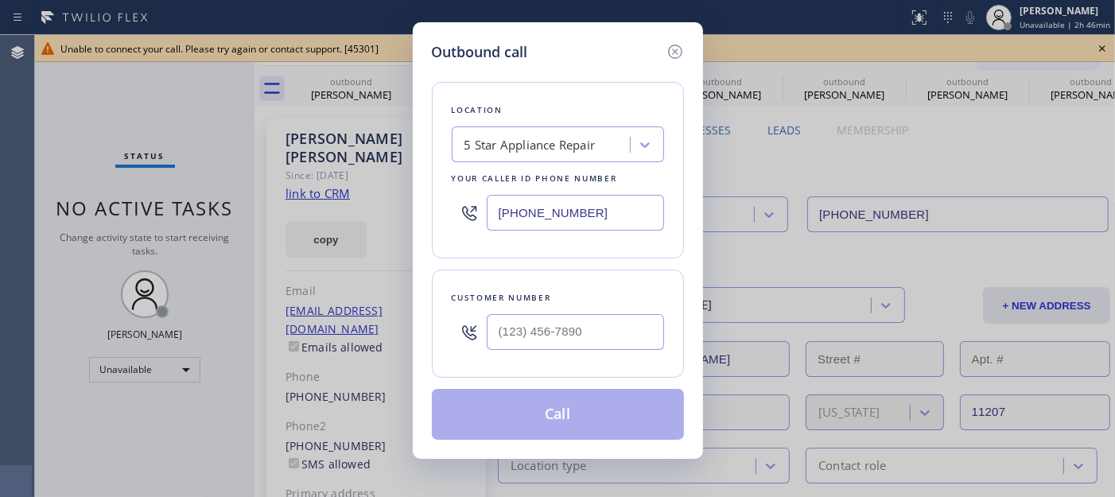
click at [537, 360] on div "Customer number" at bounding box center [558, 324] width 252 height 108
click at [552, 340] on input "(___) ___-____" at bounding box center [575, 332] width 177 height 36
paste input "917) 496-3657"
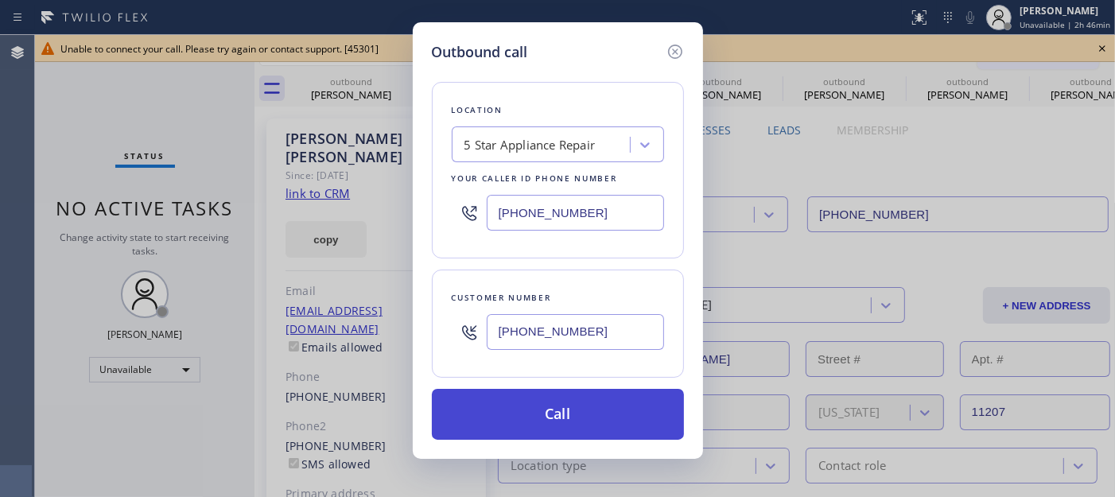
type input "(917) 496-3657"
click at [566, 408] on button "Call" at bounding box center [558, 414] width 252 height 51
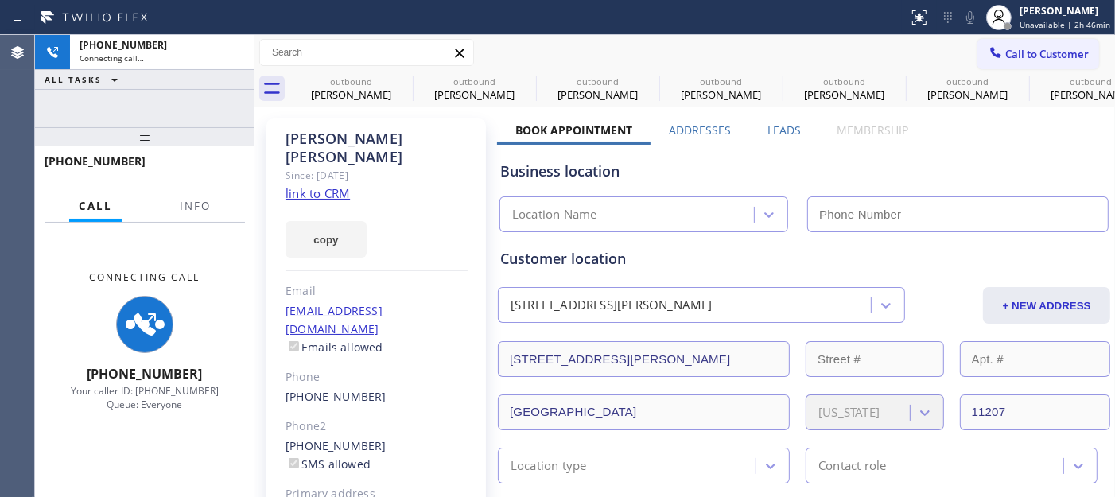
type input "(855) 731-4952"
click at [999, 56] on div "Classify the call LOCATION NAME Appliance Wizard FROM PHONE (424) 278-9584 TO P…" at bounding box center [575, 266] width 1080 height 462
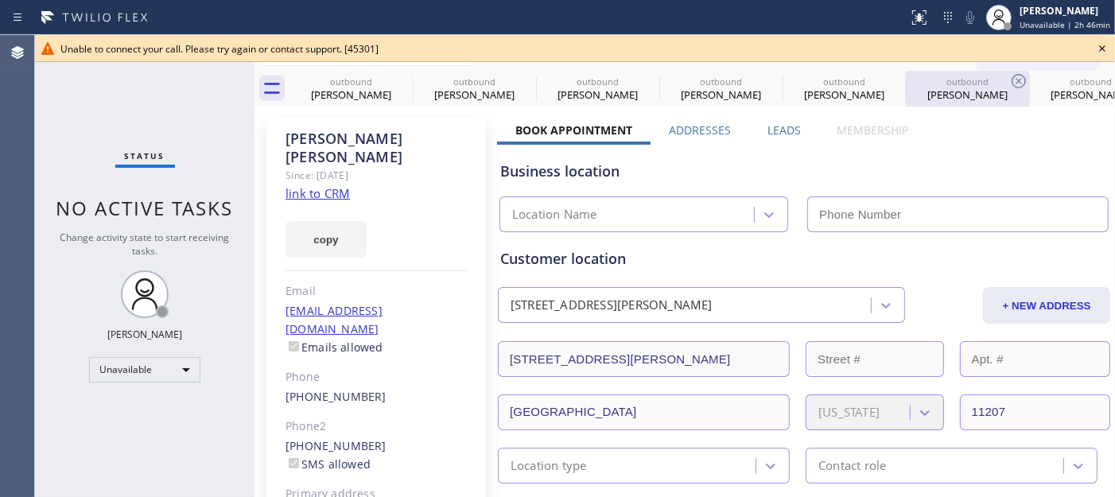
type input "(855) 731-4952"
click at [1004, 49] on icon at bounding box center [1102, 48] width 19 height 19
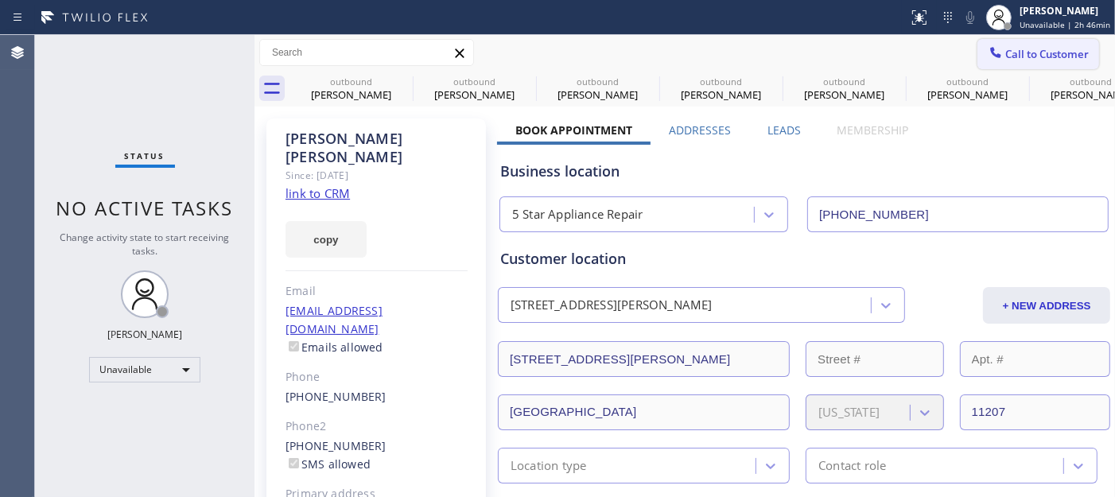
click at [1004, 59] on span "Call to Customer" at bounding box center [1048, 54] width 84 height 14
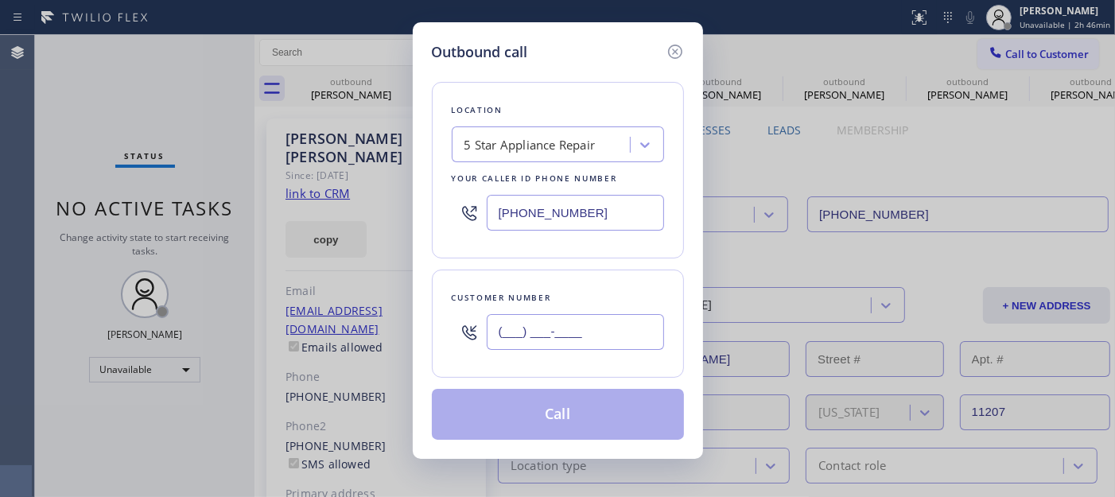
click at [575, 336] on input "(___) ___-____" at bounding box center [575, 332] width 177 height 36
paste input "917) 496-3657"
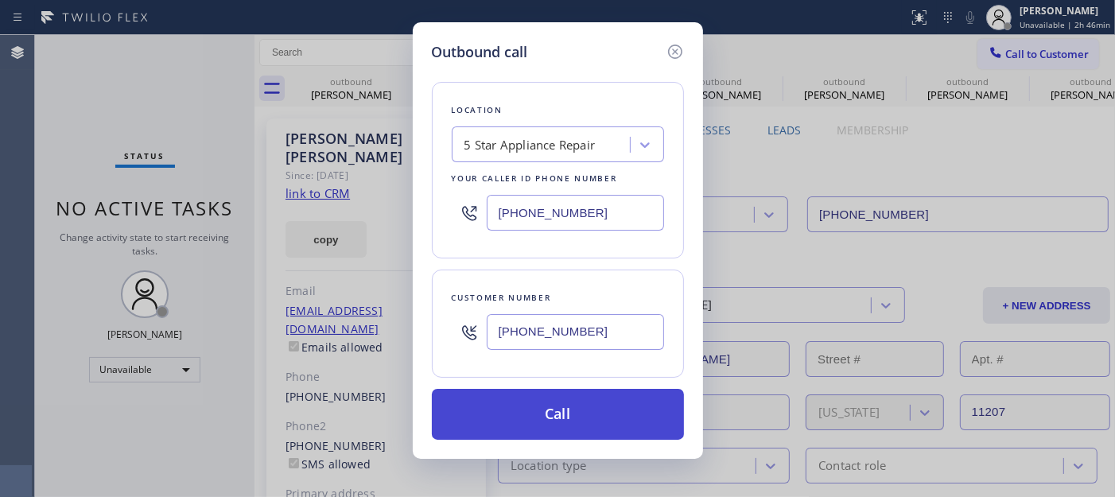
type input "(917) 496-3657"
click at [570, 414] on button "Call" at bounding box center [558, 414] width 252 height 51
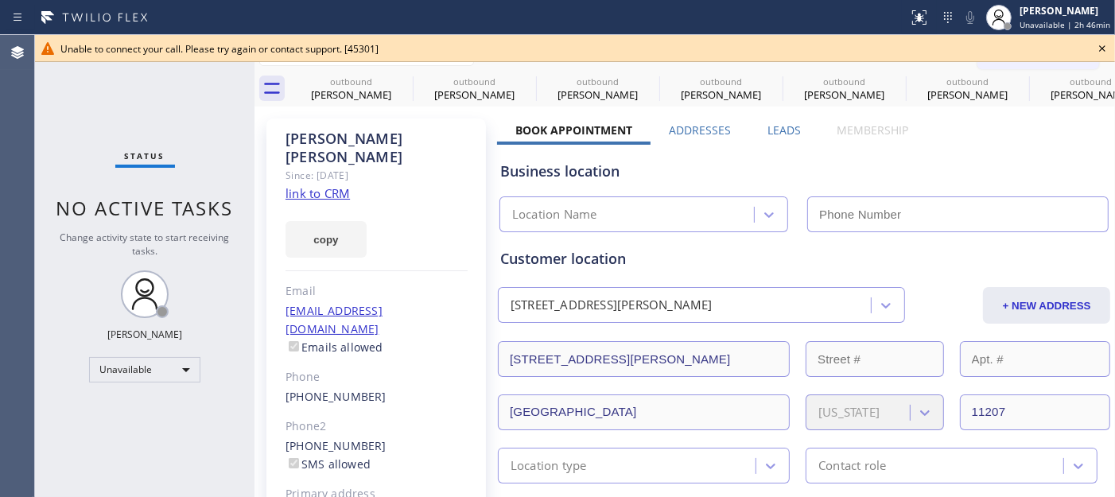
click at [1004, 49] on icon at bounding box center [1102, 48] width 19 height 19
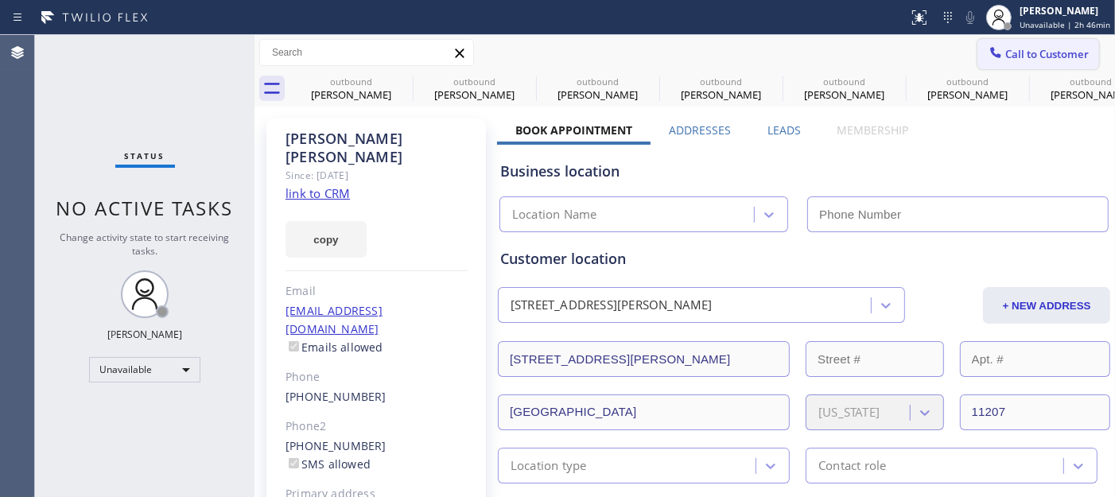
type input "(855) 731-4952"
click at [1004, 51] on span "Call to Customer" at bounding box center [1048, 54] width 84 height 14
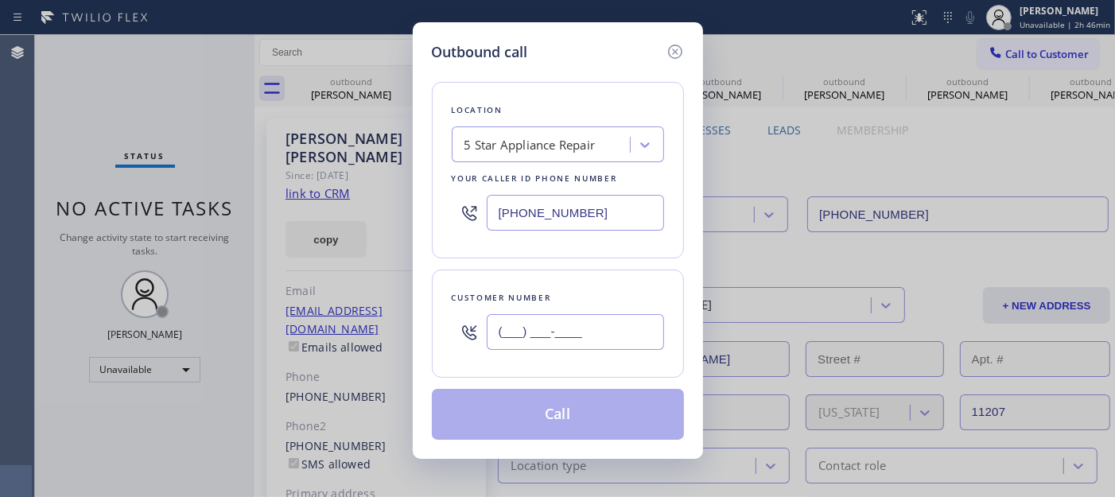
click at [603, 323] on input "(___) ___-____" at bounding box center [575, 332] width 177 height 36
paste input "917) 496-3657"
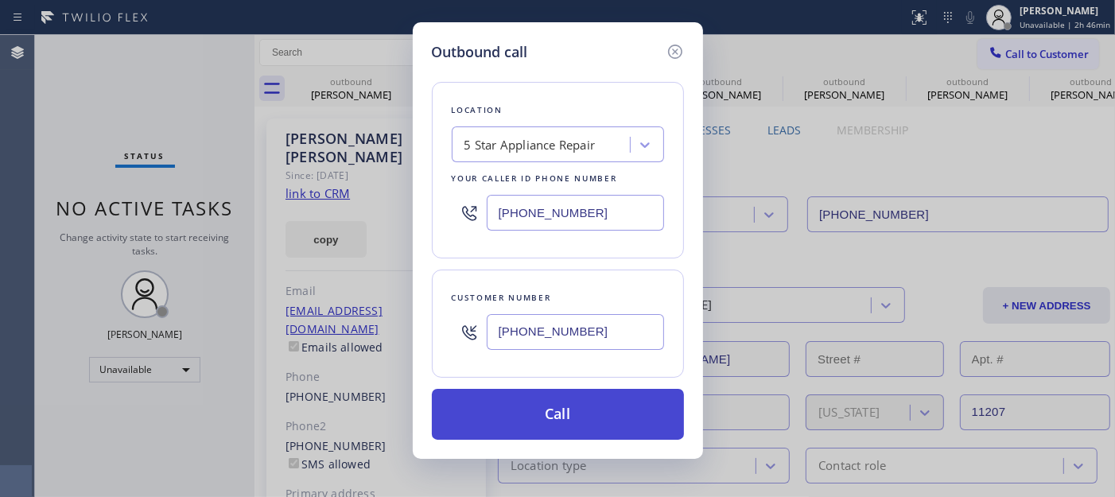
type input "(917) 496-3657"
click at [568, 420] on button "Call" at bounding box center [558, 414] width 252 height 51
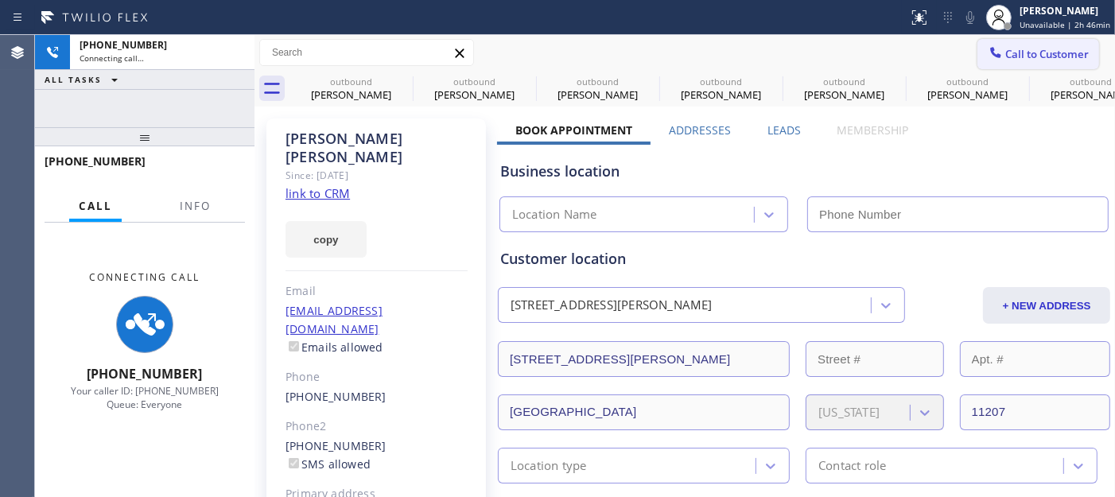
type input "(855) 731-4952"
click at [1004, 52] on span "Call to Customer" at bounding box center [1048, 54] width 84 height 14
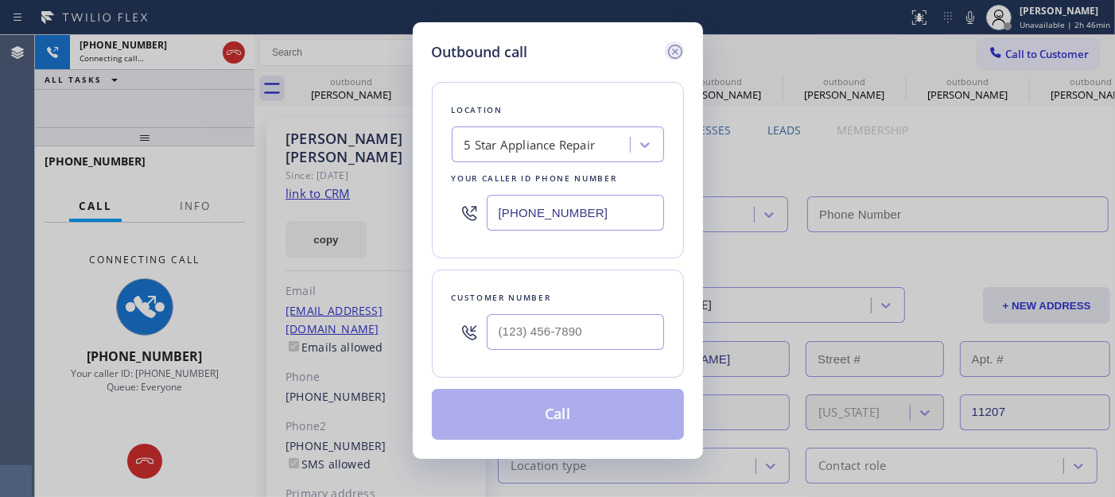
type input "(855) 731-4952"
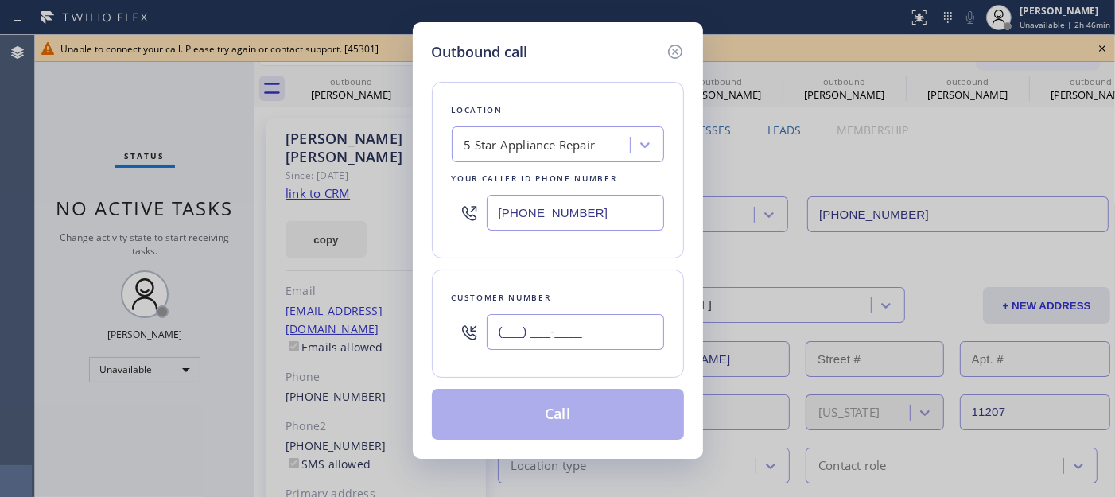
drag, startPoint x: 550, startPoint y: 329, endPoint x: 550, endPoint y: 340, distance: 10.3
click at [550, 330] on input "(___) ___-____" at bounding box center [575, 332] width 177 height 36
paste input "917) 496-3657"
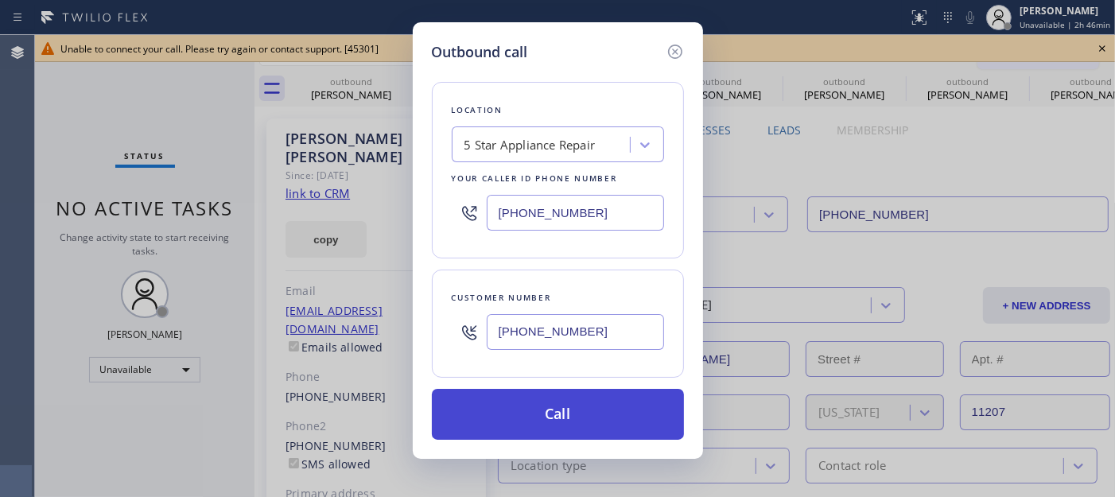
type input "(917) 496-3657"
click at [566, 410] on button "Call" at bounding box center [558, 414] width 252 height 51
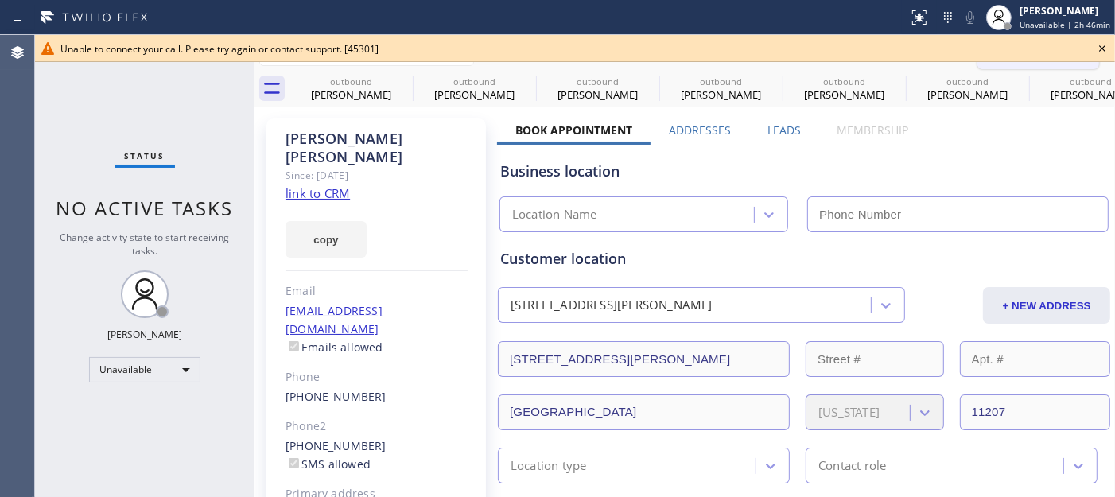
drag, startPoint x: 1095, startPoint y: 45, endPoint x: 988, endPoint y: 56, distance: 107.2
click at [1095, 45] on icon at bounding box center [1102, 48] width 19 height 19
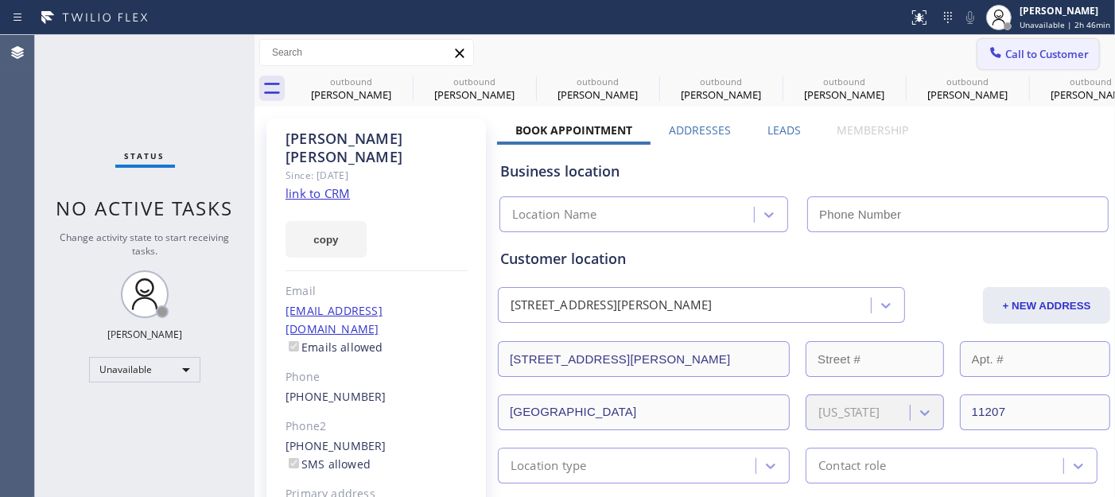
type input "(855) 731-4952"
click at [988, 56] on icon at bounding box center [996, 53] width 16 height 16
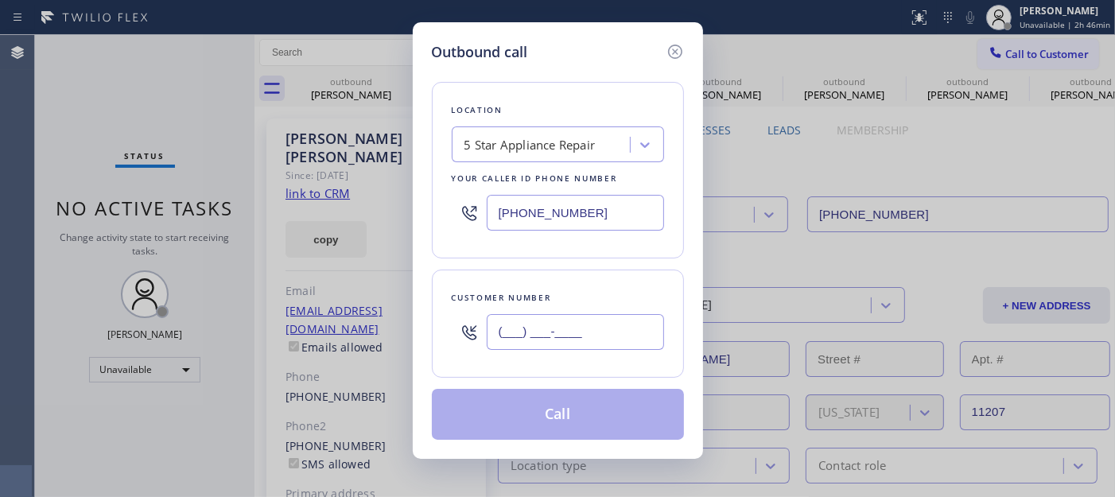
click at [570, 328] on input "(___) ___-____" at bounding box center [575, 332] width 177 height 36
paste input "917) 496-3657"
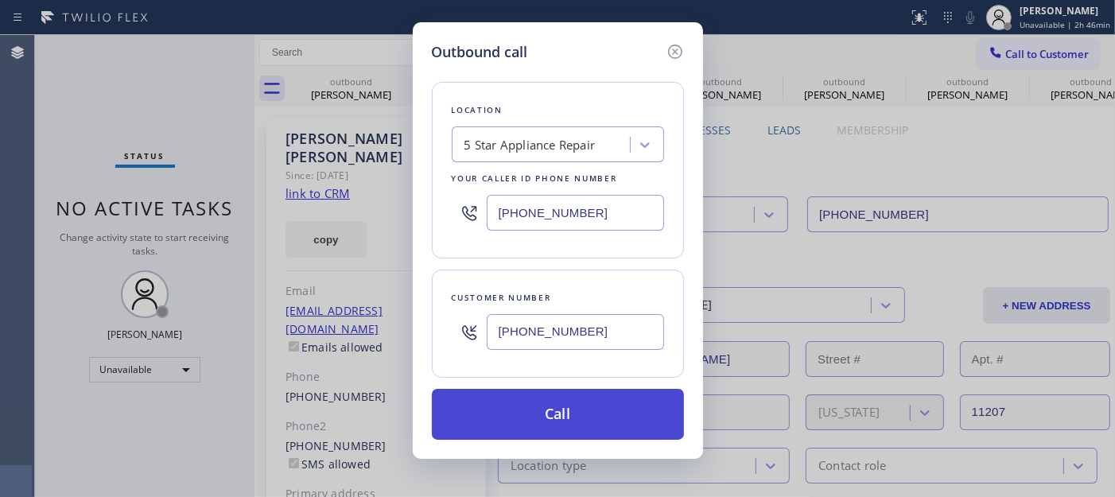
type input "(917) 496-3657"
click at [545, 419] on button "Call" at bounding box center [558, 414] width 252 height 51
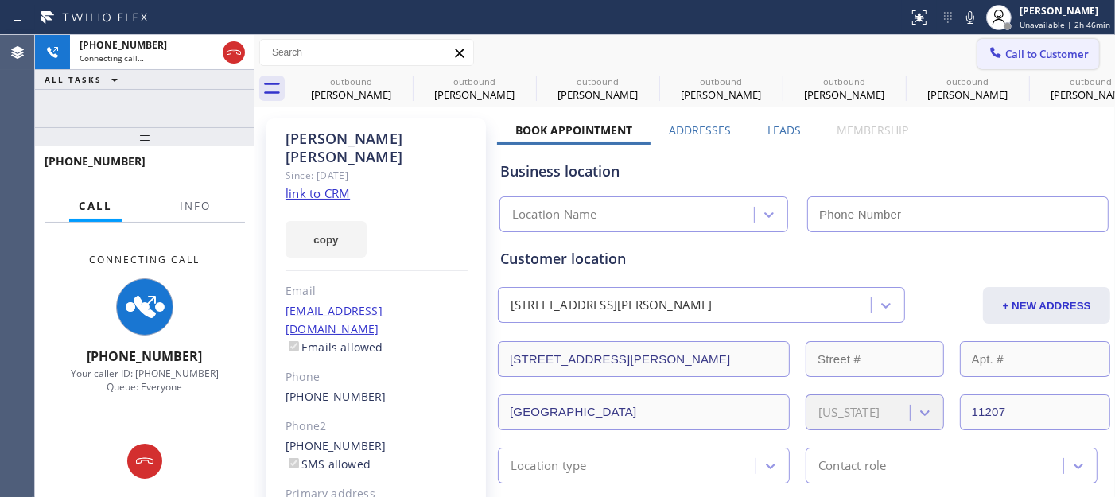
click at [1006, 53] on span "Call to Customer" at bounding box center [1048, 54] width 84 height 14
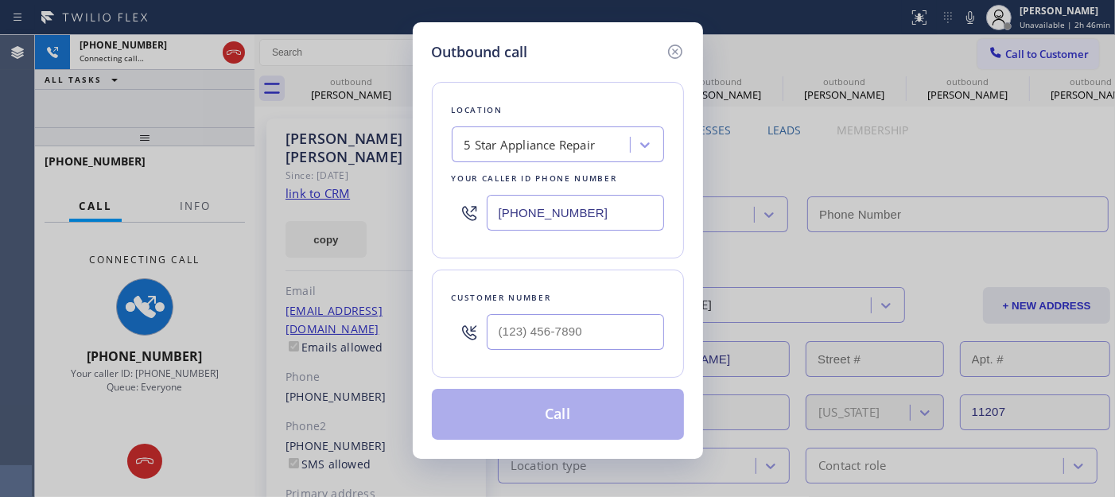
type input "(855) 731-4952"
drag, startPoint x: 499, startPoint y: 329, endPoint x: 576, endPoint y: 298, distance: 83.2
click at [499, 329] on input "(___) ___-____" at bounding box center [575, 332] width 177 height 36
paste input "917) 496-3657"
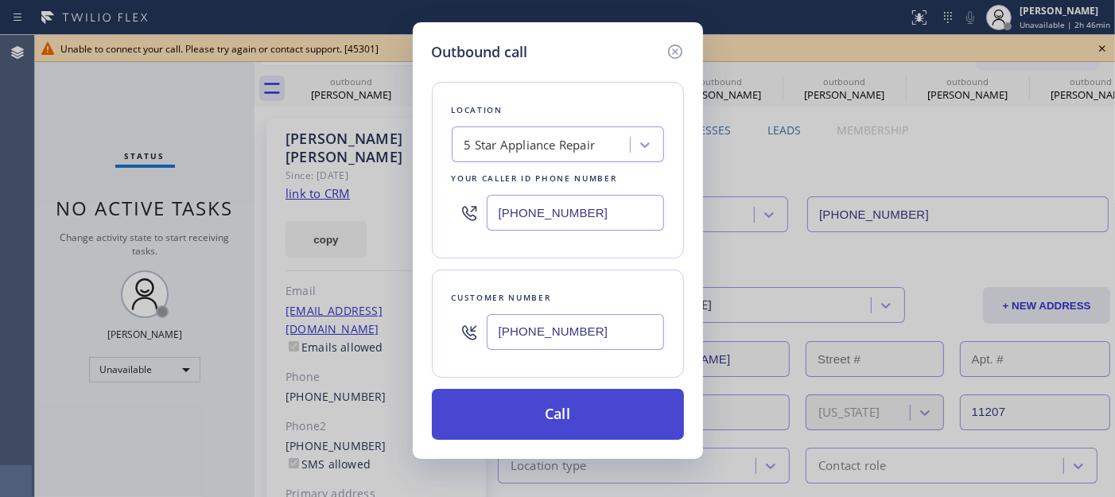
type input "(917) 496-3657"
click at [554, 408] on button "Call" at bounding box center [558, 414] width 252 height 51
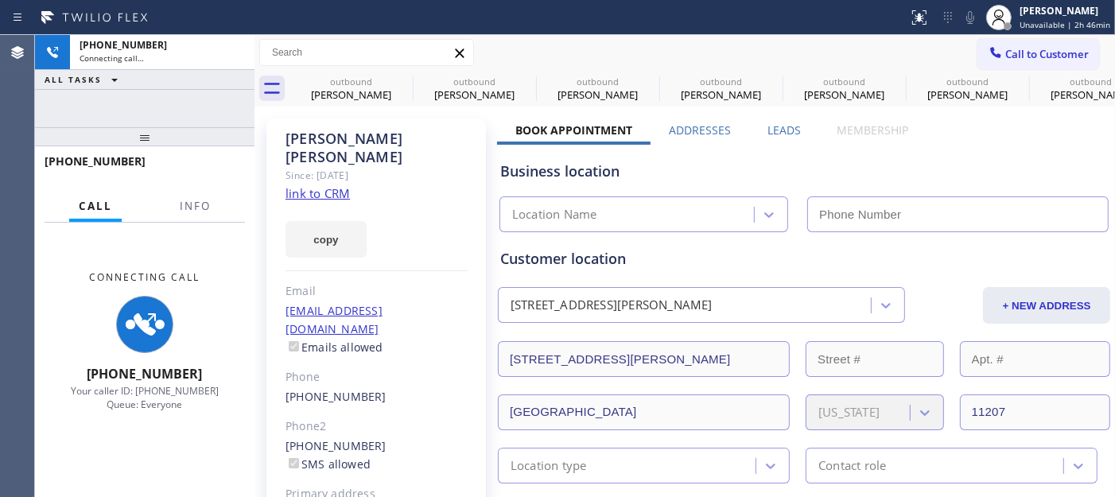
type input "(855) 731-4952"
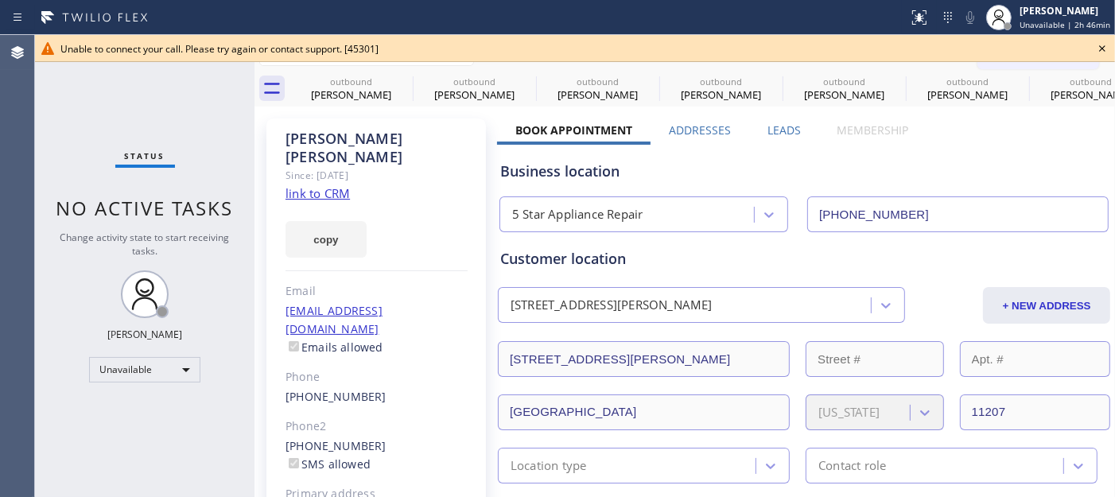
click at [1099, 44] on icon at bounding box center [1102, 48] width 19 height 19
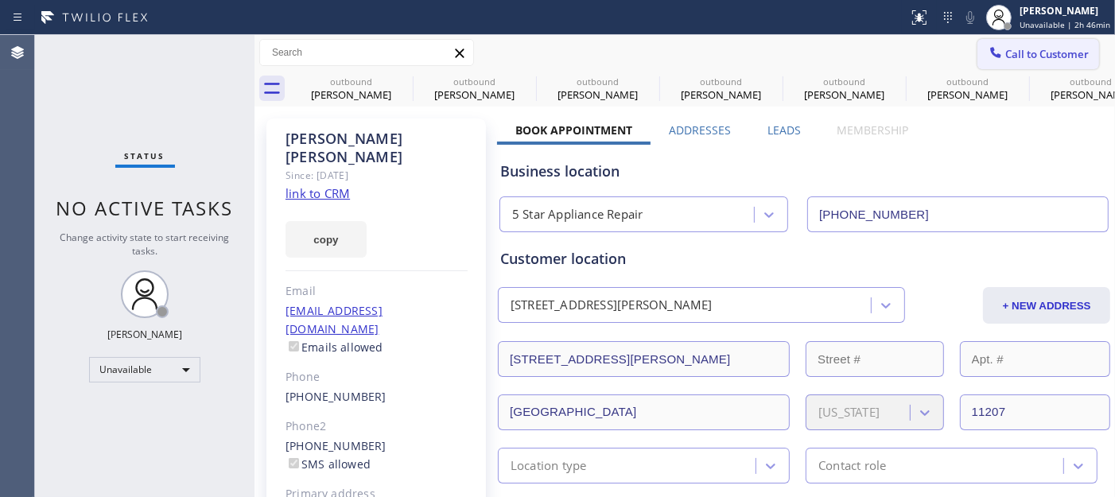
click at [1022, 61] on button "Call to Customer" at bounding box center [1039, 54] width 122 height 30
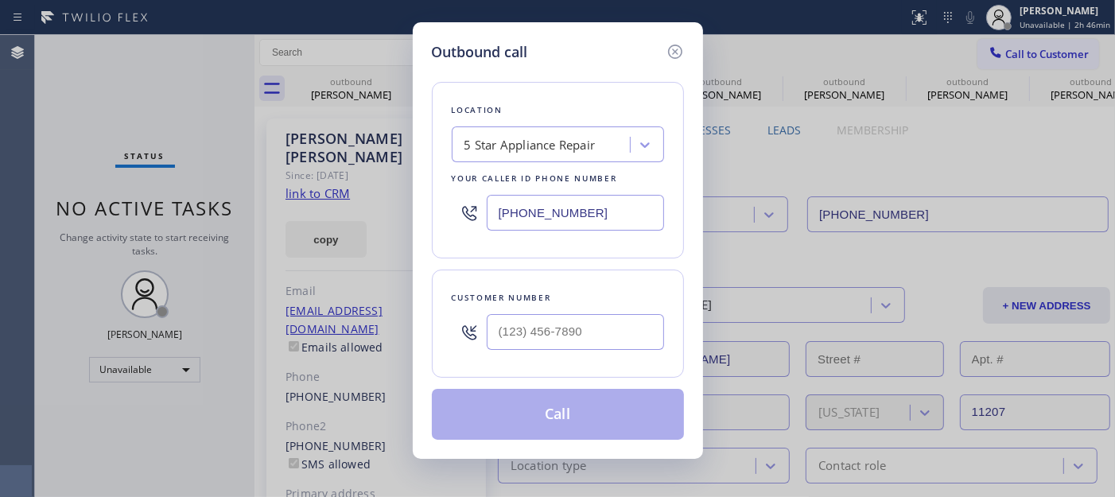
drag, startPoint x: 506, startPoint y: 352, endPoint x: 514, endPoint y: 323, distance: 30.5
click at [506, 352] on div at bounding box center [575, 332] width 177 height 52
paste input "510) 530-5859"
click at [514, 323] on input "(510) 530-5859" at bounding box center [575, 332] width 177 height 36
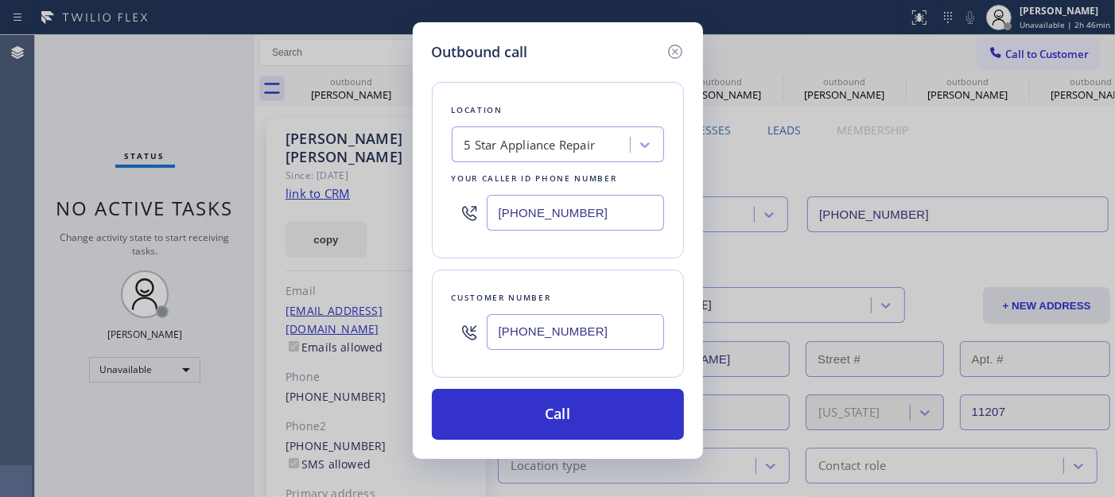
click at [410, 317] on div "Outbound call Location 5 Star Appliance Repair Your caller id phone number (855…" at bounding box center [557, 248] width 1115 height 497
paste input "text"
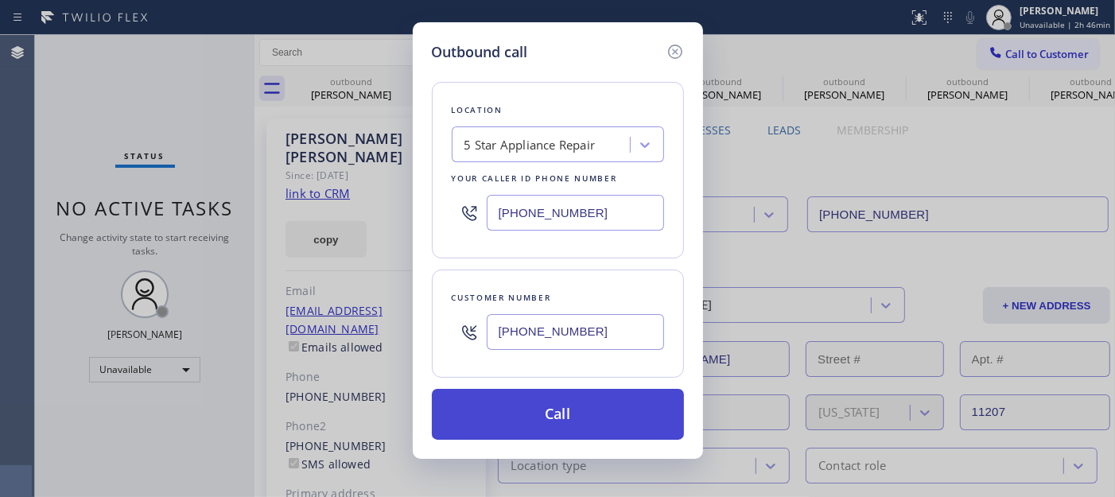
type input "(510) 530-5859"
click at [551, 403] on button "Call" at bounding box center [558, 414] width 252 height 51
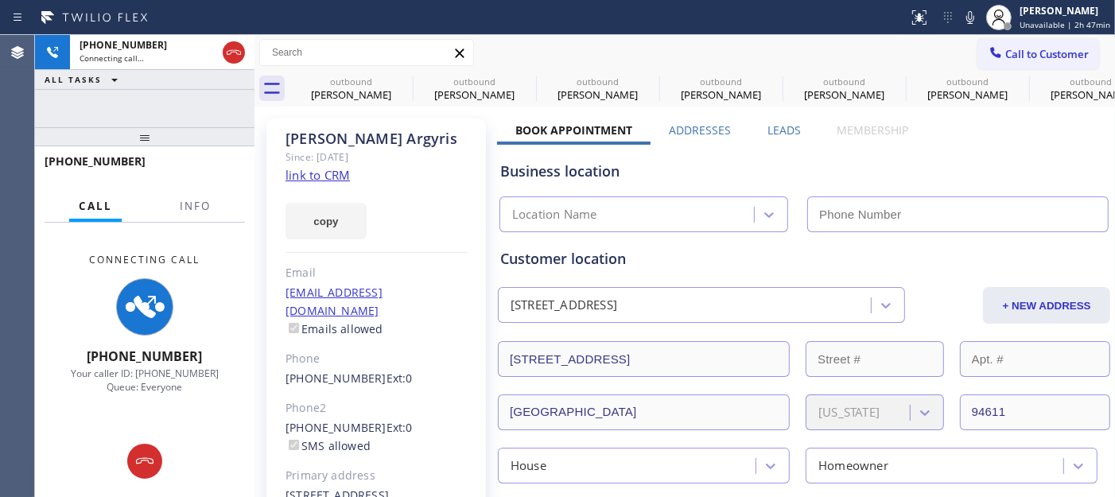
type input "(855) 731-4952"
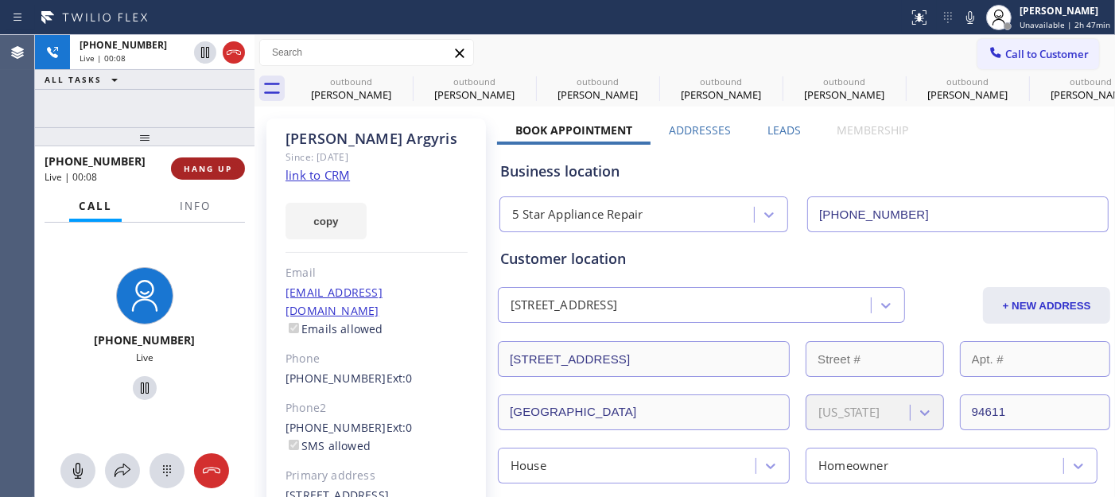
click at [211, 165] on span "HANG UP" at bounding box center [208, 168] width 49 height 11
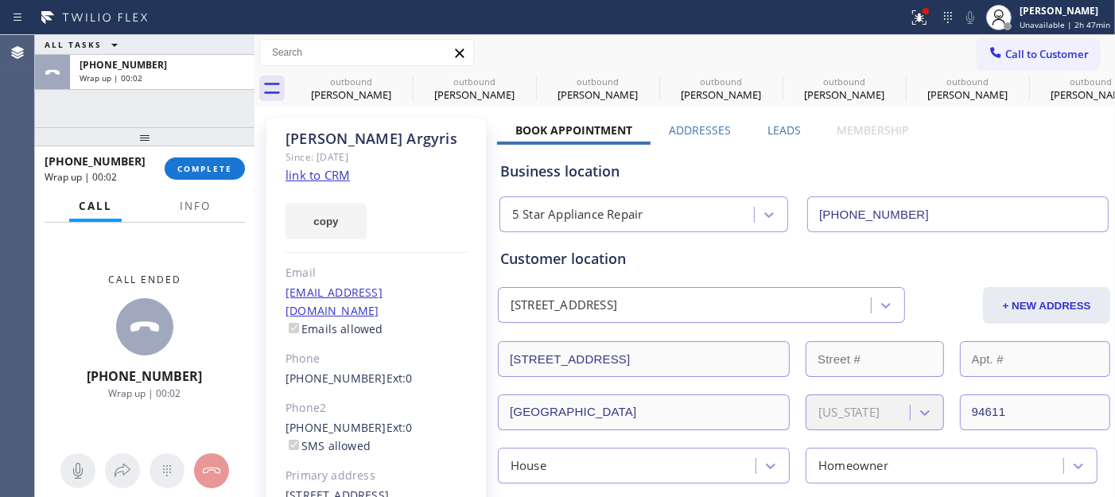
drag, startPoint x: 200, startPoint y: 164, endPoint x: 200, endPoint y: 184, distance: 19.9
click at [200, 164] on span "COMPLETE" at bounding box center [204, 168] width 55 height 11
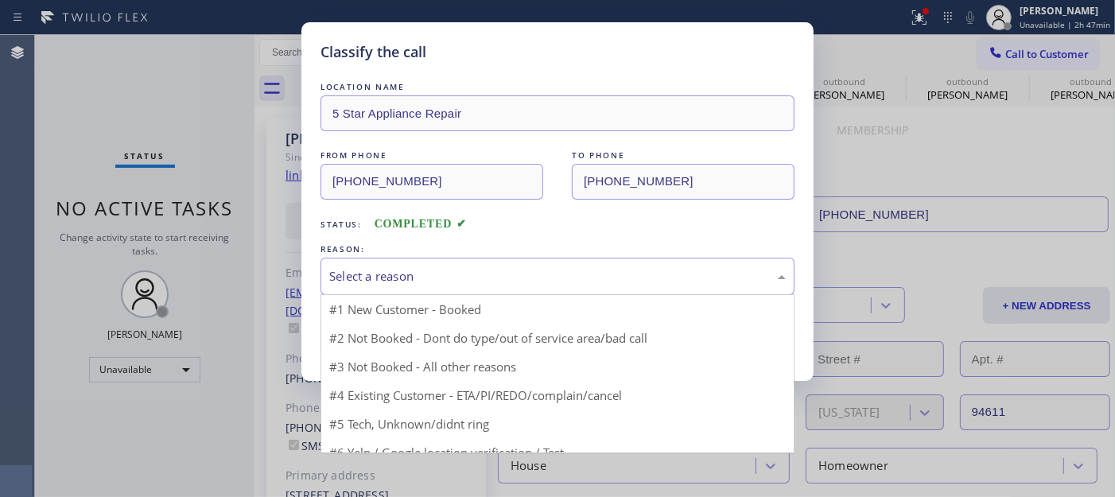
click at [426, 265] on div "Select a reason" at bounding box center [558, 276] width 474 height 37
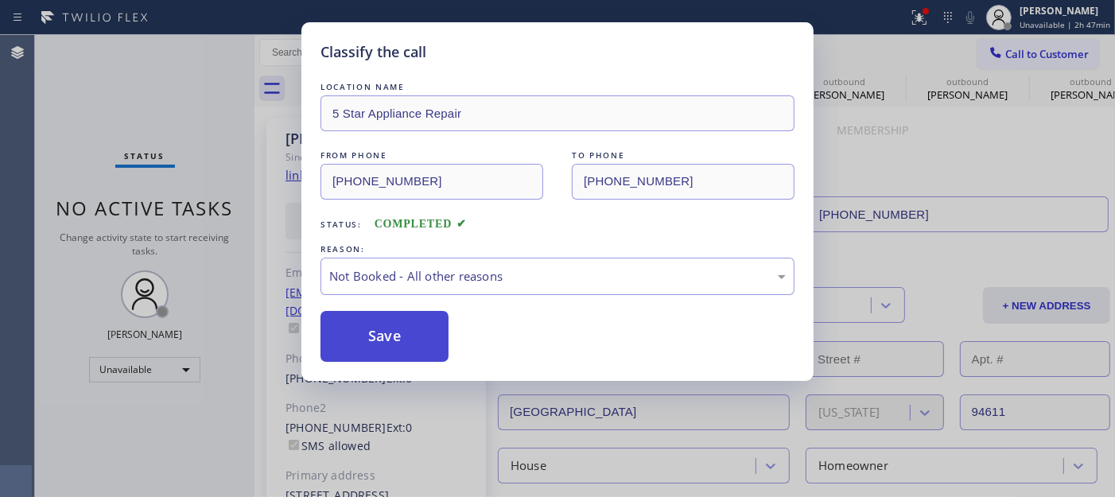
click at [418, 340] on button "Save" at bounding box center [385, 336] width 128 height 51
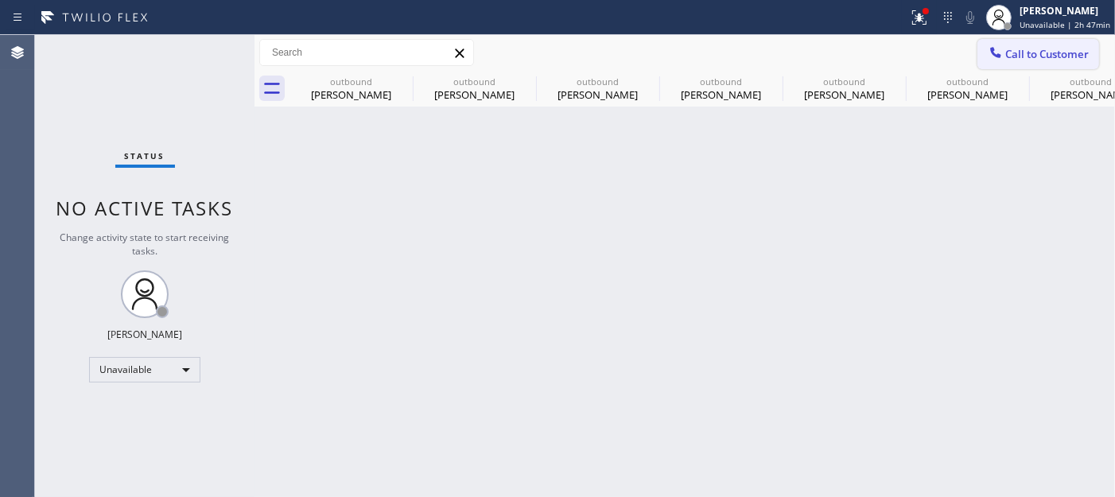
click at [1023, 56] on span "Call to Customer" at bounding box center [1048, 54] width 84 height 14
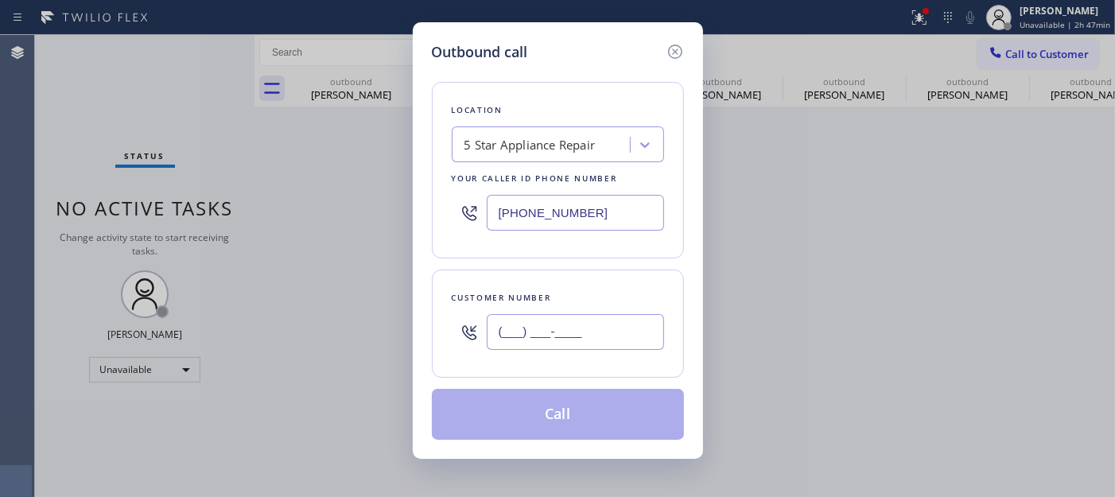
click at [559, 347] on input "(___) ___-____" at bounding box center [575, 332] width 177 height 36
paste input "303) 204-6398"
type input "(303) 204-6398"
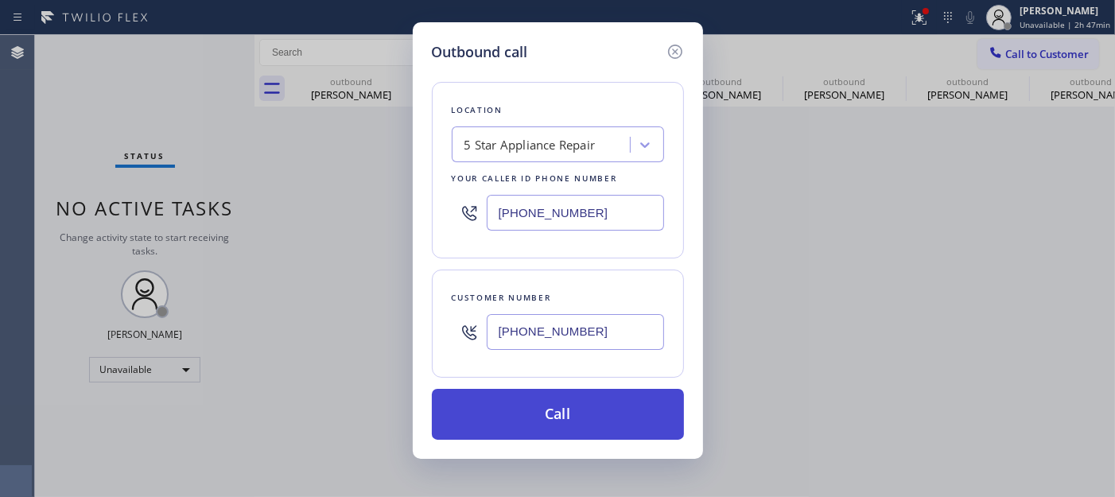
click at [598, 414] on button "Call" at bounding box center [558, 414] width 252 height 51
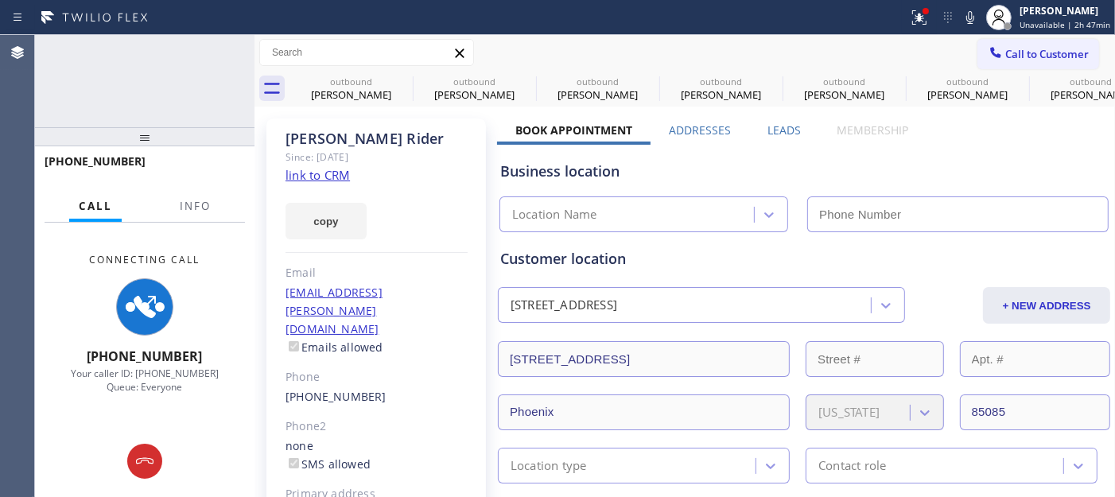
type input "(855) 731-4952"
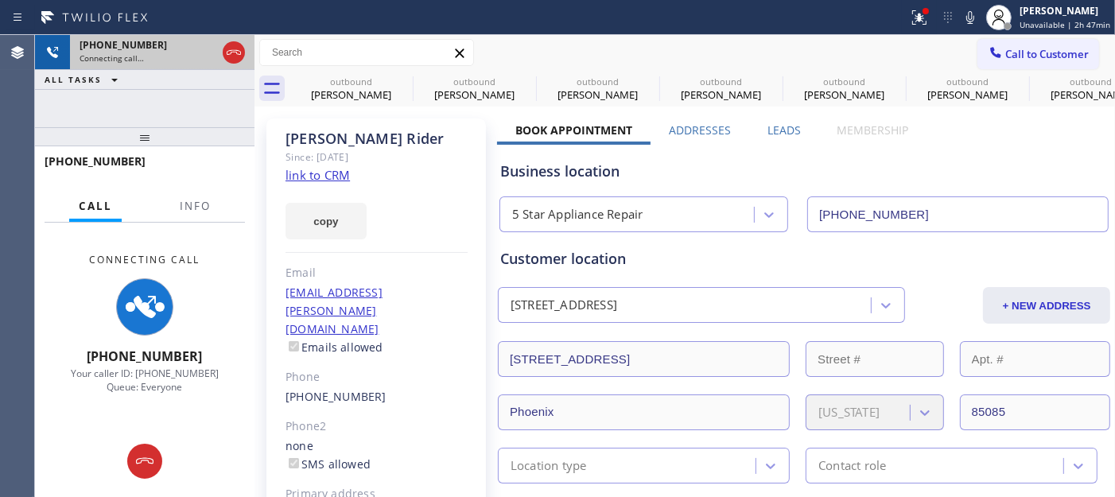
click at [221, 53] on div at bounding box center [234, 52] width 29 height 35
click at [239, 45] on icon at bounding box center [233, 52] width 19 height 19
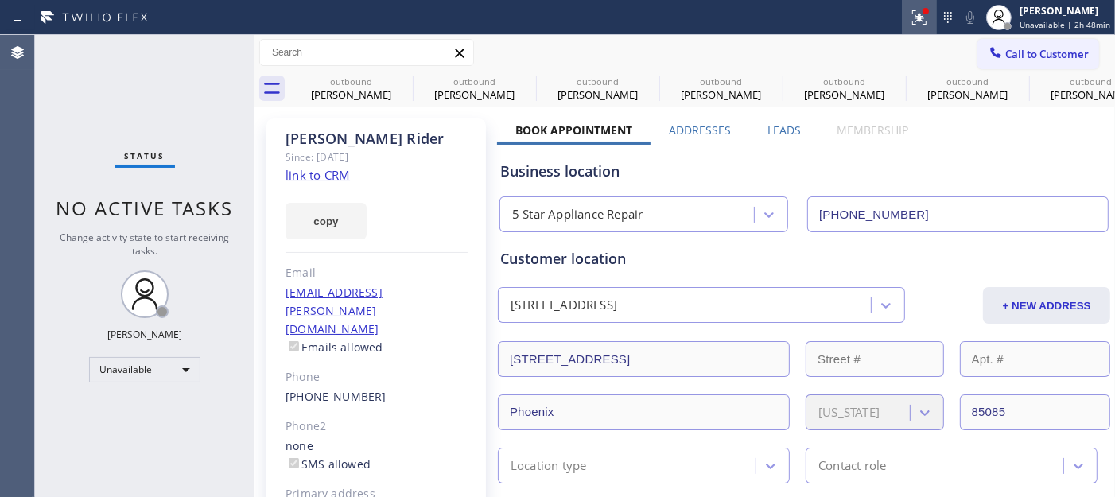
click at [936, 18] on div at bounding box center [919, 17] width 35 height 19
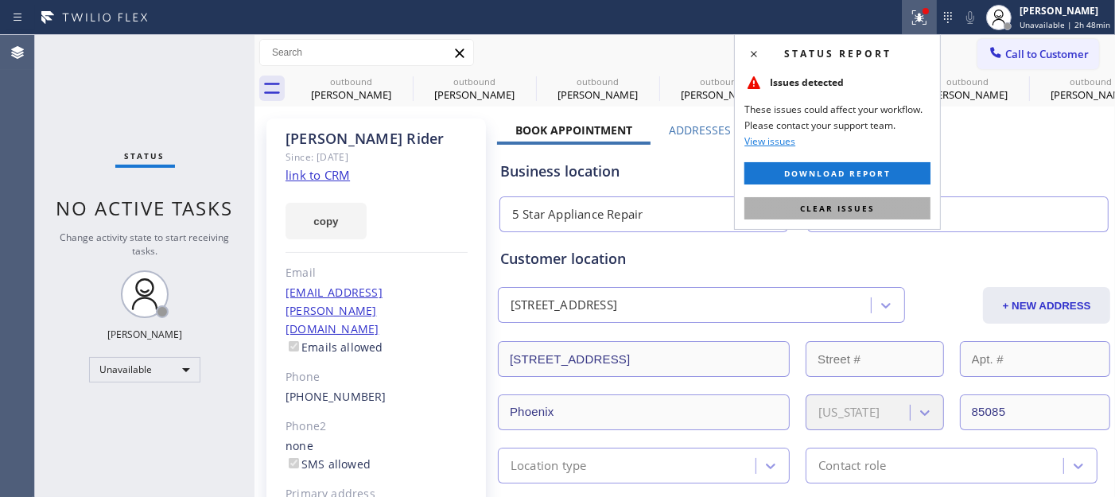
click at [846, 204] on span "Clear issues" at bounding box center [837, 208] width 75 height 11
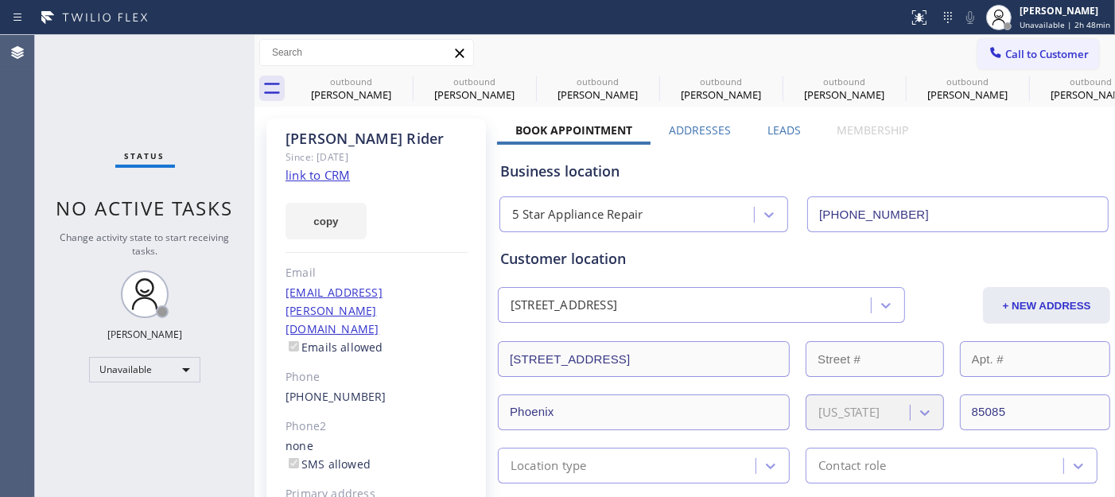
click at [743, 21] on div at bounding box center [454, 17] width 896 height 25
drag, startPoint x: 846, startPoint y: 101, endPoint x: 1049, endPoint y: 97, distance: 202.9
click at [402, 77] on icon at bounding box center [402, 81] width 19 height 19
click at [0, 0] on icon at bounding box center [0, 0] width 0 height 0
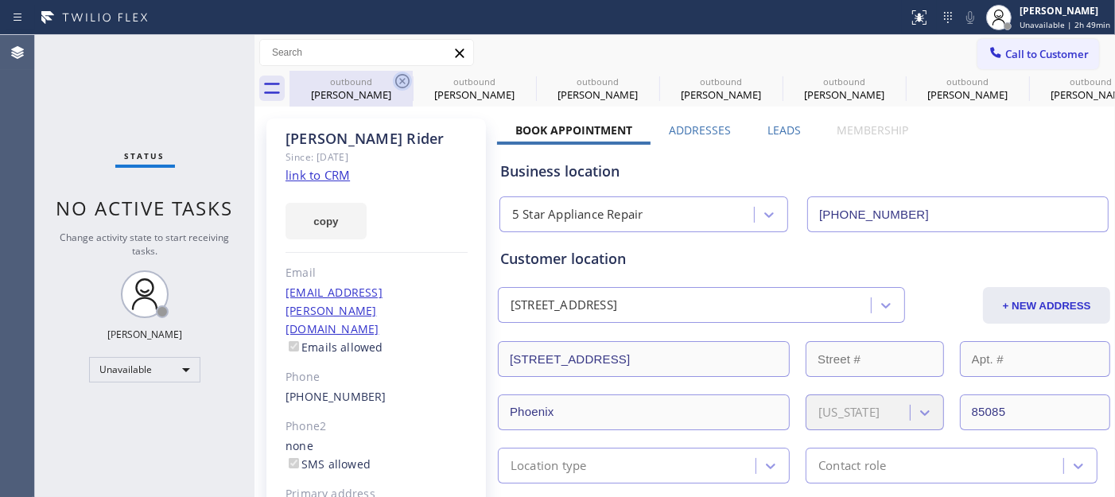
click at [0, 0] on icon at bounding box center [0, 0] width 0 height 0
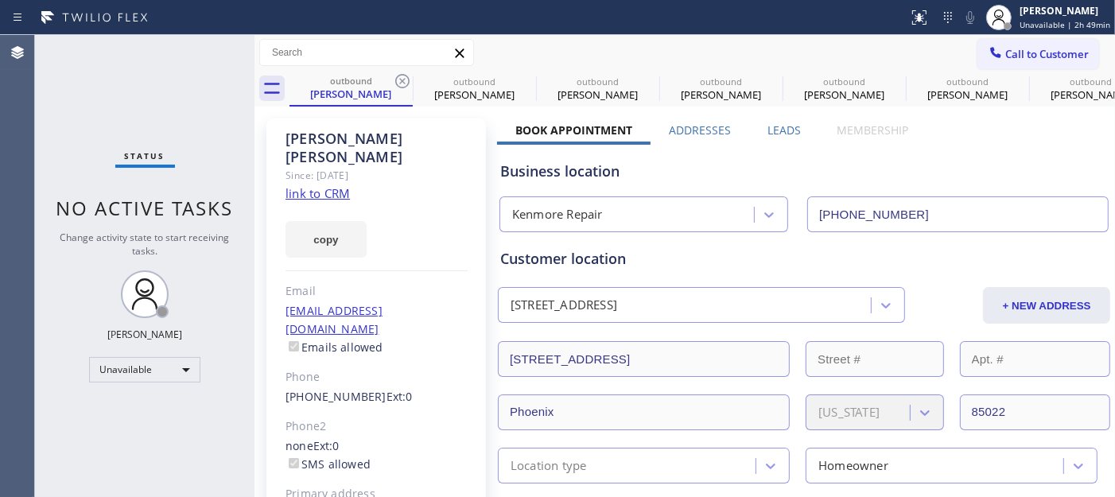
click at [402, 77] on icon at bounding box center [402, 81] width 19 height 19
type input "(866) 878-8591"
click at [402, 77] on icon at bounding box center [402, 81] width 19 height 19
type input "(855) 731-4952"
click at [402, 77] on icon at bounding box center [402, 81] width 19 height 19
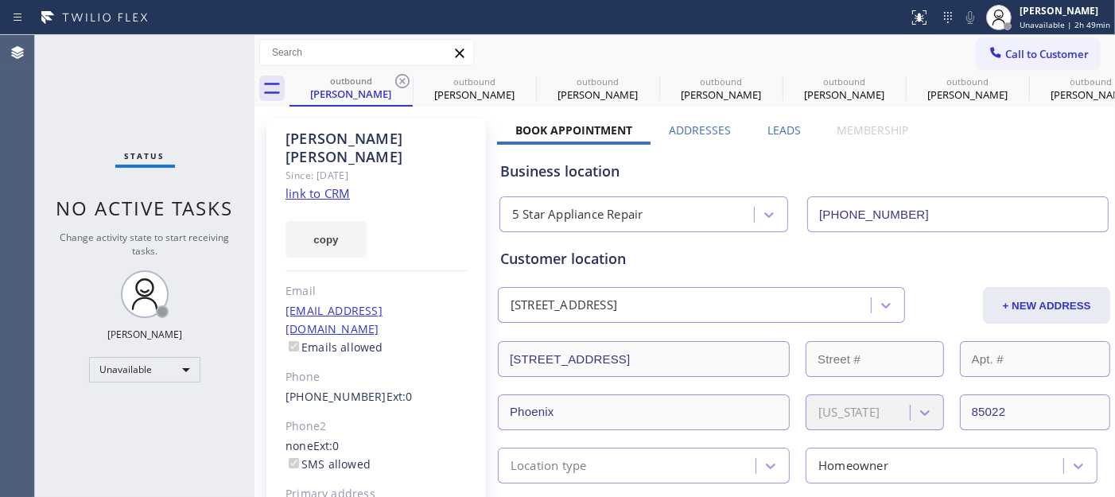
click at [0, 0] on icon at bounding box center [0, 0] width 0 height 0
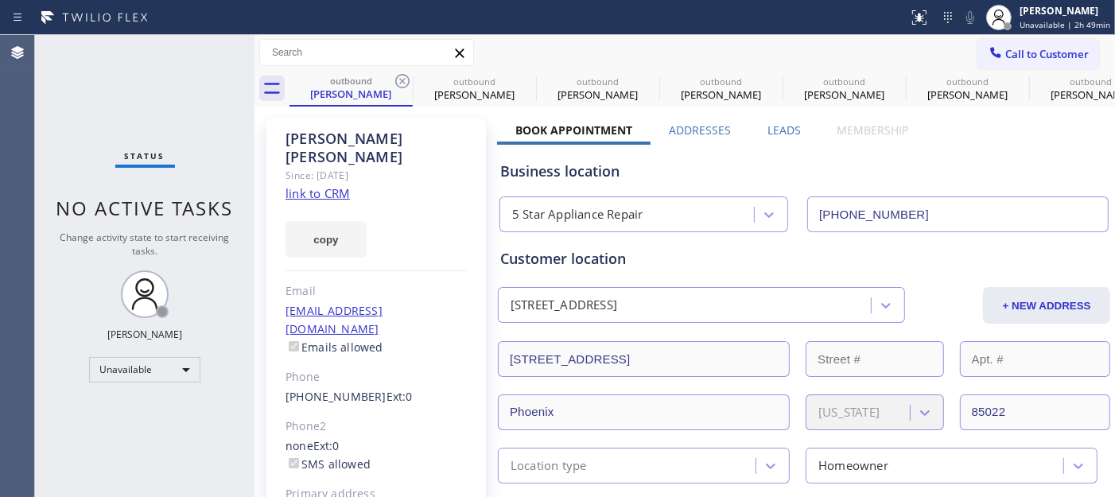
click at [0, 0] on icon at bounding box center [0, 0] width 0 height 0
click at [402, 77] on icon at bounding box center [402, 81] width 19 height 19
click at [0, 0] on icon at bounding box center [0, 0] width 0 height 0
click at [402, 77] on icon at bounding box center [402, 81] width 19 height 19
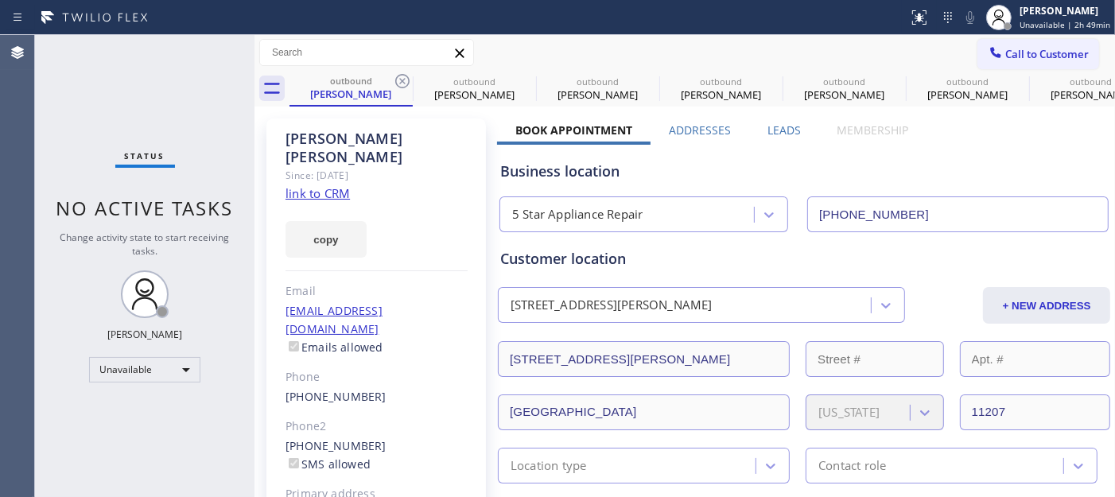
click at [402, 77] on icon at bounding box center [402, 81] width 19 height 19
click at [0, 0] on icon at bounding box center [0, 0] width 0 height 0
click at [402, 77] on icon at bounding box center [402, 81] width 19 height 19
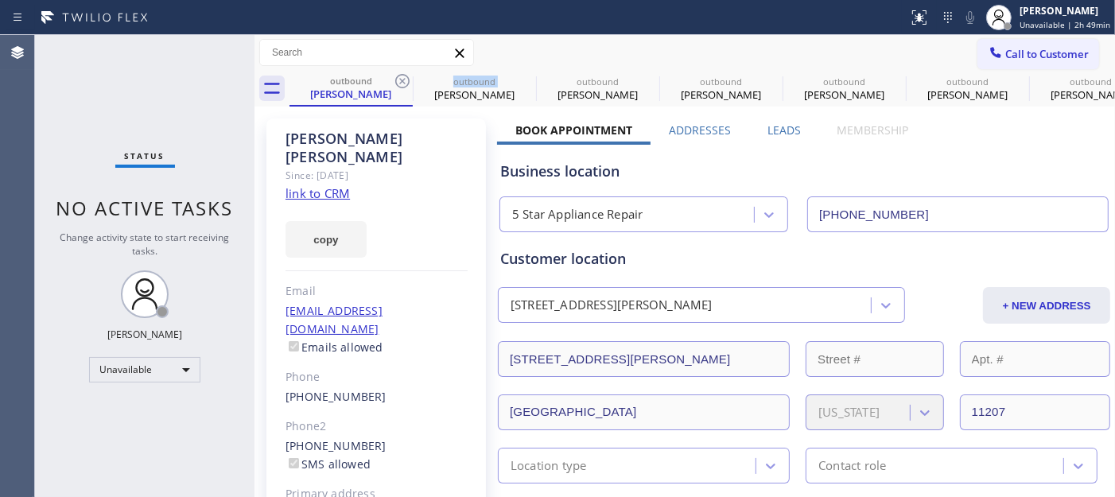
click at [402, 77] on icon at bounding box center [402, 81] width 19 height 19
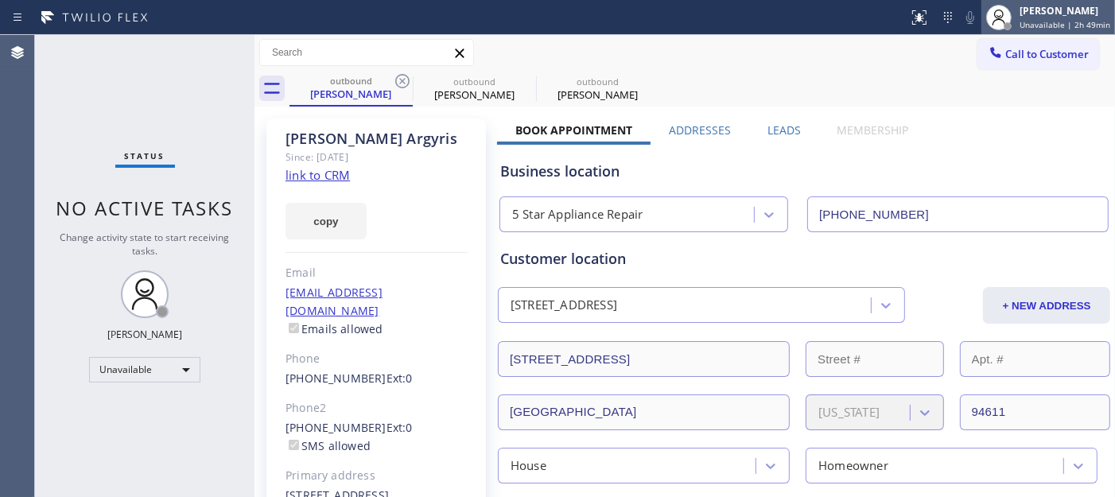
click at [1006, 25] on div at bounding box center [1007, 26] width 11 height 11
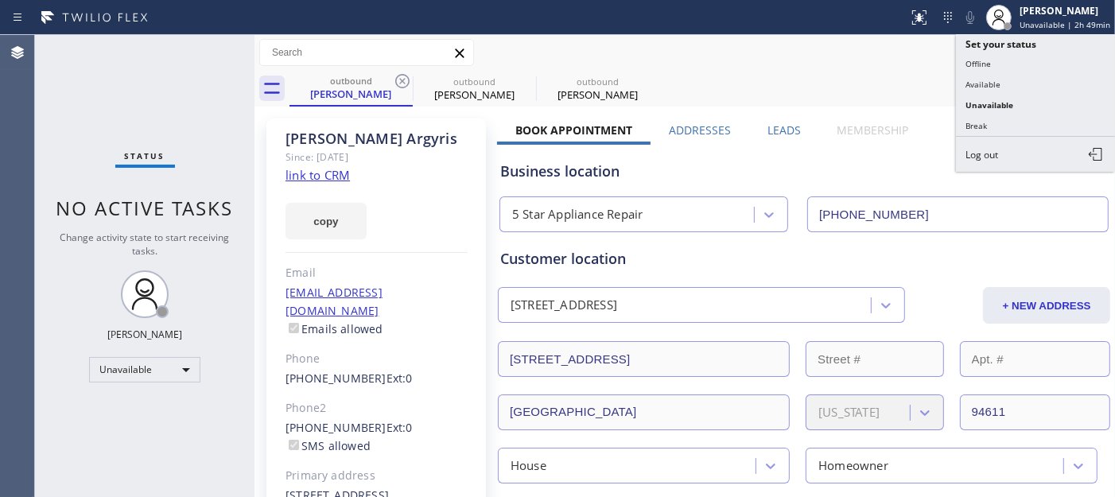
click at [908, 56] on div "Call to Customer Outbound call Location 5 Star Appliance Repair Your caller id …" at bounding box center [685, 53] width 861 height 28
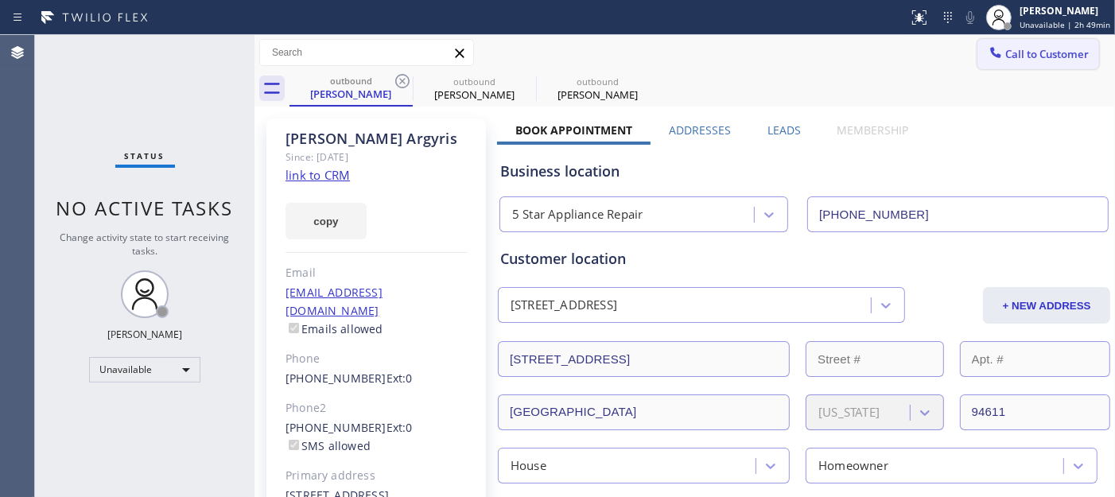
click at [1007, 49] on span "Call to Customer" at bounding box center [1048, 54] width 84 height 14
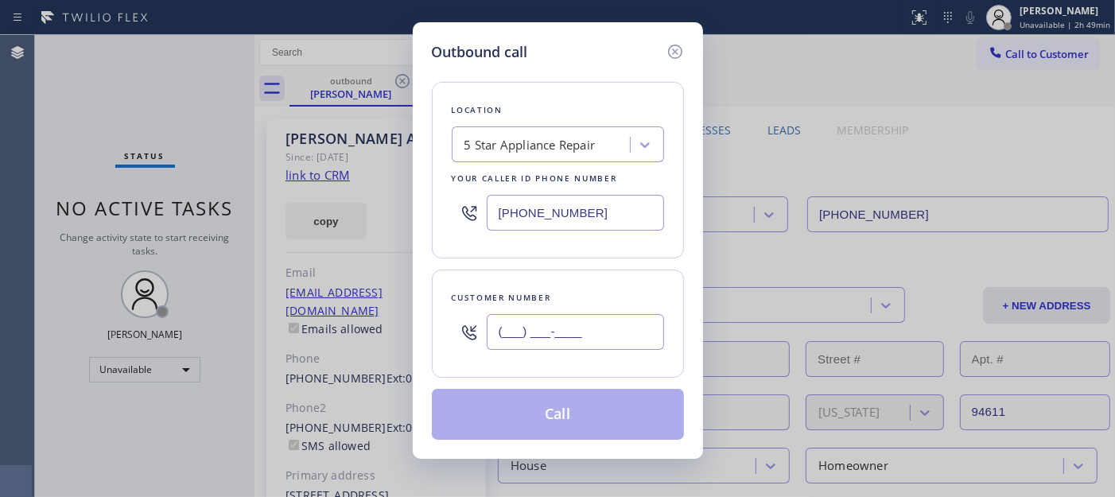
click at [523, 317] on input "(___) ___-____" at bounding box center [575, 332] width 177 height 36
paste input "305) 778-2674"
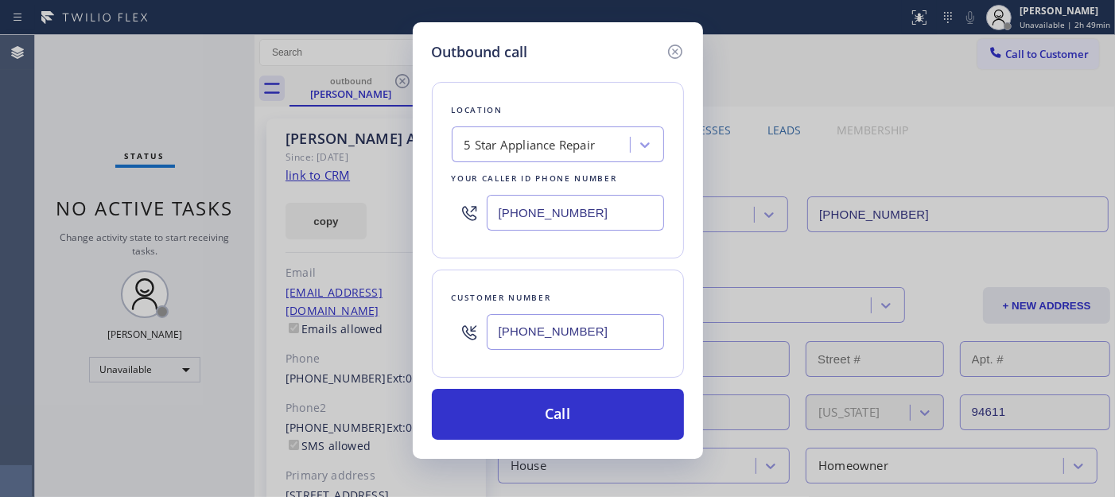
type input "(305) 778-2674"
drag, startPoint x: 609, startPoint y: 207, endPoint x: 387, endPoint y: 215, distance: 222.9
click at [387, 215] on div "Outbound call Location 5 Star Appliance Repair Your caller id phone number (855…" at bounding box center [557, 248] width 1115 height 497
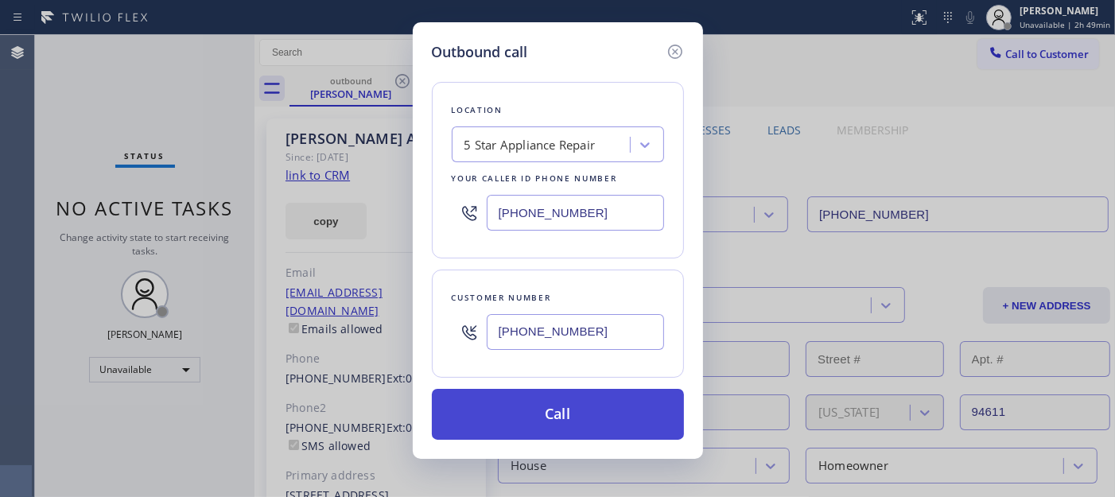
paste input "480) 418-9915"
type input "(480) 418-9915"
click at [589, 414] on button "Call" at bounding box center [558, 414] width 252 height 51
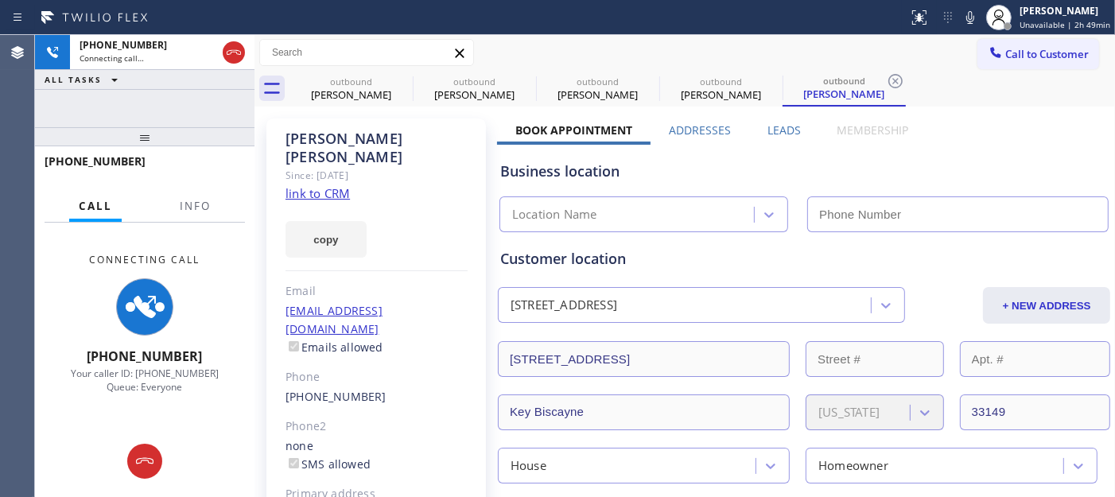
type input "(480) 418-9915"
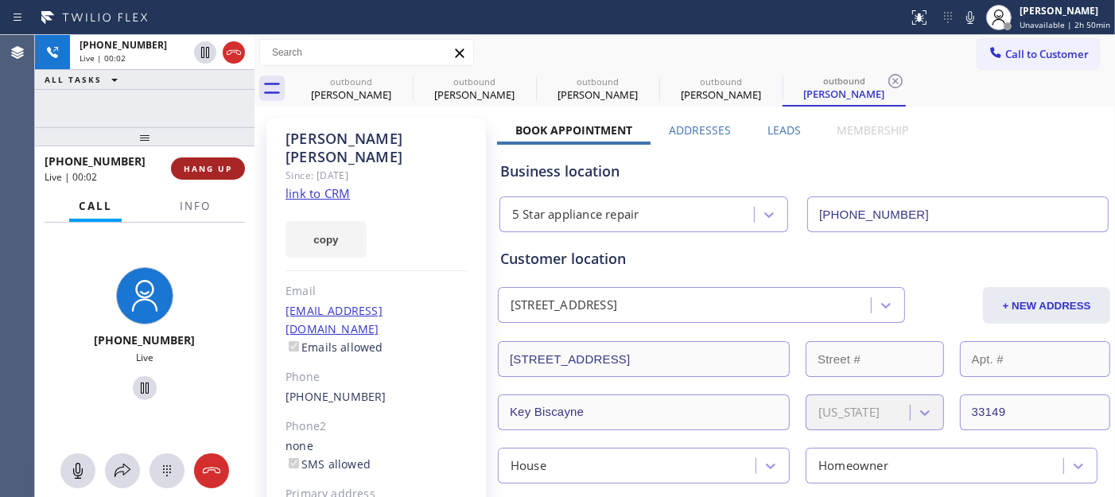
click at [193, 158] on button "HANG UP" at bounding box center [208, 169] width 74 height 22
click at [193, 165] on span "HANG UP" at bounding box center [208, 168] width 49 height 11
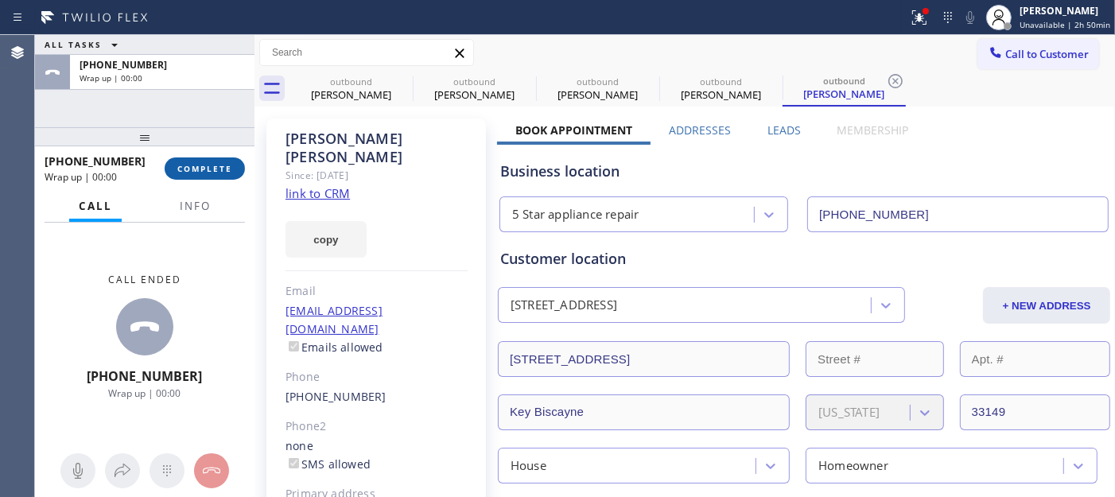
click at [194, 164] on span "COMPLETE" at bounding box center [204, 168] width 55 height 11
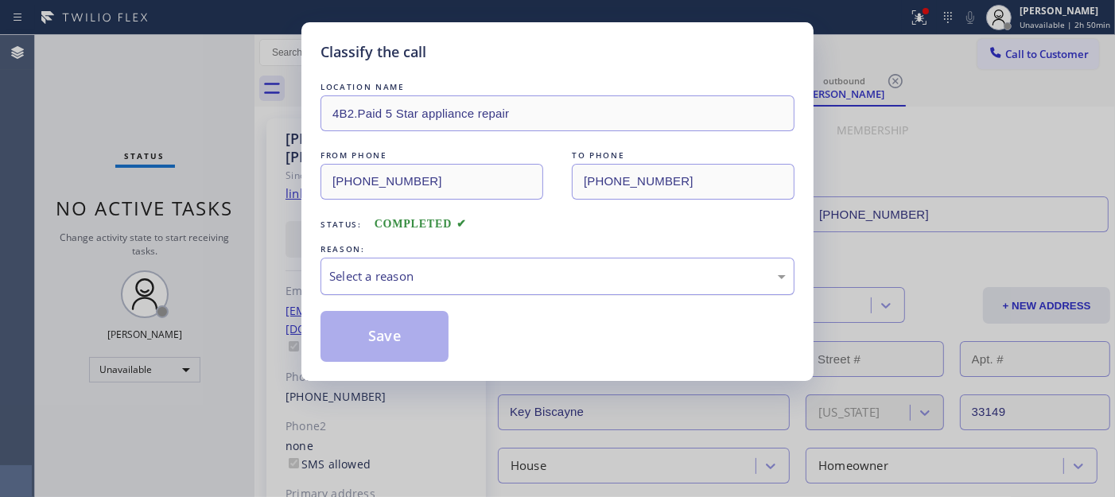
click at [501, 295] on div "Select a reason" at bounding box center [558, 276] width 474 height 37
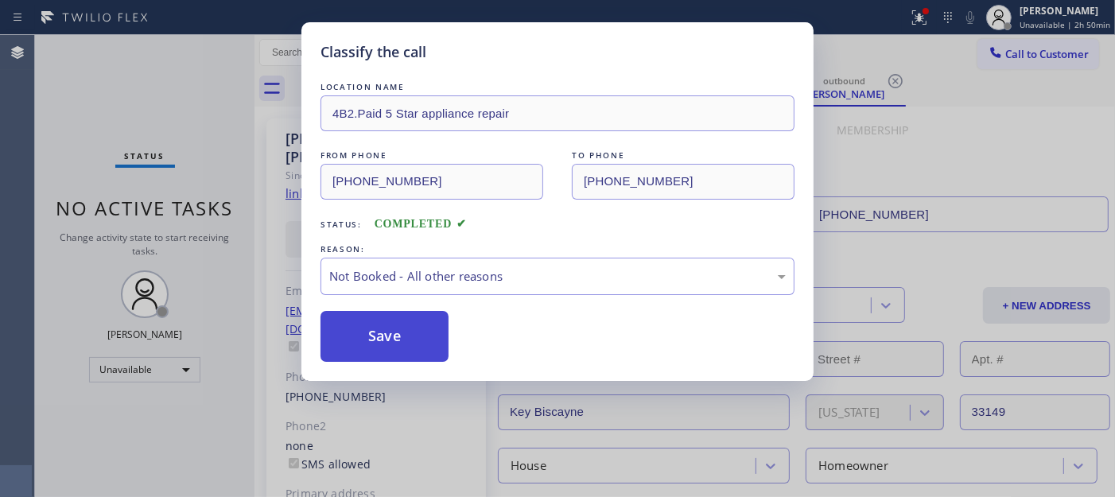
click at [410, 335] on button "Save" at bounding box center [385, 336] width 128 height 51
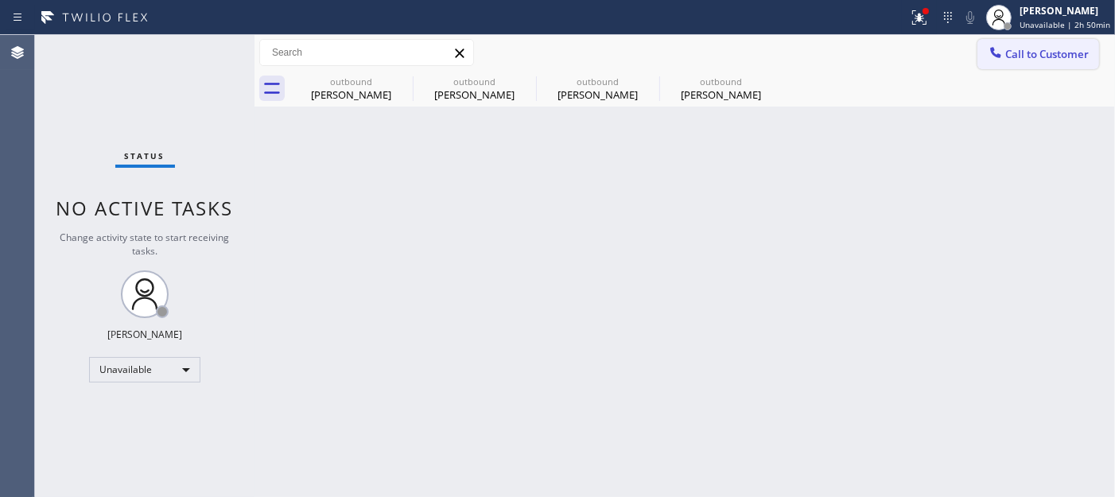
click at [1013, 53] on span "Call to Customer" at bounding box center [1048, 54] width 84 height 14
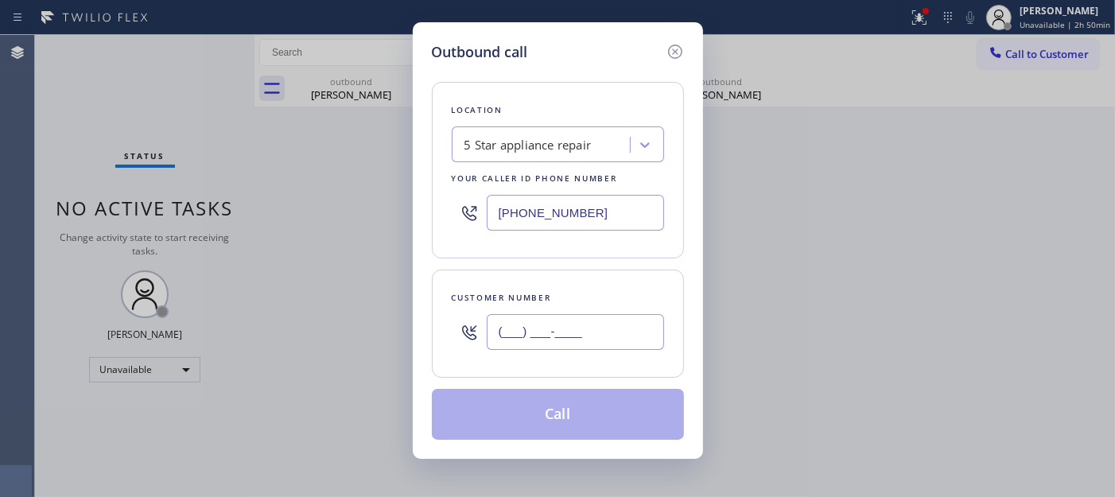
click at [545, 337] on input "(___) ___-____" at bounding box center [575, 332] width 177 height 36
paste input "562) 320-2330"
type input "(562) 320-2330"
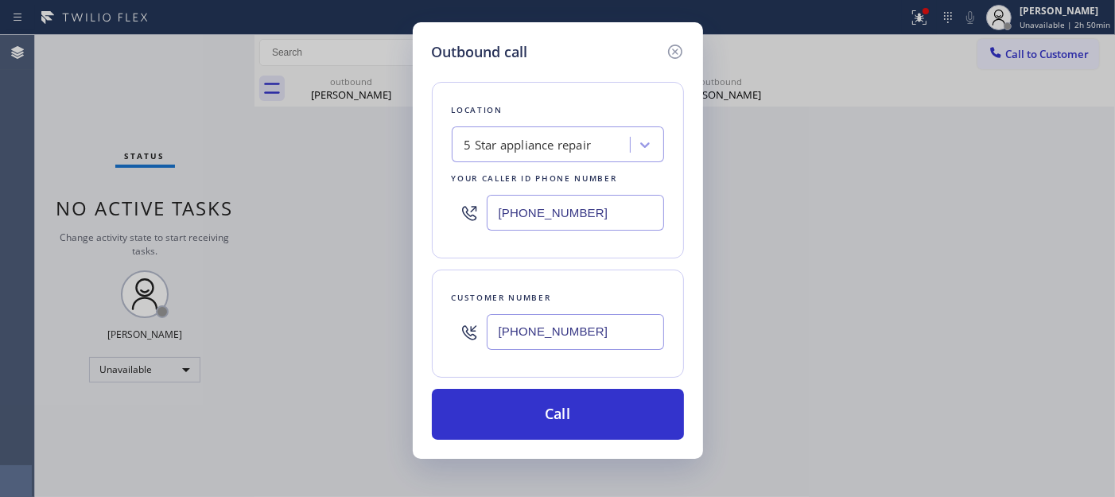
drag, startPoint x: 614, startPoint y: 212, endPoint x: 356, endPoint y: 207, distance: 258.6
click at [356, 207] on div "Outbound call Location 5 Star appliance repair Your caller id phone number (480…" at bounding box center [557, 248] width 1115 height 497
paste input "855) 731-4952"
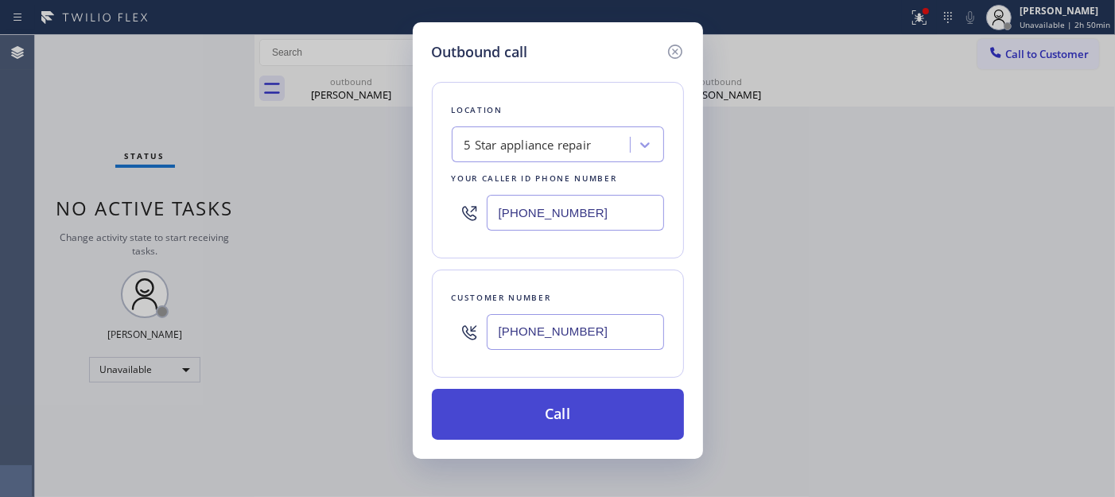
type input "(855) 731-4952"
click at [581, 408] on button "Call" at bounding box center [558, 414] width 252 height 51
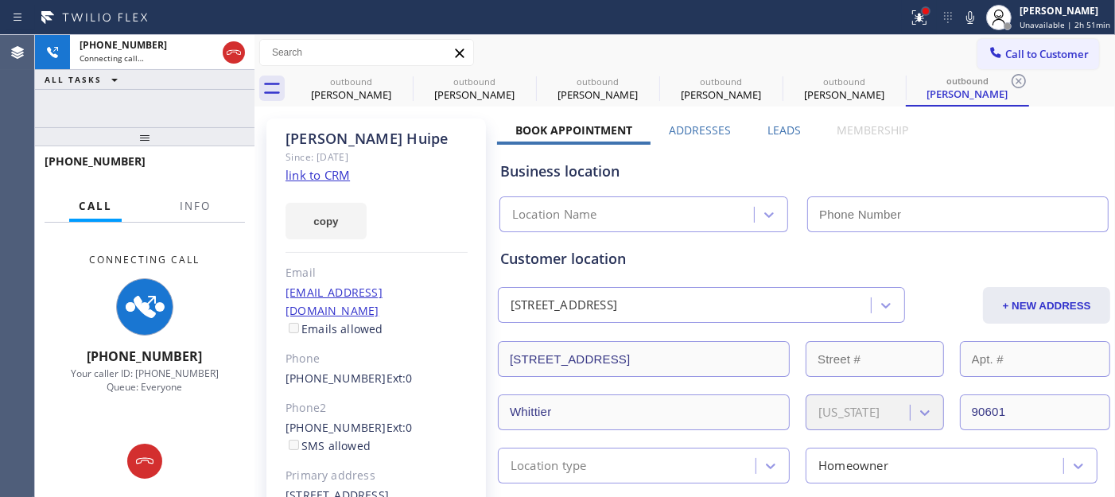
click at [928, 11] on div at bounding box center [926, 11] width 6 height 6
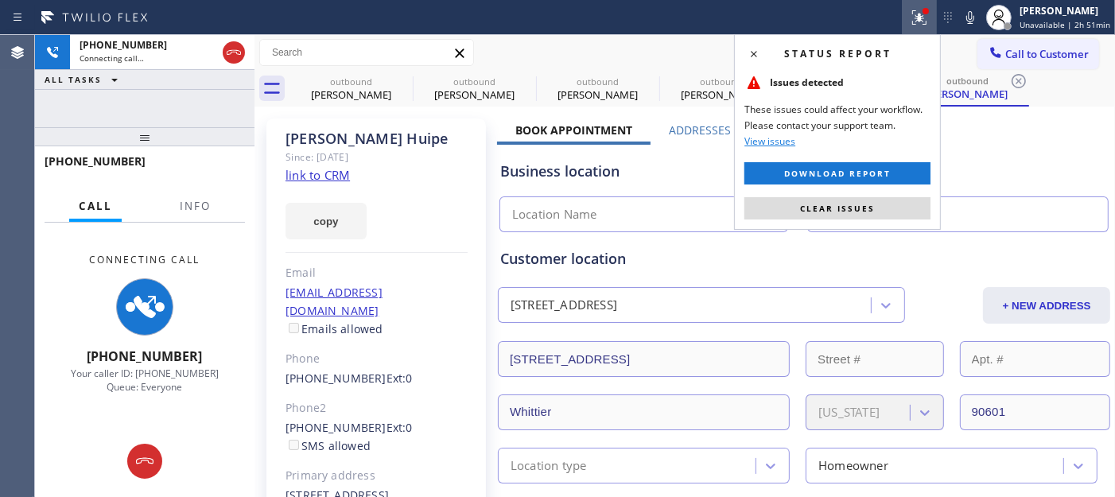
click at [822, 201] on button "Clear issues" at bounding box center [838, 208] width 186 height 22
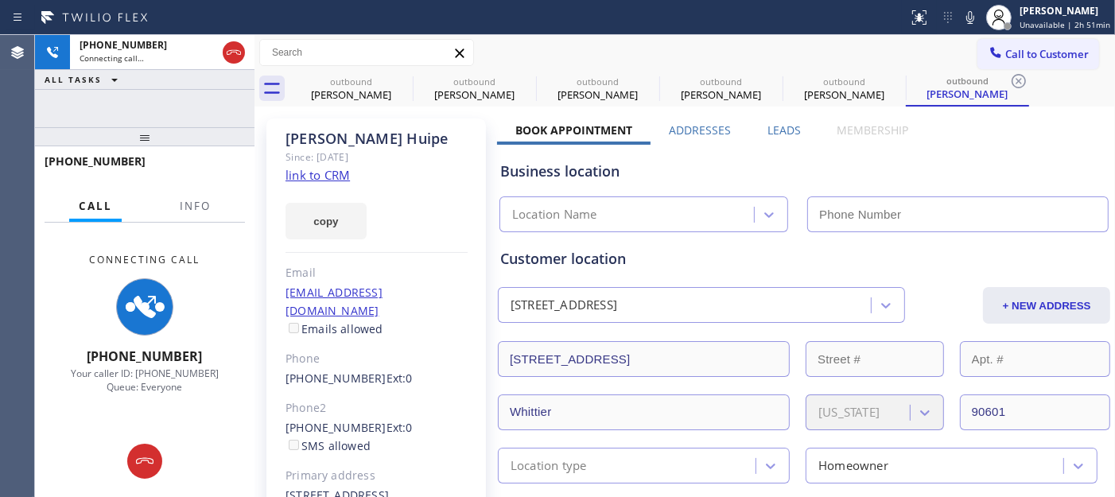
type input "(855) 731-4952"
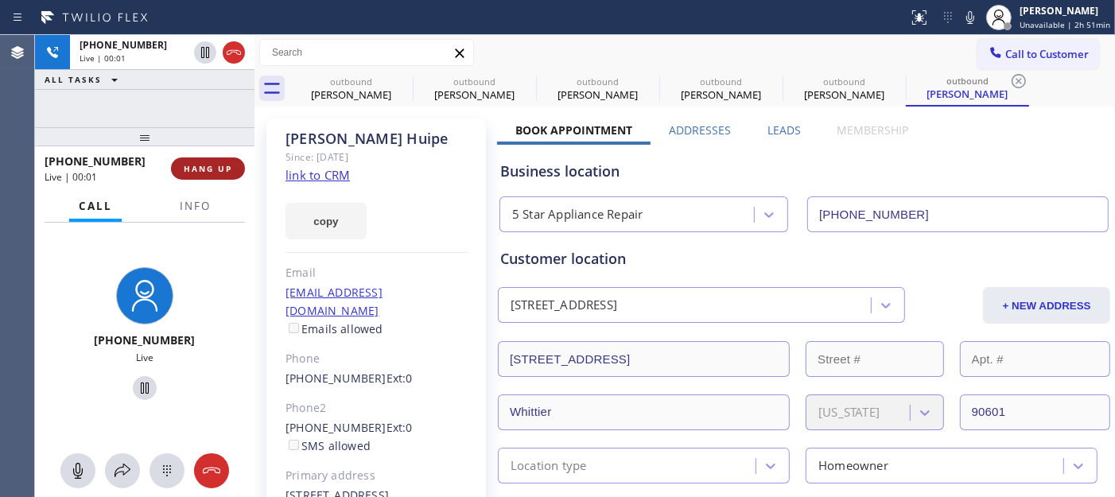
click at [199, 159] on button "HANG UP" at bounding box center [208, 169] width 74 height 22
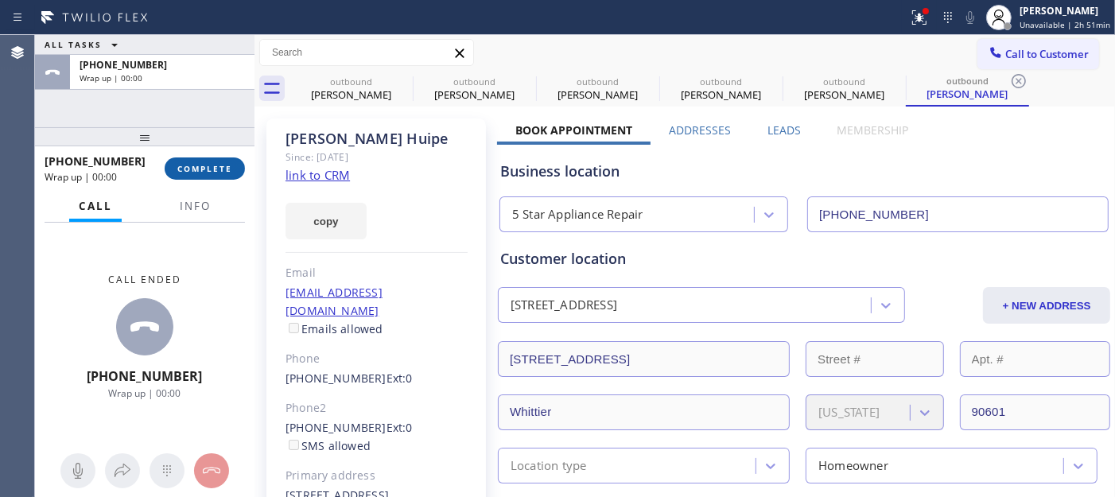
click at [199, 159] on button "COMPLETE" at bounding box center [205, 169] width 80 height 22
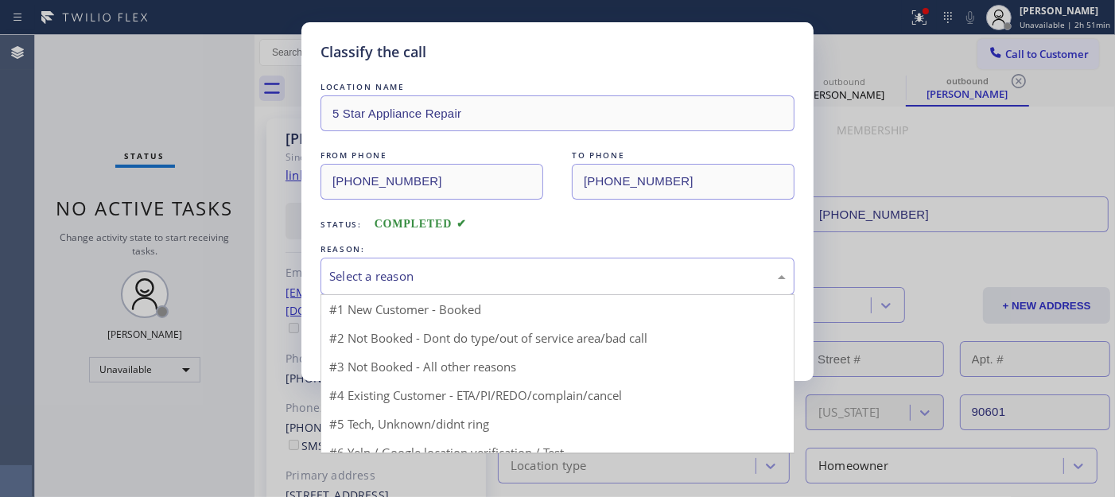
click at [467, 280] on div "Select a reason" at bounding box center [557, 276] width 457 height 18
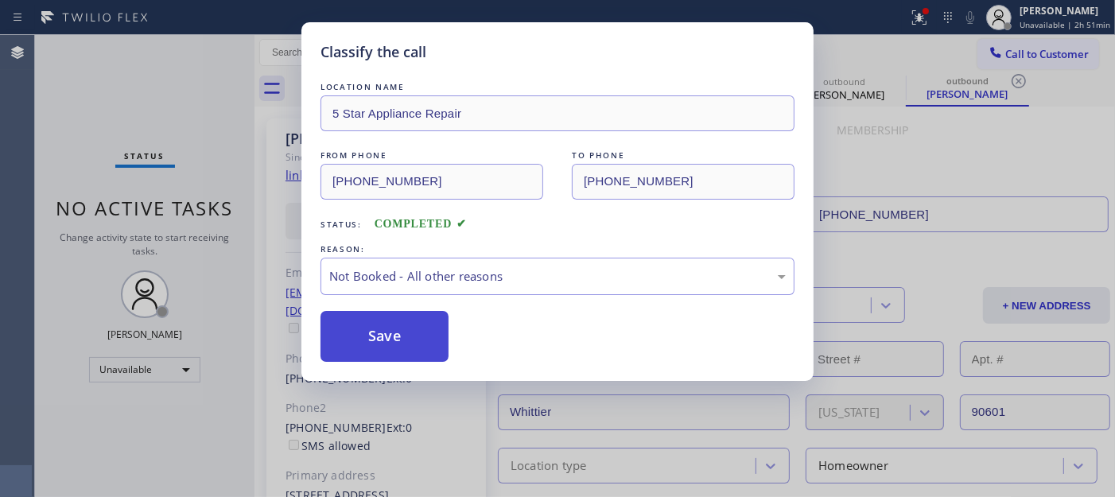
click at [369, 328] on button "Save" at bounding box center [385, 336] width 128 height 51
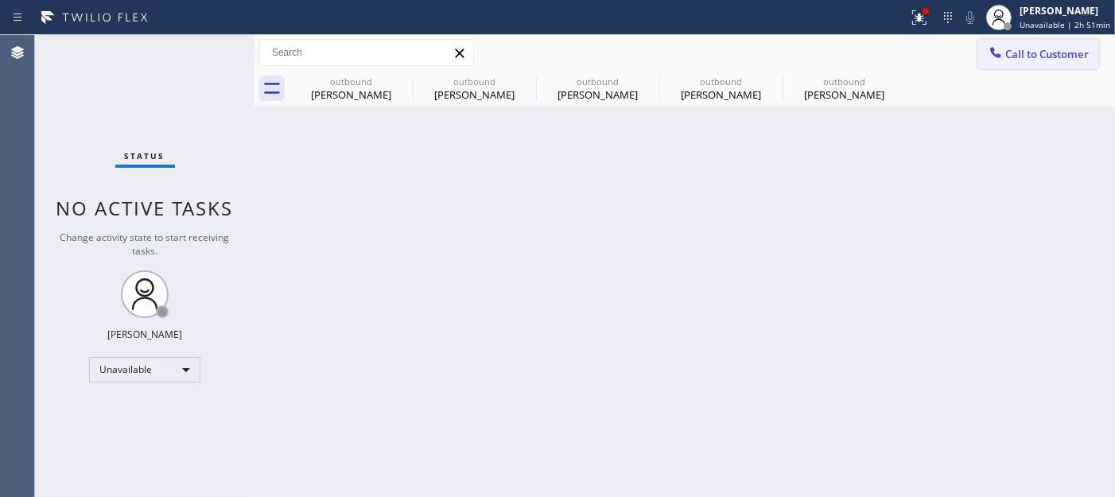
click at [1012, 58] on span "Call to Customer" at bounding box center [1048, 54] width 84 height 14
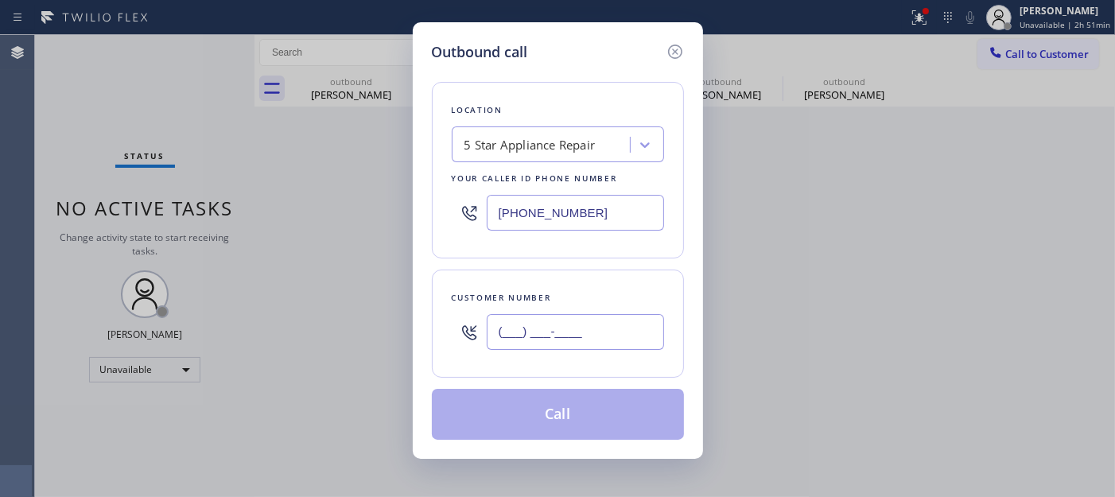
click at [585, 331] on input "(___) ___-____" at bounding box center [575, 332] width 177 height 36
paste input "917) 535-1689"
type input "(917) 535-1689"
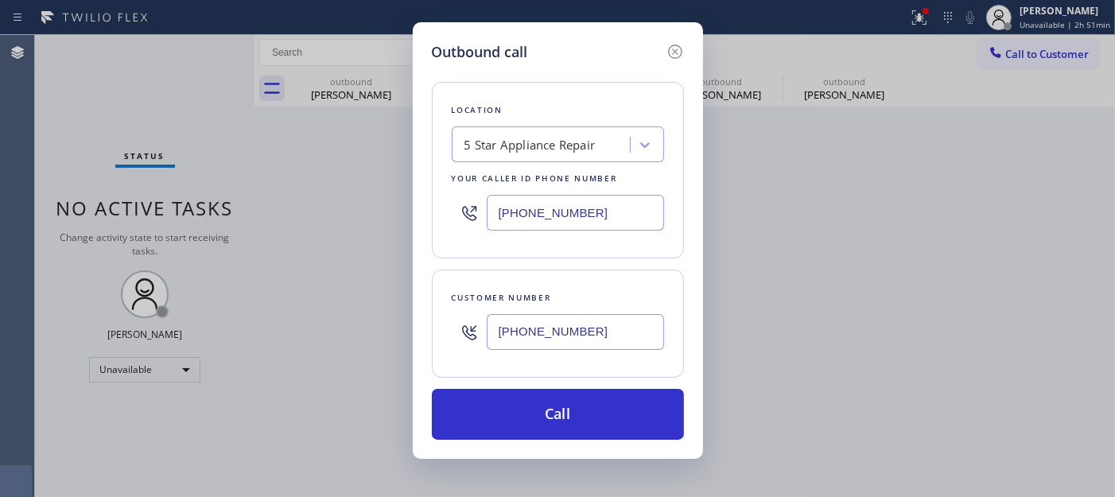
drag, startPoint x: 594, startPoint y: 393, endPoint x: 733, endPoint y: 70, distance: 351.7
click at [594, 395] on button "Call" at bounding box center [558, 414] width 252 height 51
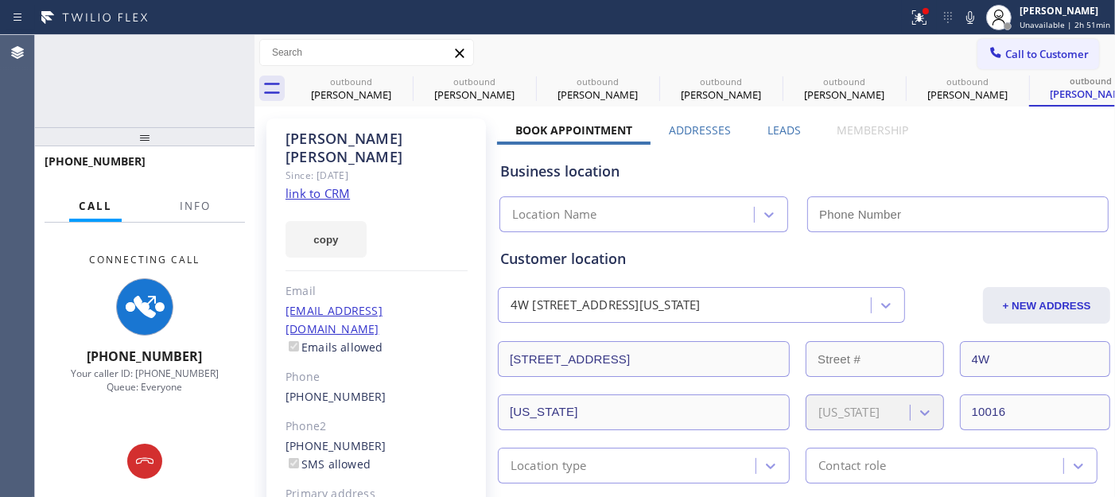
type input "(855) 731-4952"
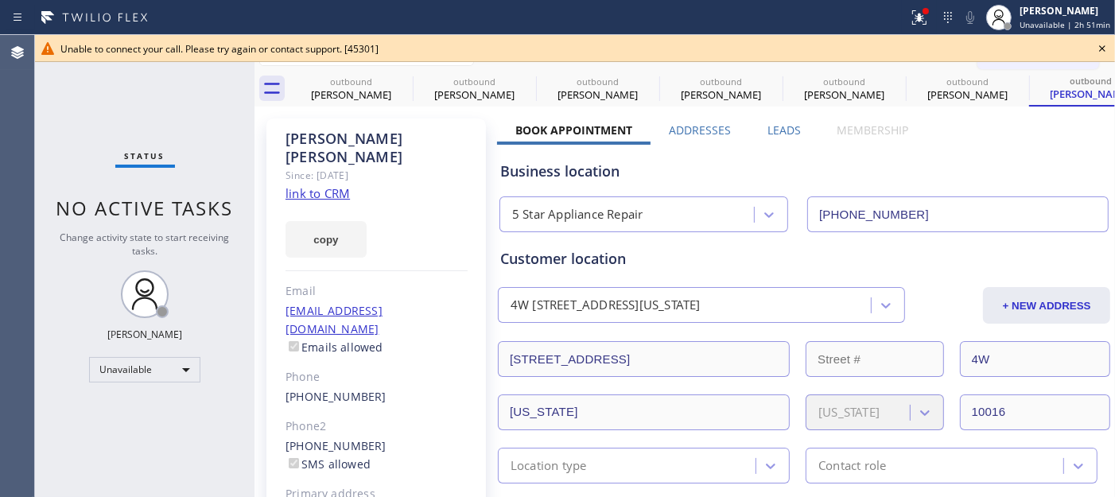
click at [1091, 46] on div "Unable to connect your call. Please try again or contact support. [45301]" at bounding box center [575, 48] width 1080 height 27
drag, startPoint x: 1042, startPoint y: 57, endPoint x: 1102, endPoint y: 57, distance: 59.7
click at [1045, 57] on div "Unable to connect your call. Please try again or contact support. [45301]" at bounding box center [575, 48] width 1080 height 27
click at [1099, 49] on icon at bounding box center [1102, 48] width 19 height 19
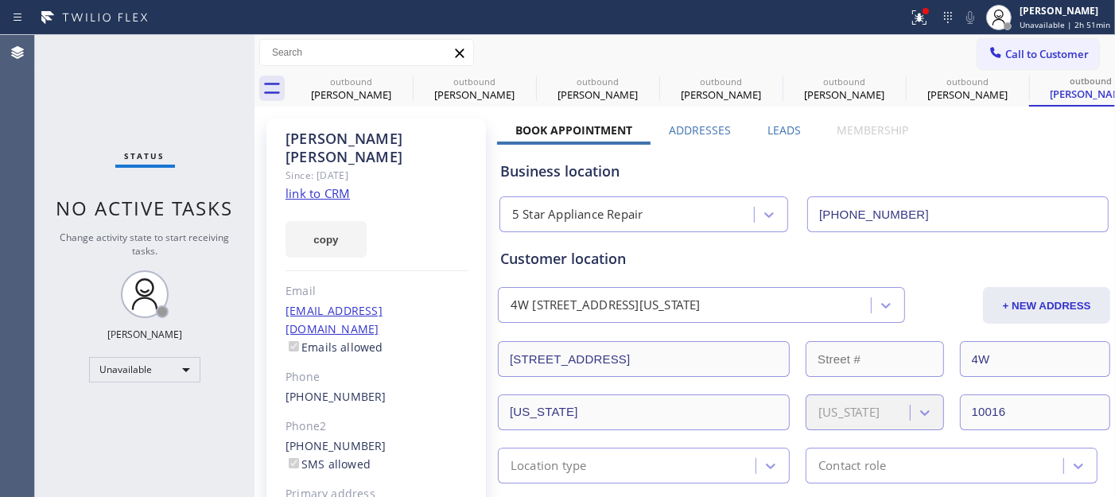
drag, startPoint x: 1026, startPoint y: 67, endPoint x: 1013, endPoint y: 73, distance: 14.9
click at [1025, 67] on button "Call to Customer" at bounding box center [1039, 54] width 122 height 30
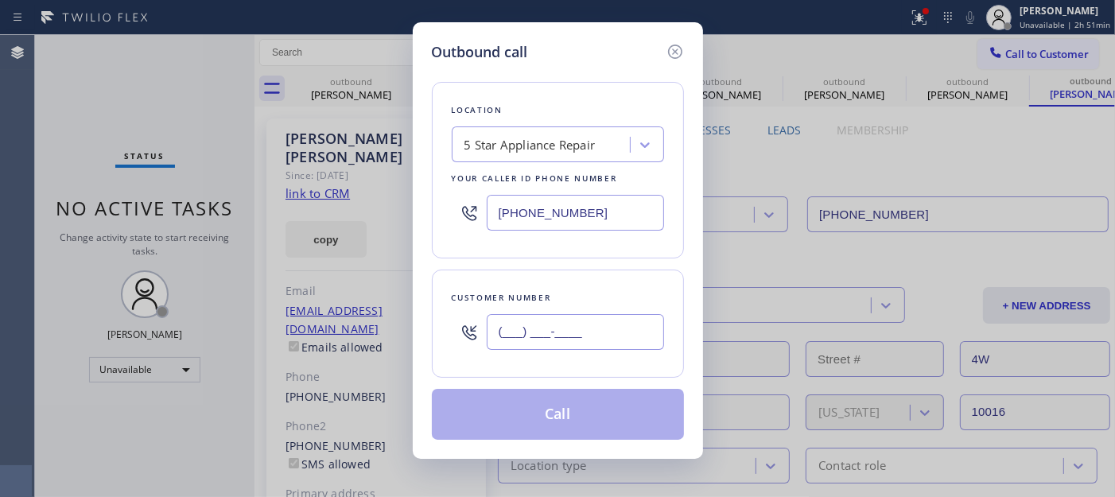
click at [594, 337] on input "(___) ___-____" at bounding box center [575, 332] width 177 height 36
paste input "917) 535-1689"
type input "(917) 535-1689"
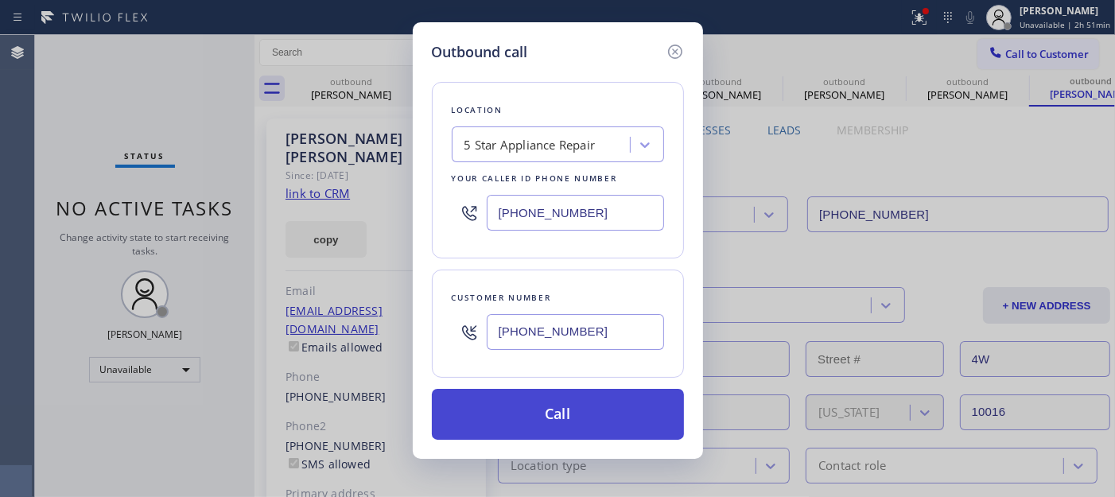
click at [608, 410] on button "Call" at bounding box center [558, 414] width 252 height 51
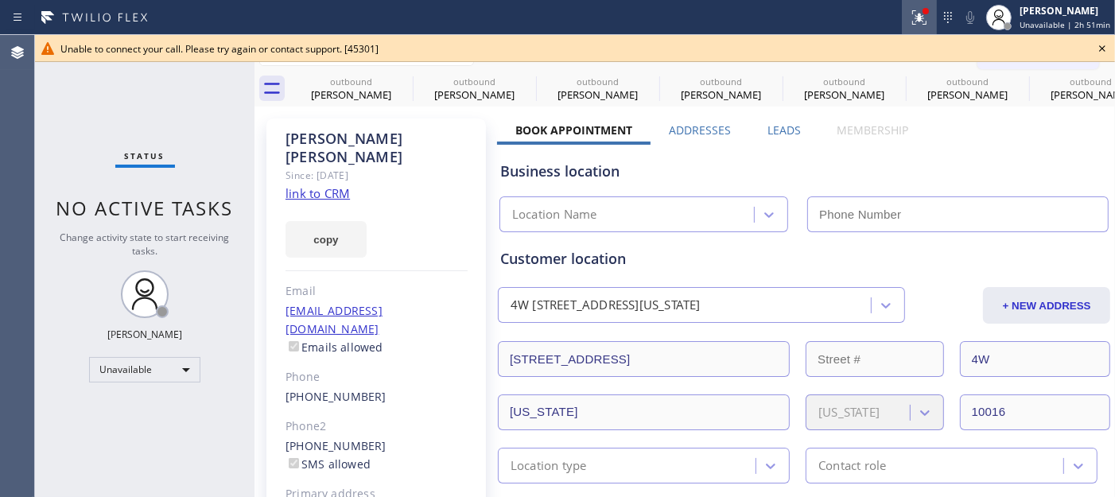
click at [915, 10] on icon at bounding box center [919, 17] width 19 height 19
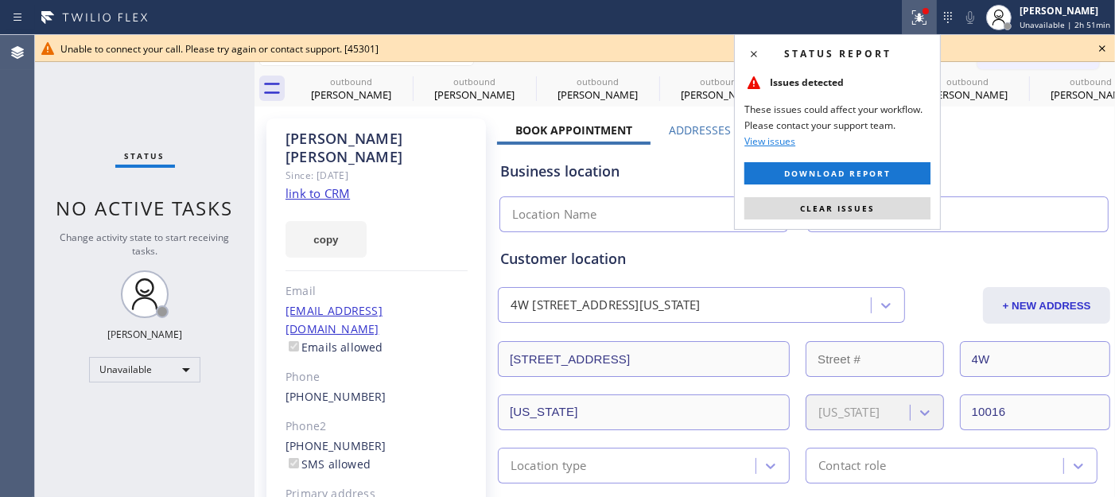
click at [850, 216] on button "Clear issues" at bounding box center [838, 208] width 186 height 22
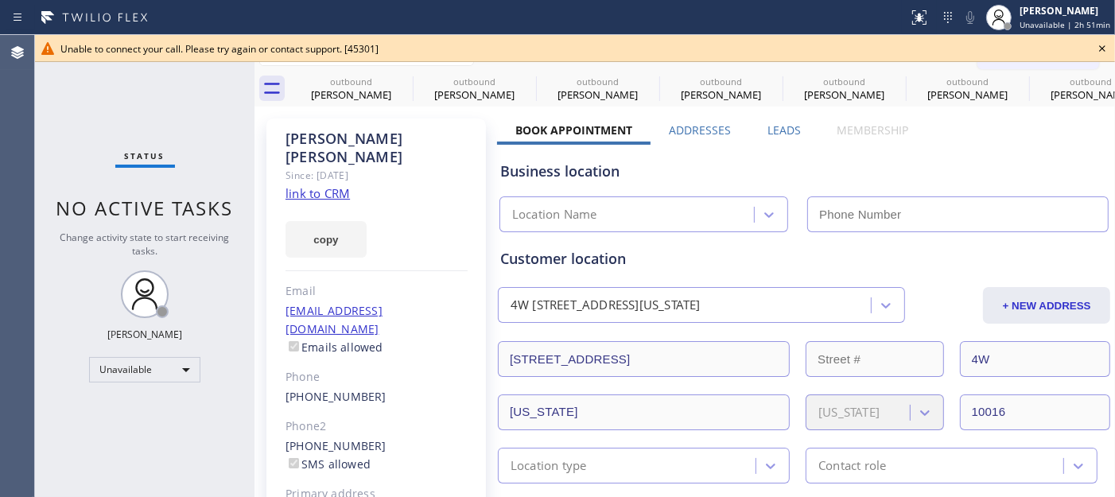
click at [1102, 40] on icon at bounding box center [1102, 48] width 19 height 19
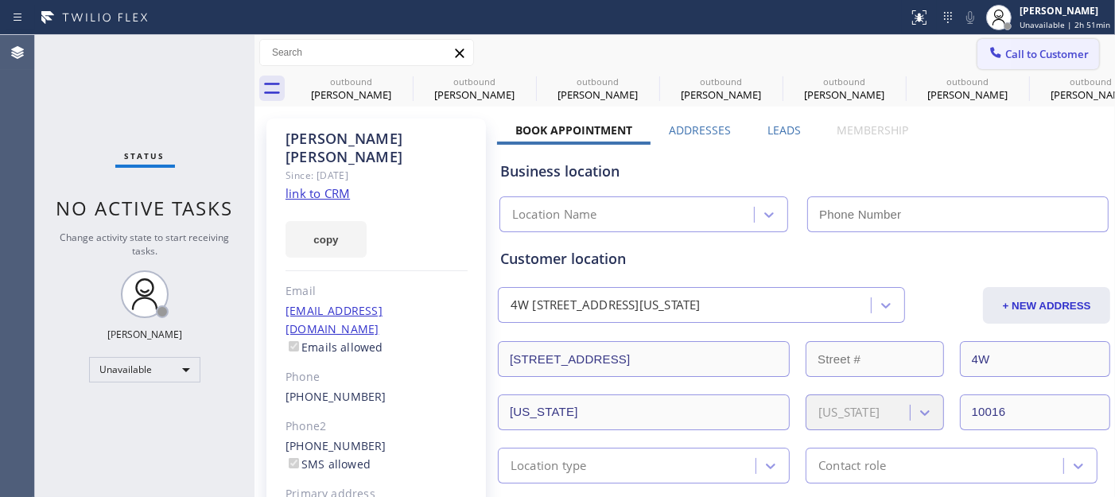
drag, startPoint x: 1044, startPoint y: 50, endPoint x: 1014, endPoint y: 72, distance: 36.9
click at [1044, 51] on span "Call to Customer" at bounding box center [1048, 54] width 84 height 14
type input "(855) 731-4952"
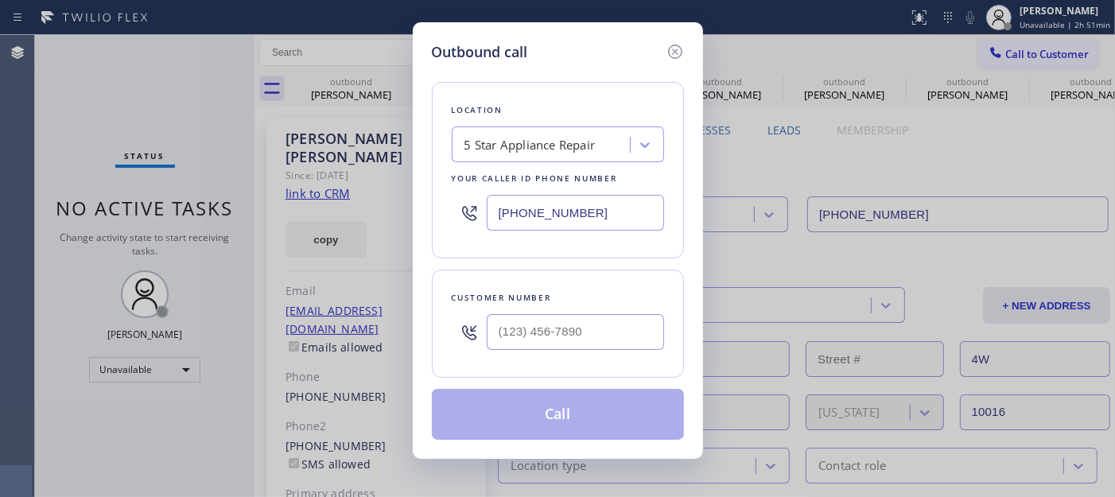
drag, startPoint x: 566, startPoint y: 363, endPoint x: 567, endPoint y: 315, distance: 47.7
click at [566, 364] on div "Customer number" at bounding box center [558, 324] width 252 height 108
click at [555, 340] on input "(___) ___-____" at bounding box center [575, 332] width 177 height 36
paste input "917) 535-1689"
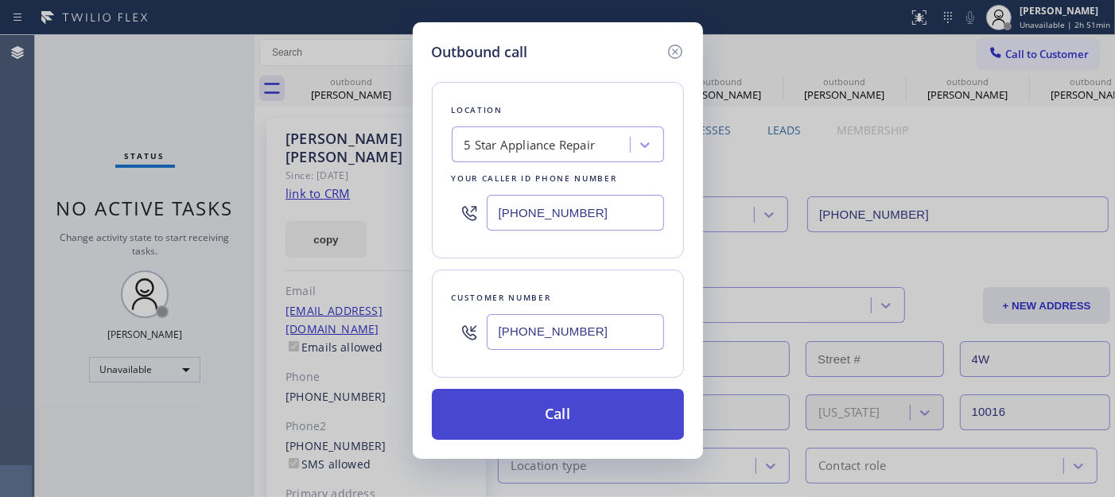
type input "(917) 535-1689"
click at [558, 419] on button "Call" at bounding box center [558, 414] width 252 height 51
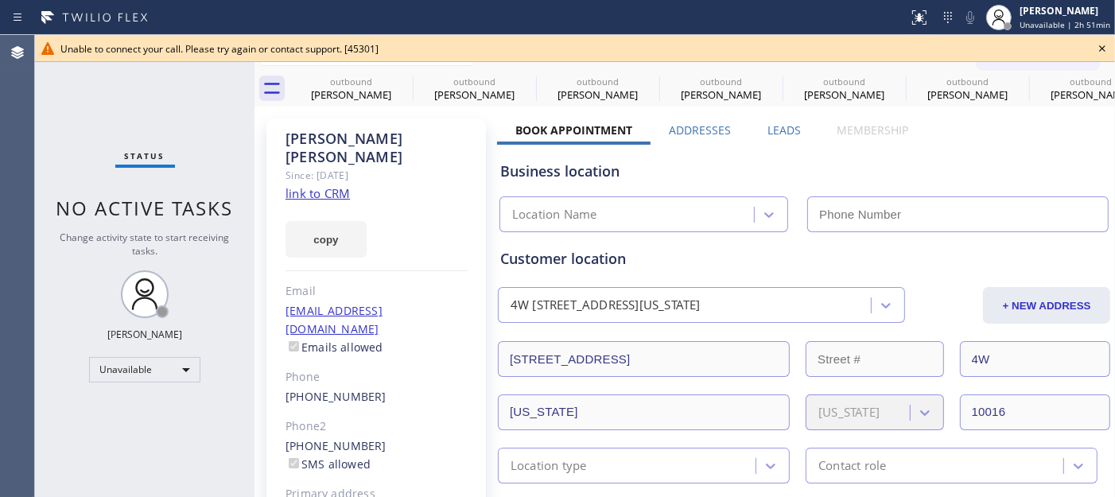
click at [1101, 45] on icon at bounding box center [1102, 48] width 19 height 19
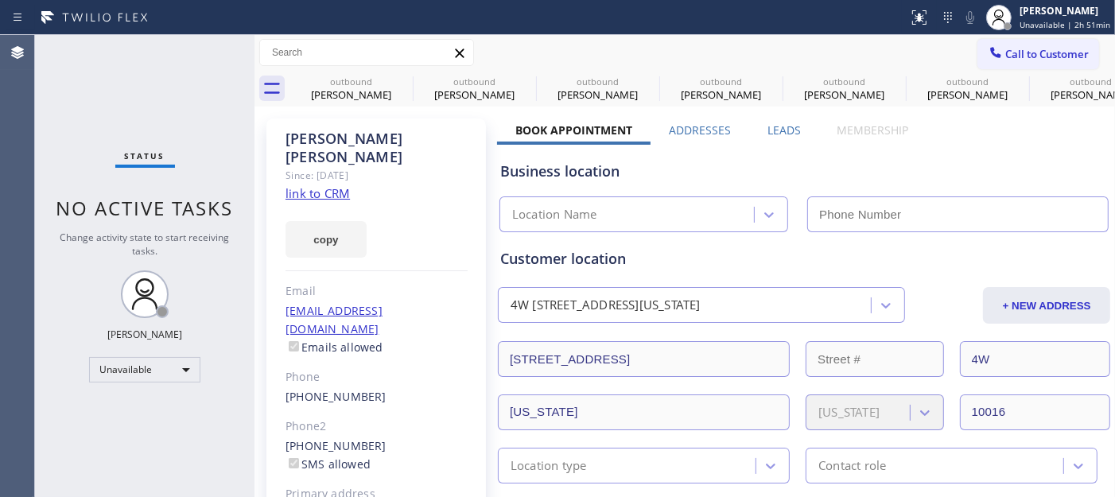
drag, startPoint x: 1041, startPoint y: 48, endPoint x: 799, endPoint y: 154, distance: 264.0
click at [1040, 48] on span "Call to Customer" at bounding box center [1048, 54] width 84 height 14
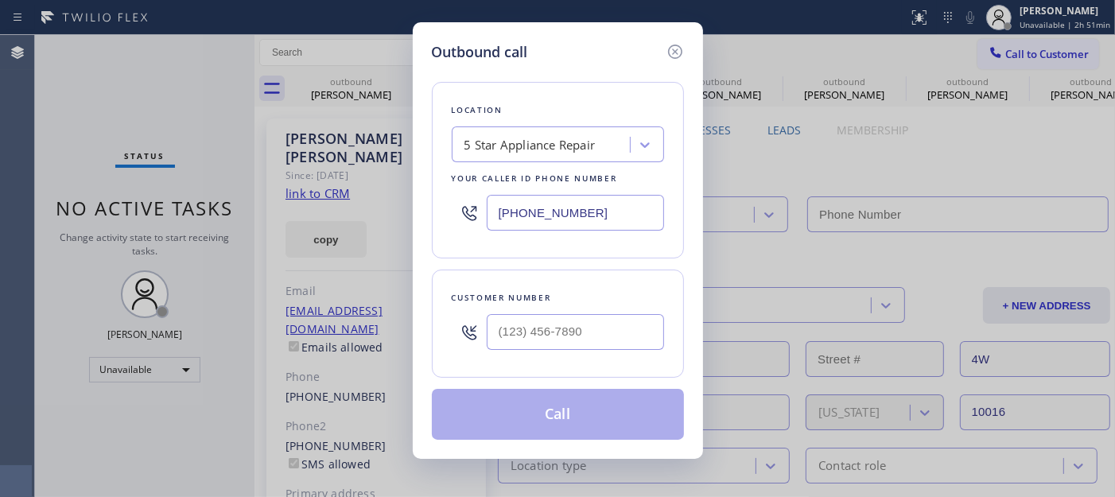
type input "(855) 731-4952"
click at [530, 336] on input "(___) ___-____" at bounding box center [575, 332] width 177 height 36
paste input "917) 535-1689"
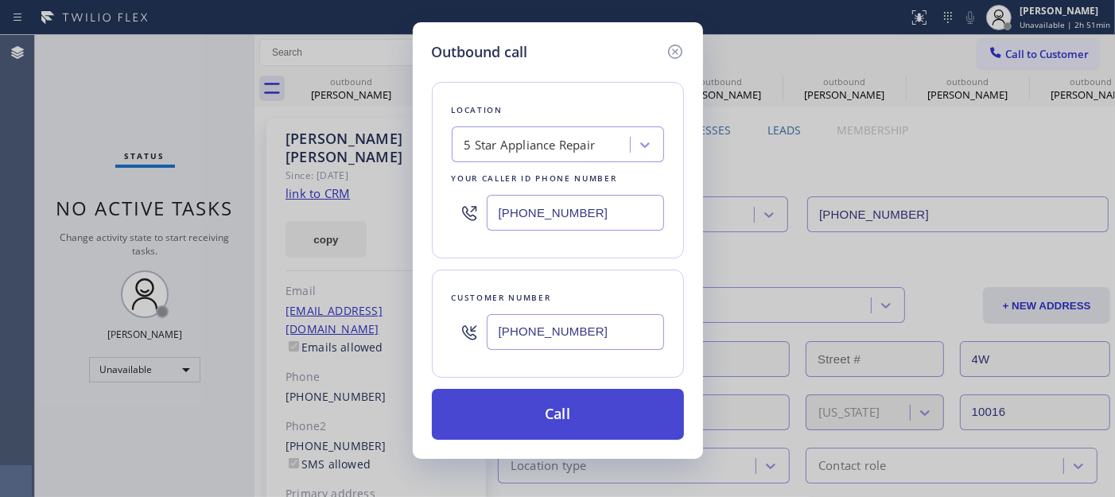
type input "(917) 535-1689"
click at [565, 406] on button "Call" at bounding box center [558, 414] width 252 height 51
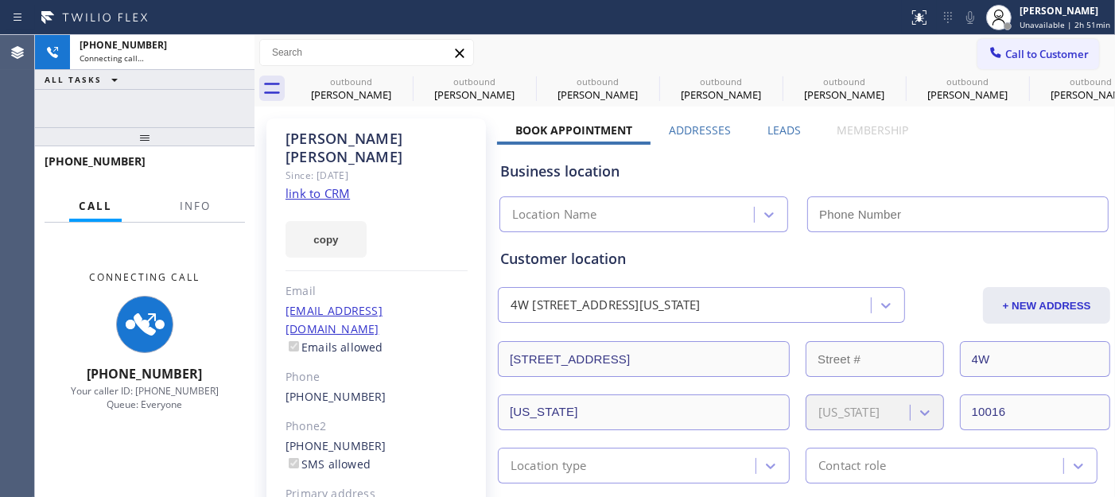
type input "(855) 731-4952"
click at [1035, 58] on span "Call to Customer" at bounding box center [1048, 54] width 84 height 14
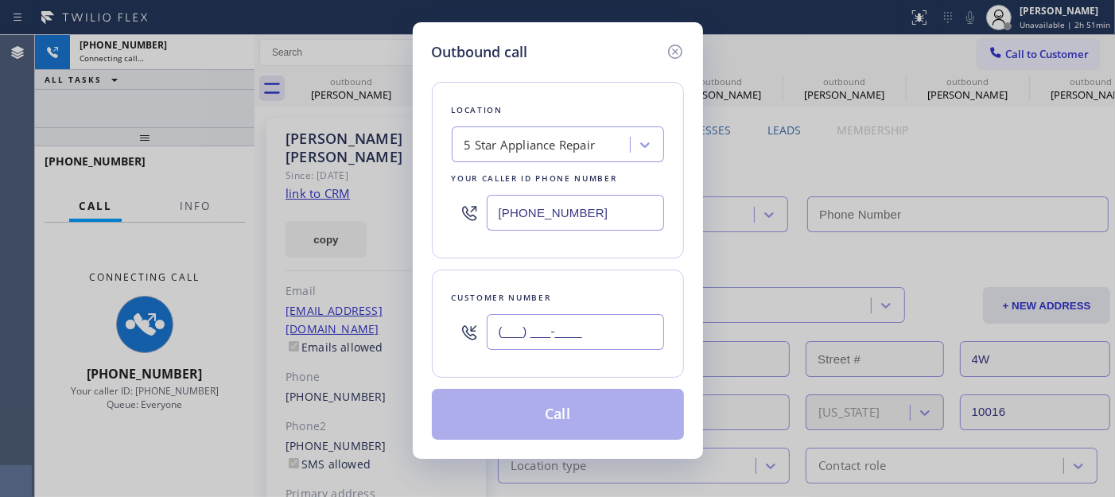
click at [554, 348] on input "(___) ___-____" at bounding box center [575, 332] width 177 height 36
paste input "917) 535-1689"
type input "(917) 535-1689"
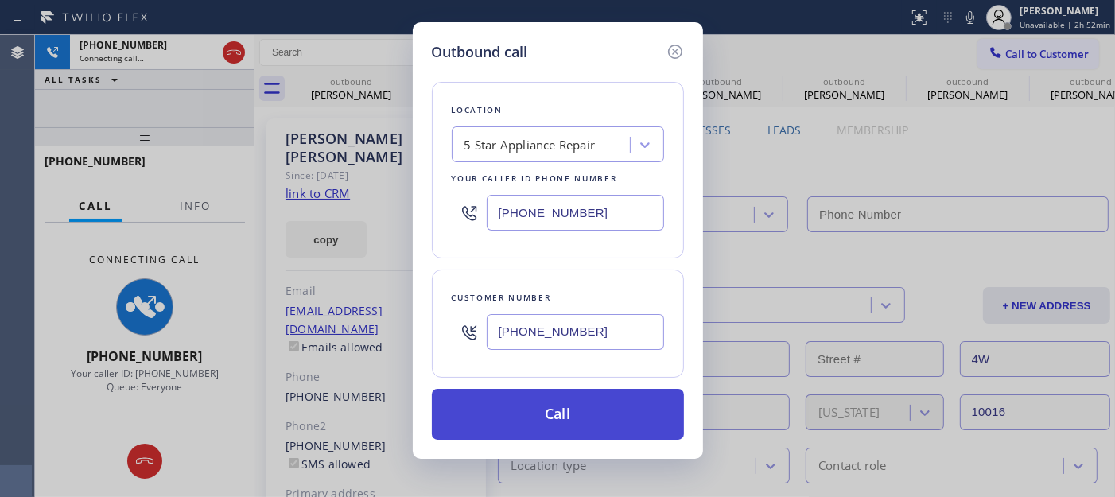
type input "(855) 731-4952"
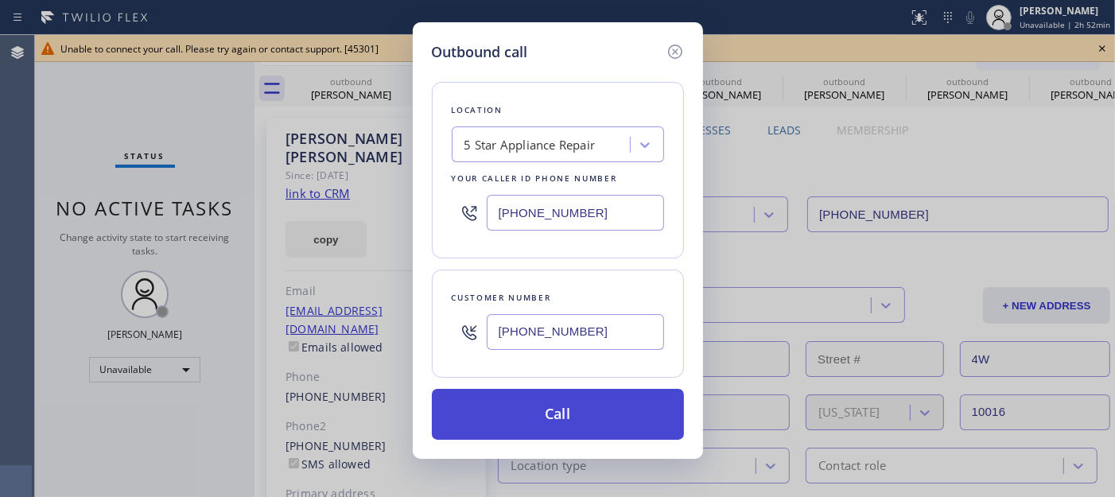
type input "(917) 535-1689"
click at [543, 414] on button "Call" at bounding box center [558, 414] width 252 height 51
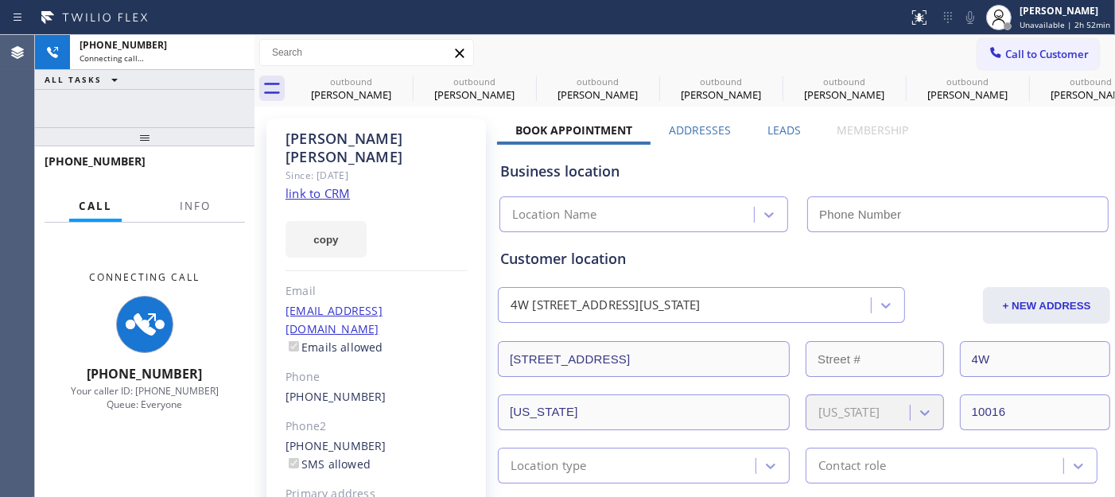
type input "(855) 731-4952"
drag, startPoint x: 225, startPoint y: 135, endPoint x: 701, endPoint y: 60, distance: 481.6
click at [224, 96] on div "+19175351689 Connecting call… ALL TASKS ALL TASKS ACTIVE TASKS TASKS IN WRAP UP…" at bounding box center [145, 266] width 220 height 462
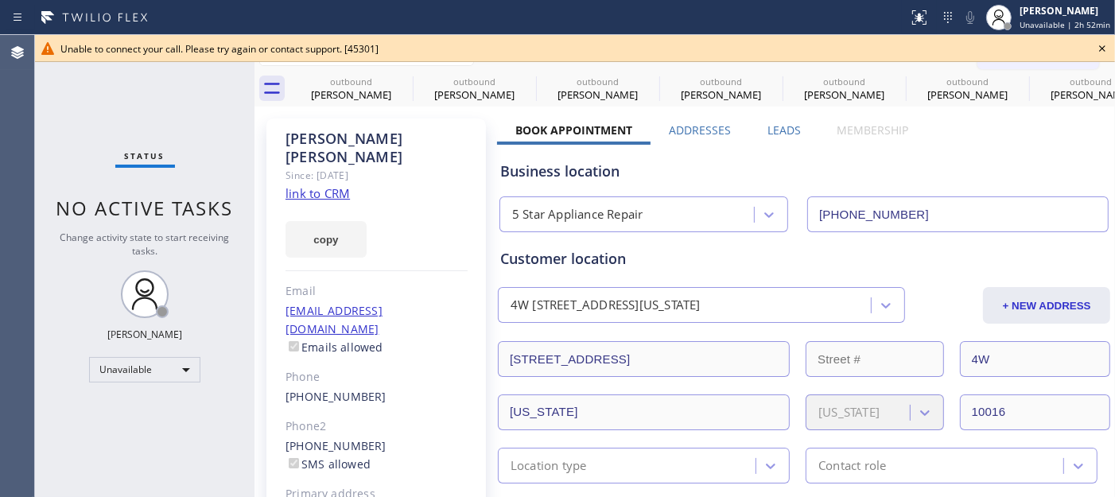
click at [1111, 46] on icon at bounding box center [1102, 48] width 19 height 19
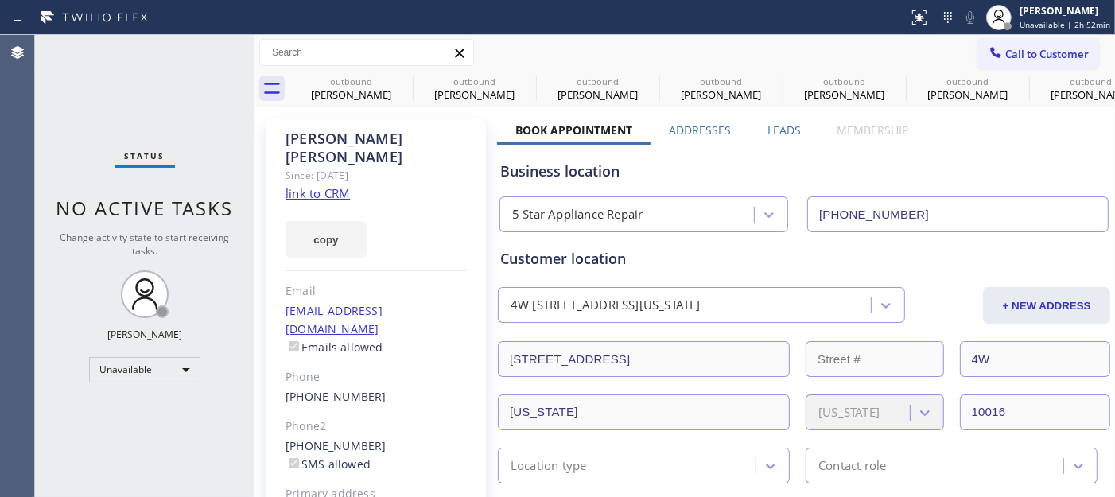
drag, startPoint x: 1042, startPoint y: 52, endPoint x: 945, endPoint y: 91, distance: 104.9
click at [1038, 53] on span "Call to Customer" at bounding box center [1048, 54] width 84 height 14
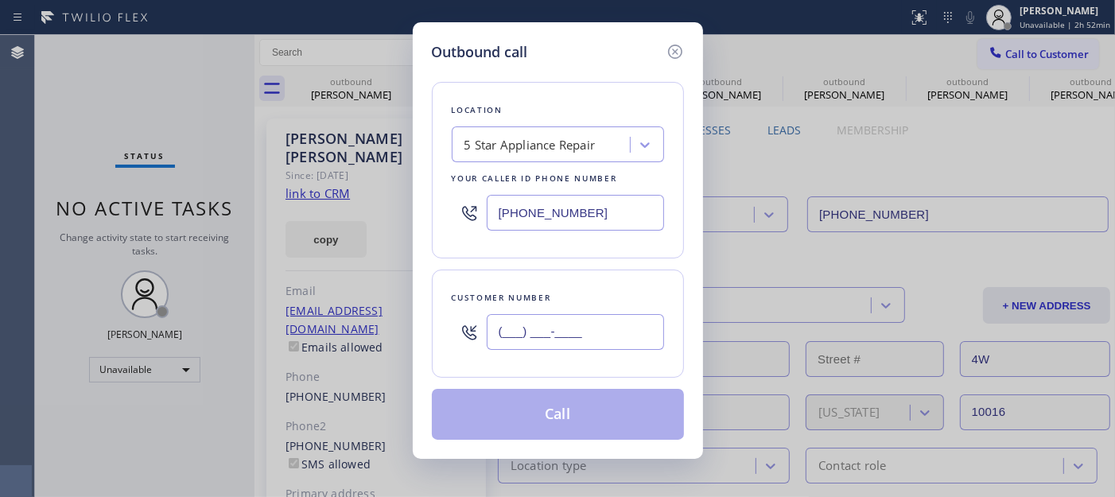
click at [562, 324] on input "(___) ___-____" at bounding box center [575, 332] width 177 height 36
paste input "561) 746-2571"
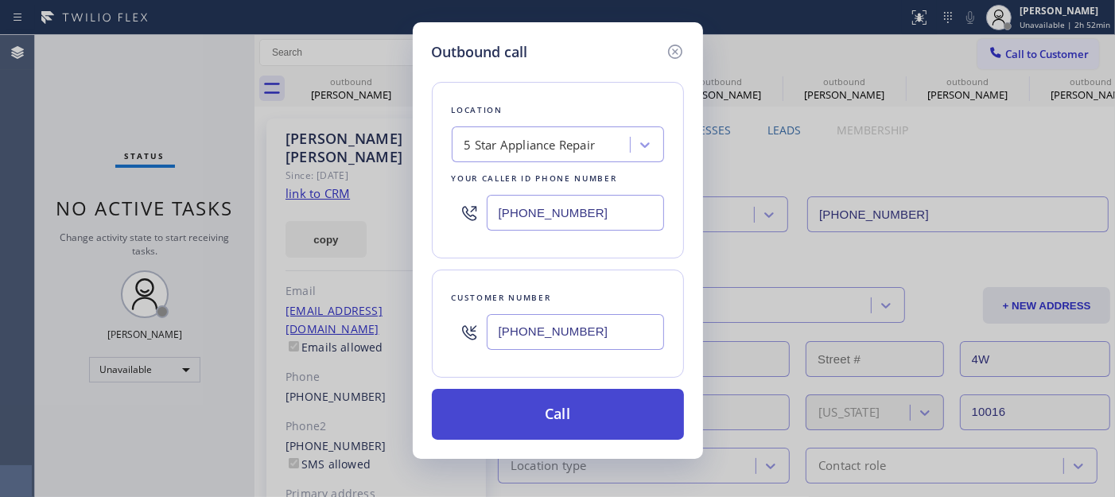
type input "(561) 746-2571"
click at [571, 430] on button "Call" at bounding box center [558, 414] width 252 height 51
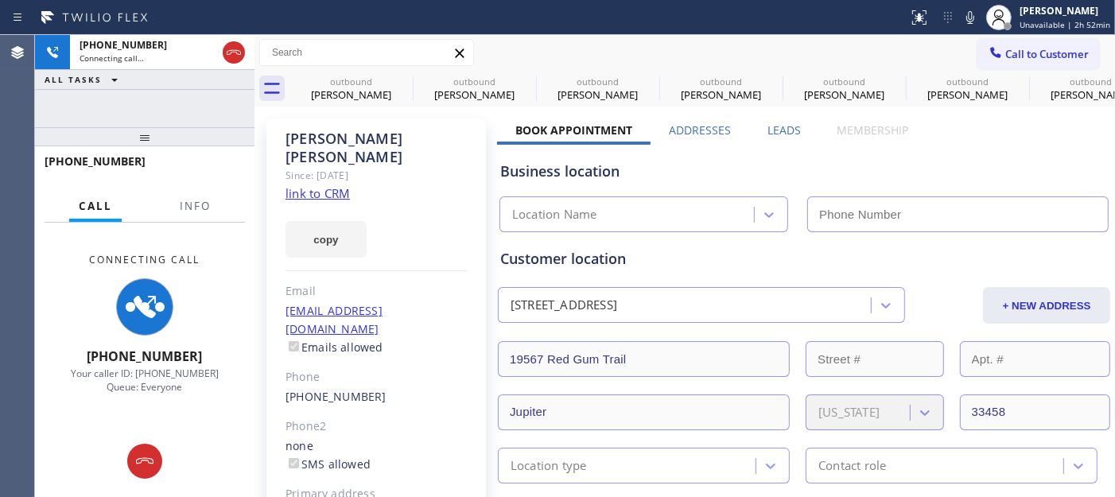
type input "(855) 731-4952"
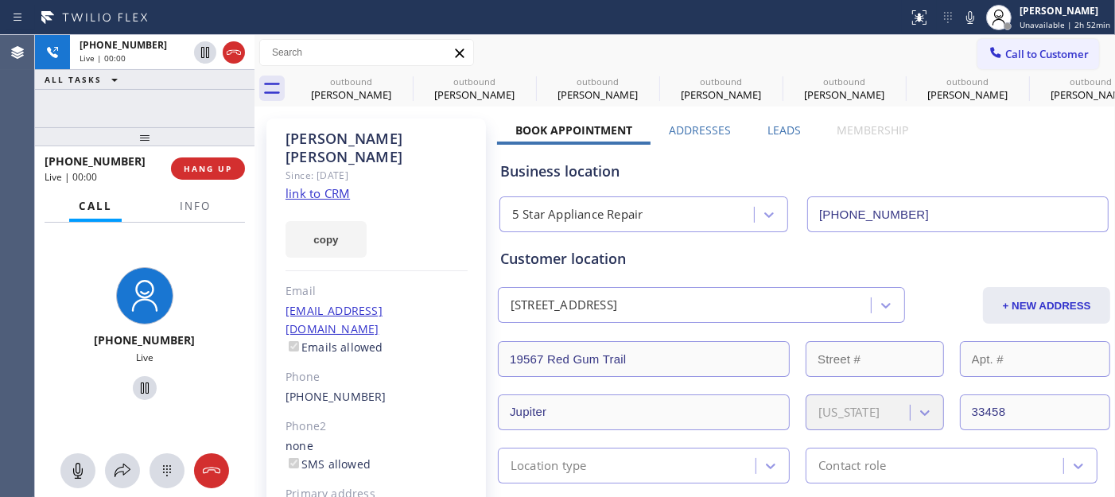
click at [200, 153] on div "+15617462571 Live | 00:00 HANG UP" at bounding box center [145, 168] width 200 height 41
drag, startPoint x: 200, startPoint y: 161, endPoint x: 213, endPoint y: 142, distance: 24.1
click at [203, 158] on button "HANG UP" at bounding box center [208, 169] width 74 height 22
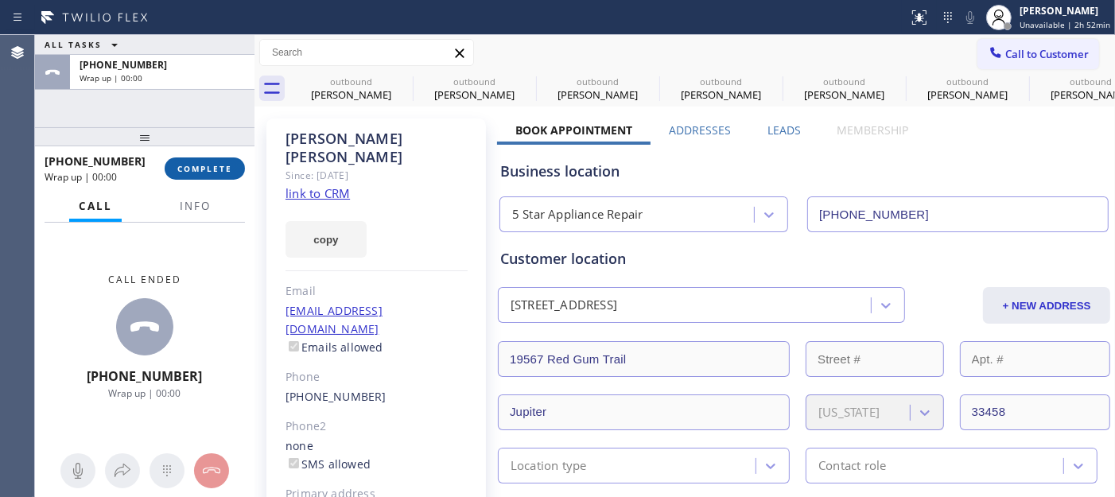
click at [201, 165] on span "COMPLETE" at bounding box center [204, 168] width 55 height 11
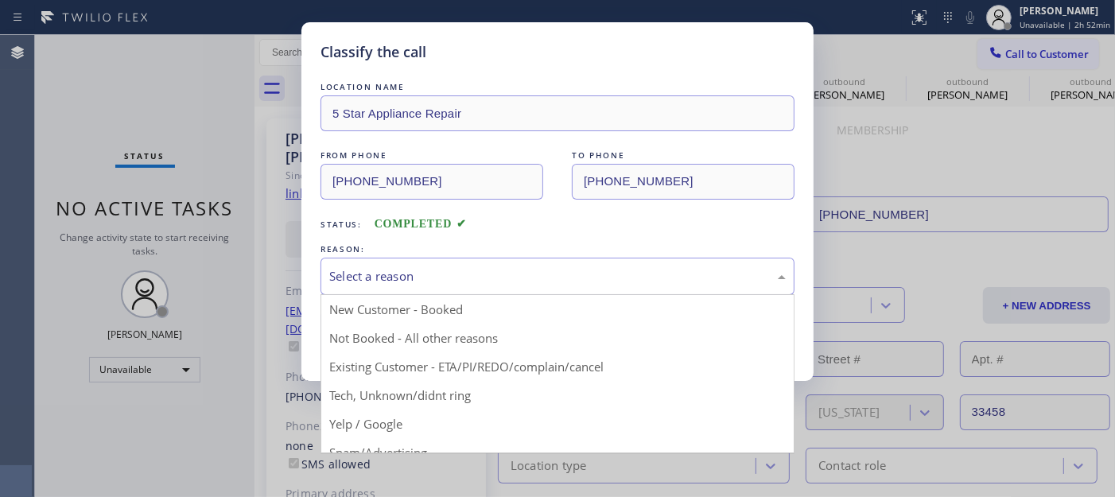
click at [451, 278] on div "Select a reason" at bounding box center [557, 276] width 457 height 18
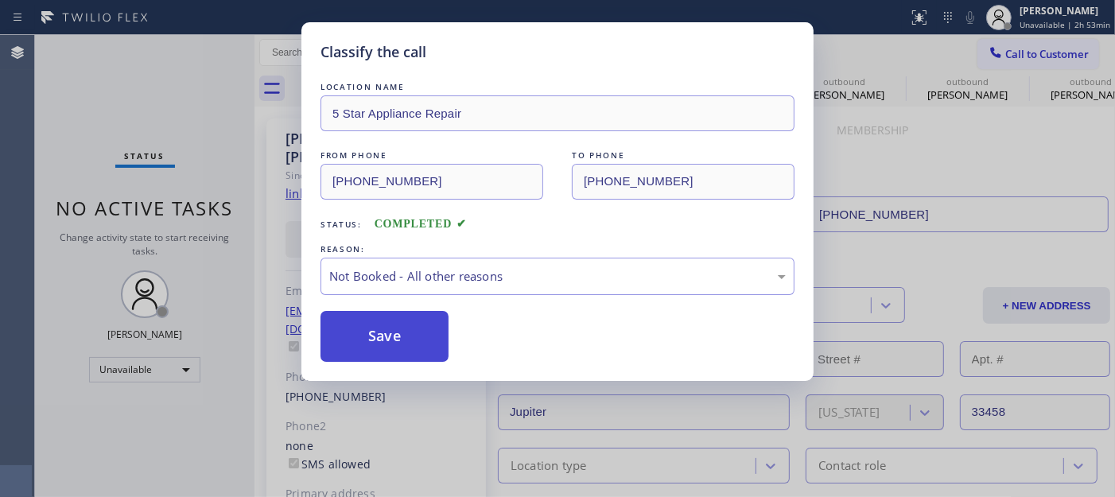
click at [400, 316] on button "Save" at bounding box center [385, 336] width 128 height 51
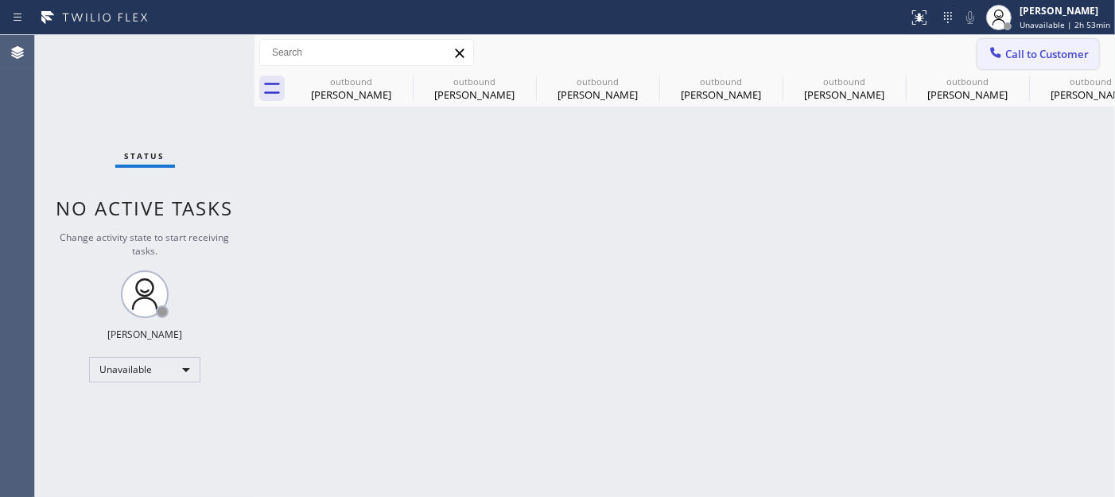
click at [1053, 56] on span "Call to Customer" at bounding box center [1048, 54] width 84 height 14
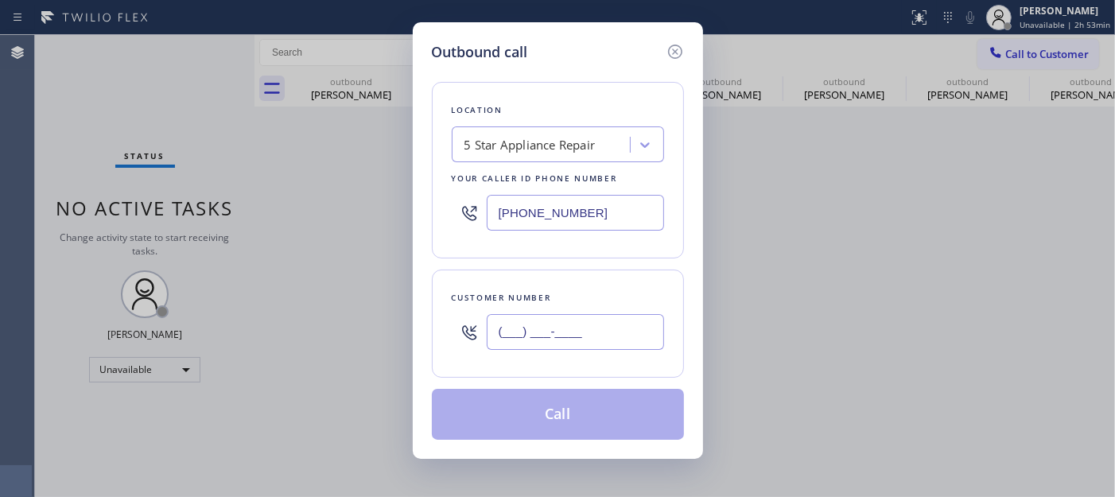
click at [584, 320] on input "(___) ___-____" at bounding box center [575, 332] width 177 height 36
paste input "408) 997-3375"
type input "(408) 997-3375"
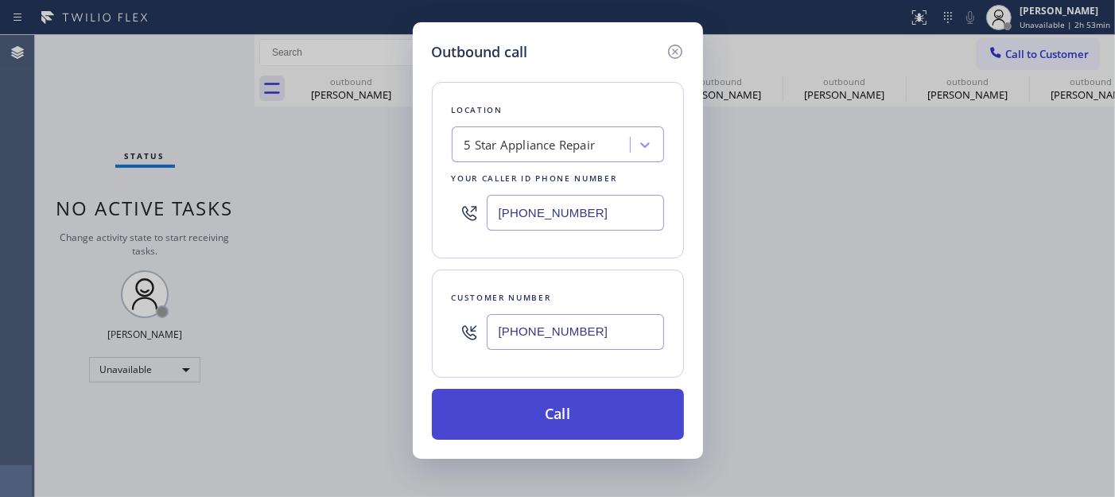
click at [578, 431] on button "Call" at bounding box center [558, 414] width 252 height 51
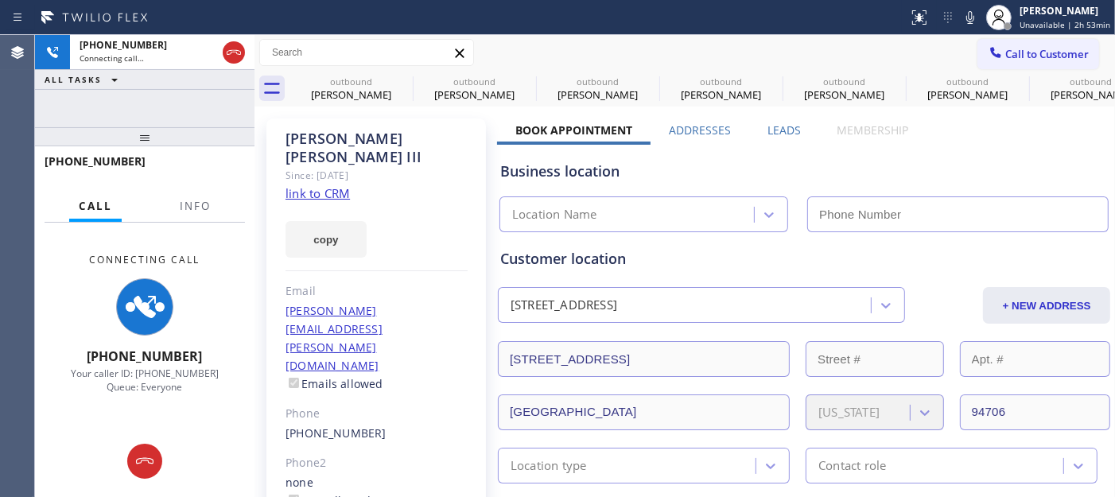
type input "(855) 731-4952"
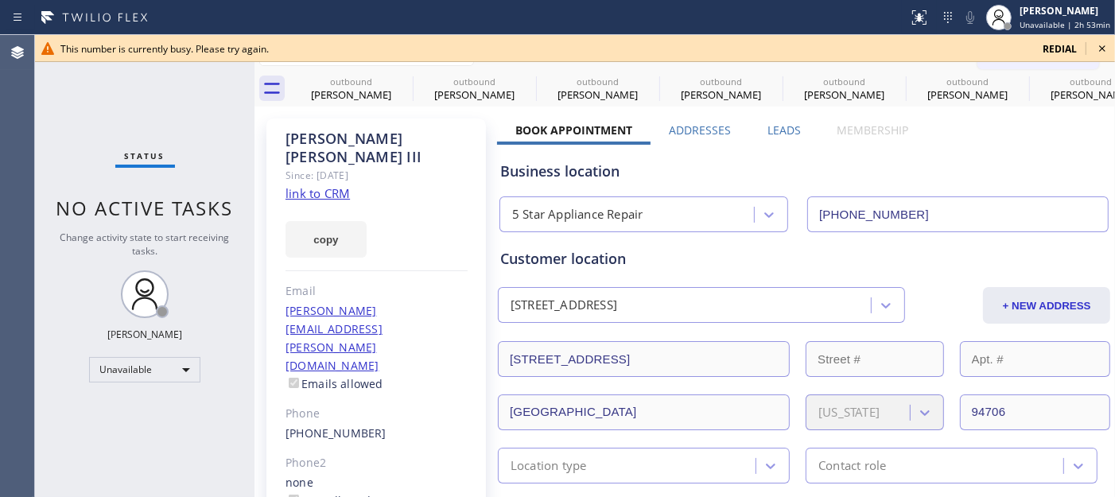
click at [392, 44] on div "This number is currently busy. Please try again." at bounding box center [545, 49] width 970 height 14
click at [1061, 49] on span "redial" at bounding box center [1060, 49] width 34 height 14
click at [1064, 45] on span "redial" at bounding box center [1060, 49] width 34 height 14
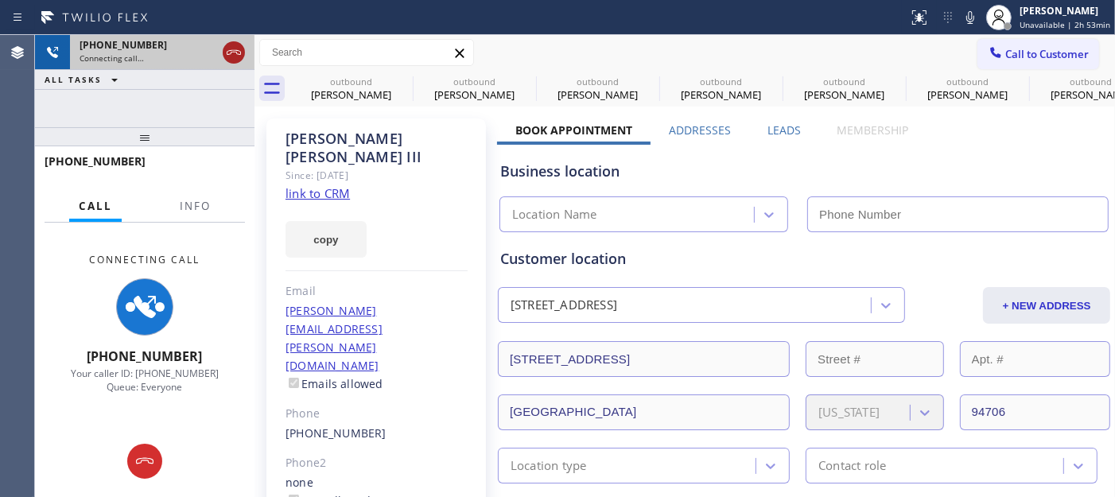
drag, startPoint x: 199, startPoint y: 134, endPoint x: 231, endPoint y: 58, distance: 82.0
click at [216, 86] on div "+14089973375 Connecting call… ALL TASKS ALL TASKS ACTIVE TASKS TASKS IN WRAP UP…" at bounding box center [145, 266] width 220 height 462
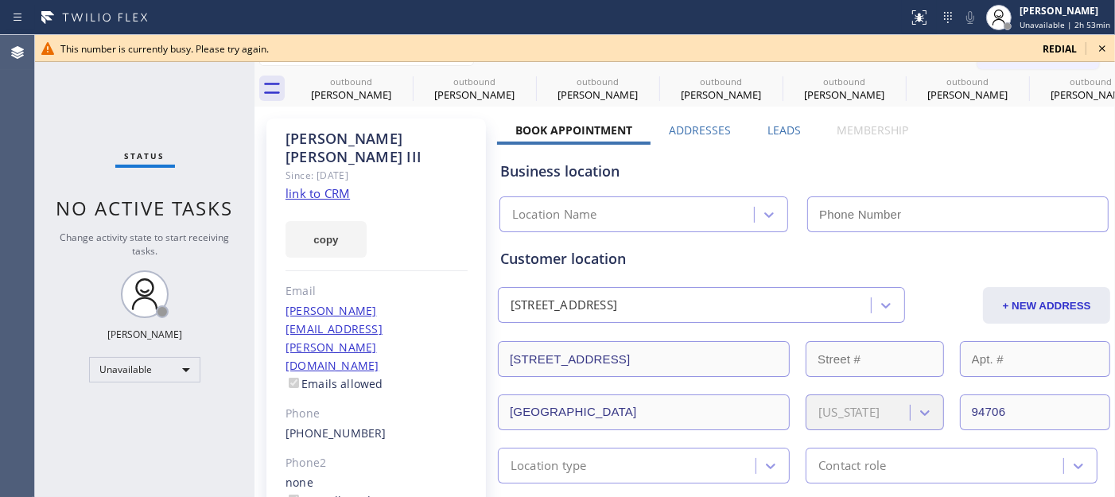
type input "(855) 731-4952"
click at [236, 51] on span "This number is currently busy. Please try again." at bounding box center [164, 49] width 208 height 14
click at [1093, 45] on icon at bounding box center [1102, 48] width 19 height 19
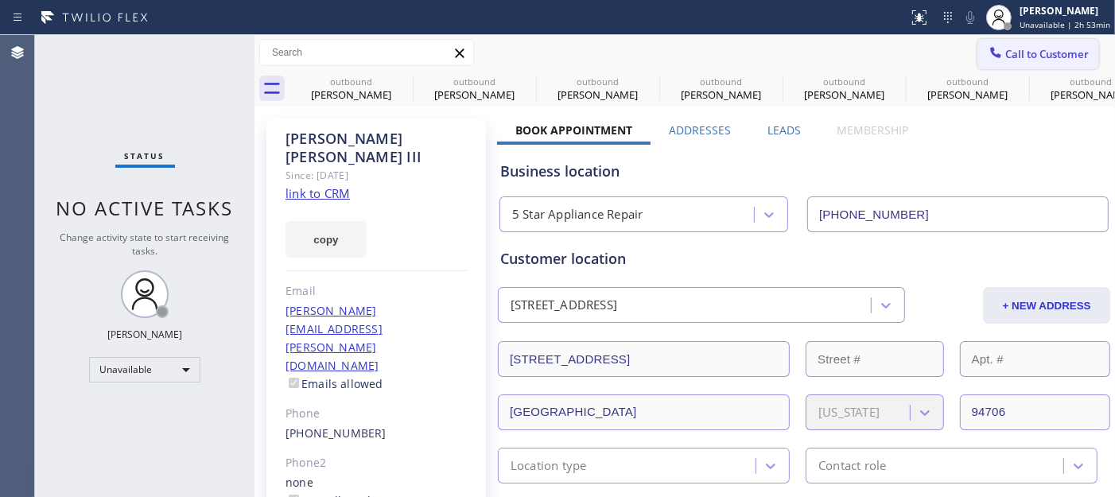
click at [1058, 53] on span "Call to Customer" at bounding box center [1048, 54] width 84 height 14
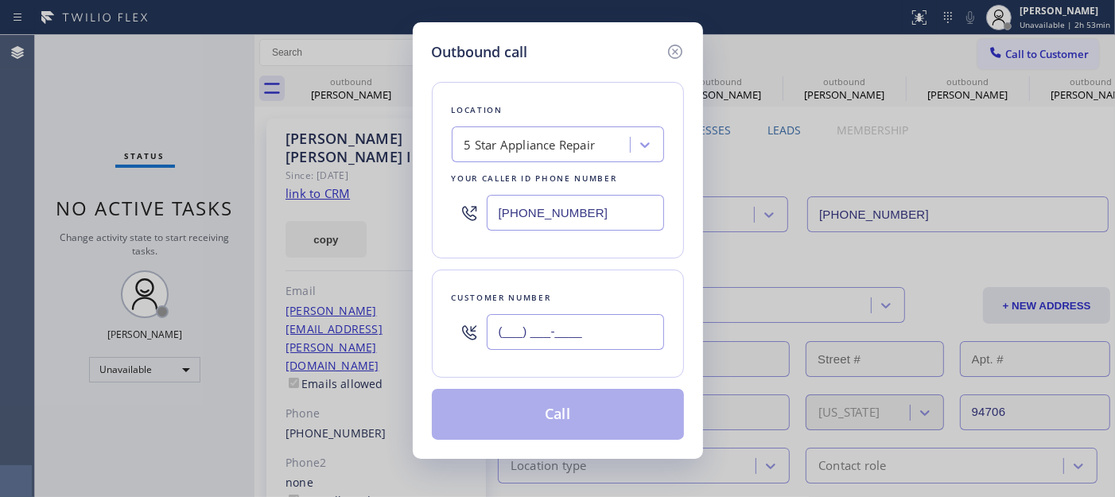
click at [545, 342] on input "(___) ___-____" at bounding box center [575, 332] width 177 height 36
paste input "909) 979-7046"
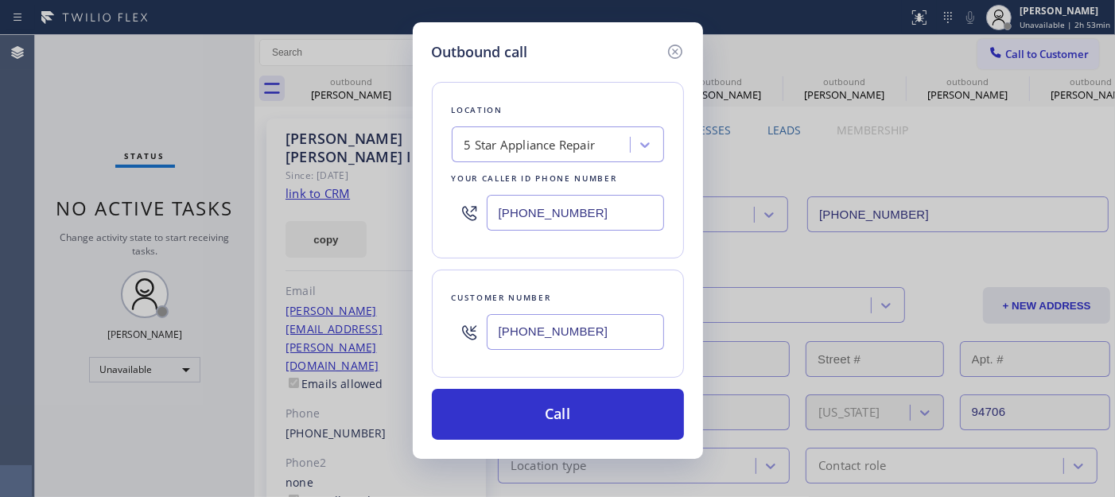
type input "(909) 979-7046"
drag, startPoint x: 601, startPoint y: 231, endPoint x: 465, endPoint y: 232, distance: 136.0
click at [493, 232] on div "(855) 731-4952" at bounding box center [558, 213] width 212 height 52
drag, startPoint x: 594, startPoint y: 208, endPoint x: 450, endPoint y: 211, distance: 144.0
click at [452, 211] on div "(855) 731-4952" at bounding box center [558, 213] width 212 height 52
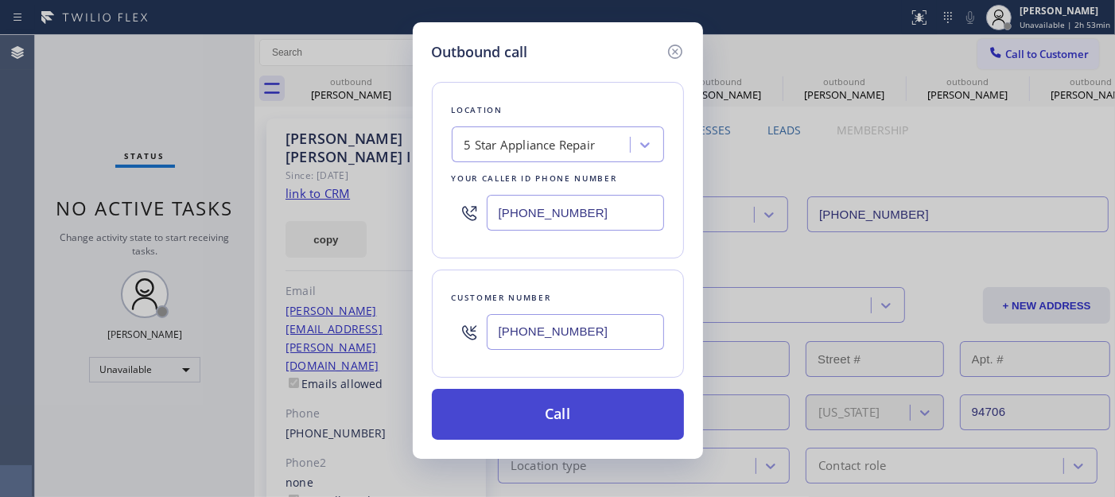
paste input "77) 748-5179"
type input "(877) 748-5179"
click at [582, 407] on button "Call" at bounding box center [558, 414] width 252 height 51
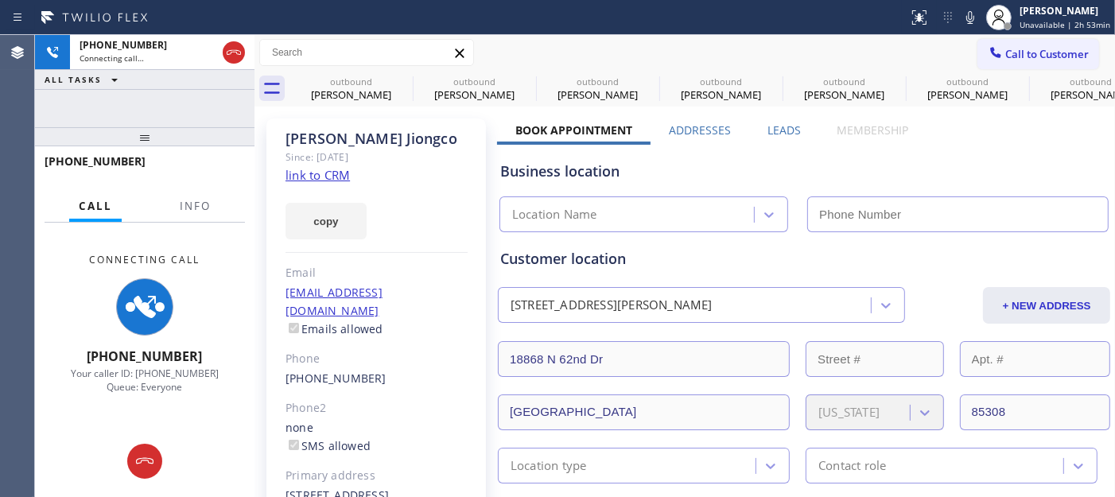
type input "(877) 748-5179"
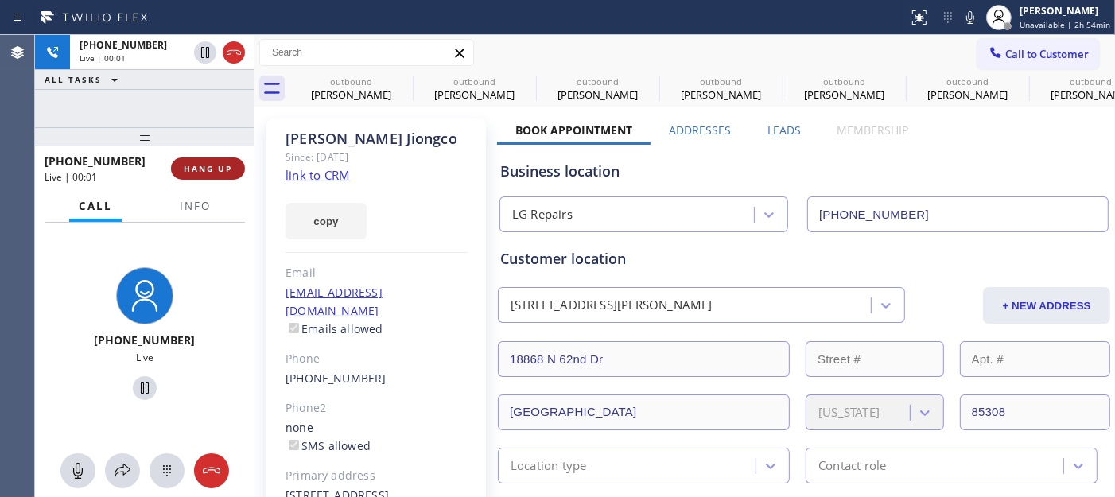
click at [239, 165] on button "HANG UP" at bounding box center [208, 169] width 74 height 22
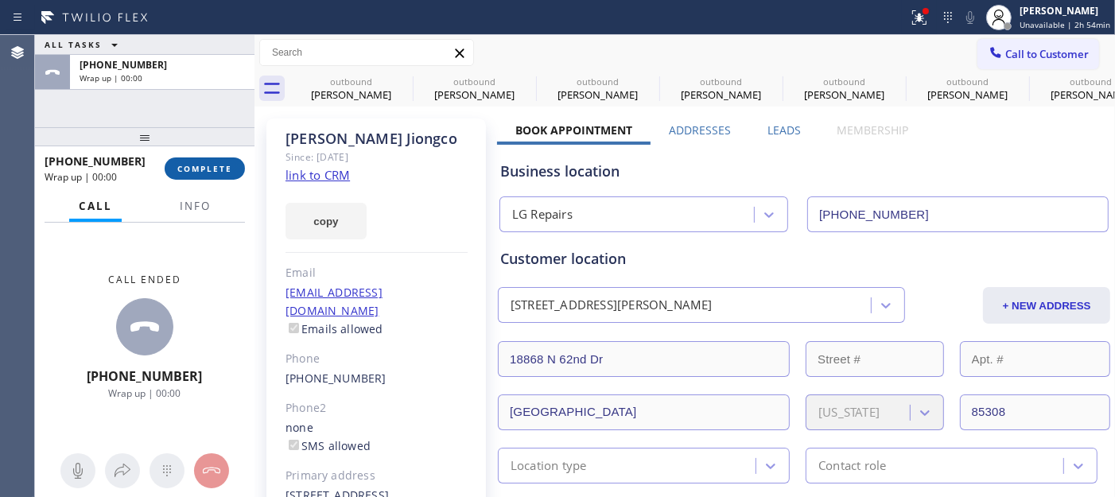
click at [194, 175] on button "COMPLETE" at bounding box center [205, 169] width 80 height 22
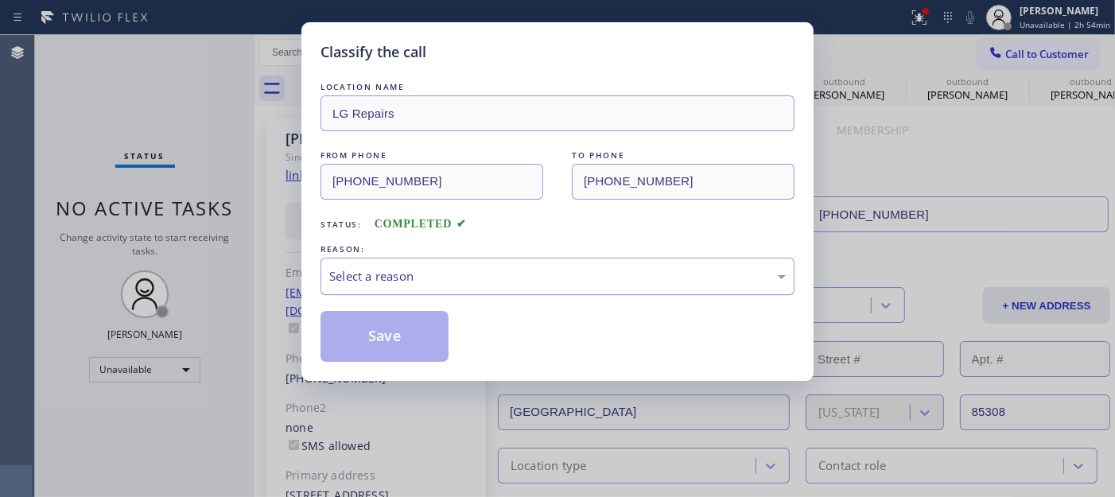
drag, startPoint x: 538, startPoint y: 275, endPoint x: 520, endPoint y: 288, distance: 21.6
click at [539, 277] on div "Select a reason" at bounding box center [557, 276] width 457 height 18
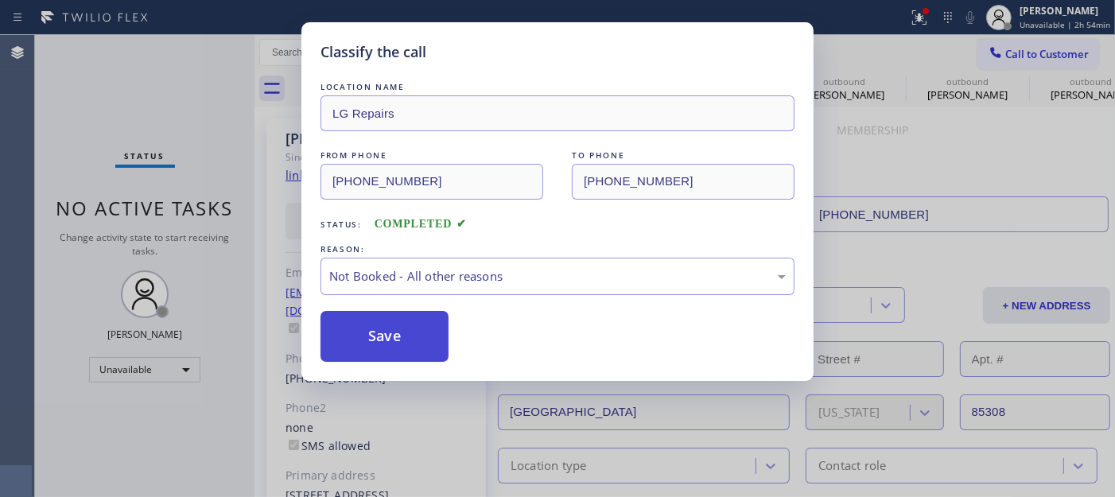
click at [441, 338] on button "Save" at bounding box center [385, 336] width 128 height 51
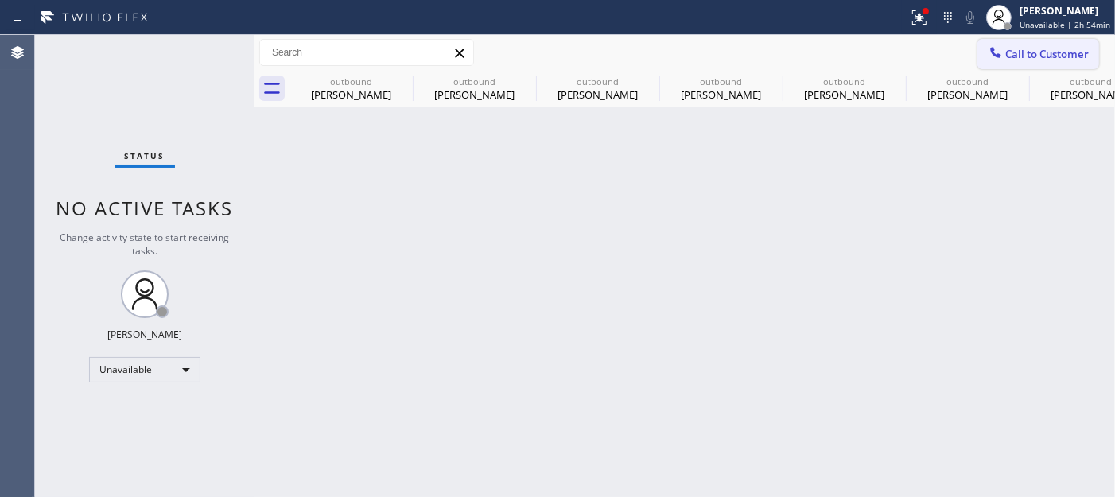
click at [1049, 49] on span "Call to Customer" at bounding box center [1048, 54] width 84 height 14
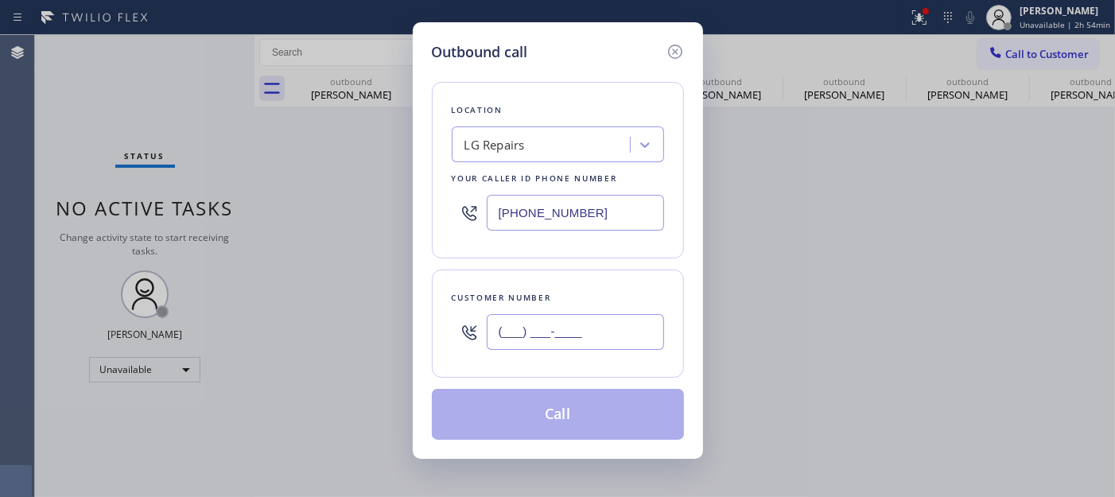
click at [525, 333] on input "(___) ___-____" at bounding box center [575, 332] width 177 height 36
paste input "929) 413-0915"
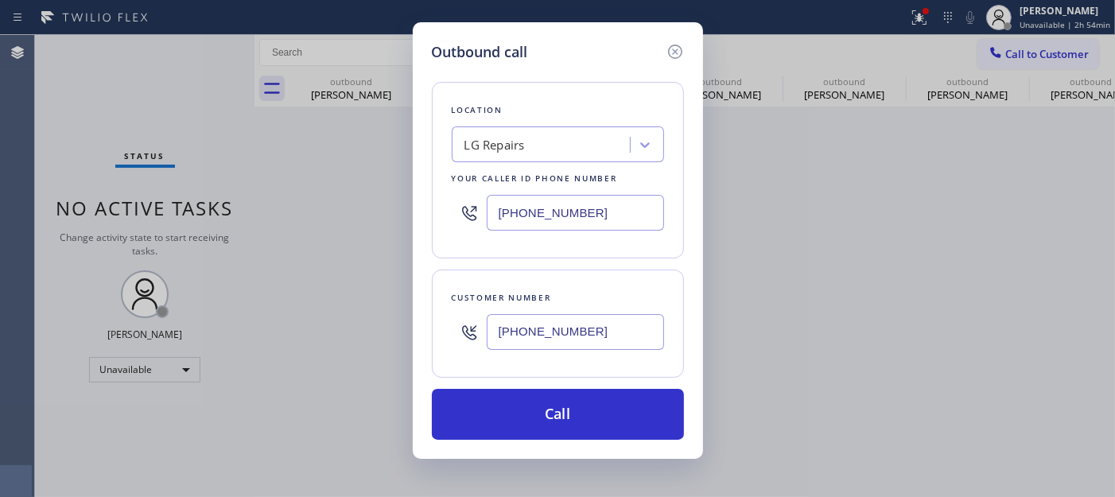
type input "(929) 413-0915"
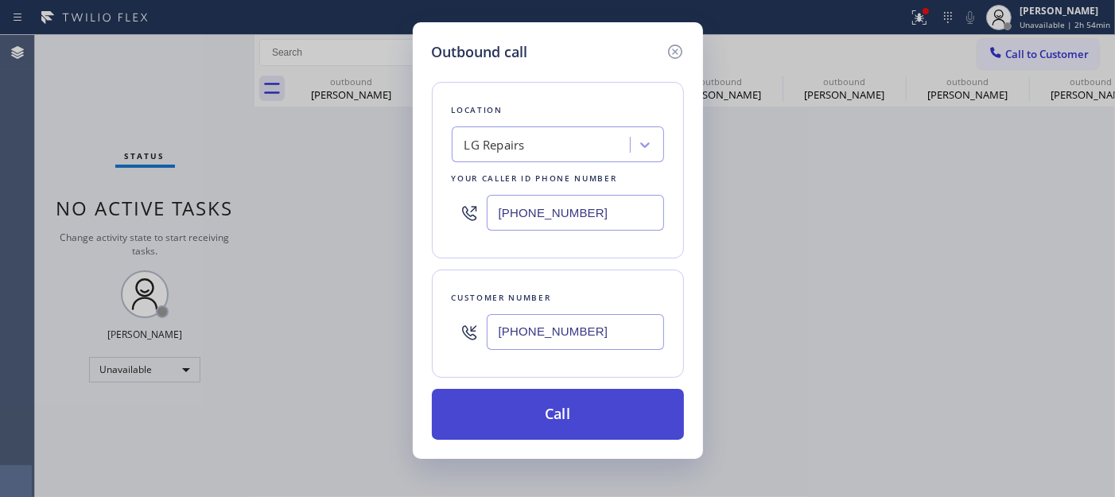
click at [552, 396] on button "Call" at bounding box center [558, 414] width 252 height 51
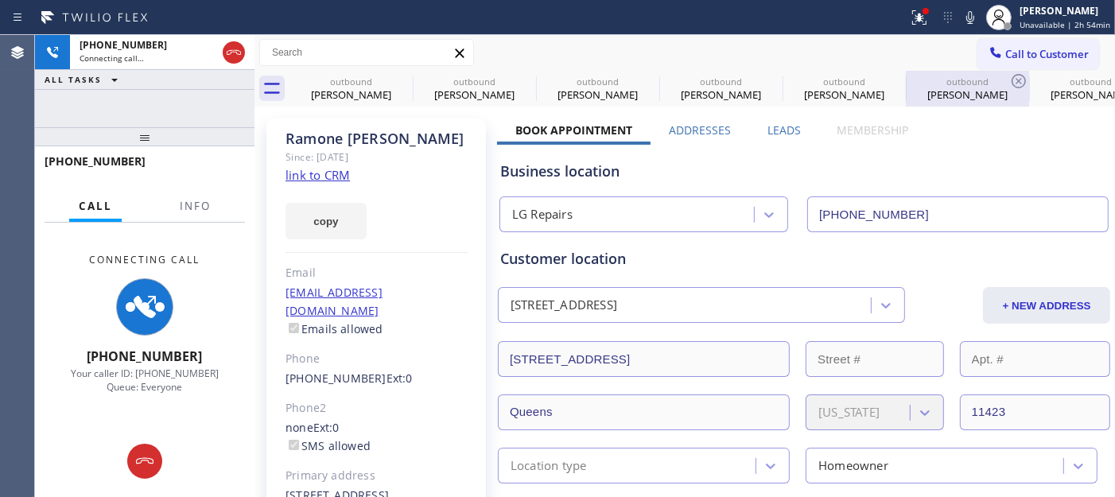
type input "(877) 748-5179"
click at [919, 18] on icon at bounding box center [919, 17] width 19 height 19
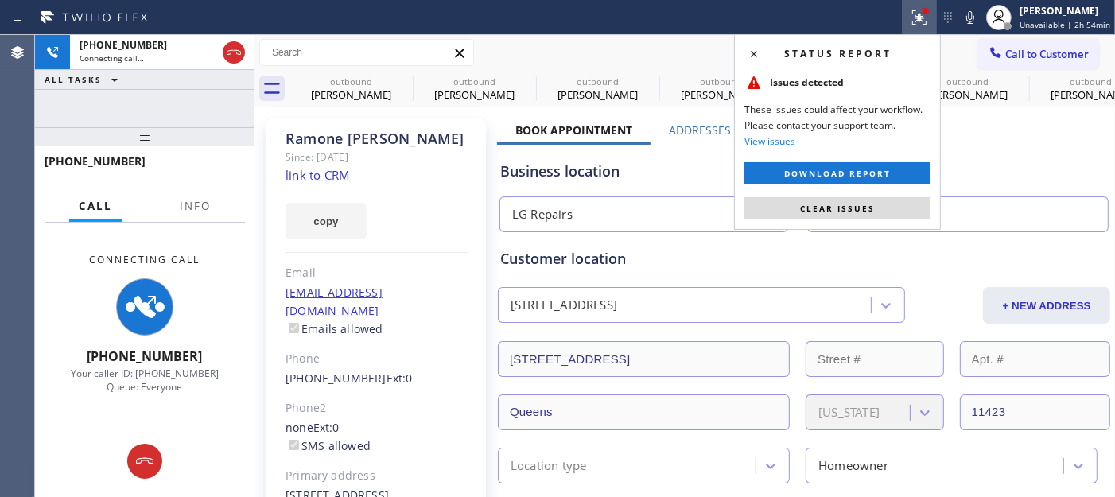
drag, startPoint x: 808, startPoint y: 203, endPoint x: 802, endPoint y: 176, distance: 27.8
click at [808, 203] on span "Clear issues" at bounding box center [837, 208] width 75 height 11
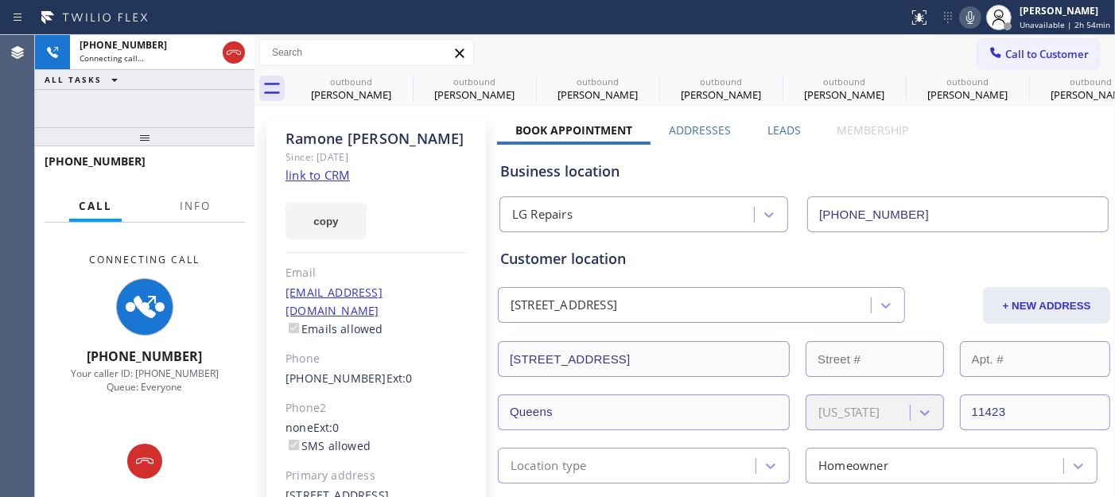
click at [980, 18] on icon at bounding box center [970, 17] width 19 height 19
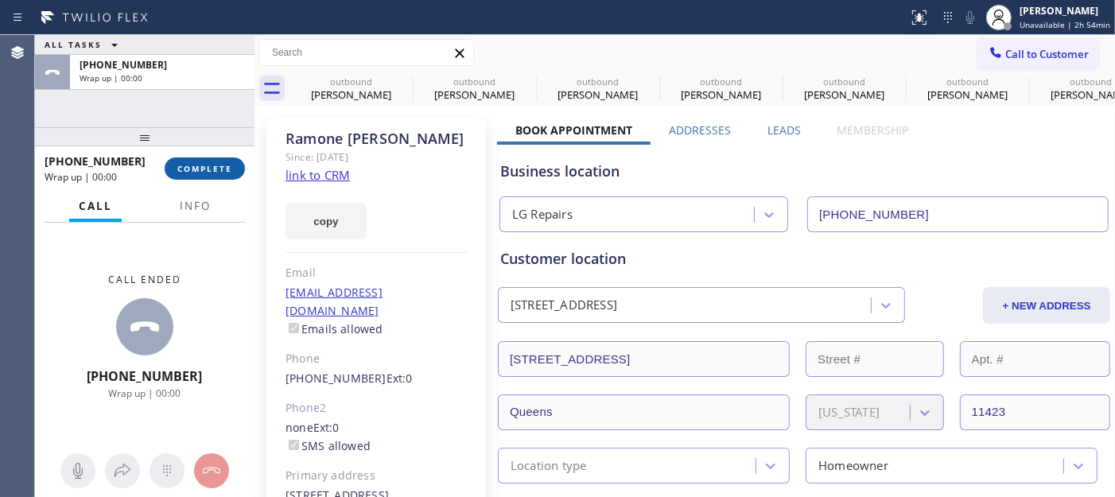
click at [216, 167] on span "COMPLETE" at bounding box center [204, 168] width 55 height 11
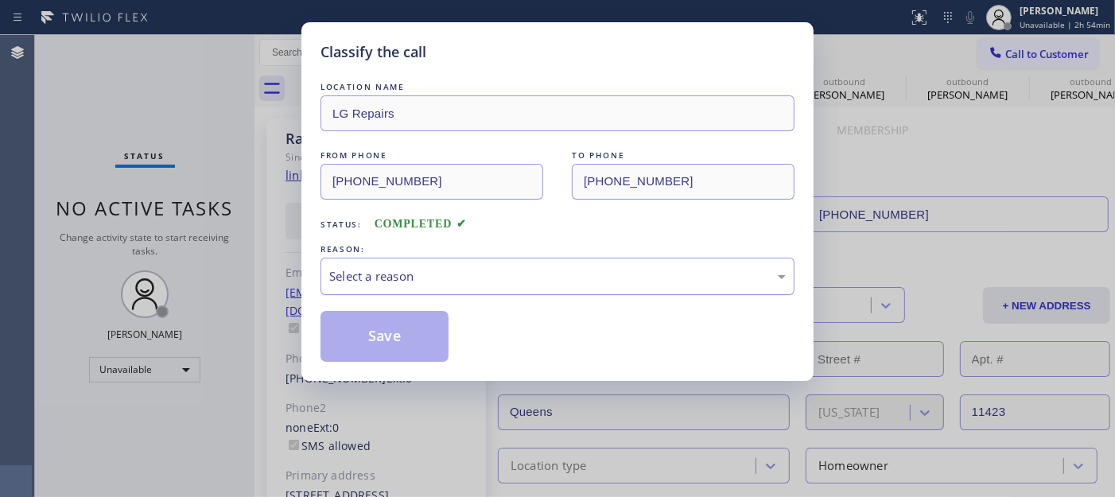
click at [547, 274] on div "Select a reason" at bounding box center [557, 276] width 457 height 18
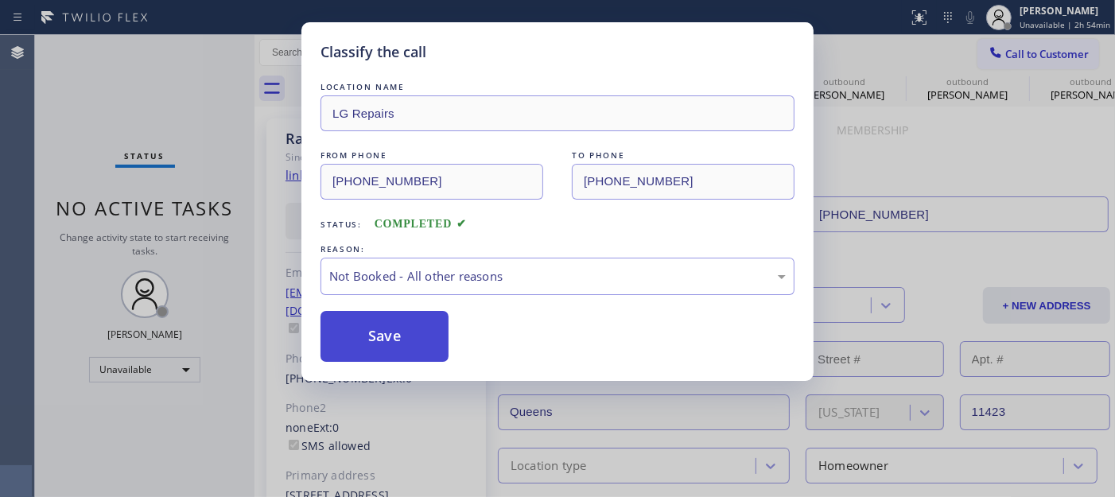
click at [387, 340] on button "Save" at bounding box center [385, 336] width 128 height 51
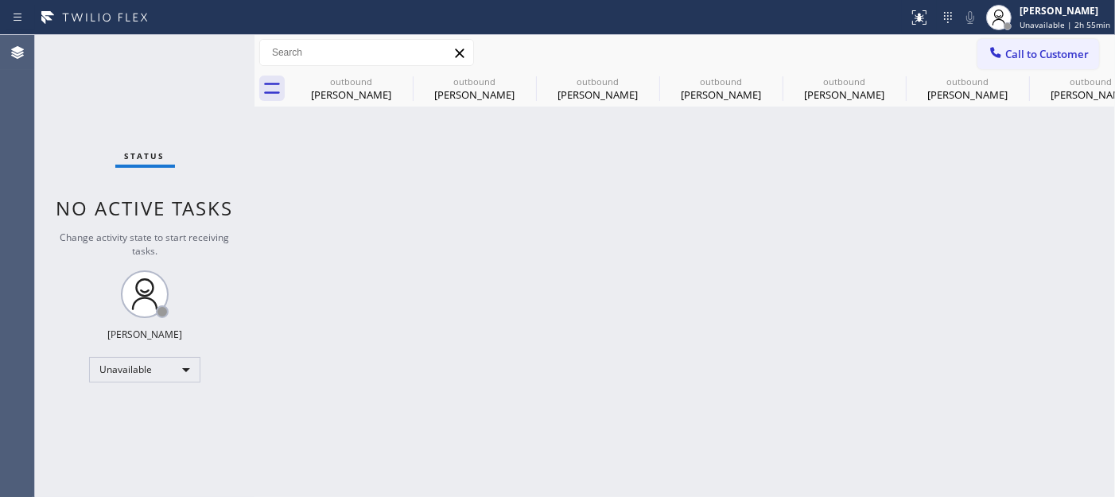
click at [1030, 58] on span "Call to Customer" at bounding box center [1048, 54] width 84 height 14
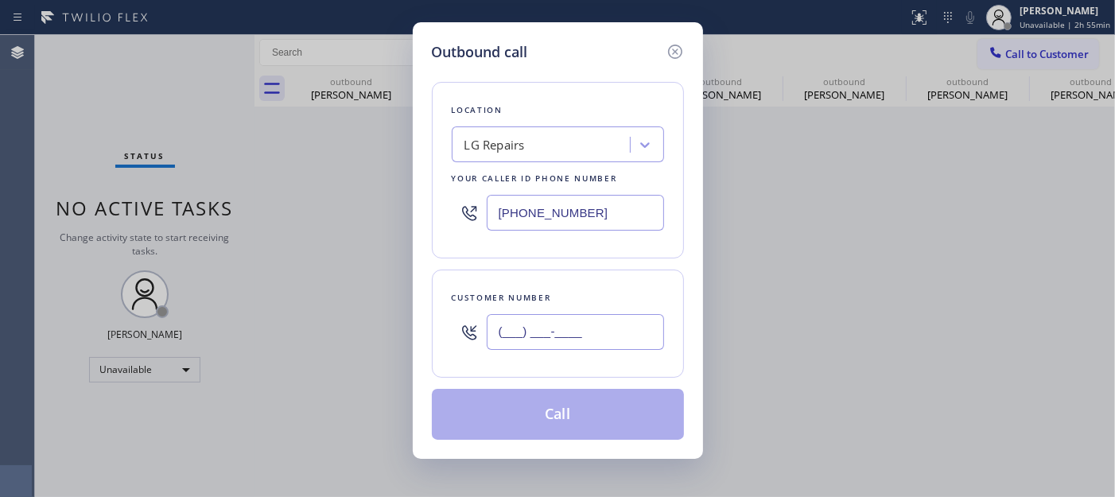
click at [632, 328] on input "(___) ___-____" at bounding box center [575, 332] width 177 height 36
paste input "760) 815-6033"
type input "(760) 815-6033"
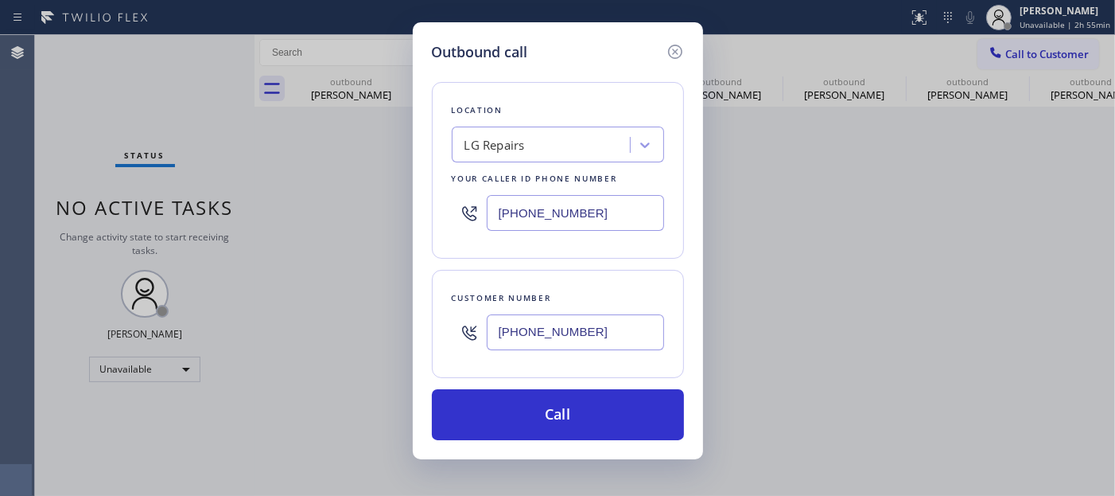
drag, startPoint x: 602, startPoint y: 216, endPoint x: 401, endPoint y: 203, distance: 201.7
click at [387, 200] on div "Outbound call Location LG Repairs Your caller id phone number (877) 748-5179 Cu…" at bounding box center [557, 248] width 1115 height 496
paste input "619) 675-7623"
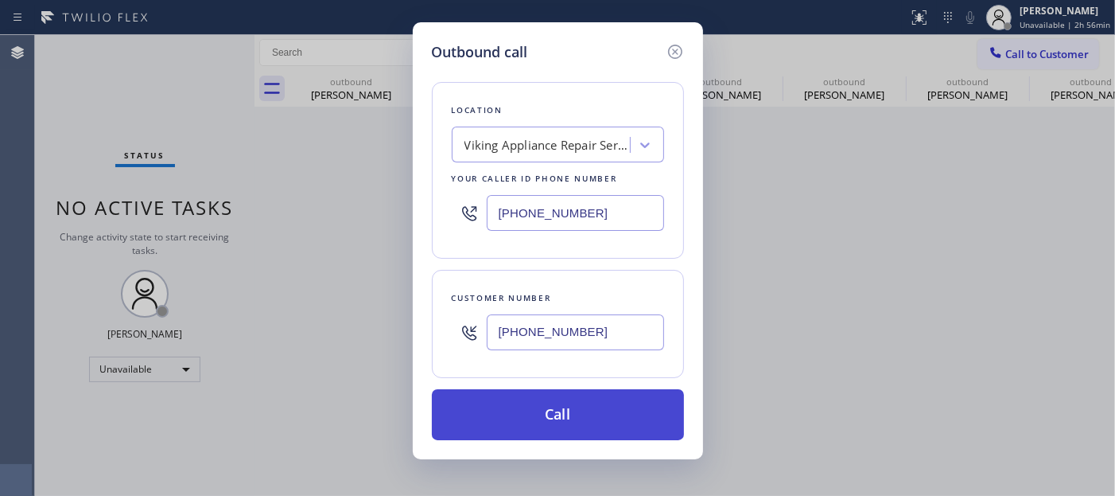
type input "(619) 675-7623"
click at [589, 410] on button "Call" at bounding box center [558, 414] width 252 height 51
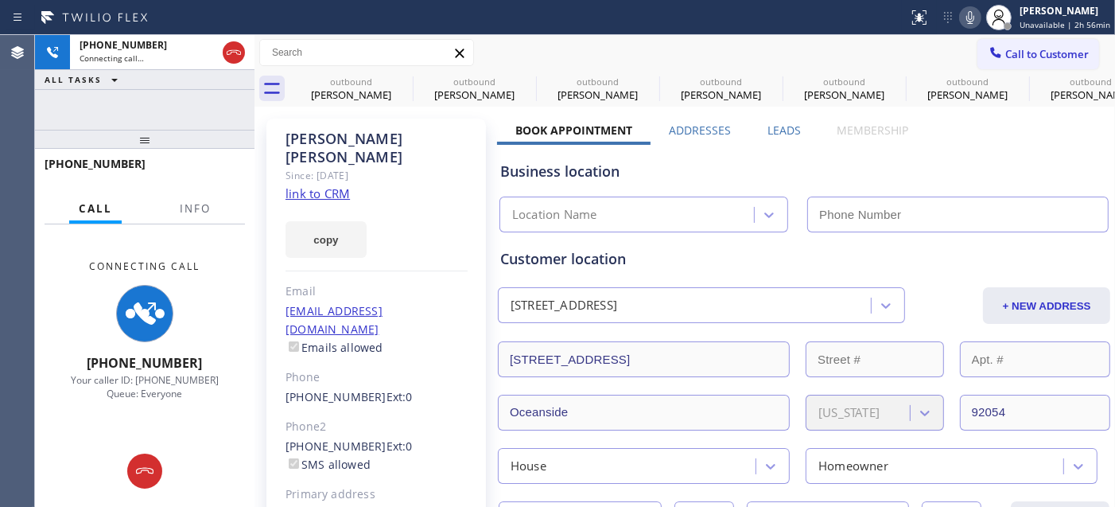
type input "(619) 675-7623"
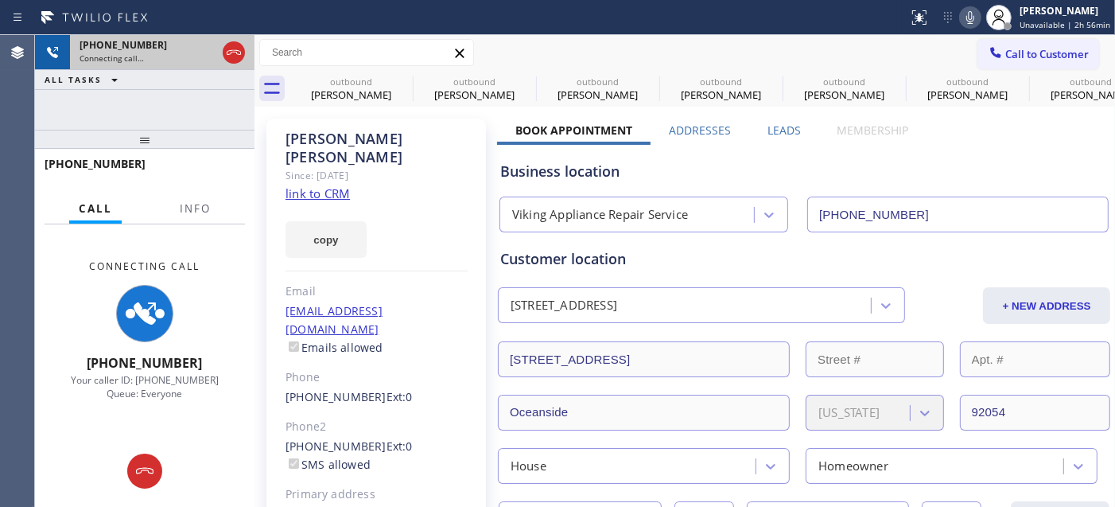
drag, startPoint x: 210, startPoint y: 139, endPoint x: 221, endPoint y: 67, distance: 73.2
click at [203, 88] on div "+17608156033 Connecting call… ALL TASKS ALL TASKS ACTIVE TASKS TASKS IN WRAP UP…" at bounding box center [145, 271] width 220 height 472
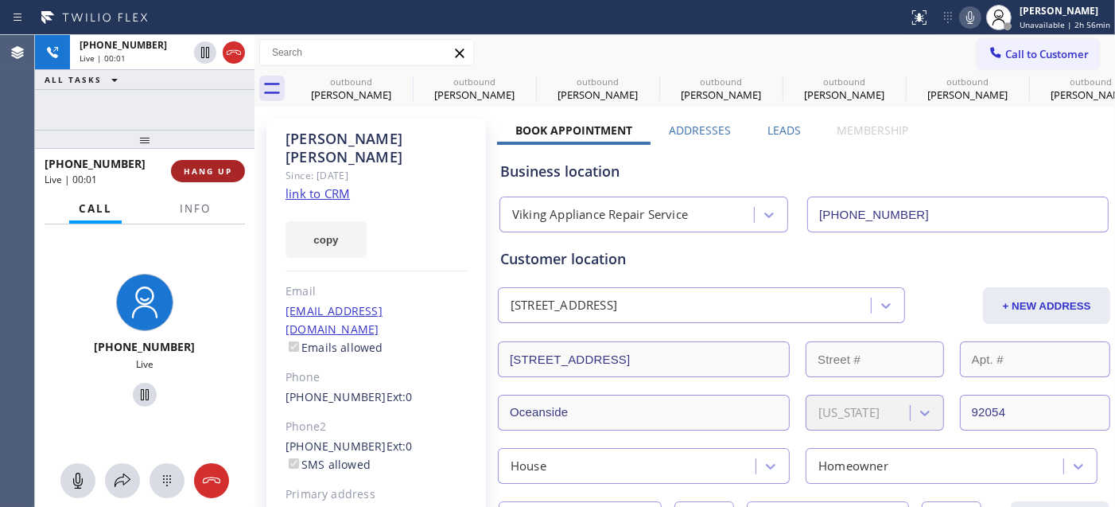
click at [232, 160] on button "HANG UP" at bounding box center [208, 171] width 74 height 22
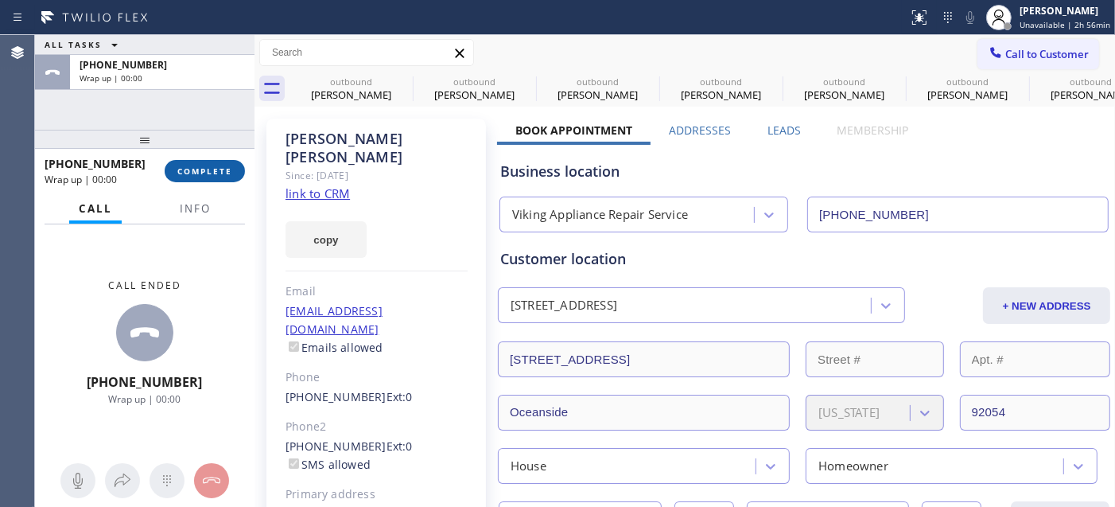
click at [224, 169] on span "COMPLETE" at bounding box center [204, 170] width 55 height 11
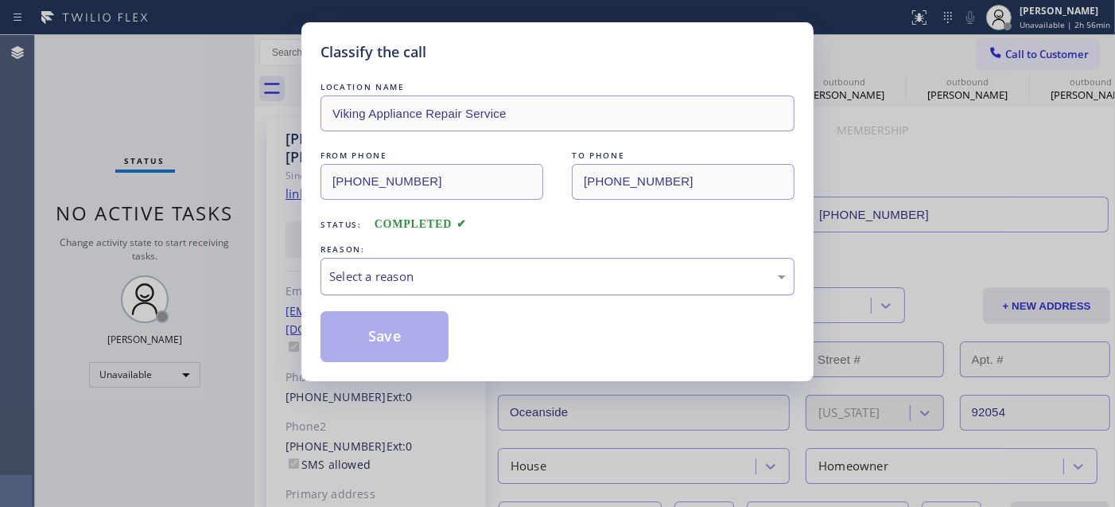
click at [452, 275] on div "Select a reason" at bounding box center [557, 276] width 457 height 18
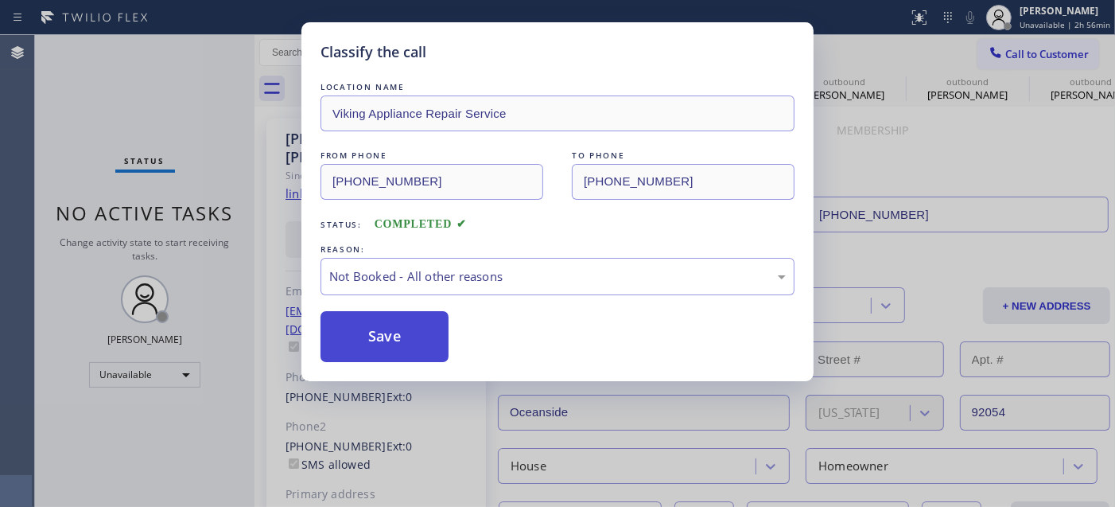
click at [383, 334] on button "Save" at bounding box center [385, 336] width 128 height 51
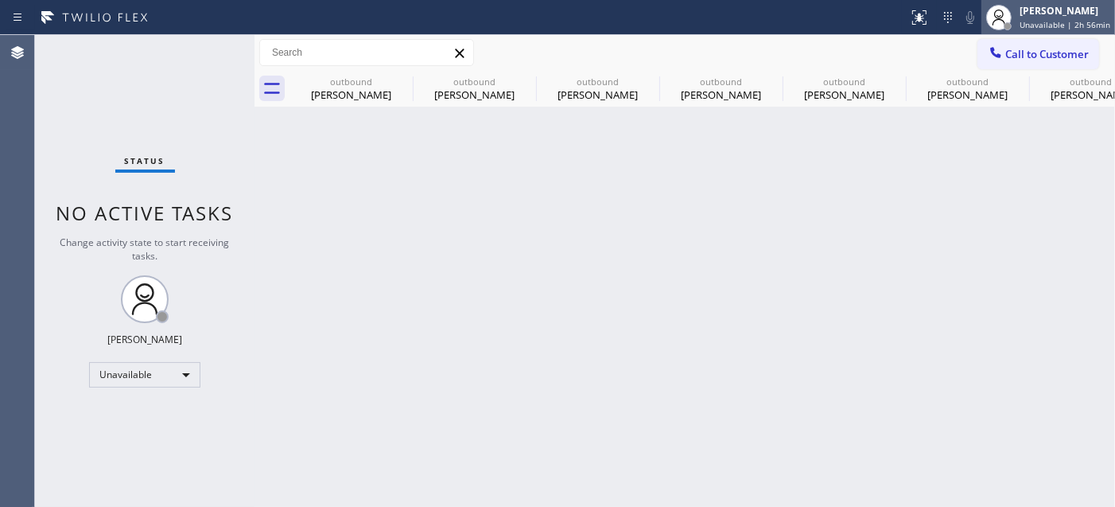
click at [1045, 14] on div "Adam Alramadan" at bounding box center [1065, 11] width 91 height 14
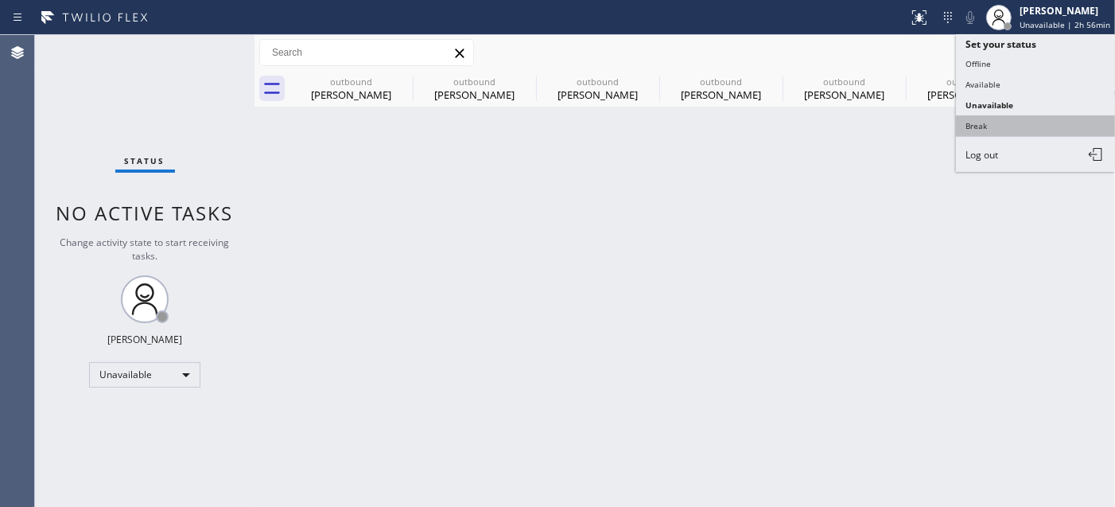
click at [993, 117] on button "Break" at bounding box center [1035, 125] width 159 height 21
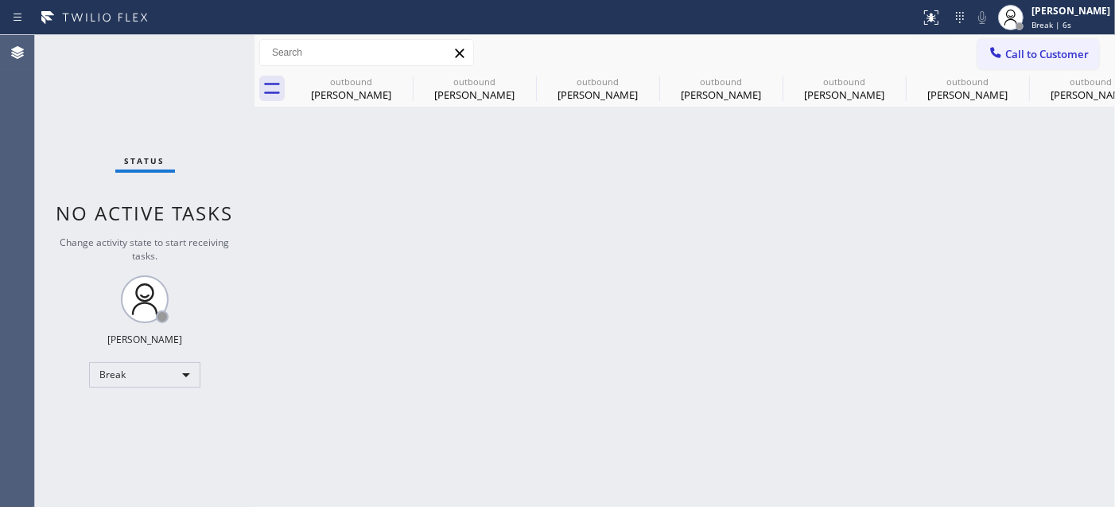
drag, startPoint x: 364, startPoint y: 179, endPoint x: 410, endPoint y: 116, distance: 78.0
click at [364, 180] on div "Back to Dashboard Change Sender ID Customers Technicians Select a contact Outbo…" at bounding box center [685, 271] width 861 height 472
click at [406, 81] on icon at bounding box center [402, 81] width 19 height 19
click at [0, 0] on icon at bounding box center [0, 0] width 0 height 0
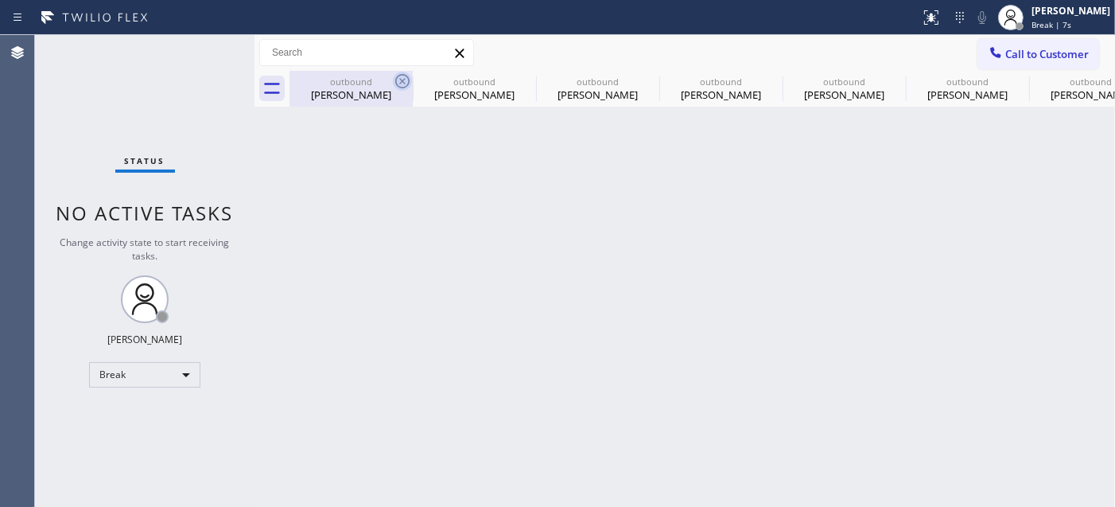
click at [0, 0] on icon at bounding box center [0, 0] width 0 height 0
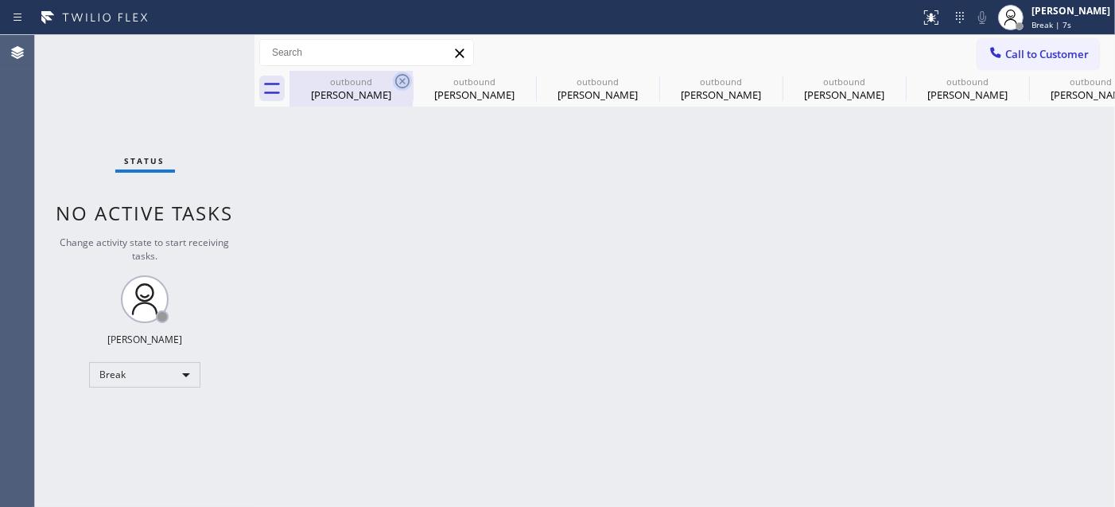
click at [0, 0] on icon at bounding box center [0, 0] width 0 height 0
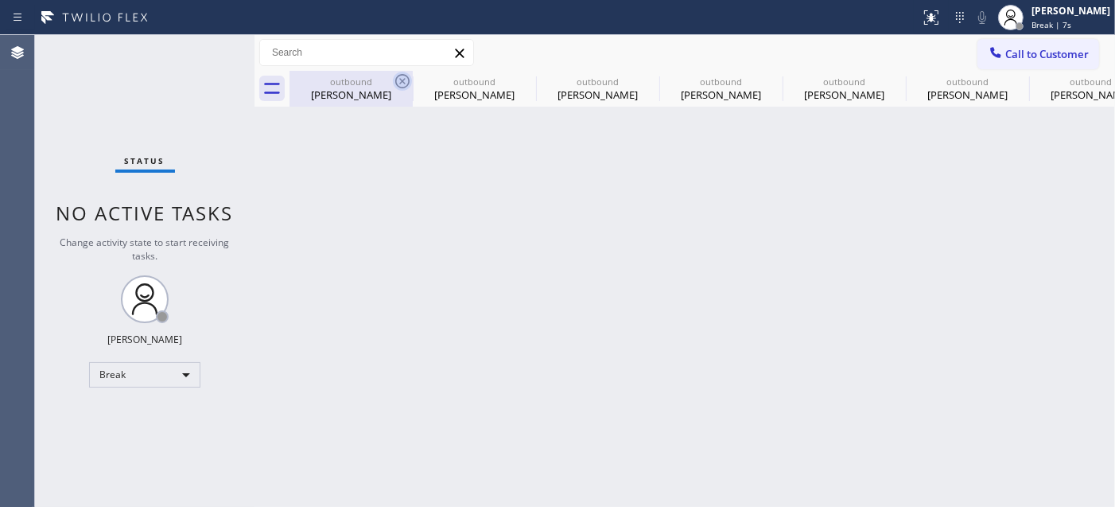
click at [0, 0] on icon at bounding box center [0, 0] width 0 height 0
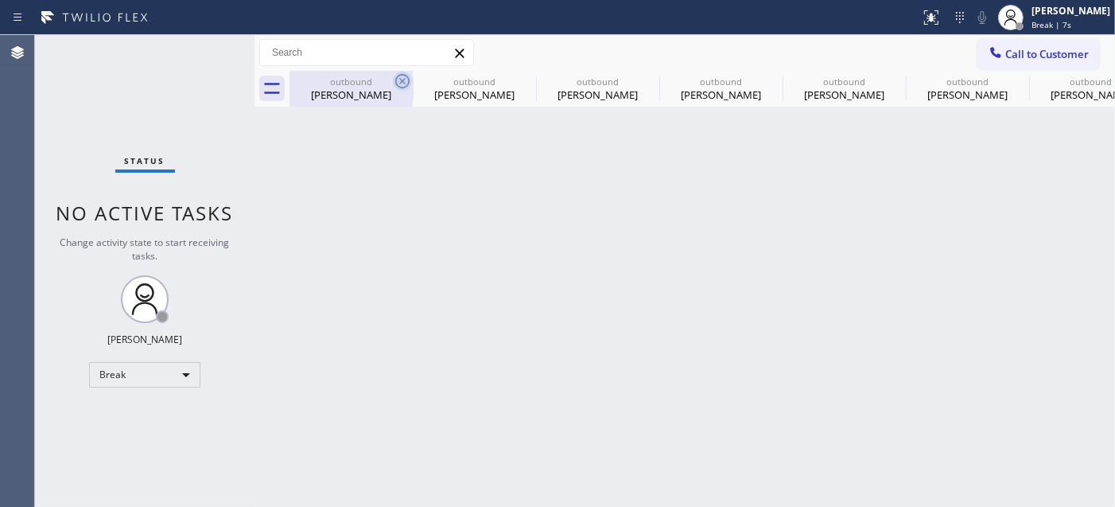
click at [0, 0] on icon at bounding box center [0, 0] width 0 height 0
type input "(855) 731-4952"
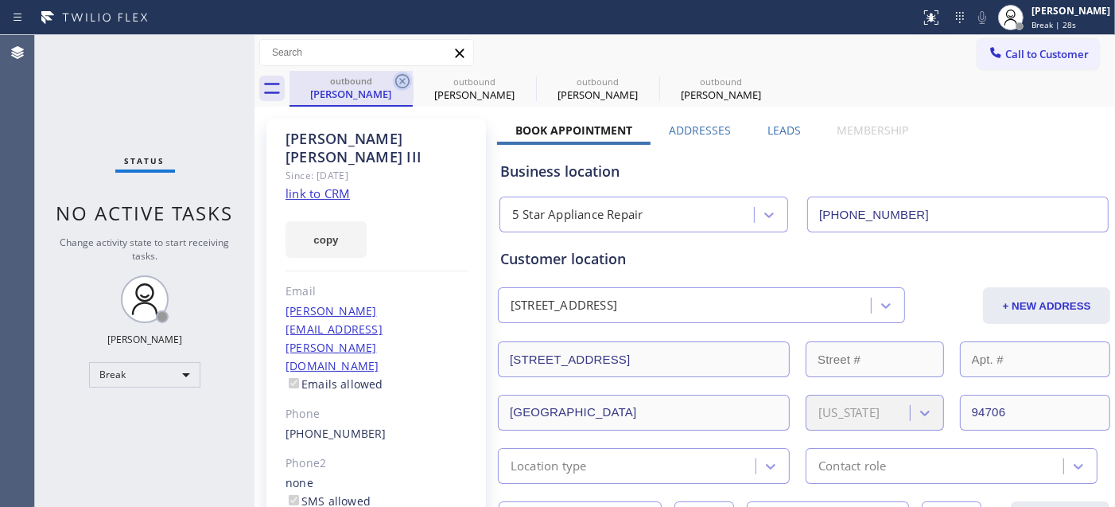
click at [401, 77] on icon at bounding box center [402, 81] width 19 height 19
type input "(877) 748-5179"
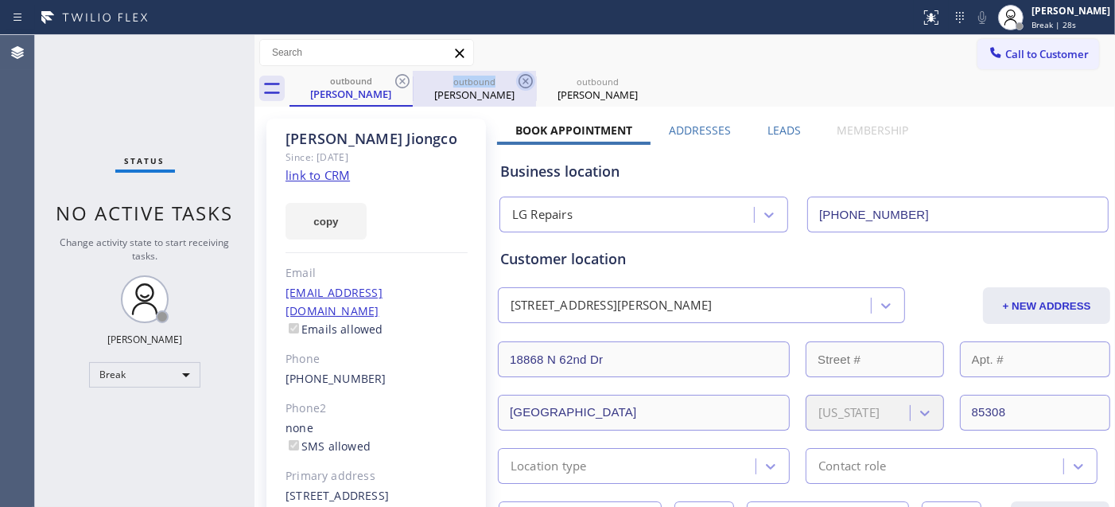
click at [402, 77] on icon at bounding box center [402, 81] width 19 height 19
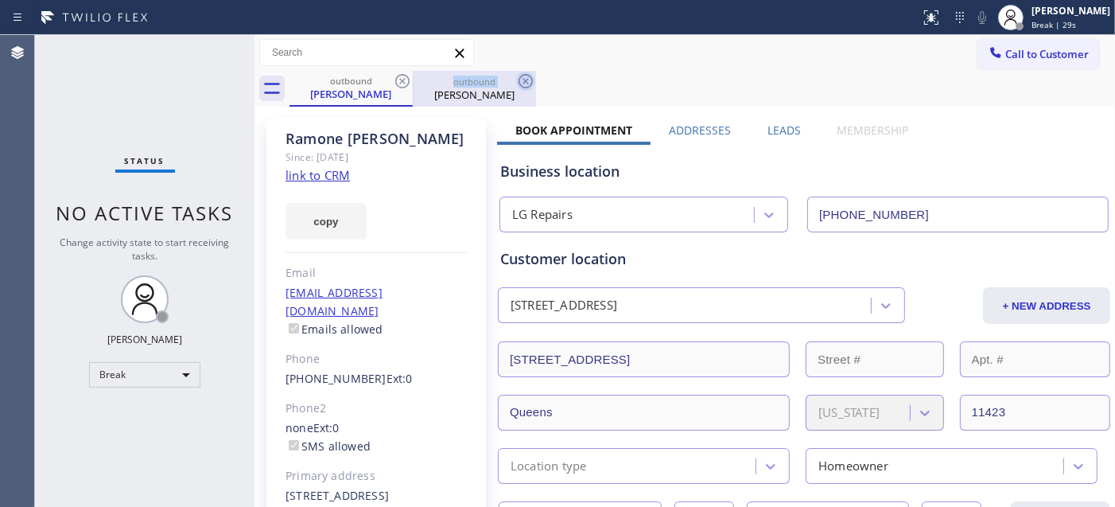
click at [403, 77] on icon at bounding box center [402, 81] width 19 height 19
type input "(619) 675-7623"
click at [516, 78] on icon at bounding box center [525, 81] width 19 height 19
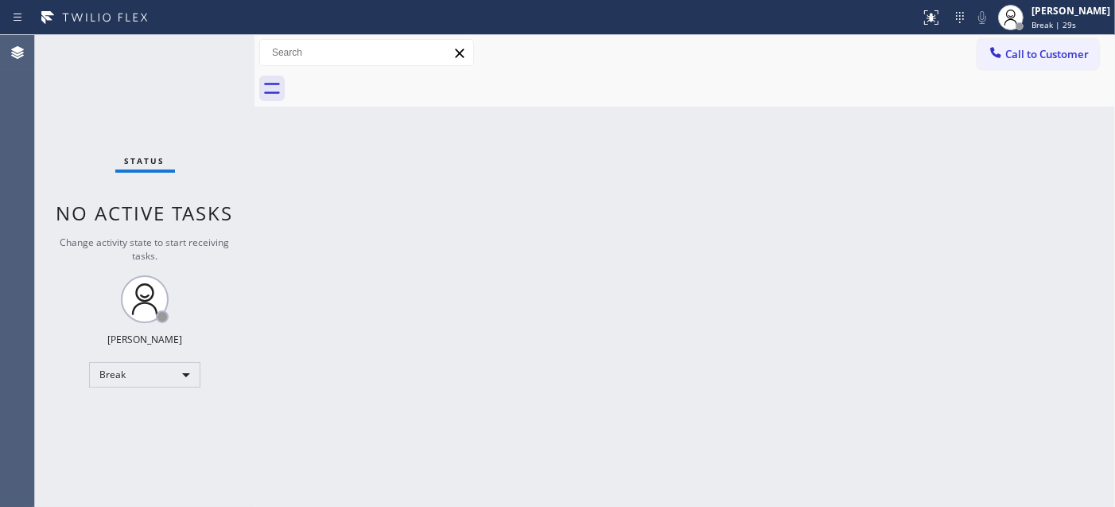
drag, startPoint x: 407, startPoint y: 78, endPoint x: 434, endPoint y: 80, distance: 27.1
click at [408, 78] on div at bounding box center [703, 89] width 826 height 36
click at [529, 130] on div "Back to Dashboard Change Sender ID Customers Technicians Select a contact Outbo…" at bounding box center [685, 271] width 861 height 472
click at [1058, 32] on div "Adam Alramadan Break | 14:37" at bounding box center [1055, 17] width 122 height 35
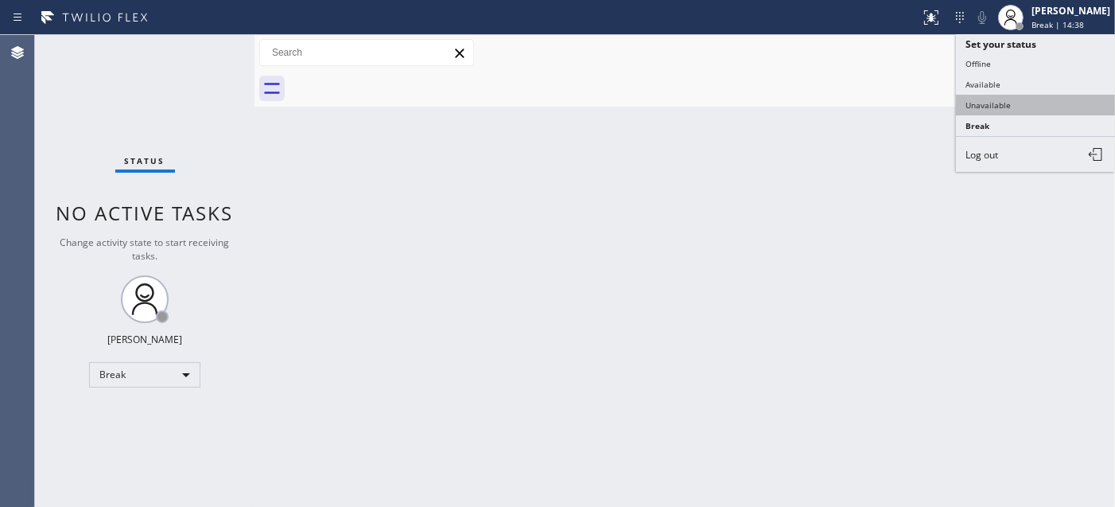
click at [998, 111] on button "Unavailable" at bounding box center [1035, 105] width 159 height 21
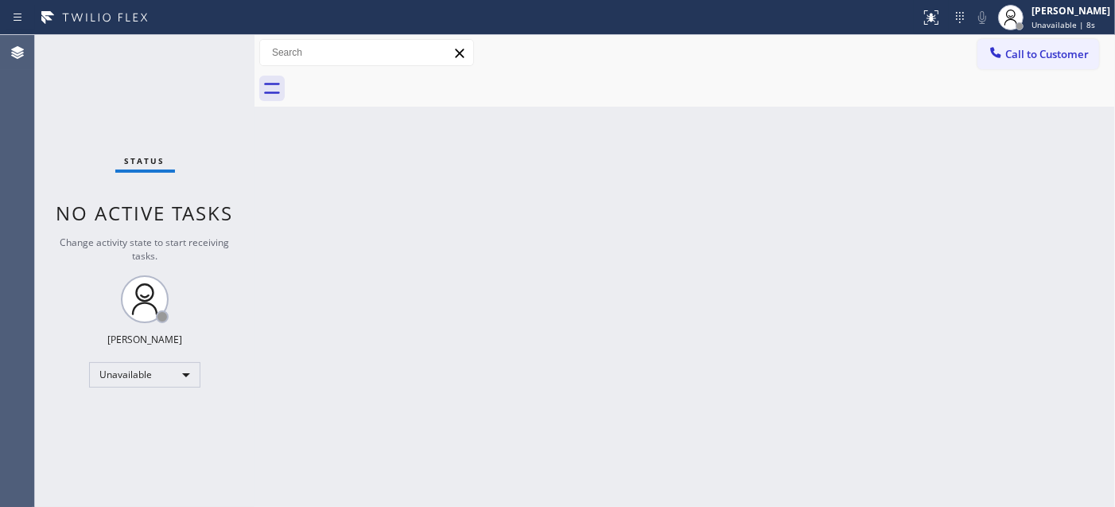
click at [471, 263] on div "Back to Dashboard Change Sender ID Customers Technicians Select a contact Outbo…" at bounding box center [685, 271] width 861 height 472
click at [1032, 48] on span "Call to Customer" at bounding box center [1048, 54] width 84 height 14
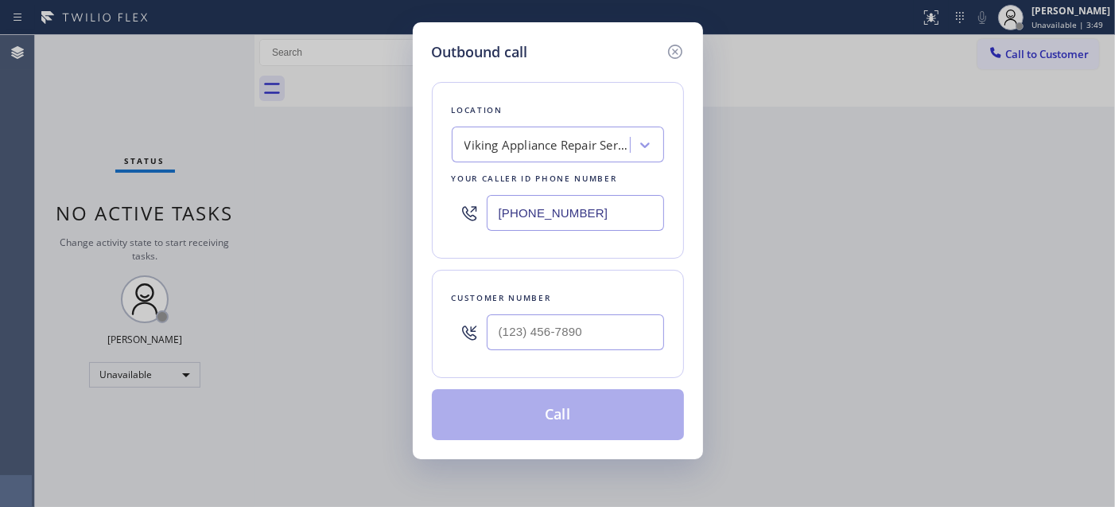
drag, startPoint x: 522, startPoint y: 370, endPoint x: 536, endPoint y: 344, distance: 29.9
click at [523, 366] on div "Customer number" at bounding box center [558, 324] width 252 height 108
click at [536, 344] on input "(___) ___-____" at bounding box center [575, 332] width 177 height 36
paste input "760) 815-6033"
type input "(760) 815-6033"
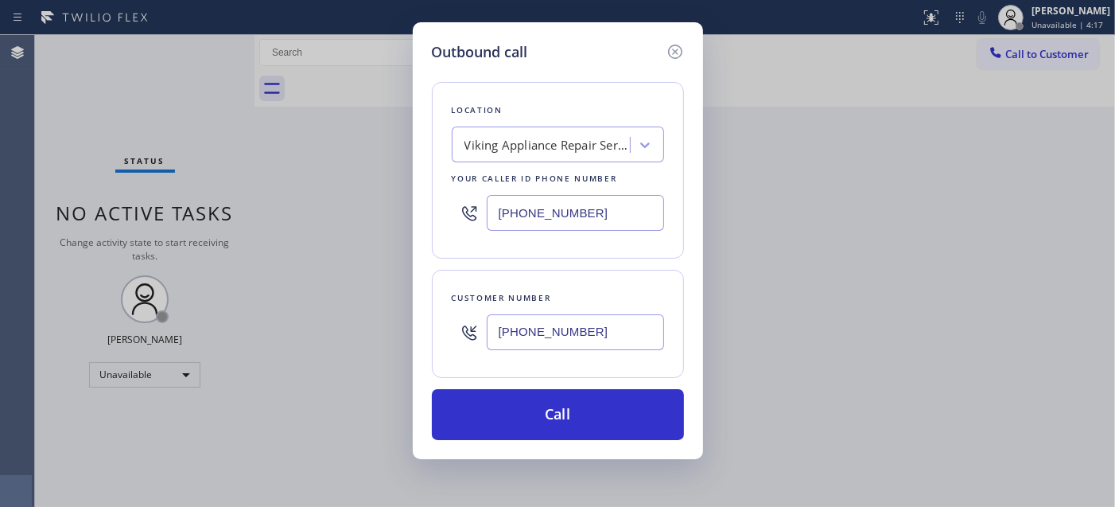
drag, startPoint x: 592, startPoint y: 219, endPoint x: 465, endPoint y: 216, distance: 127.3
click at [465, 216] on div "(619) 675-7623" at bounding box center [558, 213] width 212 height 52
paste input "text"
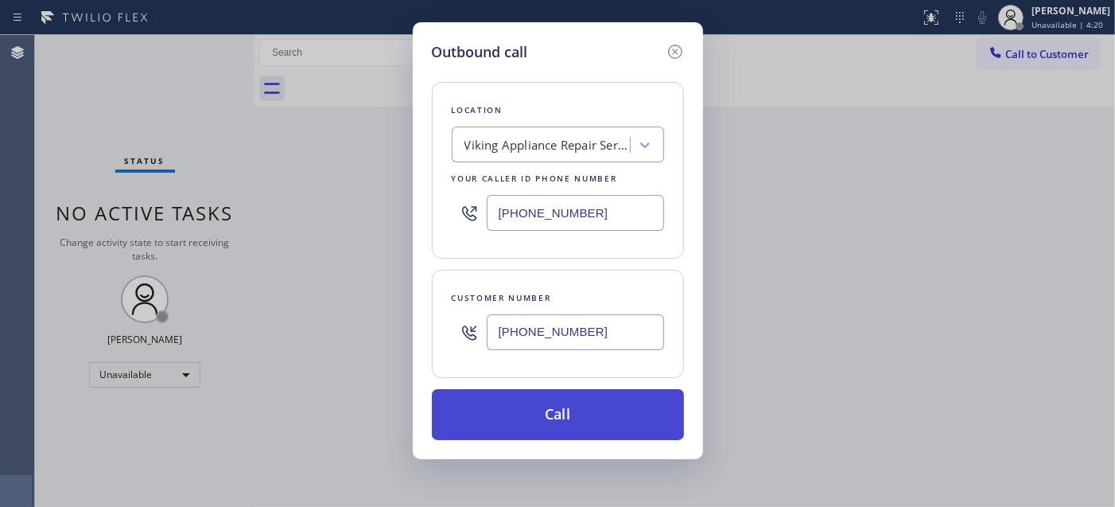
type input "(619) 675-7623"
click at [599, 422] on button "Call" at bounding box center [558, 414] width 252 height 51
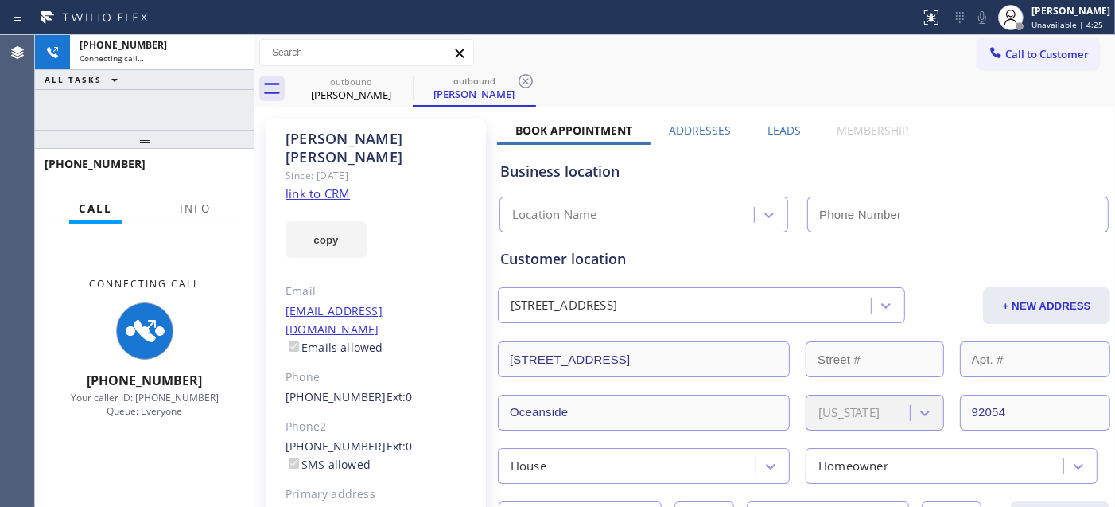
type input "(619) 675-7623"
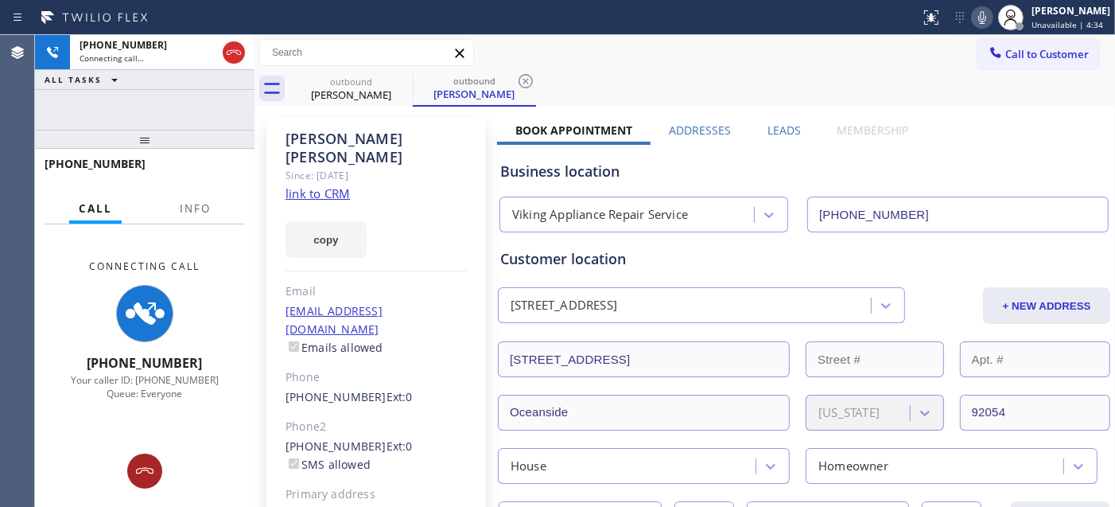
click at [155, 465] on div at bounding box center [144, 470] width 35 height 19
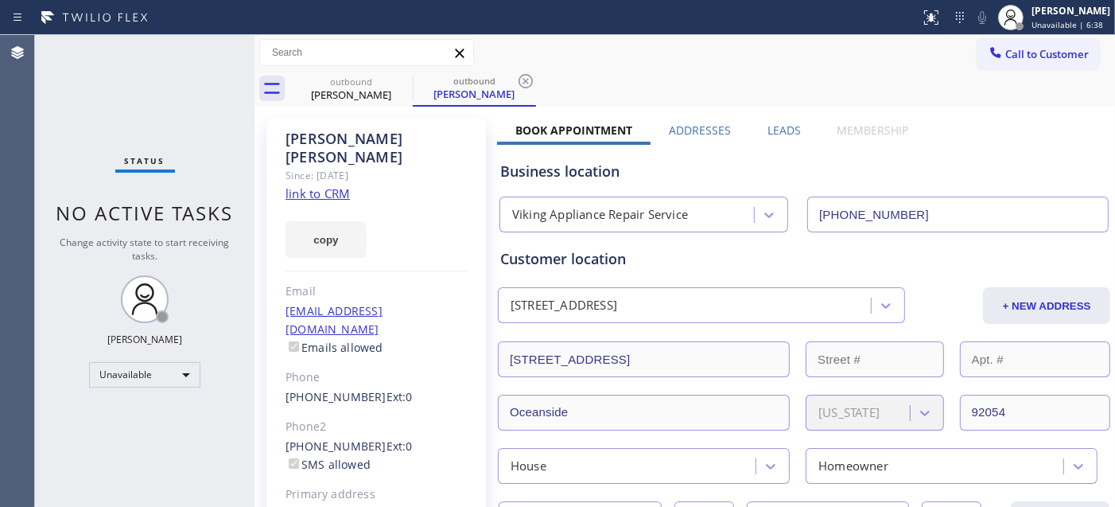
click at [1049, 71] on div "outbound Jim Waldruff outbound Jim Waldruff" at bounding box center [703, 89] width 826 height 36
click at [1040, 62] on button "Call to Customer" at bounding box center [1039, 54] width 122 height 30
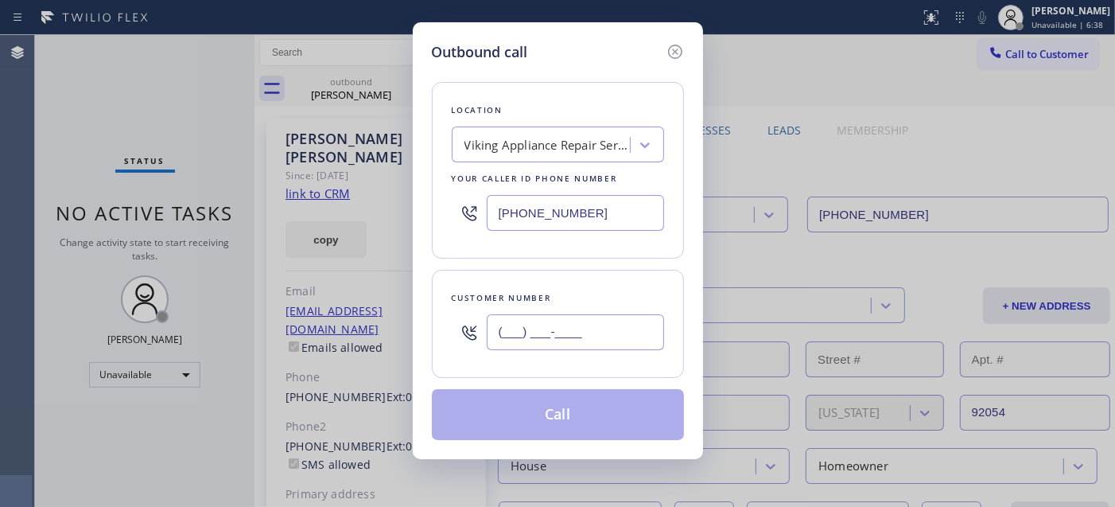
click at [590, 329] on input "(___) ___-____" at bounding box center [575, 332] width 177 height 36
paste input "406) 431-7359"
type input "(406) 431-7359"
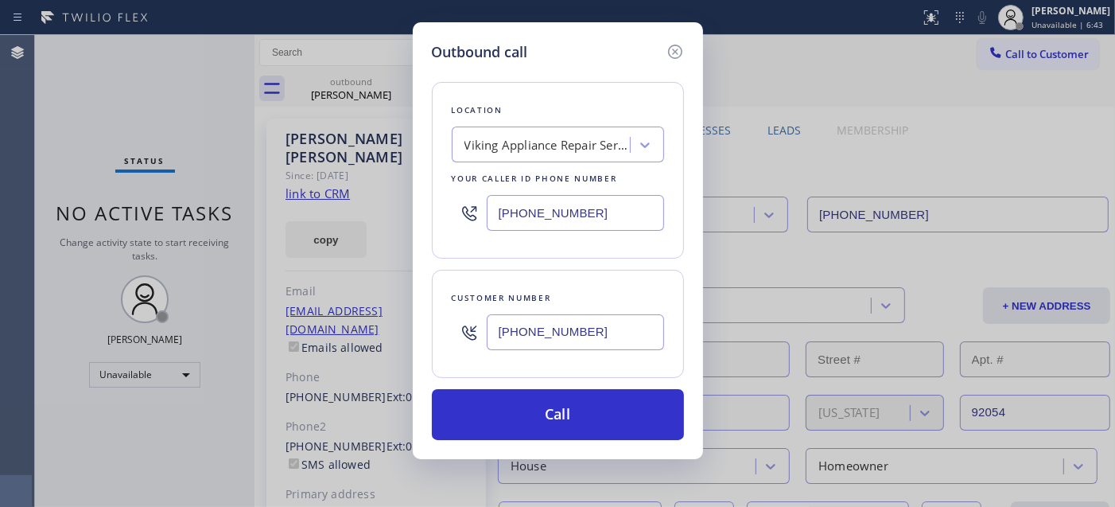
click at [528, 150] on div "Viking Appliance Repair Service" at bounding box center [548, 145] width 167 height 18
type input "5 star appliance rep"
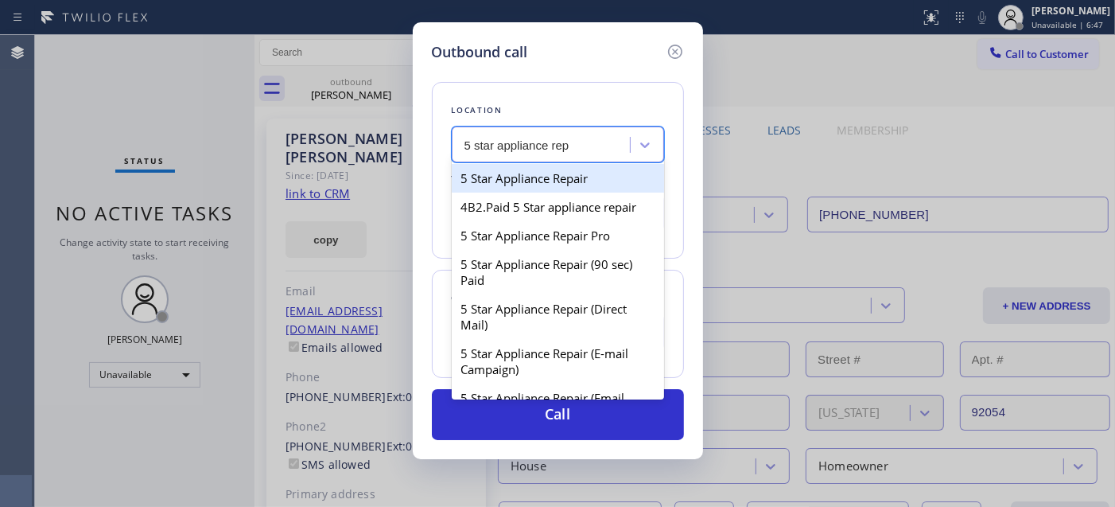
click at [547, 169] on div "5 Star Appliance Repair" at bounding box center [558, 178] width 212 height 29
type input "(855) 731-4952"
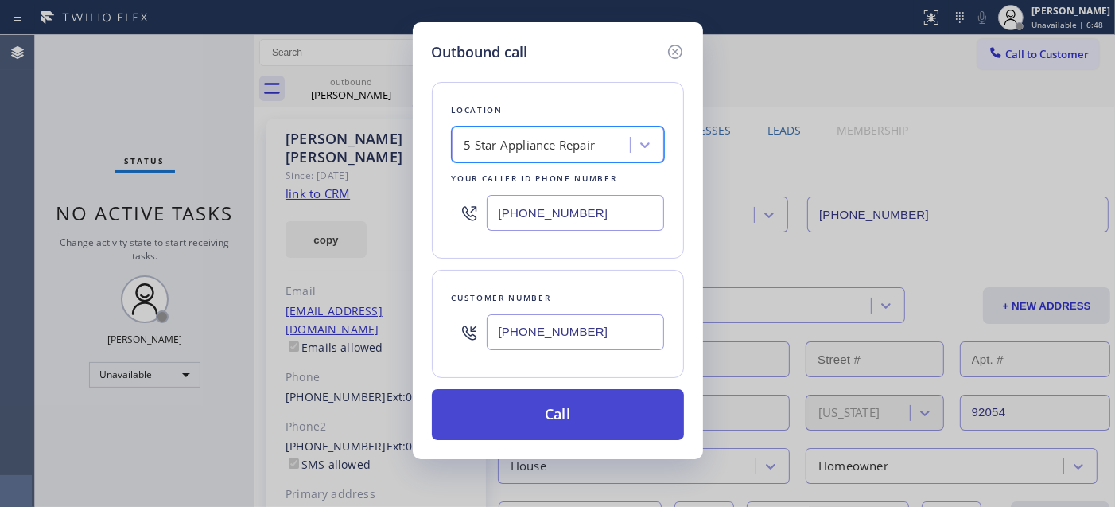
click at [584, 403] on button "Call" at bounding box center [558, 414] width 252 height 51
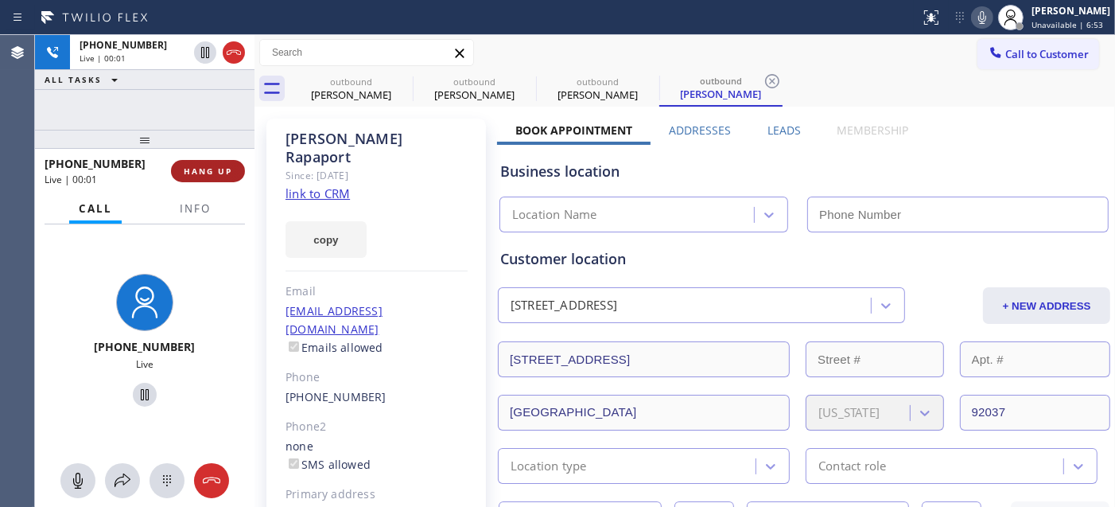
click at [200, 176] on span "HANG UP" at bounding box center [208, 170] width 49 height 11
type input "(855) 731-4952"
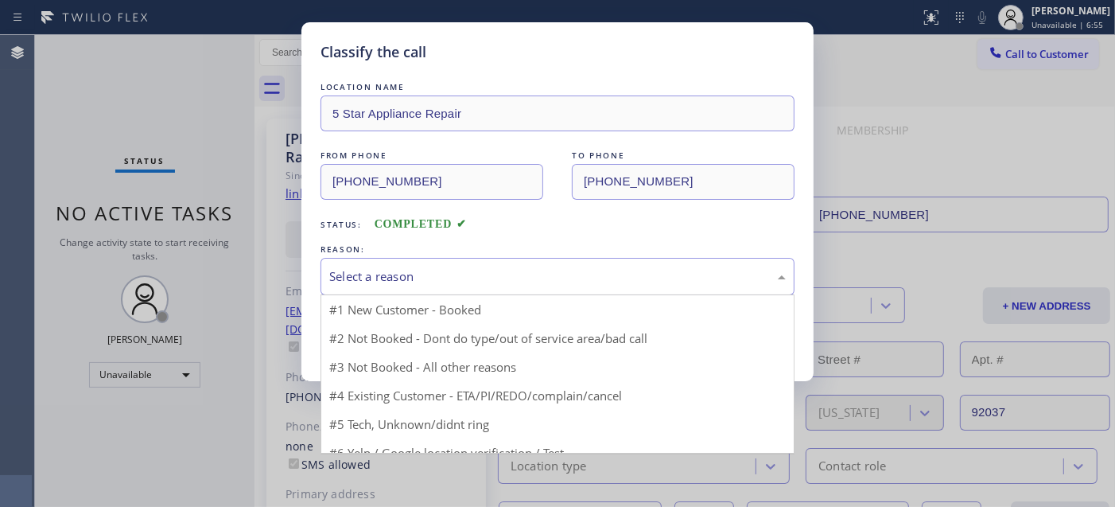
click at [511, 270] on div "Select a reason" at bounding box center [557, 276] width 457 height 18
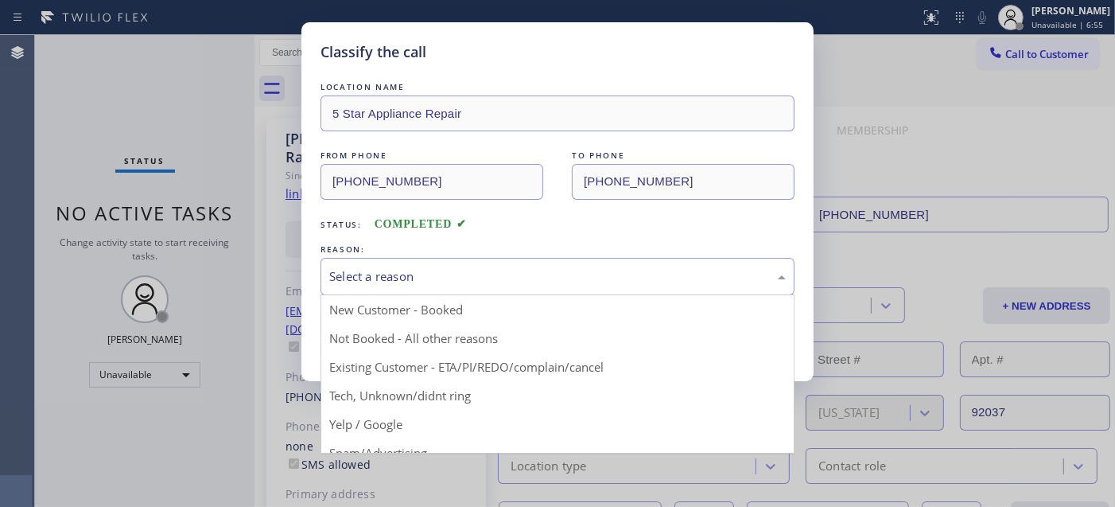
click at [414, 338] on button "Save" at bounding box center [385, 336] width 128 height 51
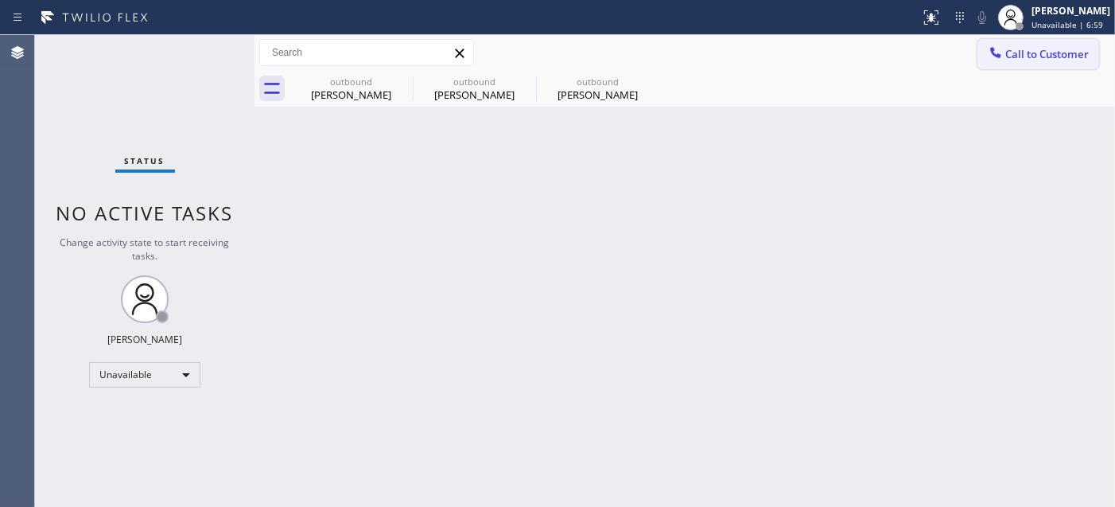
click at [1035, 43] on button "Call to Customer" at bounding box center [1039, 54] width 122 height 30
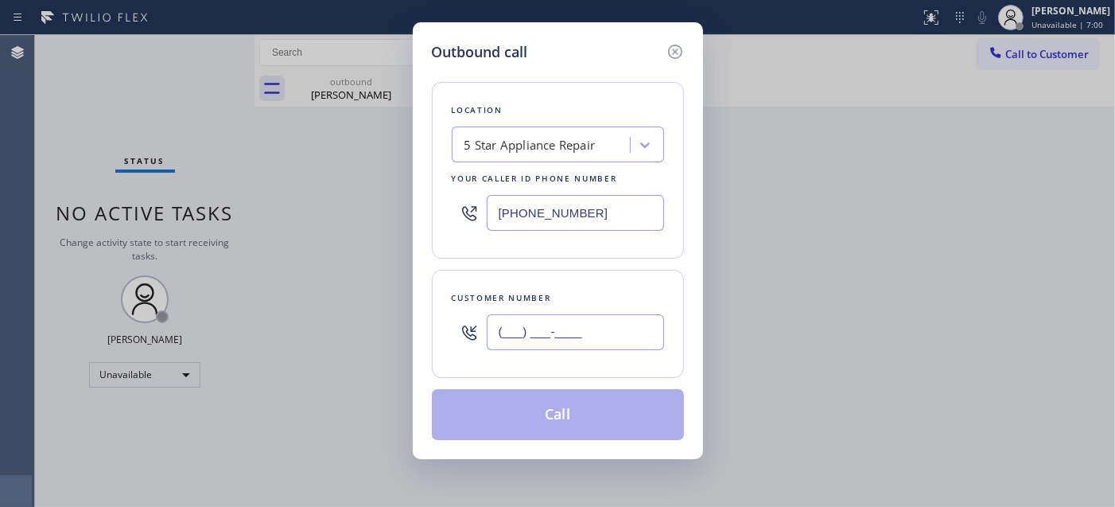
click at [512, 329] on input "(___) ___-____" at bounding box center [575, 332] width 177 height 36
paste input "206) 351-9230"
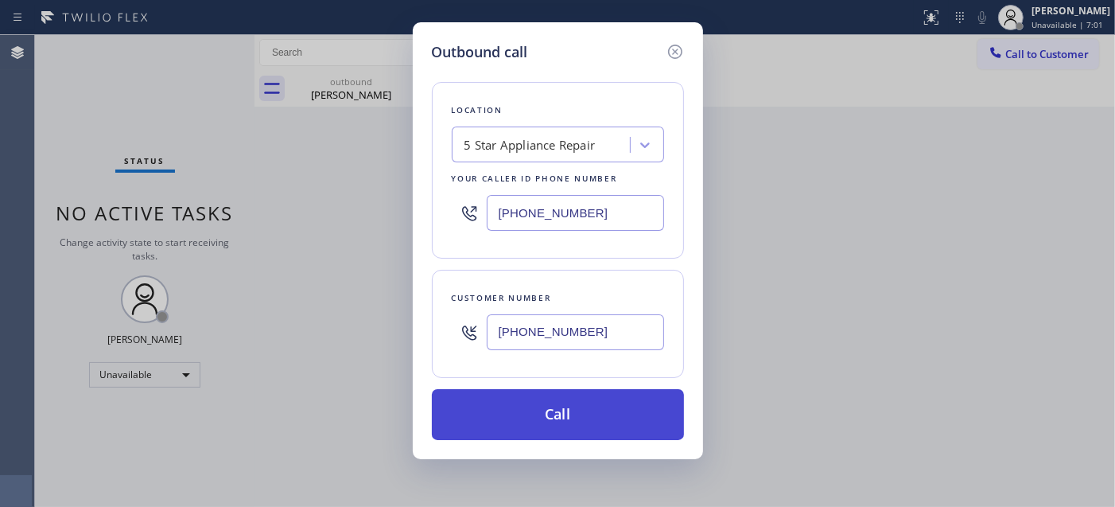
type input "(206) 351-9230"
click at [571, 418] on button "Call" at bounding box center [558, 414] width 252 height 51
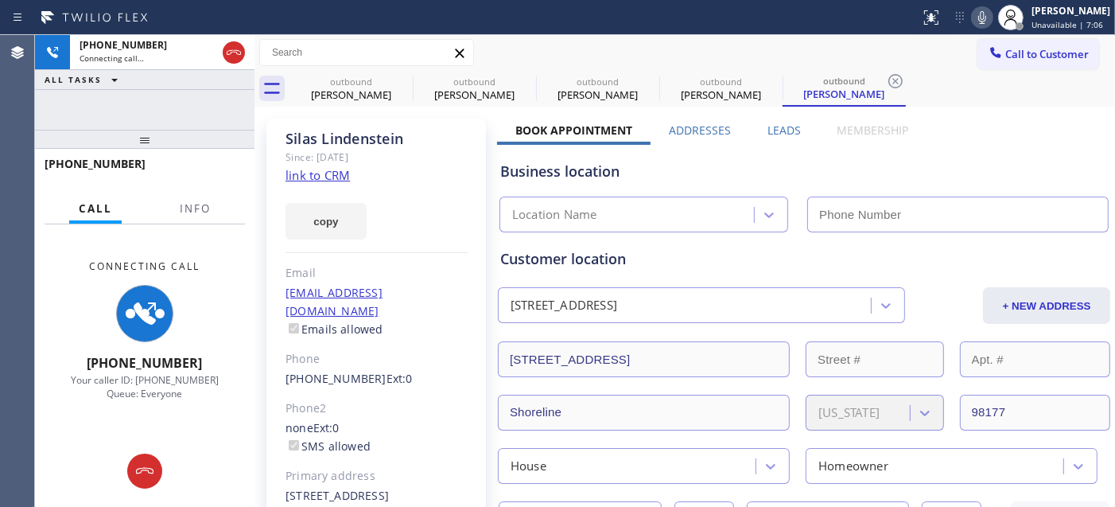
type input "(855) 731-4952"
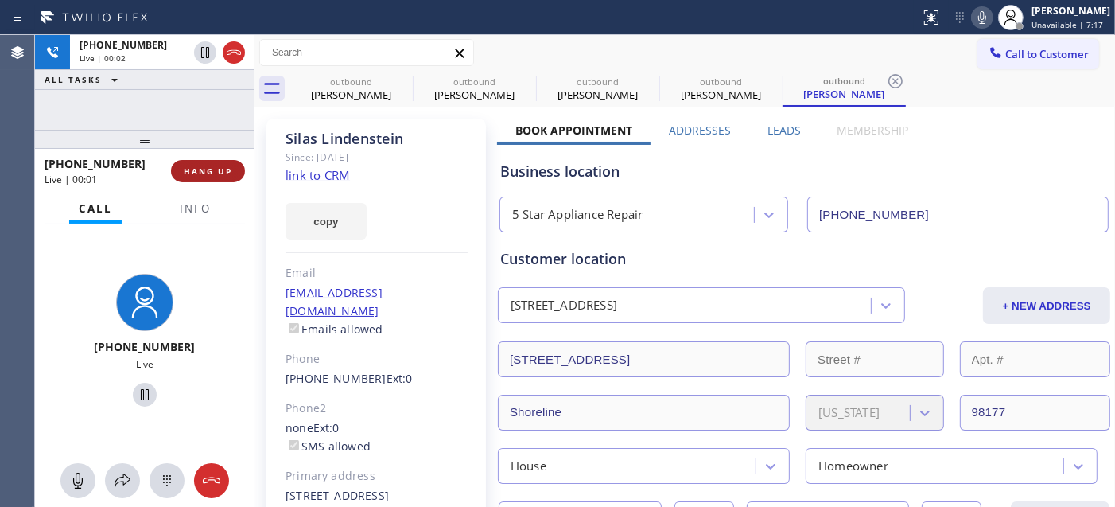
click at [232, 172] on button "HANG UP" at bounding box center [208, 171] width 74 height 22
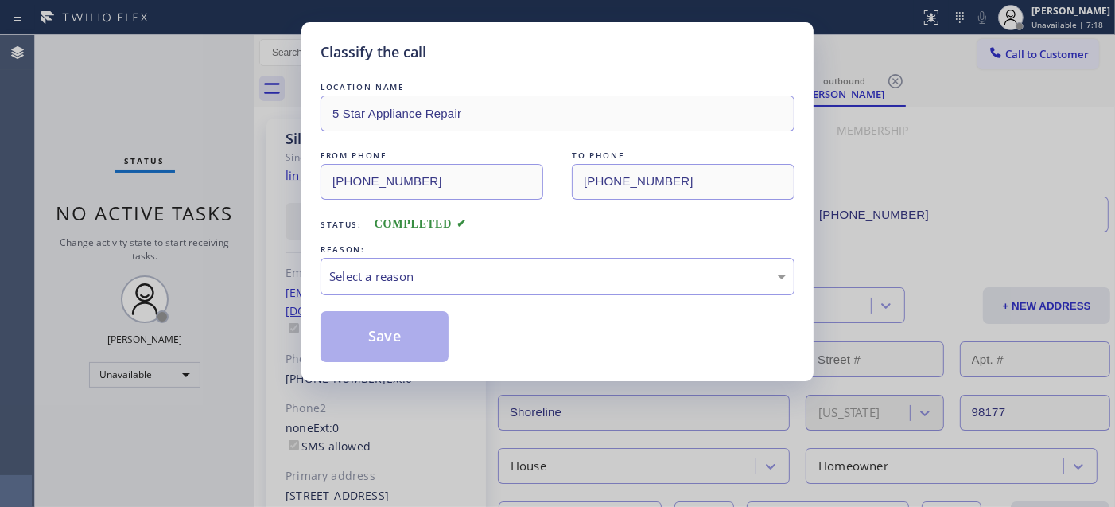
click at [232, 172] on div "Classify the call LOCATION NAME 5 Star Appliance Repair FROM PHONE (855) 731-49…" at bounding box center [557, 253] width 1115 height 507
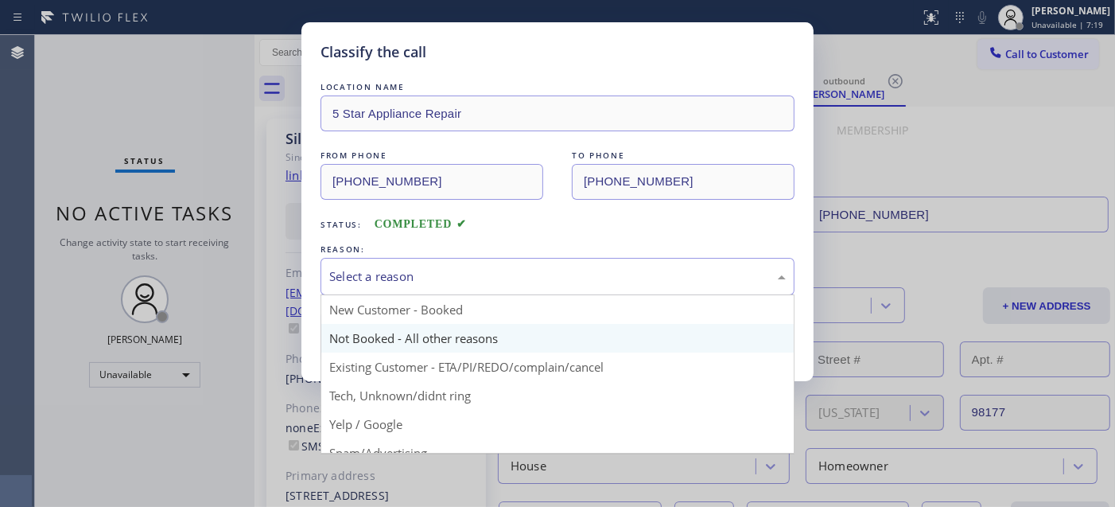
drag, startPoint x: 493, startPoint y: 261, endPoint x: 456, endPoint y: 327, distance: 75.9
click at [493, 263] on div "Select a reason" at bounding box center [558, 276] width 474 height 37
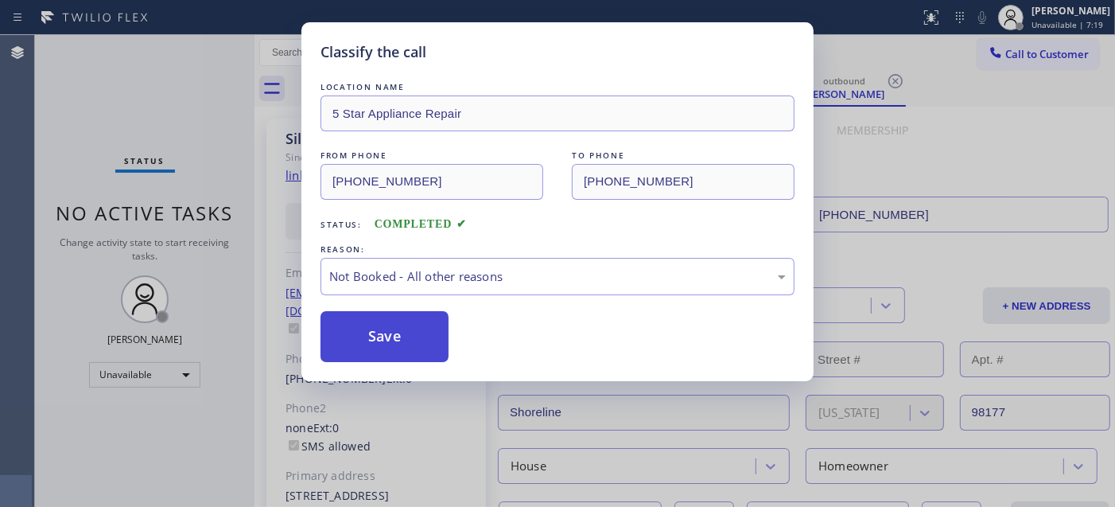
click at [391, 338] on button "Save" at bounding box center [385, 336] width 128 height 51
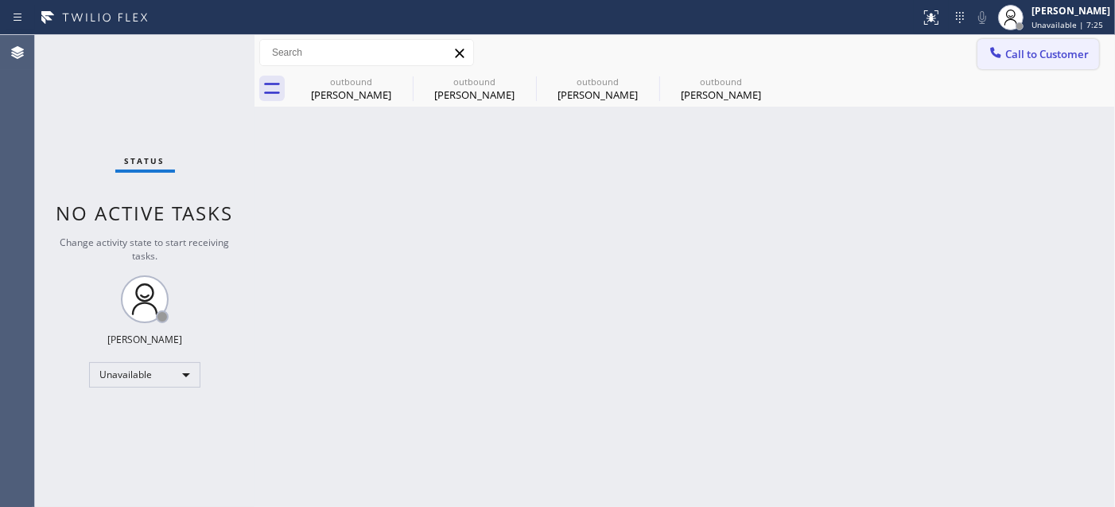
click at [1040, 44] on button "Call to Customer" at bounding box center [1039, 54] width 122 height 30
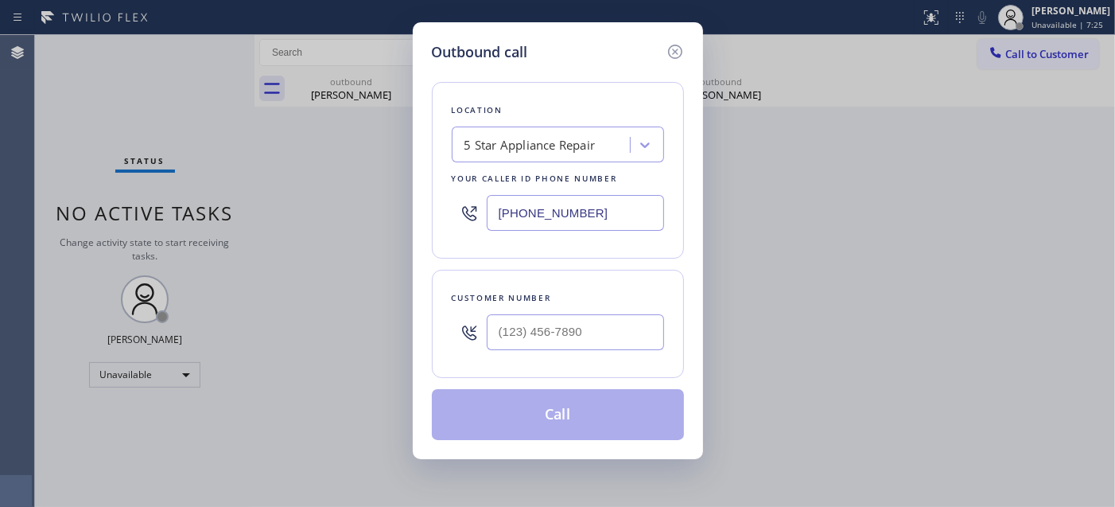
click at [609, 304] on div "Customer number" at bounding box center [558, 298] width 212 height 17
click at [586, 347] on input "(___) ___-____" at bounding box center [575, 332] width 177 height 36
paste input "253) 740-8701"
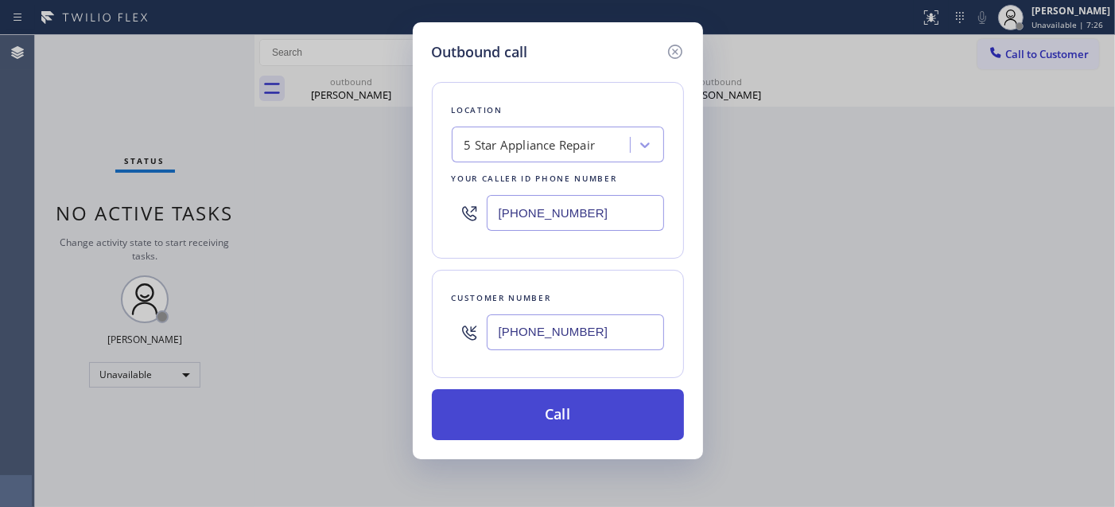
type input "(253) 740-8701"
click at [575, 430] on button "Call" at bounding box center [558, 414] width 252 height 51
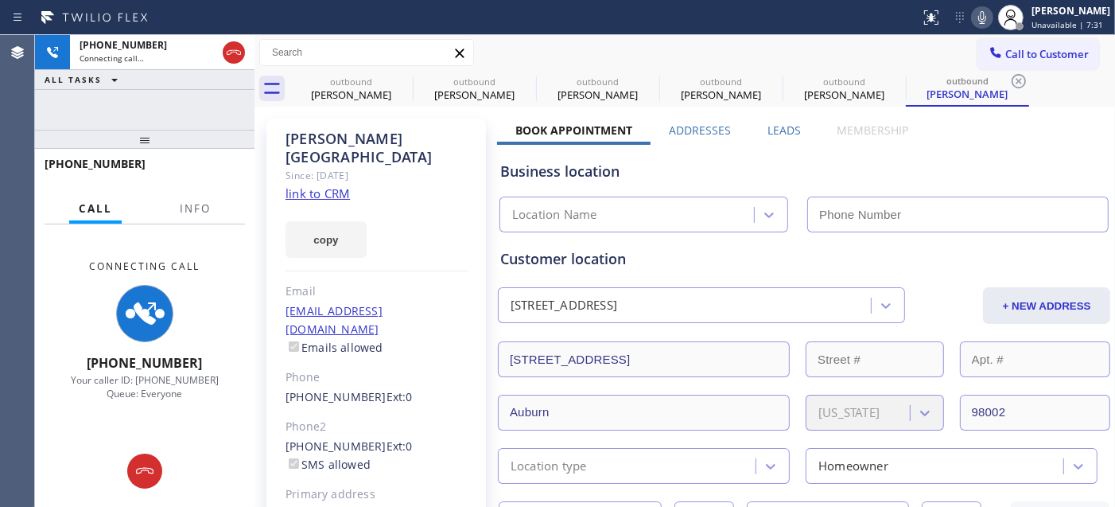
type input "(855) 731-4952"
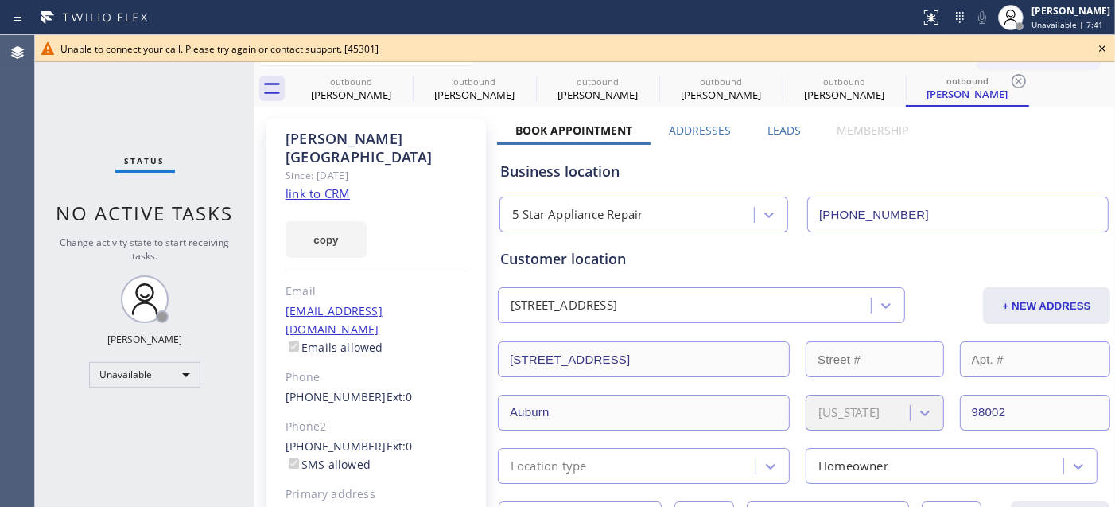
click at [1094, 49] on icon at bounding box center [1102, 48] width 19 height 19
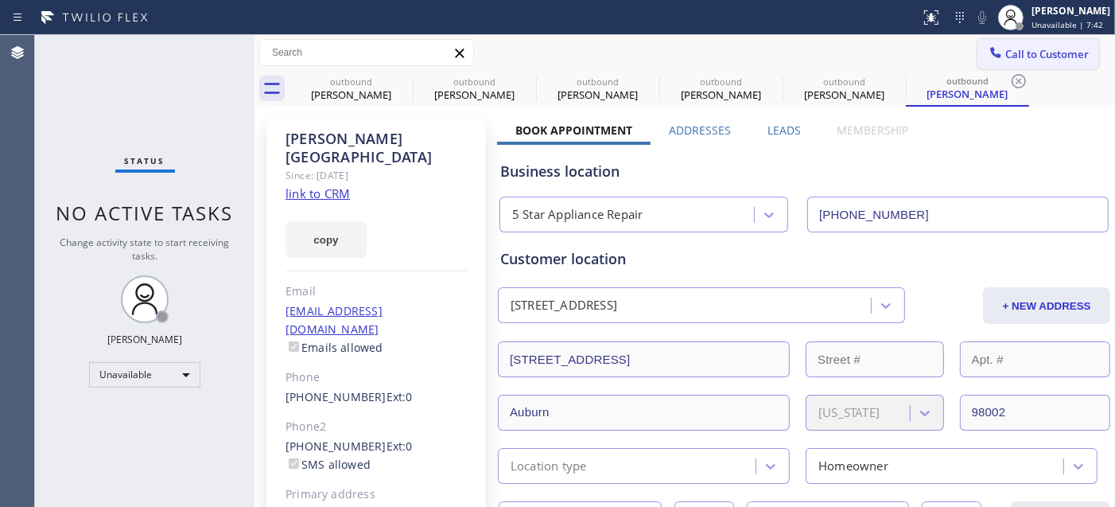
click at [1009, 53] on span "Call to Customer" at bounding box center [1048, 54] width 84 height 14
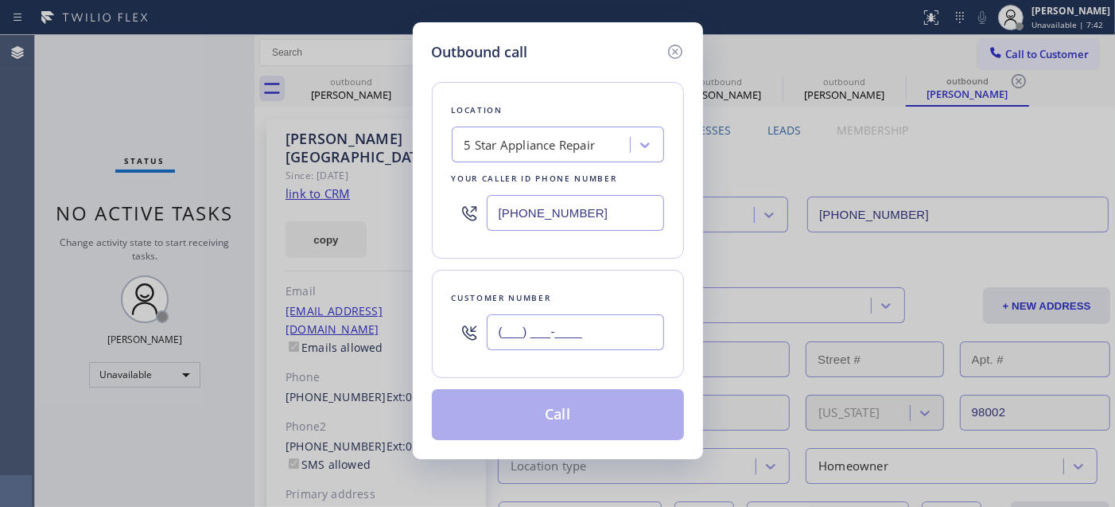
click at [554, 331] on input "(___) ___-____" at bounding box center [575, 332] width 177 height 36
paste input "253) 740-8701"
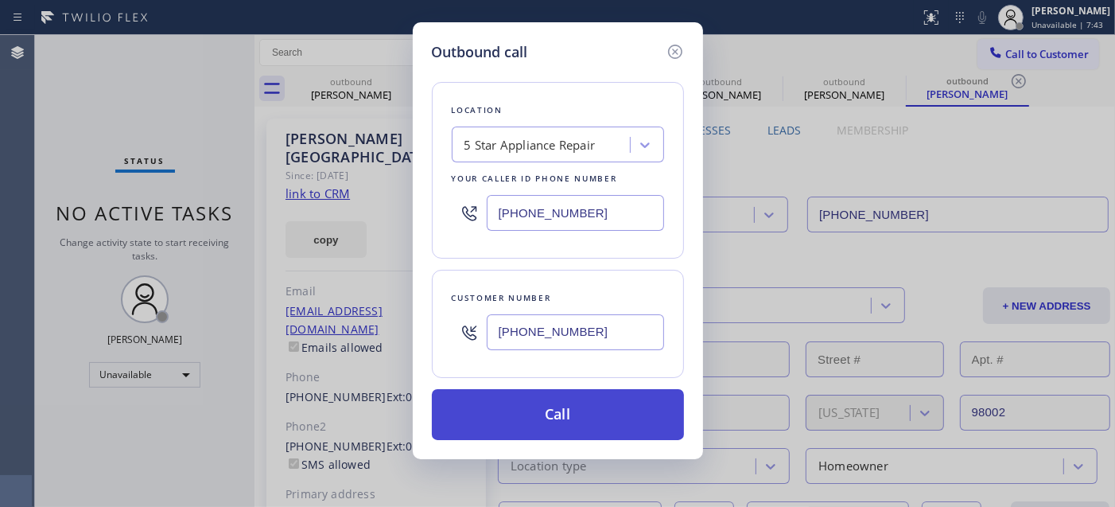
type input "(253) 740-8701"
click at [562, 409] on button "Call" at bounding box center [558, 414] width 252 height 51
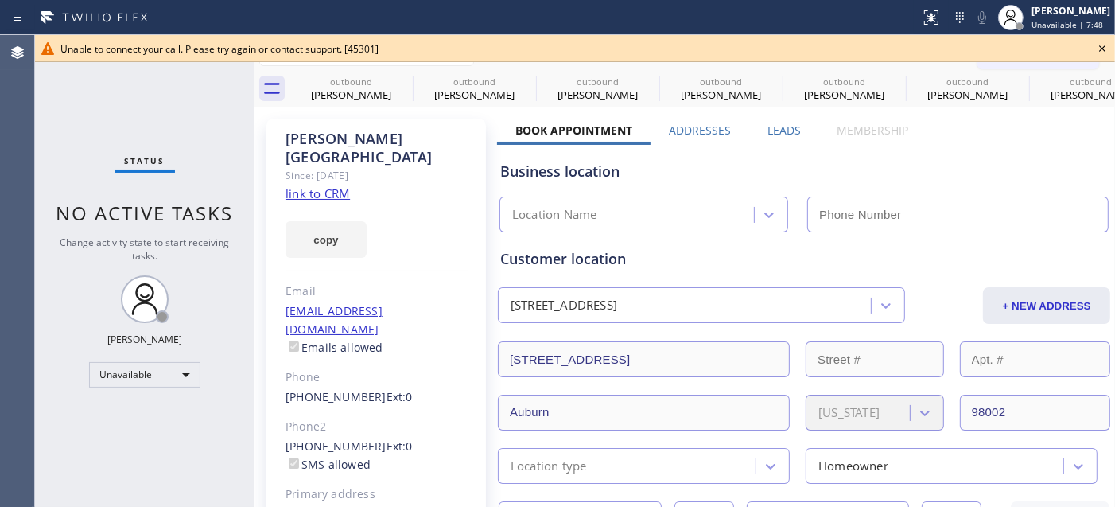
type input "(855) 731-4952"
click at [1104, 46] on icon at bounding box center [1102, 48] width 6 height 6
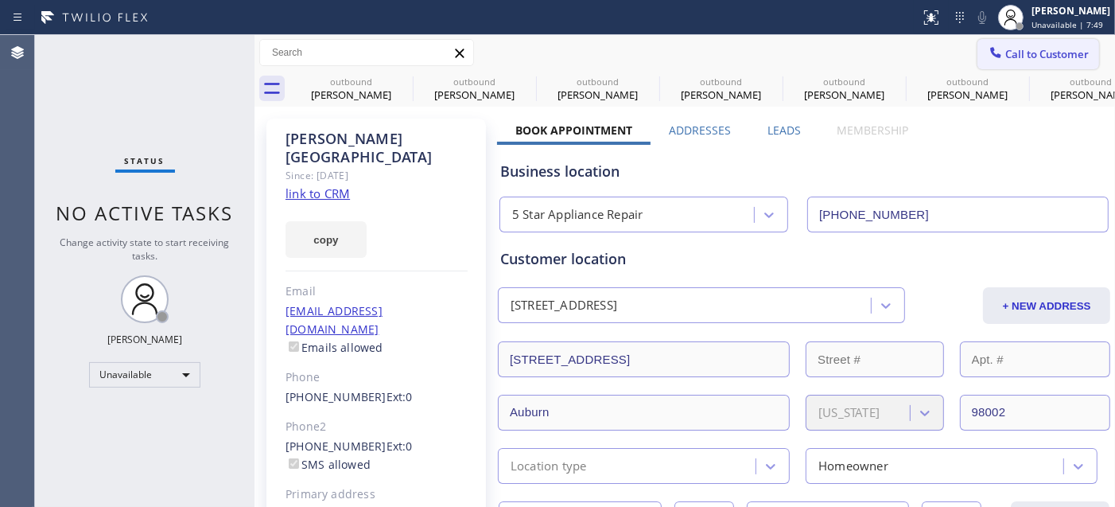
click at [1060, 48] on span "Call to Customer" at bounding box center [1048, 54] width 84 height 14
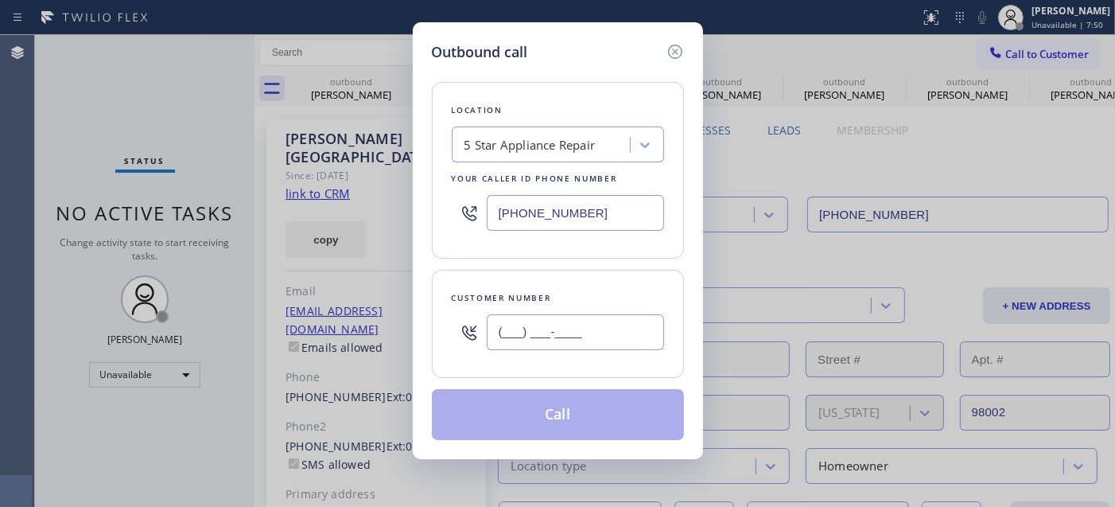
click at [590, 347] on input "(___) ___-____" at bounding box center [575, 332] width 177 height 36
paste input "253) 740-8701"
type input "(253) 740-8701"
click at [570, 415] on button "Call" at bounding box center [558, 414] width 252 height 51
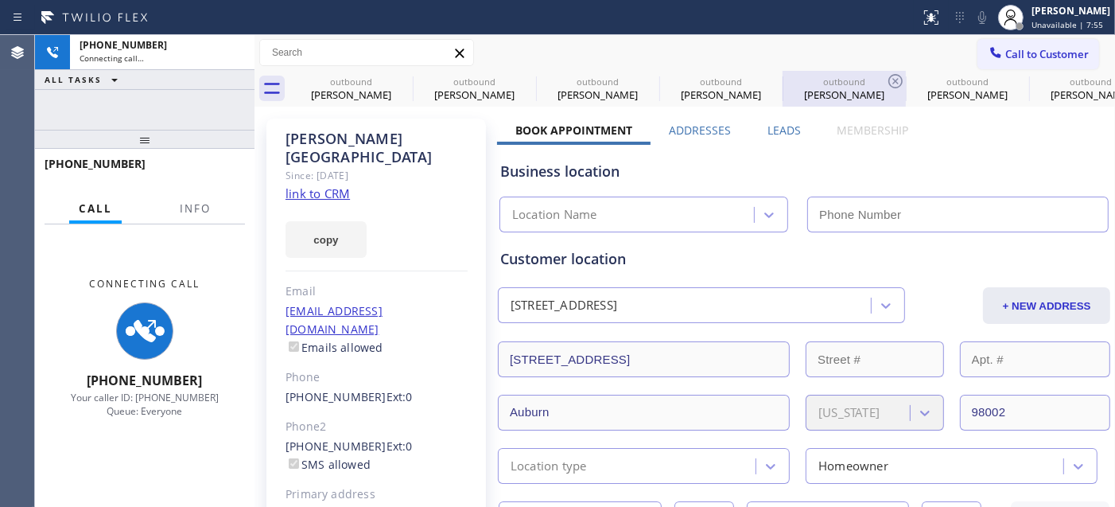
type input "(855) 731-4952"
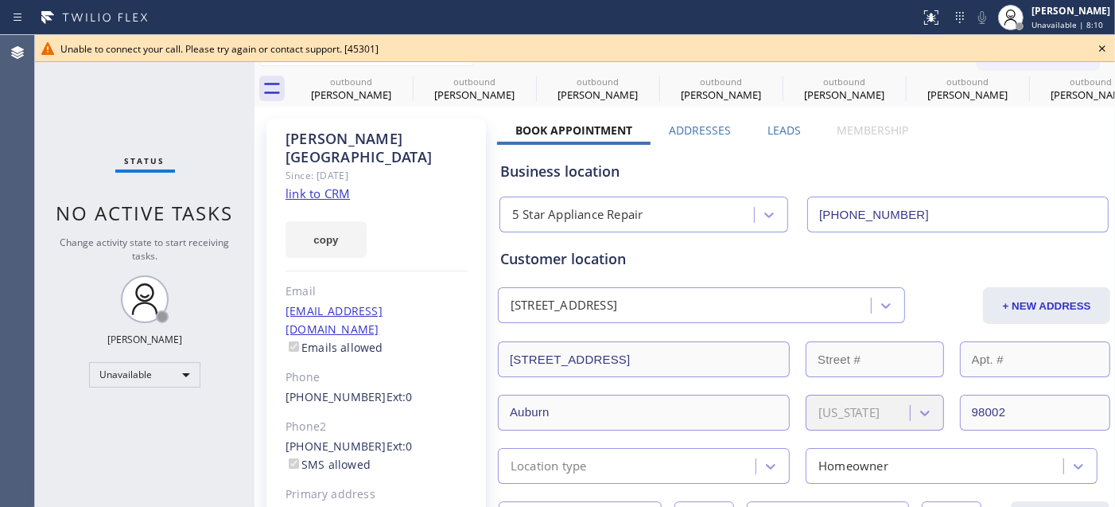
drag, startPoint x: 1107, startPoint y: 56, endPoint x: 1054, endPoint y: 69, distance: 55.0
click at [1106, 56] on icon at bounding box center [1102, 48] width 19 height 19
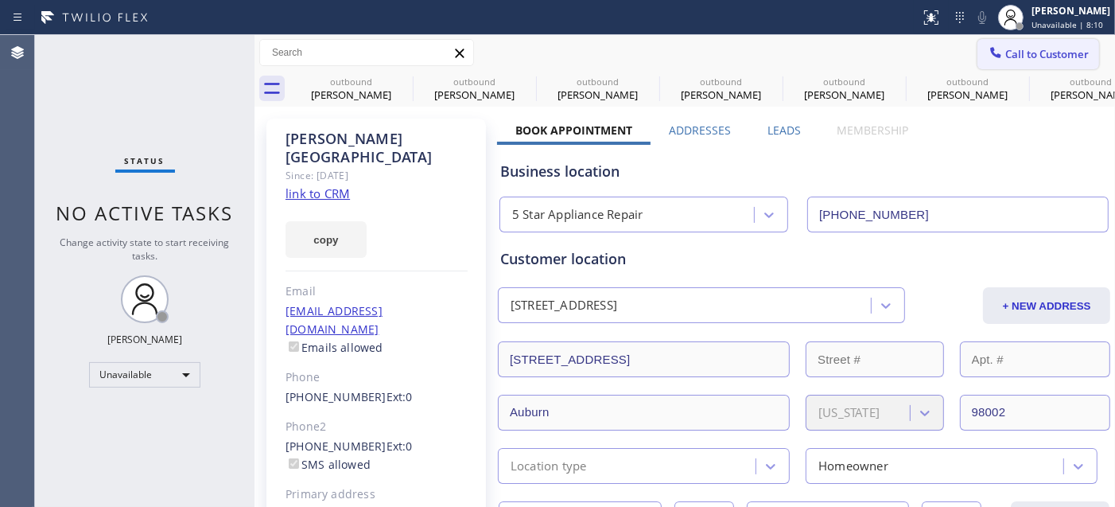
click at [1032, 60] on span "Call to Customer" at bounding box center [1048, 54] width 84 height 14
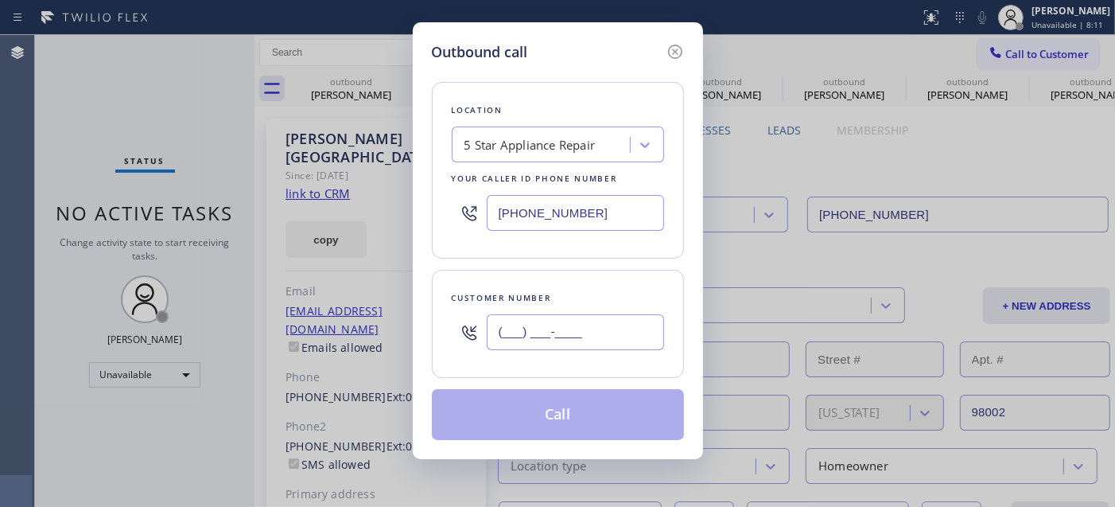
drag, startPoint x: 551, startPoint y: 339, endPoint x: 634, endPoint y: 309, distance: 88.8
click at [552, 339] on input "(___) ___-____" at bounding box center [575, 332] width 177 height 36
paste input "253) 740-8701"
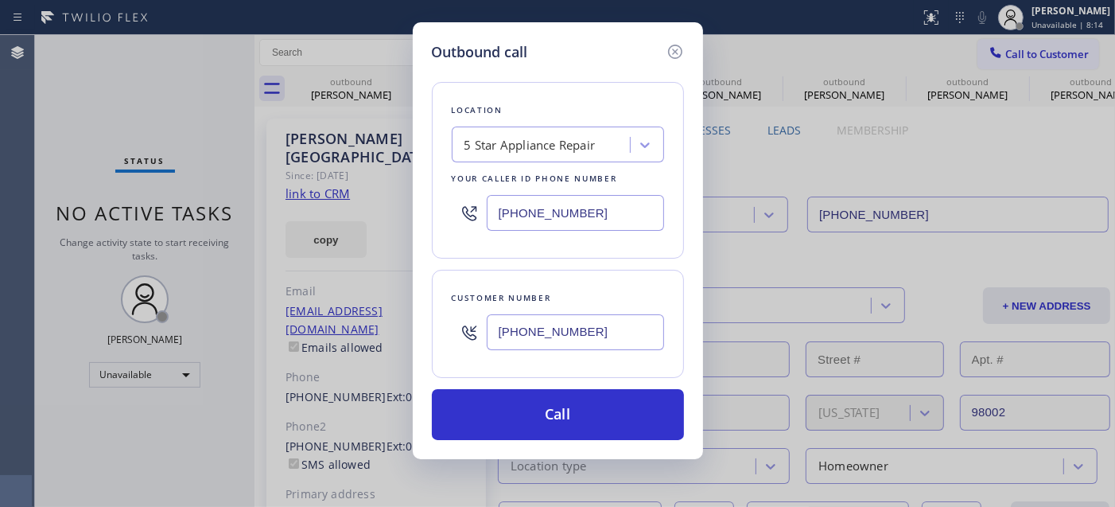
type input "(253) 740-8701"
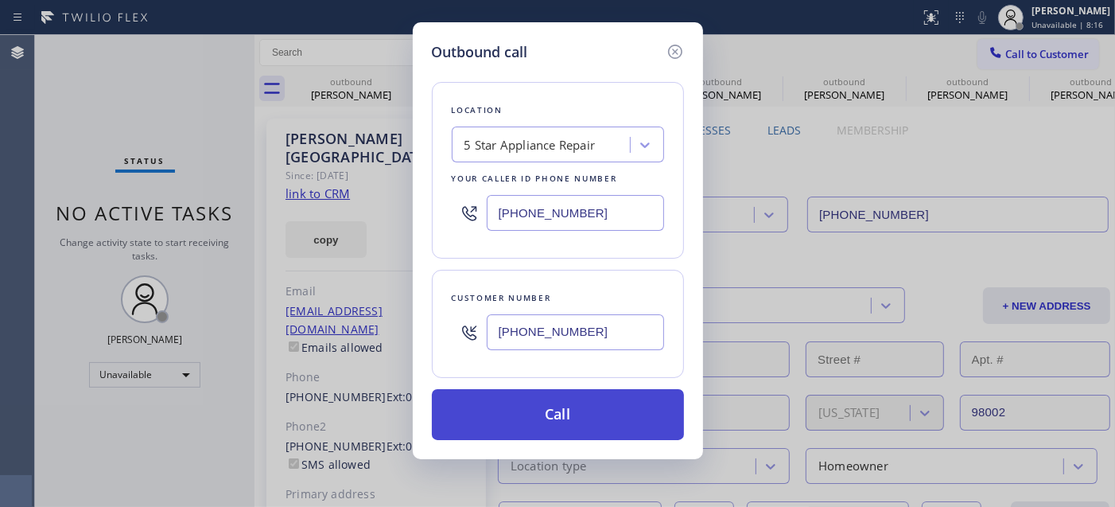
click at [626, 426] on button "Call" at bounding box center [558, 414] width 252 height 51
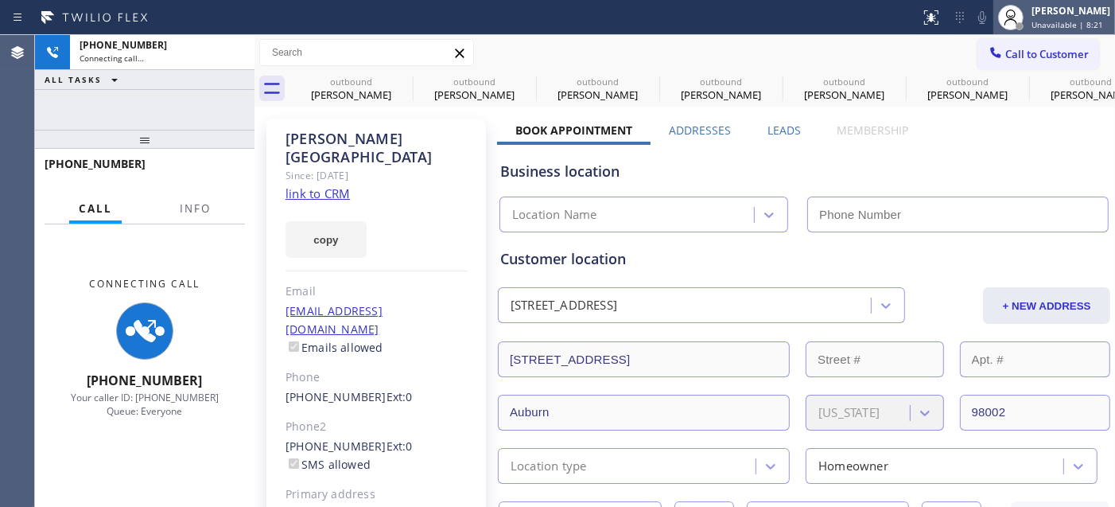
type input "(855) 731-4952"
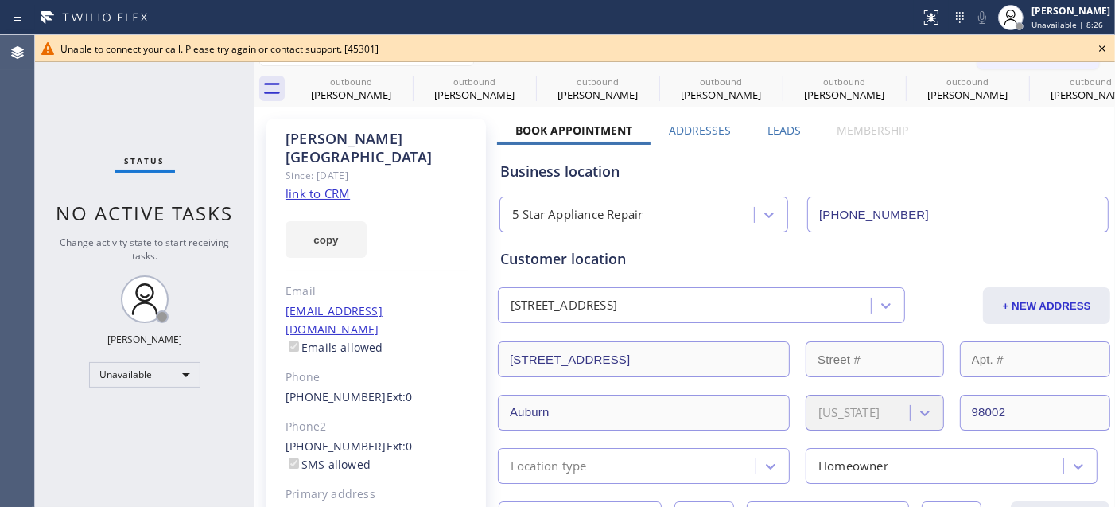
click at [1103, 51] on icon at bounding box center [1102, 48] width 19 height 19
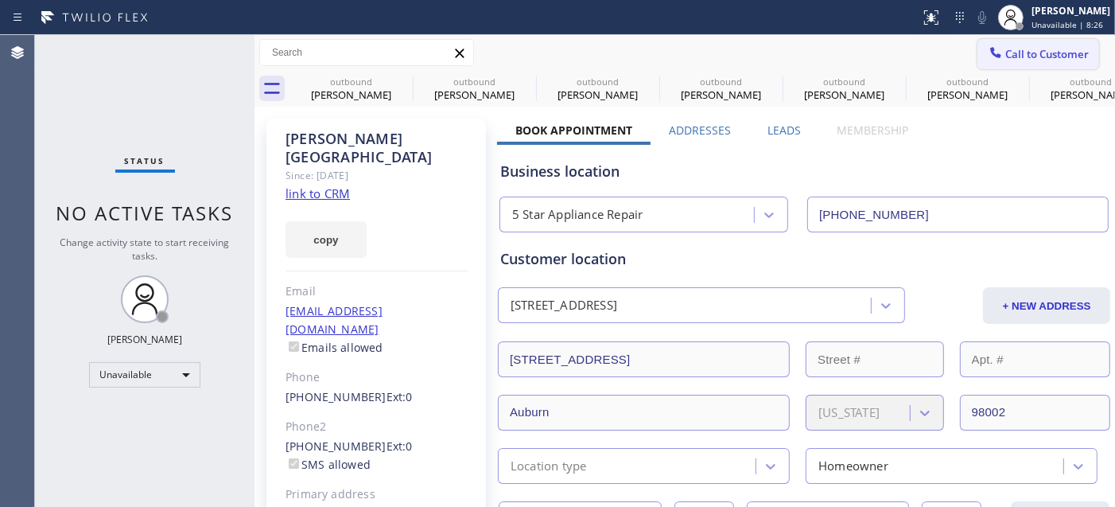
click at [1033, 56] on span "Call to Customer" at bounding box center [1048, 54] width 84 height 14
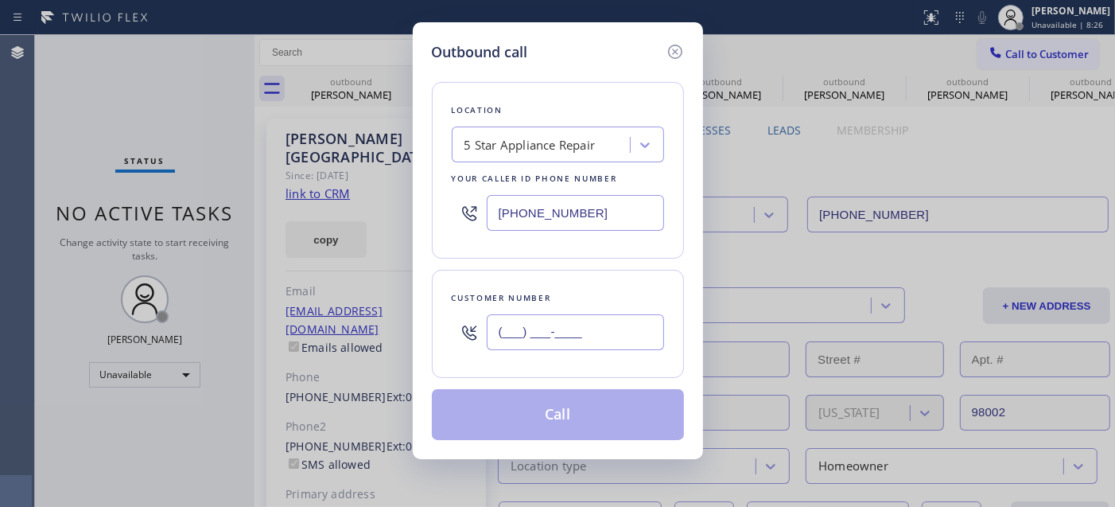
click at [504, 327] on input "(___) ___-____" at bounding box center [575, 332] width 177 height 36
paste input "714) 737-2984"
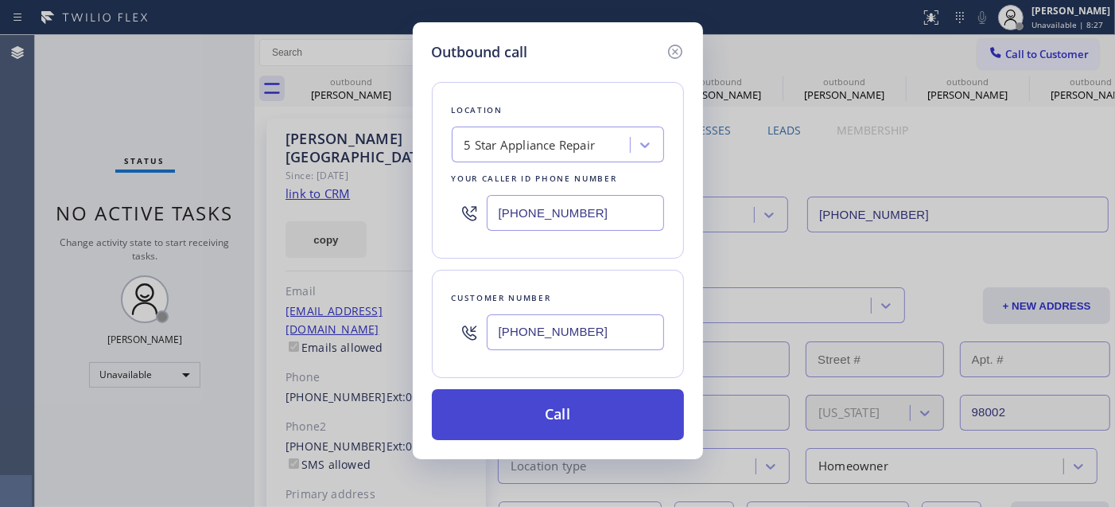
type input "(714) 737-2984"
click at [582, 416] on button "Call" at bounding box center [558, 414] width 252 height 51
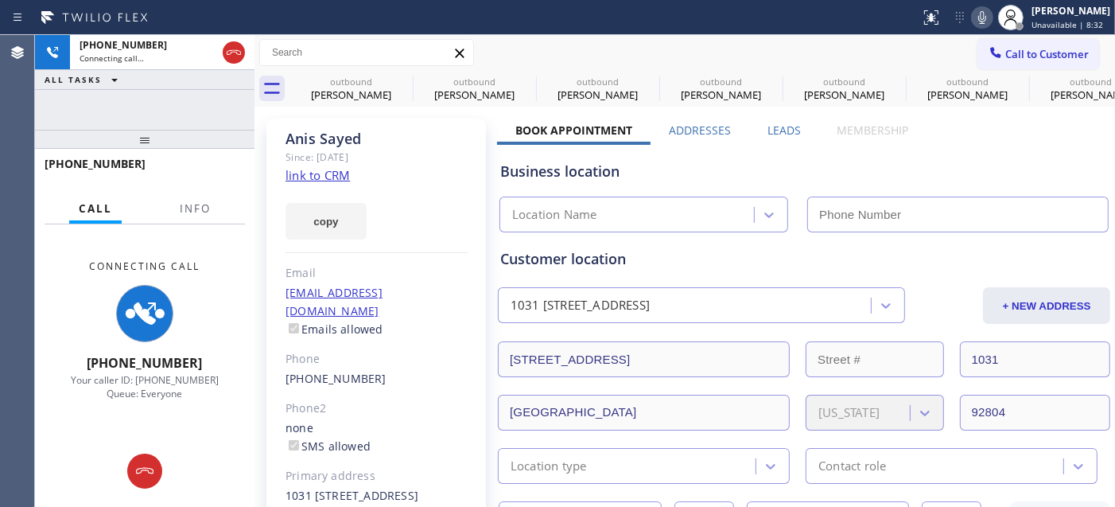
type input "(855) 731-4952"
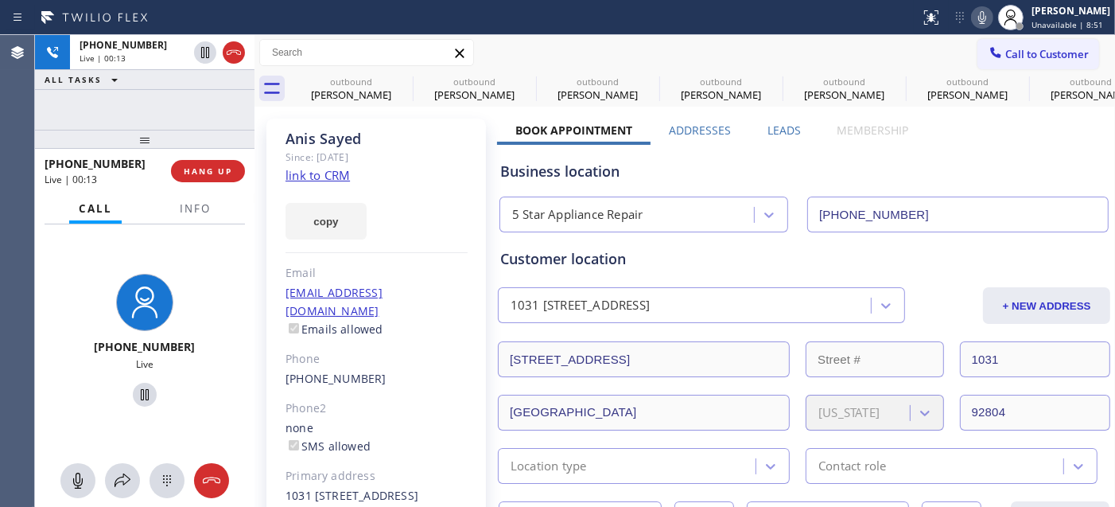
drag, startPoint x: 208, startPoint y: 167, endPoint x: 208, endPoint y: 154, distance: 12.8
click at [208, 154] on div "+17147372984 Live | 00:13 HANG UP" at bounding box center [145, 170] width 200 height 41
click at [201, 154] on div "+17147372984 Live | 00:15 ALL TASKS ALL TASKS ACTIVE TASKS TASKS IN WRAP UP +17…" at bounding box center [145, 271] width 220 height 472
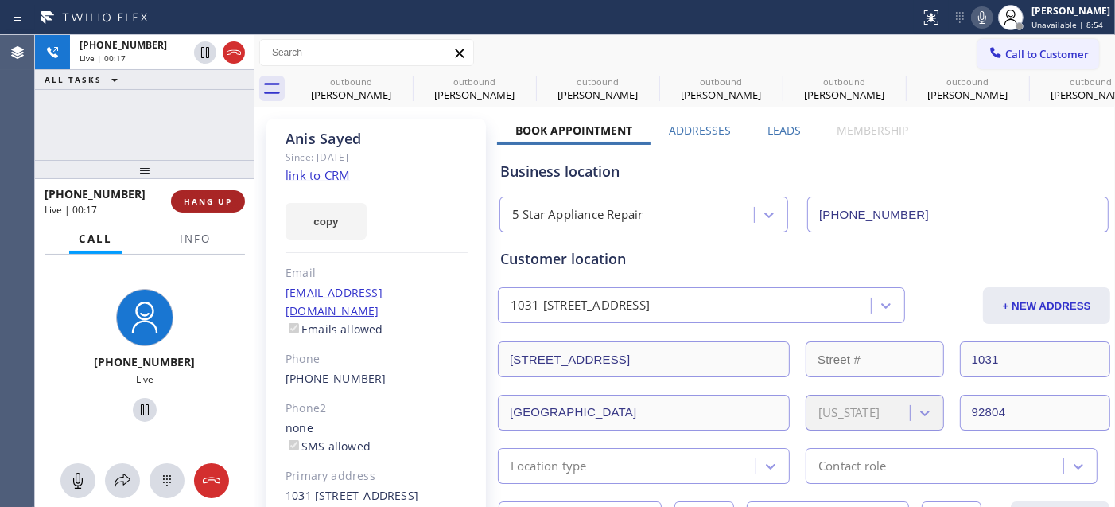
click at [212, 204] on span "HANG UP" at bounding box center [208, 201] width 49 height 11
click at [216, 204] on span "HANG UP" at bounding box center [208, 201] width 49 height 11
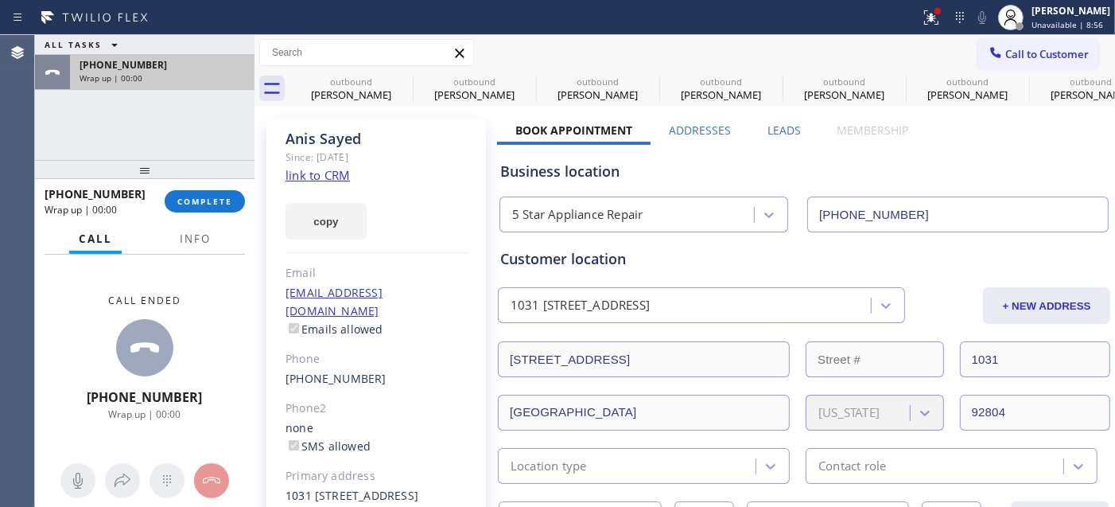
drag, startPoint x: 197, startPoint y: 165, endPoint x: 221, endPoint y: 77, distance: 90.7
click at [188, 160] on div at bounding box center [145, 169] width 220 height 19
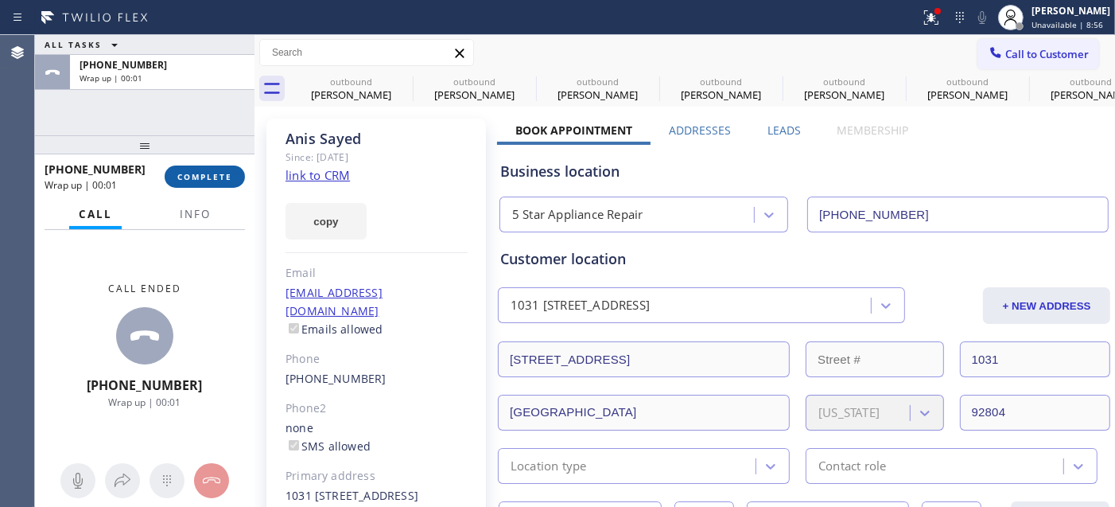
click at [205, 186] on button "COMPLETE" at bounding box center [205, 176] width 80 height 22
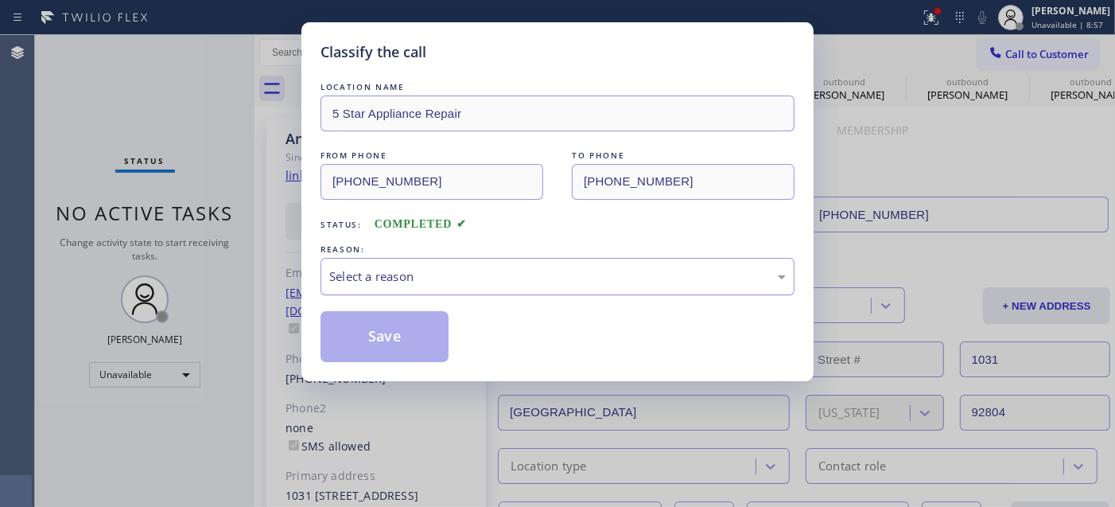
click at [579, 256] on div "REASON:" at bounding box center [558, 249] width 474 height 17
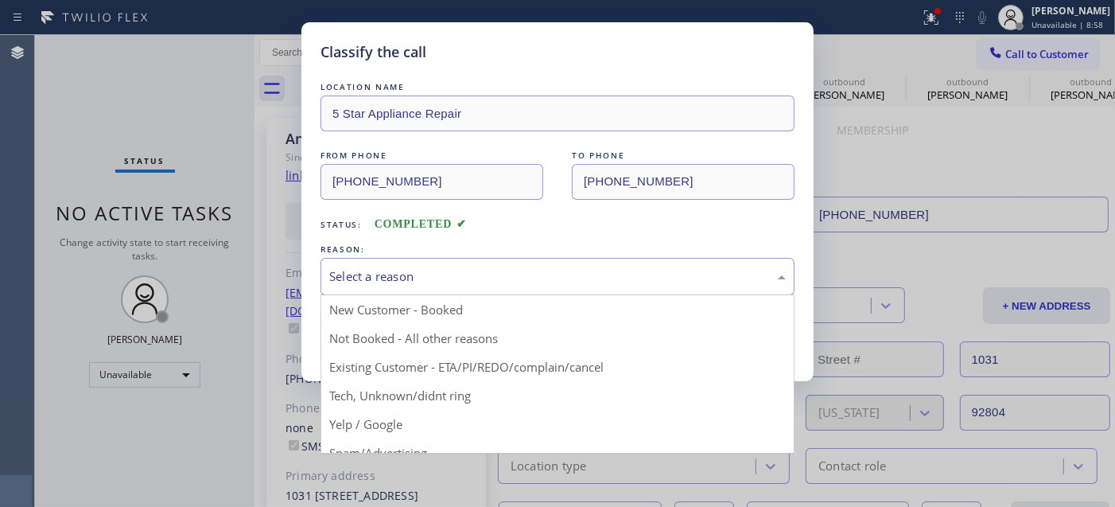
click at [466, 280] on div "Select a reason" at bounding box center [557, 276] width 457 height 18
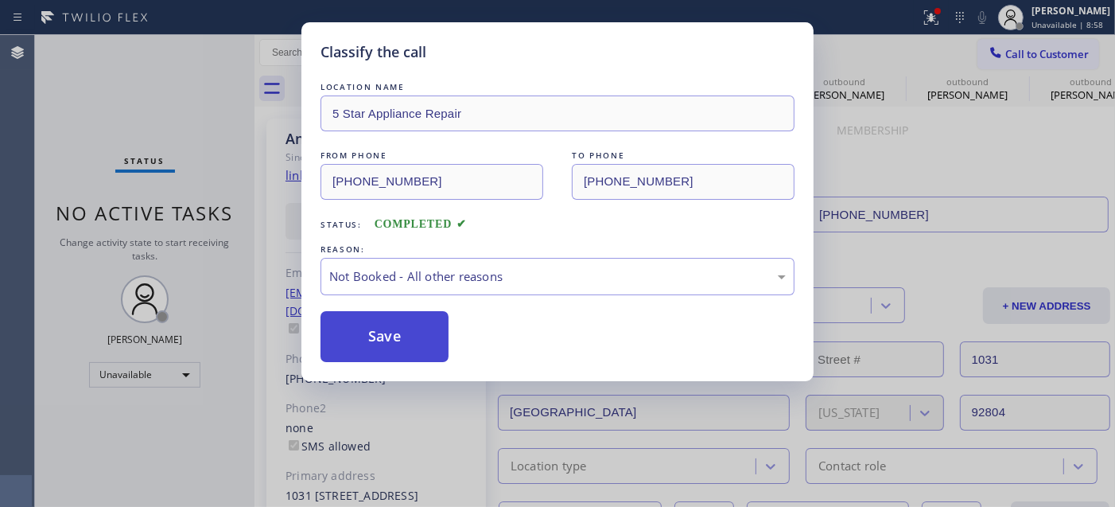
click at [386, 336] on button "Save" at bounding box center [385, 336] width 128 height 51
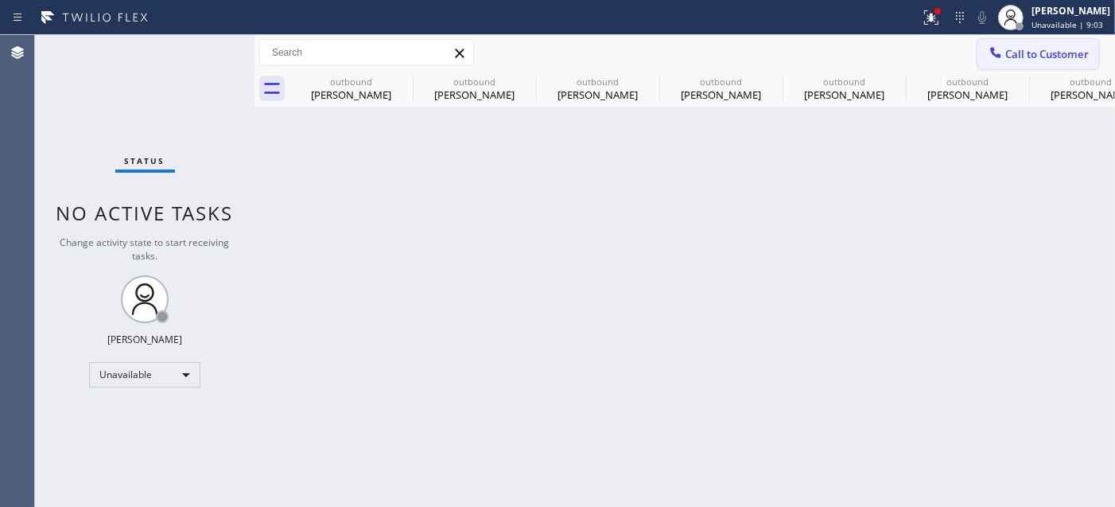
click at [1045, 53] on span "Call to Customer" at bounding box center [1048, 54] width 84 height 14
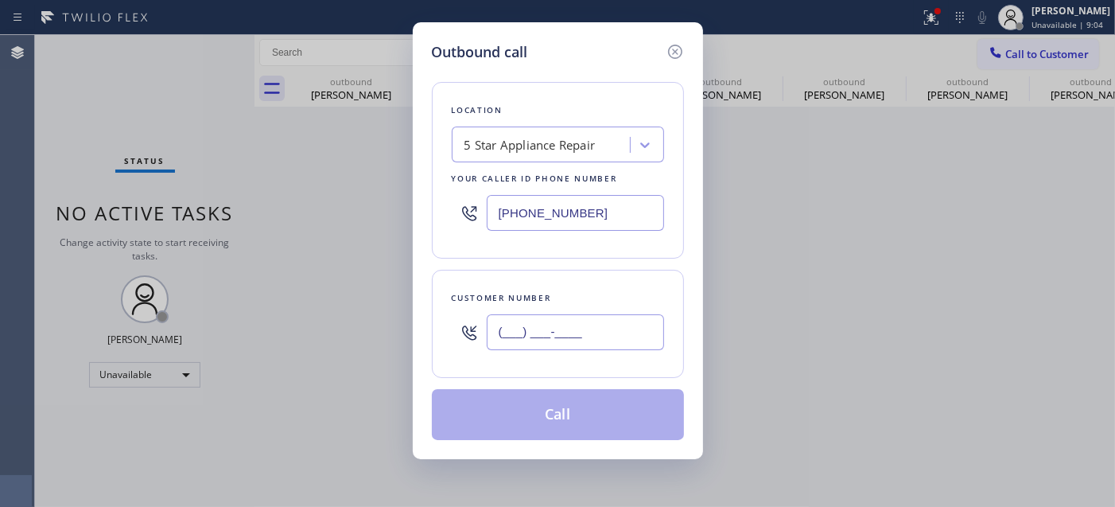
click at [601, 331] on input "(___) ___-____" at bounding box center [575, 332] width 177 height 36
paste input "858) 504-1107"
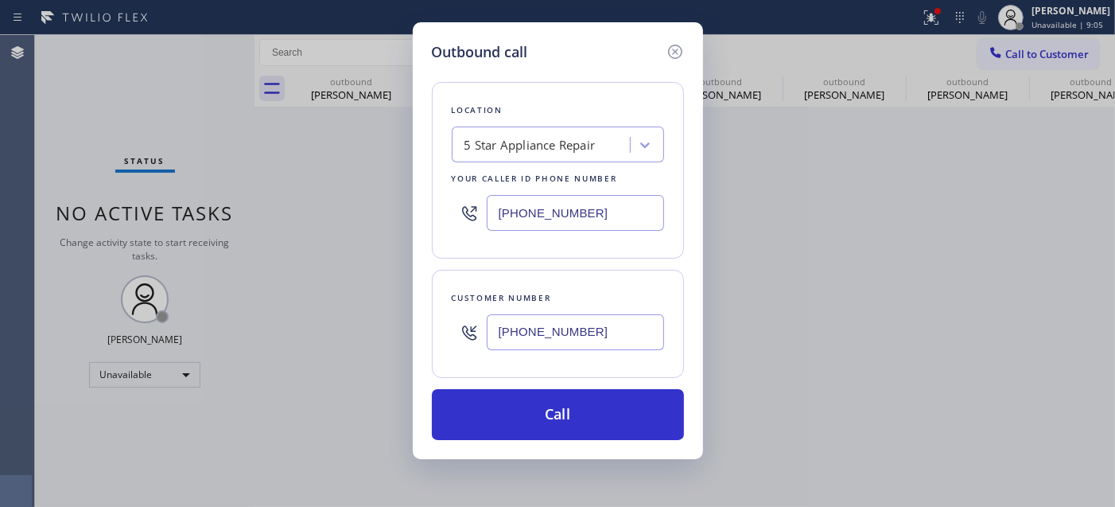
type input "(858) 504-1107"
drag, startPoint x: 592, startPoint y: 213, endPoint x: 535, endPoint y: 243, distance: 63.7
click at [479, 213] on div "(855) 731-4952" at bounding box center [558, 213] width 212 height 52
paste input "817-877"
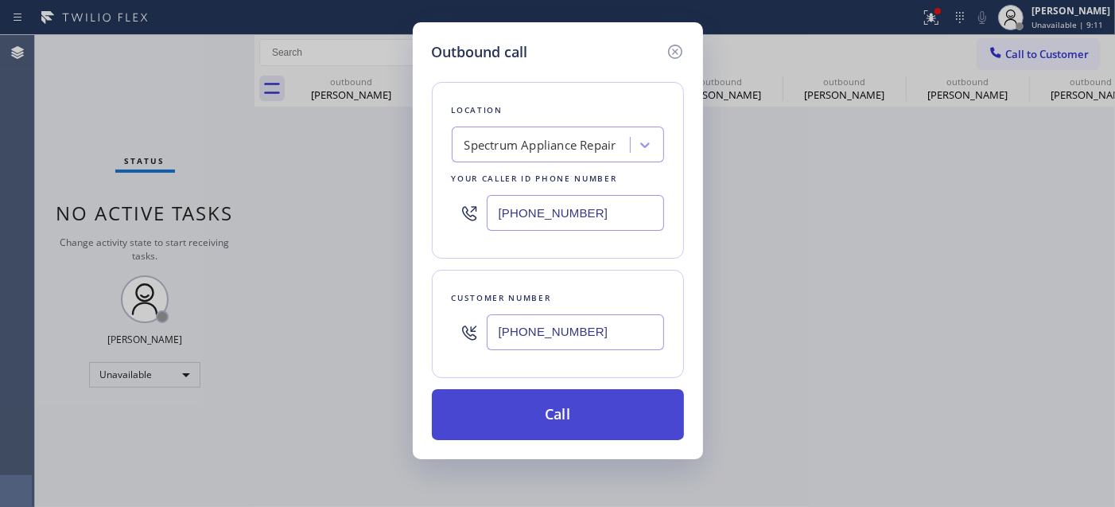
type input "(855) 817-8772"
click at [611, 399] on button "Call" at bounding box center [558, 414] width 252 height 51
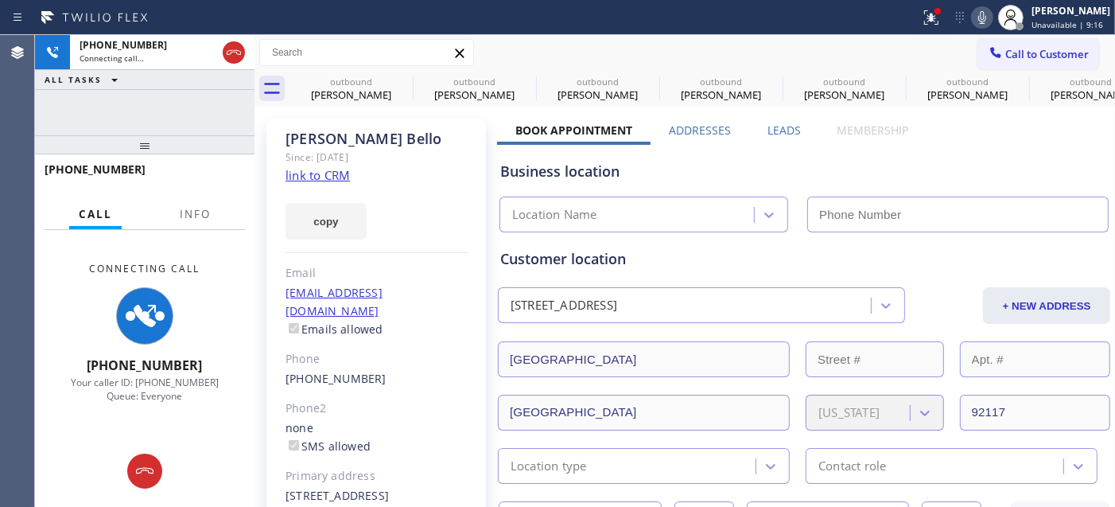
type input "(855) 817-8772"
drag, startPoint x: 213, startPoint y: 141, endPoint x: 201, endPoint y: 80, distance: 61.6
click at [204, 88] on div "+18585041107 Connecting call… ALL TASKS ALL TASKS ACTIVE TASKS TASKS IN WRAP UP…" at bounding box center [145, 271] width 220 height 472
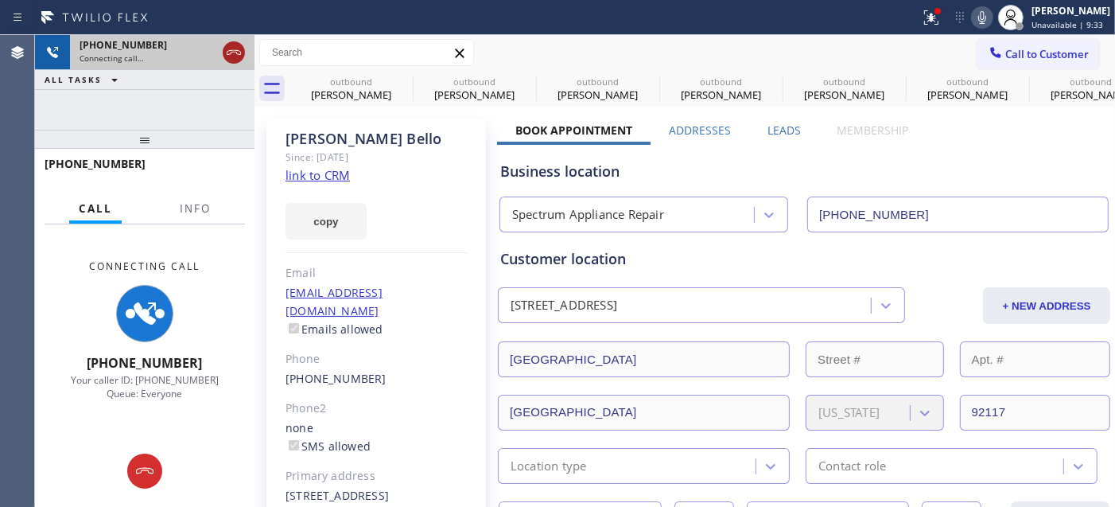
click at [235, 53] on icon at bounding box center [233, 52] width 19 height 19
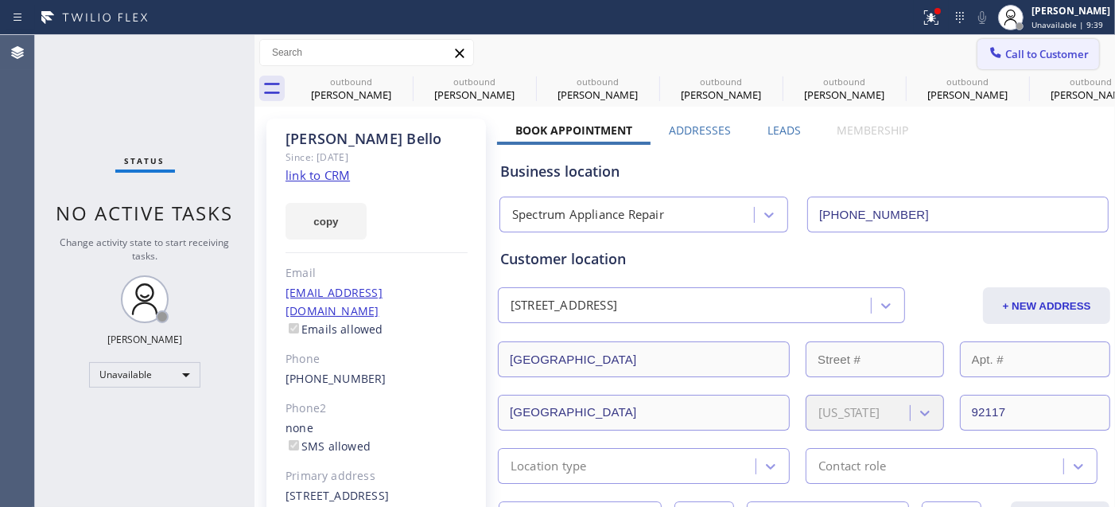
click at [1011, 53] on span "Call to Customer" at bounding box center [1048, 54] width 84 height 14
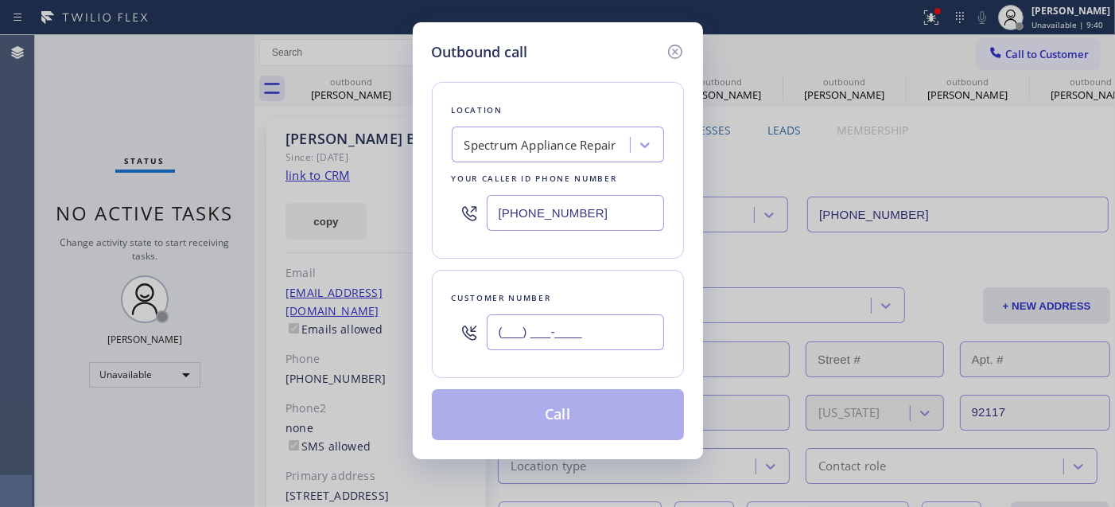
click at [512, 322] on input "(___) ___-____" at bounding box center [575, 332] width 177 height 36
paste input "919) 344-5834"
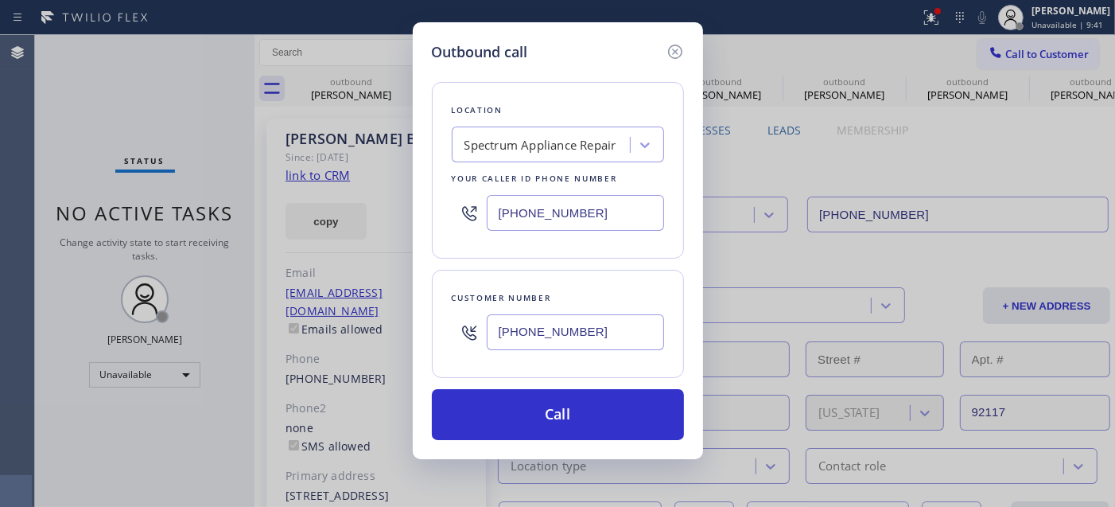
type input "(919) 344-5834"
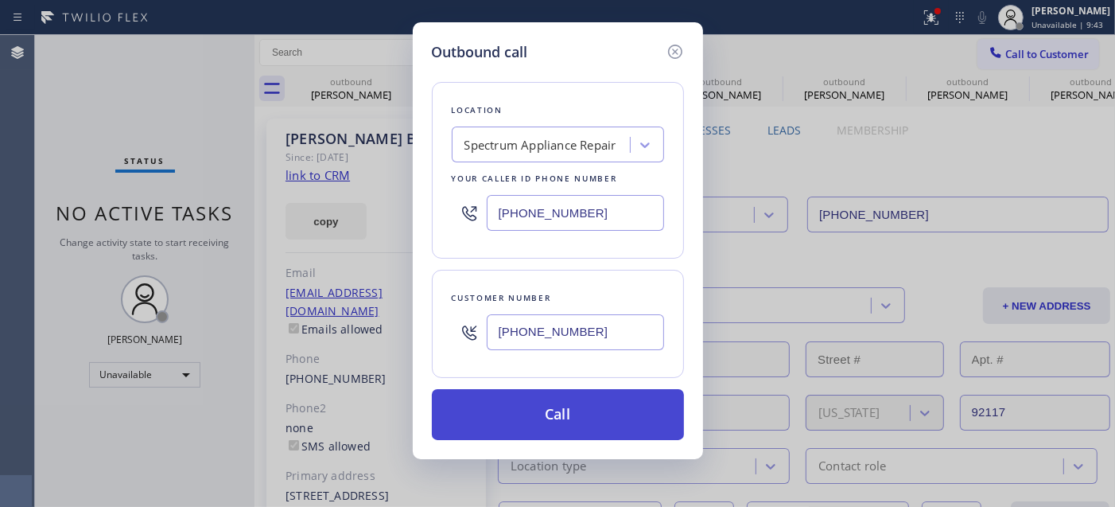
click at [659, 404] on button "Call" at bounding box center [558, 414] width 252 height 51
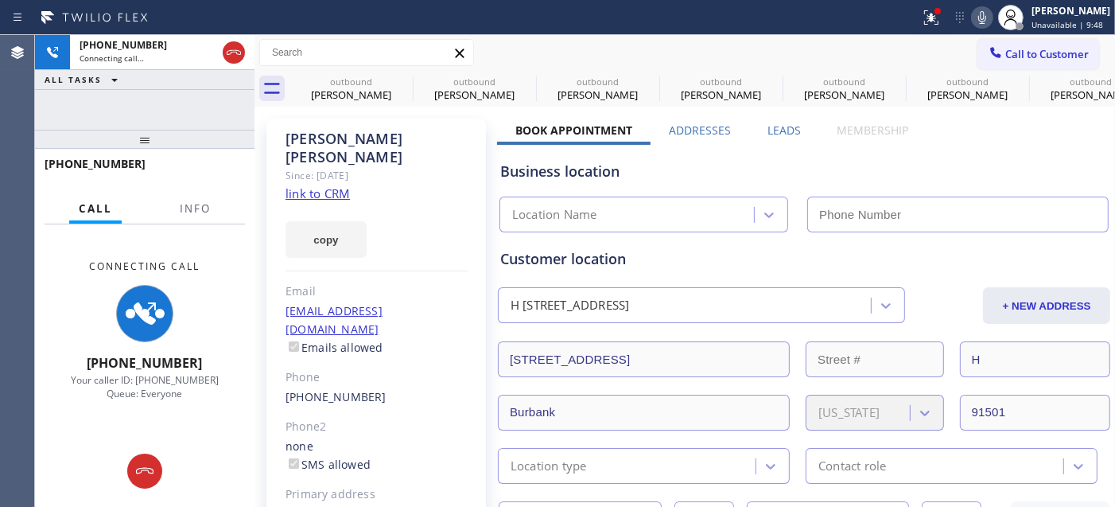
type input "(855) 817-8772"
click at [982, 18] on icon at bounding box center [982, 17] width 19 height 19
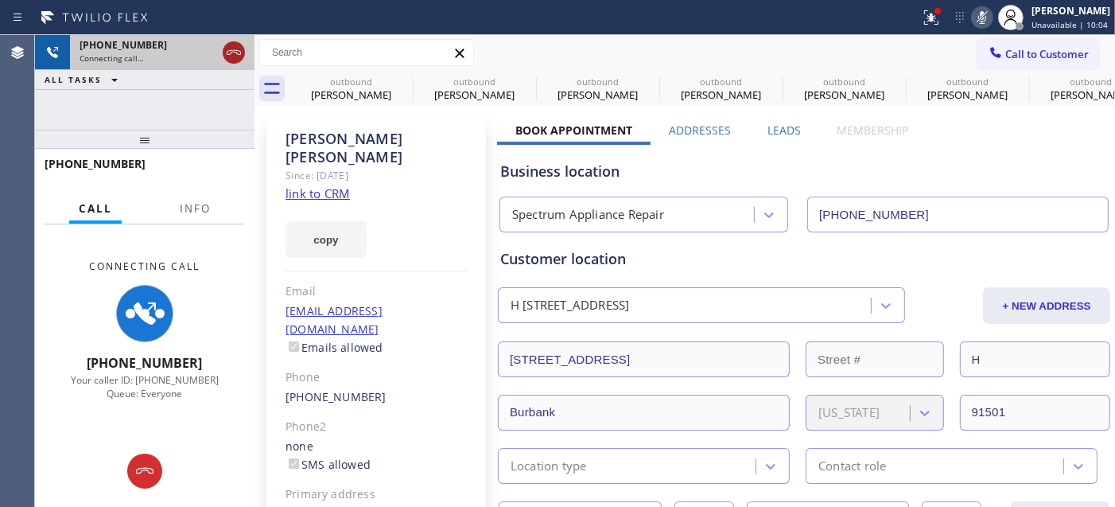
click at [234, 60] on icon at bounding box center [233, 52] width 19 height 19
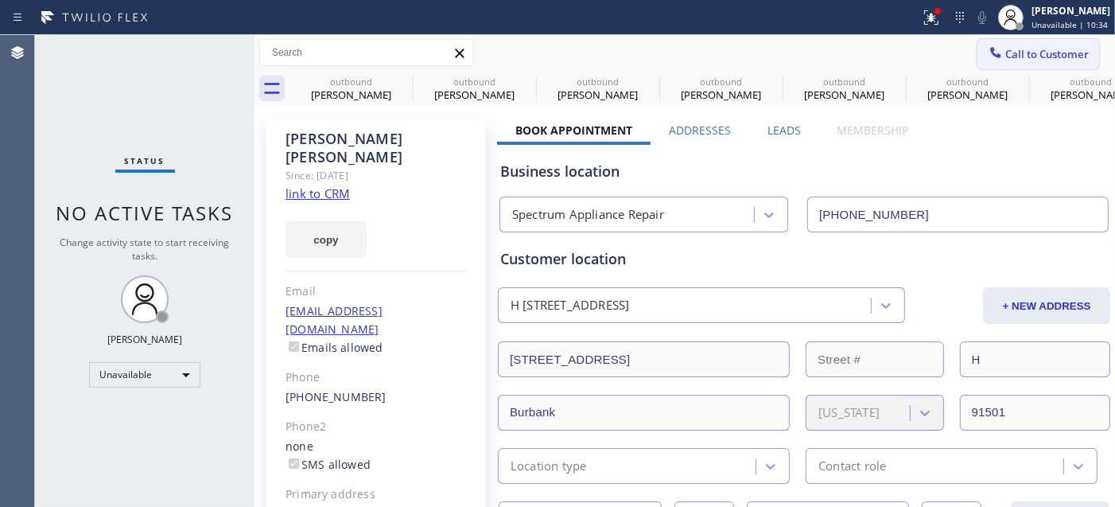
click at [1014, 49] on span "Call to Customer" at bounding box center [1048, 54] width 84 height 14
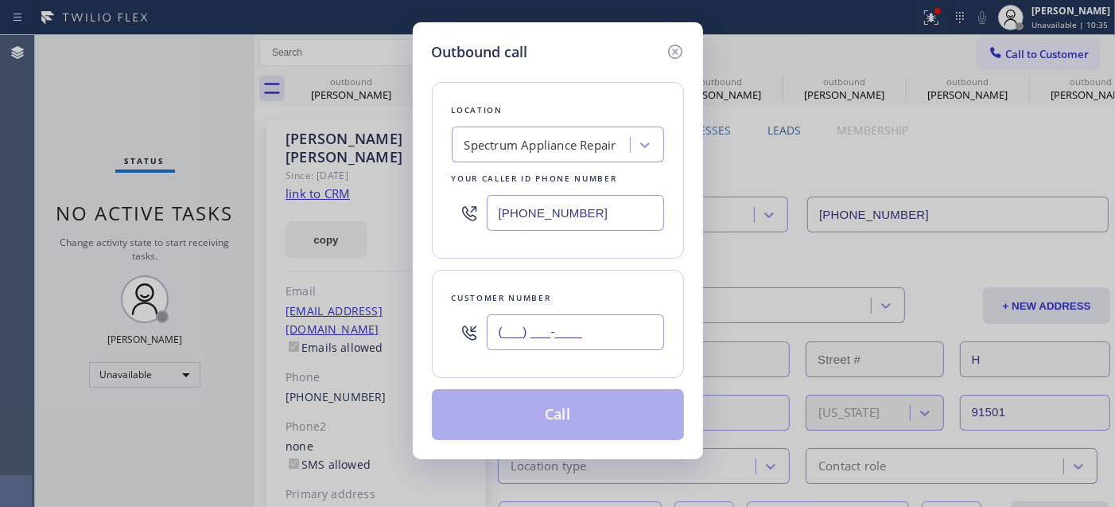
click at [570, 320] on input "(___) ___-____" at bounding box center [575, 332] width 177 height 36
paste input "213) 291-4140"
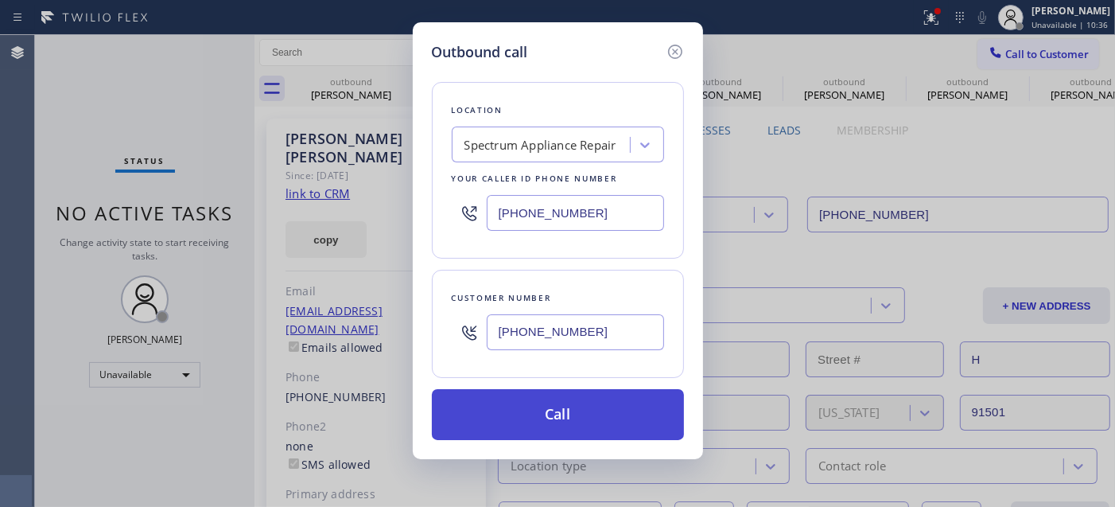
type input "(213) 291-4140"
click at [621, 414] on button "Call" at bounding box center [558, 414] width 252 height 51
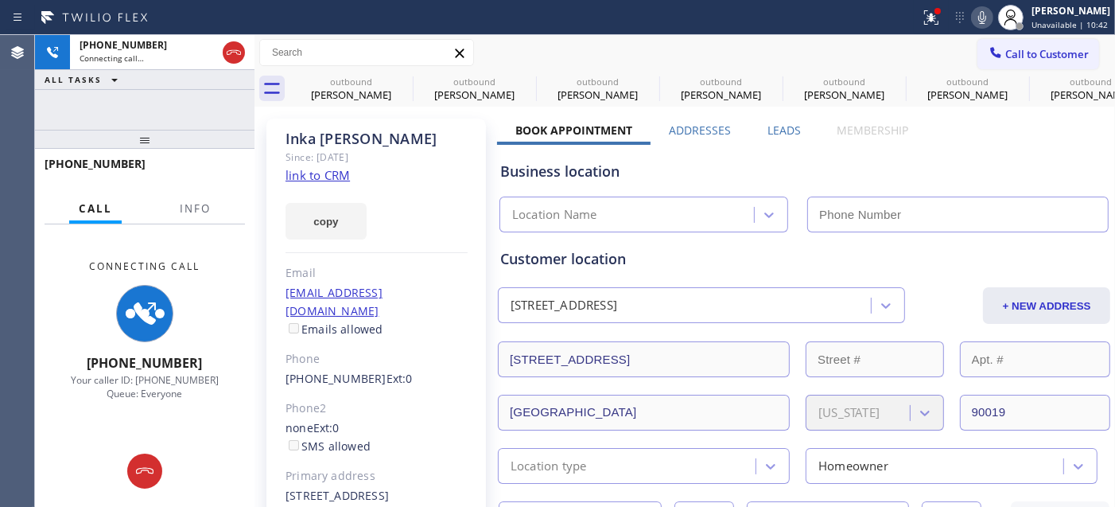
type input "(855) 817-8772"
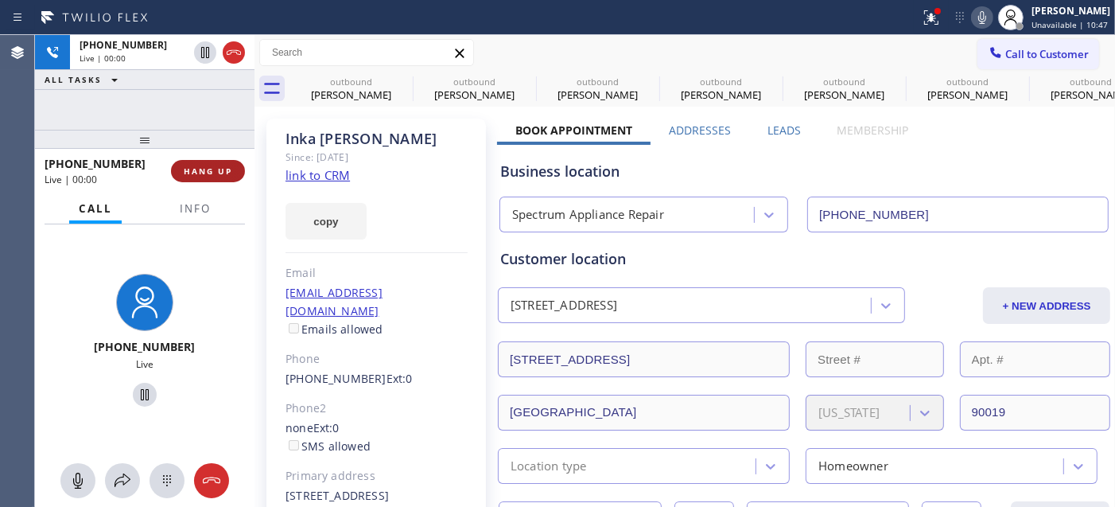
click at [200, 165] on span "HANG UP" at bounding box center [208, 170] width 49 height 11
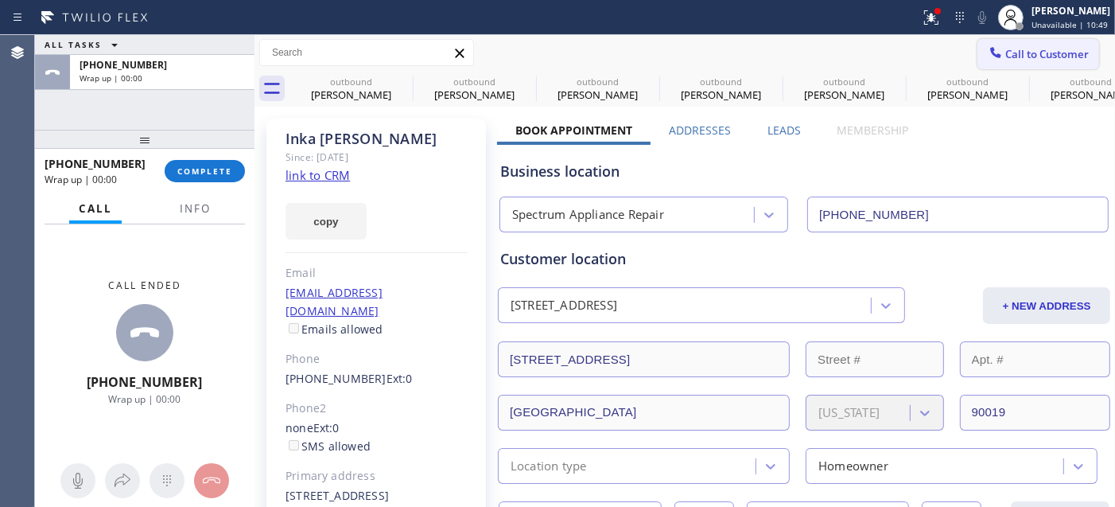
click at [990, 52] on div at bounding box center [995, 54] width 19 height 19
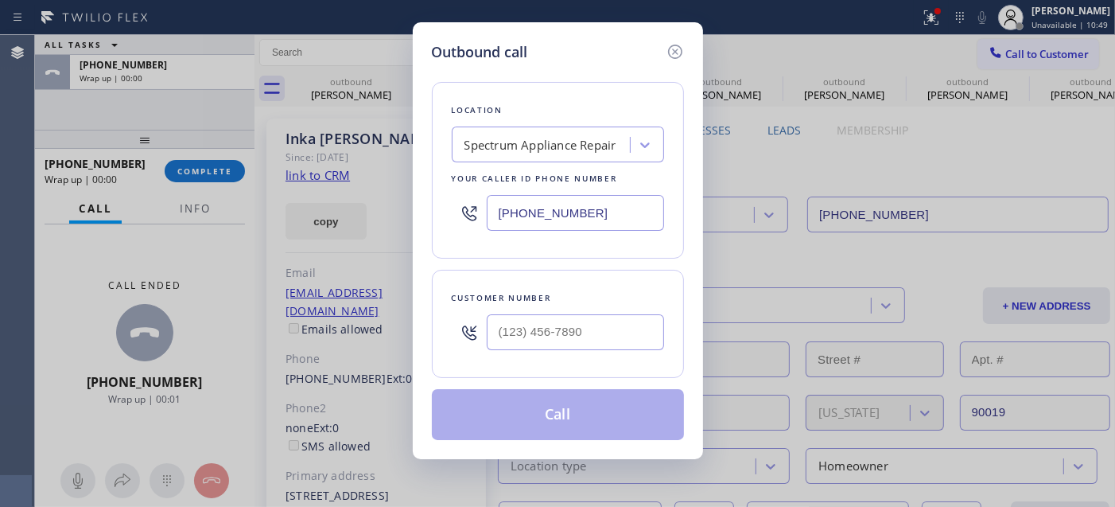
click at [598, 147] on div "Spectrum Appliance Repair" at bounding box center [541, 145] width 152 height 18
type input "5 star appliance re"
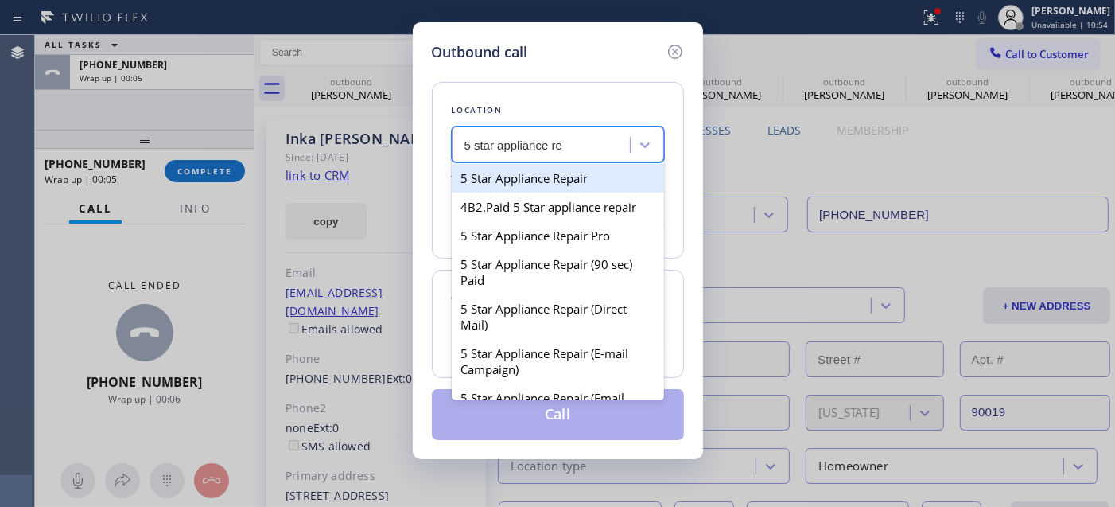
click at [592, 176] on div "5 Star Appliance Repair" at bounding box center [558, 178] width 212 height 29
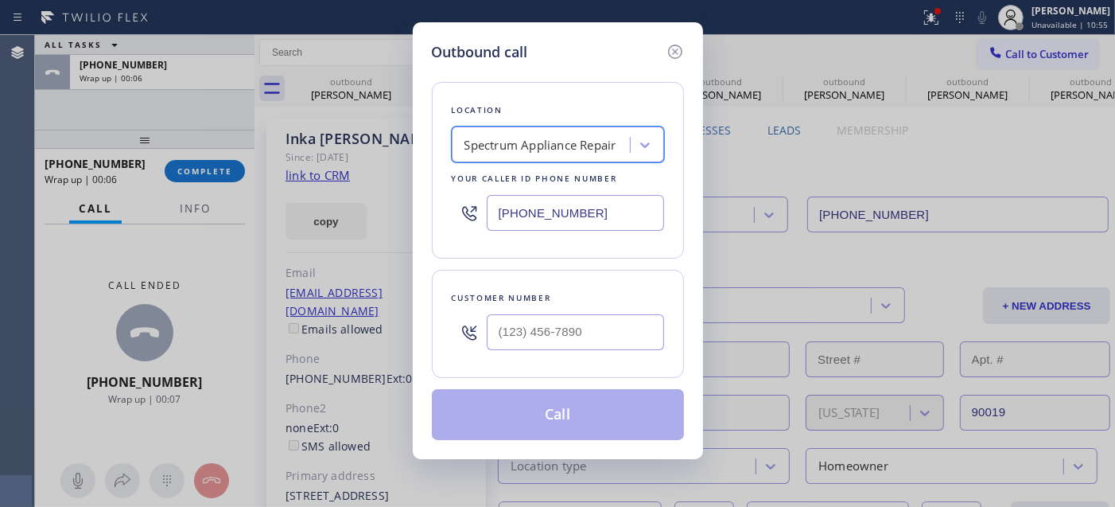
click at [578, 355] on div at bounding box center [575, 332] width 177 height 52
click at [581, 344] on input "(___) ___-____" at bounding box center [575, 332] width 177 height 36
paste input "213) 291-4140"
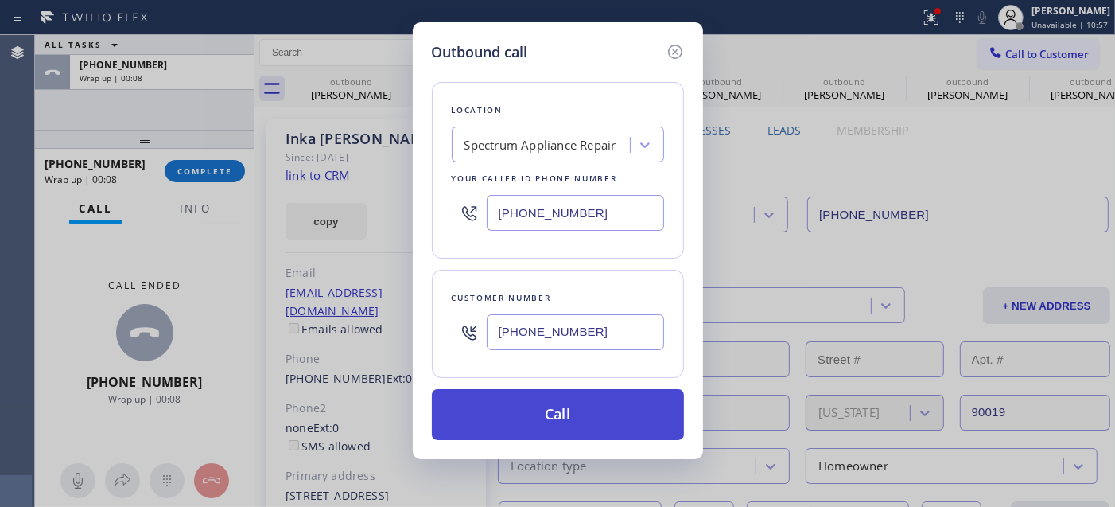
type input "(213) 291-4140"
click at [578, 417] on button "Call" at bounding box center [558, 414] width 252 height 51
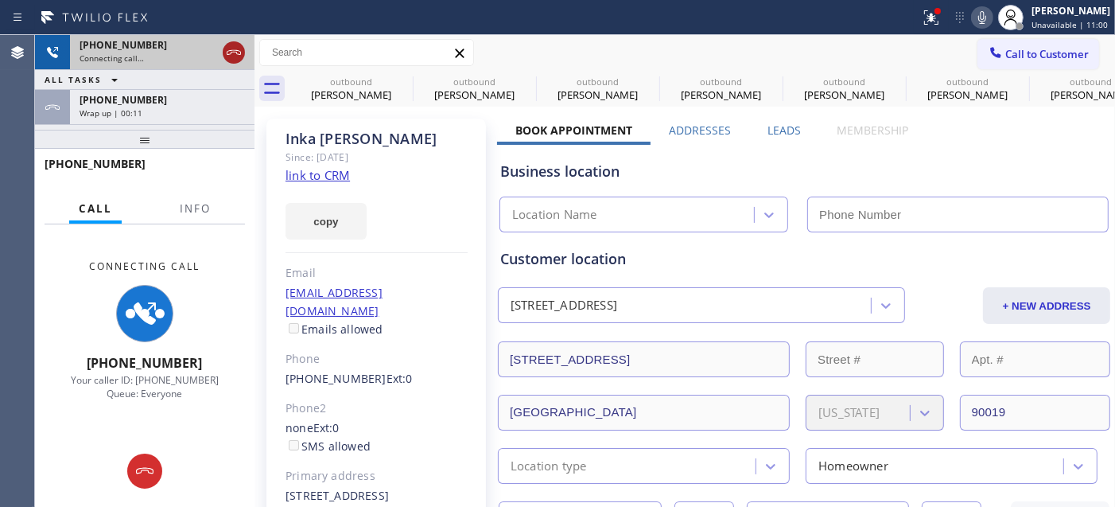
click at [236, 54] on icon at bounding box center [233, 52] width 19 height 19
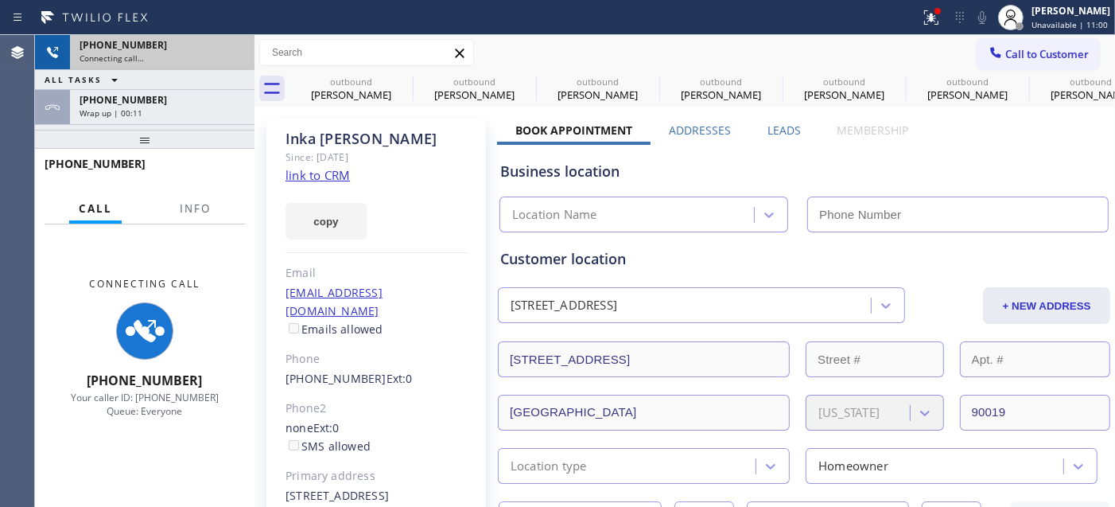
click at [236, 54] on div "Connecting call…" at bounding box center [162, 58] width 165 height 11
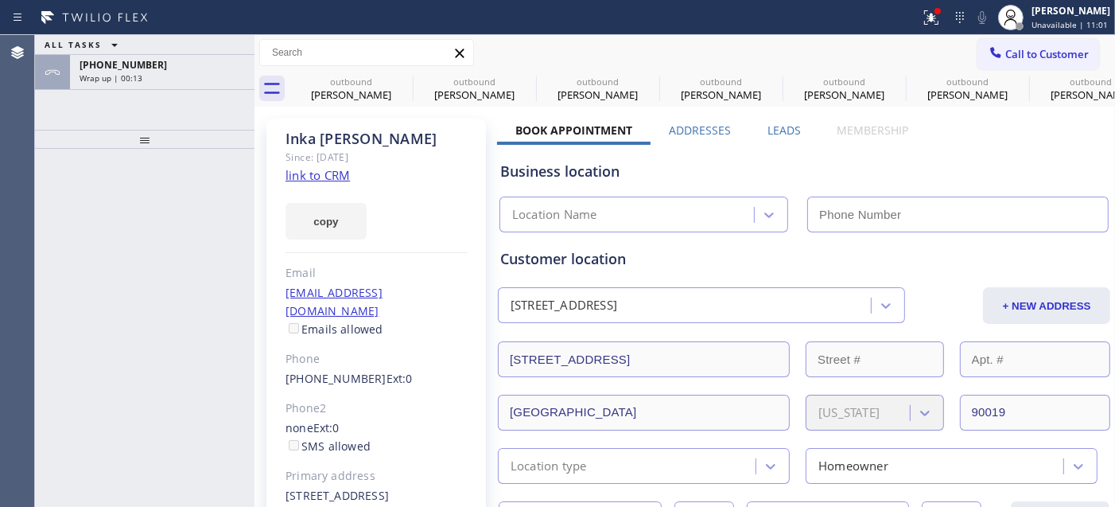
click at [219, 112] on div "ALL TASKS ALL TASKS ACTIVE TASKS TASKS IN WRAP UP +12132914140 Wrap up | 00:13" at bounding box center [145, 82] width 220 height 95
type input "(855) 817-8772"
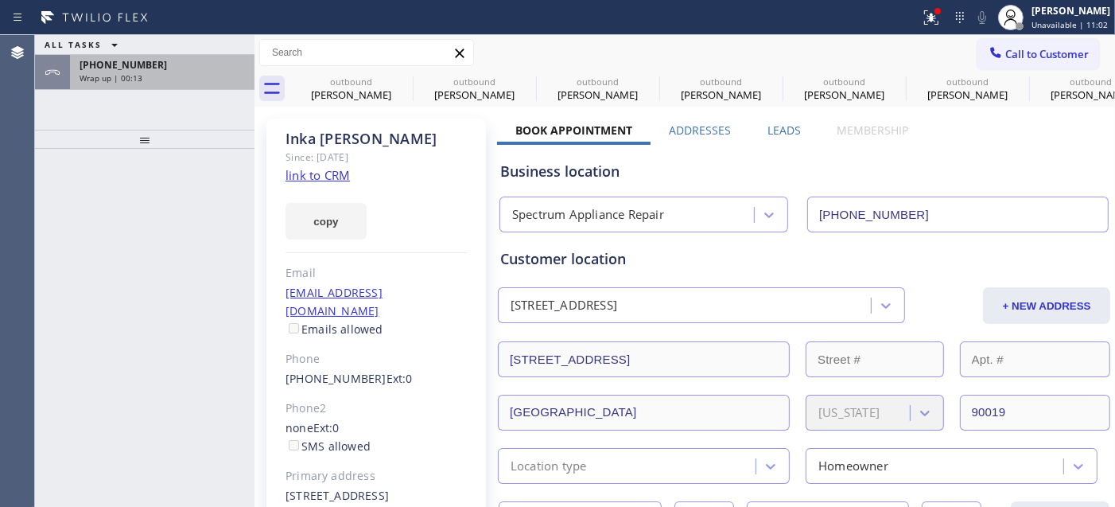
click at [208, 78] on div "Wrap up | 00:13" at bounding box center [162, 77] width 165 height 11
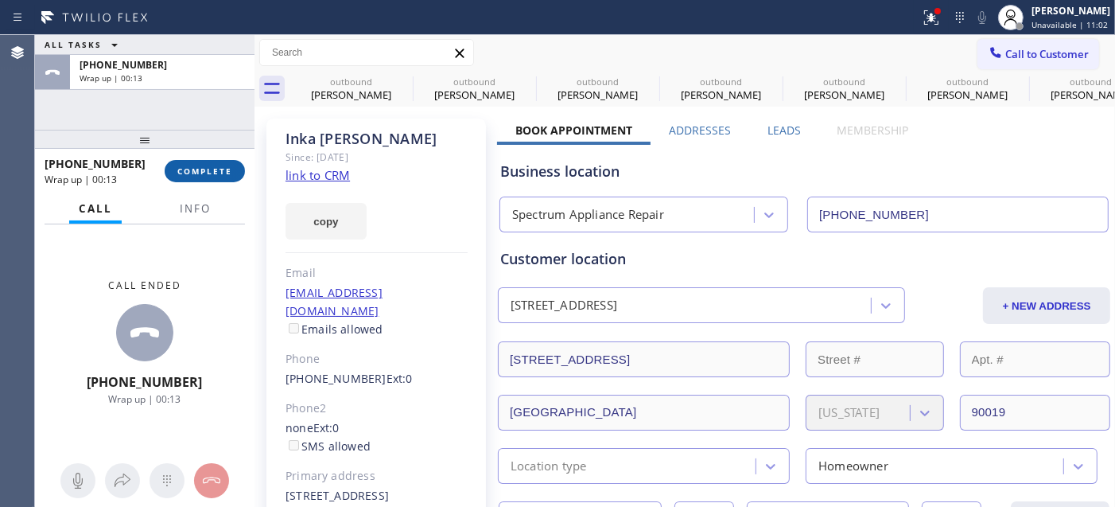
click at [215, 167] on span "COMPLETE" at bounding box center [204, 170] width 55 height 11
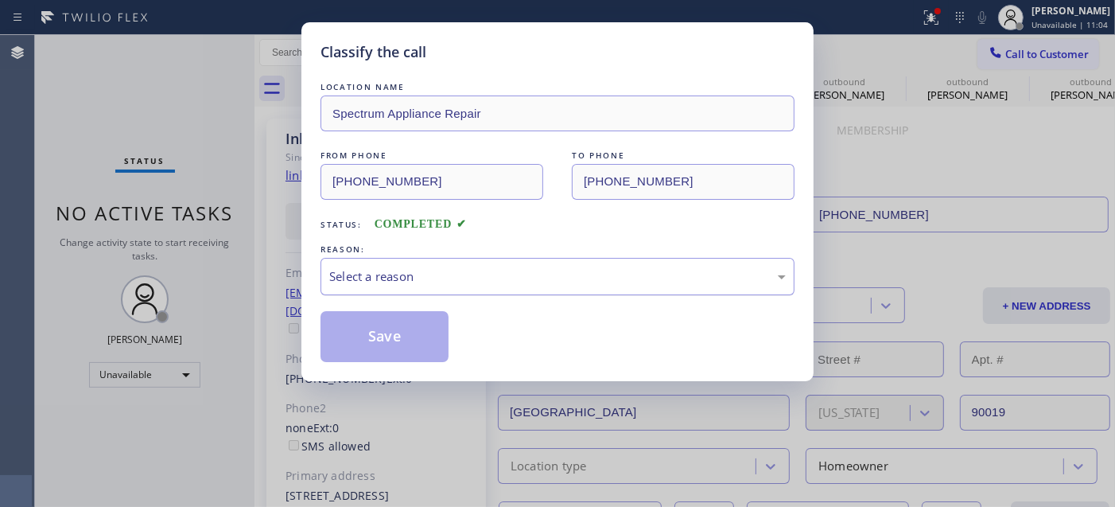
click at [462, 292] on div "Select a reason" at bounding box center [558, 276] width 474 height 37
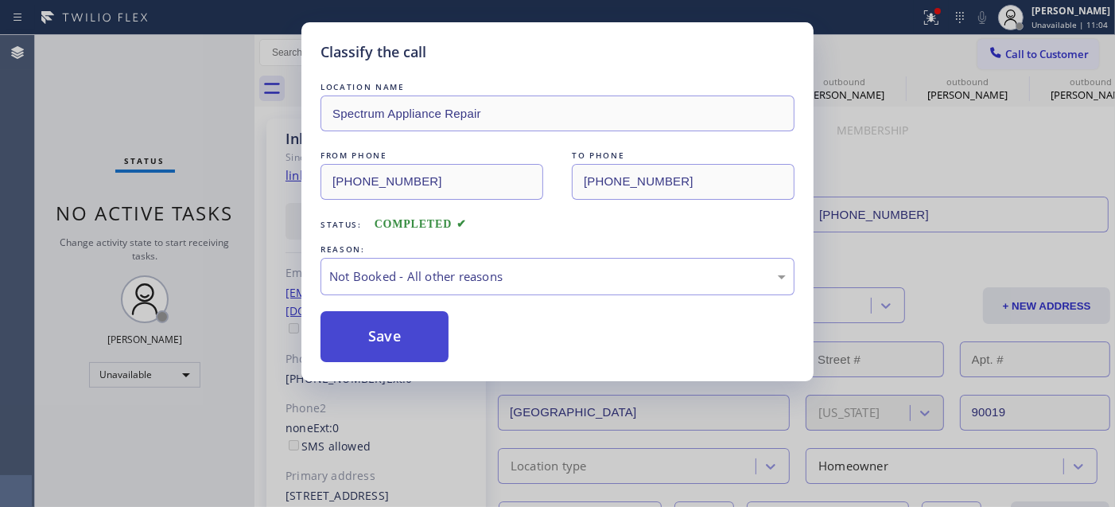
click at [383, 340] on button "Save" at bounding box center [385, 336] width 128 height 51
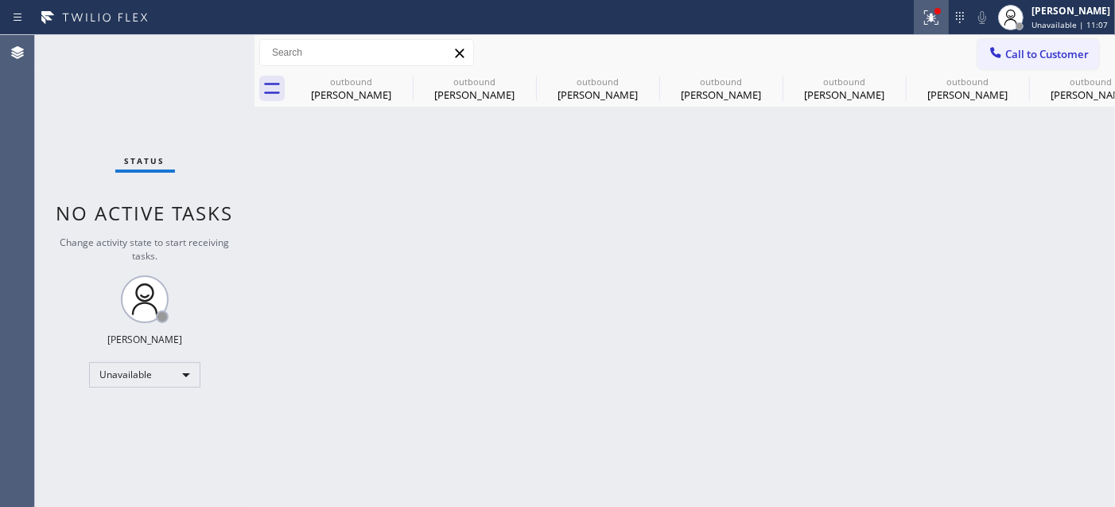
click at [936, 19] on icon at bounding box center [931, 17] width 19 height 19
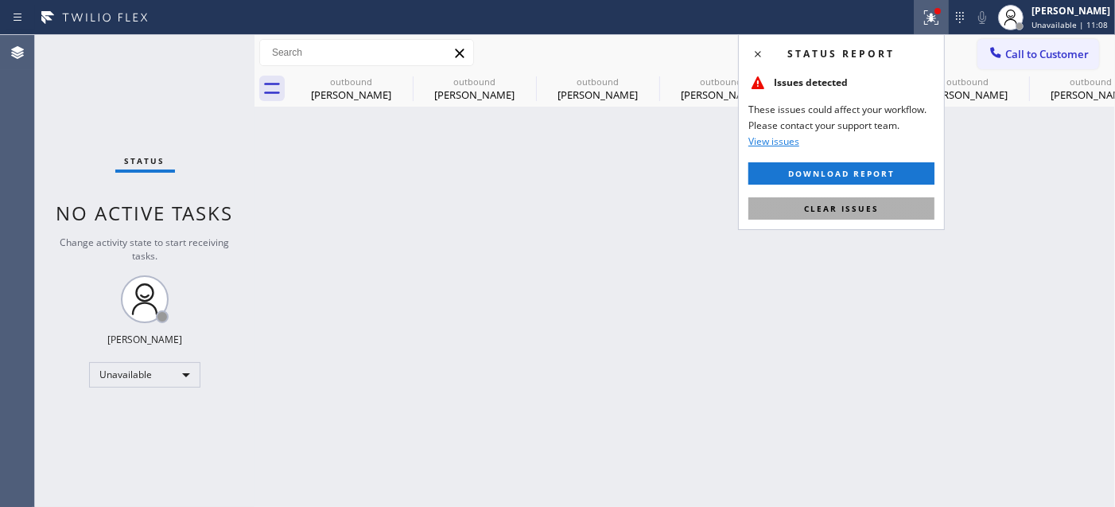
click at [810, 211] on span "Clear issues" at bounding box center [841, 208] width 75 height 11
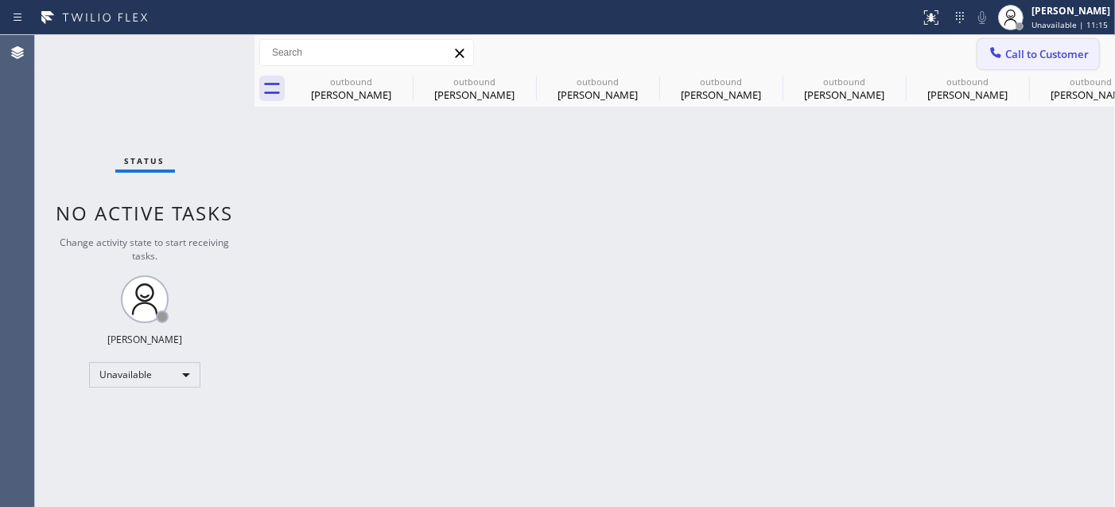
click at [1041, 47] on span "Call to Customer" at bounding box center [1048, 54] width 84 height 14
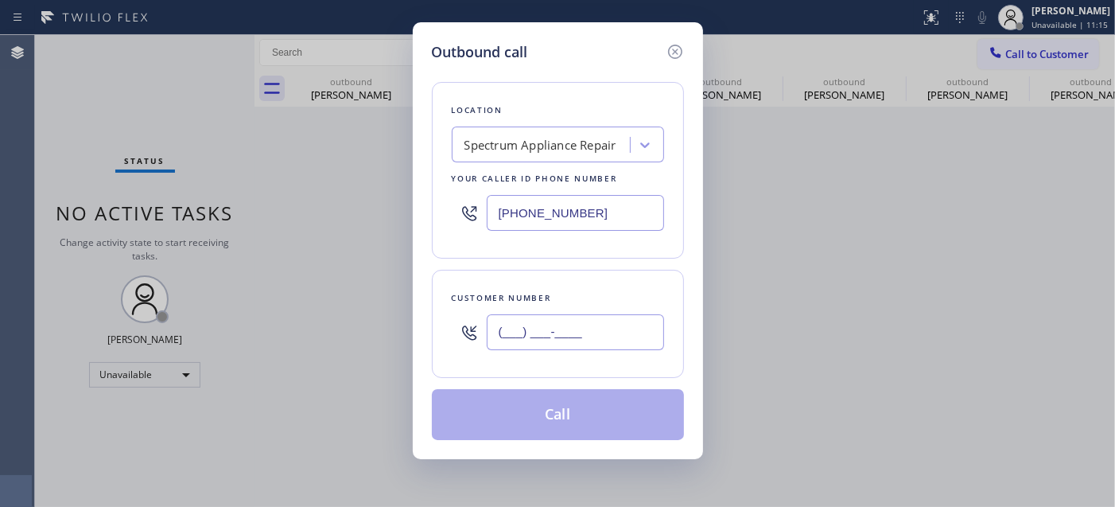
click at [623, 335] on input "(___) ___-____" at bounding box center [575, 332] width 177 height 36
paste input "949) 278-5494"
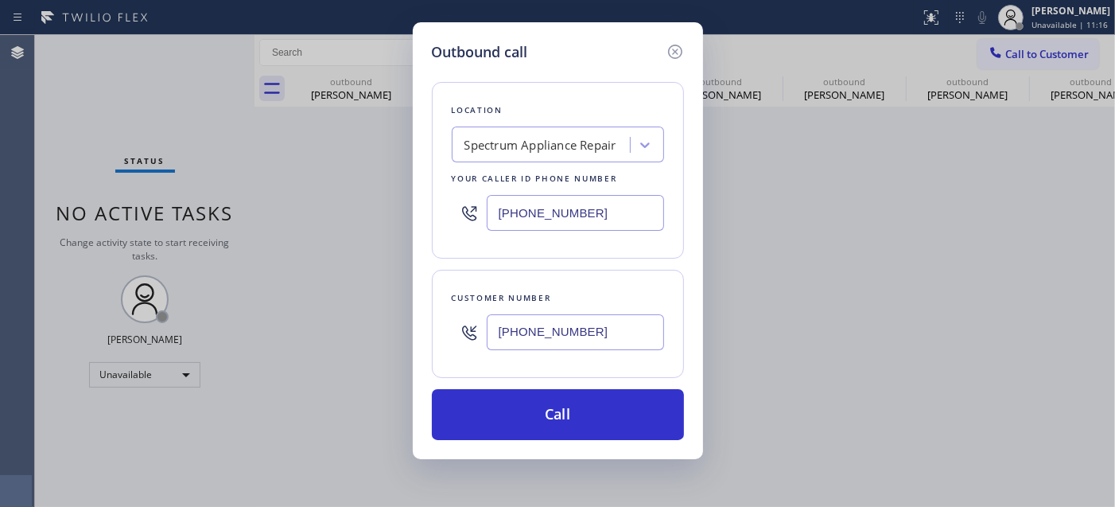
type input "(949) 278-5494"
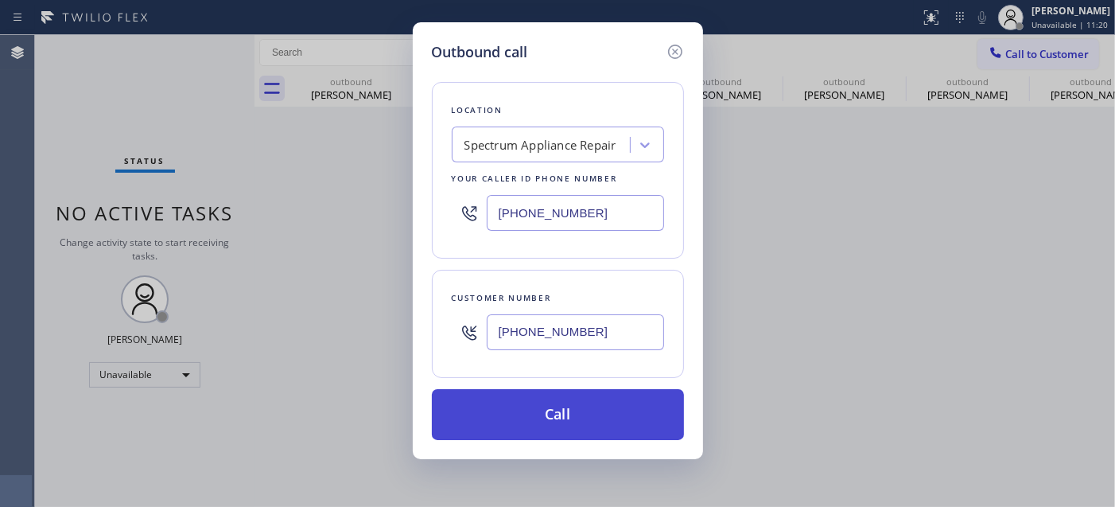
click at [617, 406] on button "Call" at bounding box center [558, 414] width 252 height 51
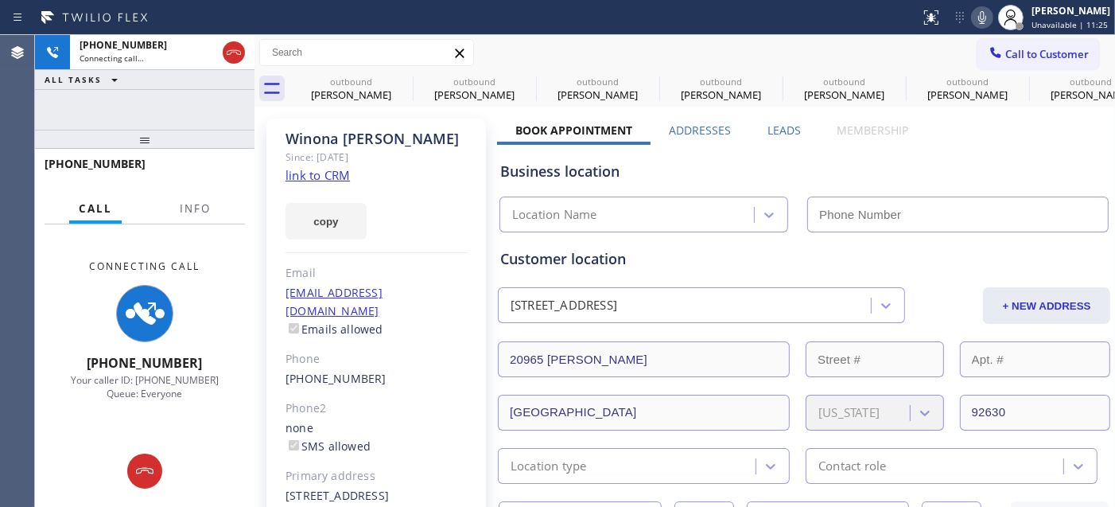
type input "(855) 817-8772"
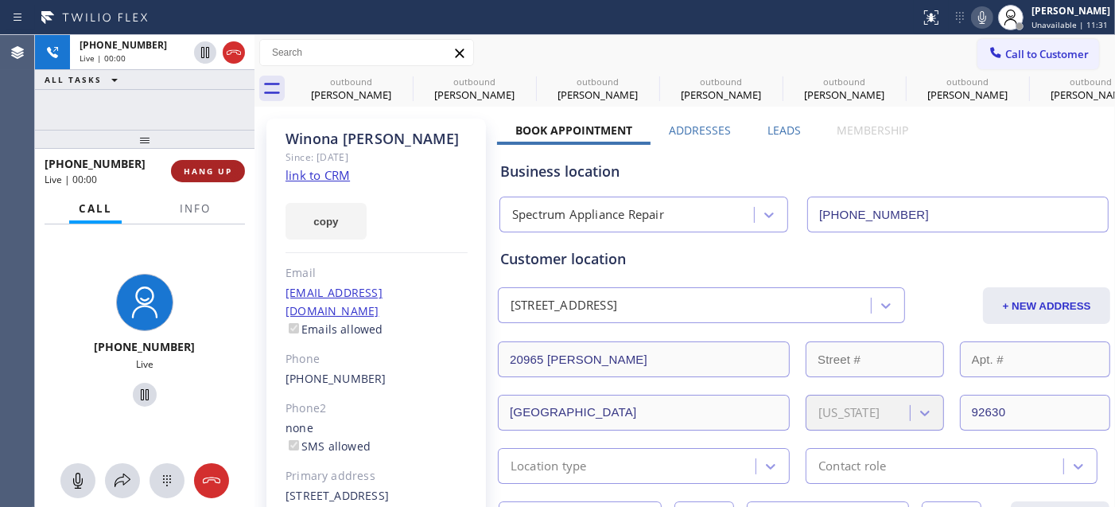
click at [208, 170] on span "HANG UP" at bounding box center [208, 170] width 49 height 11
click at [207, 165] on span "HANG UP" at bounding box center [208, 170] width 49 height 11
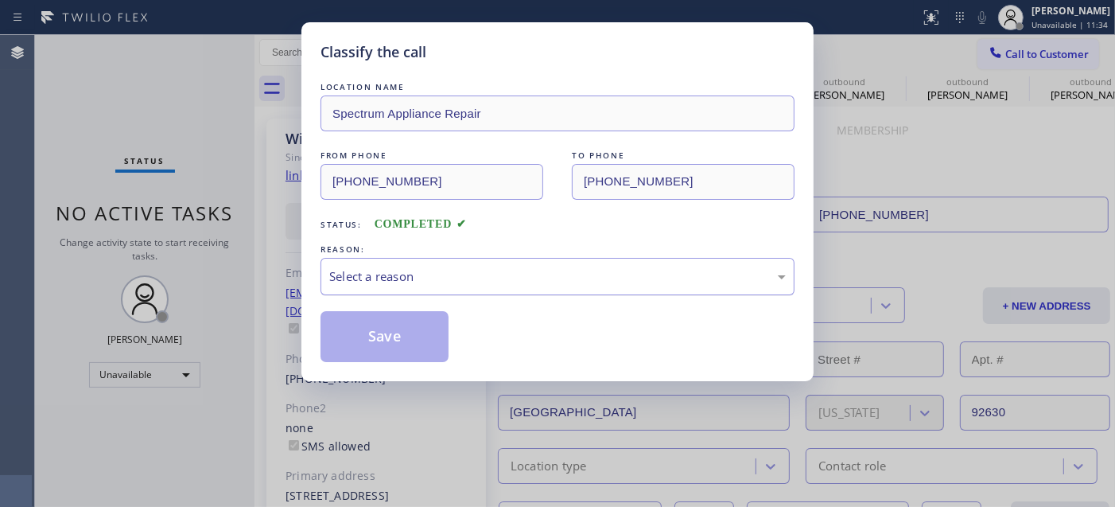
drag, startPoint x: 483, startPoint y: 261, endPoint x: 474, endPoint y: 282, distance: 22.5
click at [483, 263] on div "Select a reason" at bounding box center [558, 276] width 474 height 37
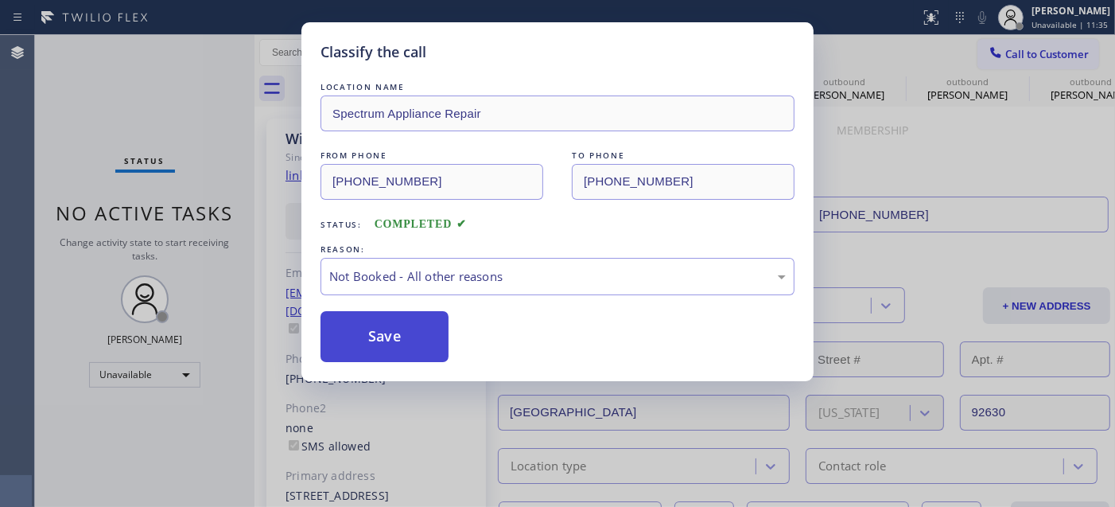
click at [422, 338] on button "Save" at bounding box center [385, 336] width 128 height 51
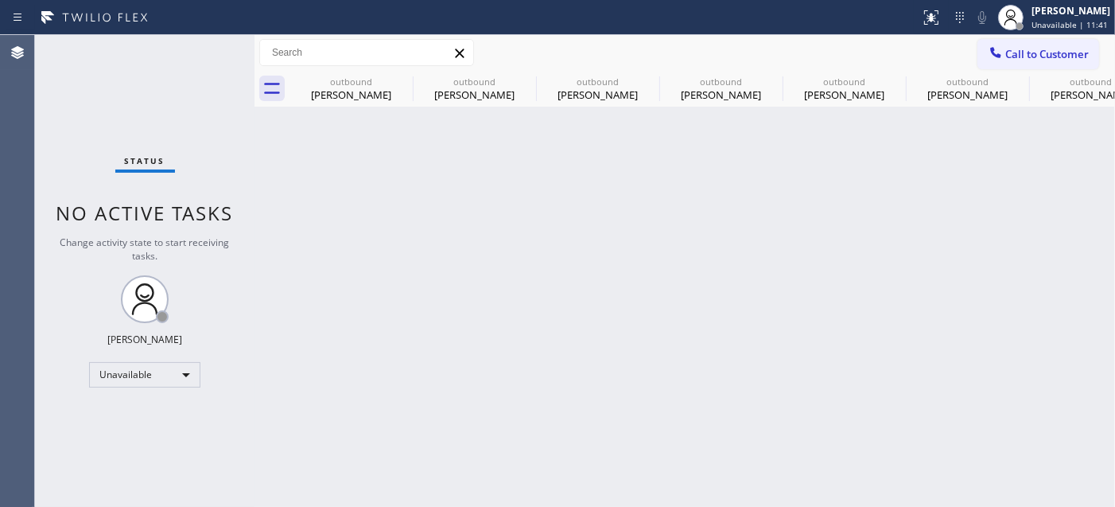
click at [1045, 37] on div "Call to Customer Outbound call Location Spectrum Appliance Repair Your caller i…" at bounding box center [685, 53] width 861 height 36
click at [1044, 56] on span "Call to Customer" at bounding box center [1048, 54] width 84 height 14
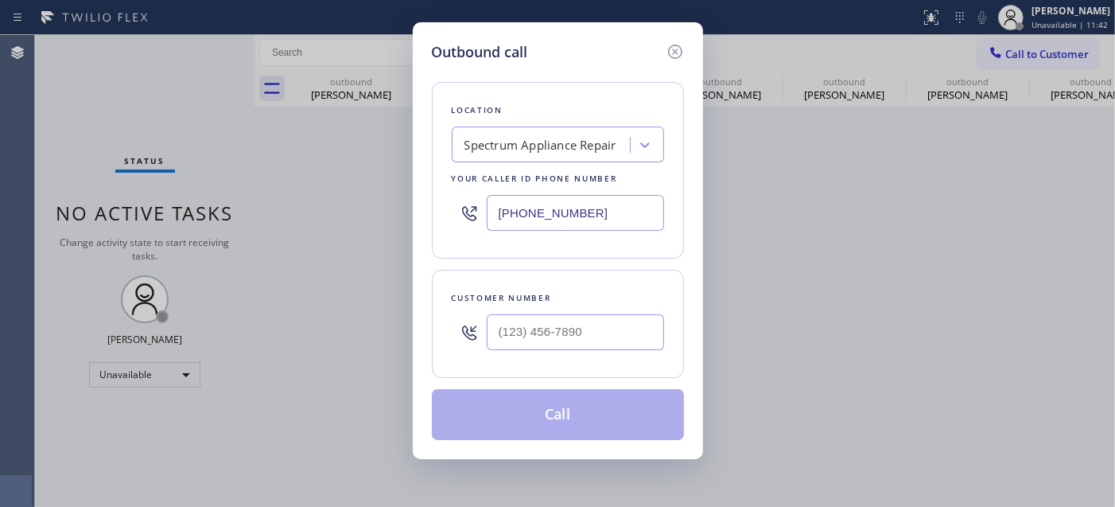
drag, startPoint x: 562, startPoint y: 313, endPoint x: 679, endPoint y: 263, distance: 126.8
click at [562, 315] on div at bounding box center [575, 332] width 177 height 52
click at [613, 302] on div "Customer number" at bounding box center [558, 298] width 212 height 17
click at [593, 342] on input "(___) ___-____" at bounding box center [575, 332] width 177 height 36
paste input "206) 786-9357"
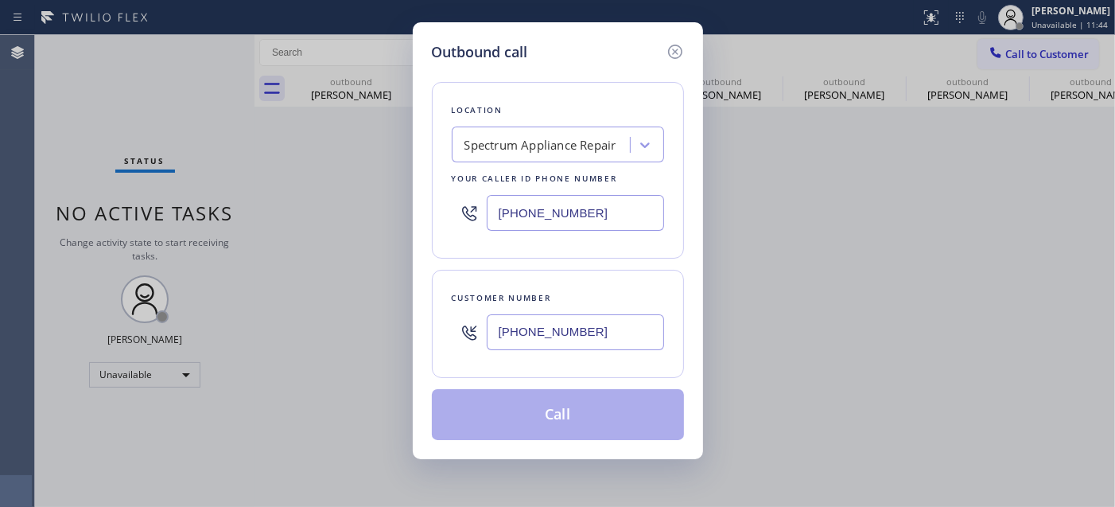
type input "(206) 786-9357"
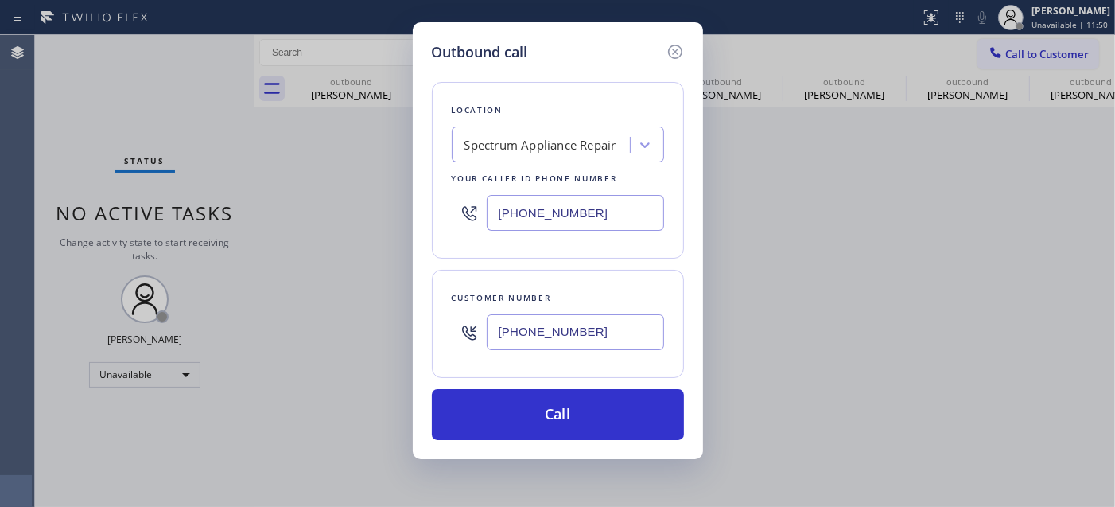
drag, startPoint x: 614, startPoint y: 221, endPoint x: 440, endPoint y: 212, distance: 174.5
click at [440, 212] on div "Location Spectrum Appliance Repair Your caller id phone number (855) 817-8772" at bounding box center [558, 170] width 252 height 177
paste input "206) 202-2087"
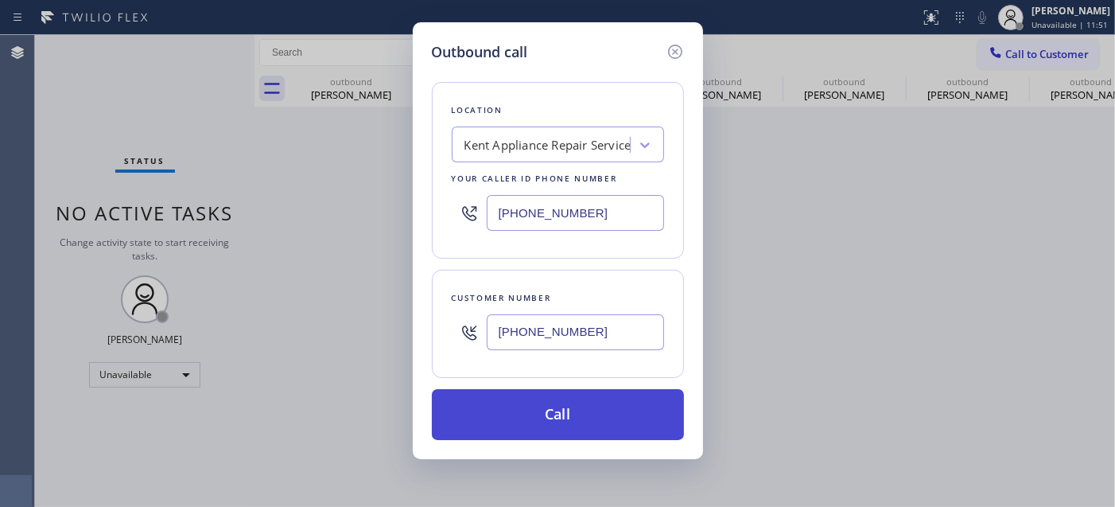
type input "(206) 202-2087"
click at [621, 406] on button "Call" at bounding box center [558, 414] width 252 height 51
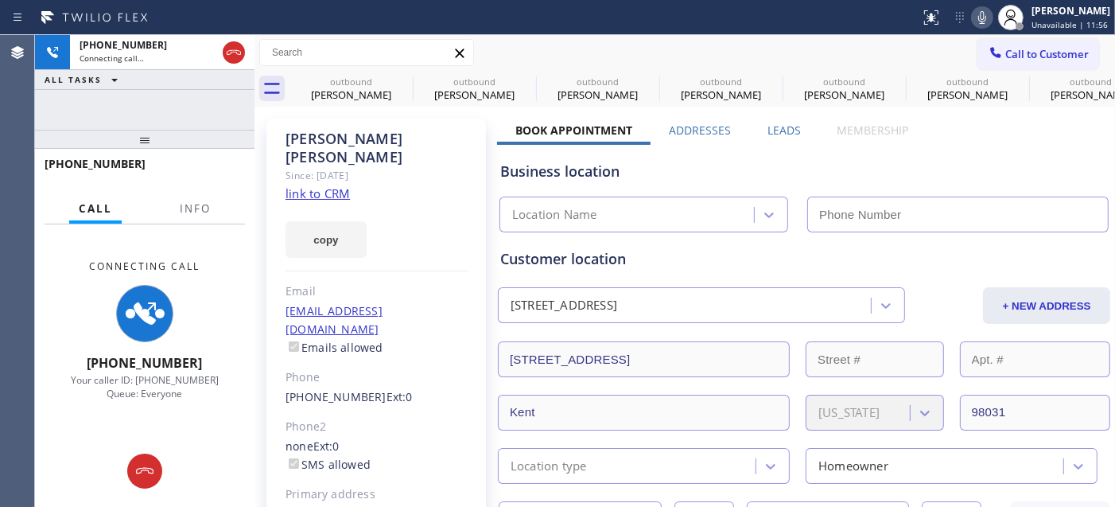
type input "(206) 202-2087"
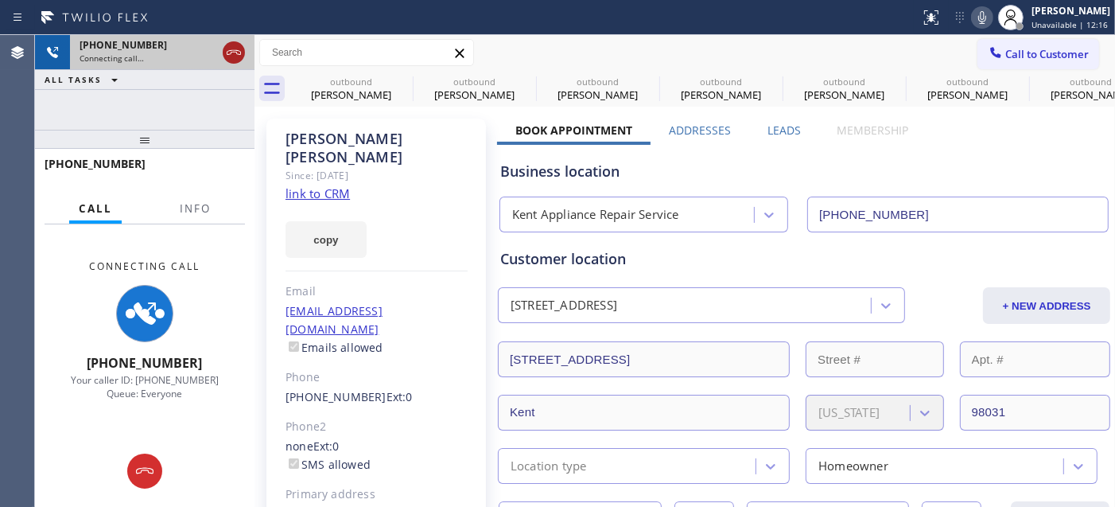
click at [228, 56] on icon at bounding box center [233, 52] width 19 height 19
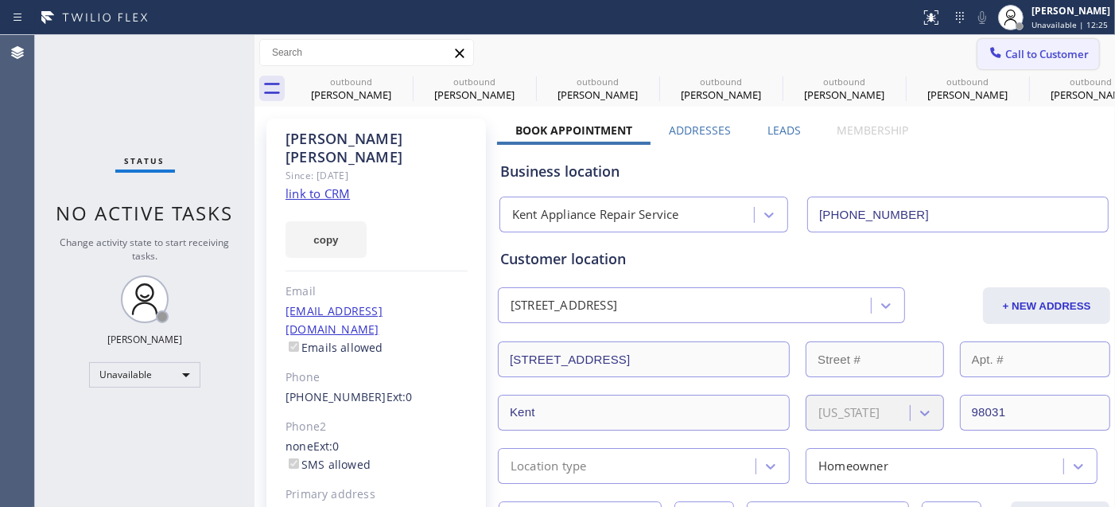
click at [1044, 53] on span "Call to Customer" at bounding box center [1048, 54] width 84 height 14
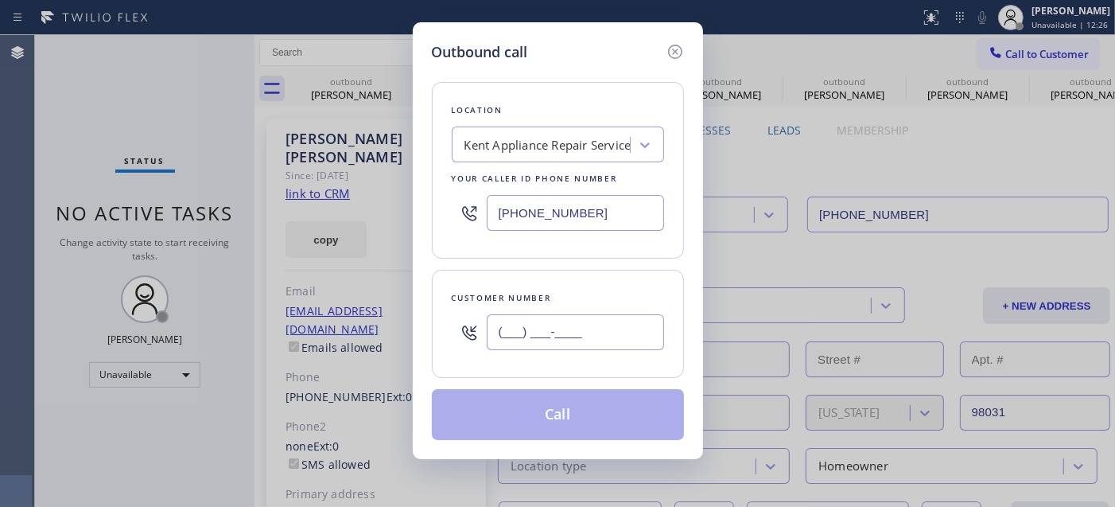
click at [528, 344] on input "(___) ___-____" at bounding box center [575, 332] width 177 height 36
paste input "310) 968-2459"
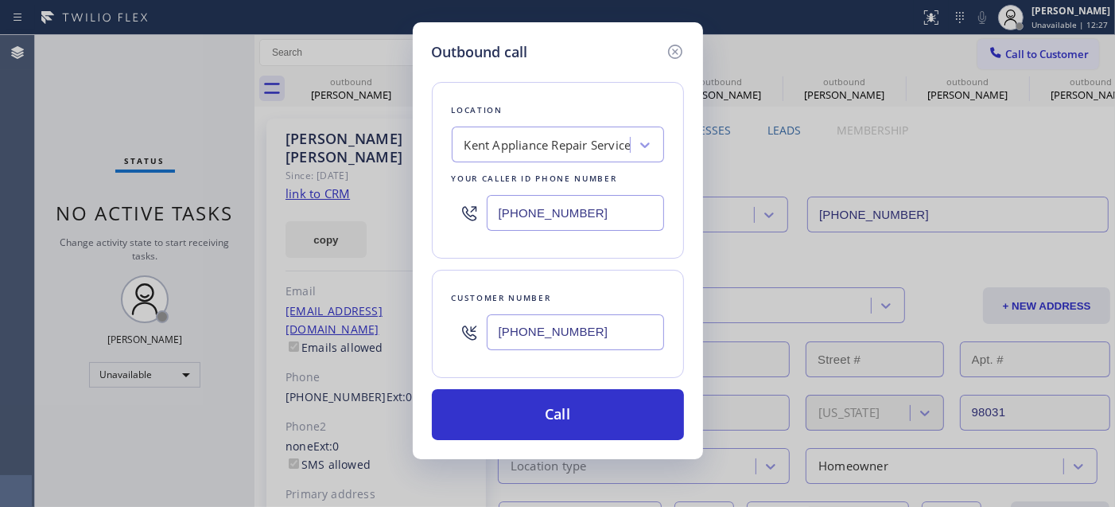
type input "(310) 968-2459"
drag, startPoint x: 393, startPoint y: 204, endPoint x: 522, endPoint y: 251, distance: 137.2
click at [352, 205] on div "Outbound call Location Kent Appliance Repair Service Your caller id phone numbe…" at bounding box center [557, 253] width 1115 height 507
paste input "760) 452-3788"
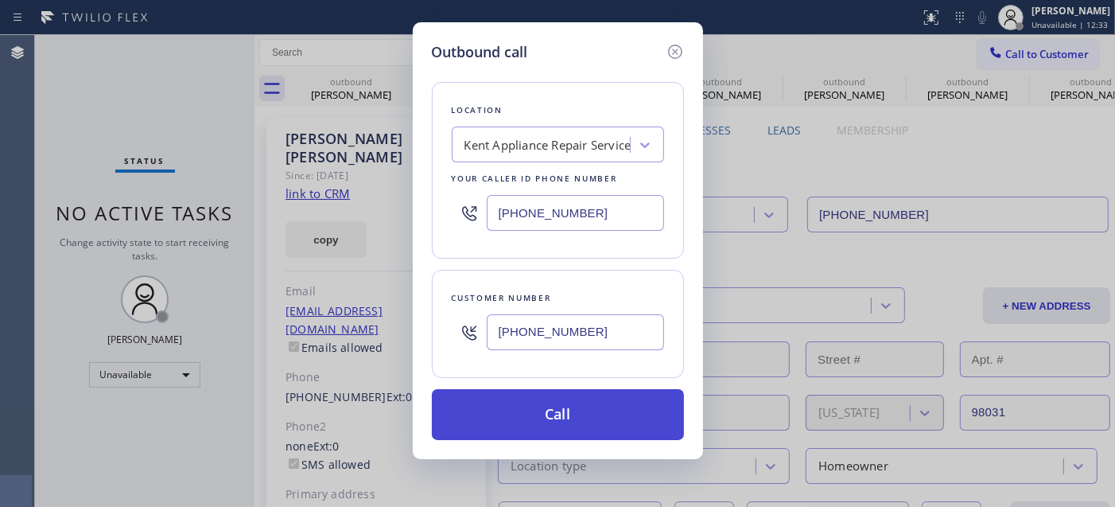
type input "(760) 452-3788"
click at [593, 410] on button "Call" at bounding box center [558, 414] width 252 height 51
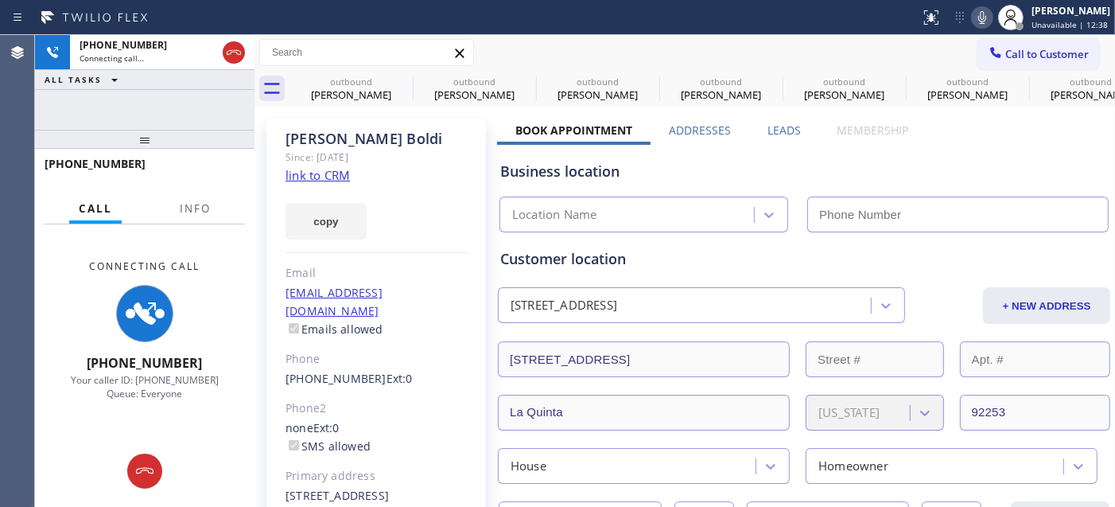
type input "(760) 452-3788"
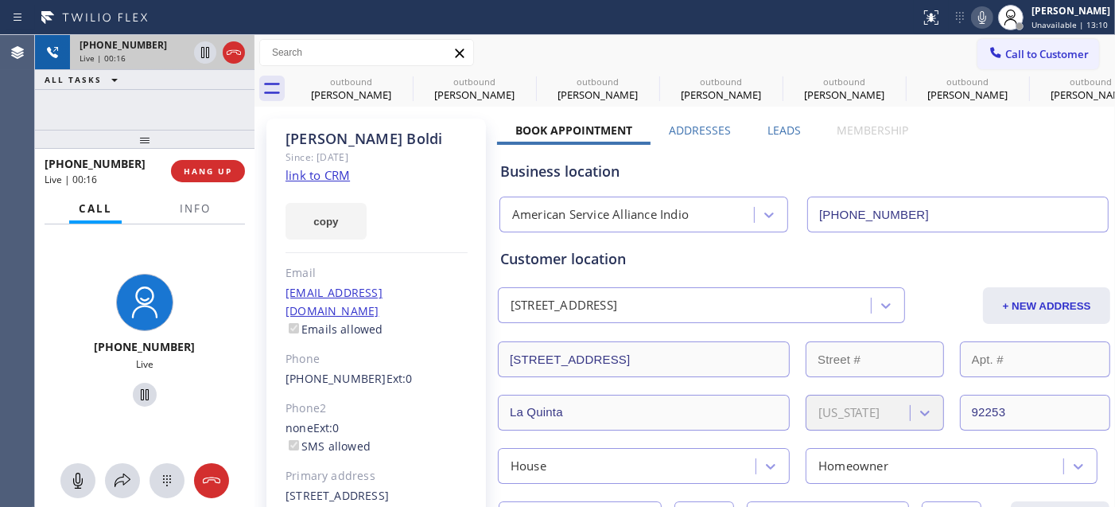
drag, startPoint x: 189, startPoint y: 130, endPoint x: 221, endPoint y: 56, distance: 81.6
click at [189, 91] on div "+13109682459 Live | 00:16 ALL TASKS ALL TASKS ACTIVE TASKS TASKS IN WRAP UP +13…" at bounding box center [145, 271] width 220 height 472
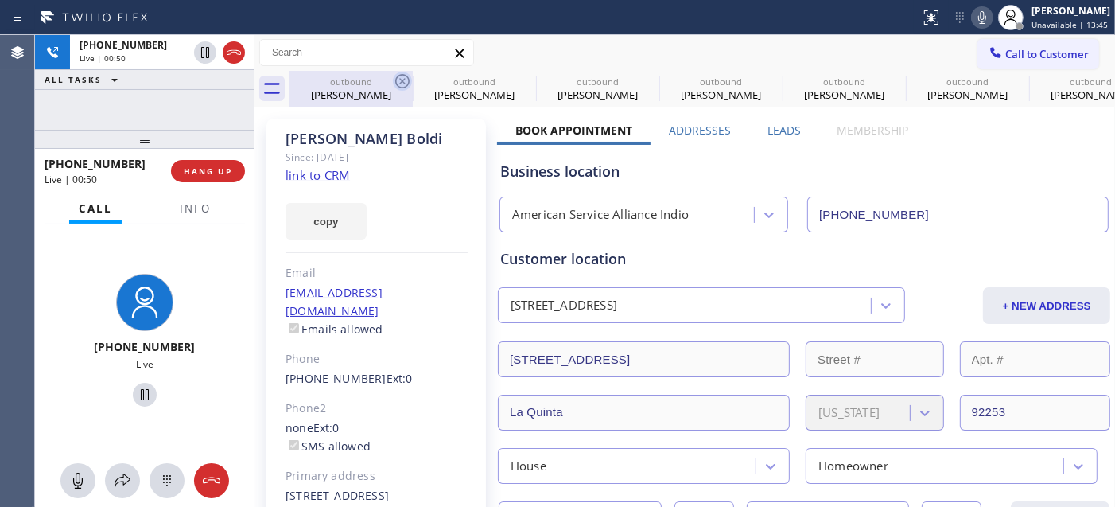
click at [399, 80] on icon at bounding box center [402, 81] width 19 height 19
click at [0, 0] on icon at bounding box center [0, 0] width 0 height 0
drag, startPoint x: 399, startPoint y: 80, endPoint x: 760, endPoint y: 2, distance: 369.3
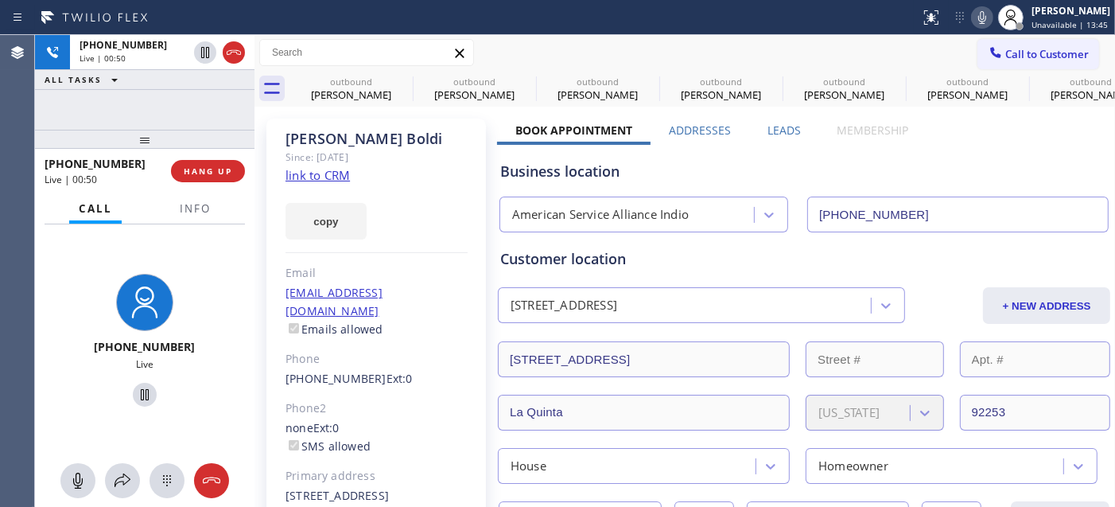
click at [0, 0] on icon at bounding box center [0, 0] width 0 height 0
click at [750, 62] on div "Call to Customer Outbound call Location American Service Alliance Indio Your ca…" at bounding box center [685, 53] width 861 height 28
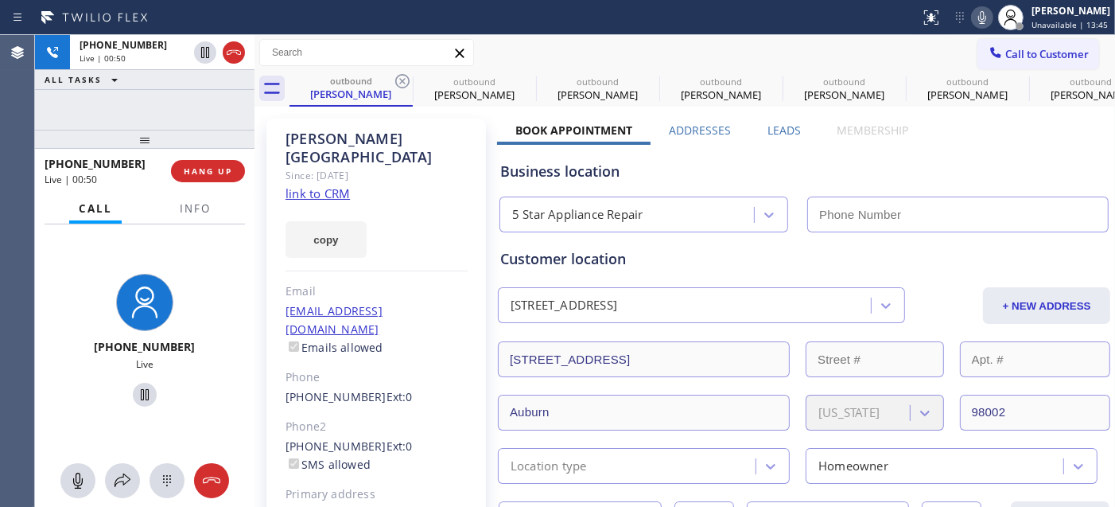
type input "(855) 731-4952"
click at [409, 82] on icon at bounding box center [402, 81] width 14 height 14
click at [0, 0] on icon at bounding box center [0, 0] width 0 height 0
click at [409, 82] on icon at bounding box center [402, 81] width 14 height 14
click at [0, 0] on icon at bounding box center [0, 0] width 0 height 0
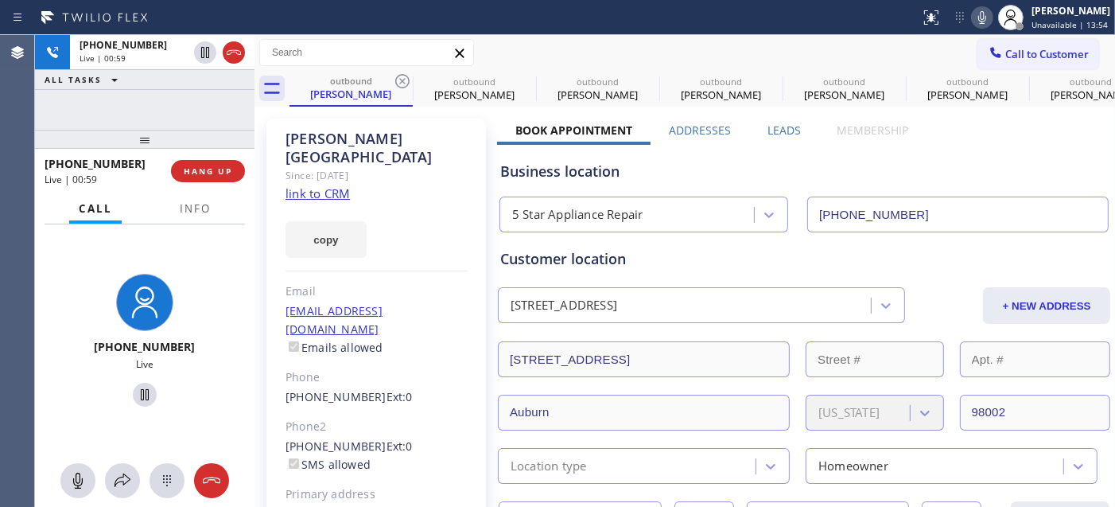
click at [409, 82] on icon at bounding box center [402, 81] width 14 height 14
click at [399, 81] on icon at bounding box center [402, 81] width 19 height 19
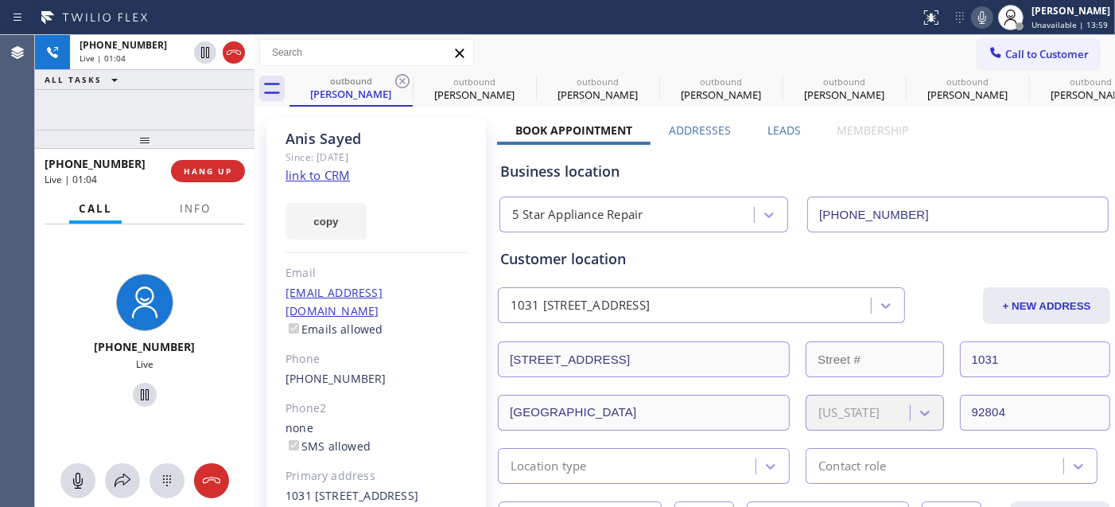
click at [399, 81] on icon at bounding box center [402, 81] width 19 height 19
type input "(855) 817-8772"
click at [399, 81] on icon at bounding box center [402, 81] width 19 height 19
click at [0, 0] on icon at bounding box center [0, 0] width 0 height 0
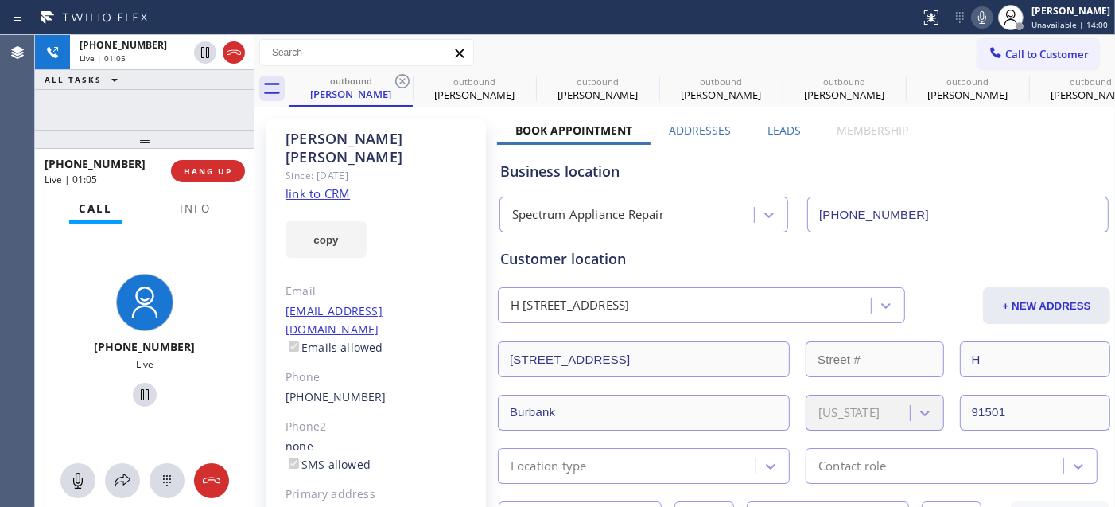
click at [399, 81] on icon at bounding box center [402, 81] width 19 height 19
click at [399, 77] on icon at bounding box center [402, 81] width 19 height 19
click at [0, 0] on icon at bounding box center [0, 0] width 0 height 0
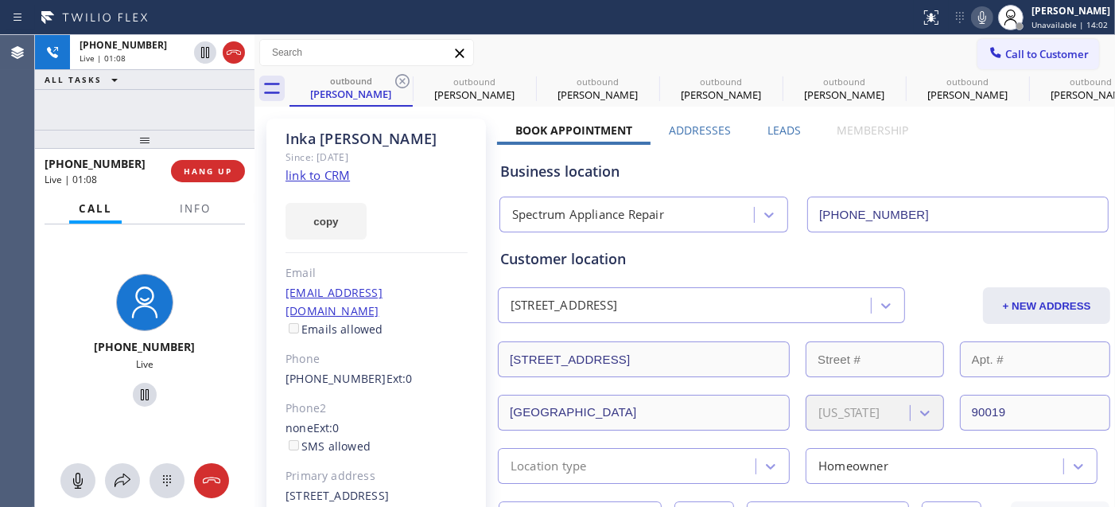
click at [507, 62] on div "Call to Customer Outbound call Location American Service Alliance Indio Your ca…" at bounding box center [685, 53] width 861 height 28
click at [403, 83] on icon at bounding box center [402, 81] width 19 height 19
click at [516, 83] on icon at bounding box center [525, 81] width 19 height 19
type input "(206) 202-2087"
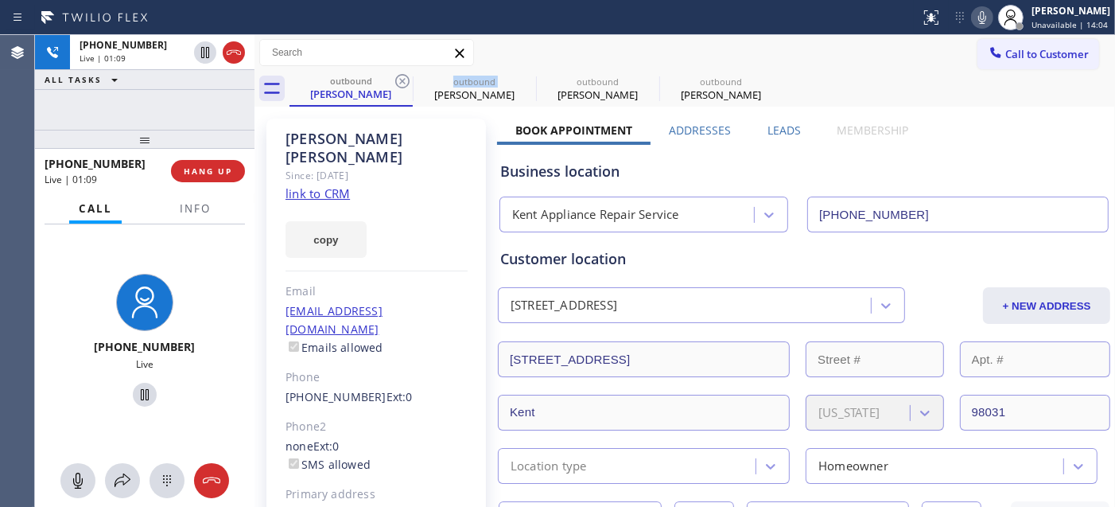
click at [403, 83] on icon at bounding box center [402, 81] width 19 height 19
type input "(760) 452-3788"
click at [0, 0] on icon at bounding box center [0, 0] width 0 height 0
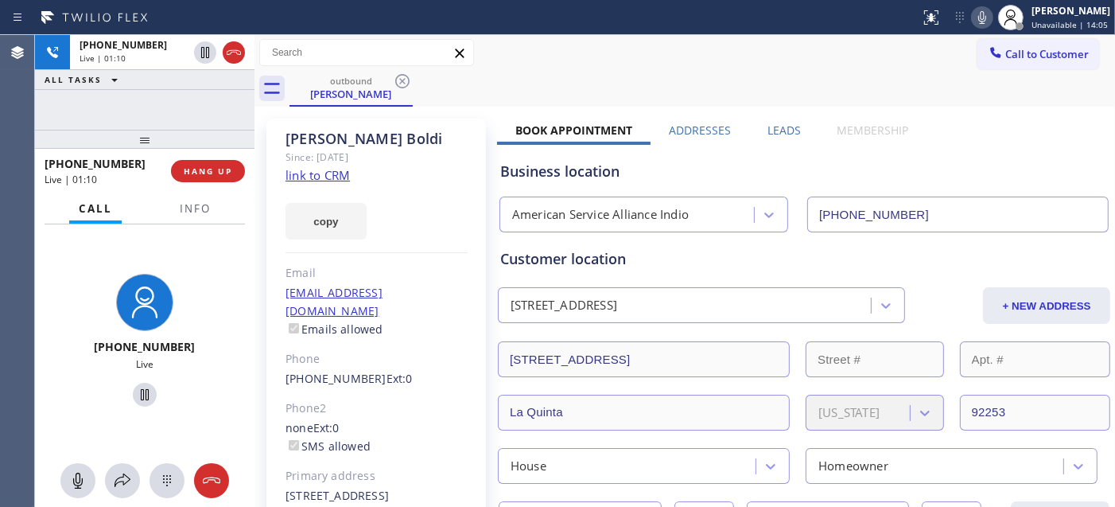
click at [593, 67] on div "Call to Customer Outbound call Location American Service Alliance Indio Your ca…" at bounding box center [685, 53] width 861 height 36
click at [1016, 51] on span "Call to Customer" at bounding box center [1048, 54] width 84 height 14
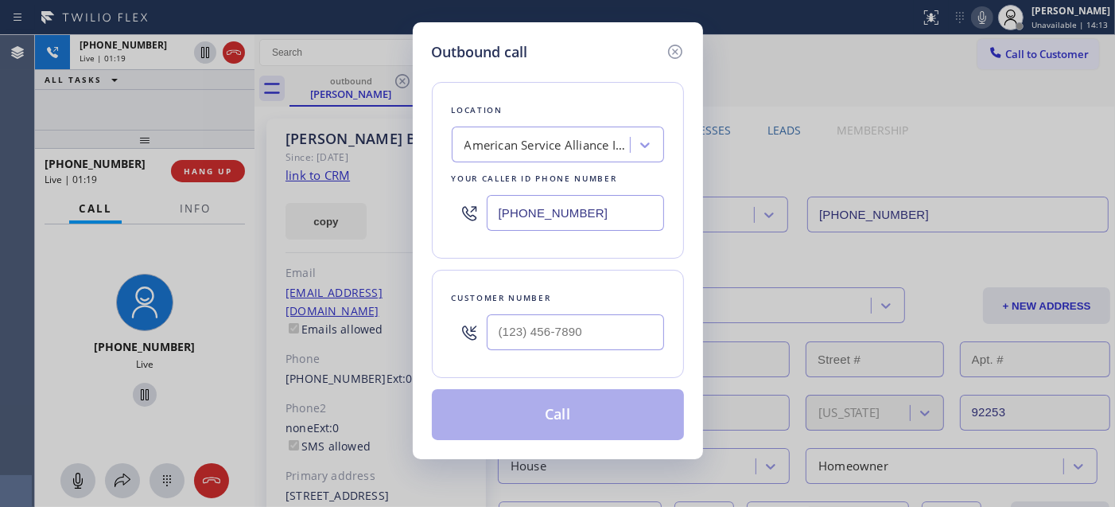
click at [676, 37] on div "Outbound call Location American Service Alliance Indio Your caller id phone num…" at bounding box center [558, 240] width 290 height 437
drag, startPoint x: 669, startPoint y: 58, endPoint x: 684, endPoint y: 50, distance: 17.1
click at [672, 56] on icon at bounding box center [675, 51] width 19 height 19
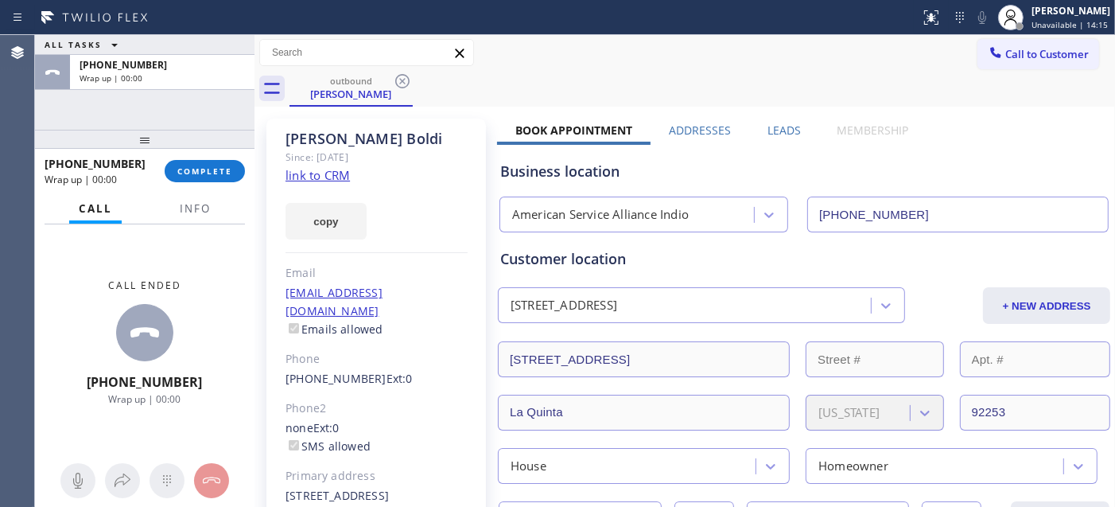
click at [173, 181] on div "+13109682459 Wrap up | 00:00 COMPLETE" at bounding box center [145, 170] width 200 height 41
click at [221, 177] on button "COMPLETE" at bounding box center [205, 171] width 80 height 22
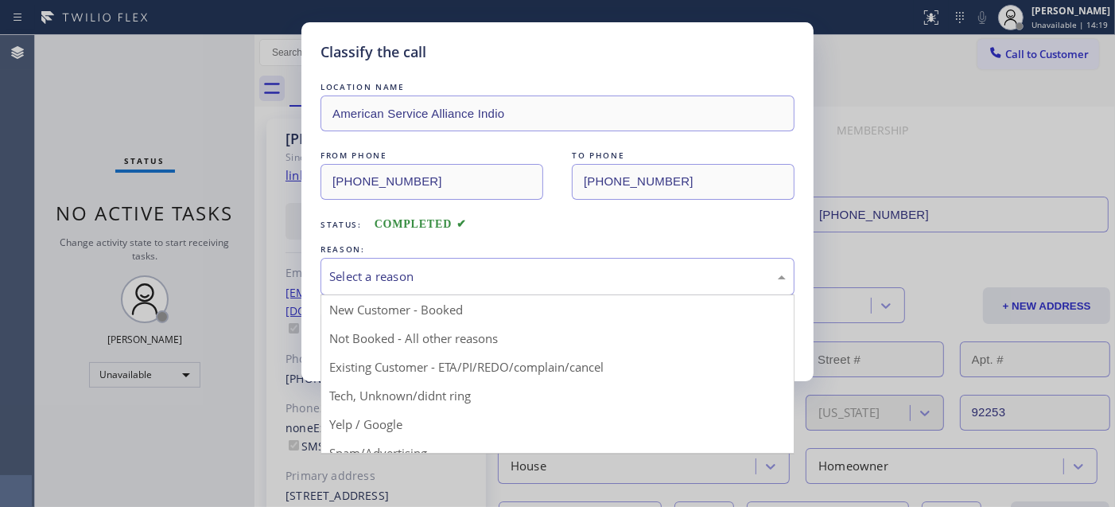
click at [469, 284] on div "Select a reason" at bounding box center [557, 276] width 457 height 18
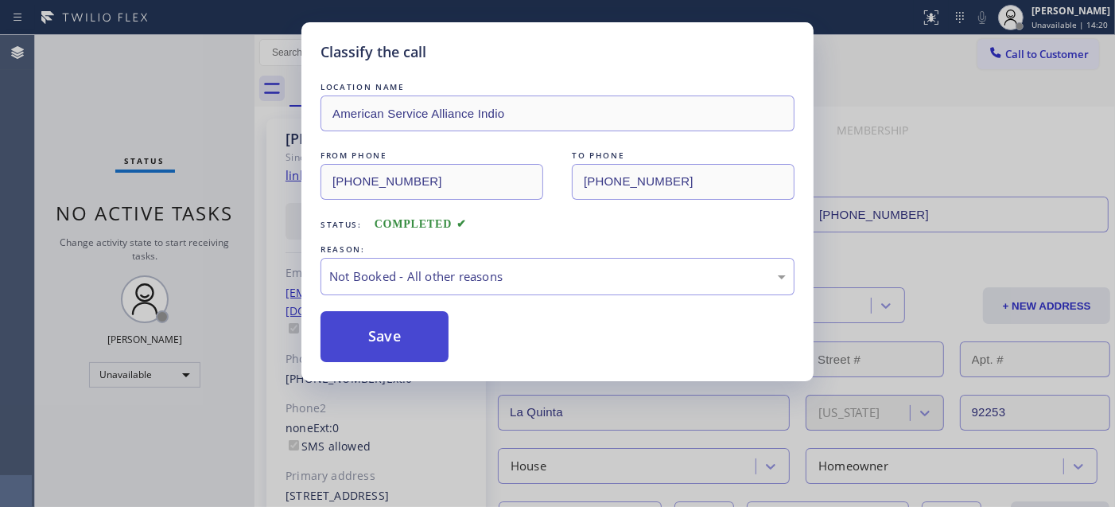
click at [403, 335] on button "Save" at bounding box center [385, 336] width 128 height 51
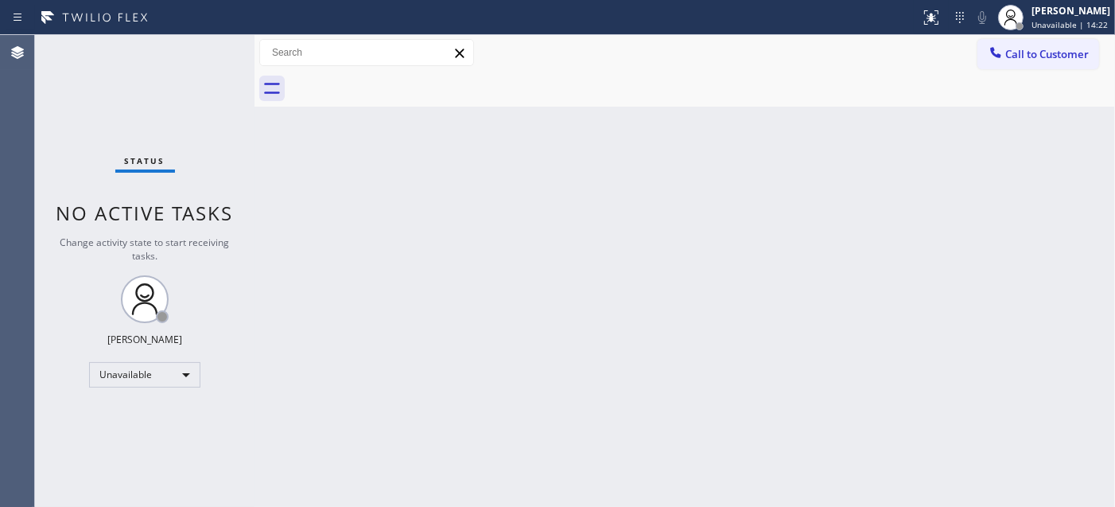
click at [999, 51] on icon at bounding box center [996, 53] width 16 height 16
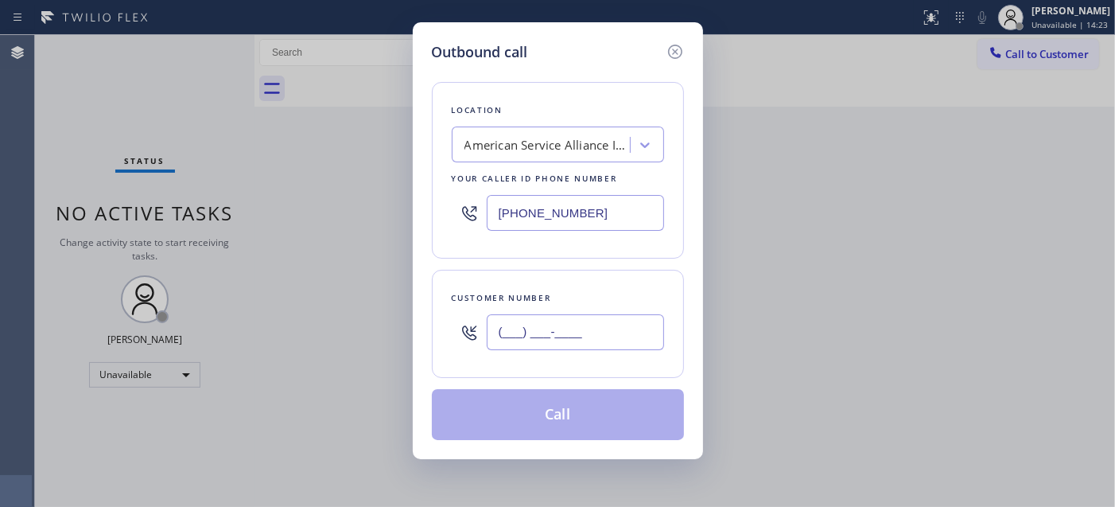
click at [530, 326] on input "(___) ___-____" at bounding box center [575, 332] width 177 height 36
paste input "408) 472-4992"
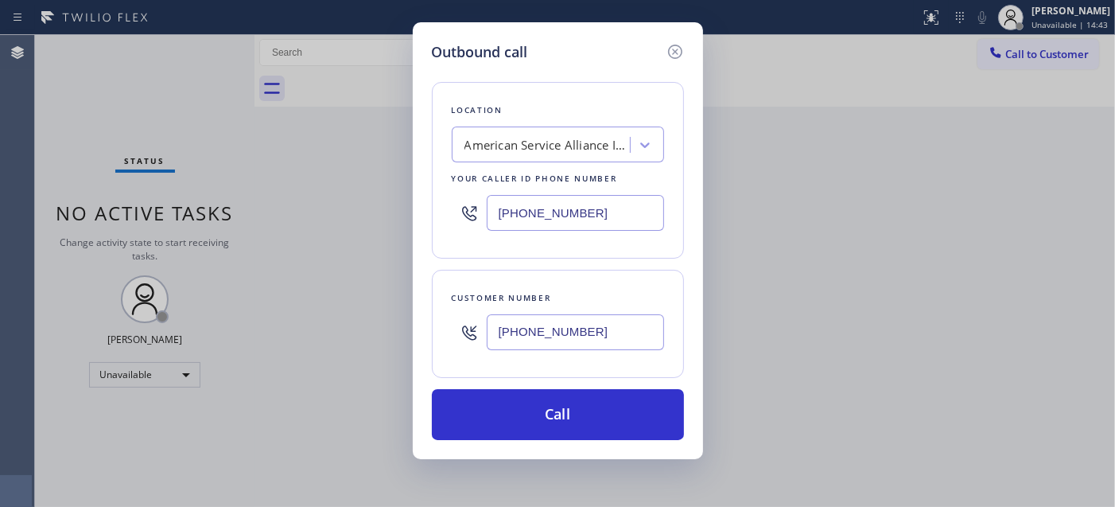
drag, startPoint x: 1018, startPoint y: 49, endPoint x: 698, endPoint y: 251, distance: 378.3
click at [1017, 49] on div "Outbound call Location American Service Alliance Indio Your caller id phone num…" at bounding box center [557, 253] width 1115 height 507
drag, startPoint x: 411, startPoint y: 354, endPoint x: 412, endPoint y: 337, distance: 17.5
click at [360, 352] on div "Outbound call Location American Service Alliance Indio Your caller id phone num…" at bounding box center [557, 253] width 1115 height 507
drag, startPoint x: 632, startPoint y: 333, endPoint x: 622, endPoint y: 331, distance: 9.7
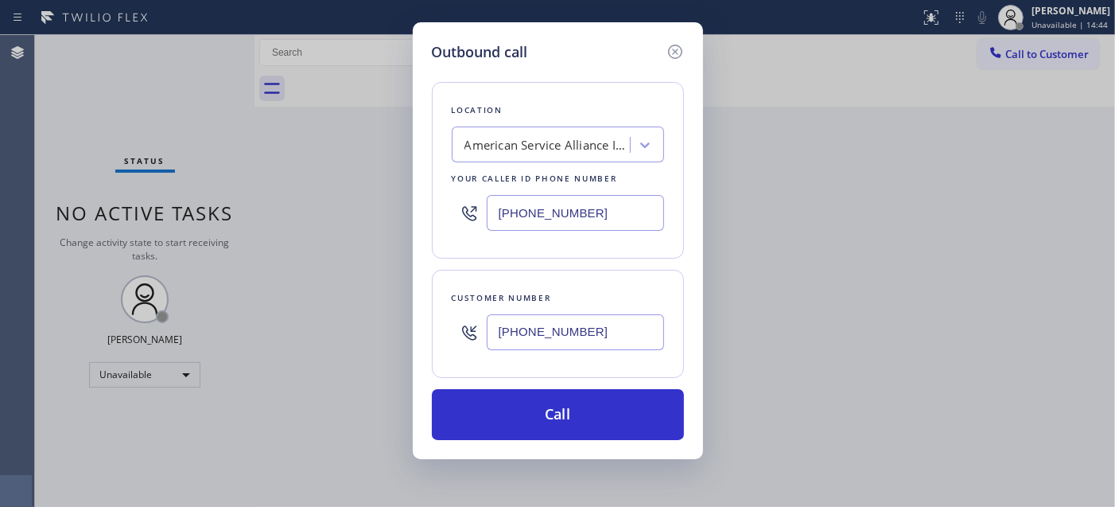
click at [634, 332] on input "(408) 472-4992" at bounding box center [575, 332] width 177 height 36
paste input "929) 289-4147"
type input "(929) 289-4147"
drag, startPoint x: 619, startPoint y: 218, endPoint x: 409, endPoint y: 220, distance: 210.0
click at [408, 224] on div "Outbound call Location American Service Alliance Indio Your caller id phone num…" at bounding box center [557, 253] width 1115 height 507
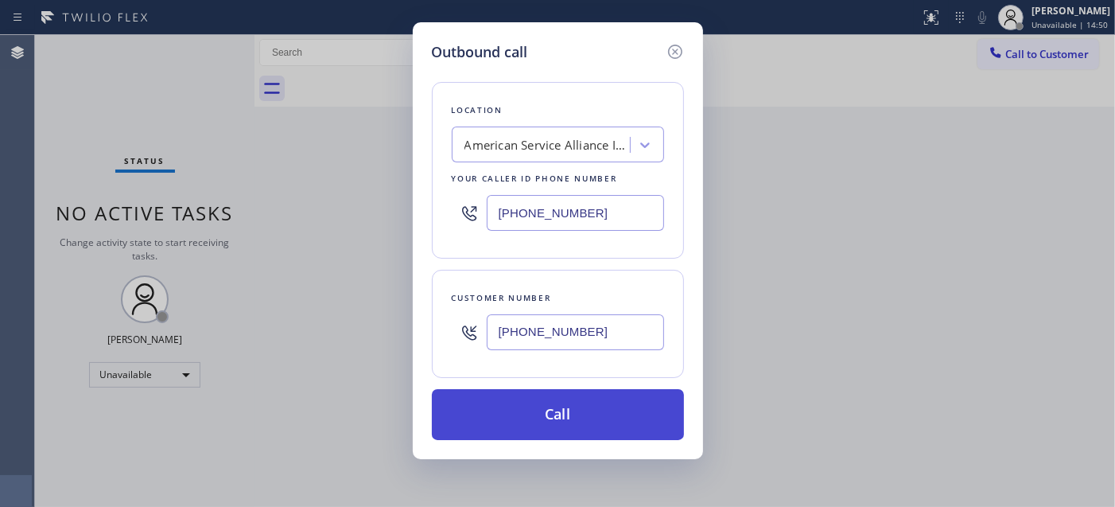
paste input "877) 777-0796"
type input "(877) 777-0796"
click at [643, 395] on button "Call" at bounding box center [558, 414] width 252 height 51
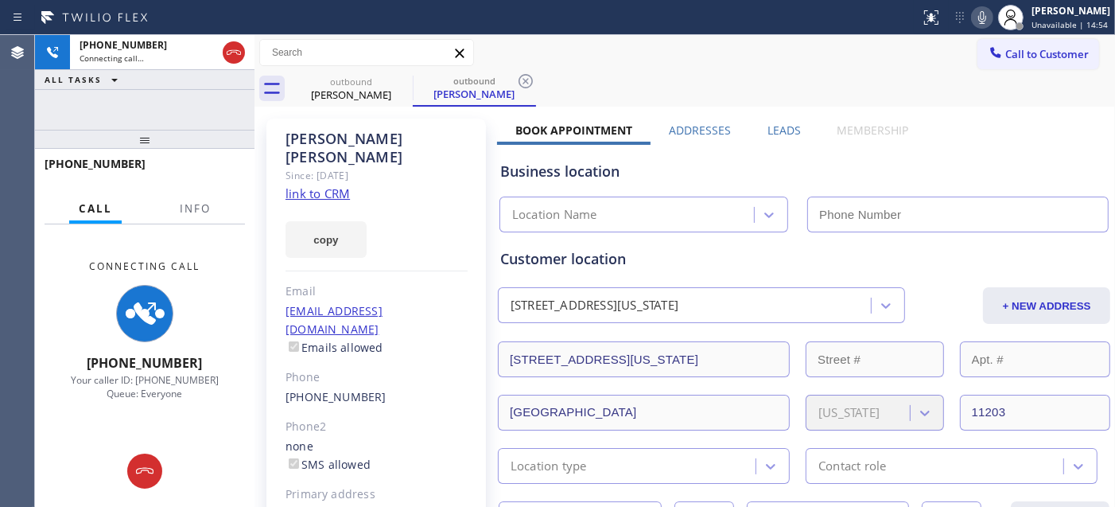
type input "(760) 452-3788"
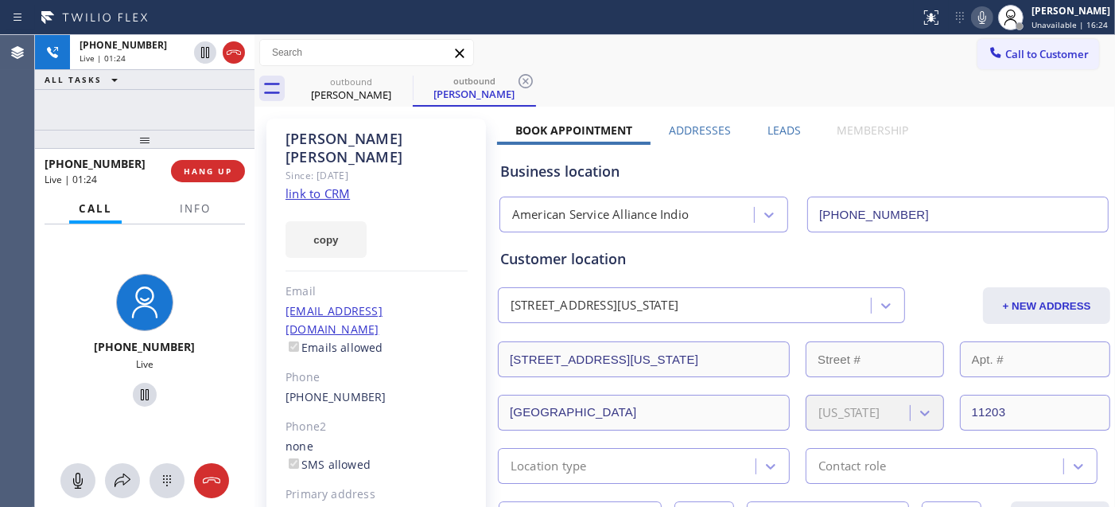
click at [979, 16] on icon at bounding box center [983, 17] width 8 height 13
click at [988, 18] on div at bounding box center [982, 17] width 22 height 19
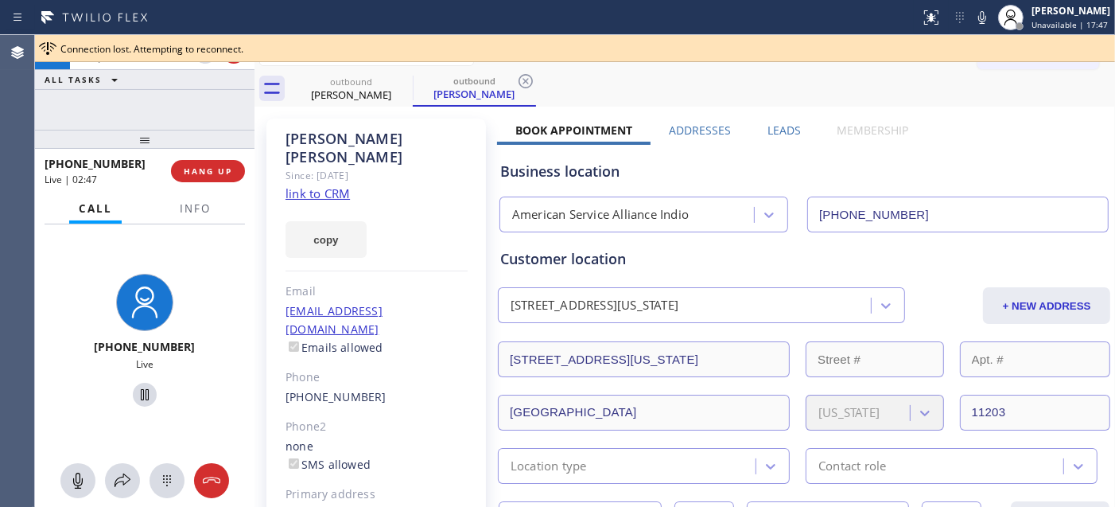
drag, startPoint x: 410, startPoint y: 178, endPoint x: 422, endPoint y: 165, distance: 18.0
click at [410, 178] on div "Sania Rabbani Since: 20 may 2020 link to CRM copy Email saniarabbanikhan1210@gm…" at bounding box center [377, 365] width 220 height 492
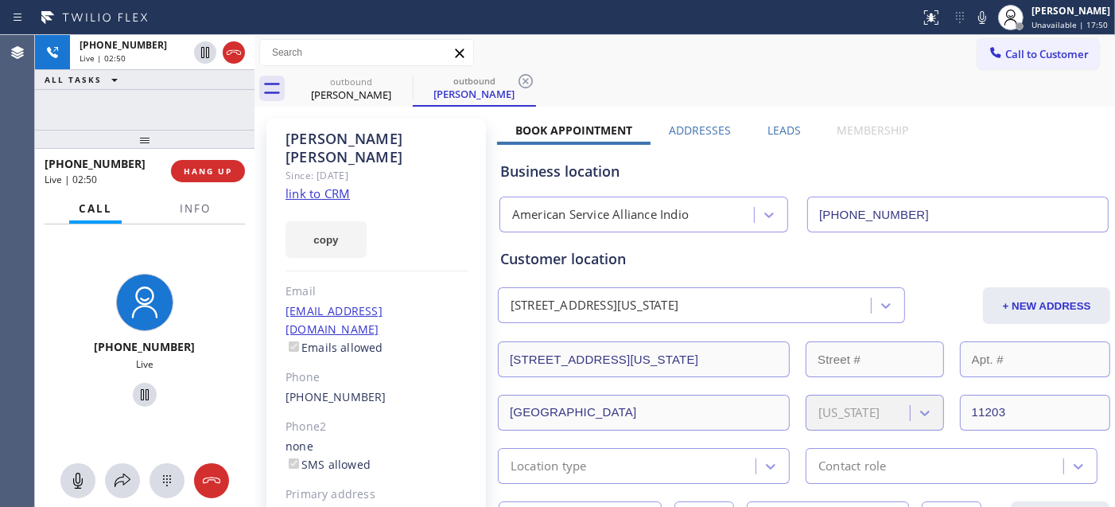
drag, startPoint x: 232, startPoint y: 132, endPoint x: 243, endPoint y: 88, distance: 45.0
click at [232, 98] on div "+19292894147 Live | 02:50 ALL TASKS ALL TASKS ACTIVE TASKS TASKS IN WRAP UP +19…" at bounding box center [145, 271] width 220 height 472
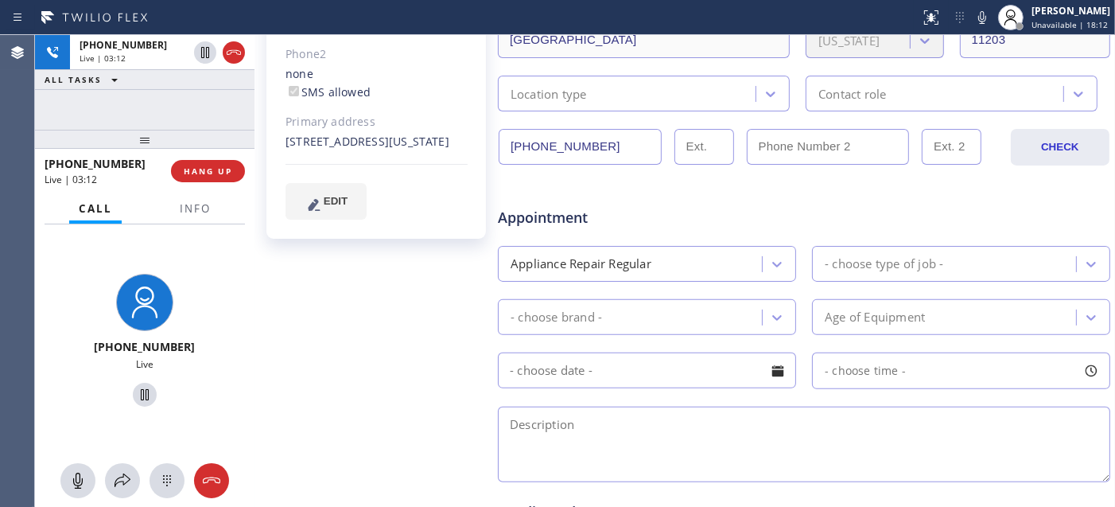
scroll to position [442, 0]
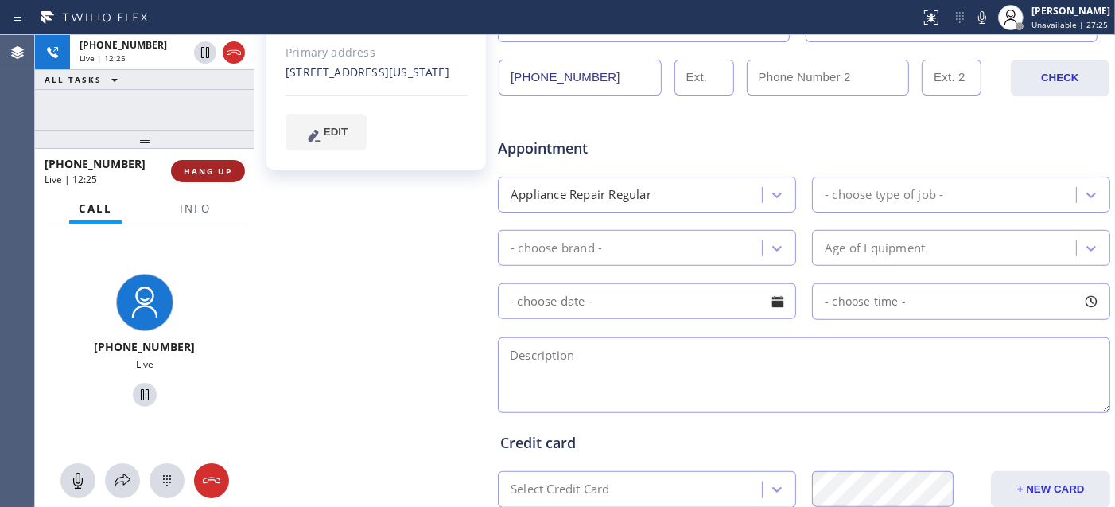
click at [223, 165] on span "HANG UP" at bounding box center [208, 170] width 49 height 11
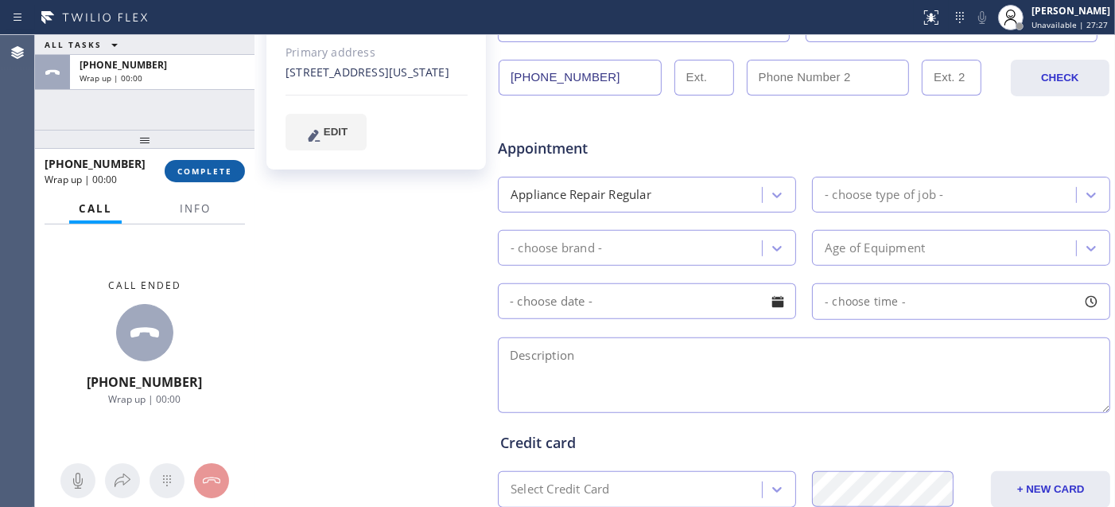
click at [193, 173] on span "COMPLETE" at bounding box center [204, 170] width 55 height 11
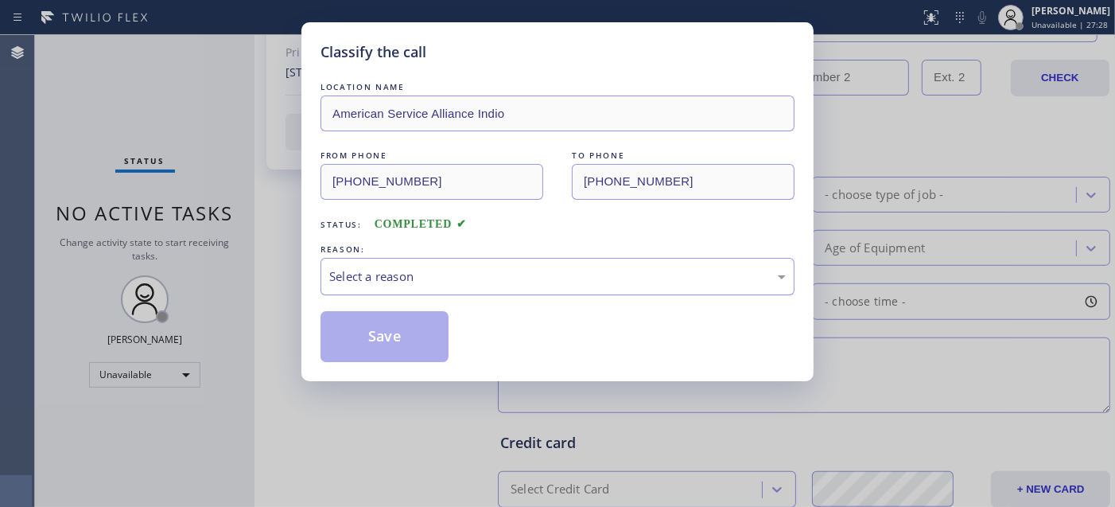
click at [449, 280] on div "Select a reason" at bounding box center [557, 276] width 457 height 18
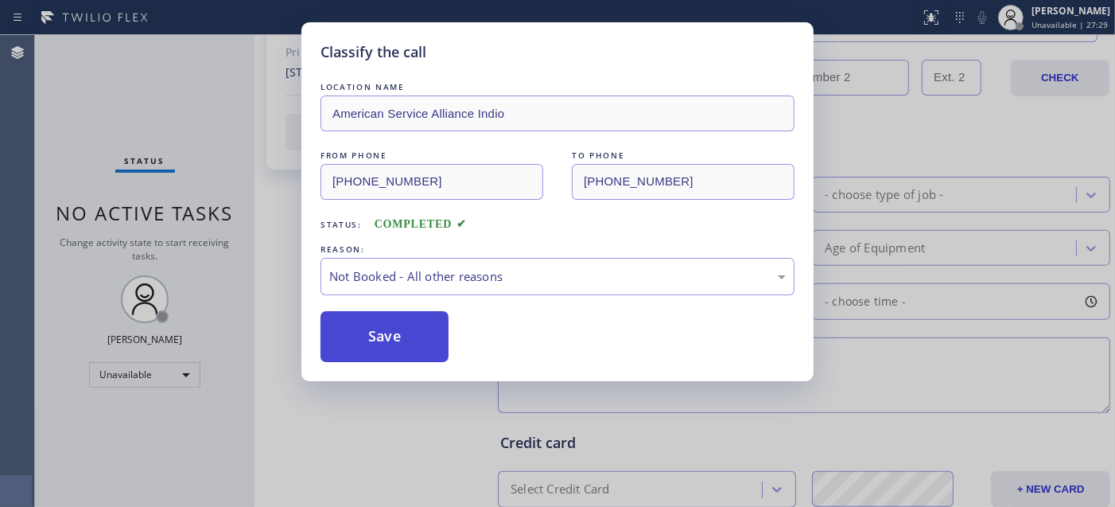
click at [387, 327] on button "Save" at bounding box center [385, 336] width 128 height 51
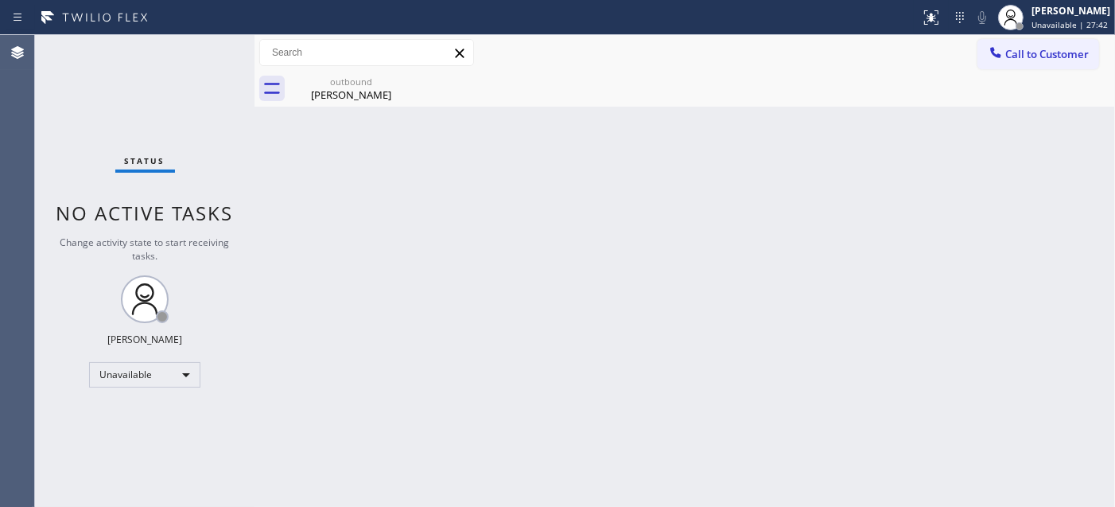
click at [339, 251] on div "Back to Dashboard Change Sender ID Customers Technicians Select a contact Outbo…" at bounding box center [685, 271] width 861 height 472
click at [1017, 60] on span "Call to Customer" at bounding box center [1048, 54] width 84 height 14
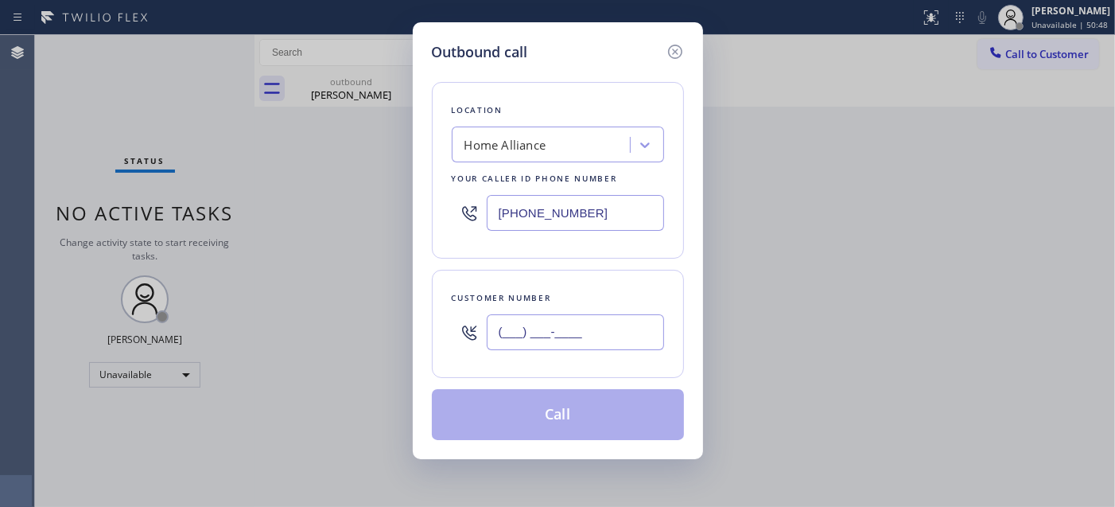
click at [562, 325] on input "(___) ___-____" at bounding box center [575, 332] width 177 height 36
paste input "626) 695-4570"
type input "(626) 695-4570"
click at [537, 131] on div "Home Alliance" at bounding box center [543, 145] width 173 height 28
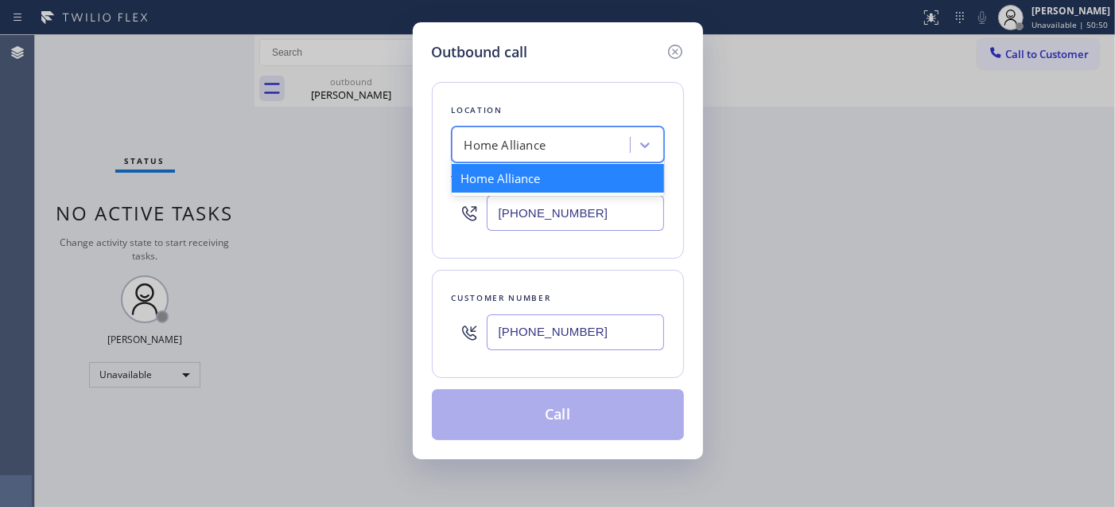
type input "s"
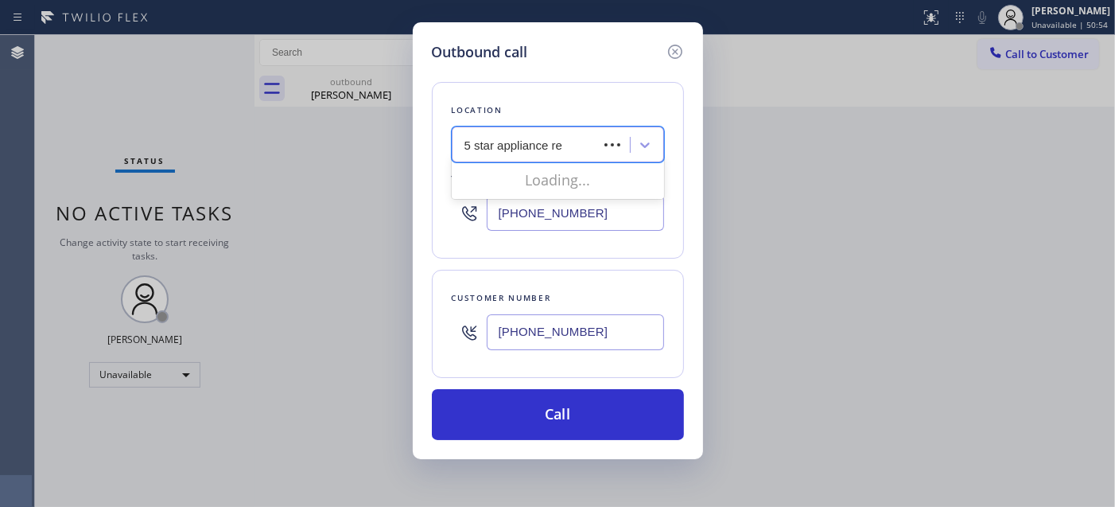
type input "5 star appliance rep"
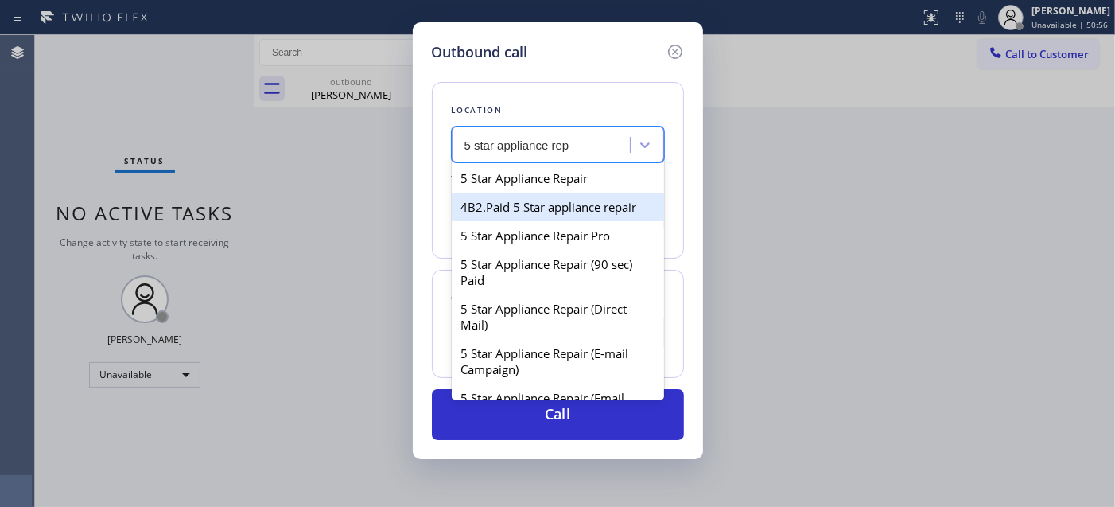
click at [528, 177] on div "5 Star Appliance Repair" at bounding box center [558, 178] width 212 height 29
type input "(855) 731-4952"
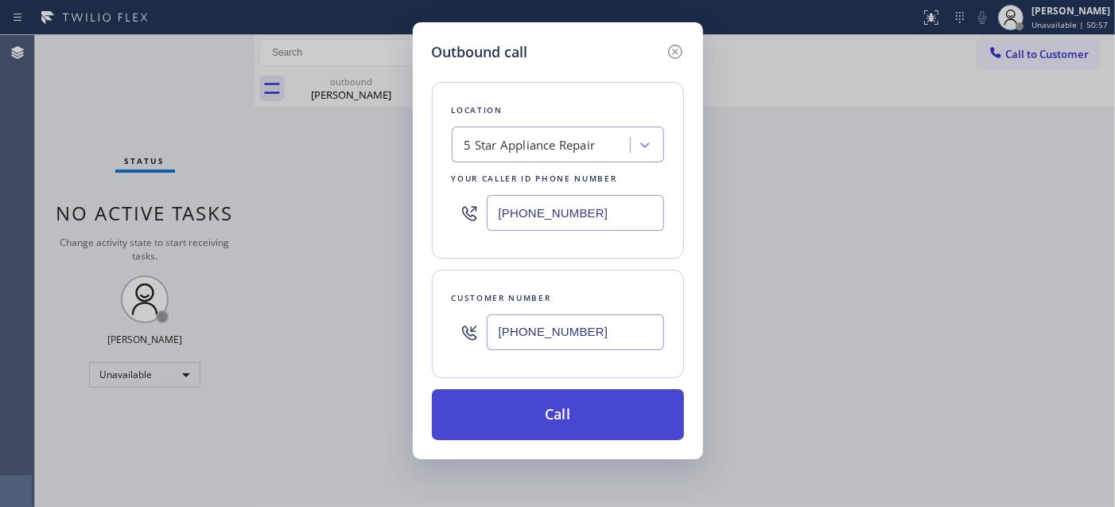
click at [554, 408] on button "Call" at bounding box center [558, 414] width 252 height 51
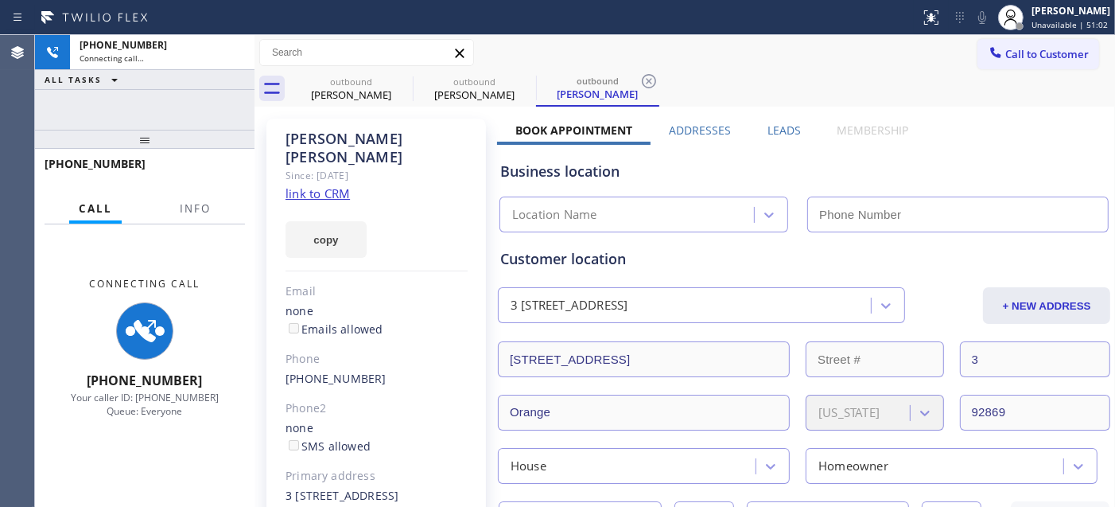
type input "(855) 731-4952"
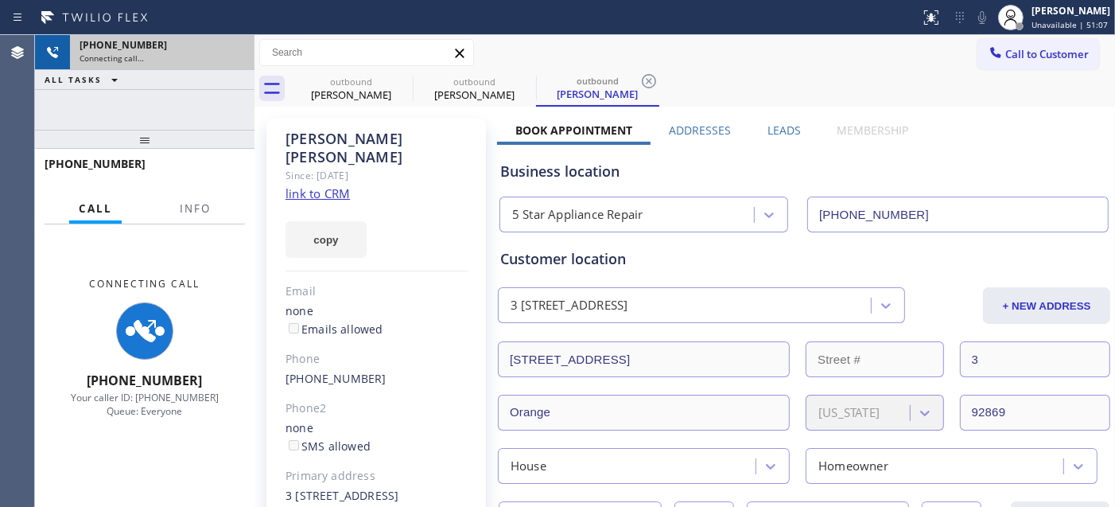
drag, startPoint x: 204, startPoint y: 150, endPoint x: 216, endPoint y: 34, distance: 116.0
click at [200, 96] on div "+16266954570 Connecting call… ALL TASKS ALL TASKS ACTIVE TASKS TASKS IN WRAP UP…" at bounding box center [145, 271] width 220 height 472
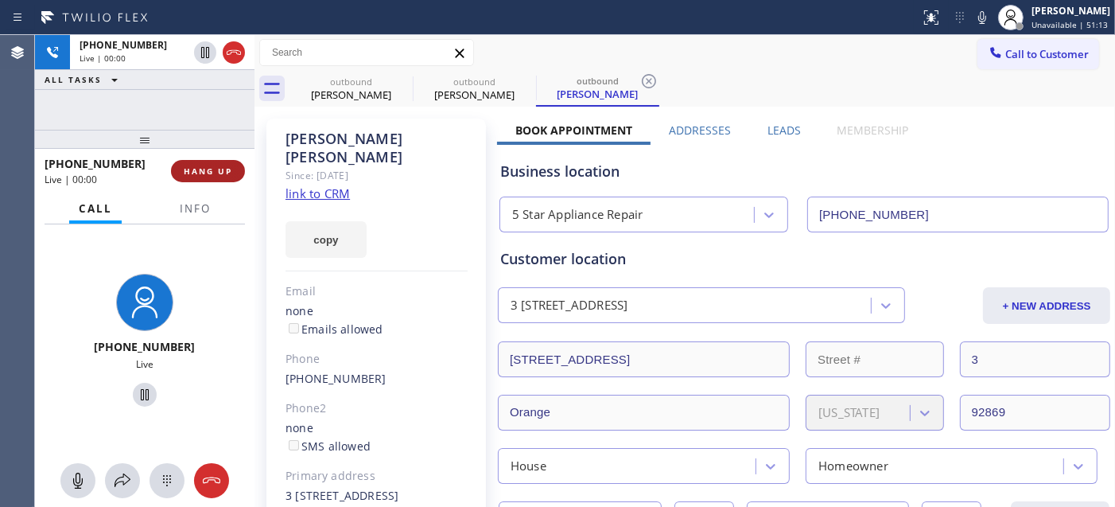
click at [201, 178] on button "HANG UP" at bounding box center [208, 171] width 74 height 22
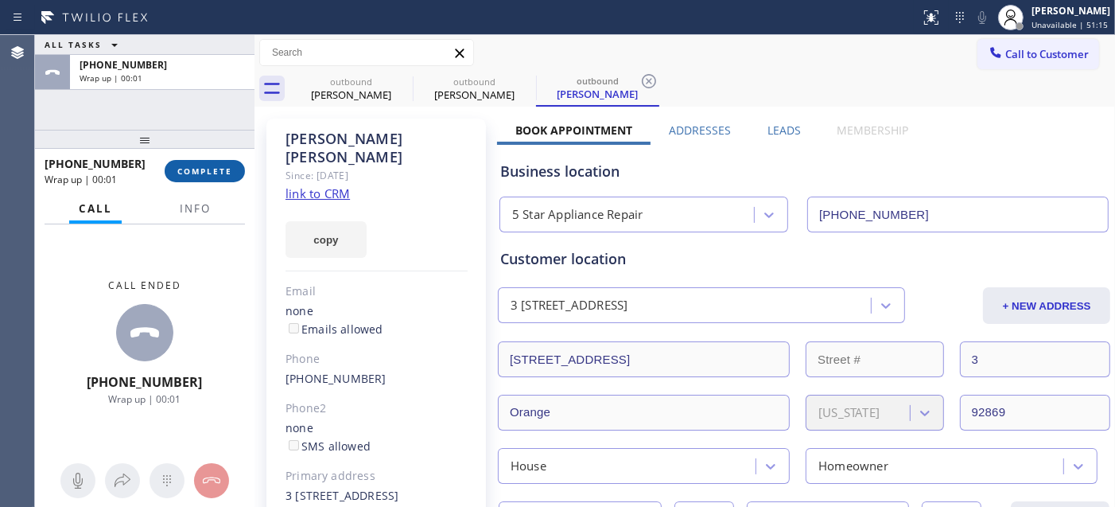
click at [210, 172] on span "COMPLETE" at bounding box center [204, 170] width 55 height 11
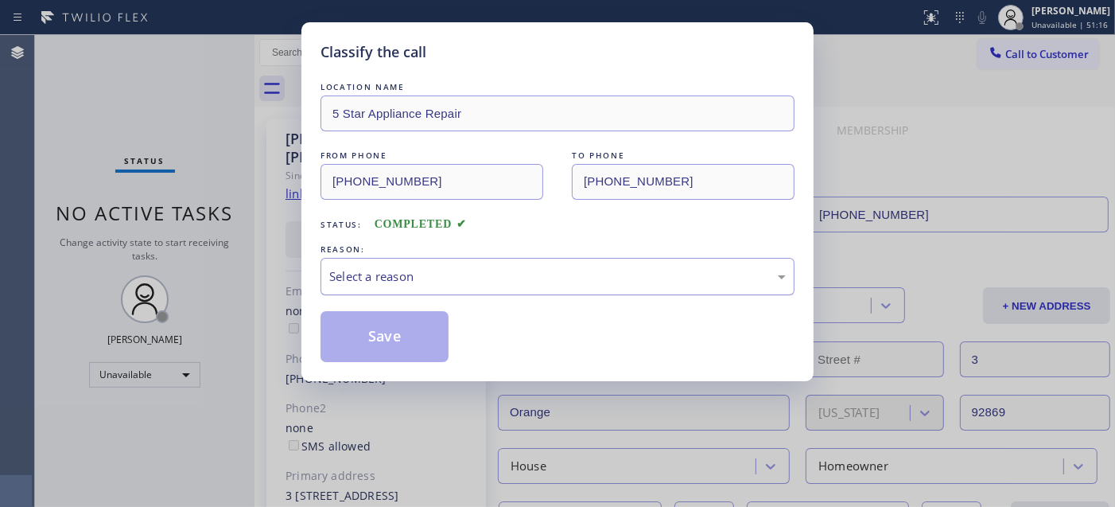
click at [449, 287] on div "Select a reason" at bounding box center [558, 276] width 474 height 37
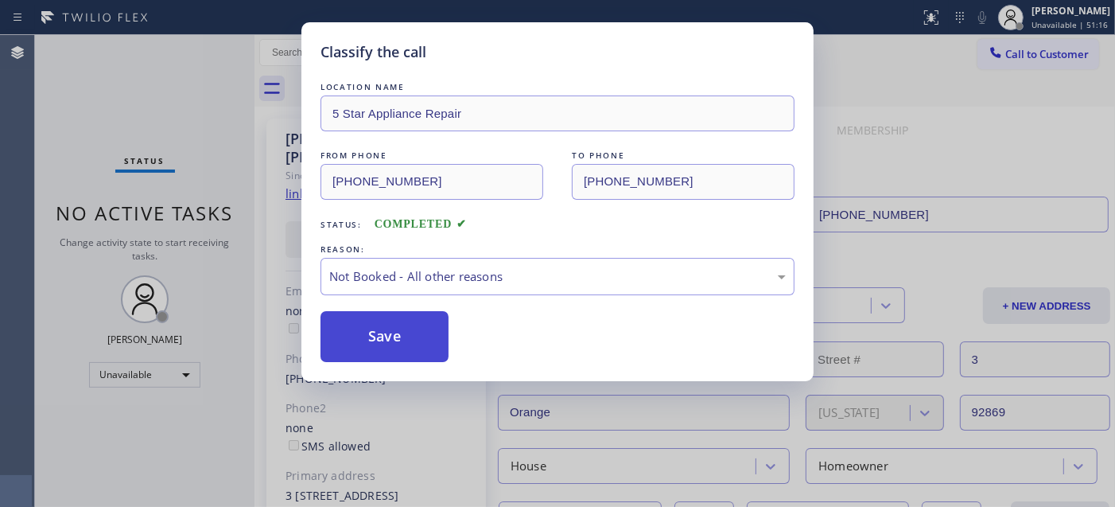
click at [399, 336] on button "Save" at bounding box center [385, 336] width 128 height 51
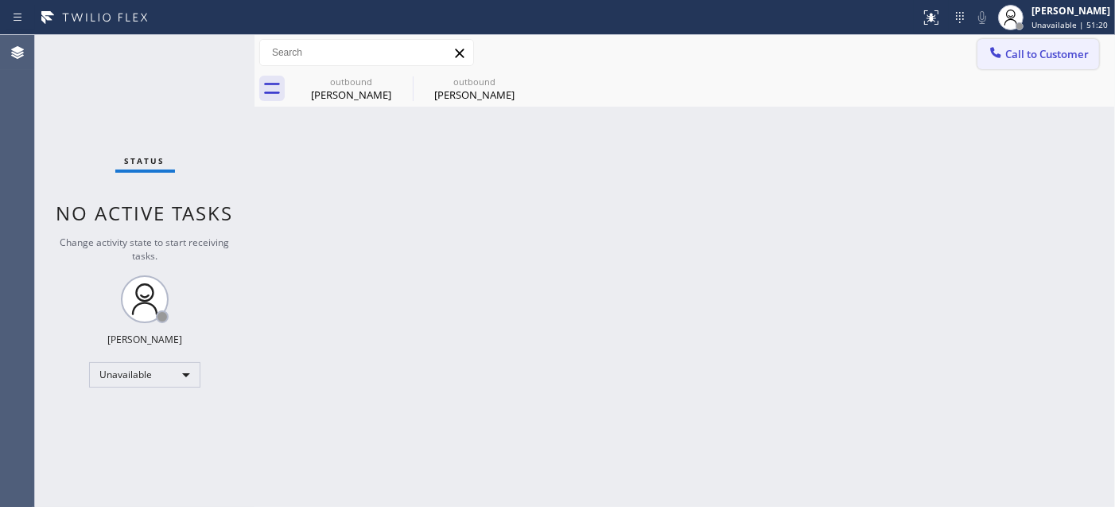
click at [1021, 49] on span "Call to Customer" at bounding box center [1048, 54] width 84 height 14
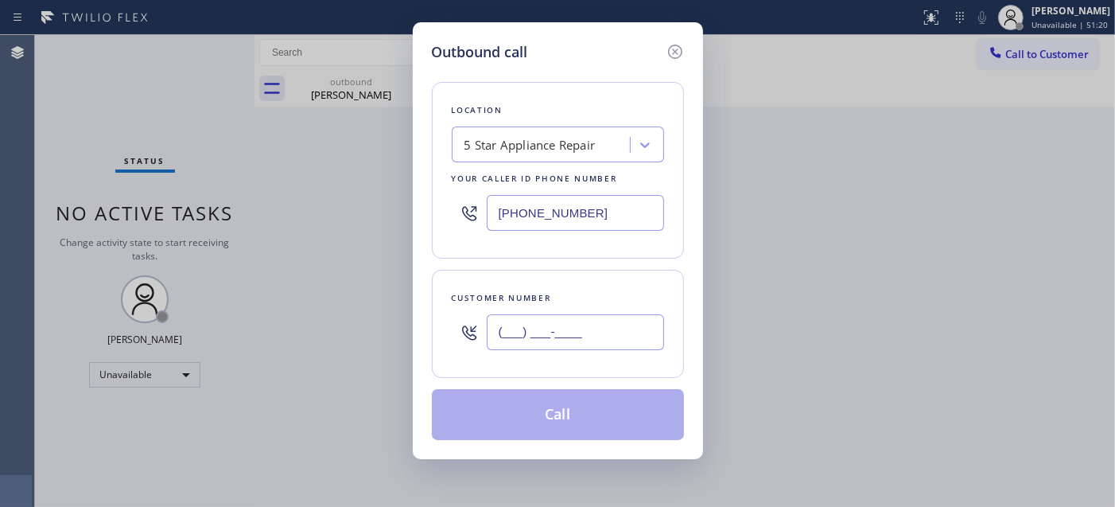
click at [534, 344] on input "(___) ___-____" at bounding box center [575, 332] width 177 height 36
paste input "626) 241-6214"
type input "(626) 241-6214"
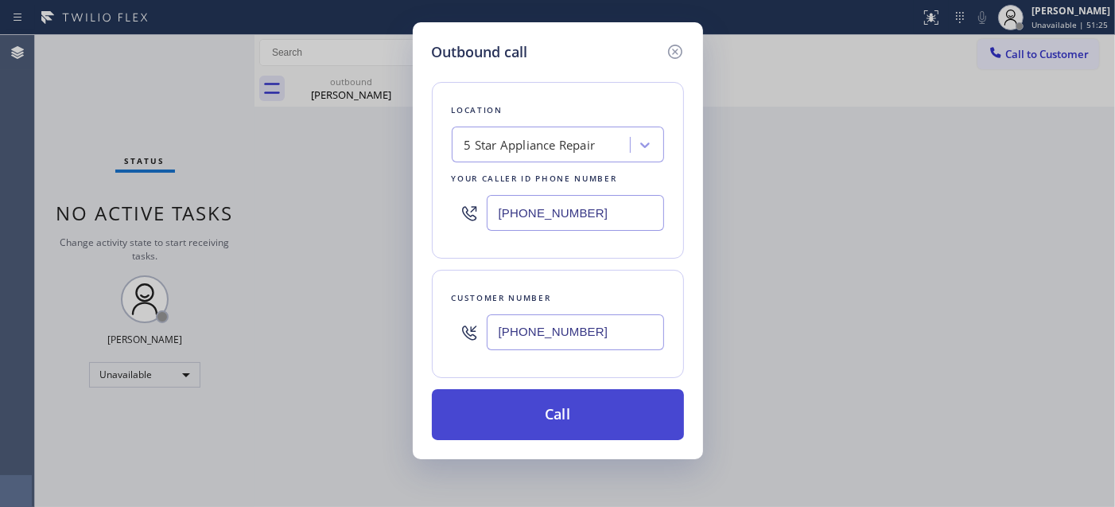
click at [547, 403] on button "Call" at bounding box center [558, 414] width 252 height 51
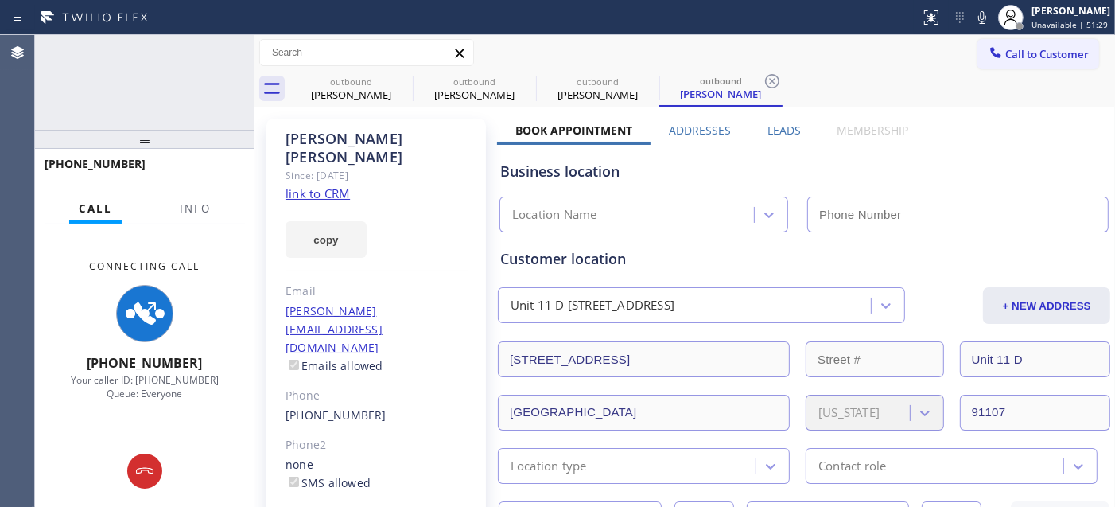
type input "(855) 731-4952"
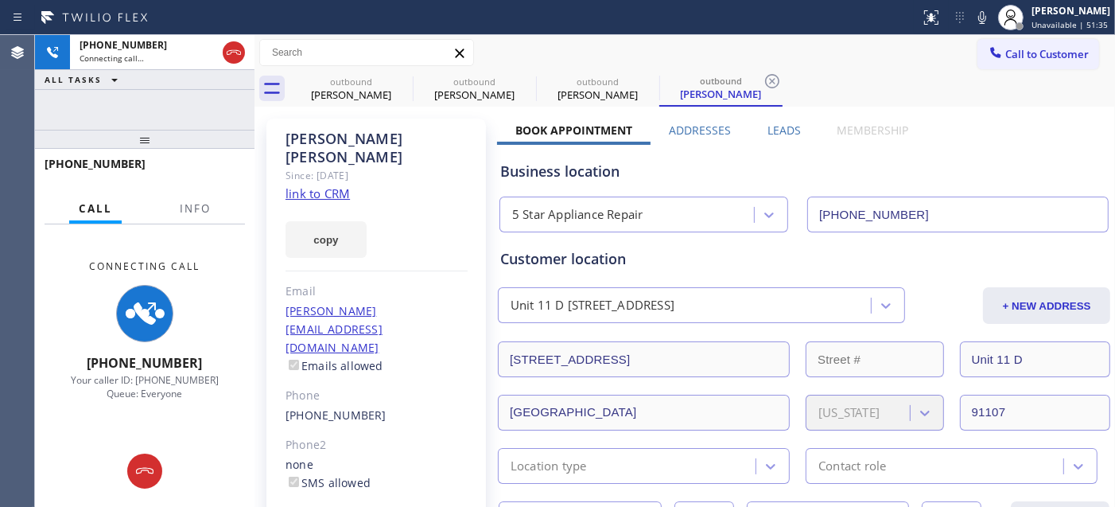
drag, startPoint x: 228, startPoint y: 49, endPoint x: 403, endPoint y: 3, distance: 180.8
click at [228, 49] on icon at bounding box center [233, 52] width 19 height 19
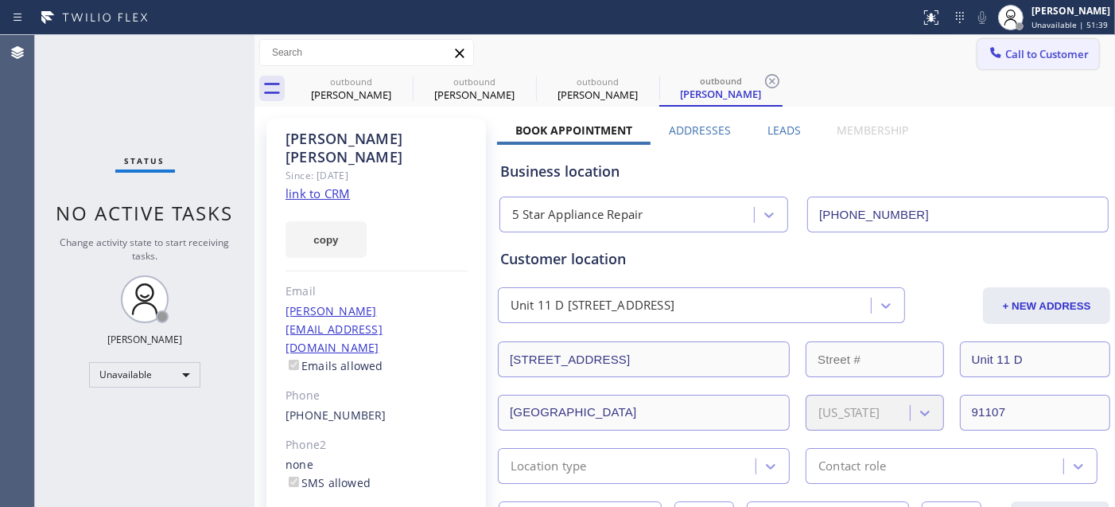
drag, startPoint x: 1060, startPoint y: 60, endPoint x: 1045, endPoint y: 68, distance: 18.2
click at [1060, 60] on span "Call to Customer" at bounding box center [1048, 54] width 84 height 14
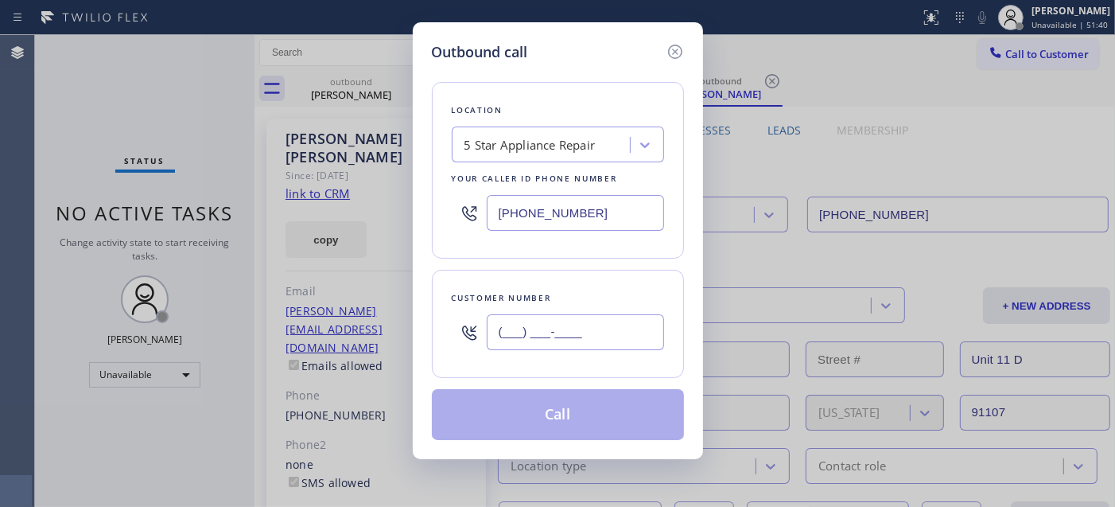
click at [546, 325] on input "(___) ___-____" at bounding box center [575, 332] width 177 height 36
paste input "310) 779-3122"
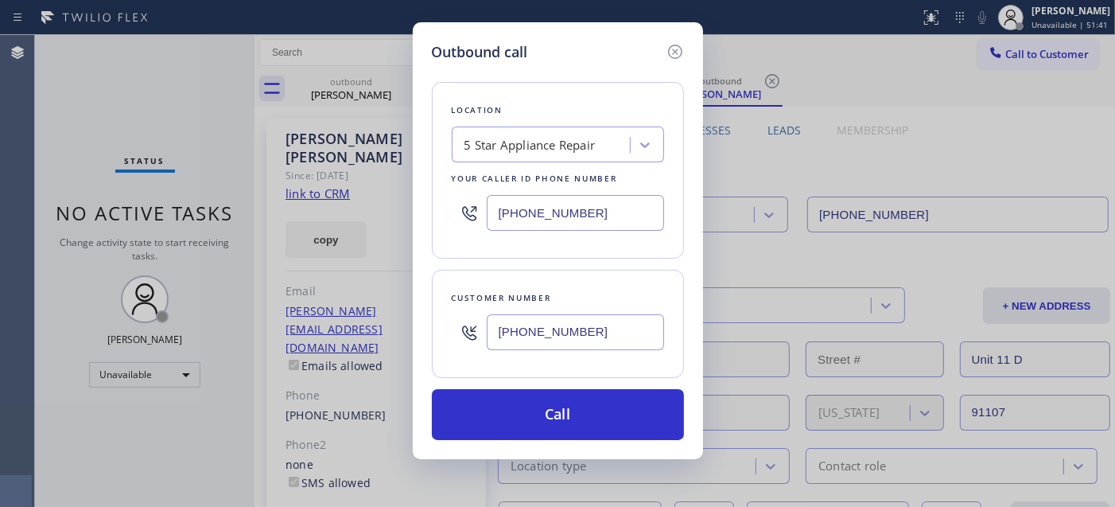
type input "(310) 779-3122"
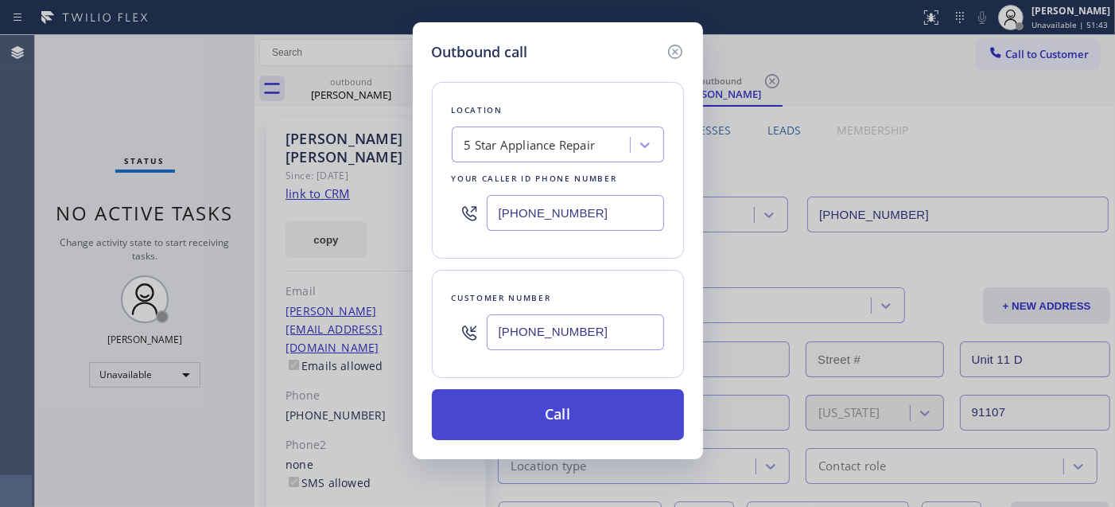
click at [610, 399] on button "Call" at bounding box center [558, 414] width 252 height 51
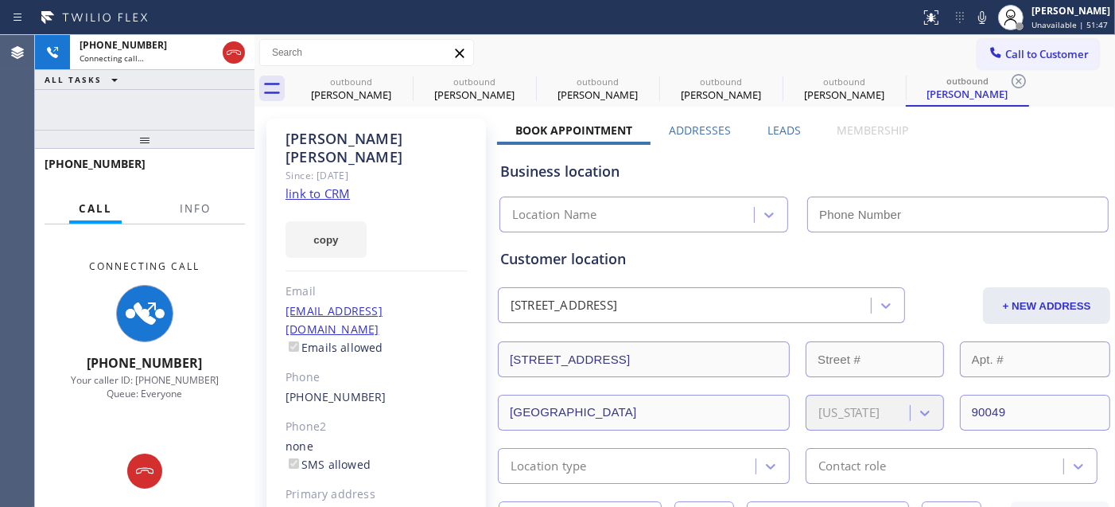
type input "(855) 731-4952"
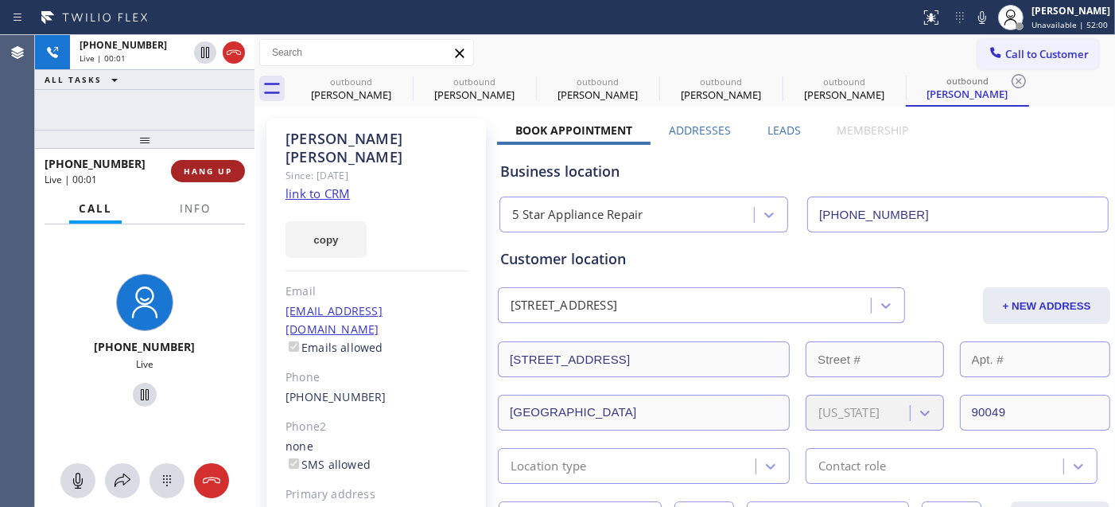
click at [216, 169] on span "HANG UP" at bounding box center [208, 170] width 49 height 11
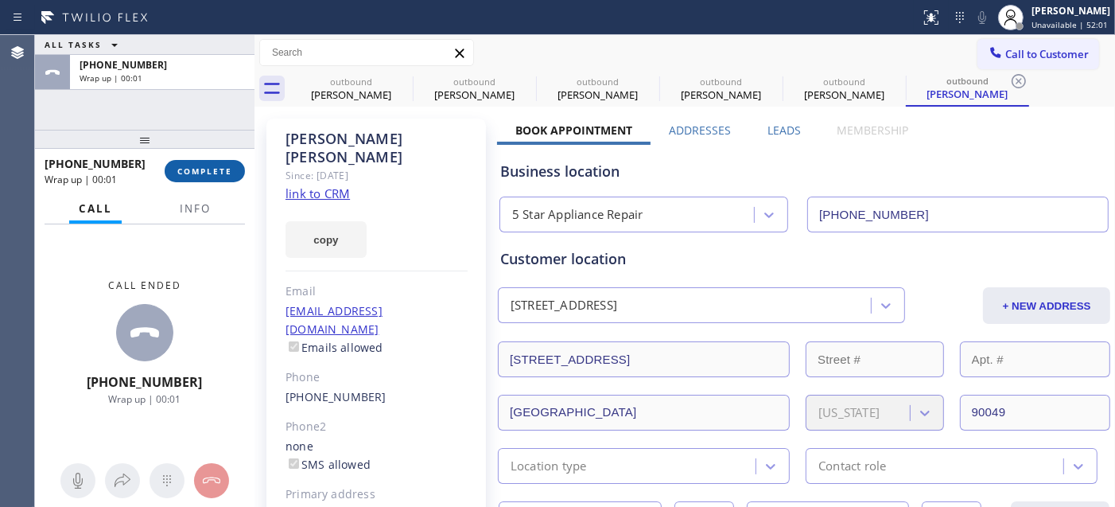
click at [196, 173] on span "COMPLETE" at bounding box center [204, 170] width 55 height 11
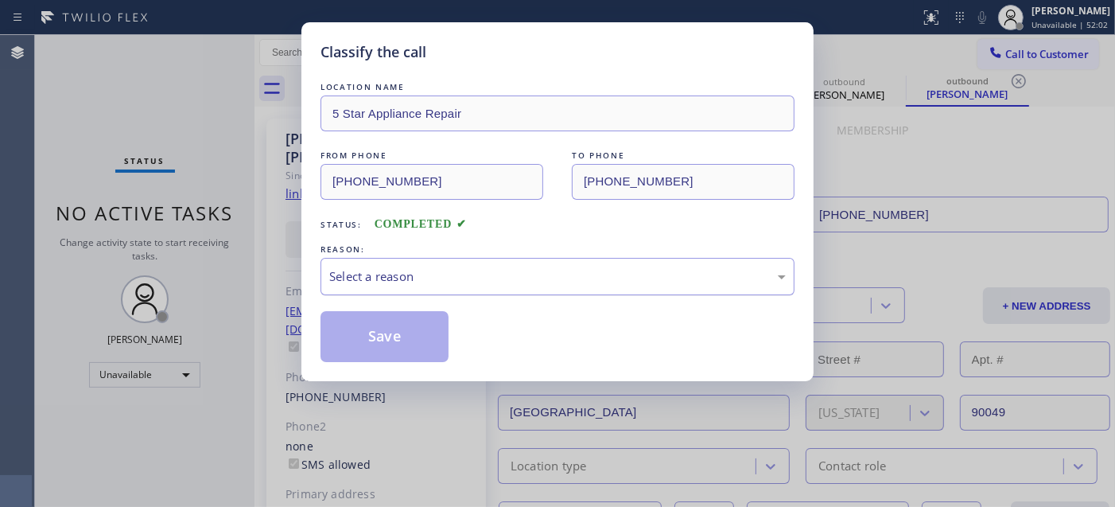
drag, startPoint x: 442, startPoint y: 265, endPoint x: 451, endPoint y: 293, distance: 29.2
click at [453, 289] on div "Select a reason" at bounding box center [558, 276] width 474 height 37
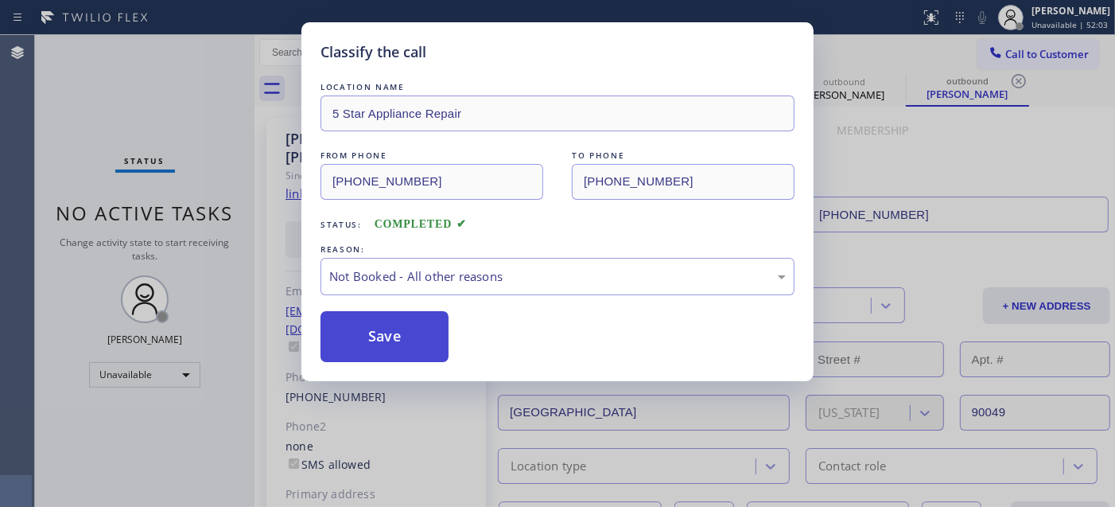
click at [375, 326] on button "Save" at bounding box center [385, 336] width 128 height 51
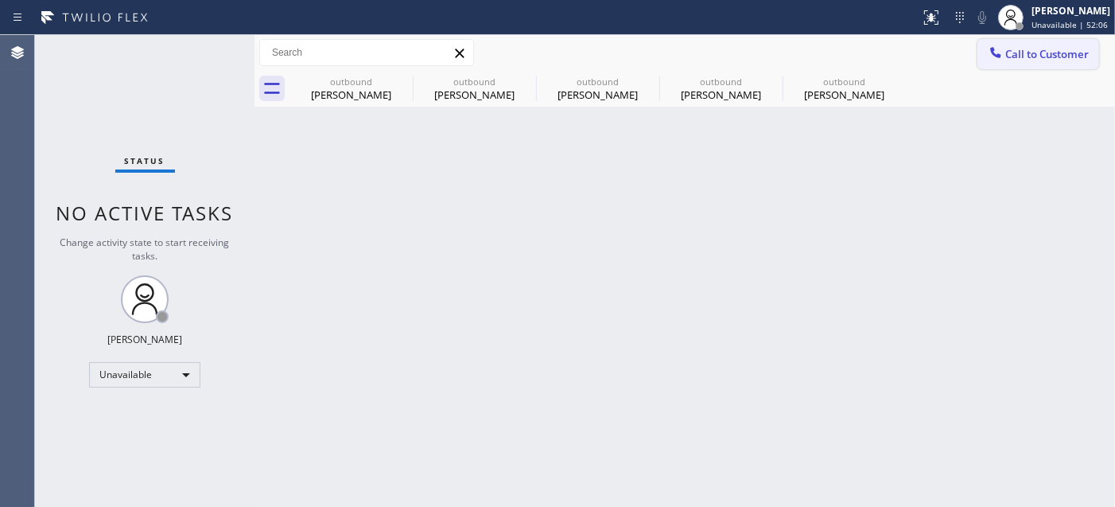
click at [1052, 40] on button "Call to Customer" at bounding box center [1039, 54] width 122 height 30
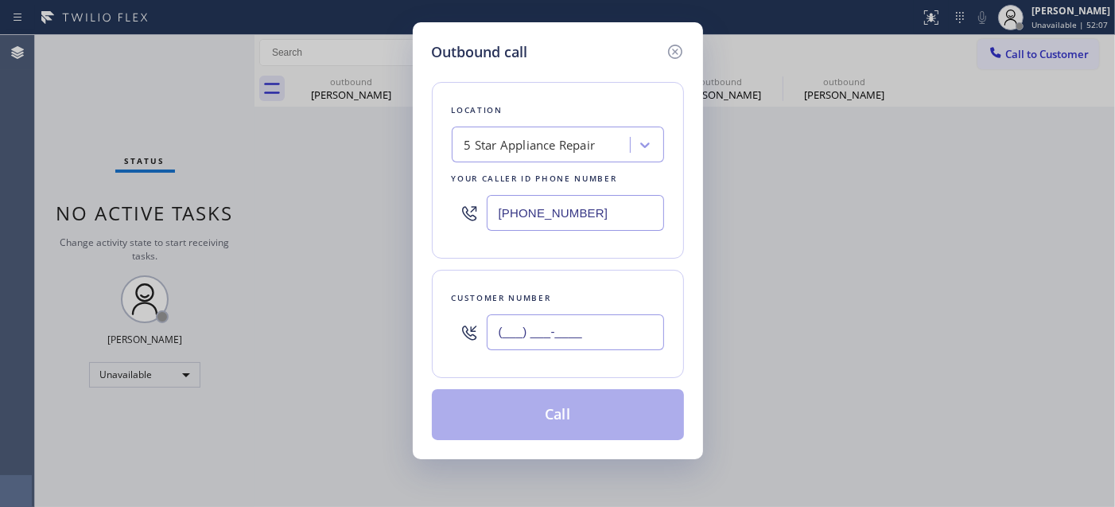
click at [603, 340] on input "(___) ___-____" at bounding box center [575, 332] width 177 height 36
paste input "510) 866-6643"
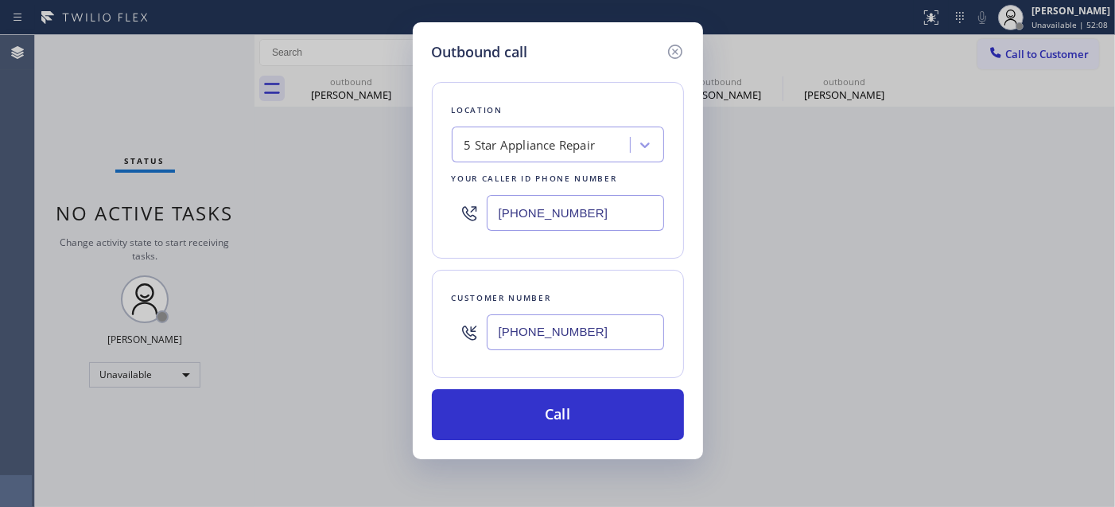
type input "(510) 866-6643"
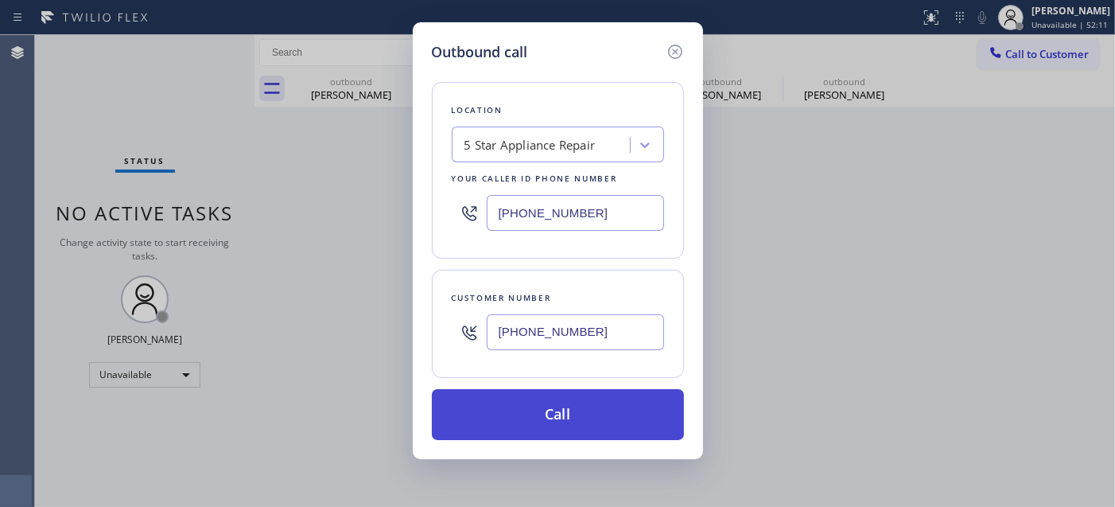
click at [621, 430] on button "Call" at bounding box center [558, 414] width 252 height 51
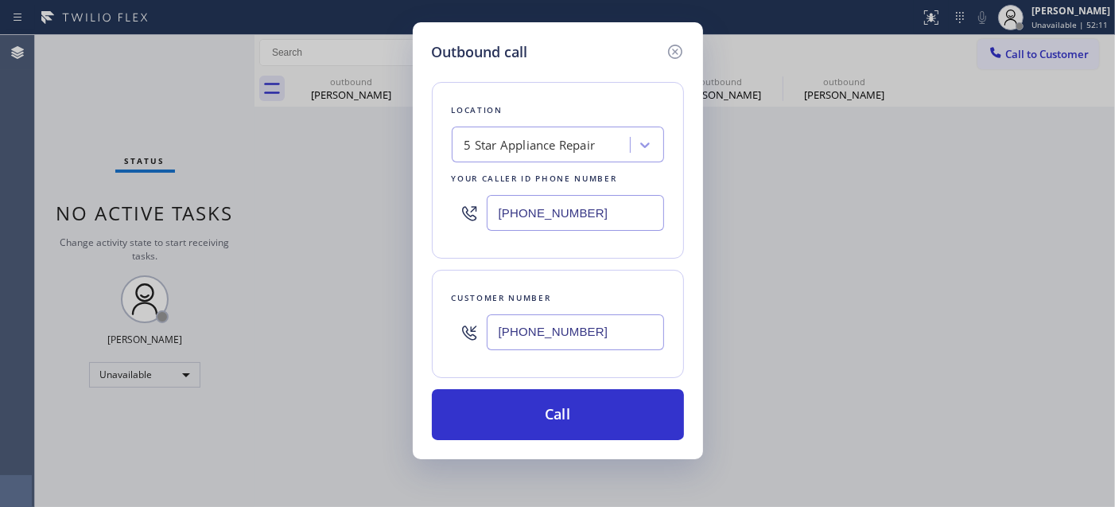
click at [610, 414] on div "Back to Dashboard Change Sender ID Customers Technicians Select a contact Outbo…" at bounding box center [685, 271] width 861 height 472
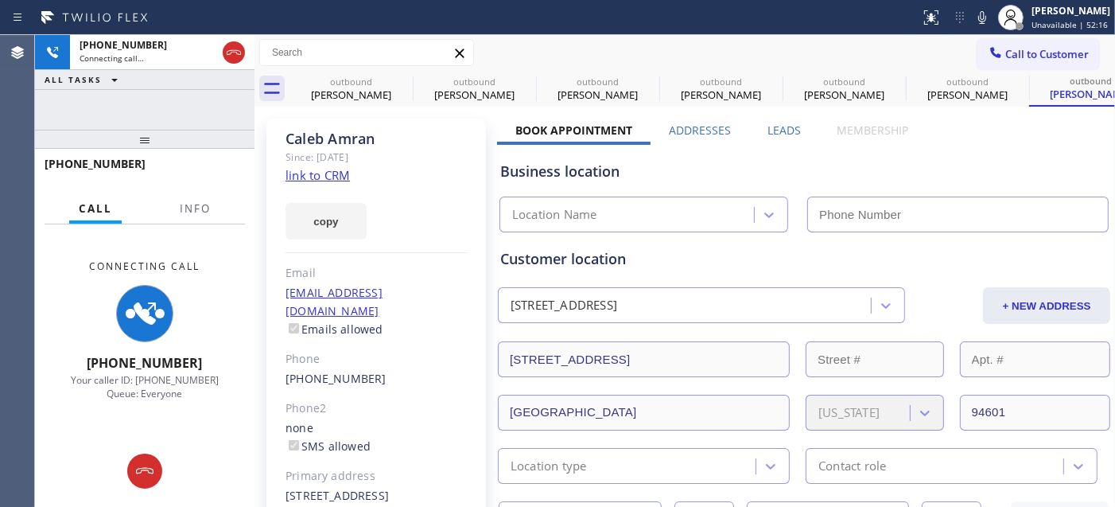
type input "(855) 731-4952"
drag, startPoint x: 105, startPoint y: 149, endPoint x: 123, endPoint y: 110, distance: 42.7
click at [123, 110] on div "+15108666643 Connecting call… ALL TASKS ALL TASKS ACTIVE TASKS TASKS IN WRAP UP…" at bounding box center [145, 271] width 220 height 472
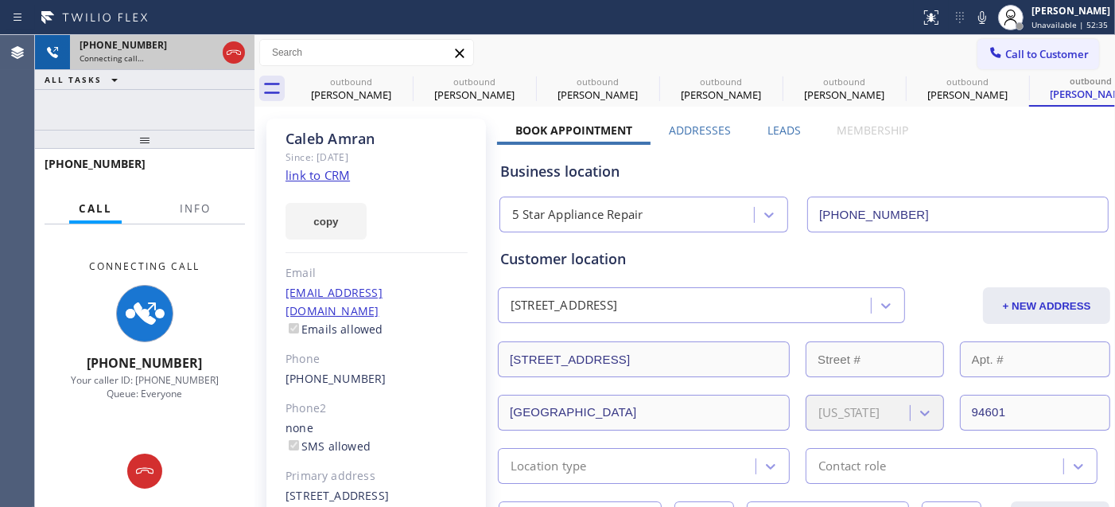
click at [226, 62] on div at bounding box center [234, 52] width 29 height 35
click at [224, 51] on icon at bounding box center [233, 52] width 19 height 19
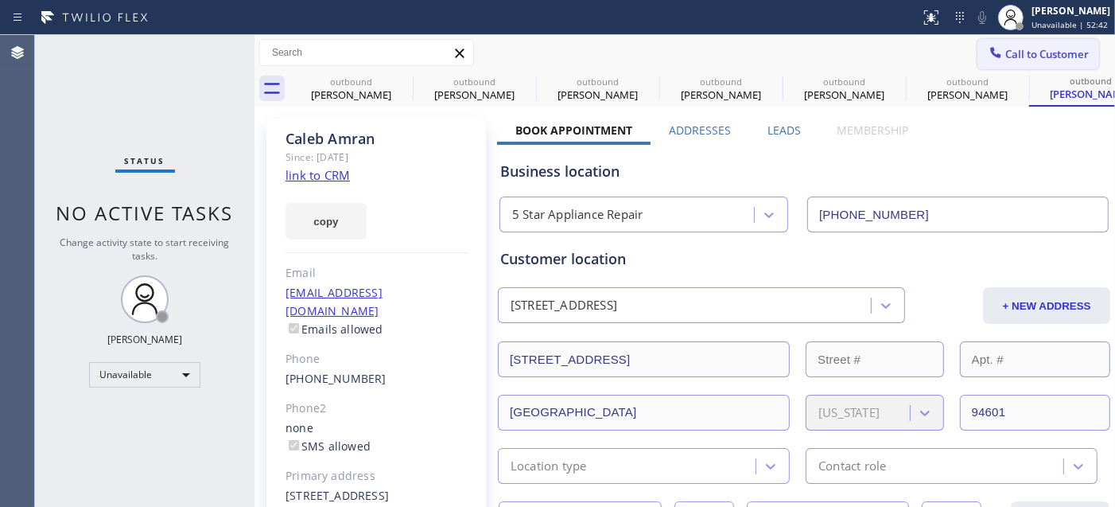
click at [1043, 54] on span "Call to Customer" at bounding box center [1048, 54] width 84 height 14
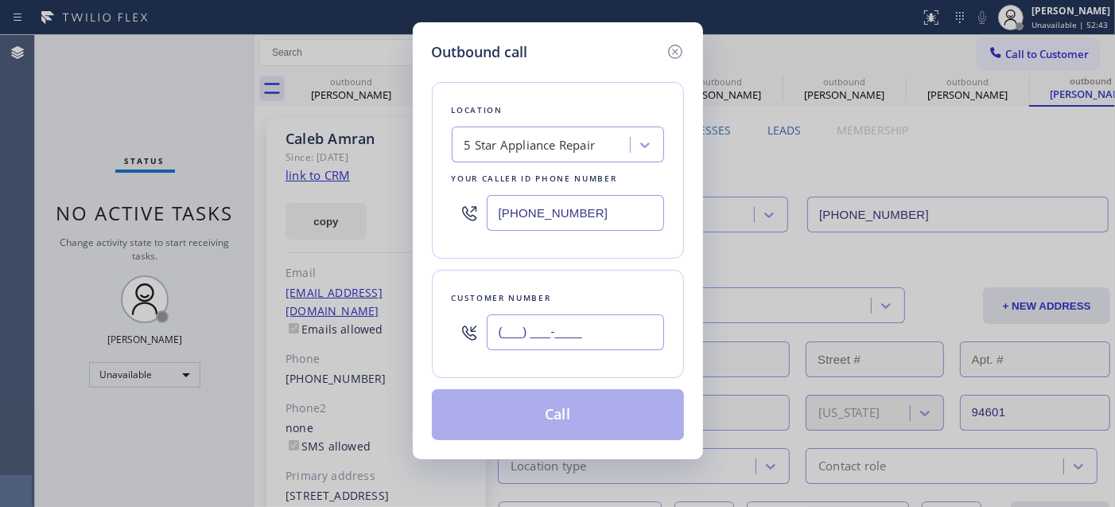
click at [560, 322] on input "(___) ___-____" at bounding box center [575, 332] width 177 height 36
paste input "406) 431-7359"
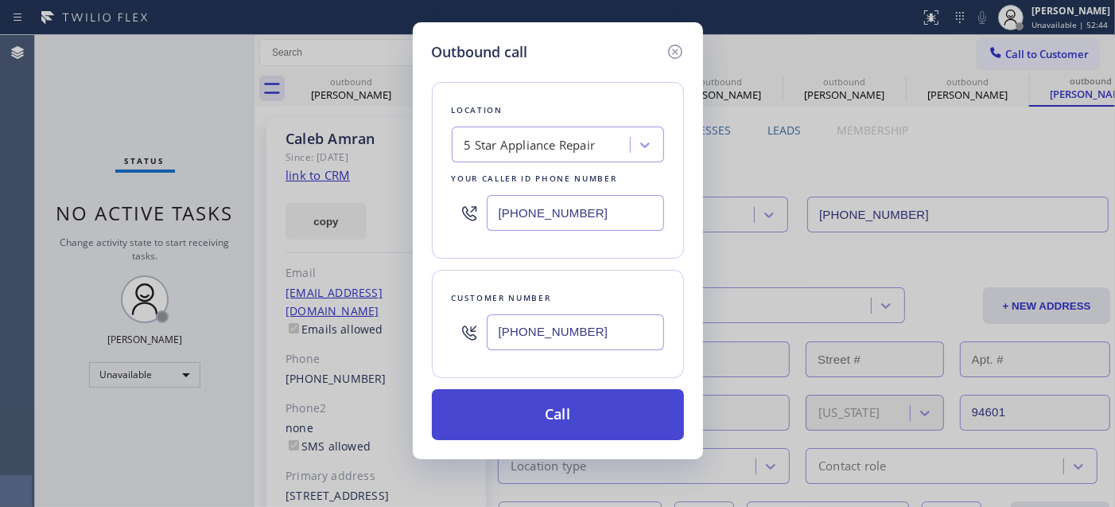
type input "(406) 431-7359"
click at [569, 416] on button "Call" at bounding box center [558, 414] width 252 height 51
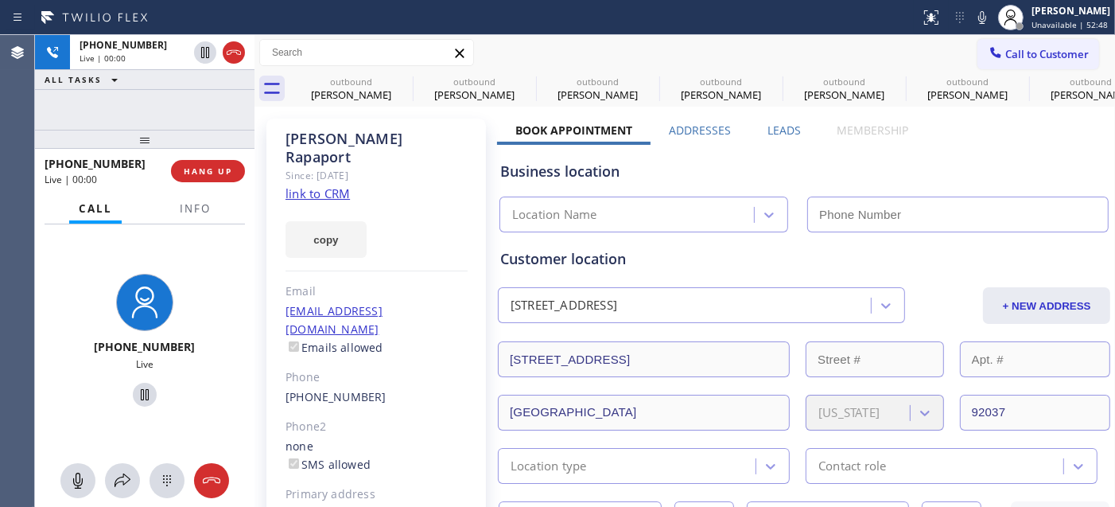
type input "(855) 731-4952"
drag, startPoint x: 178, startPoint y: 172, endPoint x: 196, endPoint y: 173, distance: 17.5
click at [178, 172] on button "HANG UP" at bounding box center [208, 171] width 74 height 22
click at [200, 173] on span "HANG UP" at bounding box center [208, 170] width 49 height 11
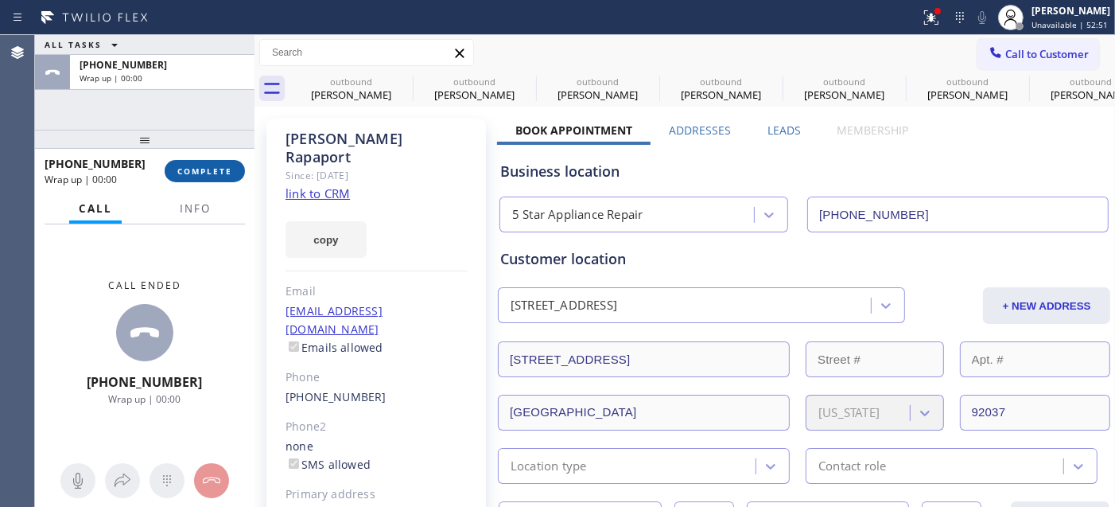
click at [219, 163] on button "COMPLETE" at bounding box center [205, 171] width 80 height 22
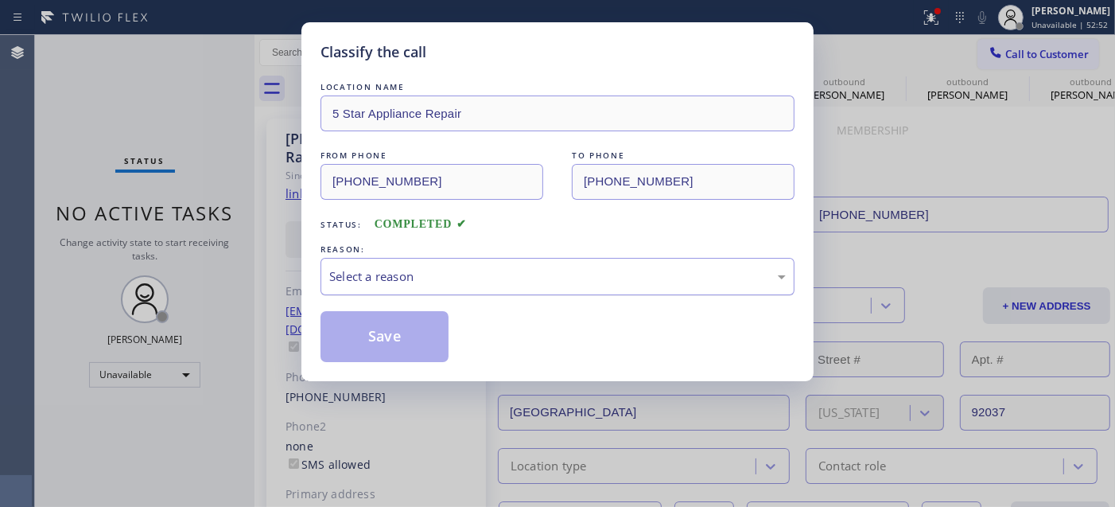
click at [410, 269] on div "Select a reason" at bounding box center [557, 276] width 457 height 18
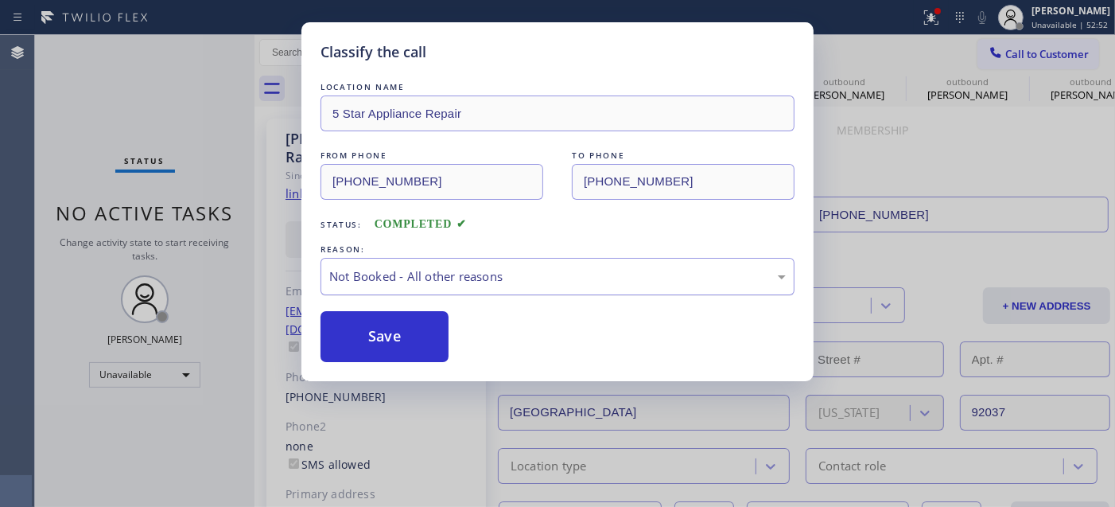
drag, startPoint x: 374, startPoint y: 334, endPoint x: 418, endPoint y: 270, distance: 77.7
click at [372, 332] on button "Save" at bounding box center [385, 336] width 128 height 51
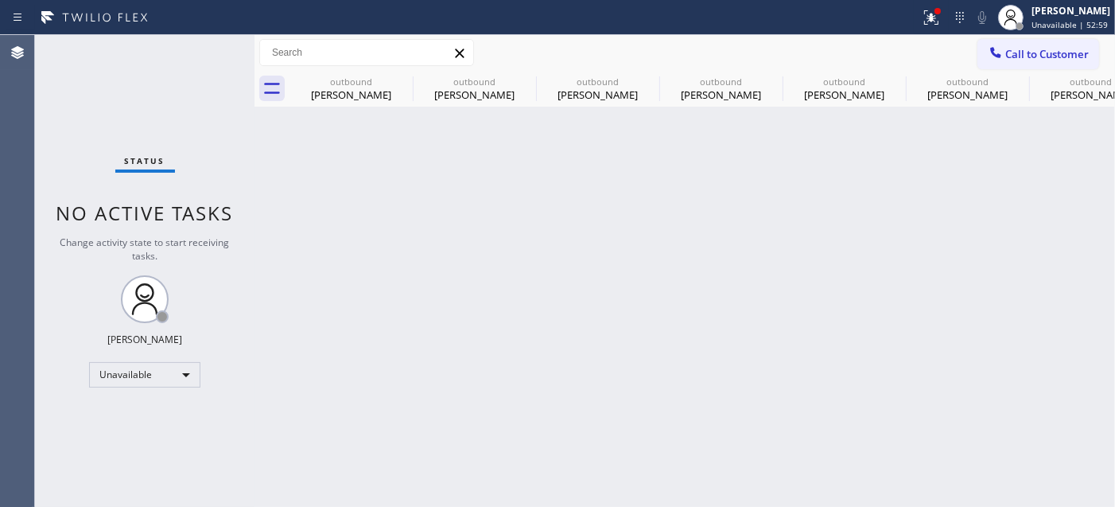
click at [1025, 53] on span "Call to Customer" at bounding box center [1048, 54] width 84 height 14
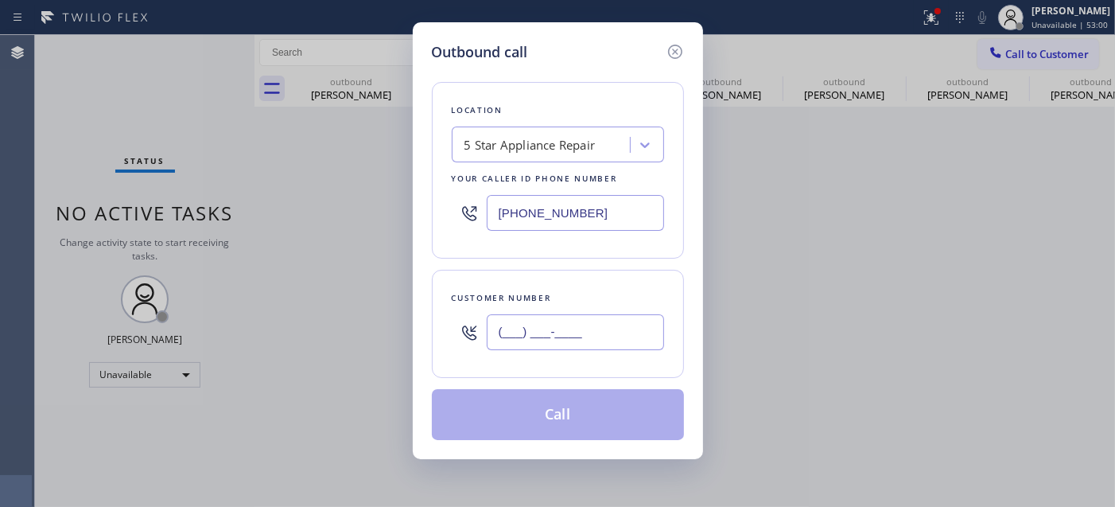
click at [562, 320] on input "(___) ___-____" at bounding box center [575, 332] width 177 height 36
paste input "805) 217-4932"
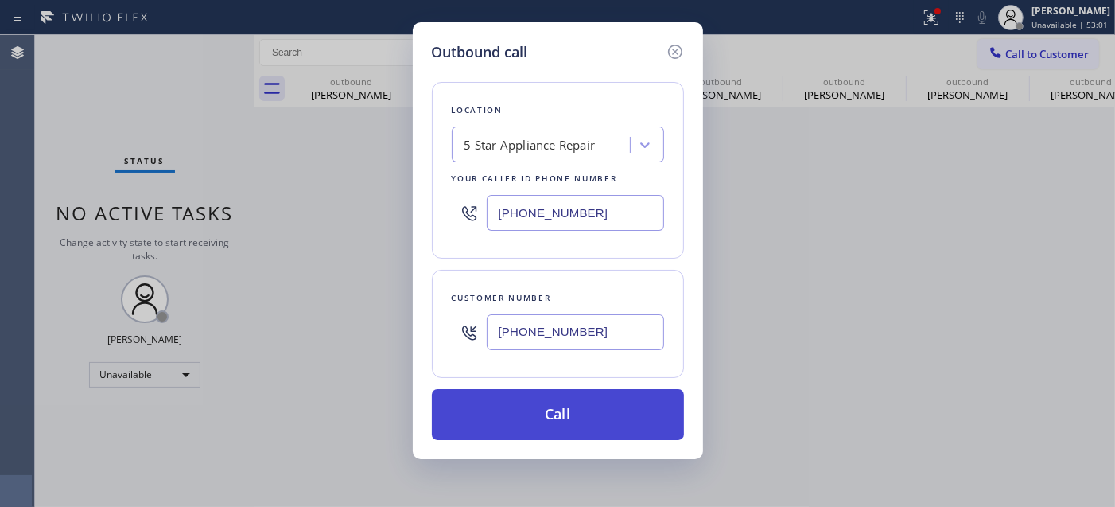
type input "(805) 217-4932"
click at [551, 423] on button "Call" at bounding box center [558, 414] width 252 height 51
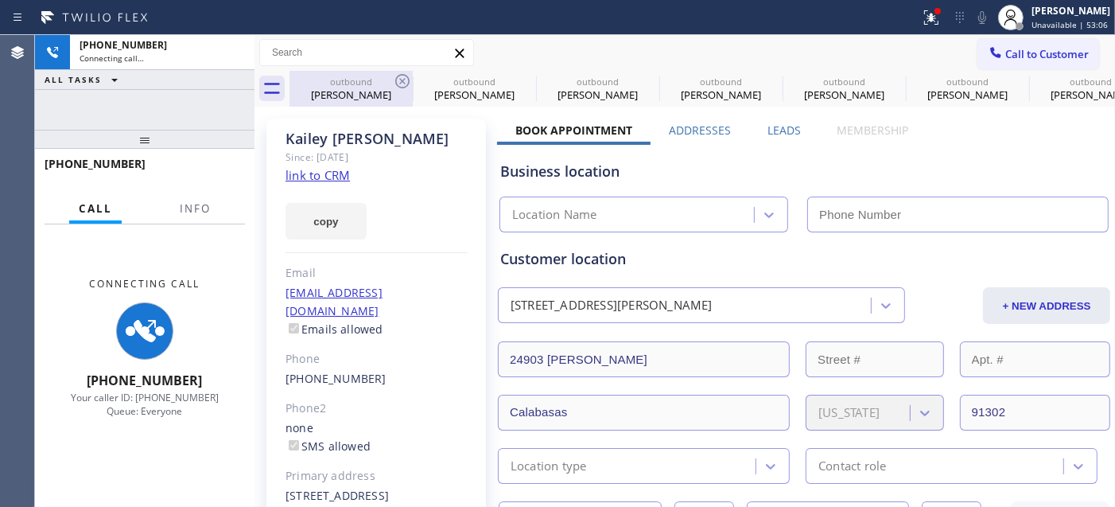
drag, startPoint x: 168, startPoint y: 141, endPoint x: 296, endPoint y: 75, distance: 144.1
click at [173, 107] on div "+18052174932 Connecting call… ALL TASKS ALL TASKS ACTIVE TASKS TASKS IN WRAP UP…" at bounding box center [145, 271] width 220 height 472
type input "(855) 731-4952"
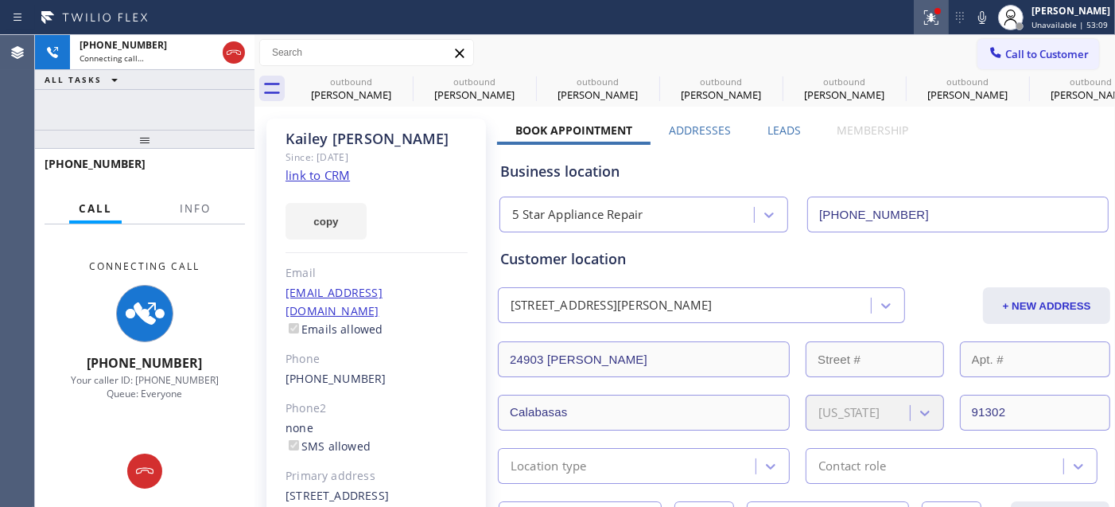
click at [922, 14] on icon at bounding box center [931, 17] width 19 height 19
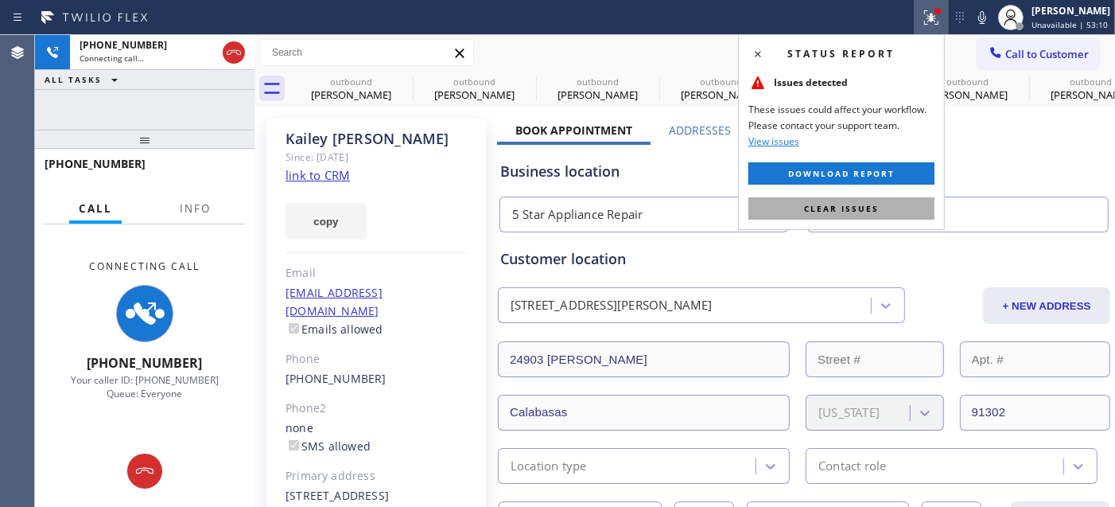
click at [819, 216] on button "Clear issues" at bounding box center [842, 208] width 186 height 22
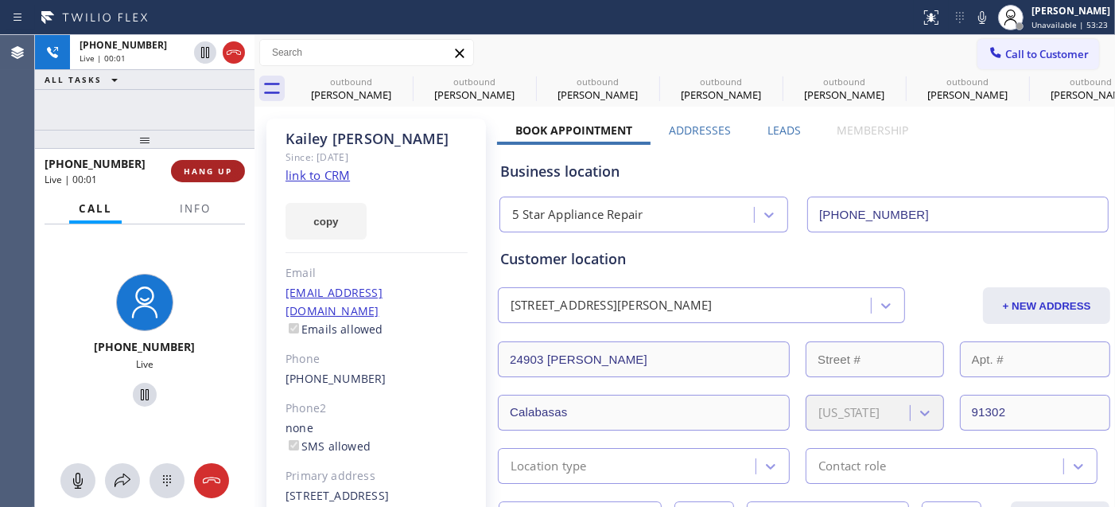
drag, startPoint x: 225, startPoint y: 165, endPoint x: 228, endPoint y: 173, distance: 8.6
click at [225, 165] on span "HANG UP" at bounding box center [208, 170] width 49 height 11
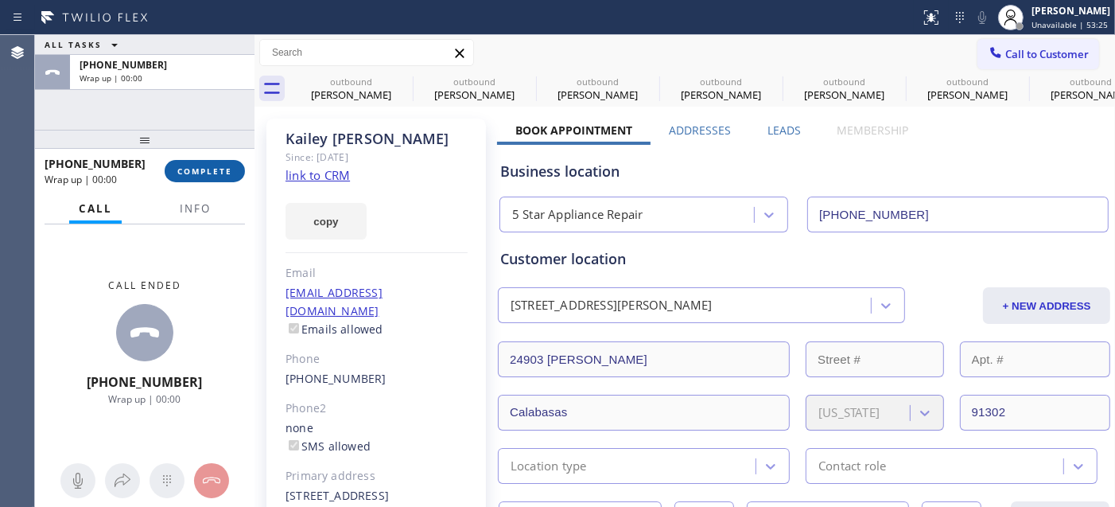
click at [225, 173] on span "COMPLETE" at bounding box center [204, 170] width 55 height 11
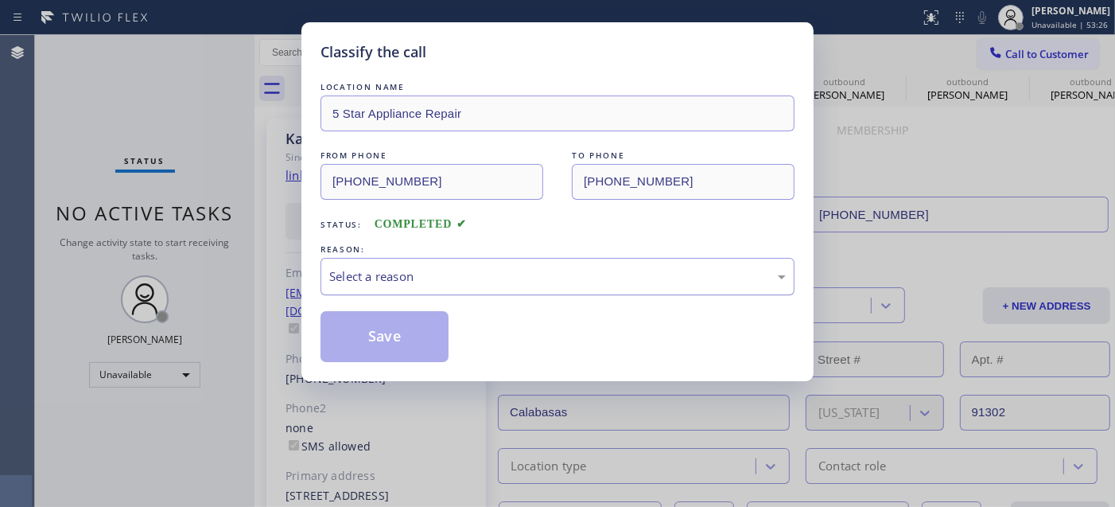
drag, startPoint x: 600, startPoint y: 301, endPoint x: 586, endPoint y: 285, distance: 21.4
click at [599, 300] on div "LOCATION NAME 5 Star Appliance Repair FROM PHONE (855) 731-4952 TO PHONE (805) …" at bounding box center [558, 220] width 474 height 283
click at [571, 273] on div "Select a reason" at bounding box center [557, 276] width 457 height 18
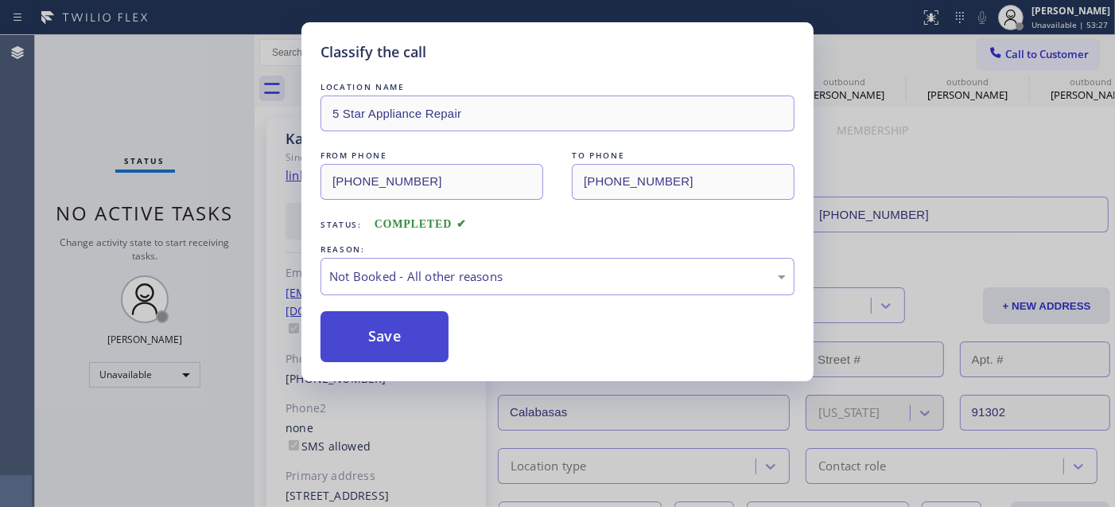
click at [427, 327] on button "Save" at bounding box center [385, 336] width 128 height 51
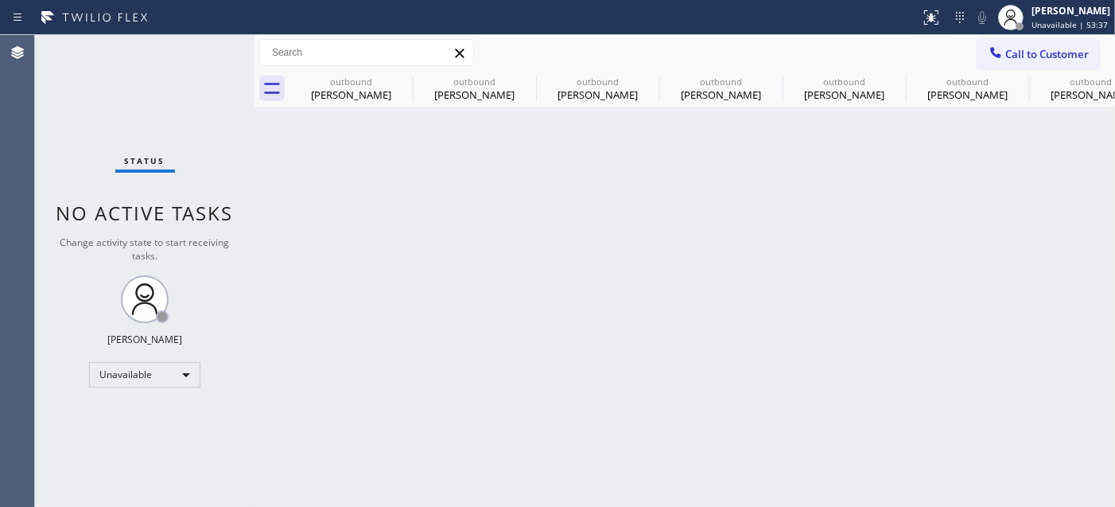
click at [1009, 48] on span "Call to Customer" at bounding box center [1048, 54] width 84 height 14
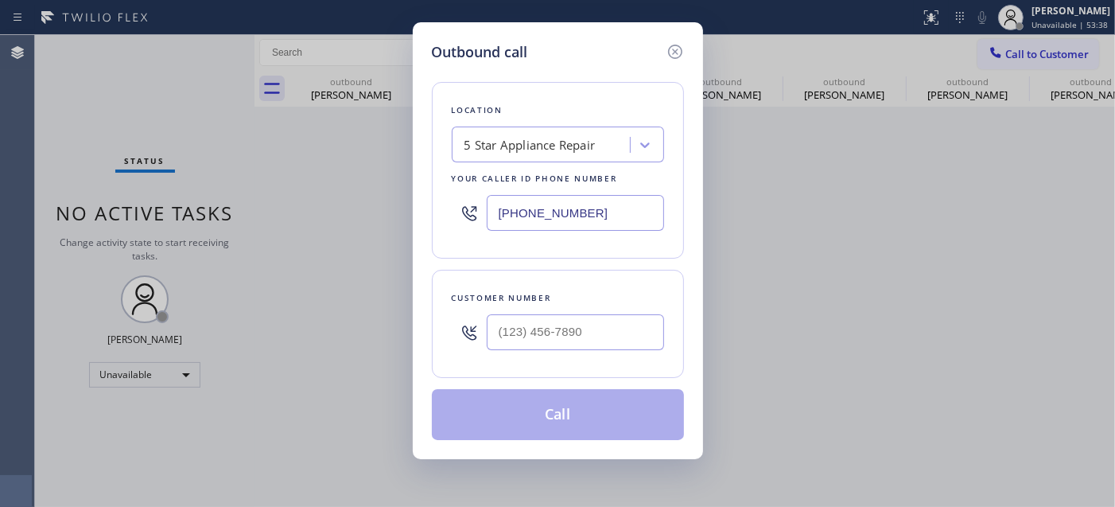
click at [527, 350] on div at bounding box center [575, 332] width 177 height 52
drag, startPoint x: 528, startPoint y: 339, endPoint x: 547, endPoint y: 375, distance: 40.6
click at [528, 338] on input "(___) ___-____" at bounding box center [575, 332] width 177 height 36
paste input "626) 474-3153"
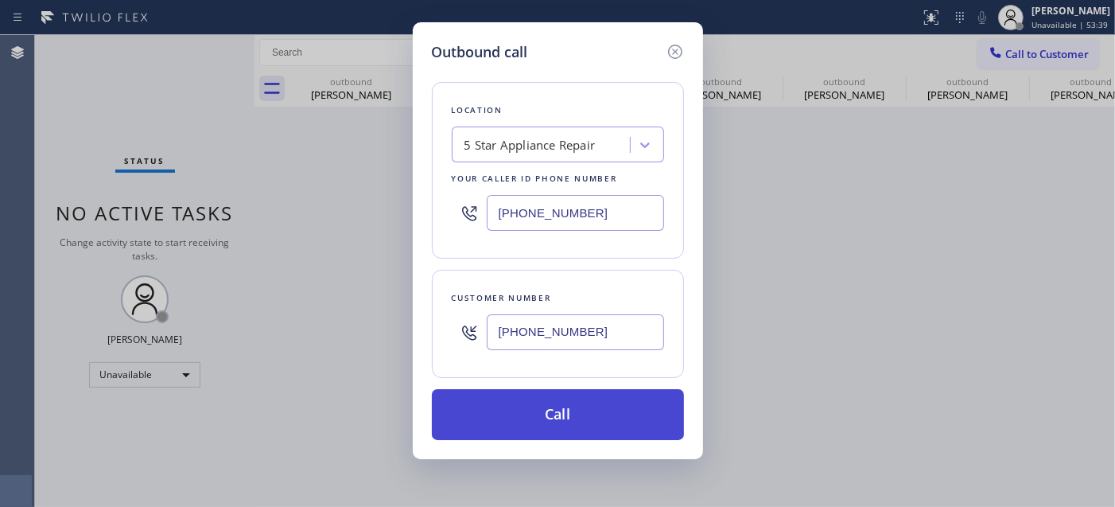
type input "(626) 474-3153"
click at [599, 393] on button "Call" at bounding box center [558, 414] width 252 height 51
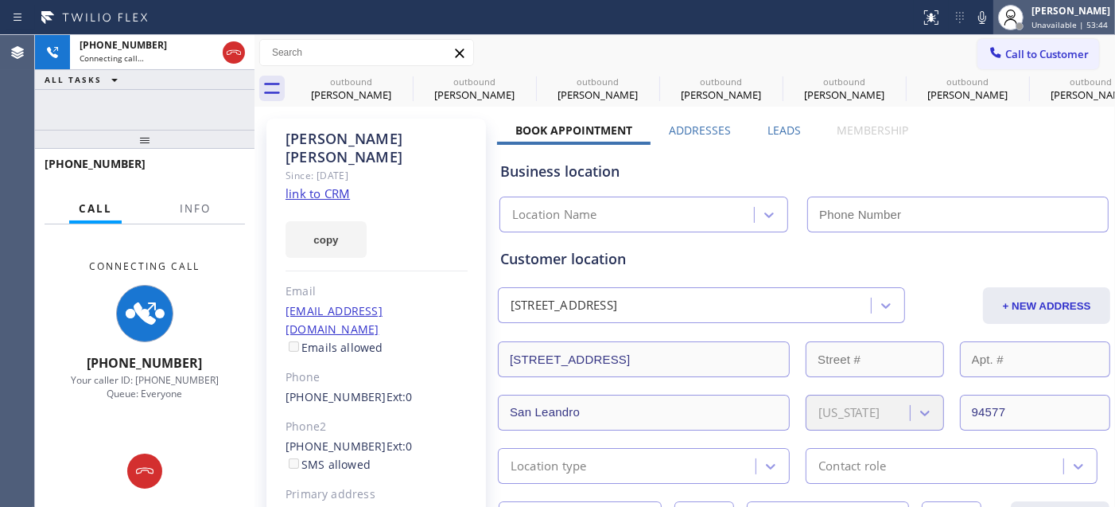
type input "(855) 731-4952"
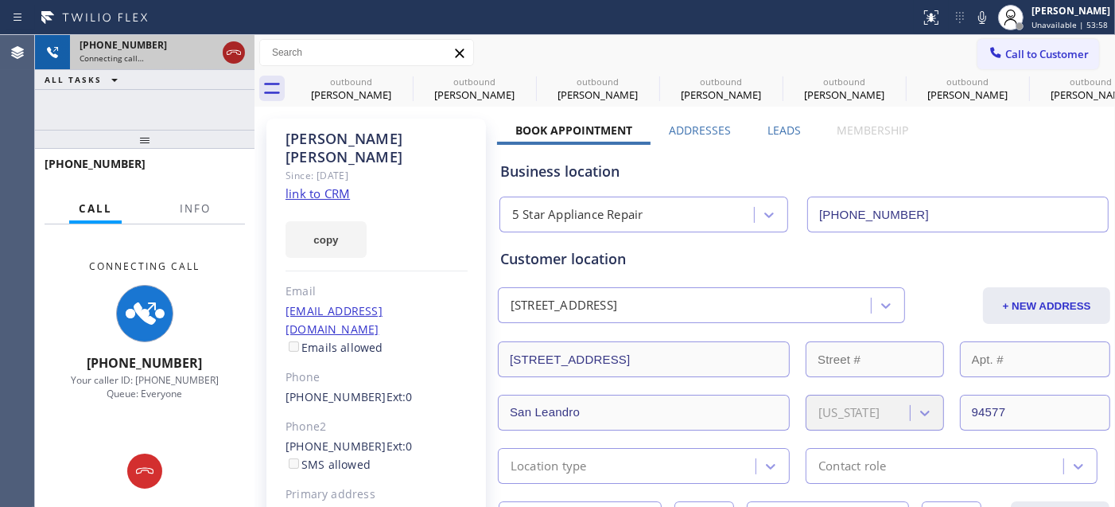
click at [235, 54] on icon at bounding box center [233, 52] width 19 height 19
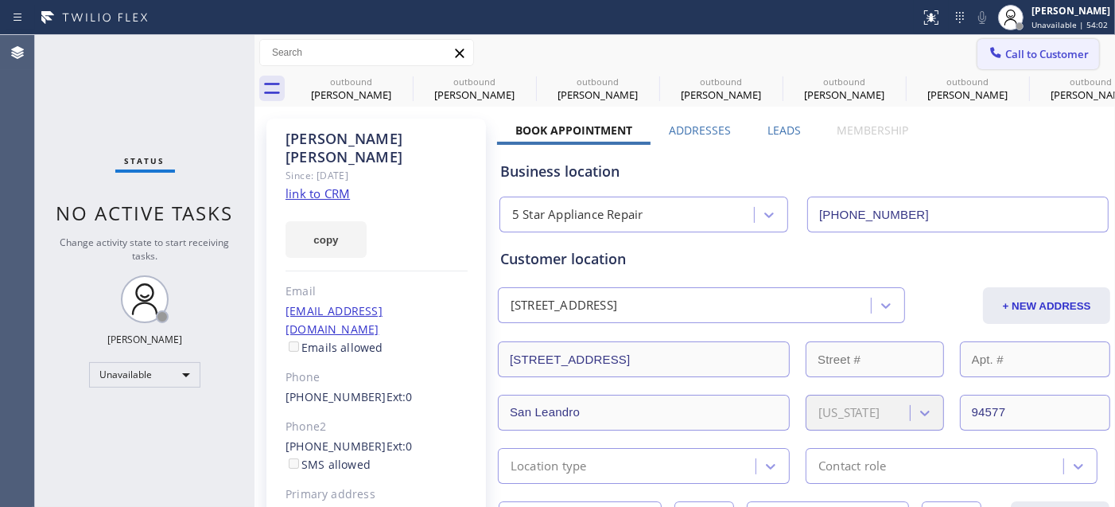
click at [1014, 60] on span "Call to Customer" at bounding box center [1048, 54] width 84 height 14
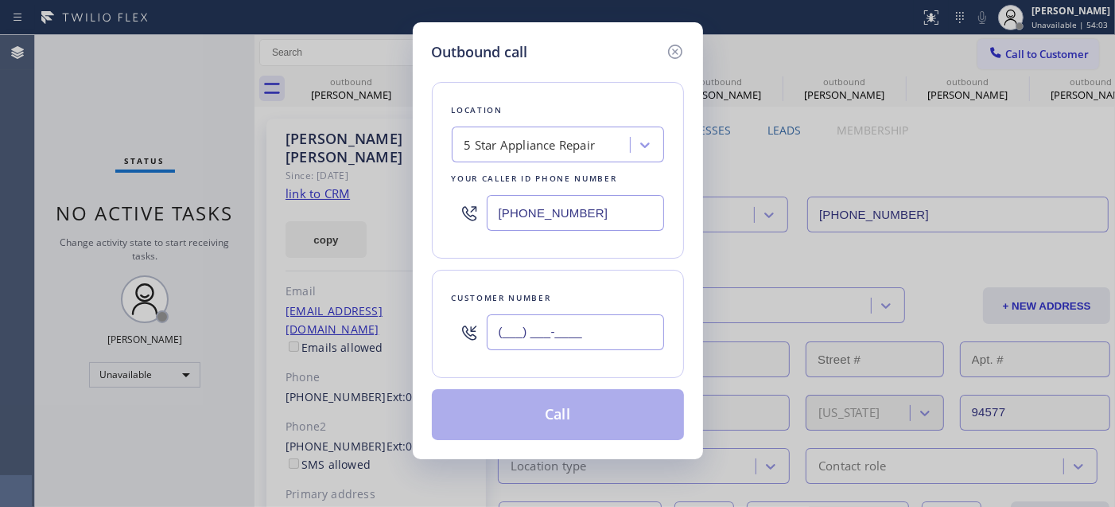
click at [615, 331] on input "(___) ___-____" at bounding box center [575, 332] width 177 height 36
paste input "404) 432-3802"
type input "(404) 432-3802"
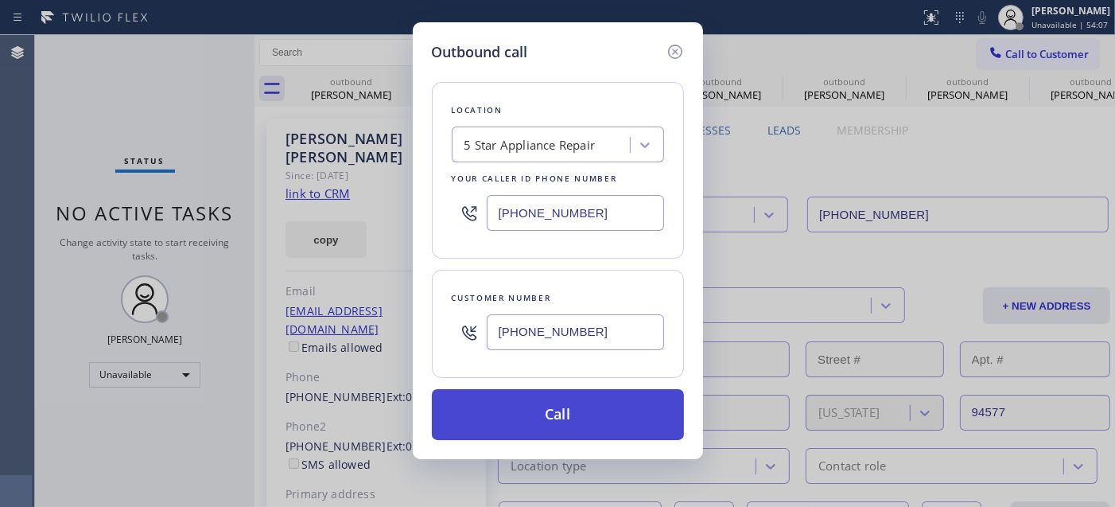
drag, startPoint x: 630, startPoint y: 383, endPoint x: 626, endPoint y: 398, distance: 14.9
click at [627, 388] on div "Location 5 Star Appliance Repair Your caller id phone number (855) 731-4952 Cus…" at bounding box center [558, 251] width 252 height 377
click at [624, 404] on button "Call" at bounding box center [558, 414] width 252 height 51
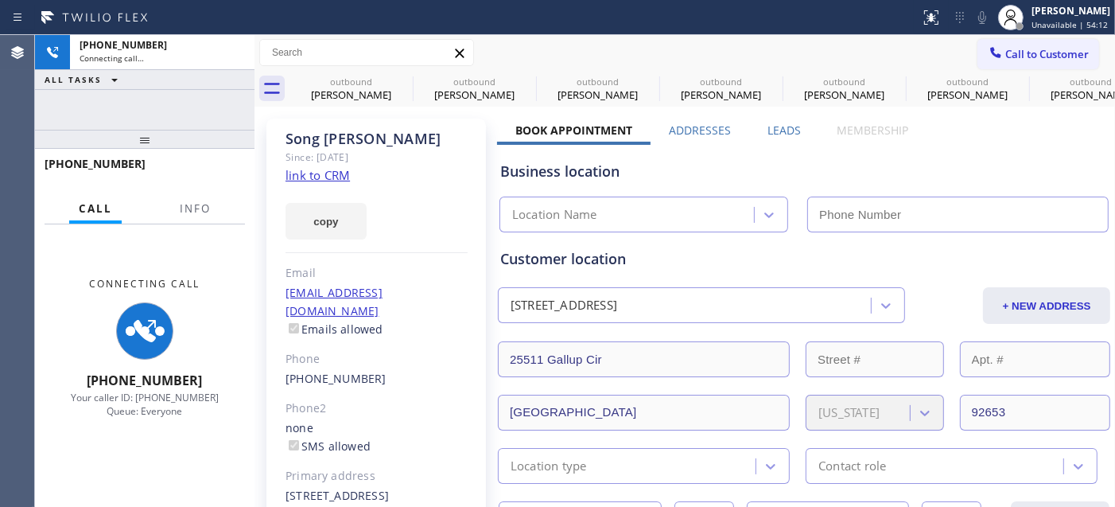
type input "(855) 731-4952"
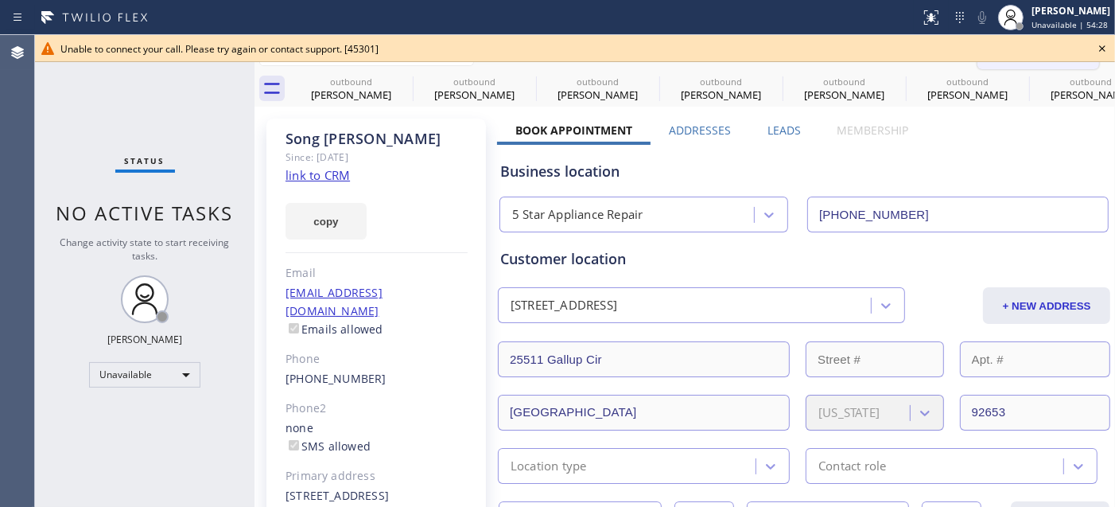
click at [1103, 45] on icon at bounding box center [1102, 48] width 19 height 19
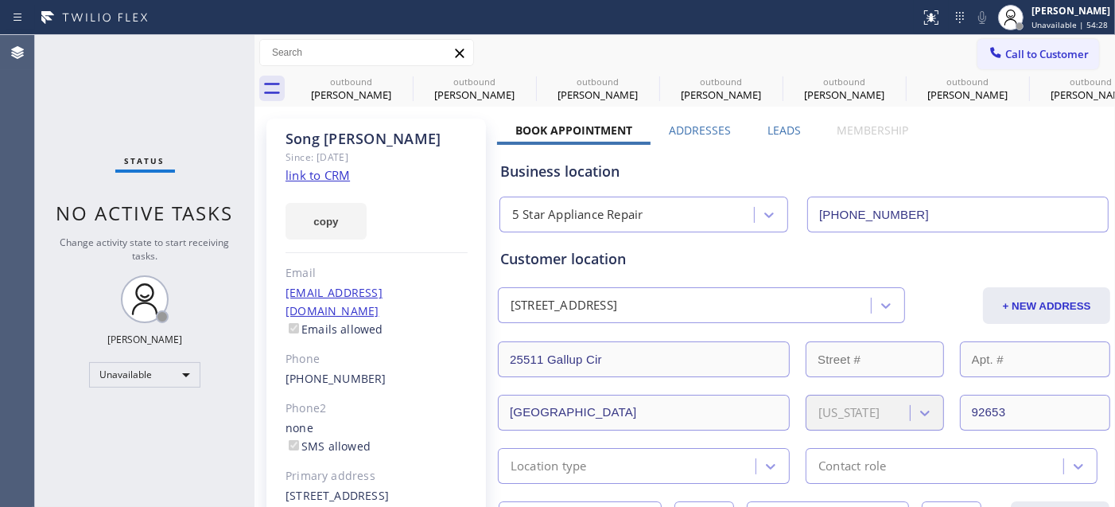
click at [1048, 68] on button "Call to Customer" at bounding box center [1039, 54] width 122 height 30
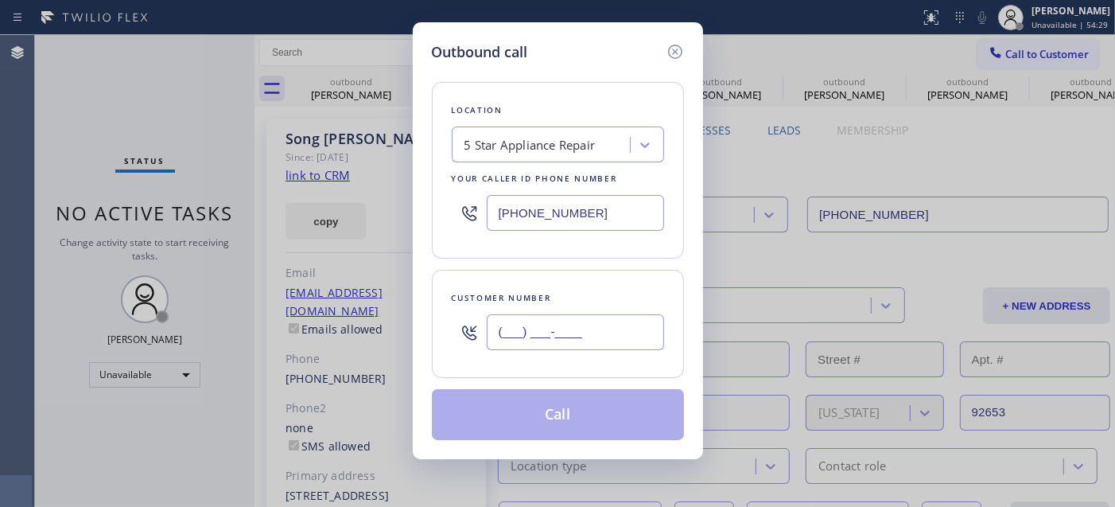
click at [568, 336] on input "(___) ___-____" at bounding box center [575, 332] width 177 height 36
paste input "404) 432-3802"
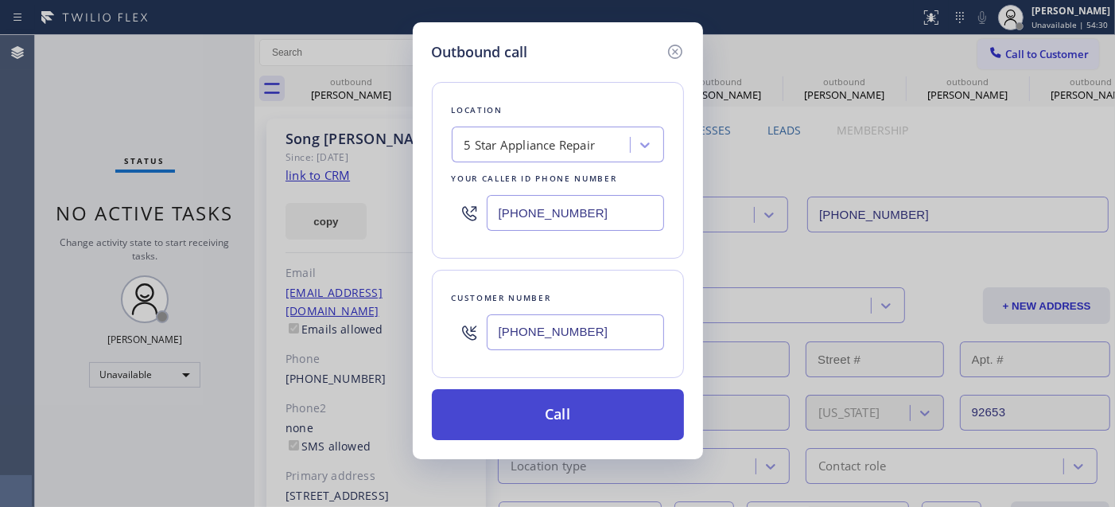
type input "(404) 432-3802"
click at [582, 418] on button "Call" at bounding box center [558, 414] width 252 height 51
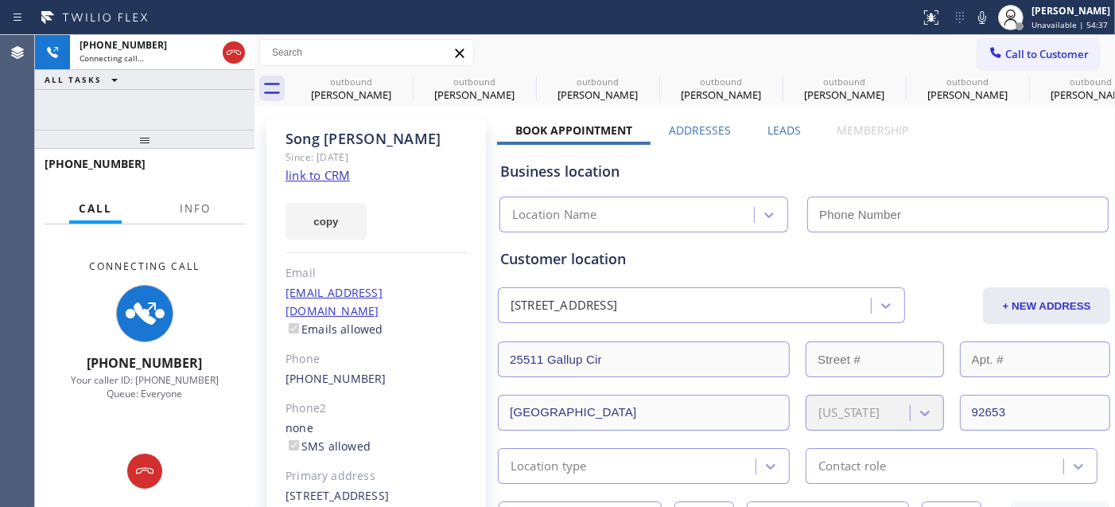
type input "(855) 731-4952"
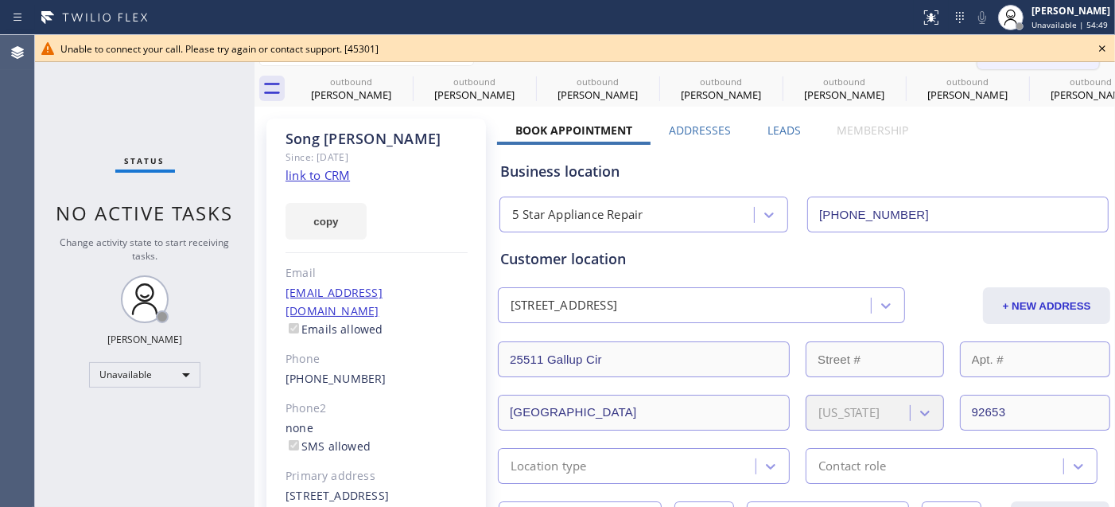
drag, startPoint x: 1098, startPoint y: 41, endPoint x: 1035, endPoint y: 49, distance: 63.3
click at [1096, 41] on icon at bounding box center [1102, 48] width 19 height 19
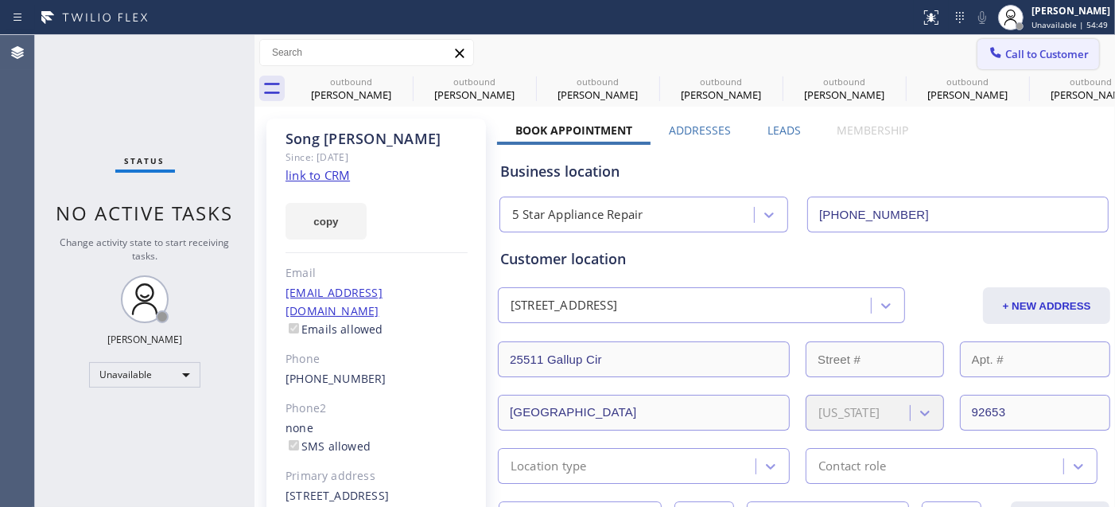
click at [1021, 50] on span "Call to Customer" at bounding box center [1048, 54] width 84 height 14
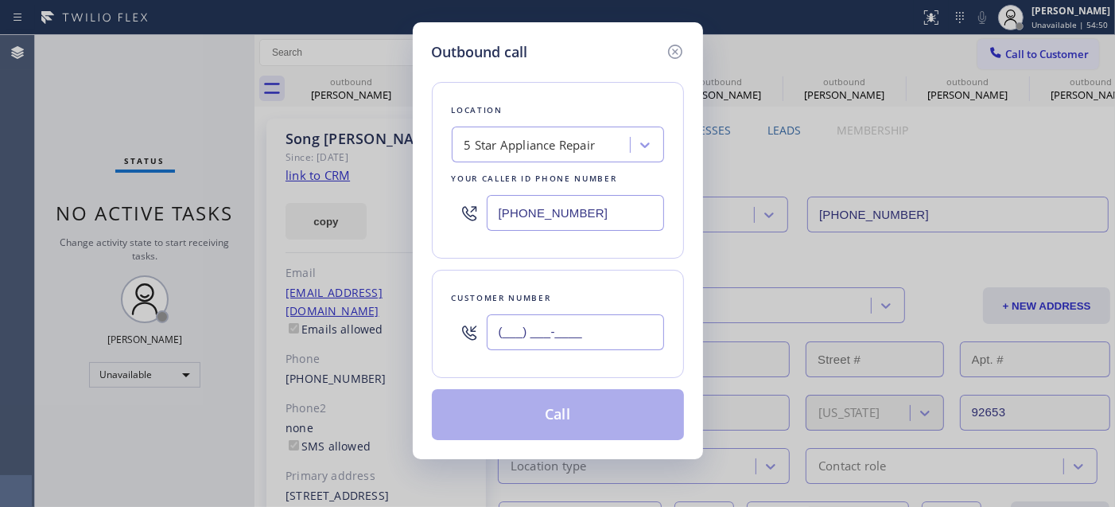
click at [607, 326] on input "(___) ___-____" at bounding box center [575, 332] width 177 height 36
paste input "650) 714-1781"
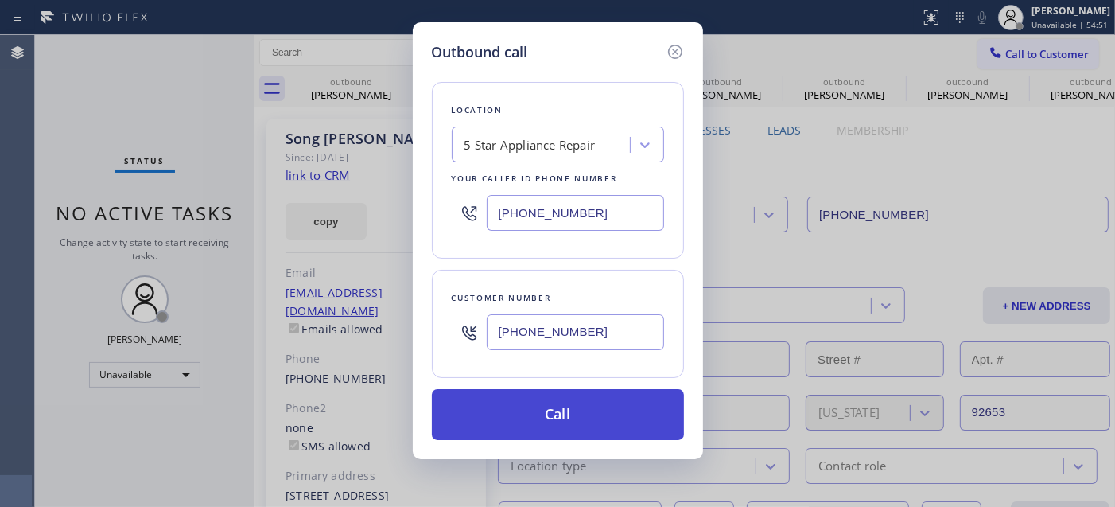
type input "(650) 714-1781"
click at [591, 408] on button "Call" at bounding box center [558, 414] width 252 height 51
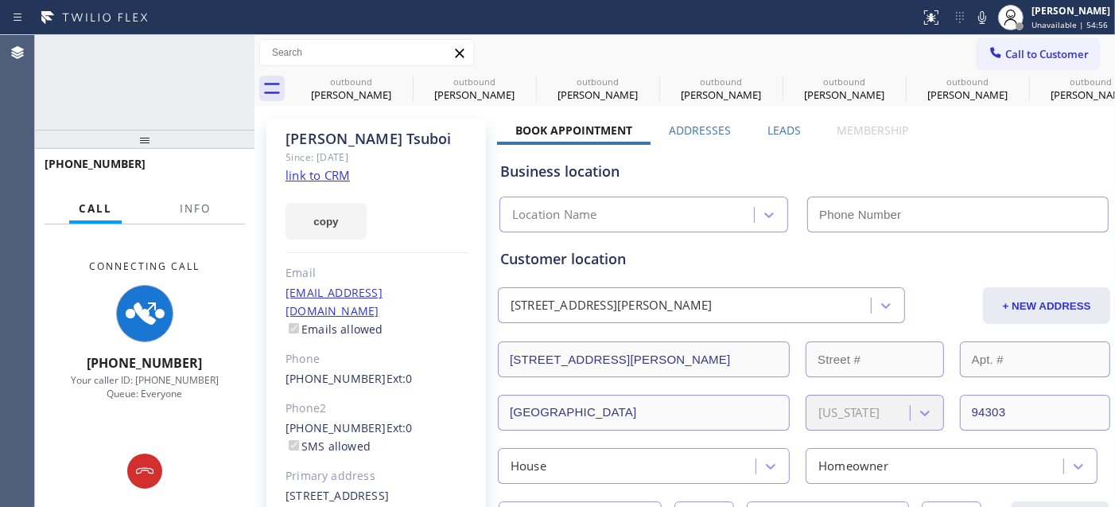
type input "(855) 731-4952"
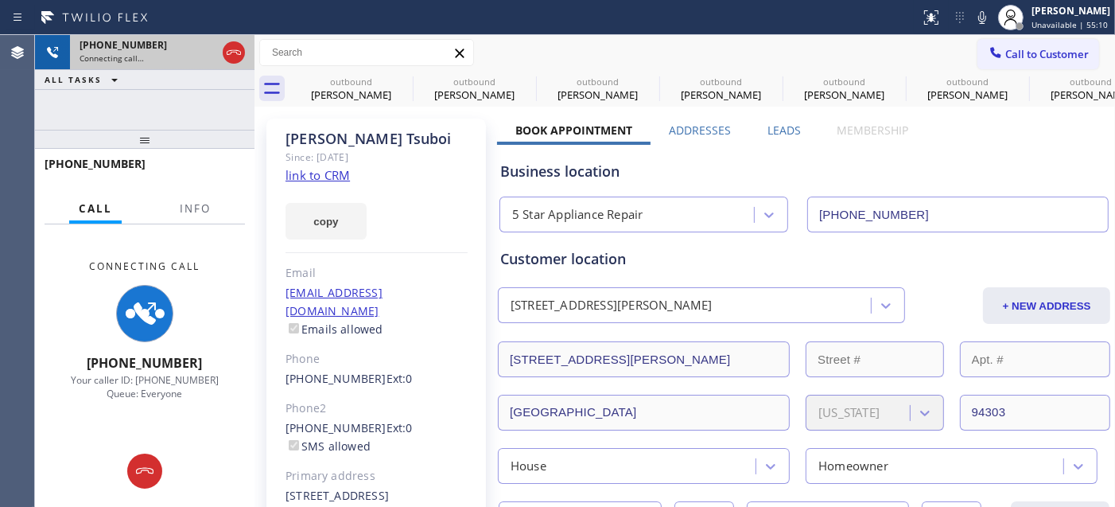
click at [226, 48] on icon at bounding box center [233, 52] width 19 height 19
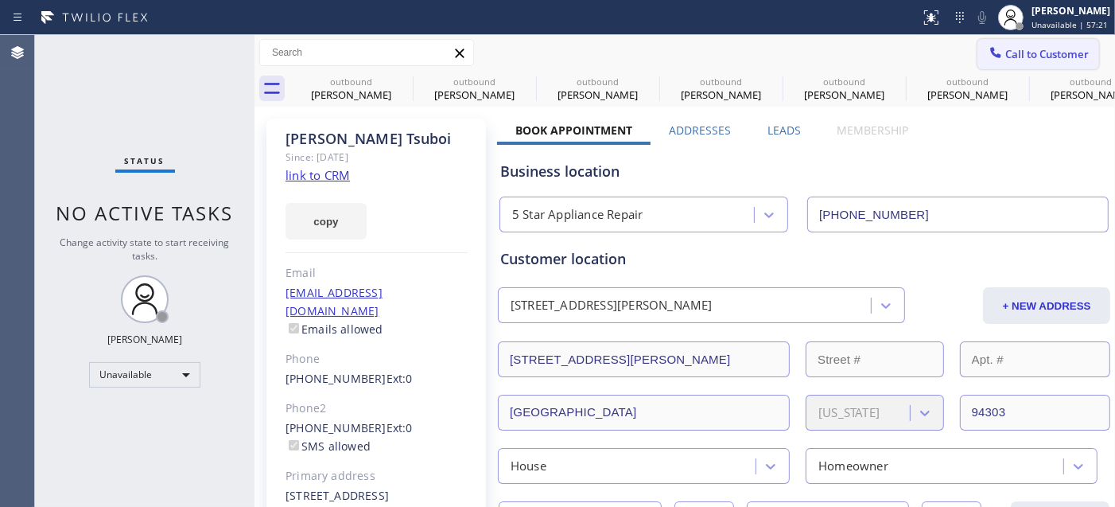
click at [1006, 54] on span "Call to Customer" at bounding box center [1048, 54] width 84 height 14
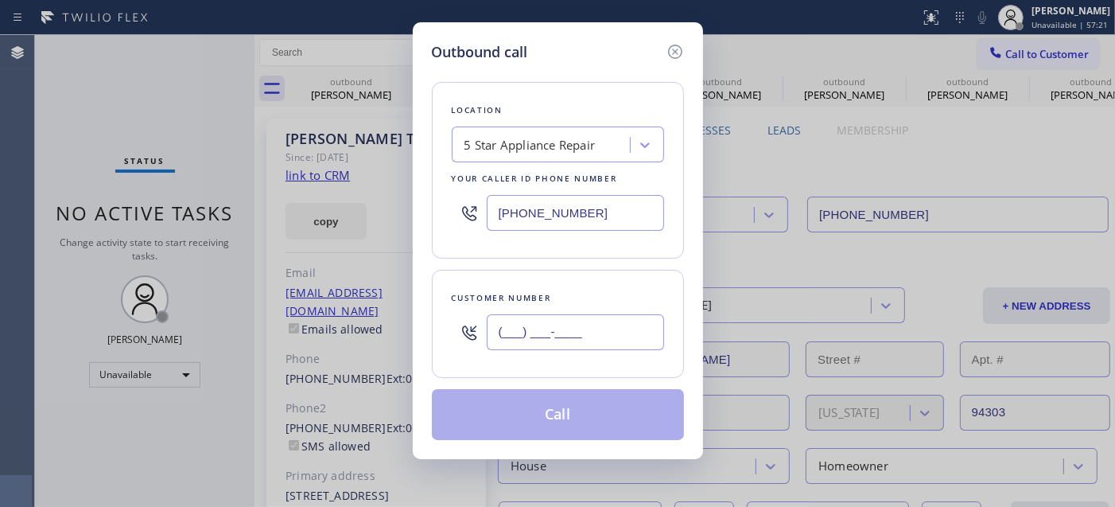
click at [597, 333] on input "(___) ___-____" at bounding box center [575, 332] width 177 height 36
paste input "714) 458-1899"
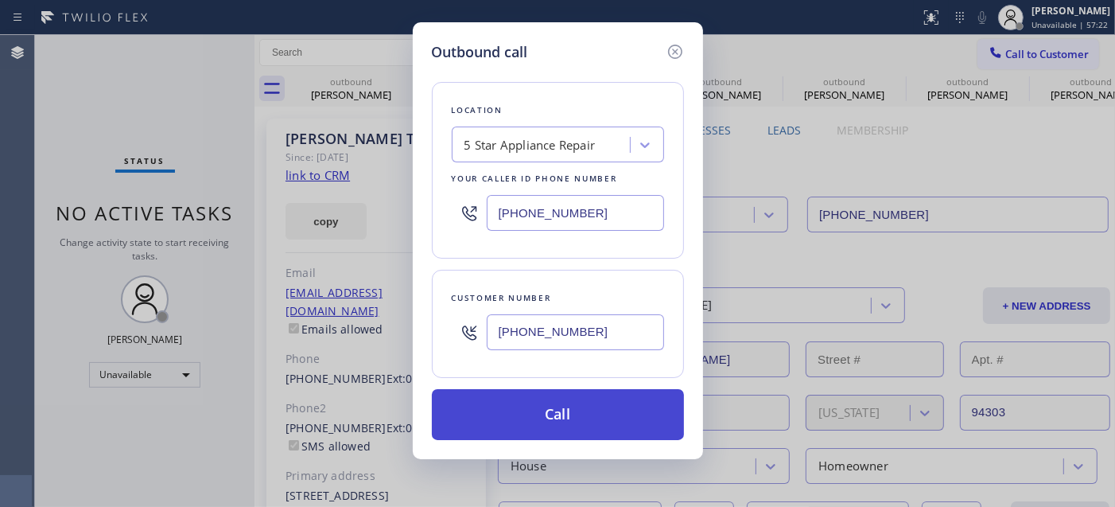
type input "(714) 458-1899"
click at [527, 399] on button "Call" at bounding box center [558, 414] width 252 height 51
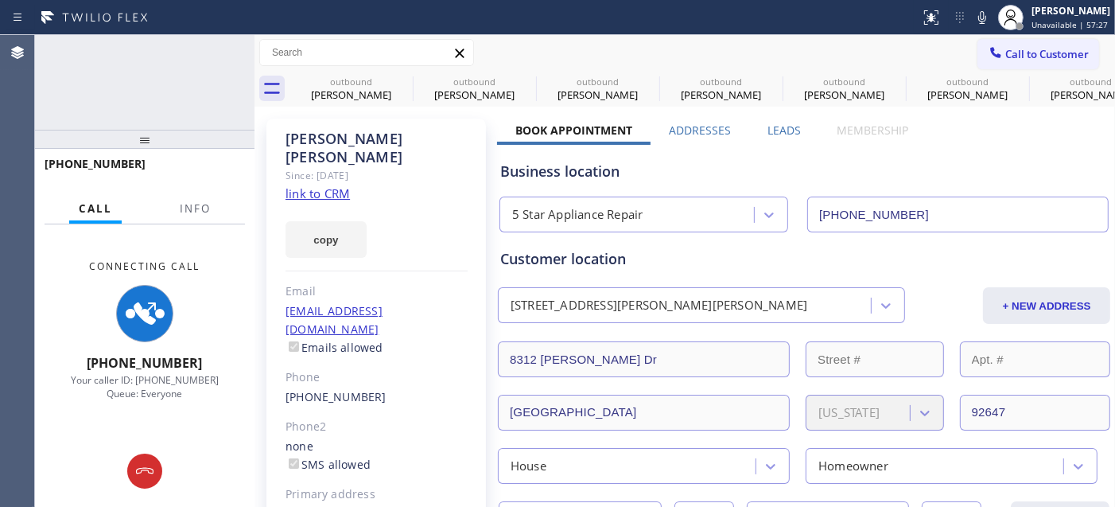
type input "(855) 731-4952"
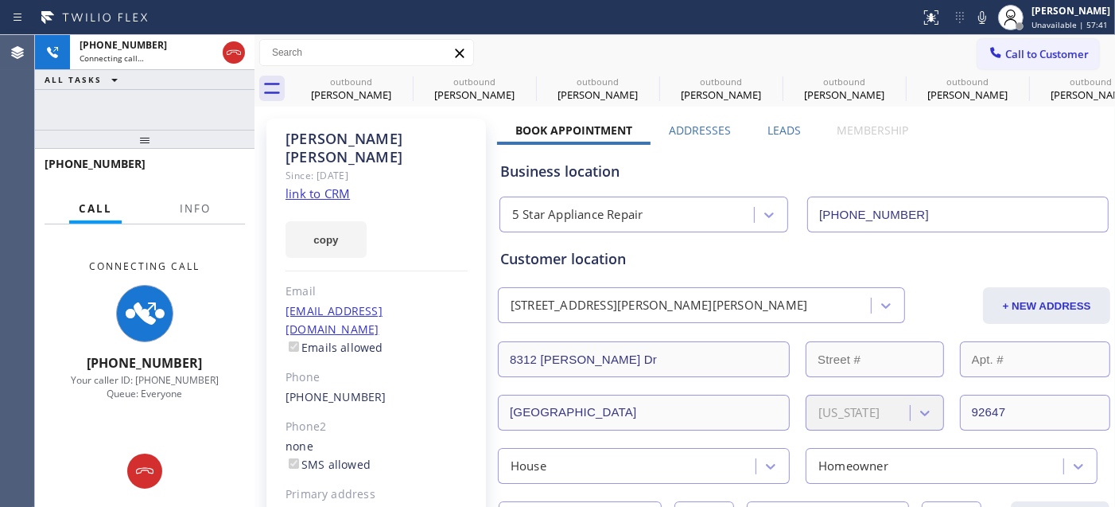
drag, startPoint x: 173, startPoint y: 90, endPoint x: 239, endPoint y: 112, distance: 69.7
click at [173, 90] on div "+17144581899 Connecting call… ALL TASKS ALL TASKS ACTIVE TASKS TASKS IN WRAP UP…" at bounding box center [145, 271] width 220 height 472
click at [228, 49] on icon at bounding box center [233, 52] width 19 height 19
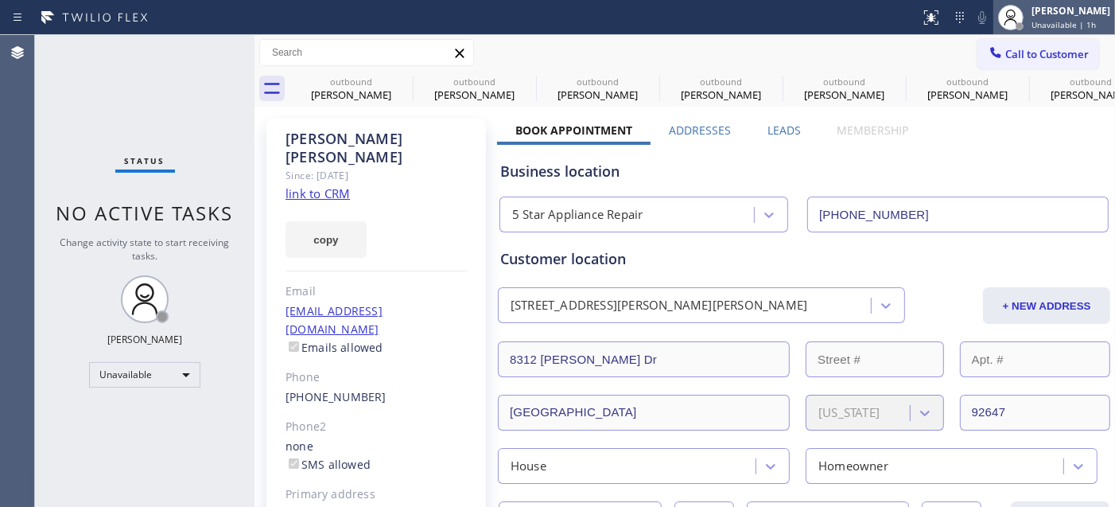
click at [1062, 6] on div "Adam Alramadan" at bounding box center [1071, 11] width 79 height 14
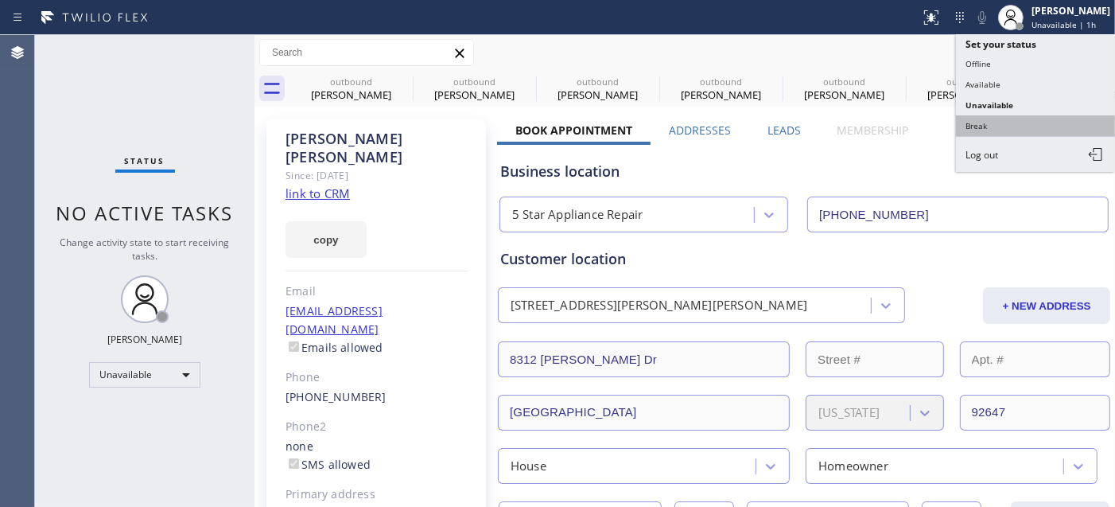
click at [1006, 123] on button "Break" at bounding box center [1035, 125] width 159 height 21
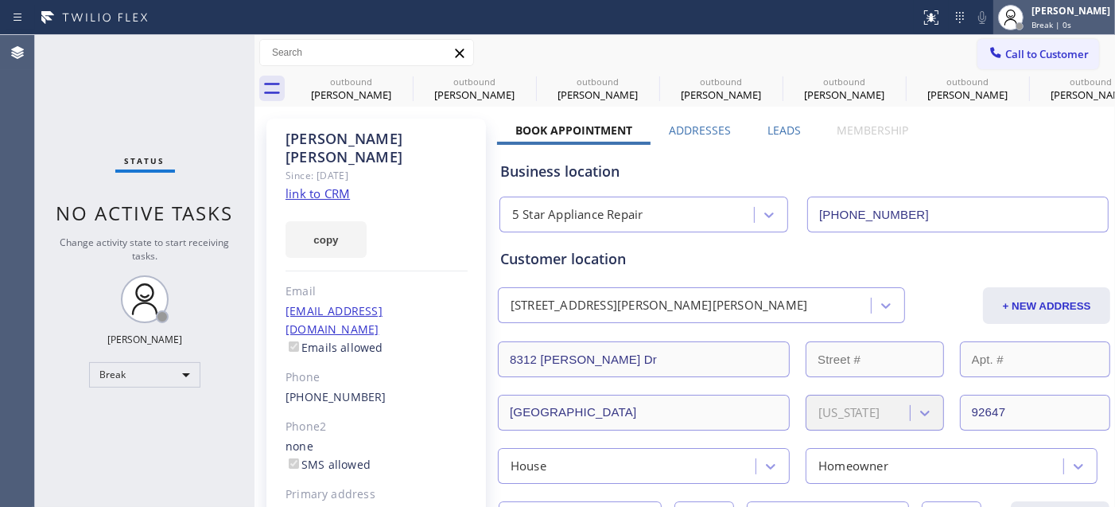
click at [1029, 24] on div "Adam Alramadan Break | 0s" at bounding box center [1072, 17] width 87 height 28
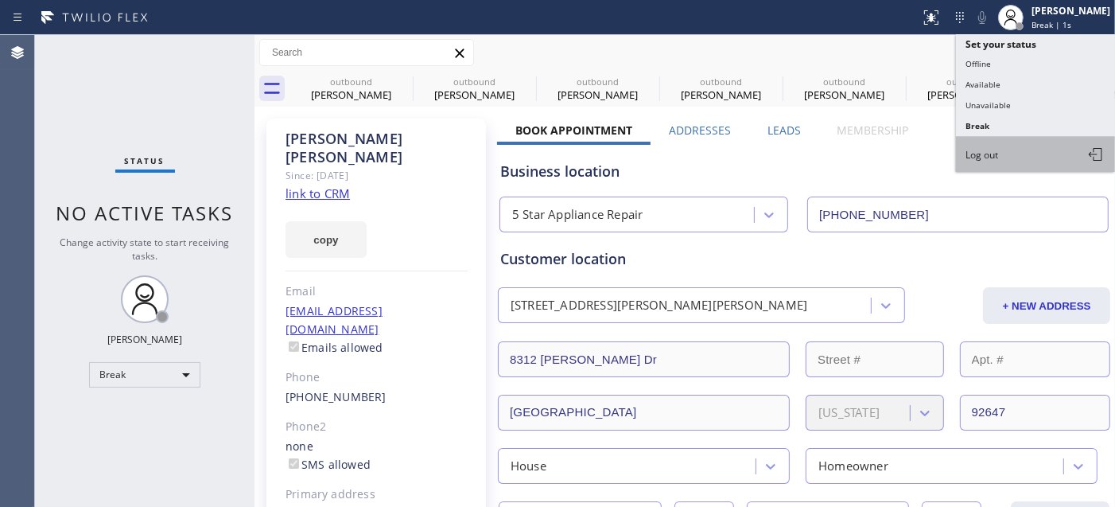
click at [998, 150] on span "Log out" at bounding box center [982, 155] width 33 height 14
